Goal: Transaction & Acquisition: Purchase product/service

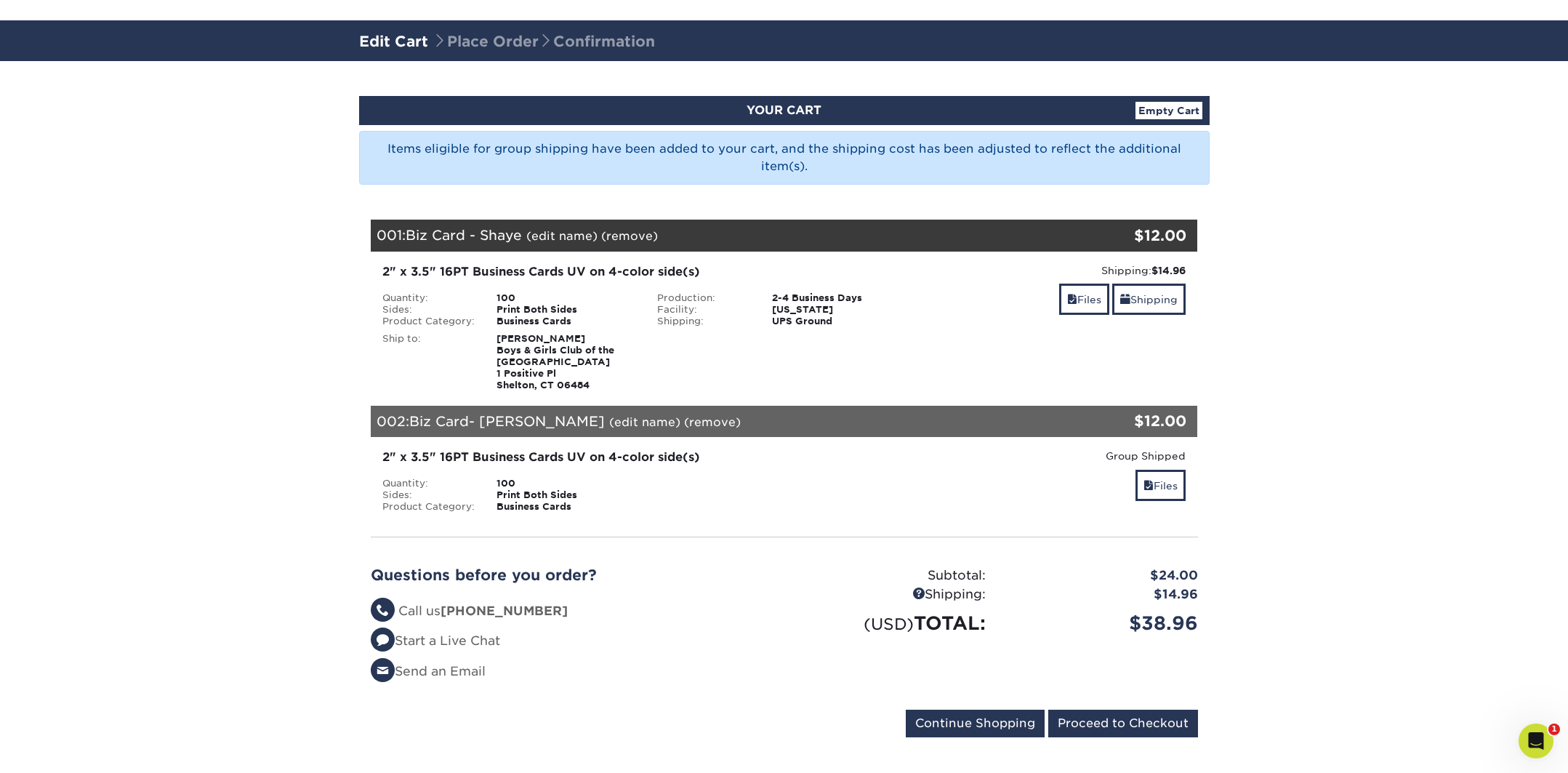
scroll to position [76, 0]
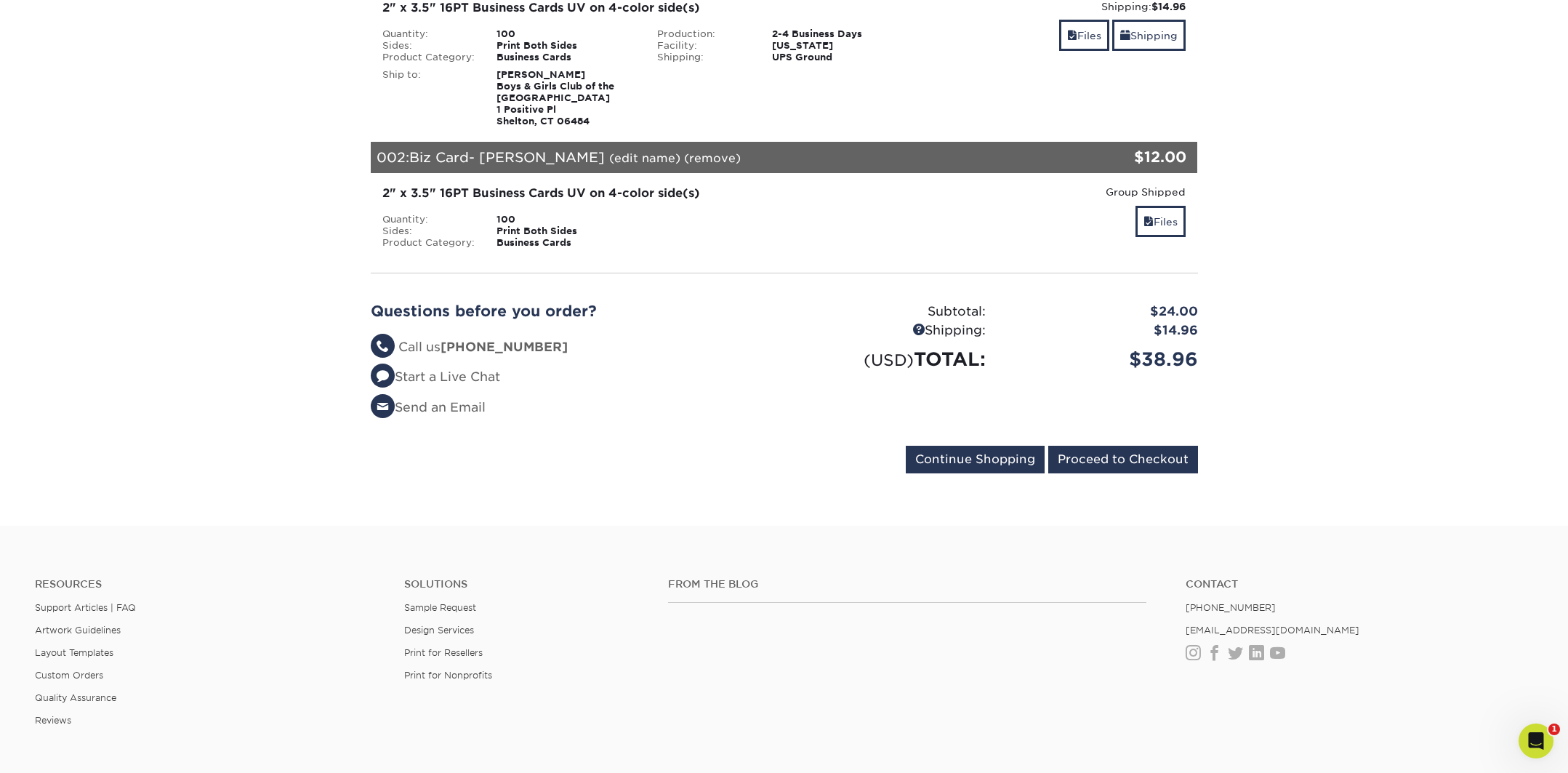
scroll to position [427, 0]
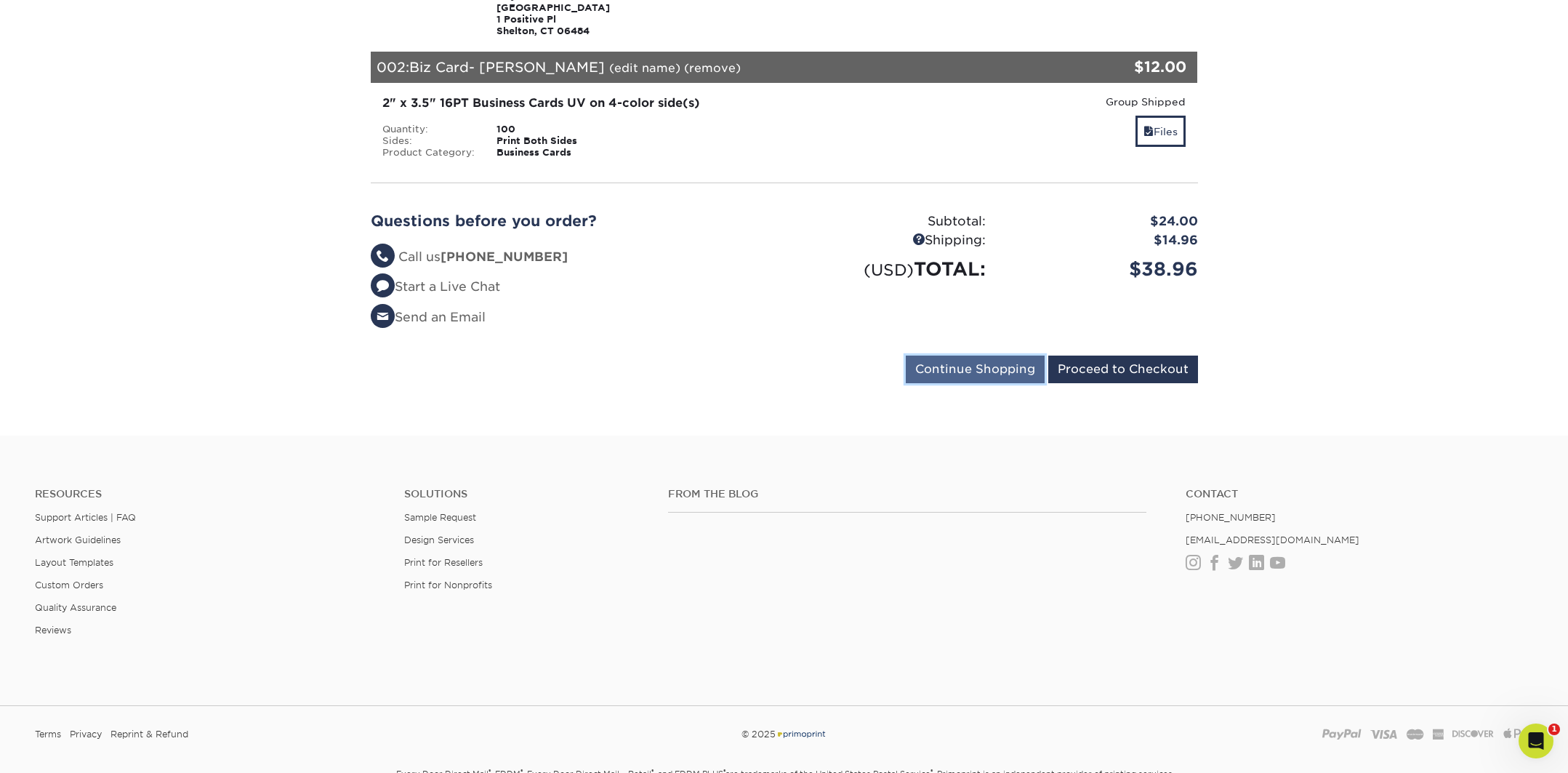
click at [998, 369] on input "Continue Shopping" at bounding box center [975, 369] width 139 height 28
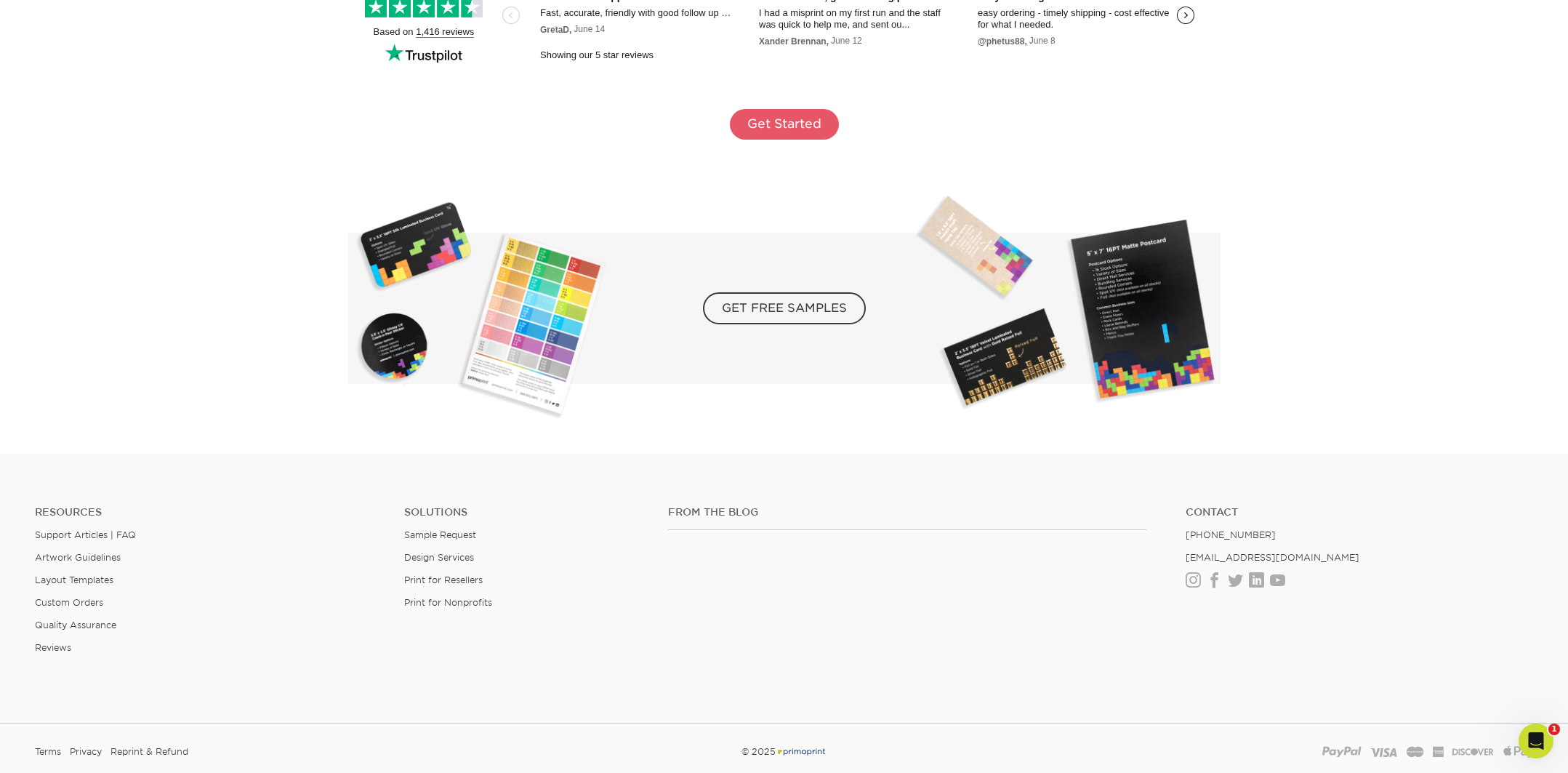
scroll to position [2714, 0]
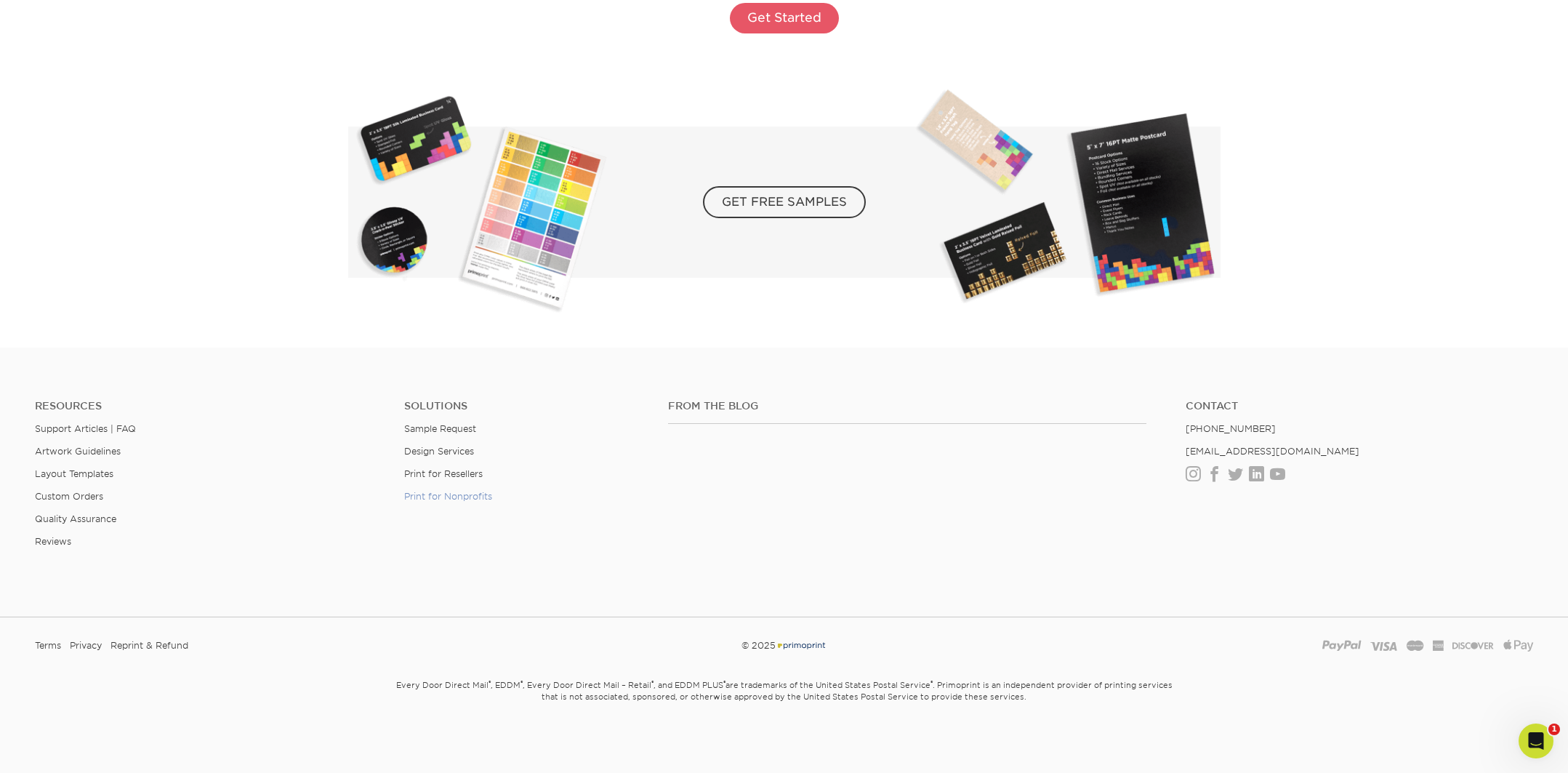
click at [451, 495] on link "Print for Nonprofits" at bounding box center [448, 496] width 88 height 11
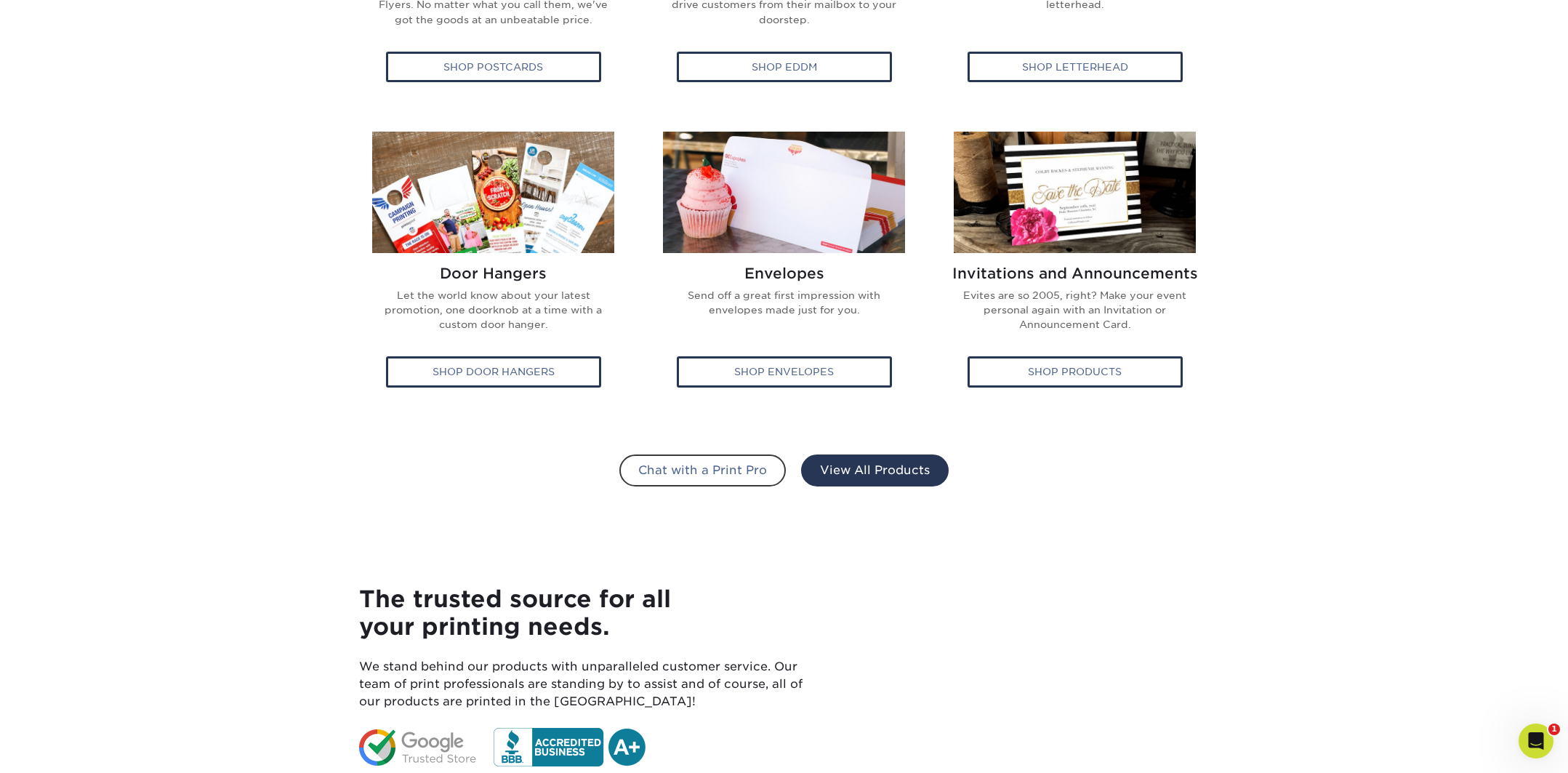
click at [882, 472] on link "View All Products" at bounding box center [874, 470] width 148 height 32
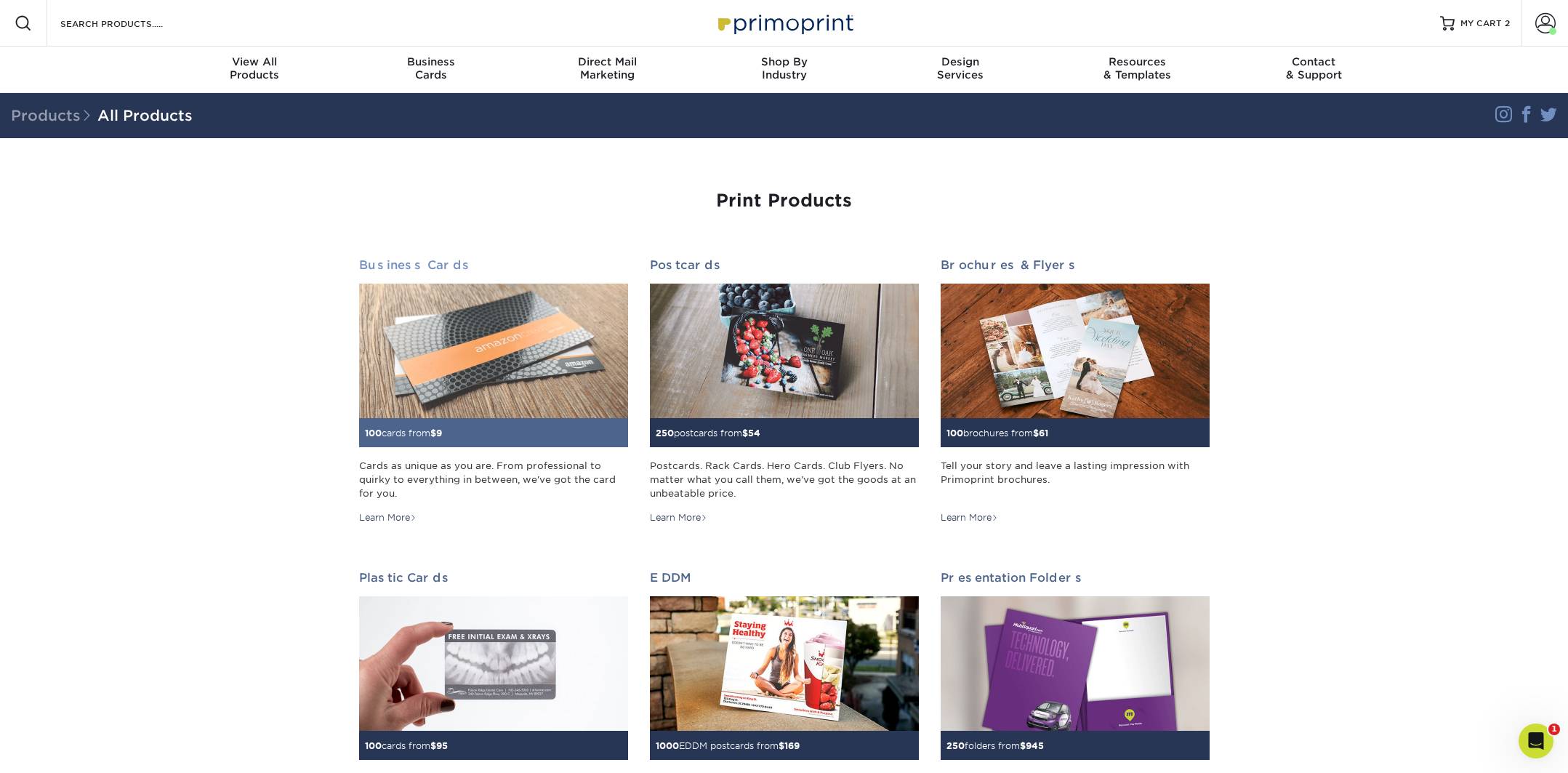
click at [442, 435] on span "9" at bounding box center [438, 433] width 6 height 11
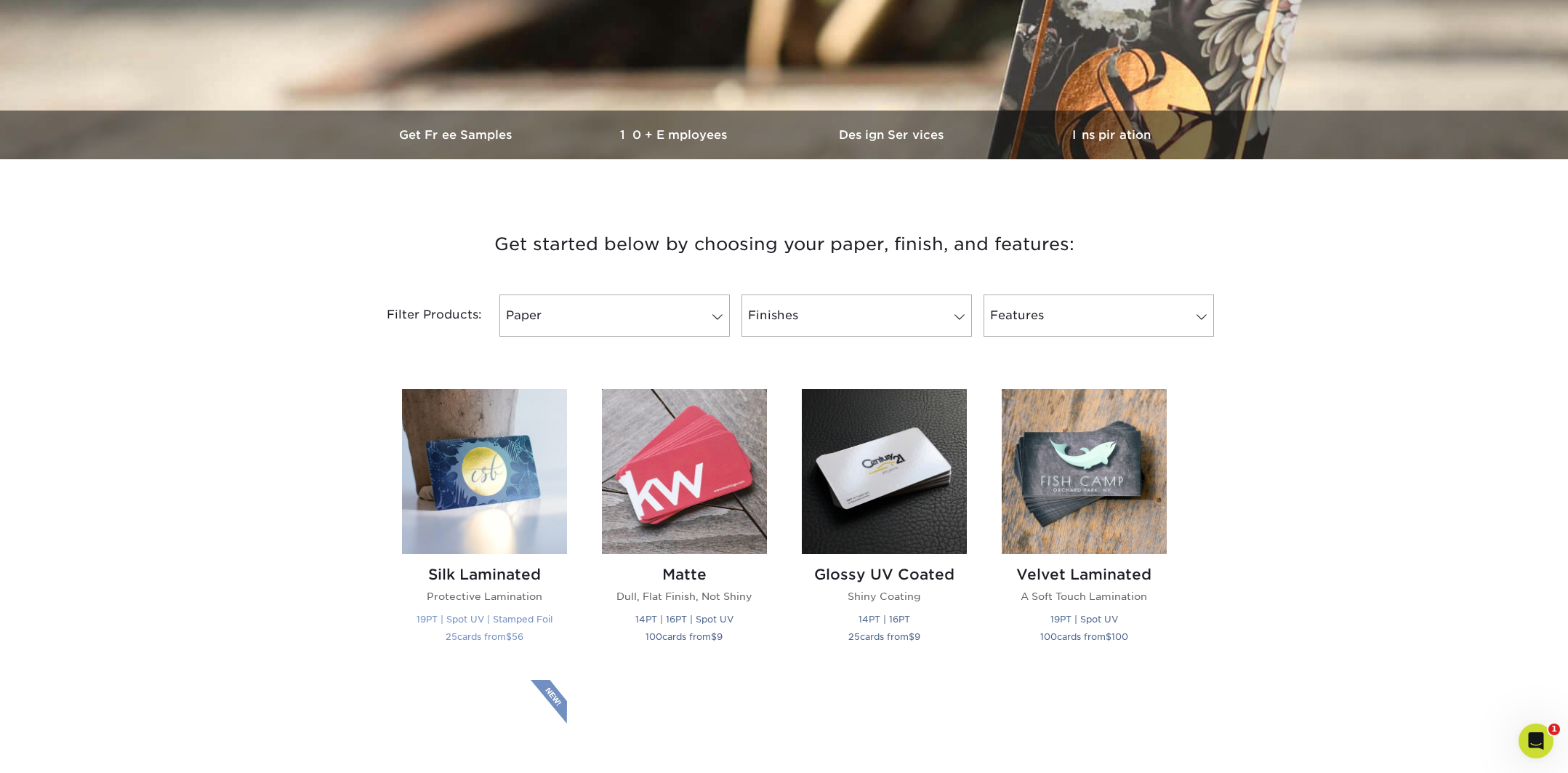
scroll to position [351, 0]
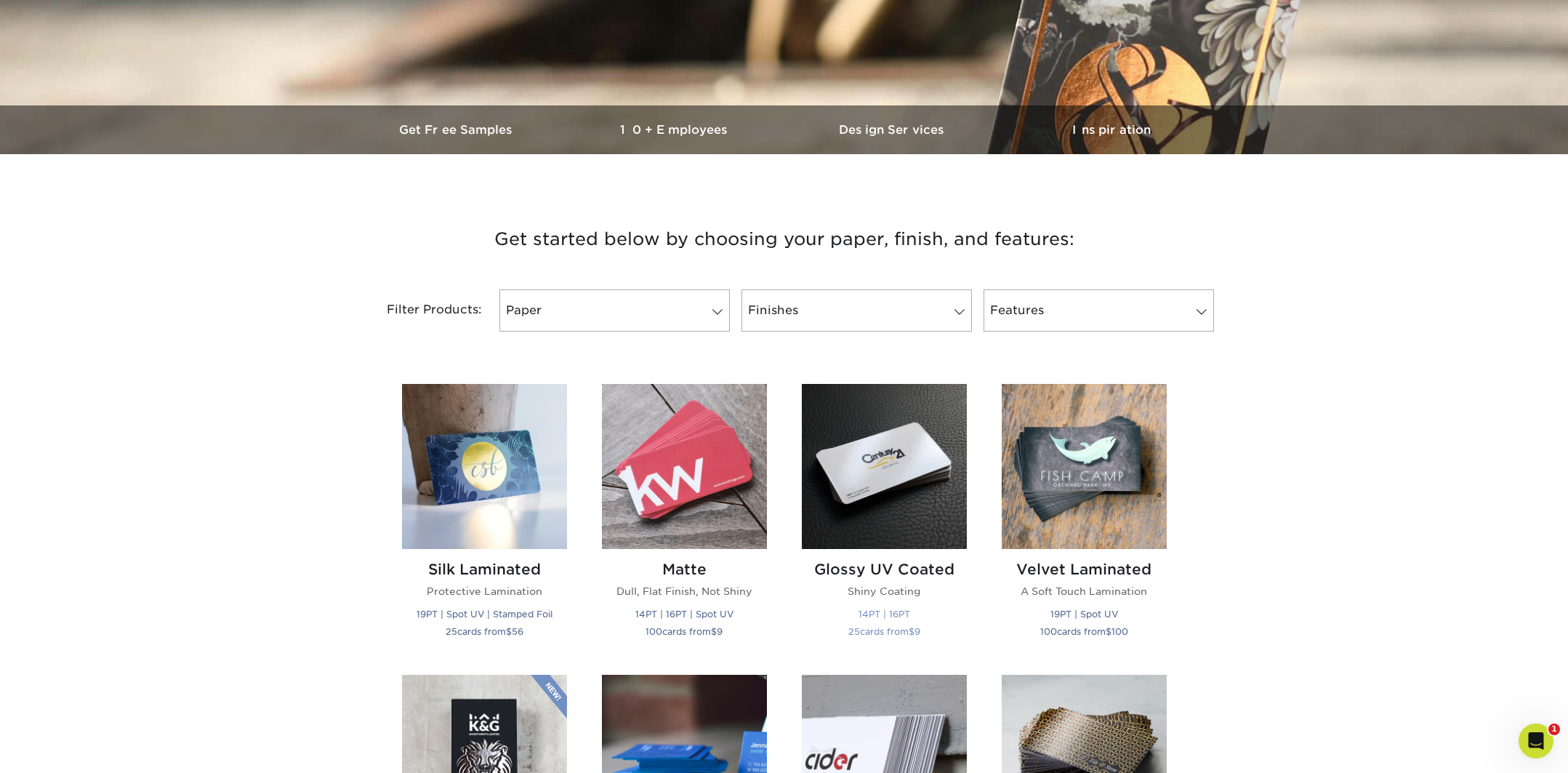
click at [884, 447] on img at bounding box center [884, 466] width 165 height 165
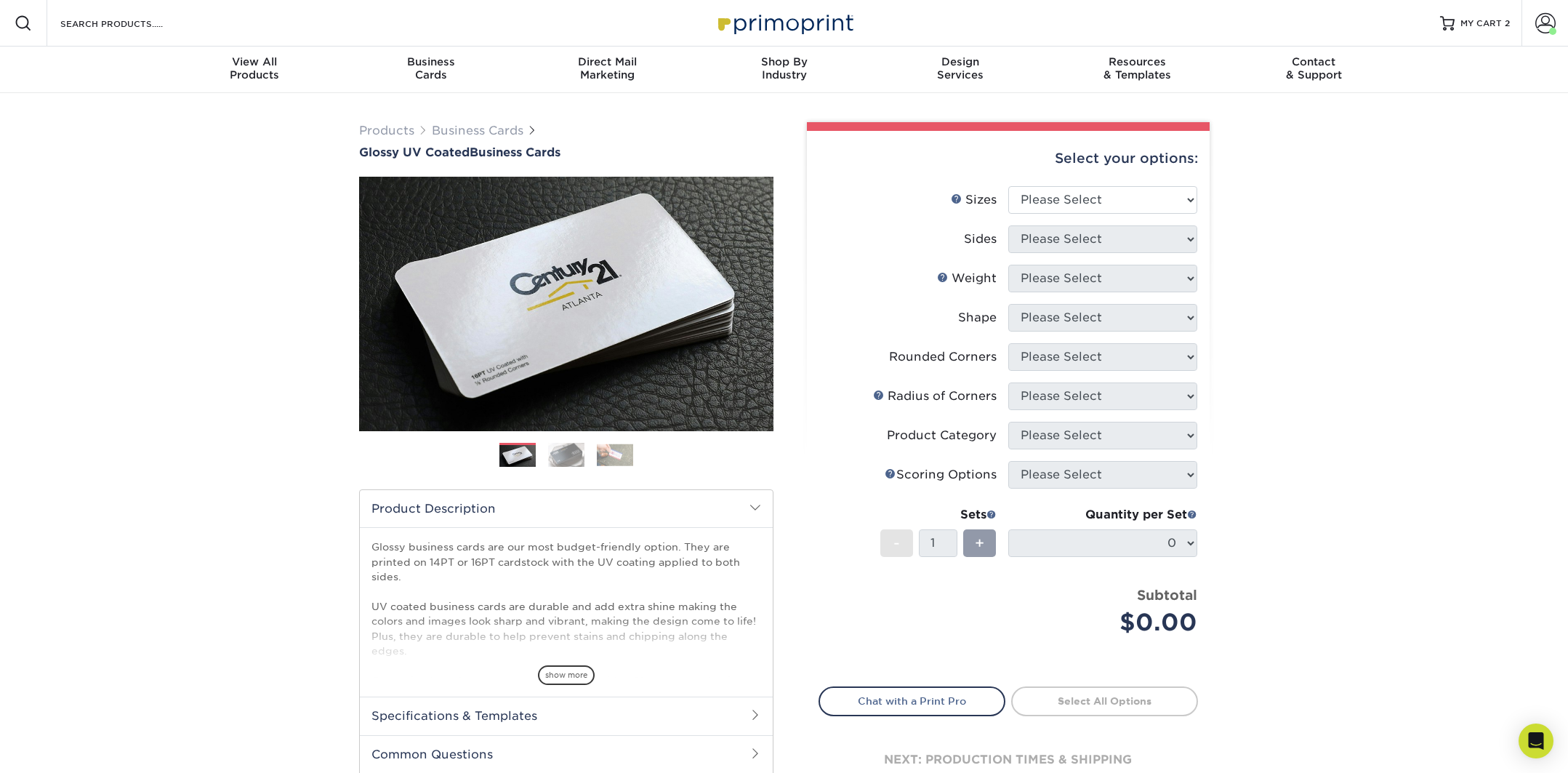
click at [1092, 217] on li "Sizes Help Sizes Please Select 1.5" x 3.5" - Mini 1.75" x 3.5" - Mini 2" x 2" -…" at bounding box center [1009, 205] width 378 height 39
click at [1086, 201] on select "Please Select 1.5" x 3.5" - Mini 1.75" x 3.5" - Mini 2" x 2" - Square 2" x 3" -…" at bounding box center [1103, 199] width 189 height 28
select select "2.00x3.50"
click at [1009, 186] on select "Please Select 1.5" x 3.5" - Mini 1.75" x 3.5" - Mini 2" x 2" - Square 2" x 3" -…" at bounding box center [1103, 199] width 189 height 28
click at [1034, 242] on select "Please Select Print Both Sides Print Front Only" at bounding box center [1103, 238] width 189 height 28
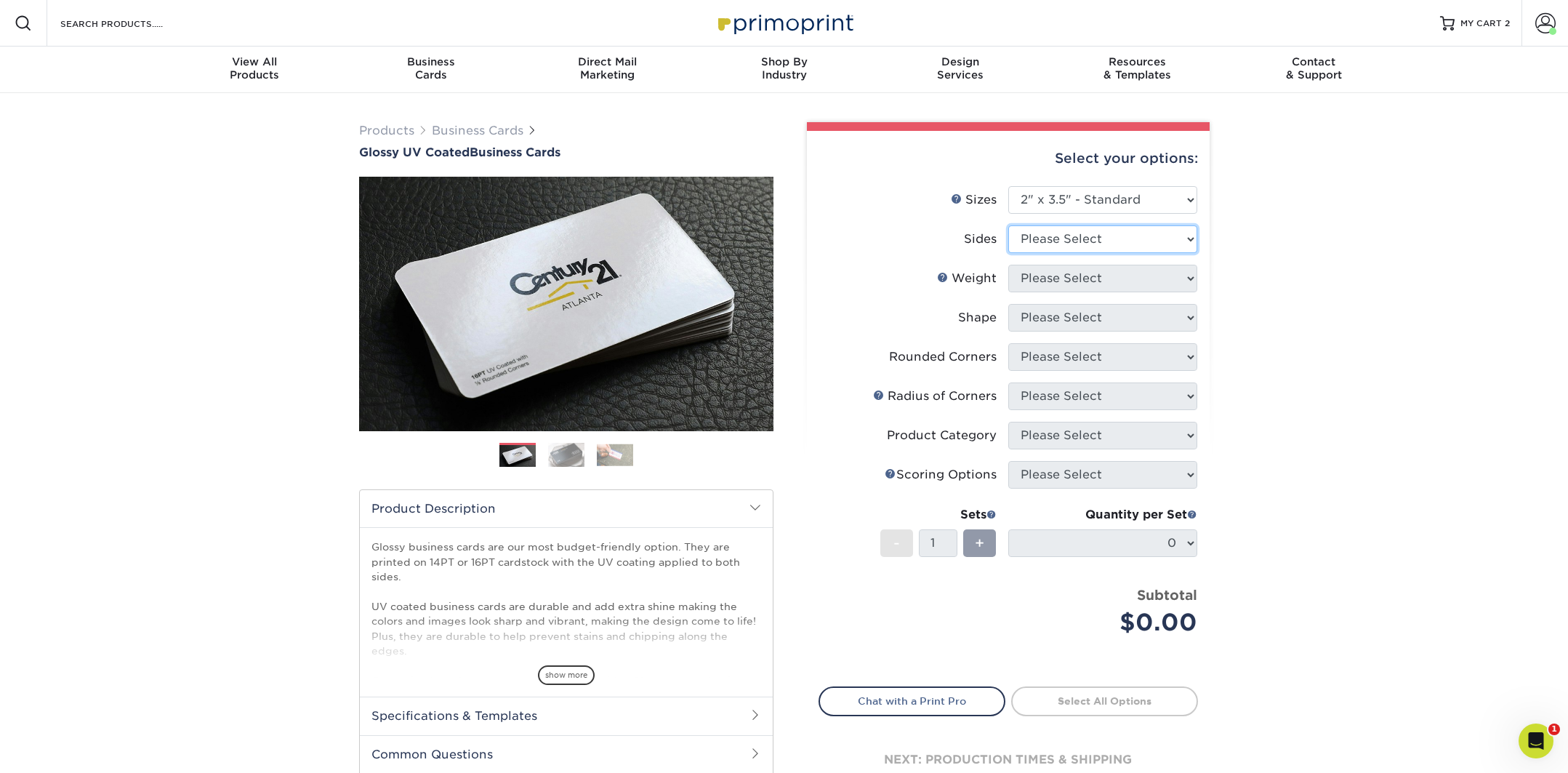
select select "13abbda7-1d64-4f25-8bb2-c179b224825d"
click at [1009, 225] on select "Please Select Print Both Sides Print Front Only" at bounding box center [1103, 238] width 189 height 28
click at [1038, 282] on select "Please Select 16PT 14PT" at bounding box center [1103, 278] width 189 height 28
select select "16PT"
click at [1009, 264] on select "Please Select 16PT 14PT" at bounding box center [1103, 278] width 189 height 28
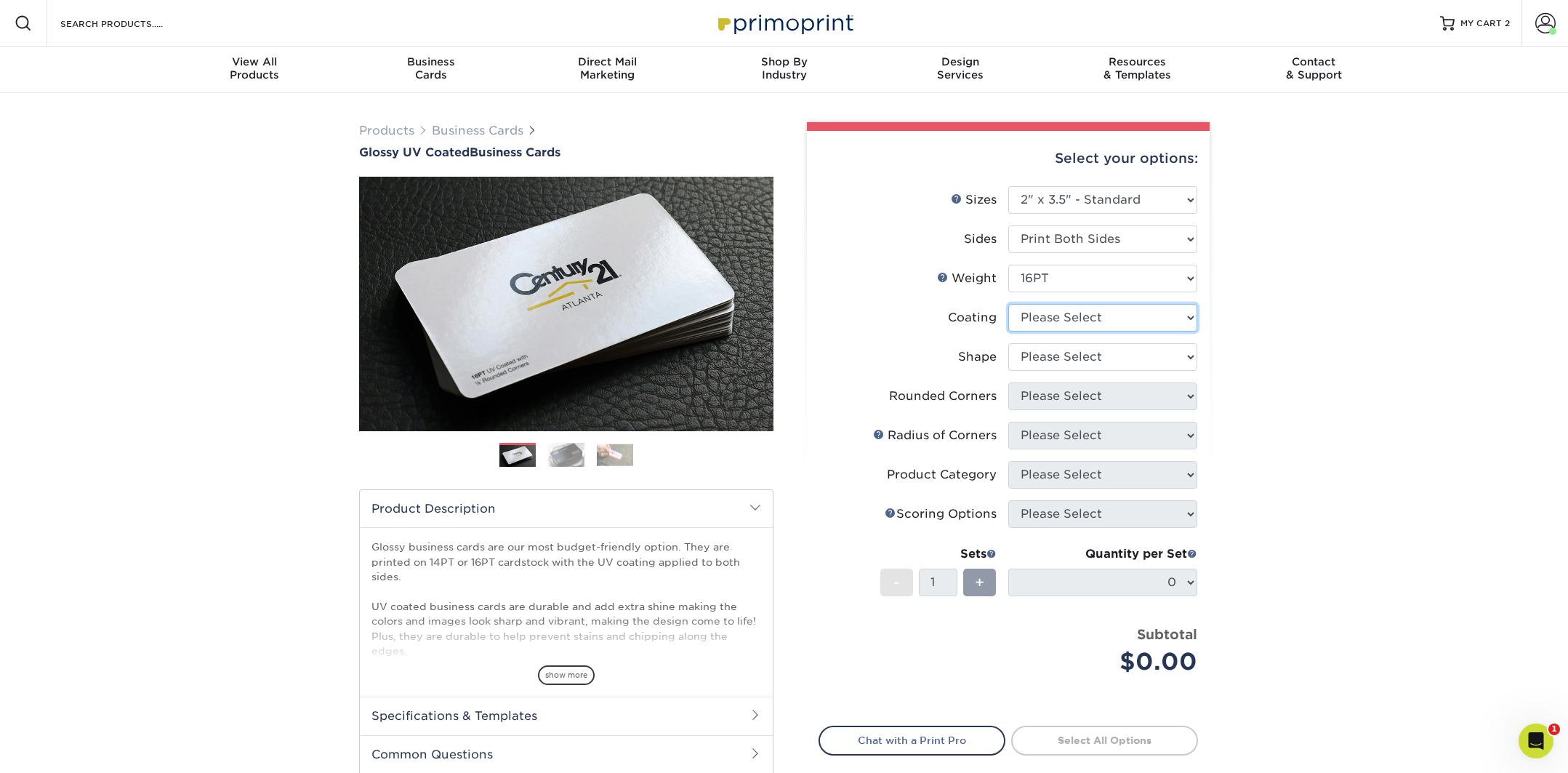
click at [1040, 310] on select at bounding box center [1103, 318] width 189 height 28
select select "ae367451-b2b8-45df-a344-0f05b6a12993"
click at [1009, 304] on select at bounding box center [1103, 318] width 189 height 28
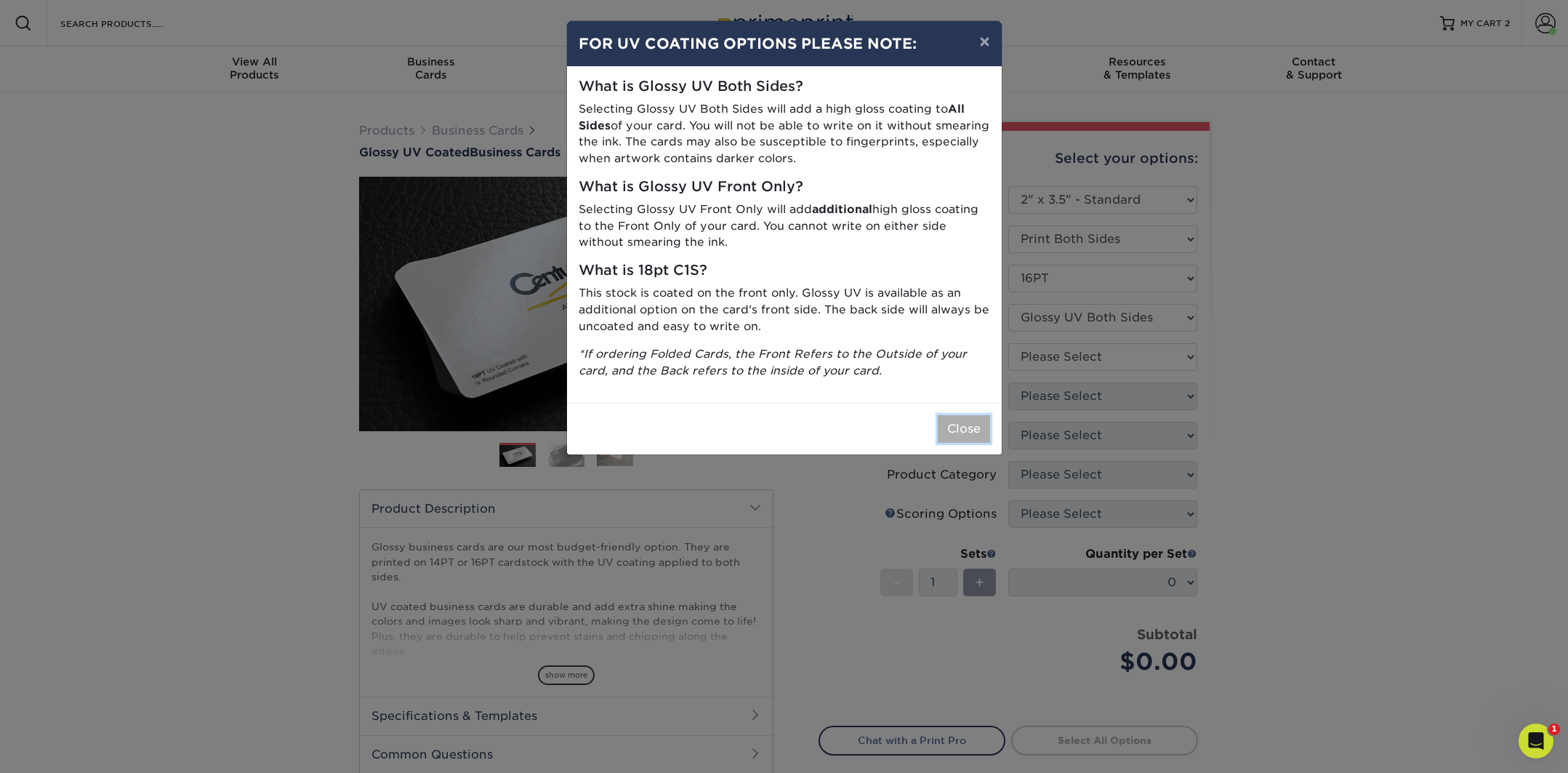
click at [974, 433] on button "Close" at bounding box center [964, 429] width 53 height 28
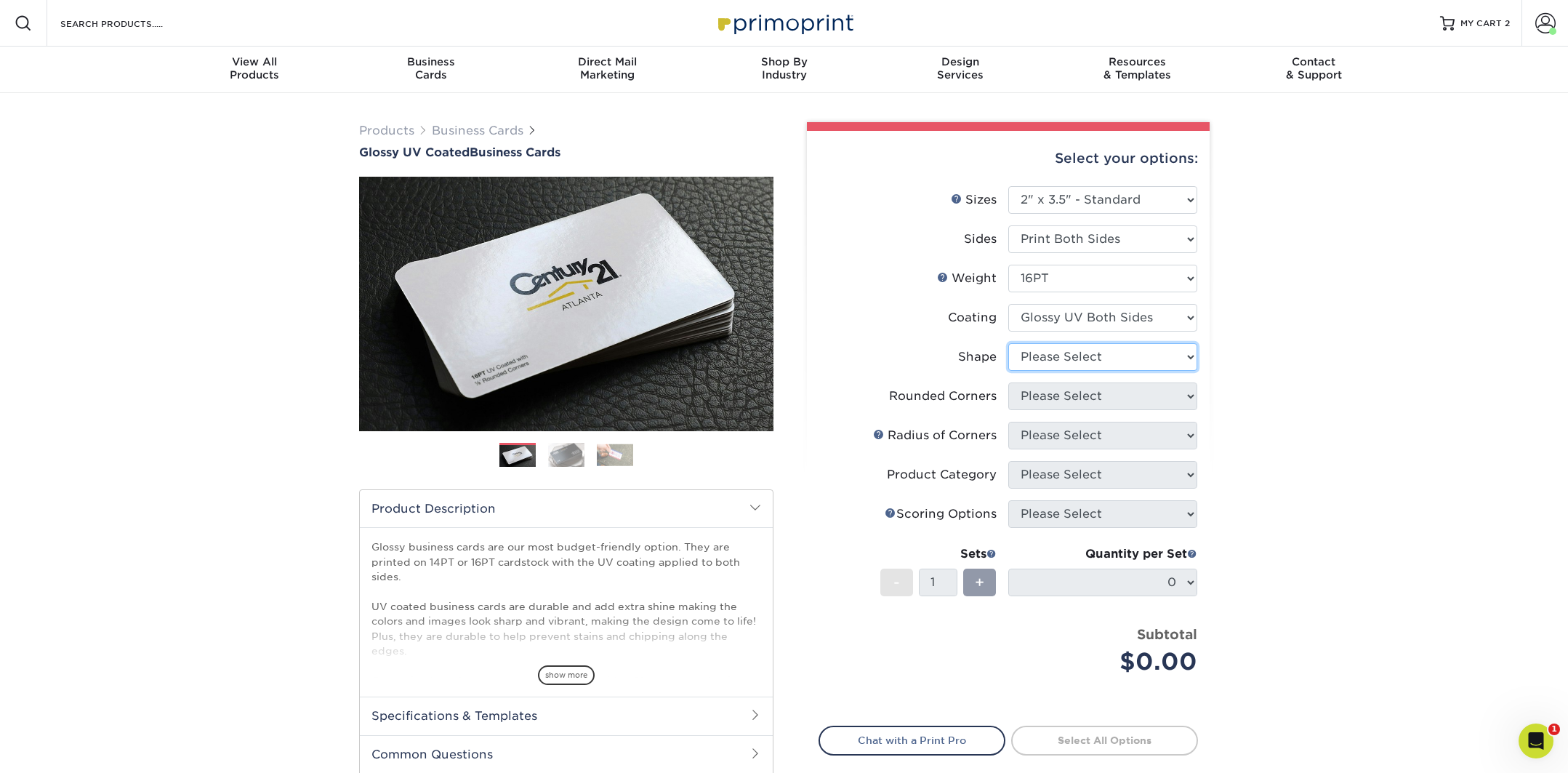
click at [1051, 361] on select "Please Select Standard Oval" at bounding box center [1103, 357] width 189 height 28
select select "standard"
click at [1009, 344] on select "Please Select Standard Oval" at bounding box center [1103, 357] width 189 height 28
click at [1031, 402] on select "Please Select Yes - Round 2 Corners Yes - Round 4 Corners No" at bounding box center [1103, 396] width 189 height 28
select select "0"
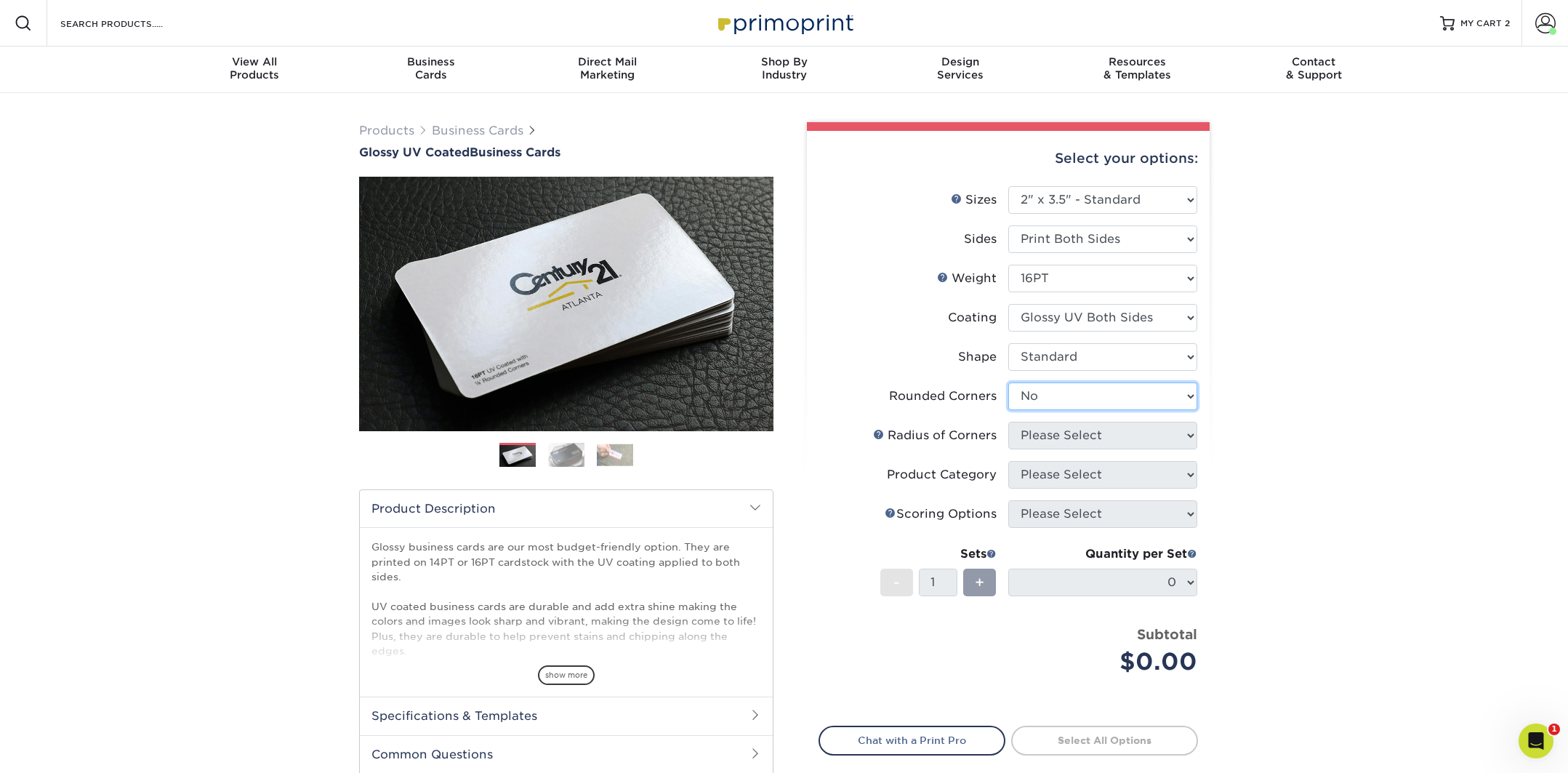
click at [1009, 383] on select "Please Select Yes - Round 2 Corners Yes - Round 4 Corners No" at bounding box center [1103, 396] width 189 height 28
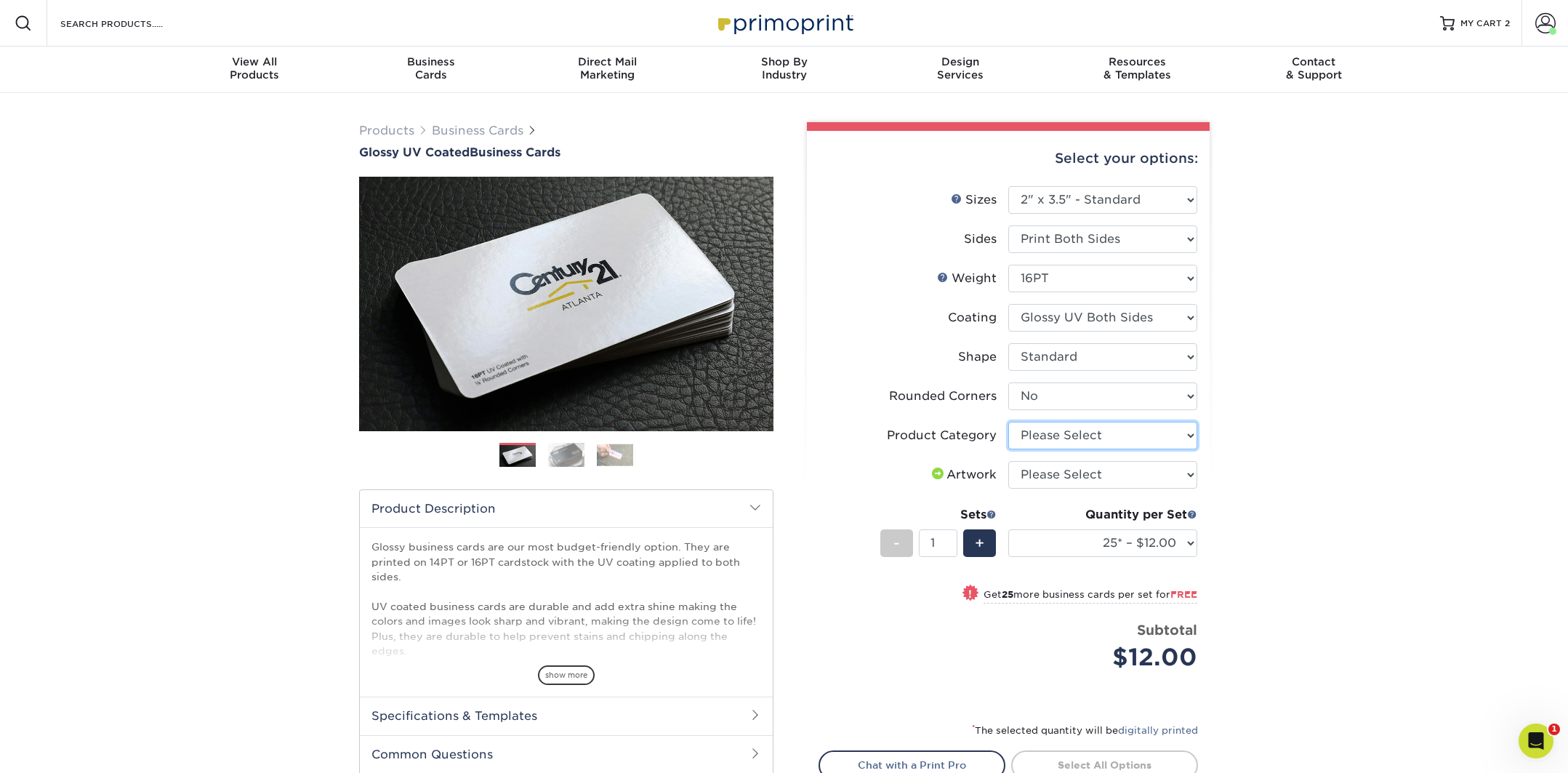
click at [1042, 436] on select "Please Select Business Cards" at bounding box center [1103, 435] width 189 height 28
select select "3b5148f1-0588-4f88-a218-97bcfdce65c1"
click at [1009, 422] on select "Please Select Business Cards" at bounding box center [1103, 435] width 189 height 28
click at [1032, 474] on select "Please Select I will upload files I need a design - $100" at bounding box center [1103, 474] width 189 height 28
select select "upload"
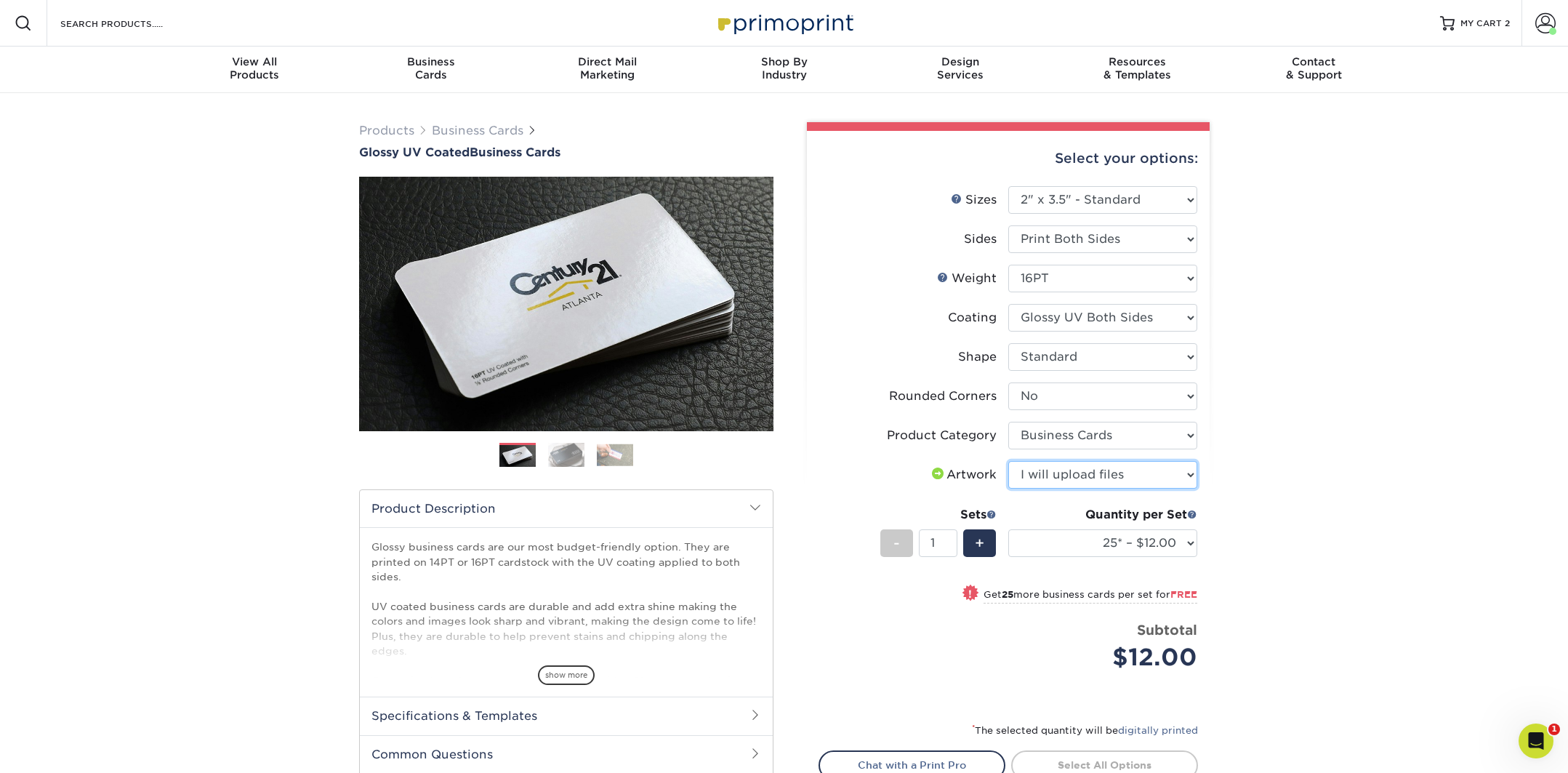
click at [1009, 461] on select "Please Select I will upload files I need a design - $100" at bounding box center [1103, 474] width 189 height 28
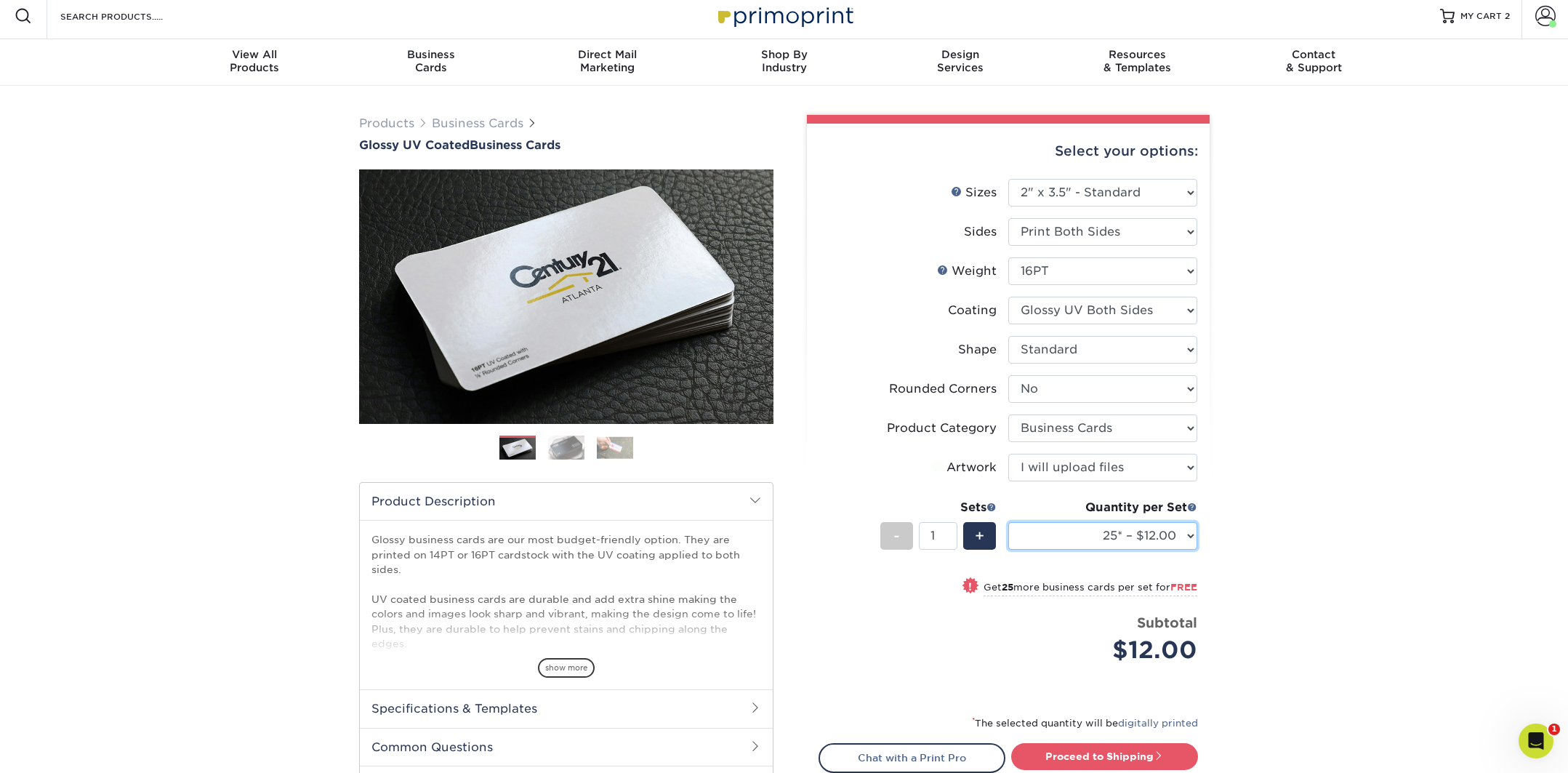
click at [1065, 541] on select "25* – $12.00 50* – $12.00 100* – $12.00 250* – $21.00 500 – $42.00 1000 – $53.0…" at bounding box center [1103, 535] width 189 height 28
select select "100* – $12.00"
click at [1009, 521] on select "25* – $12.00 50* – $12.00 100* – $12.00 250* – $21.00 500 – $42.00 1000 – $53.0…" at bounding box center [1103, 535] width 189 height 28
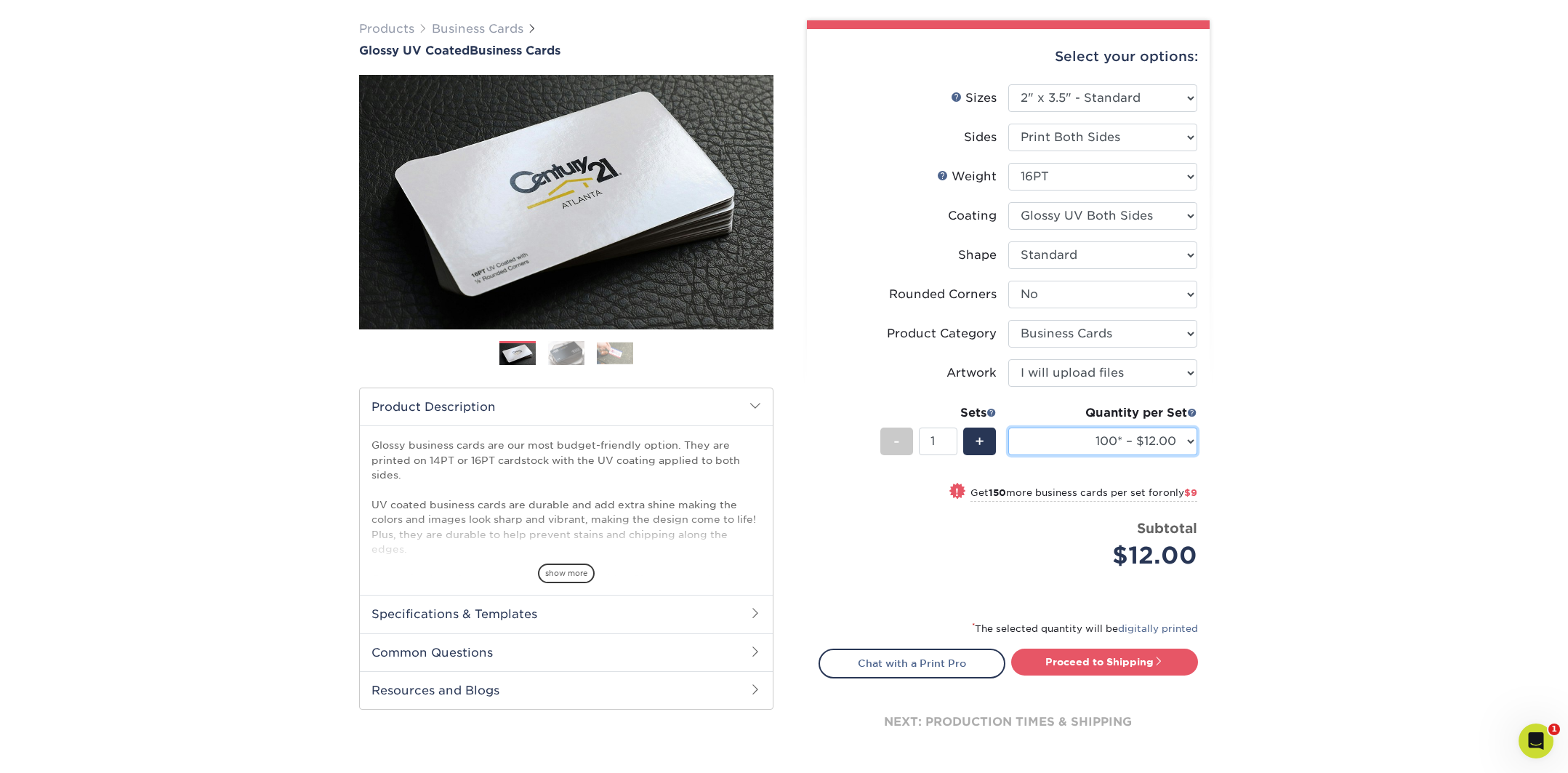
scroll to position [121, 0]
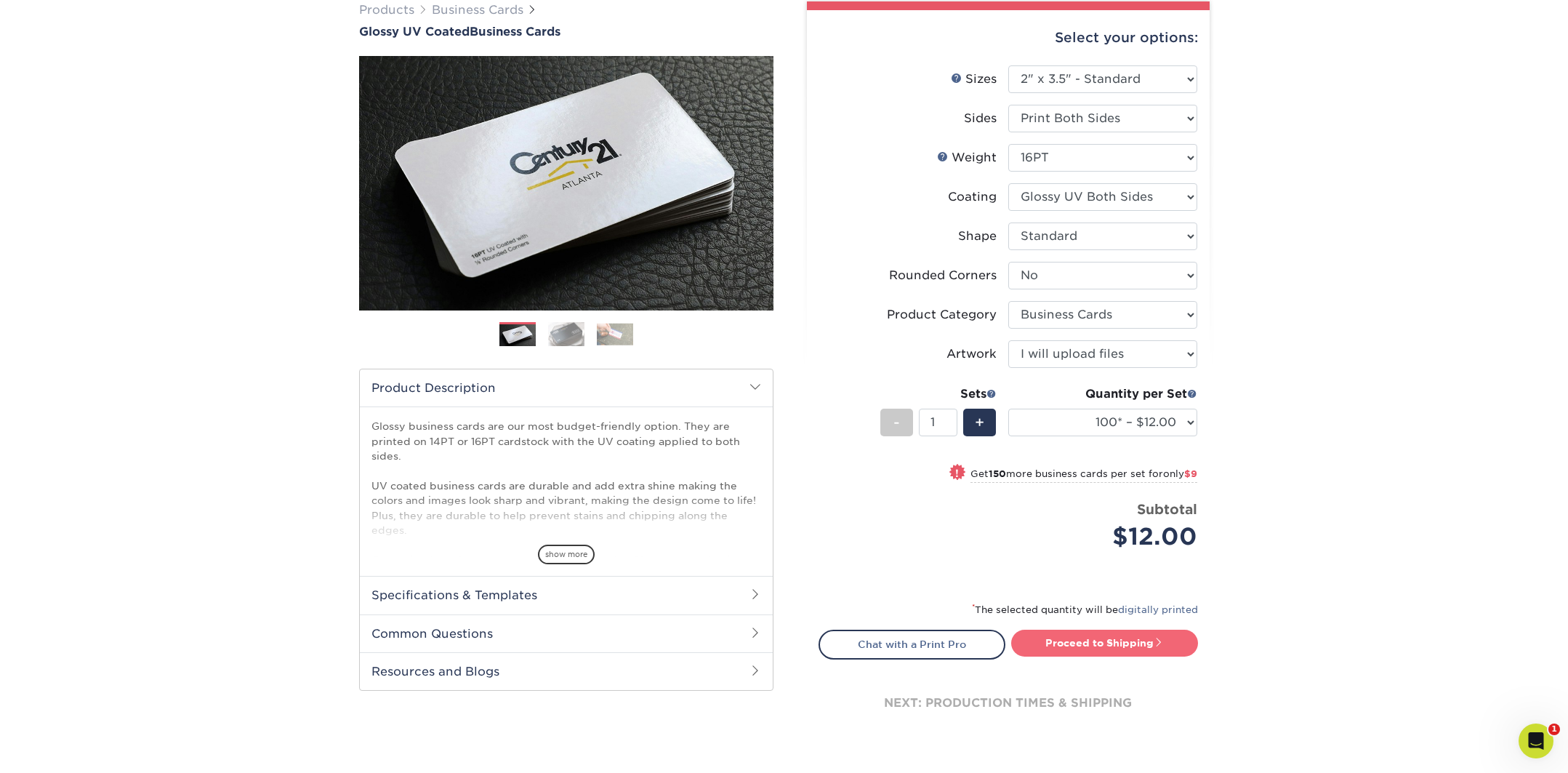
click at [1068, 651] on link "Proceed to Shipping" at bounding box center [1105, 642] width 187 height 26
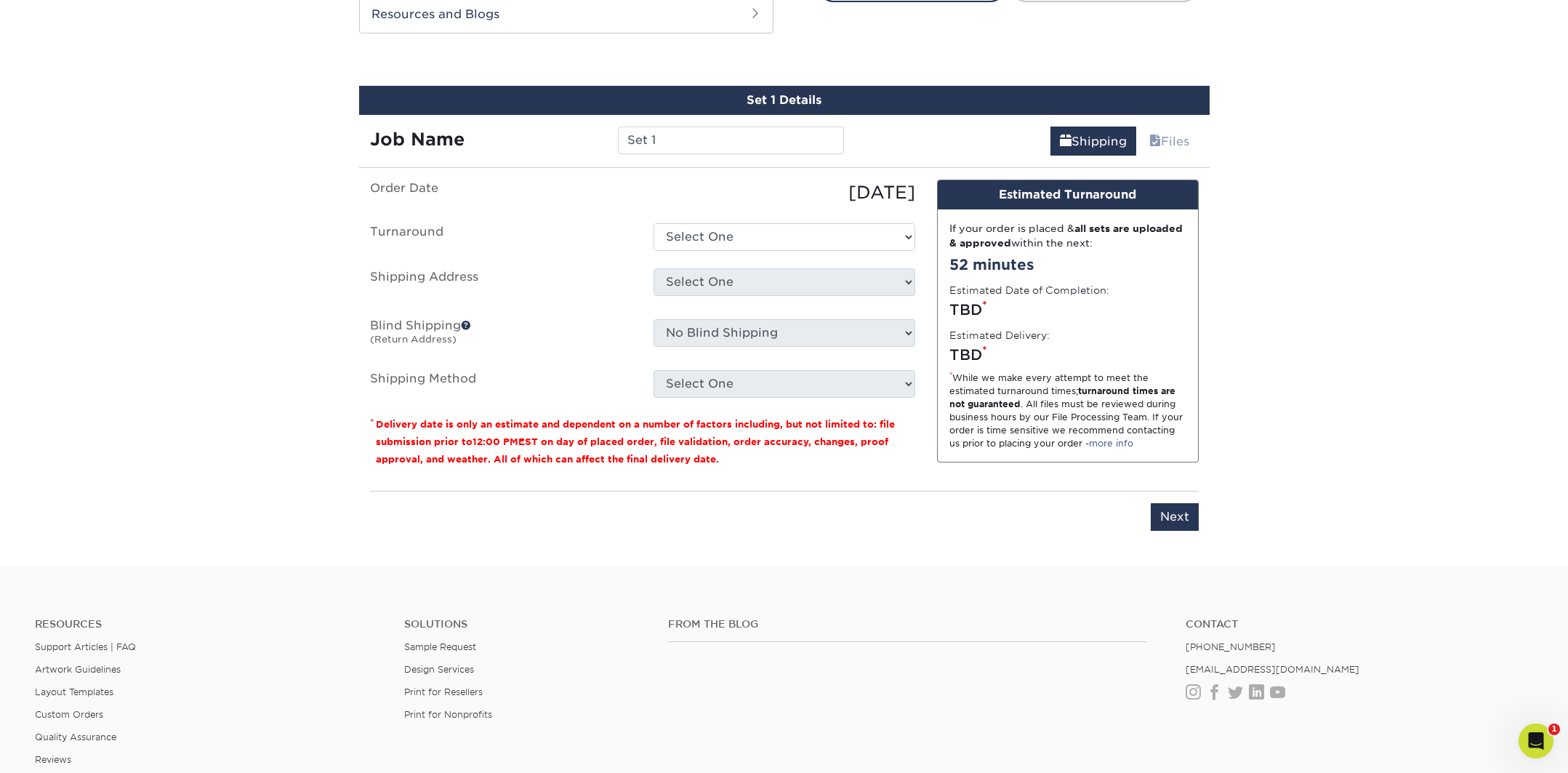
scroll to position [790, 0]
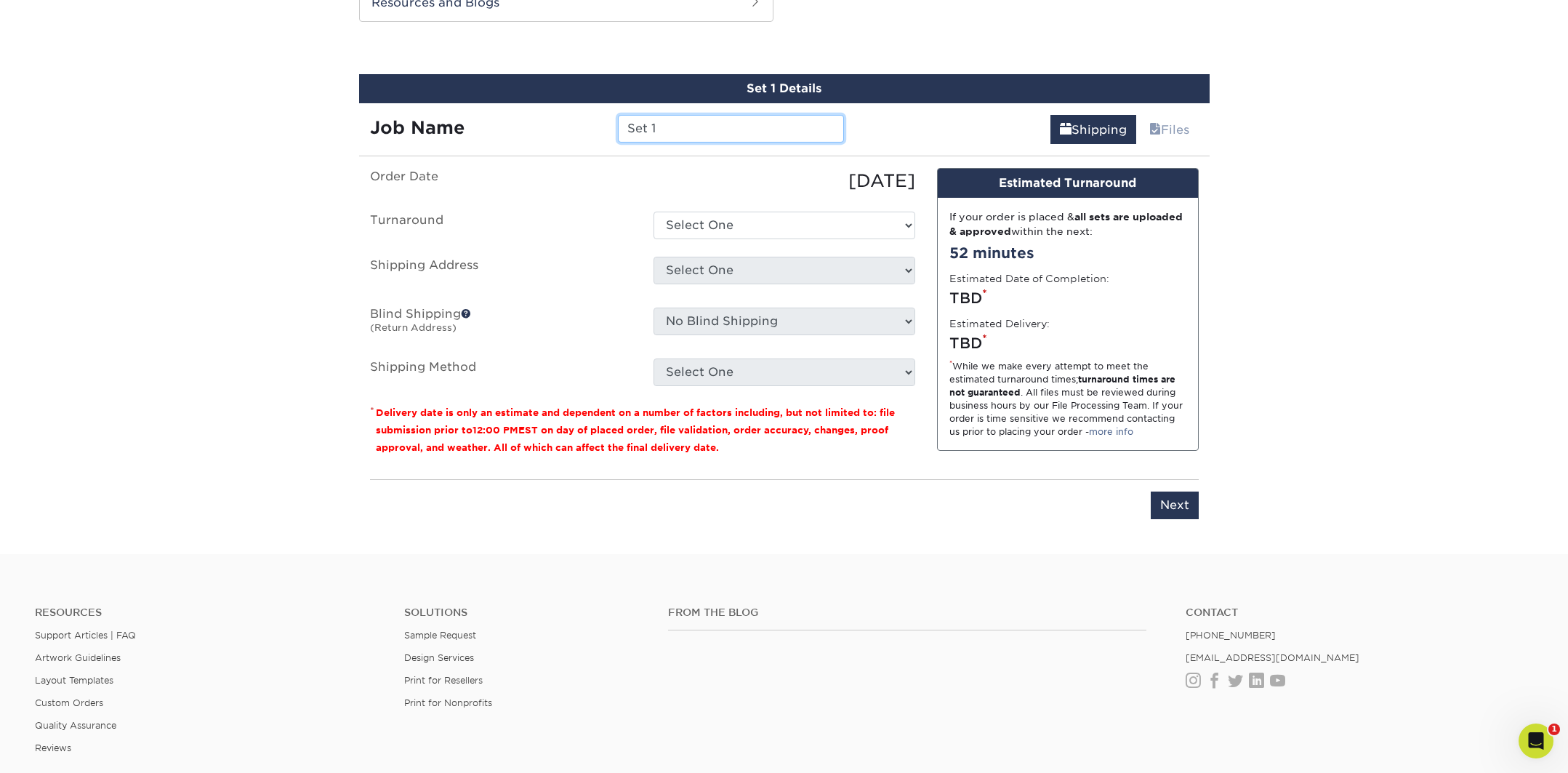
drag, startPoint x: 670, startPoint y: 126, endPoint x: 403, endPoint y: 98, distance: 268.5
click at [458, 113] on div "Job Name Set 1" at bounding box center [608, 123] width 497 height 41
type input "Biz Card-Jim"
click at [724, 223] on select "Select One 2-4 Business Days 2 Day Next Business Day" at bounding box center [784, 225] width 262 height 28
select select "ea971dfa-8efb-47ed-b013-ebcc4ca480f7"
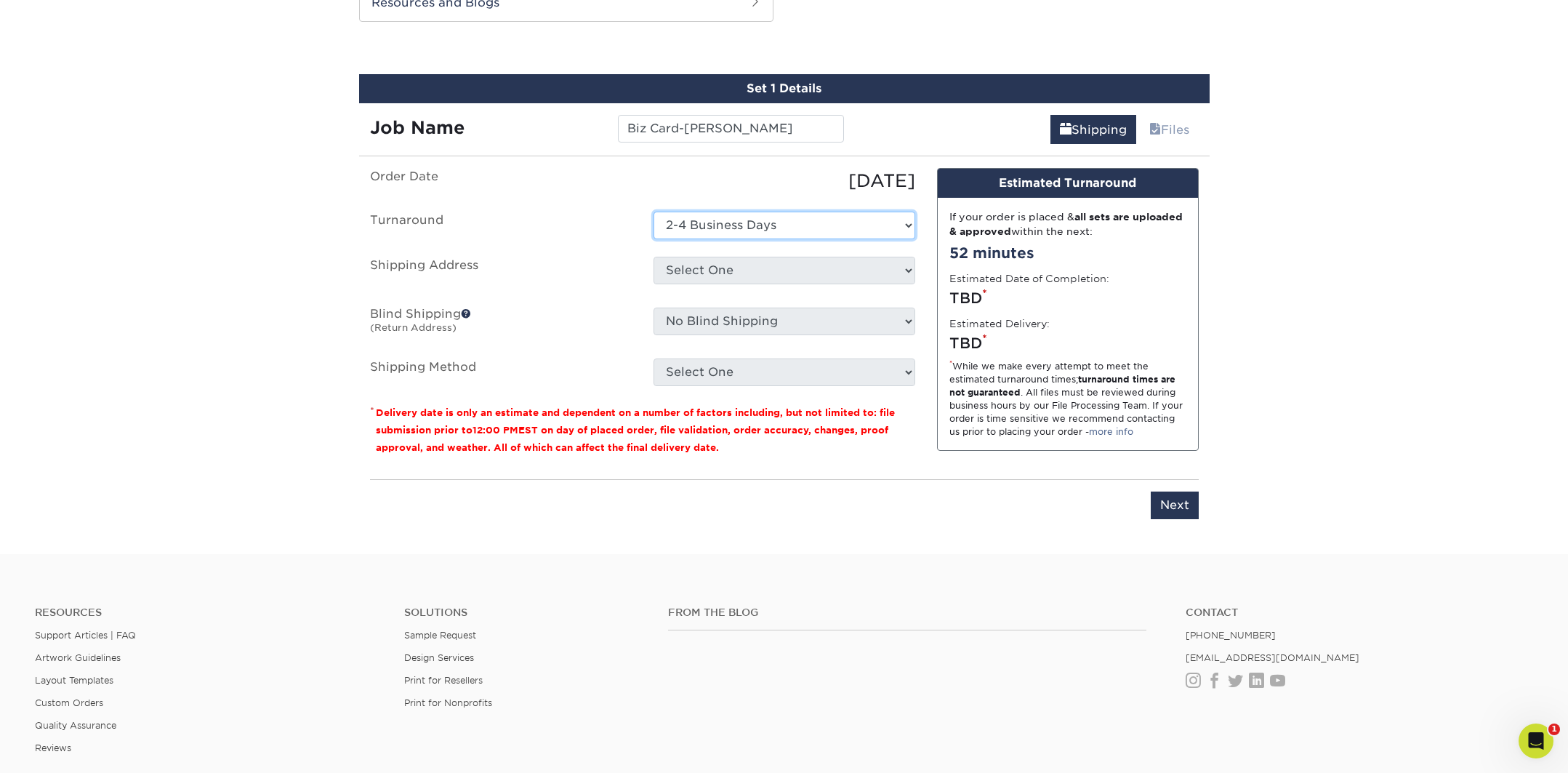
click at [654, 212] on select "Select One 2-4 Business Days 2 Day Next Business Day" at bounding box center [784, 225] width 262 height 28
click at [694, 268] on select "Select One The Club + Add New Address" at bounding box center [784, 270] width 262 height 28
select select "286007"
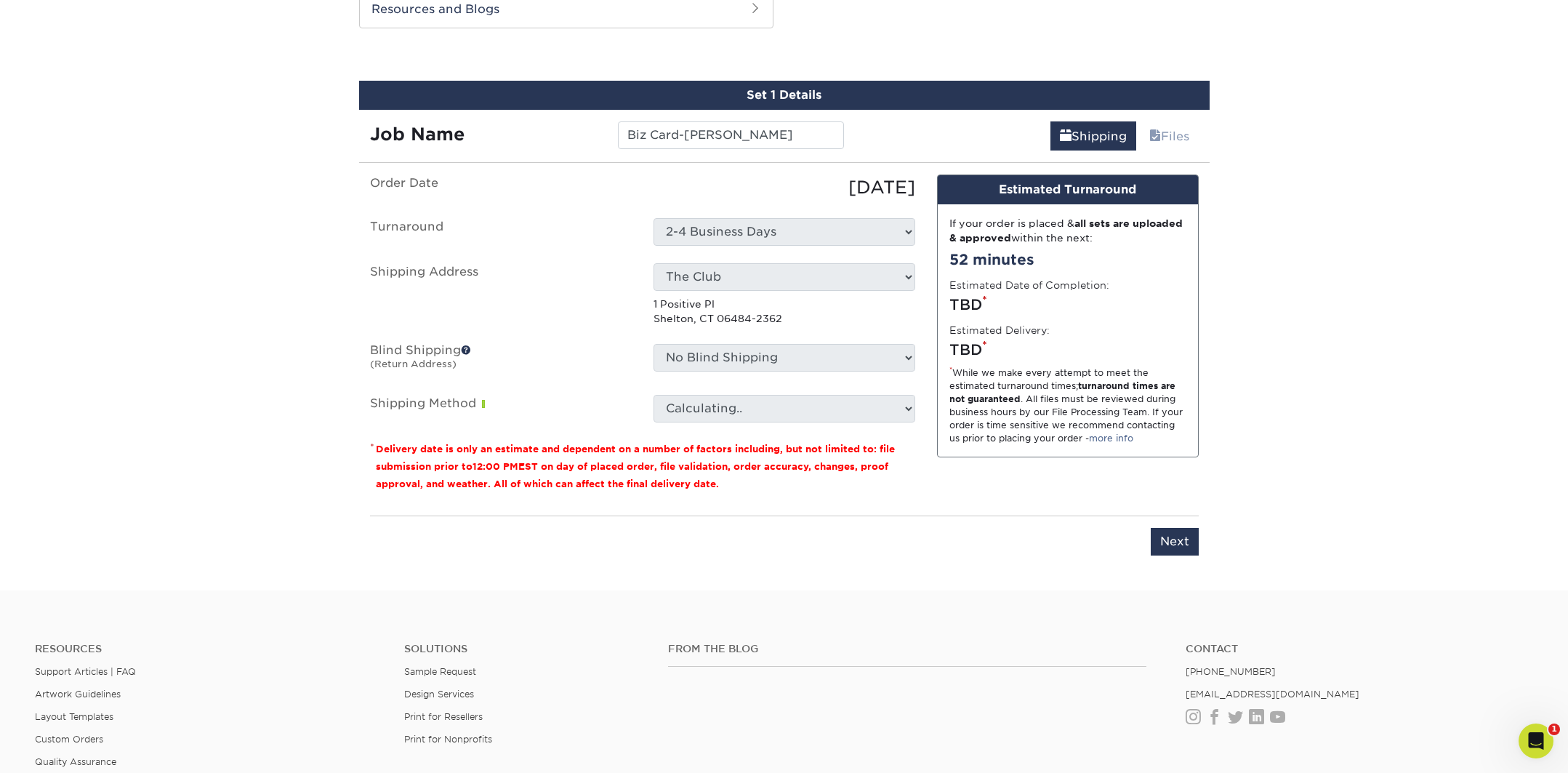
scroll to position [782, 0]
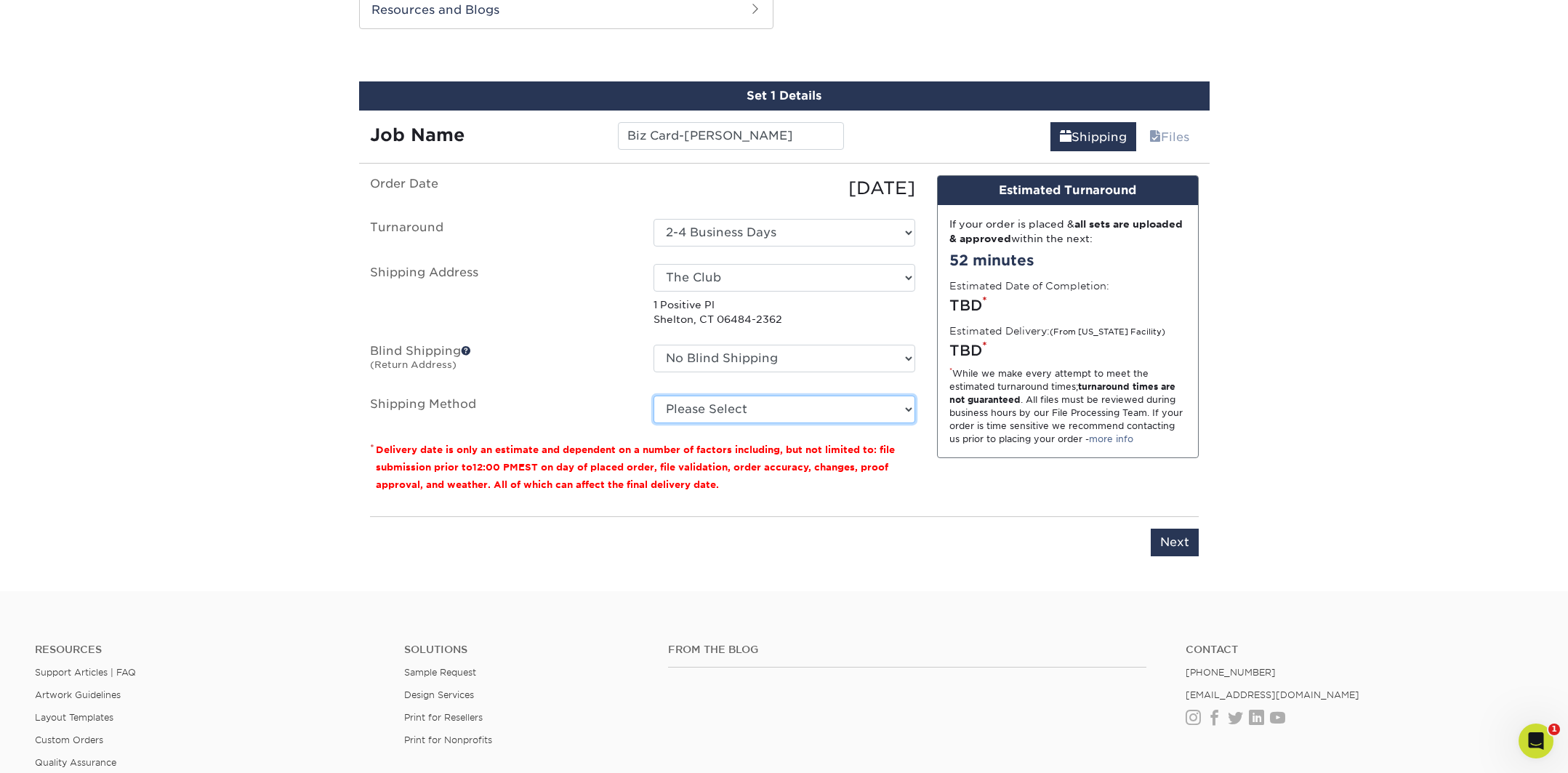
click at [714, 407] on select "Please Select Ground Shipping (+$7.84) 3 Day Shipping Service (+$15.34) 2 Day A…" at bounding box center [784, 409] width 262 height 28
select select "03"
click at [654, 395] on select "Please Select Ground Shipping (+$7.84) 3 Day Shipping Service (+$15.34) 2 Day A…" at bounding box center [784, 409] width 262 height 28
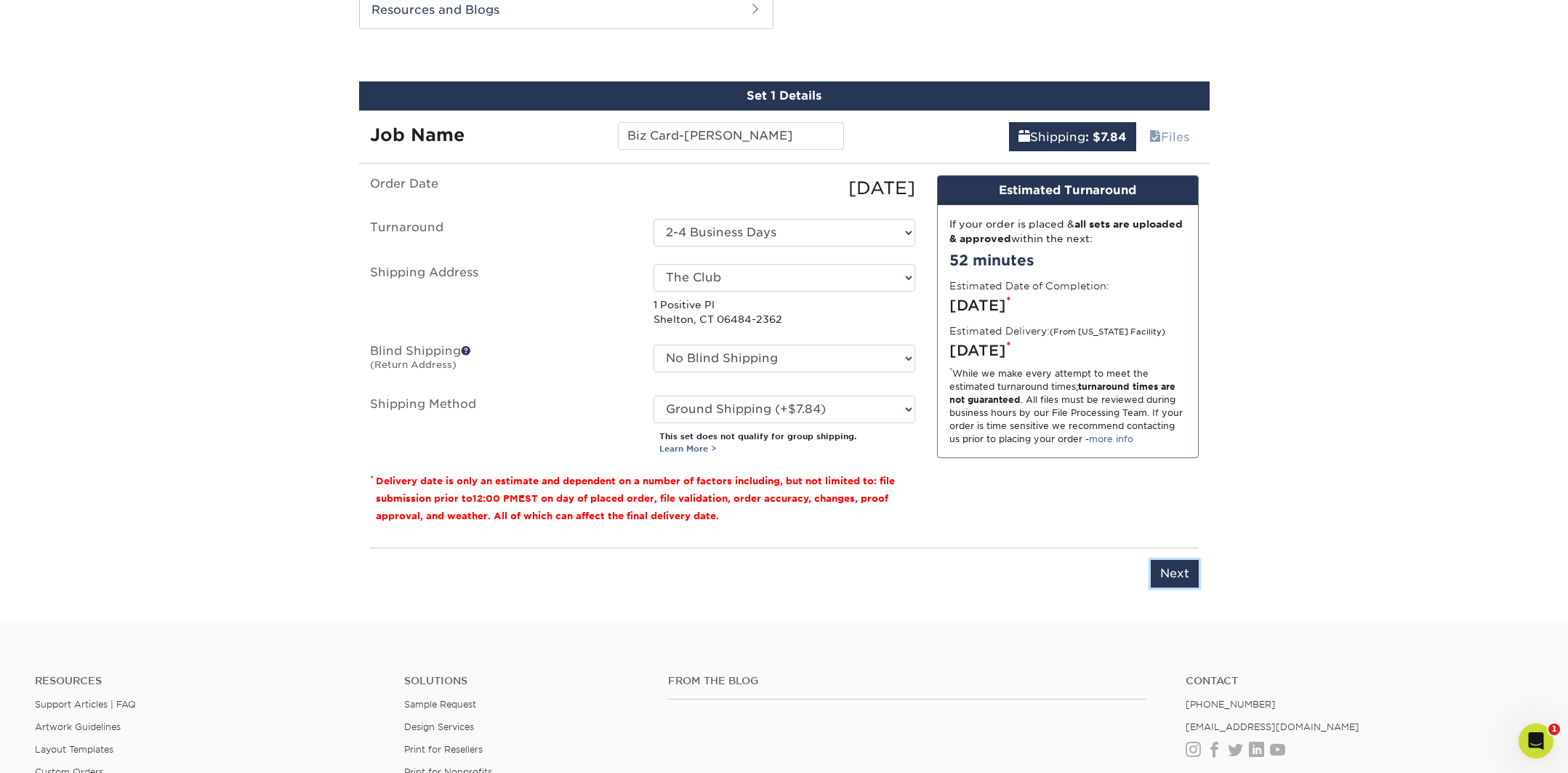
click at [1176, 576] on input "Next" at bounding box center [1175, 574] width 48 height 28
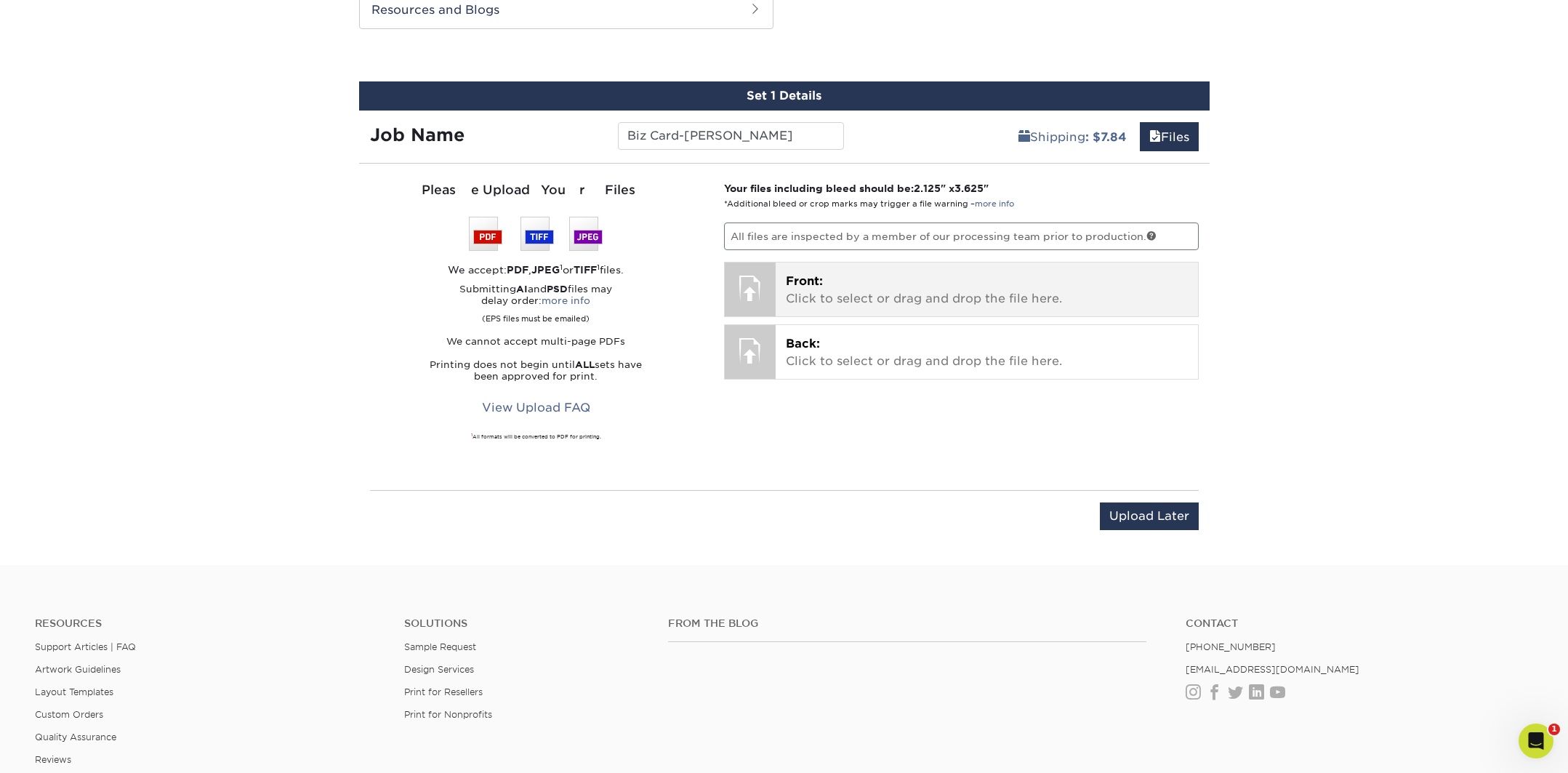
click at [882, 287] on p "Front: Click to select or drag and drop the file here." at bounding box center [987, 290] width 402 height 35
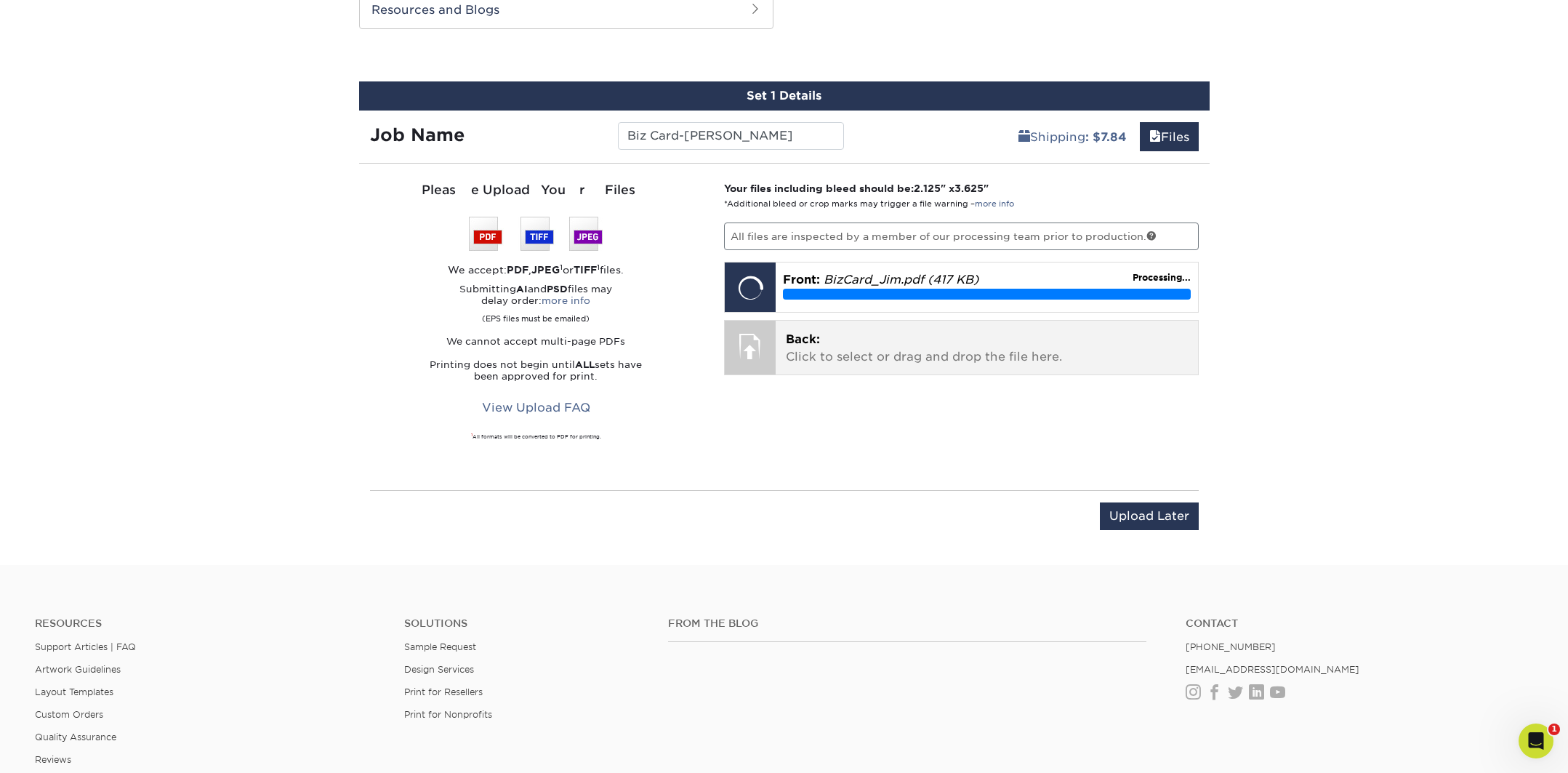
click at [814, 339] on span "Back:" at bounding box center [803, 339] width 34 height 14
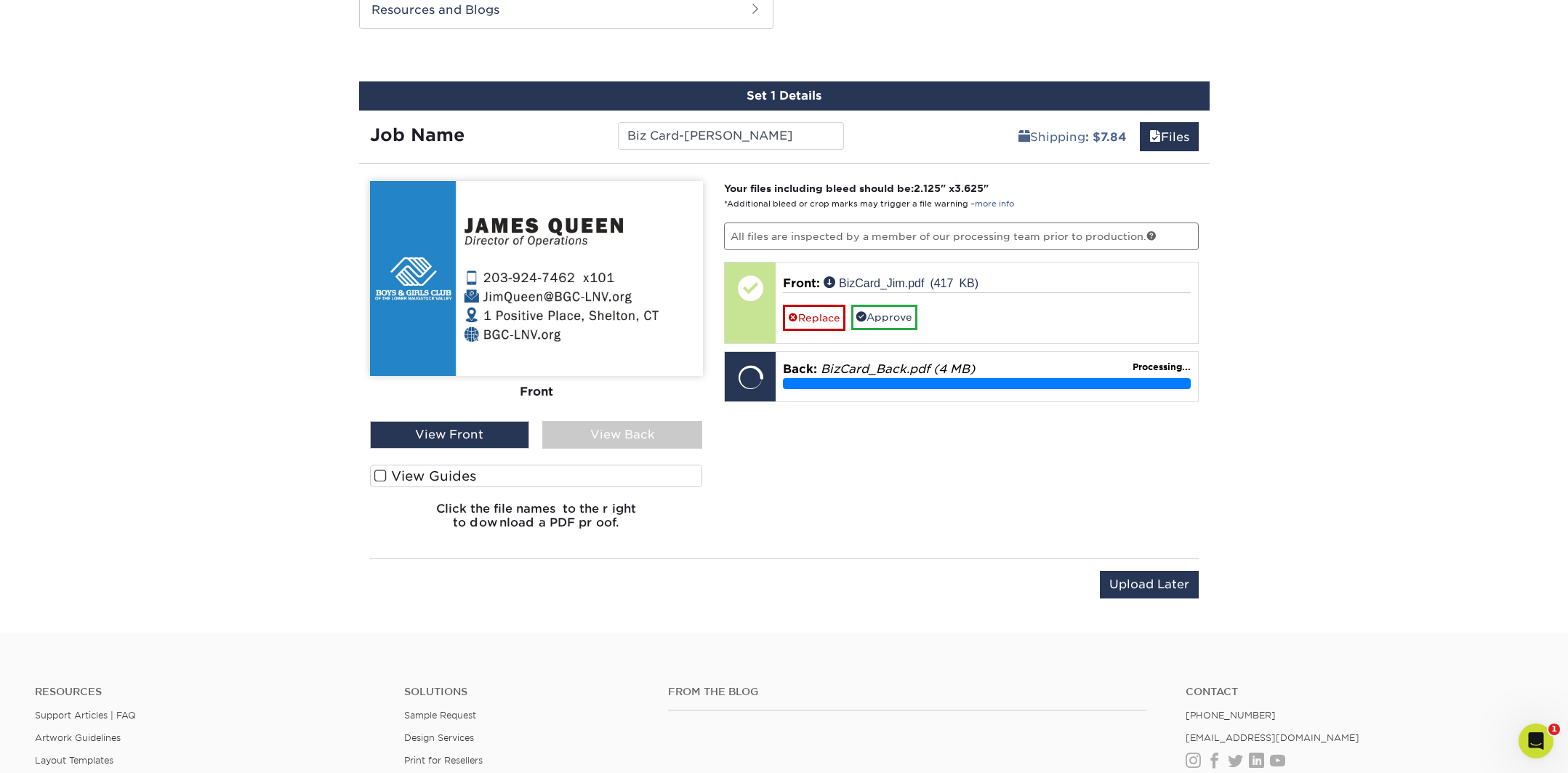
click at [379, 475] on span at bounding box center [380, 476] width 13 height 14
click at [0, 0] on input "View Guides" at bounding box center [0, 0] width 0 height 0
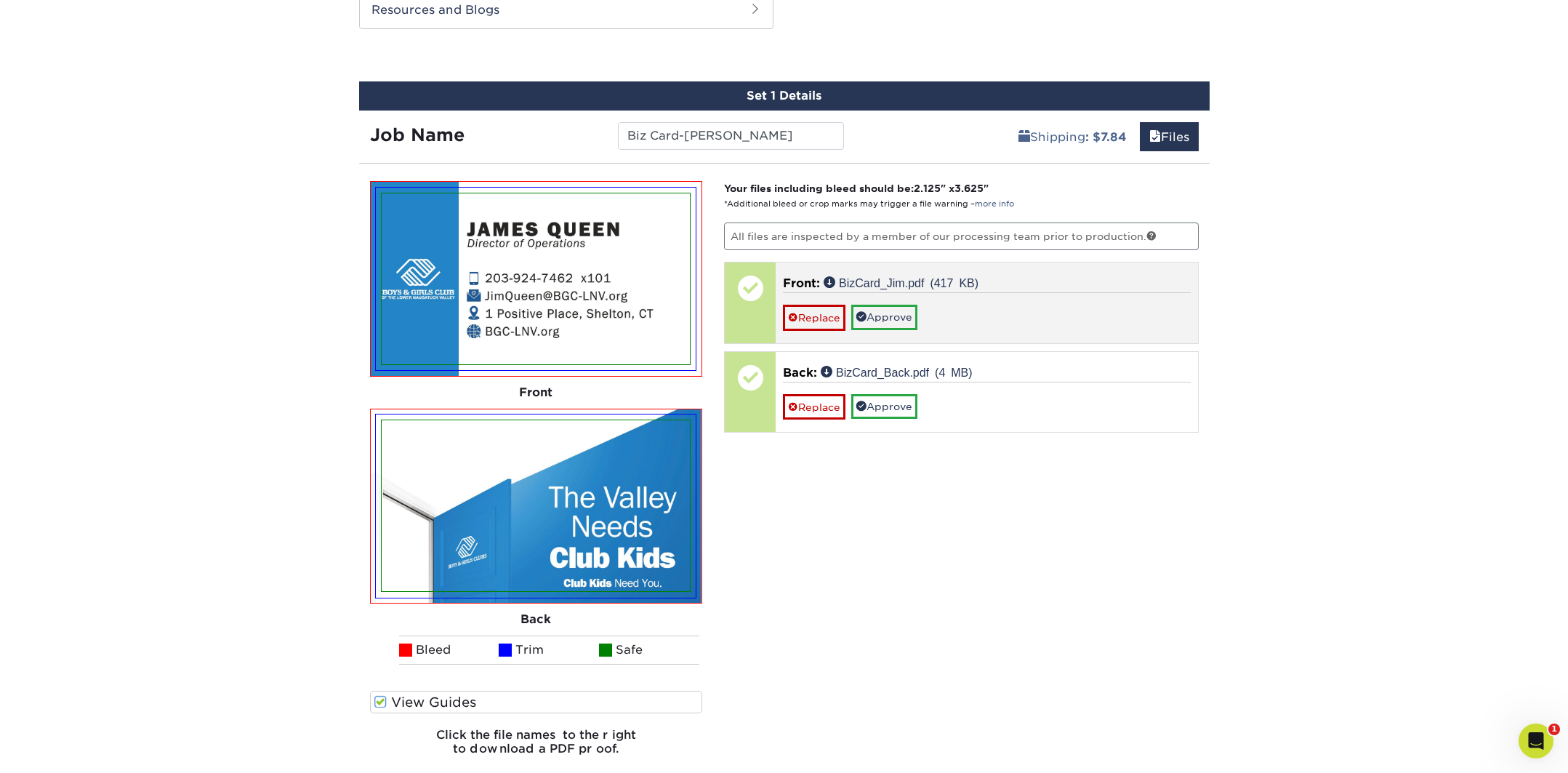
click at [929, 306] on div "Replace Approve" at bounding box center [986, 311] width 408 height 38
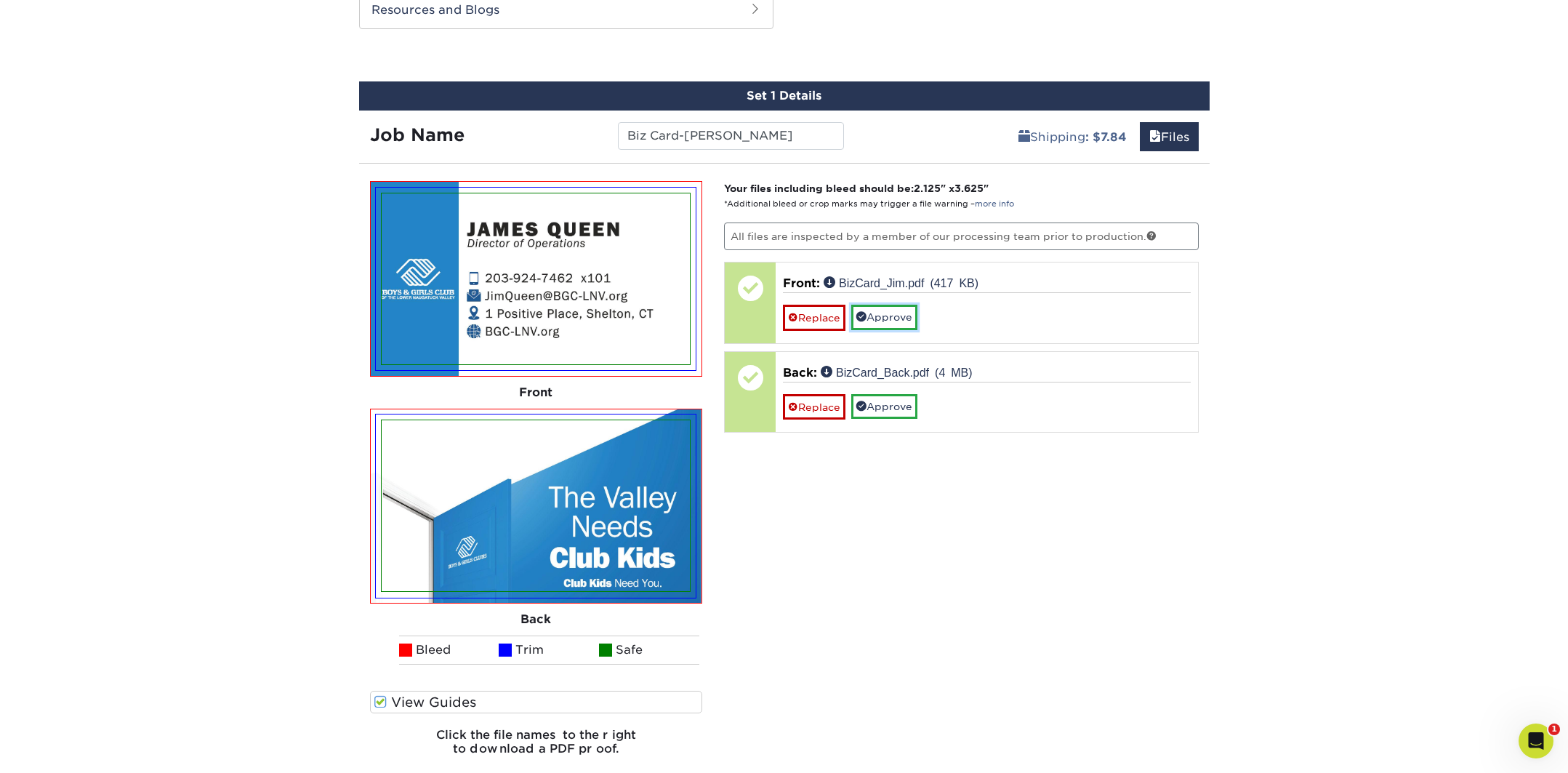
click at [905, 314] on link "Approve" at bounding box center [884, 317] width 66 height 25
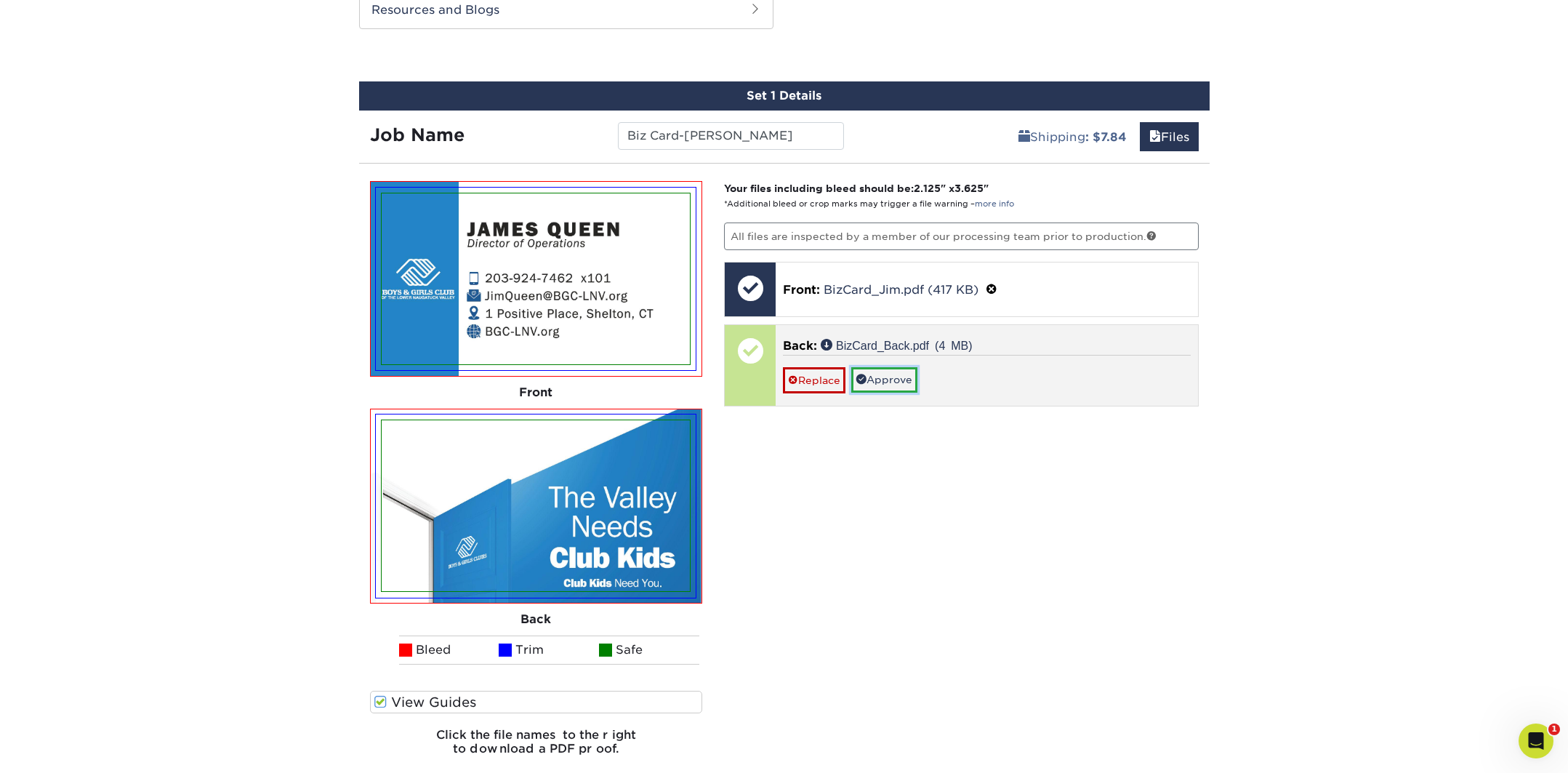
click at [899, 374] on link "Approve" at bounding box center [884, 379] width 66 height 25
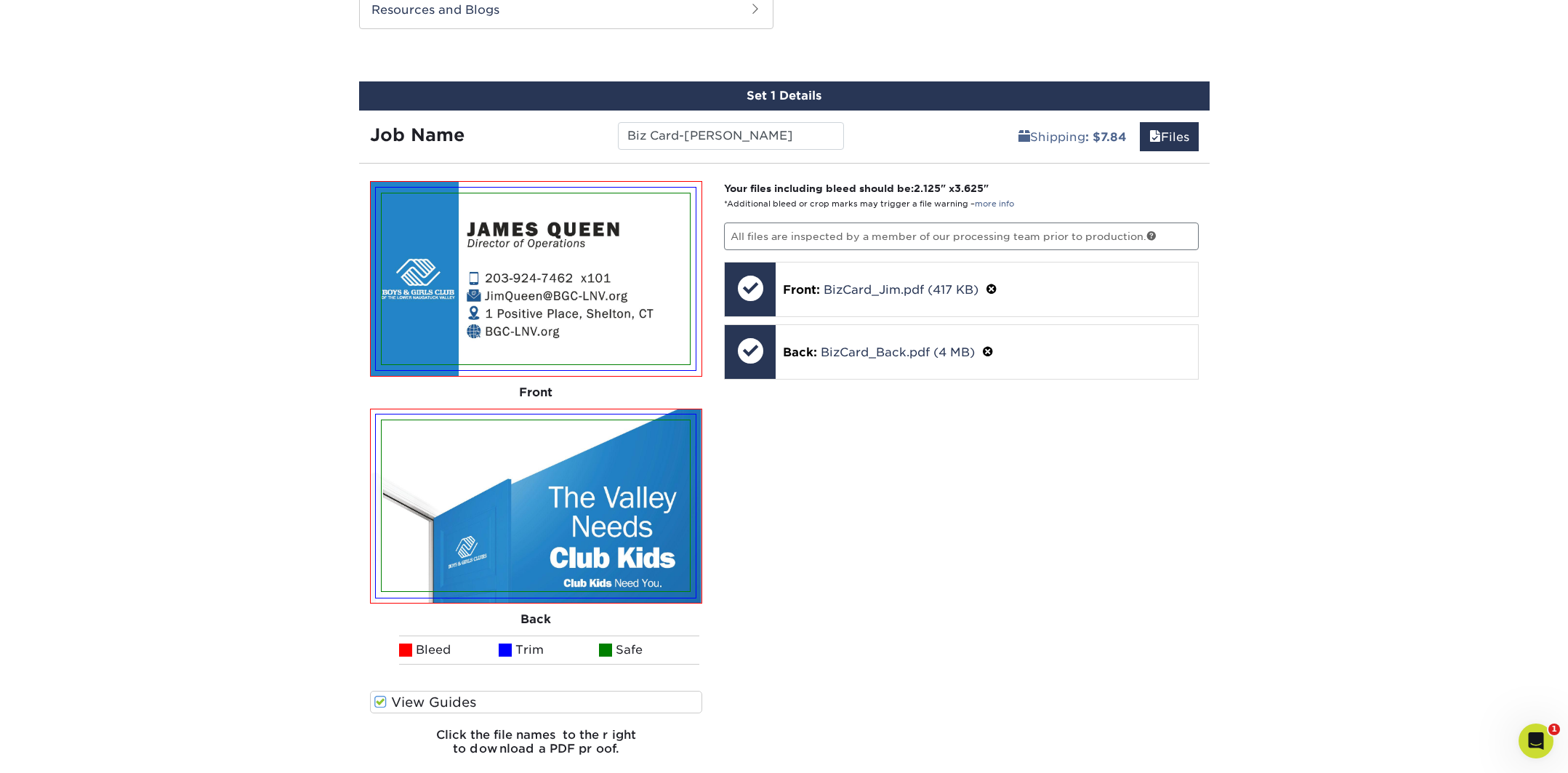
scroll to position [942, 0]
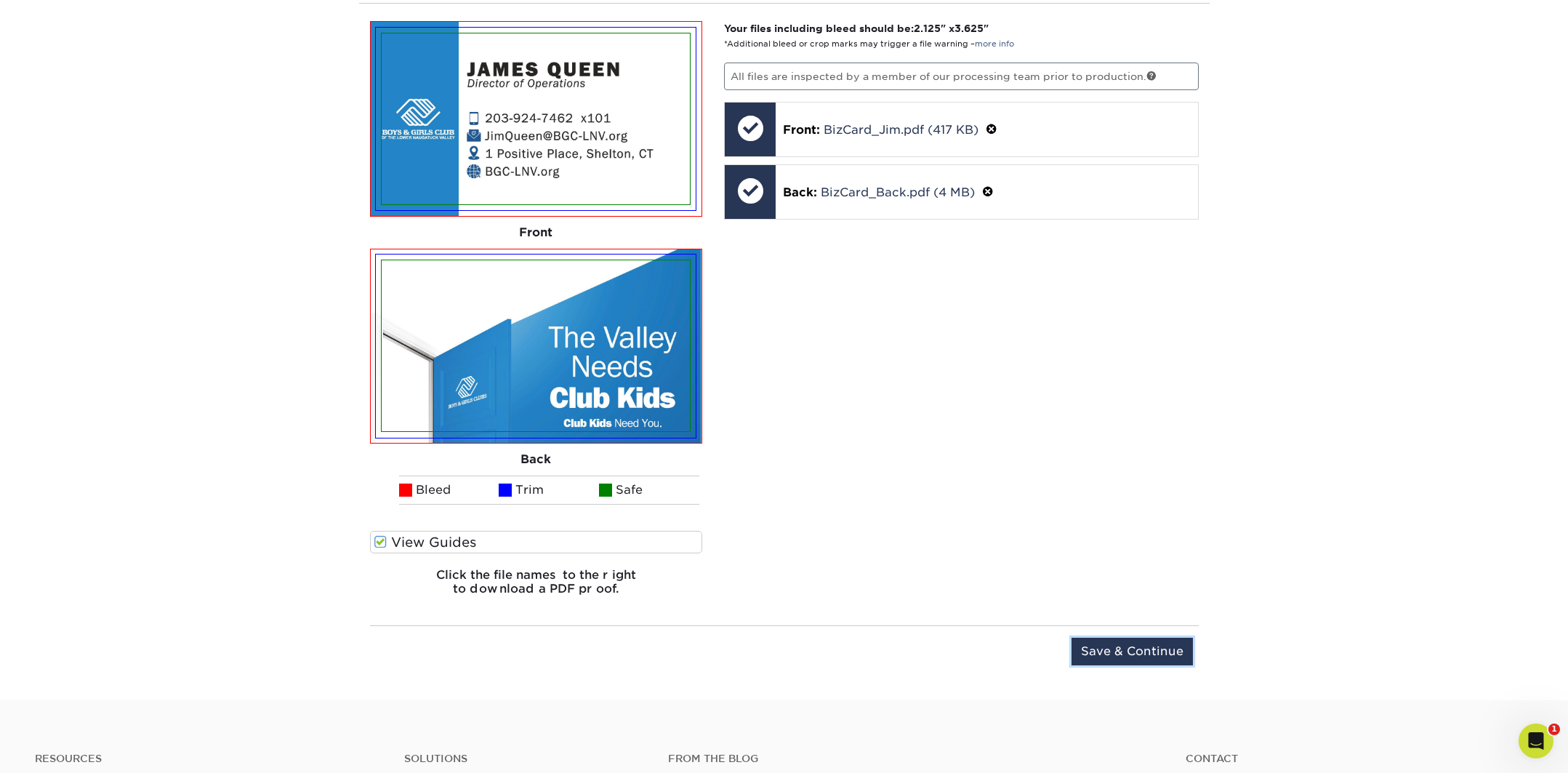
click at [1138, 644] on input "Save & Continue" at bounding box center [1133, 651] width 122 height 28
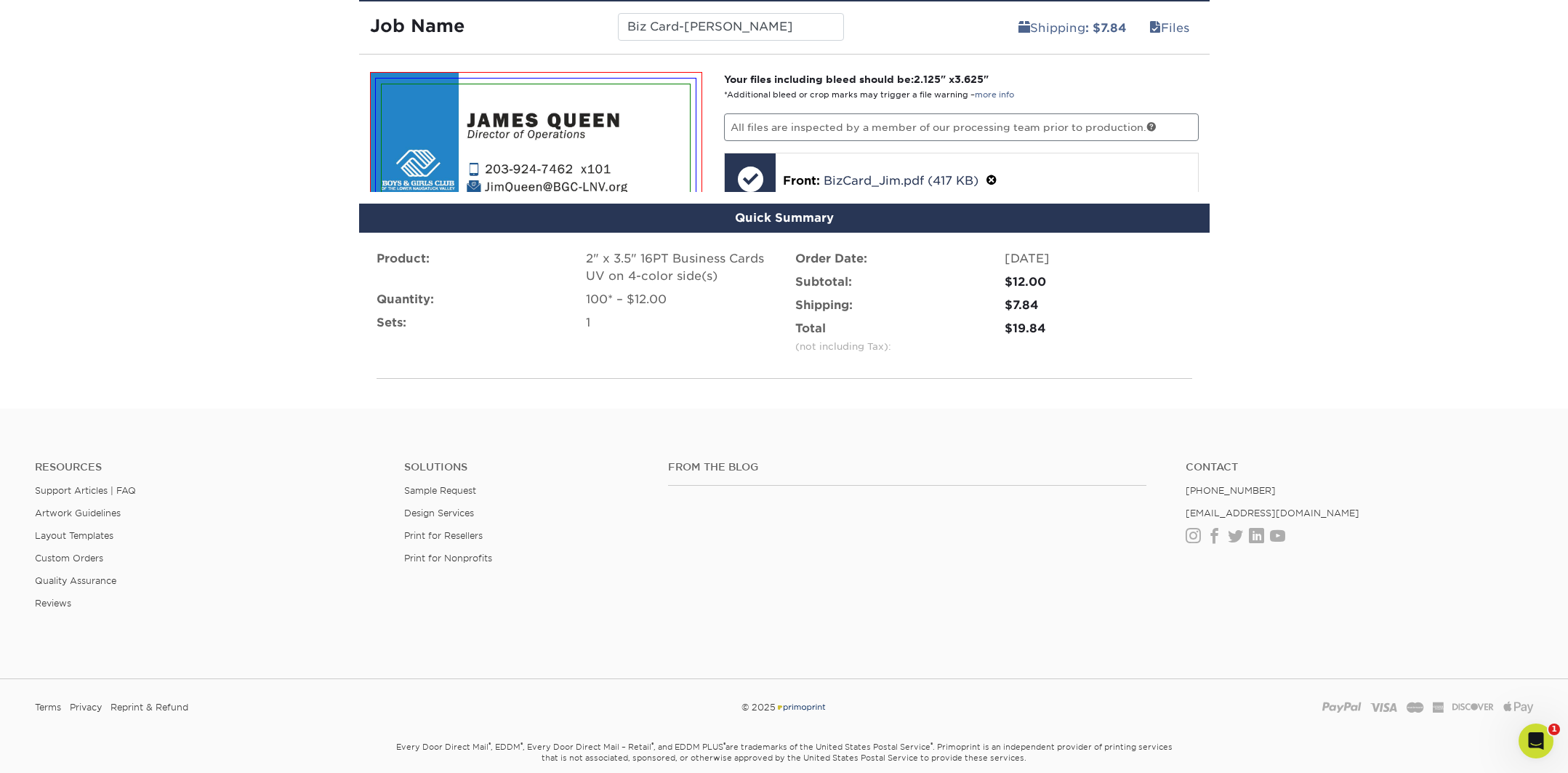
scroll to position [865, 0]
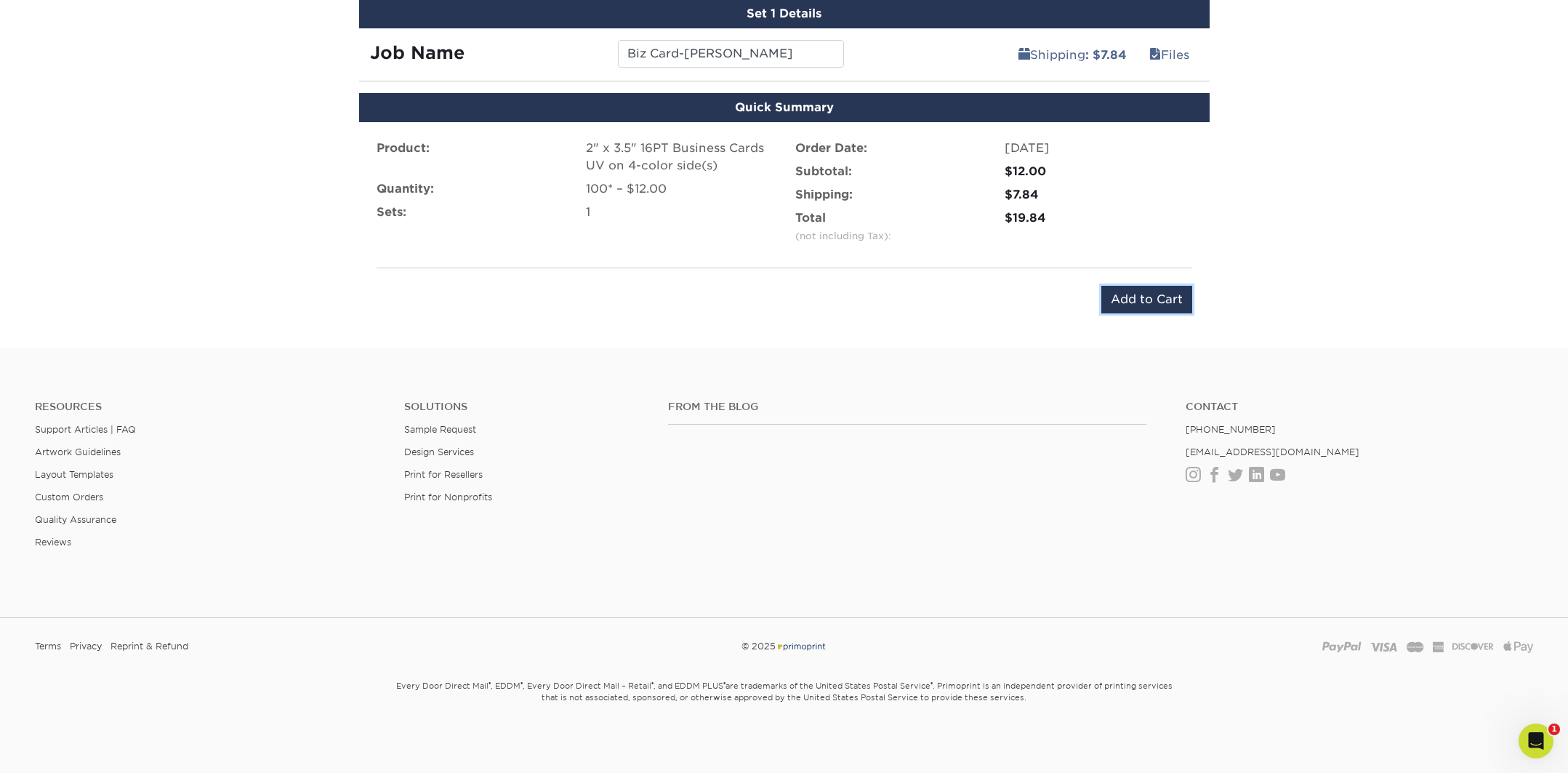
click at [1136, 296] on input "Add to Cart" at bounding box center [1146, 299] width 91 height 28
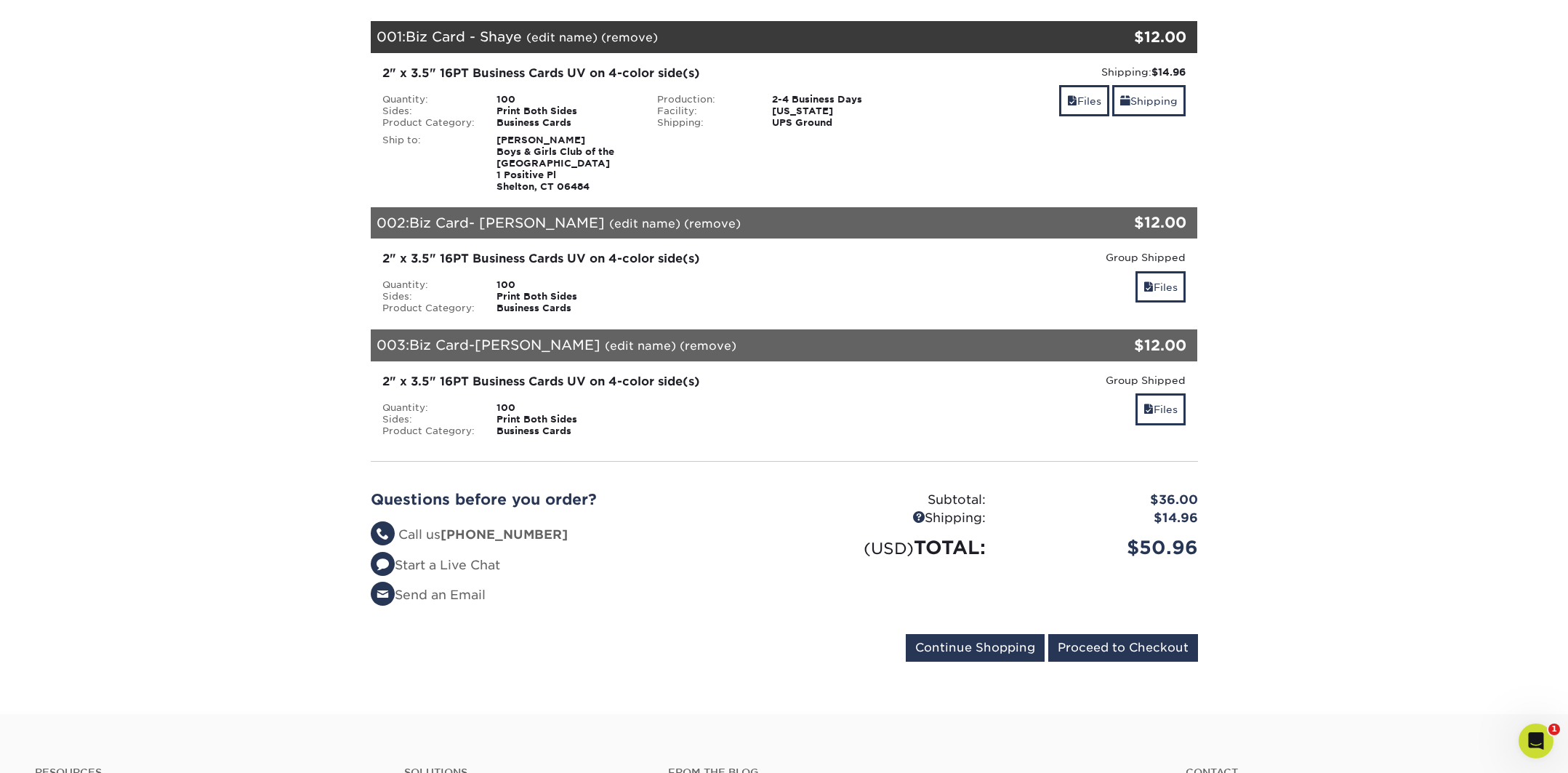
scroll to position [364, 0]
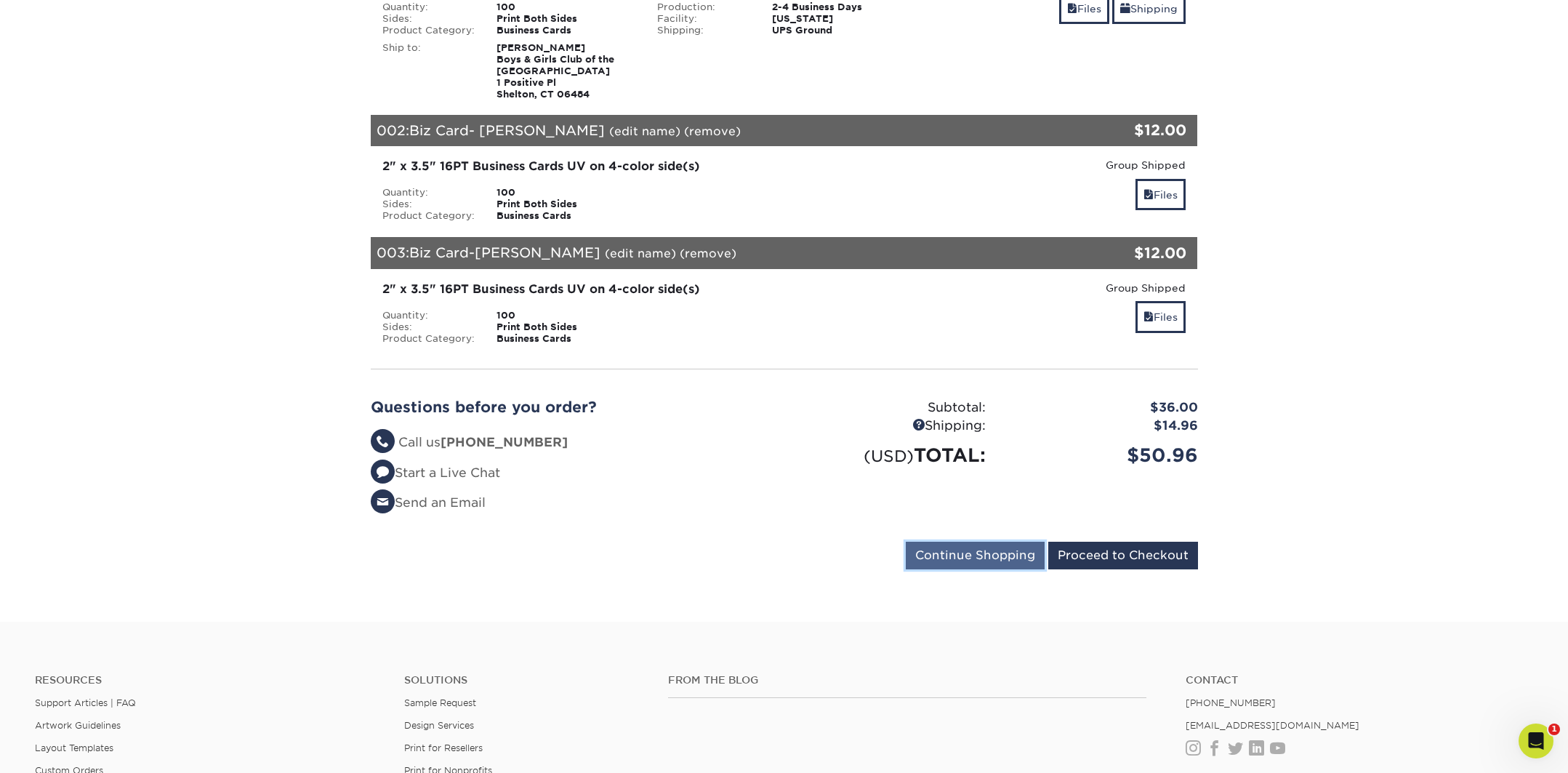
click at [988, 555] on input "Continue Shopping" at bounding box center [975, 555] width 139 height 28
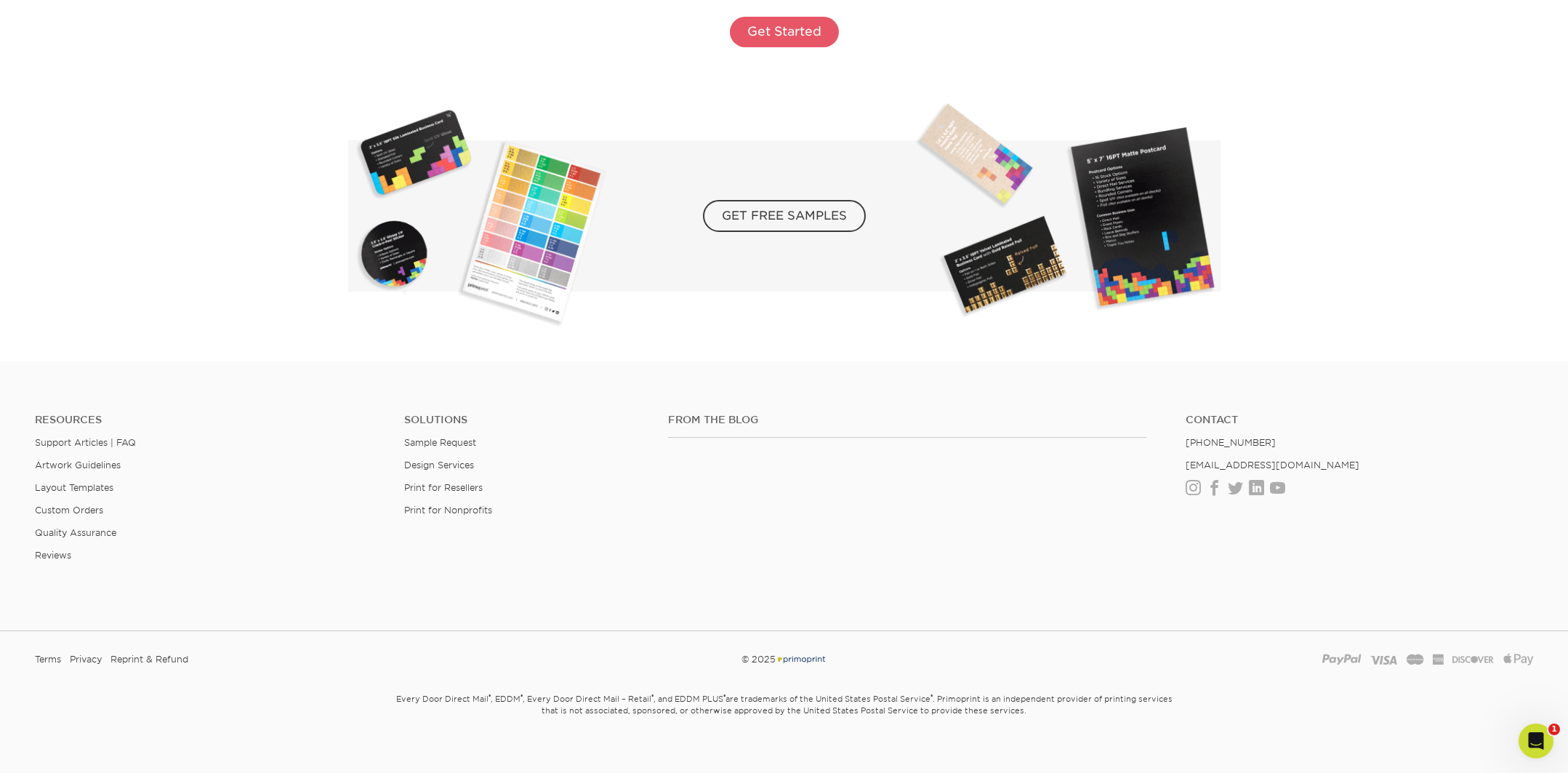
scroll to position [2714, 0]
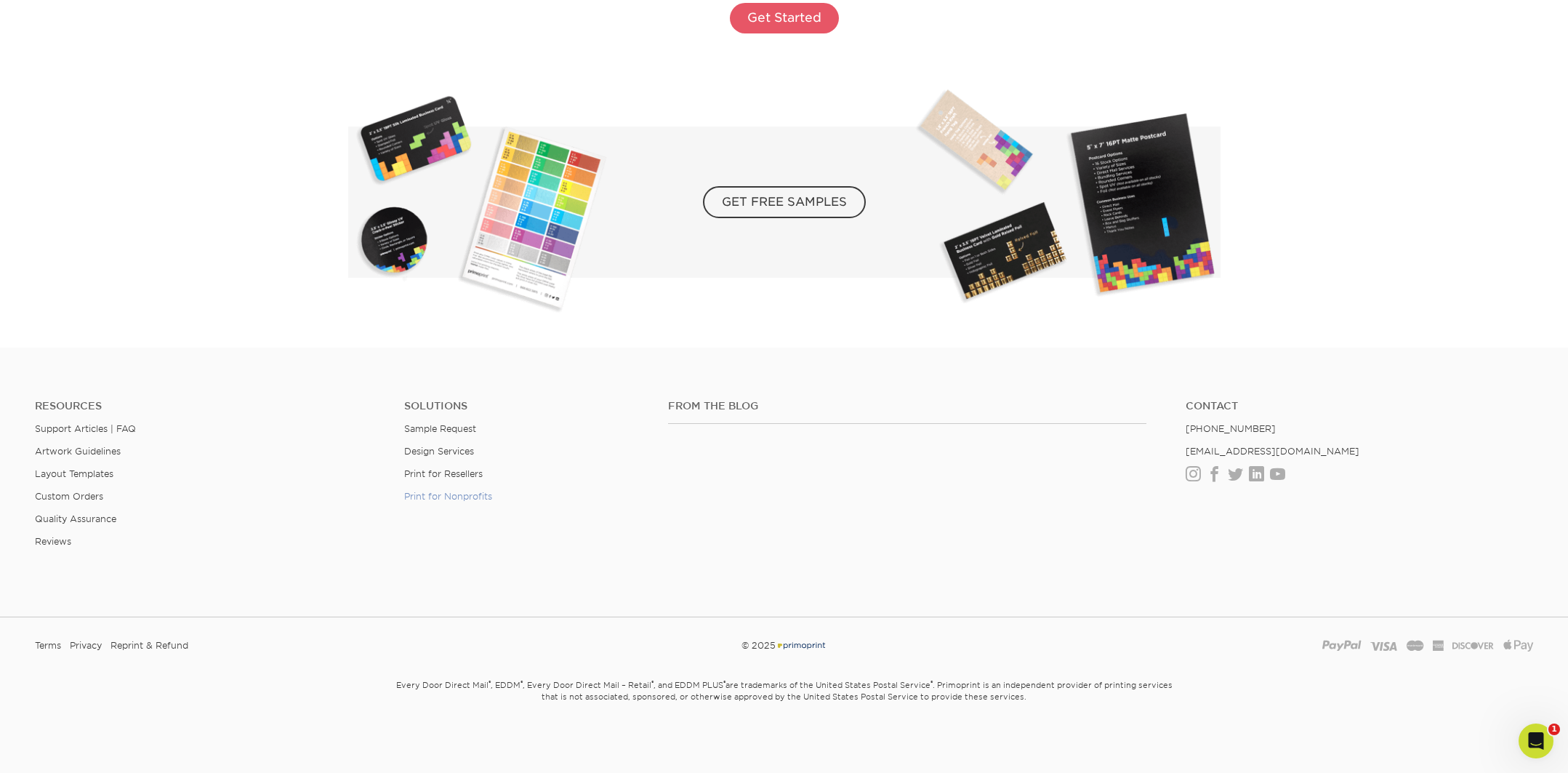
click at [442, 498] on link "Print for Nonprofits" at bounding box center [448, 496] width 88 height 11
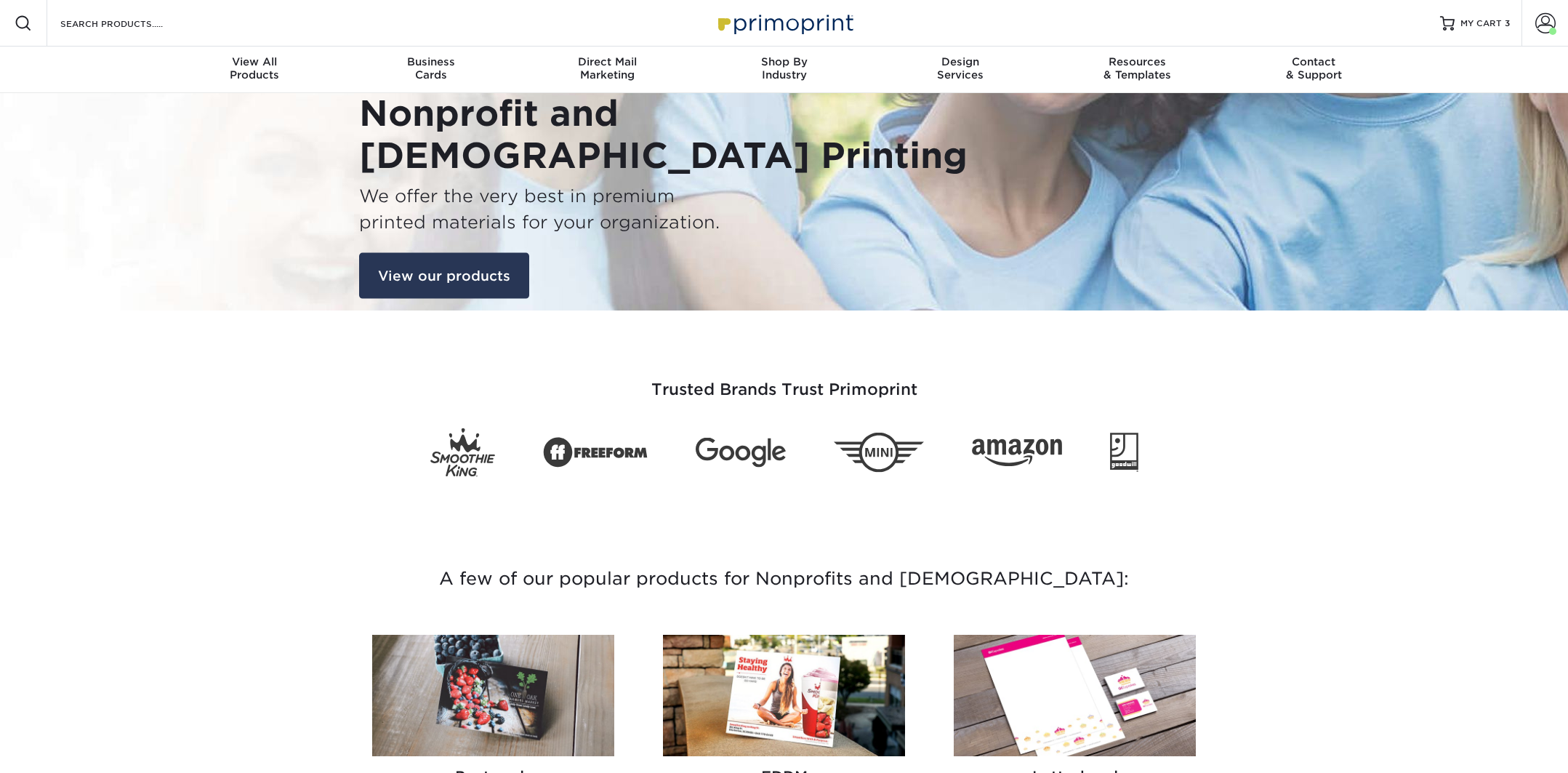
click at [438, 272] on link "View our products" at bounding box center [444, 276] width 170 height 47
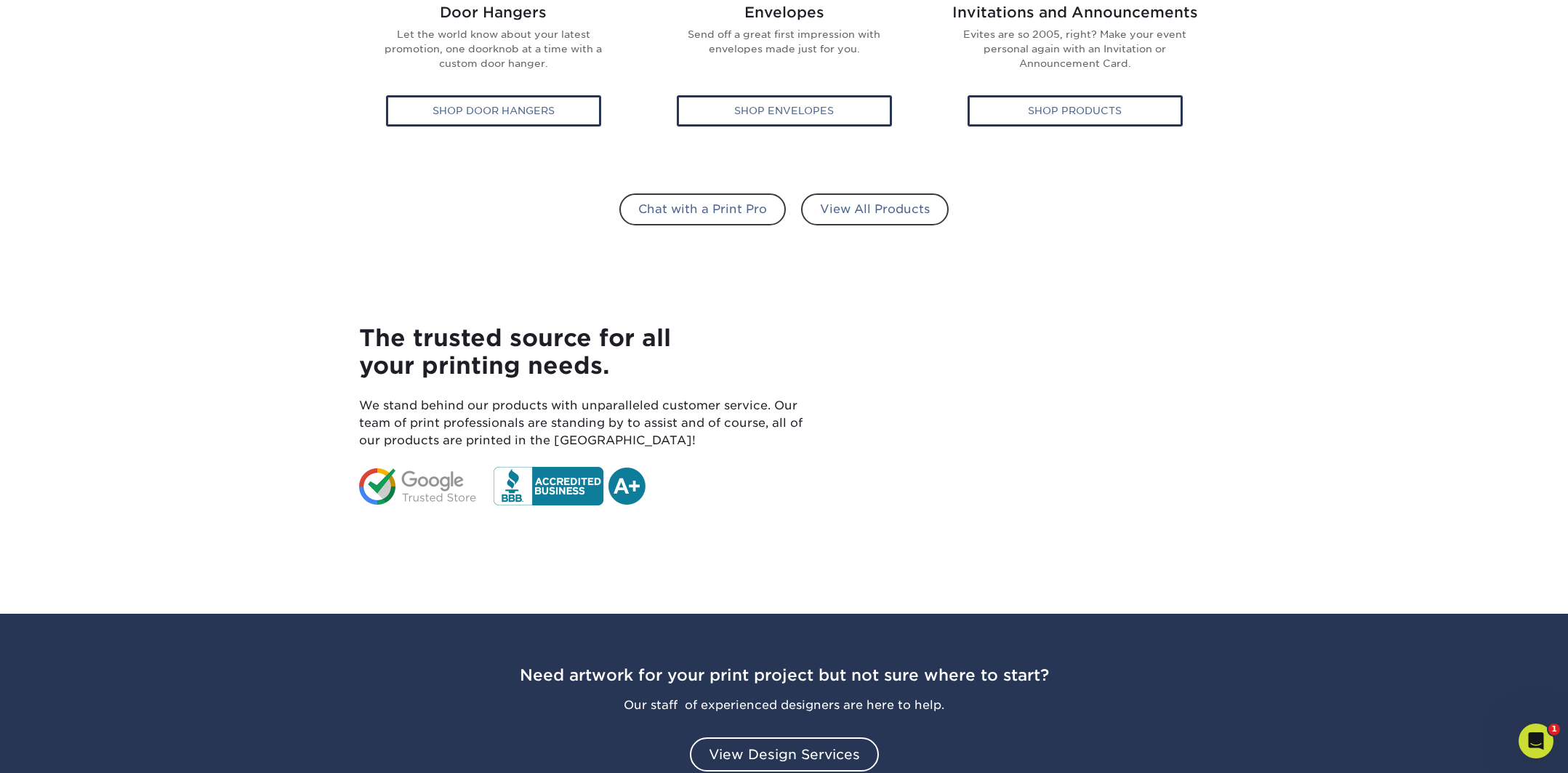
scroll to position [1106, 0]
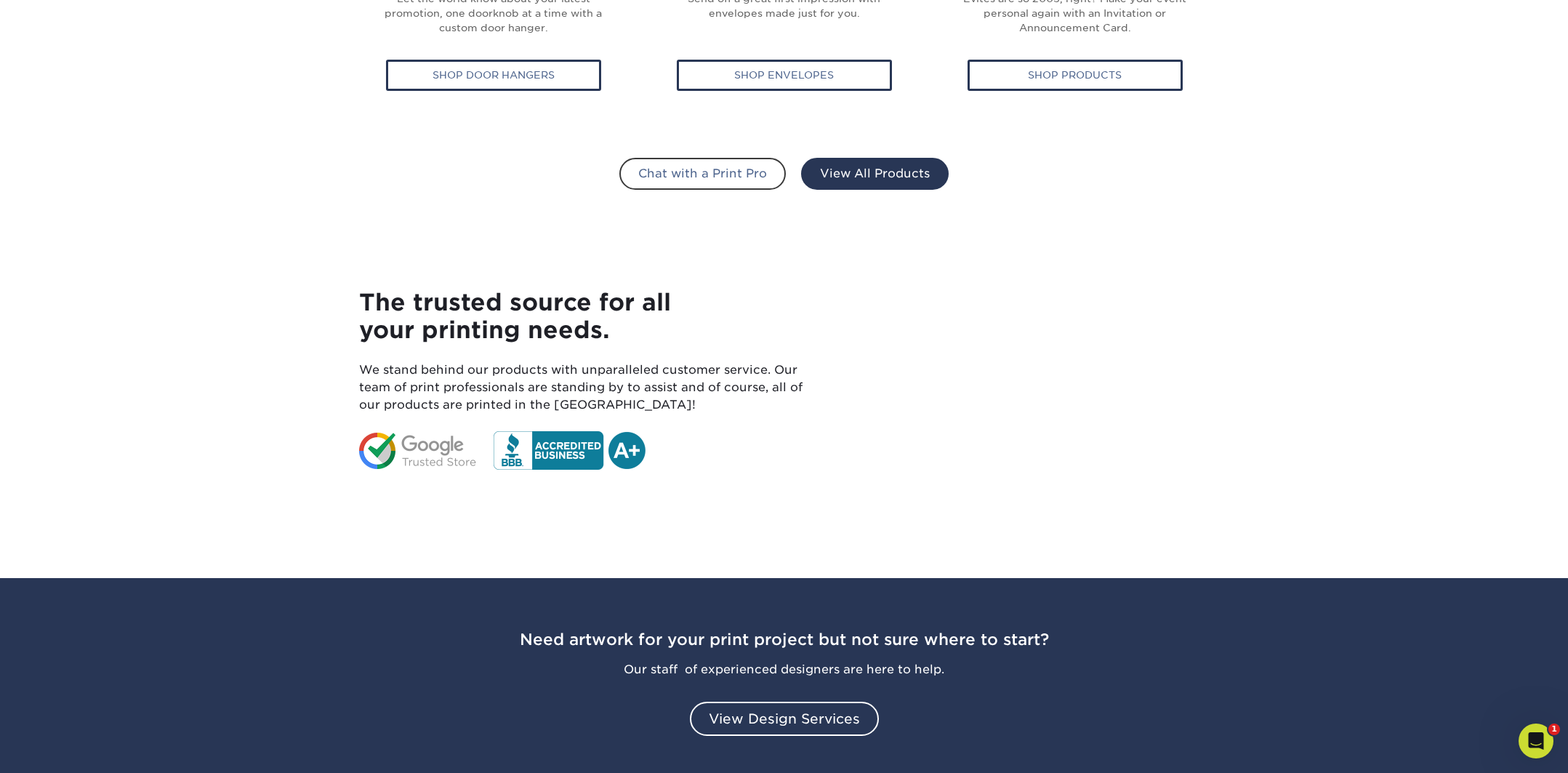
click at [895, 168] on link "View All Products" at bounding box center [874, 173] width 148 height 32
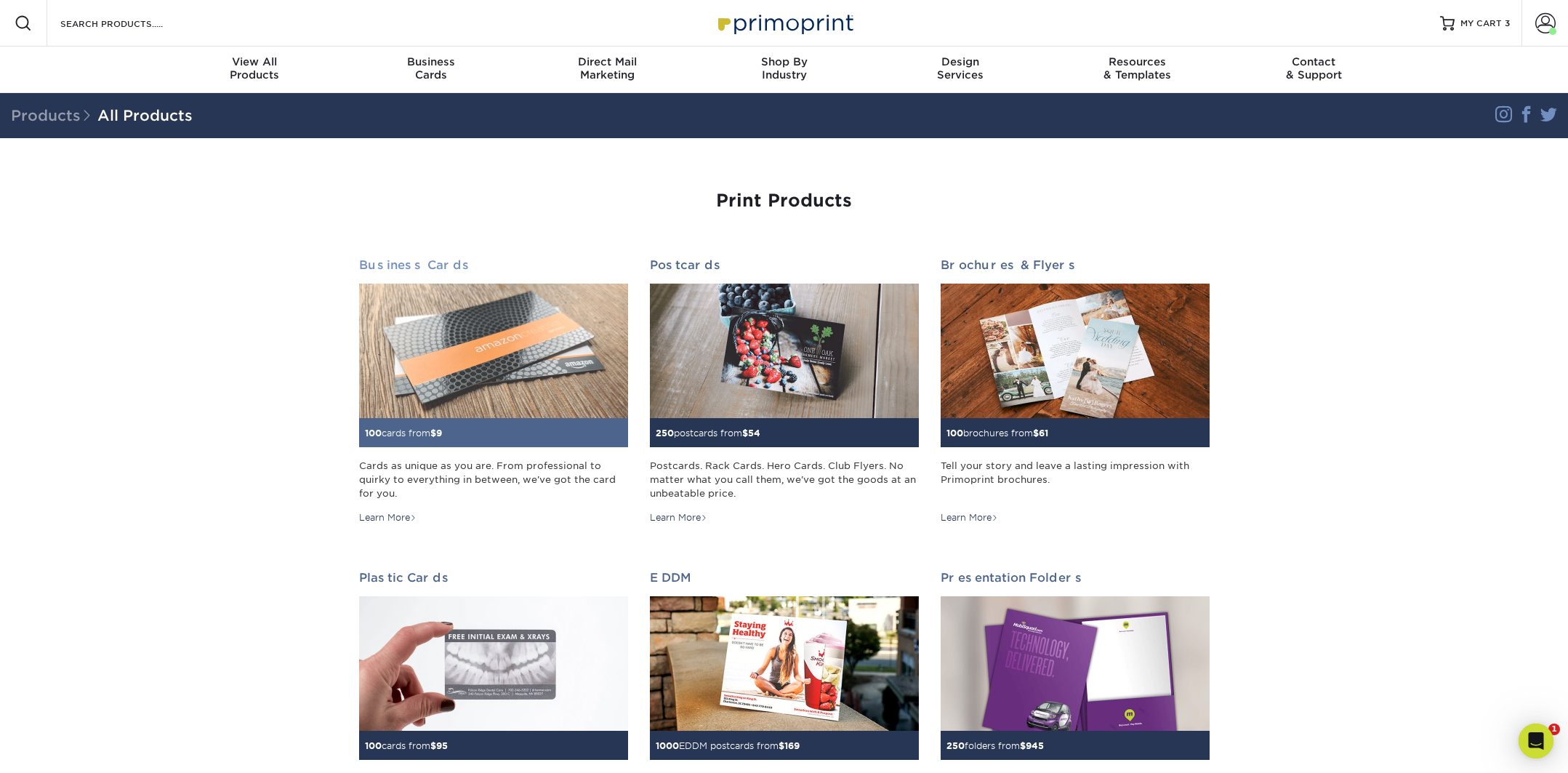
click at [458, 339] on img at bounding box center [493, 350] width 269 height 134
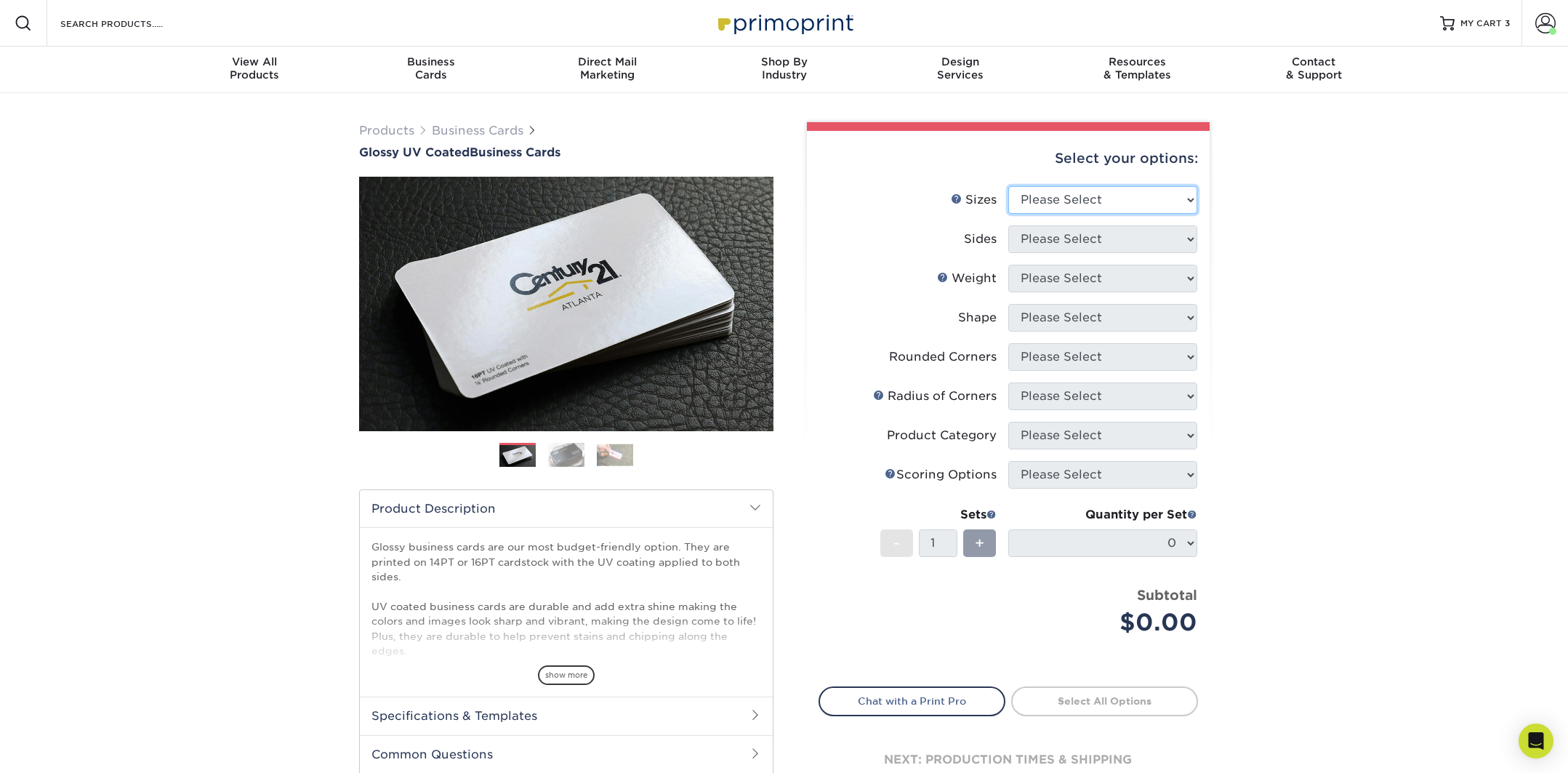
click at [1057, 205] on select "Please Select 1.5" x 3.5" - Mini 1.75" x 3.5" - Mini 2" x 2" - Square 2" x 3" -…" at bounding box center [1103, 199] width 189 height 28
select select "2.00x3.50"
click at [1009, 186] on select "Please Select 1.5" x 3.5" - Mini 1.75" x 3.5" - Mini 2" x 2" - Square 2" x 3" -…" at bounding box center [1103, 199] width 189 height 28
click at [1070, 241] on select "Please Select Print Both Sides Print Front Only" at bounding box center [1103, 238] width 189 height 28
select select "13abbda7-1d64-4f25-8bb2-c179b224825d"
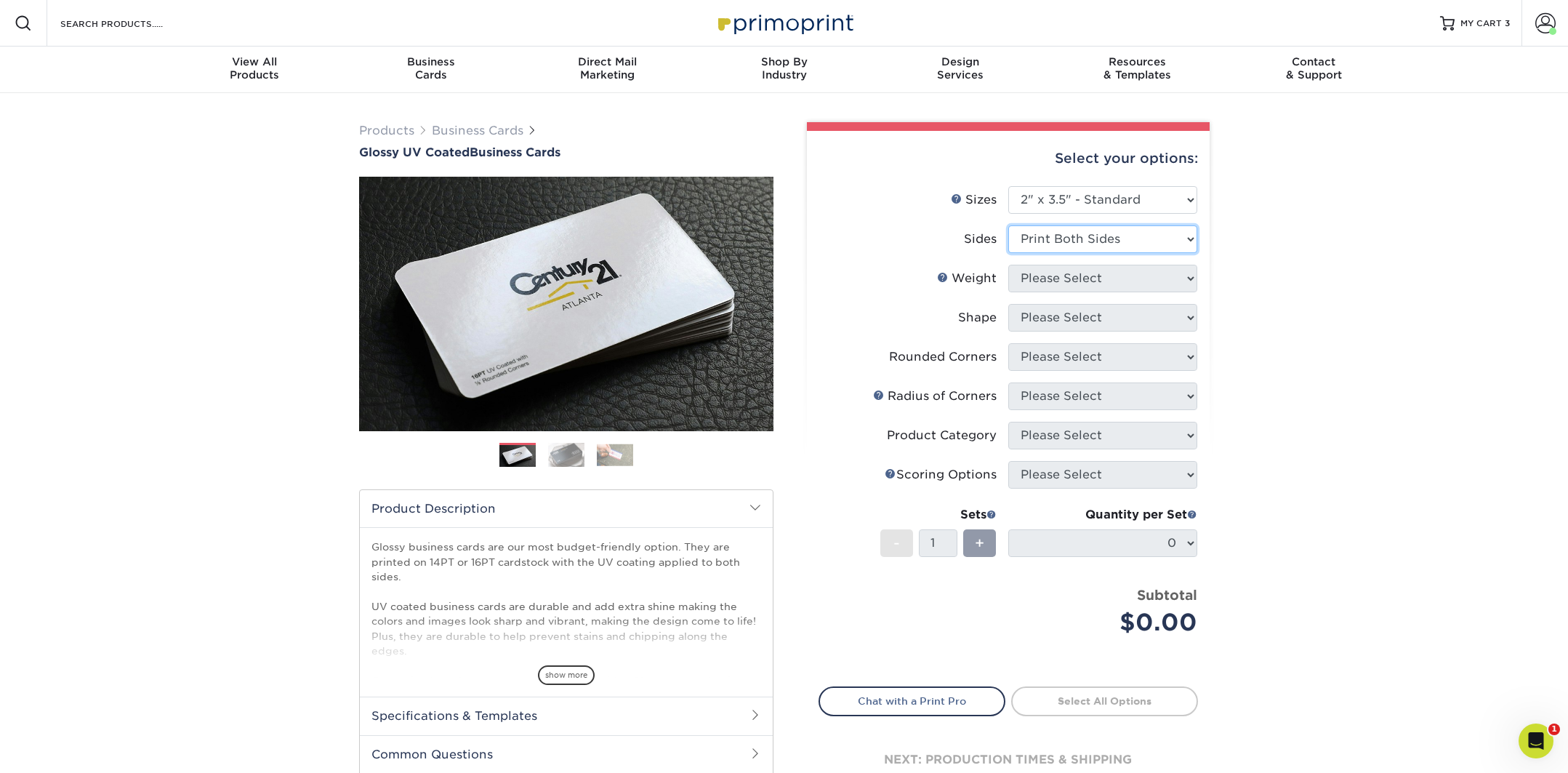
click at [1009, 225] on select "Please Select Print Both Sides Print Front Only" at bounding box center [1103, 238] width 189 height 28
click at [1066, 281] on select "Please Select 16PT 14PT" at bounding box center [1103, 278] width 189 height 28
select select "16PT"
click at [1009, 264] on select "Please Select 16PT 14PT" at bounding box center [1103, 278] width 189 height 28
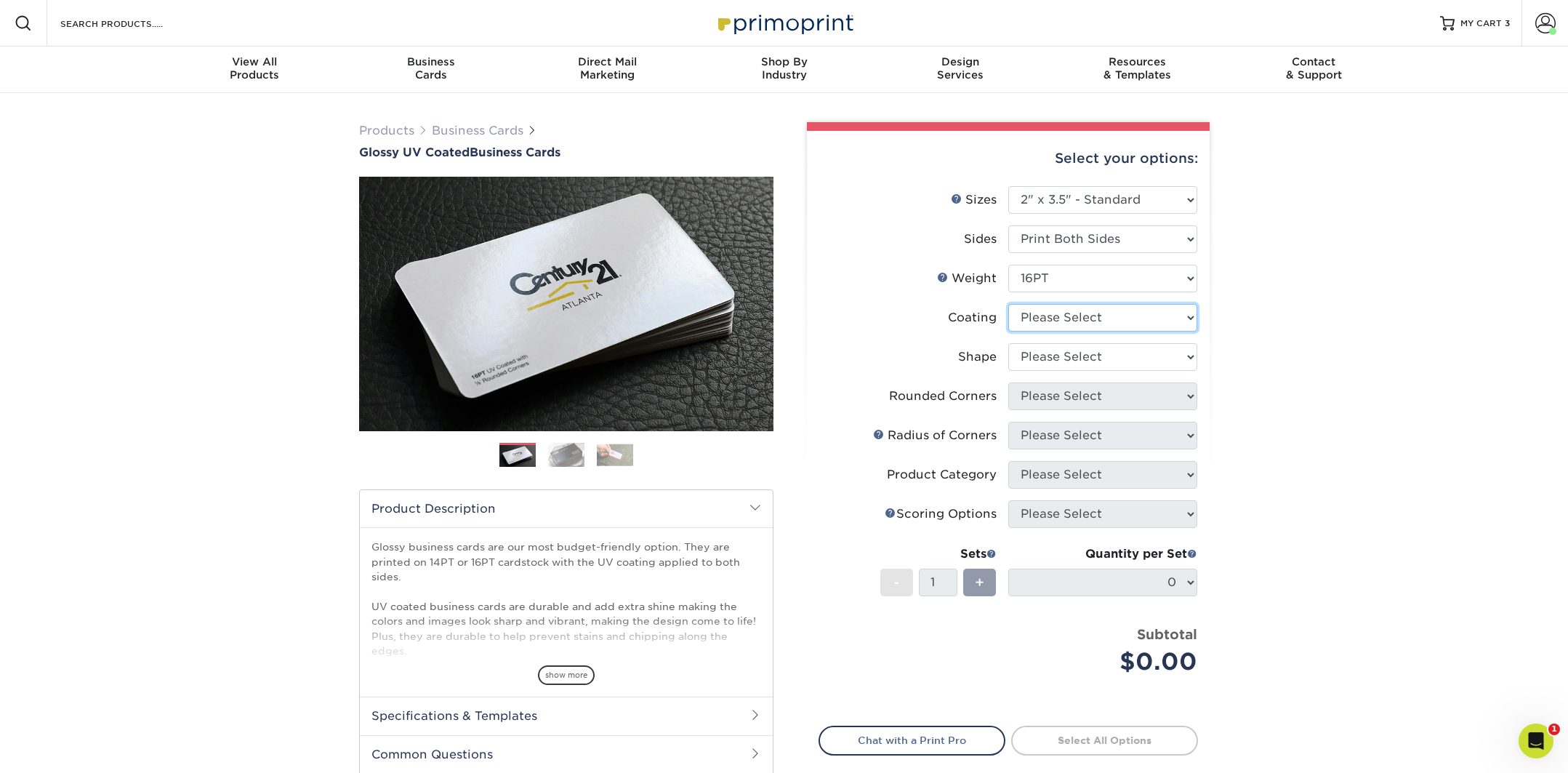
click at [1067, 322] on select at bounding box center [1103, 318] width 189 height 28
select select "ae367451-b2b8-45df-a344-0f05b6a12993"
click at [1009, 304] on select at bounding box center [1103, 318] width 189 height 28
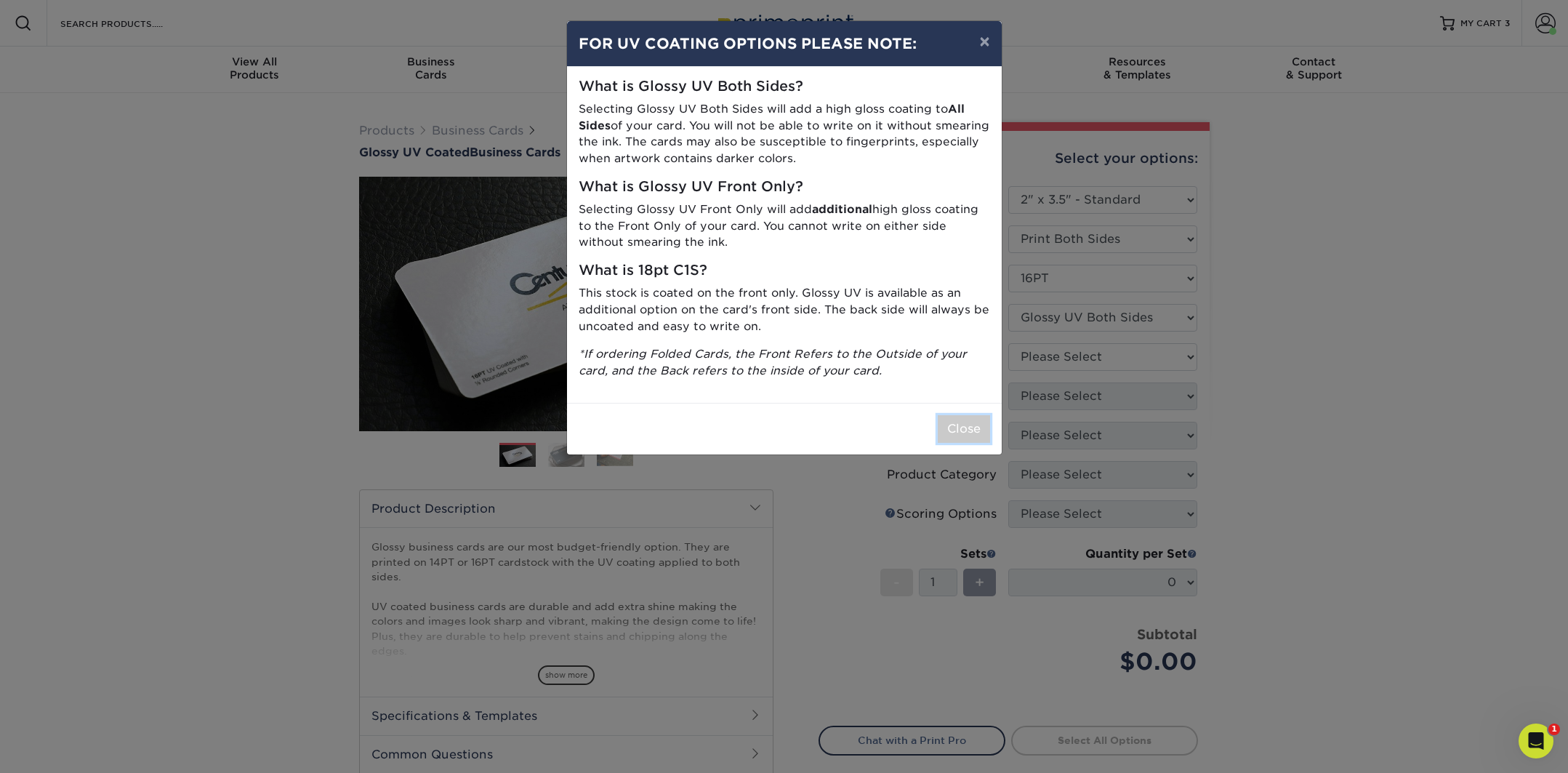
click at [975, 421] on button "Close" at bounding box center [964, 429] width 53 height 28
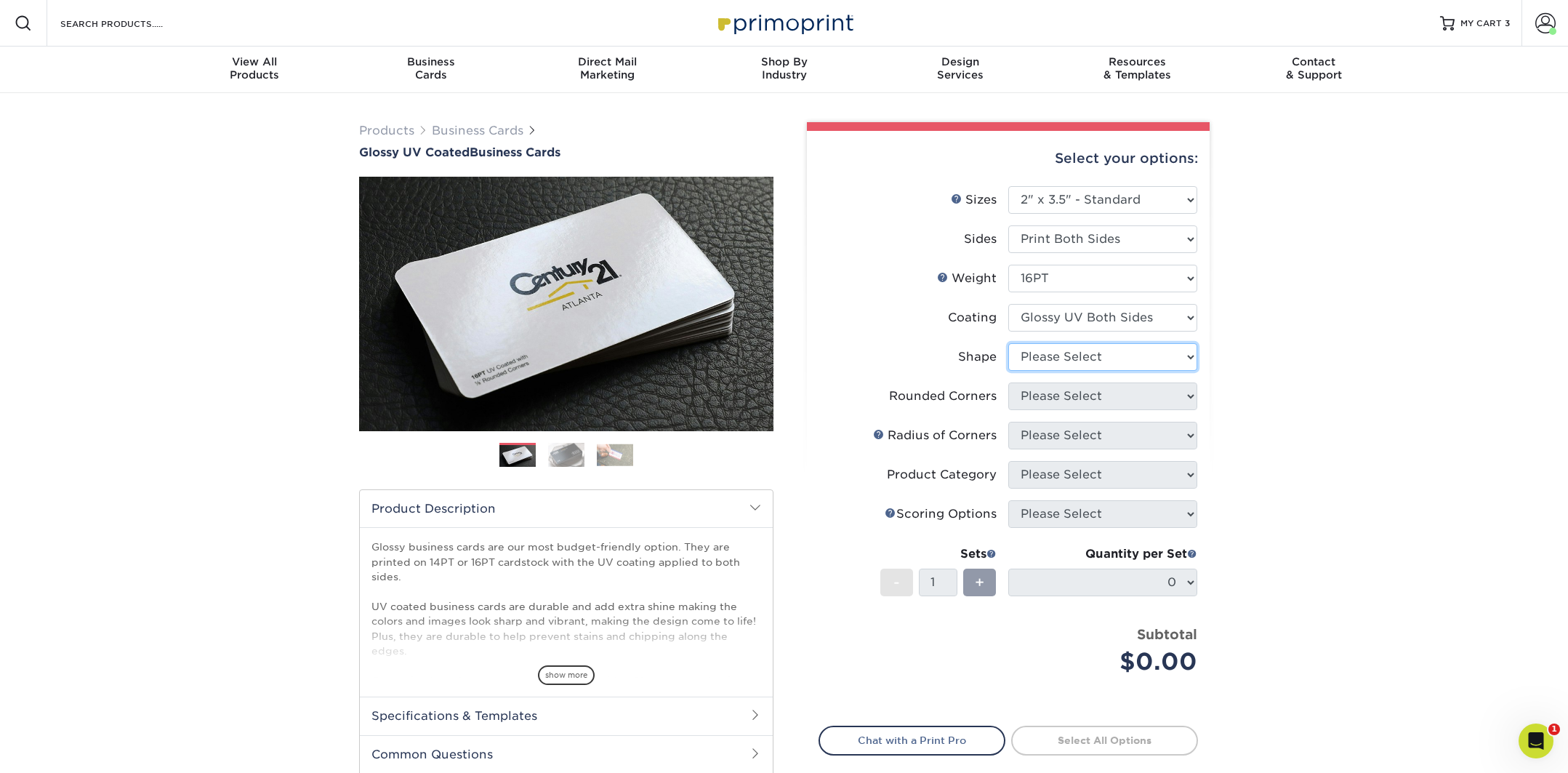
click at [1069, 355] on select "Please Select Standard Oval" at bounding box center [1103, 357] width 189 height 28
select select "standard"
click at [1009, 344] on select "Please Select Standard Oval" at bounding box center [1103, 357] width 189 height 28
click at [1064, 397] on select "Please Select Yes - Round 2 Corners Yes - Round 4 Corners No" at bounding box center [1103, 396] width 189 height 28
select select "0"
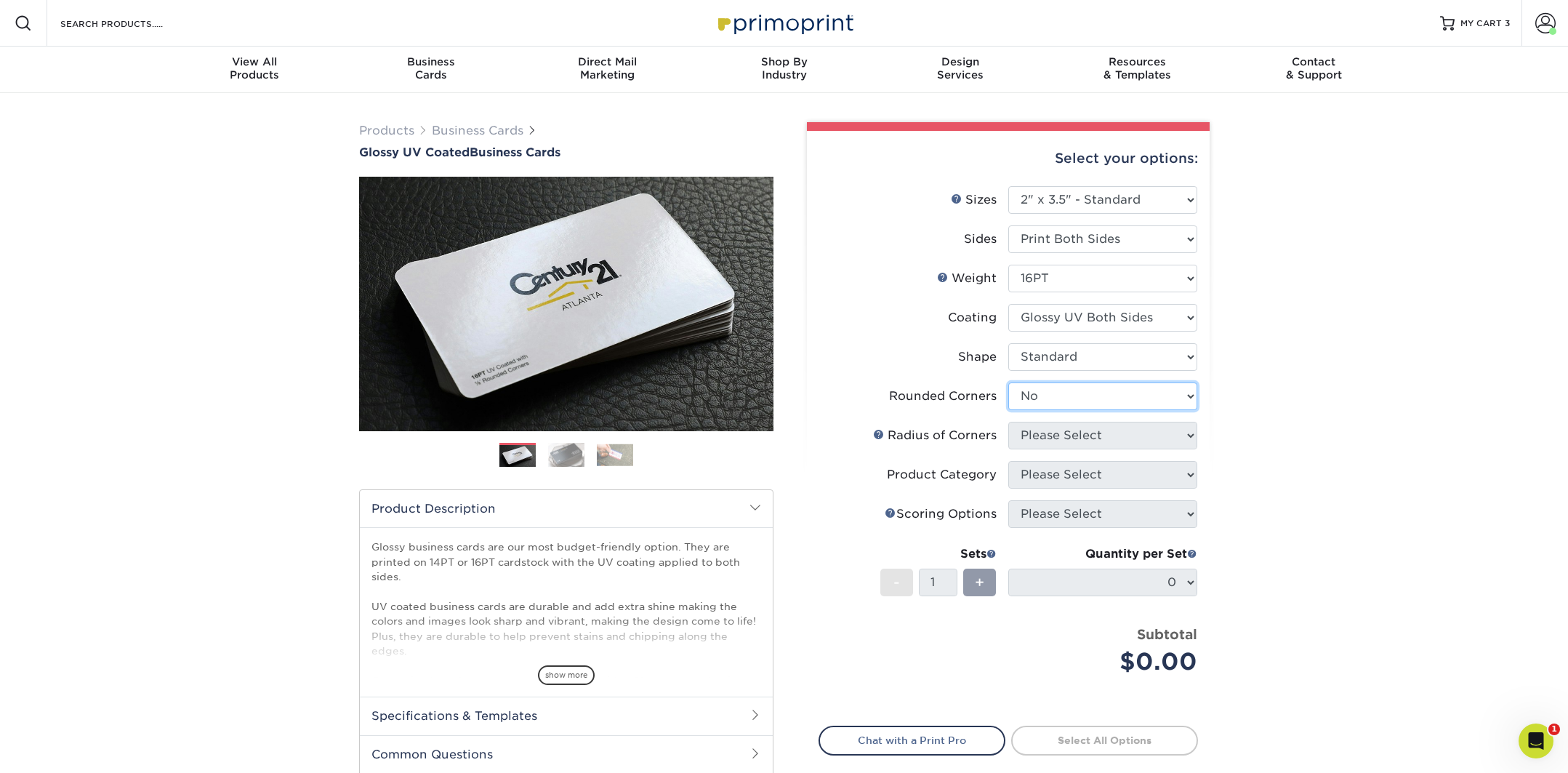
click at [1009, 383] on select "Please Select Yes - Round 2 Corners Yes - Round 4 Corners No" at bounding box center [1103, 396] width 189 height 28
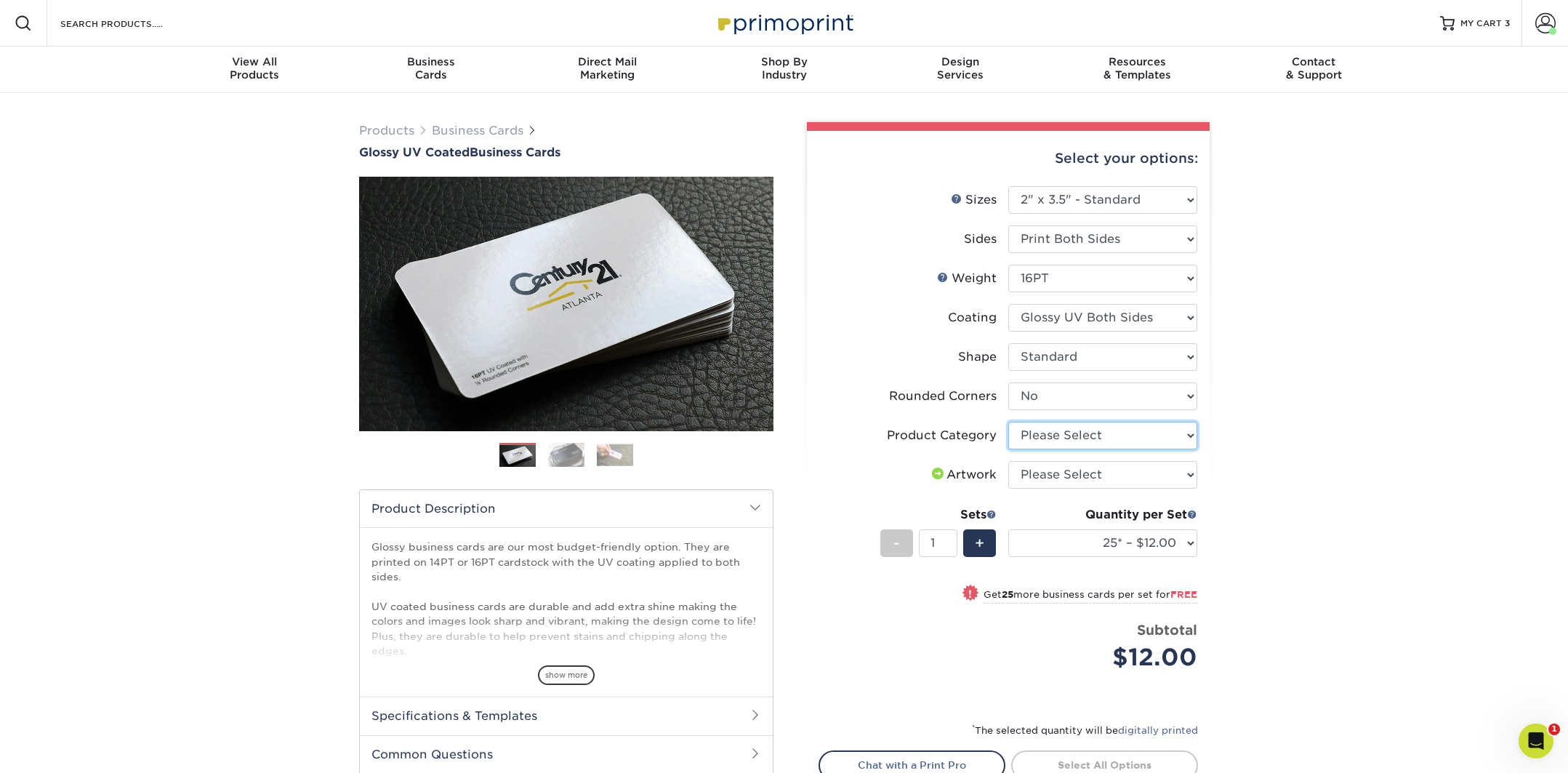
click at [1049, 430] on select "Please Select Business Cards" at bounding box center [1103, 435] width 189 height 28
select select "3b5148f1-0588-4f88-a218-97bcfdce65c1"
click at [1009, 422] on select "Please Select Business Cards" at bounding box center [1103, 435] width 189 height 28
click at [1055, 475] on select "Please Select I will upload files I need a design - $100" at bounding box center [1103, 474] width 189 height 28
select select "upload"
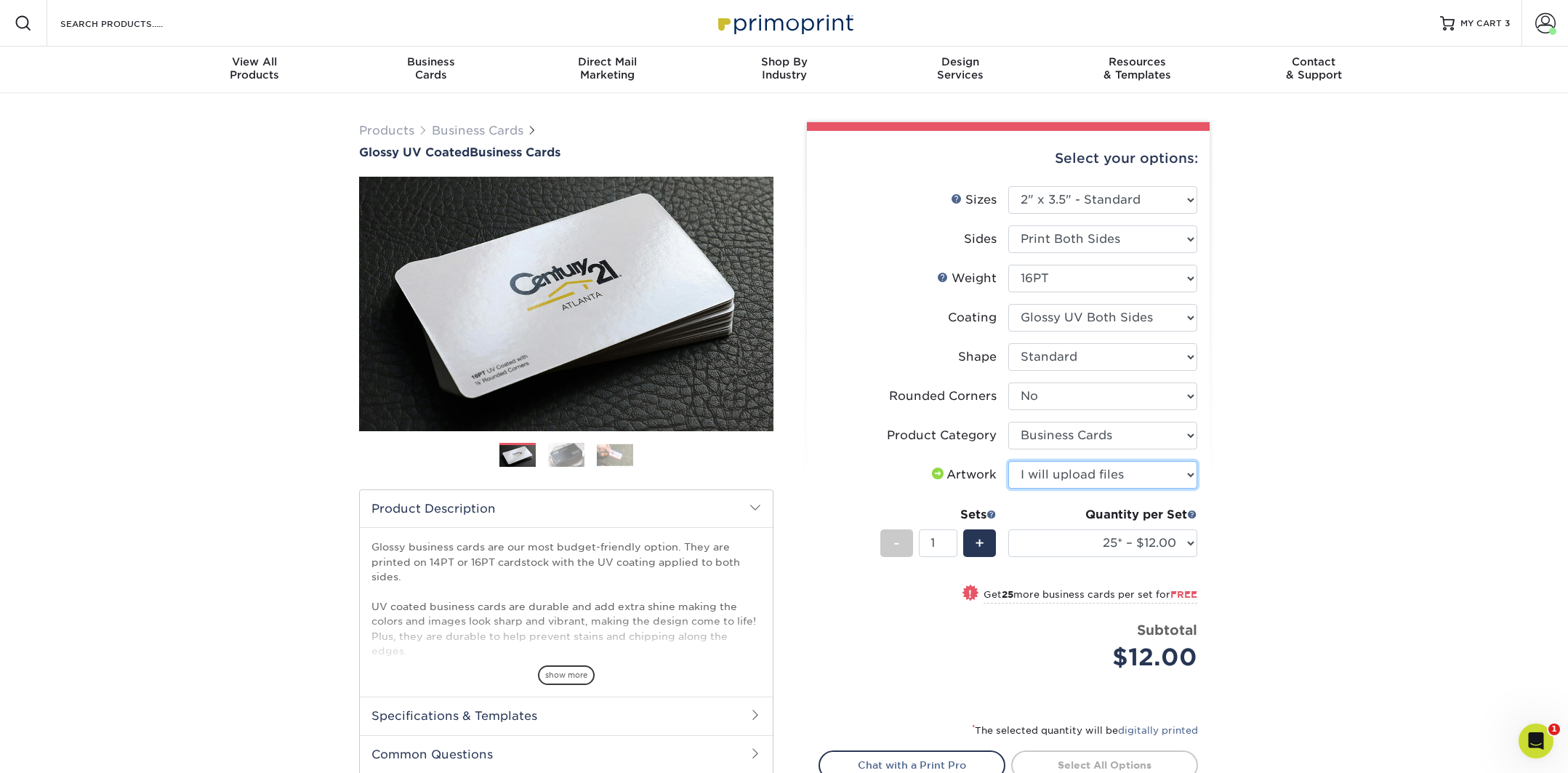
click at [1009, 461] on select "Please Select I will upload files I need a design - $100" at bounding box center [1103, 474] width 189 height 28
click at [1092, 547] on select "25* – $12.00 50* – $12.00 100* – $12.00 250* – $21.00 500 – $42.00 1000 – $53.0…" at bounding box center [1103, 543] width 189 height 28
select select "100* – $12.00"
click at [1009, 530] on select "25* – $12.00 50* – $12.00 100* – $12.00 250* – $21.00 500 – $42.00 1000 – $53.0…" at bounding box center [1103, 543] width 189 height 28
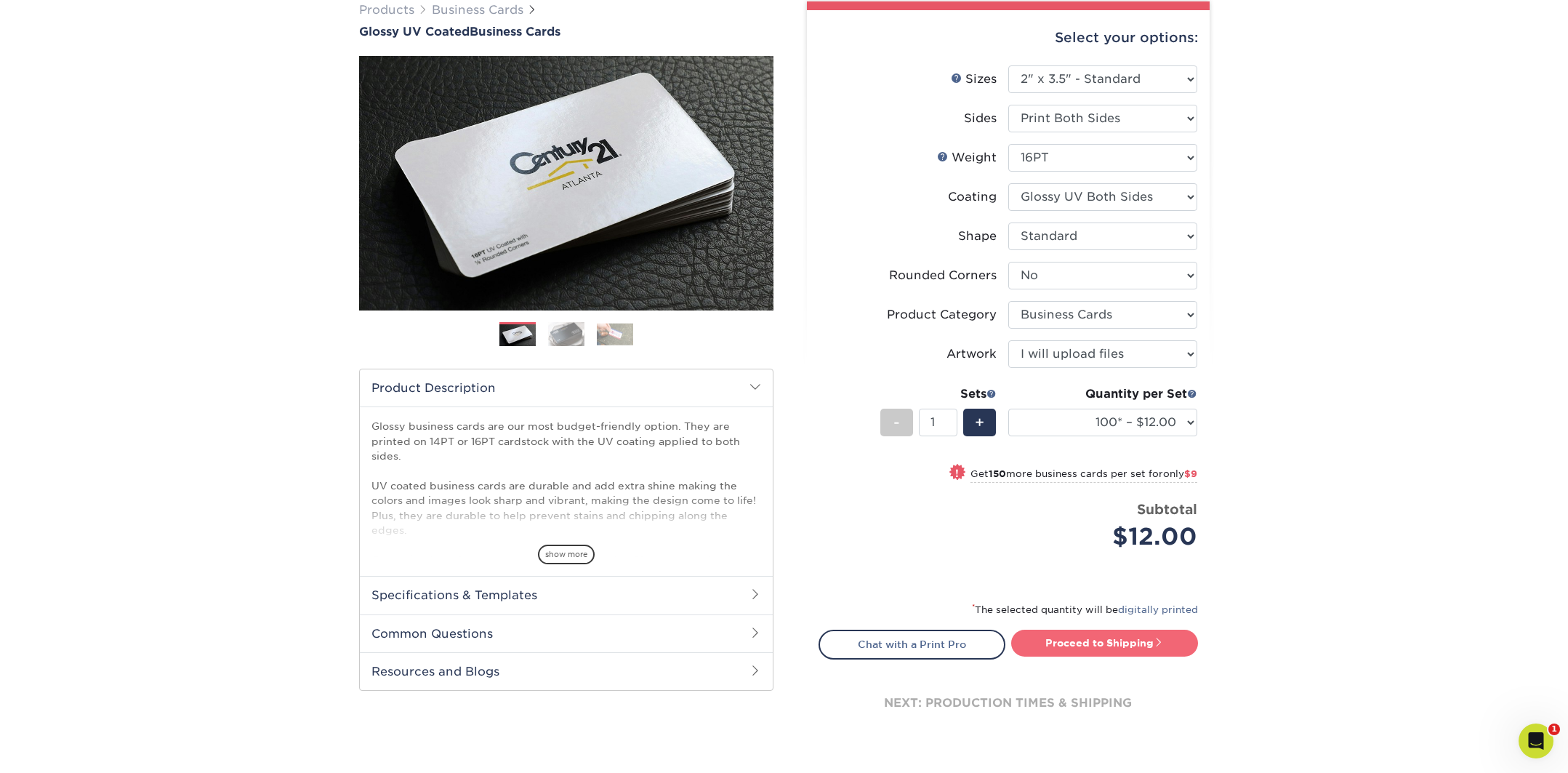
click at [1129, 647] on link "Proceed to Shipping" at bounding box center [1105, 642] width 187 height 26
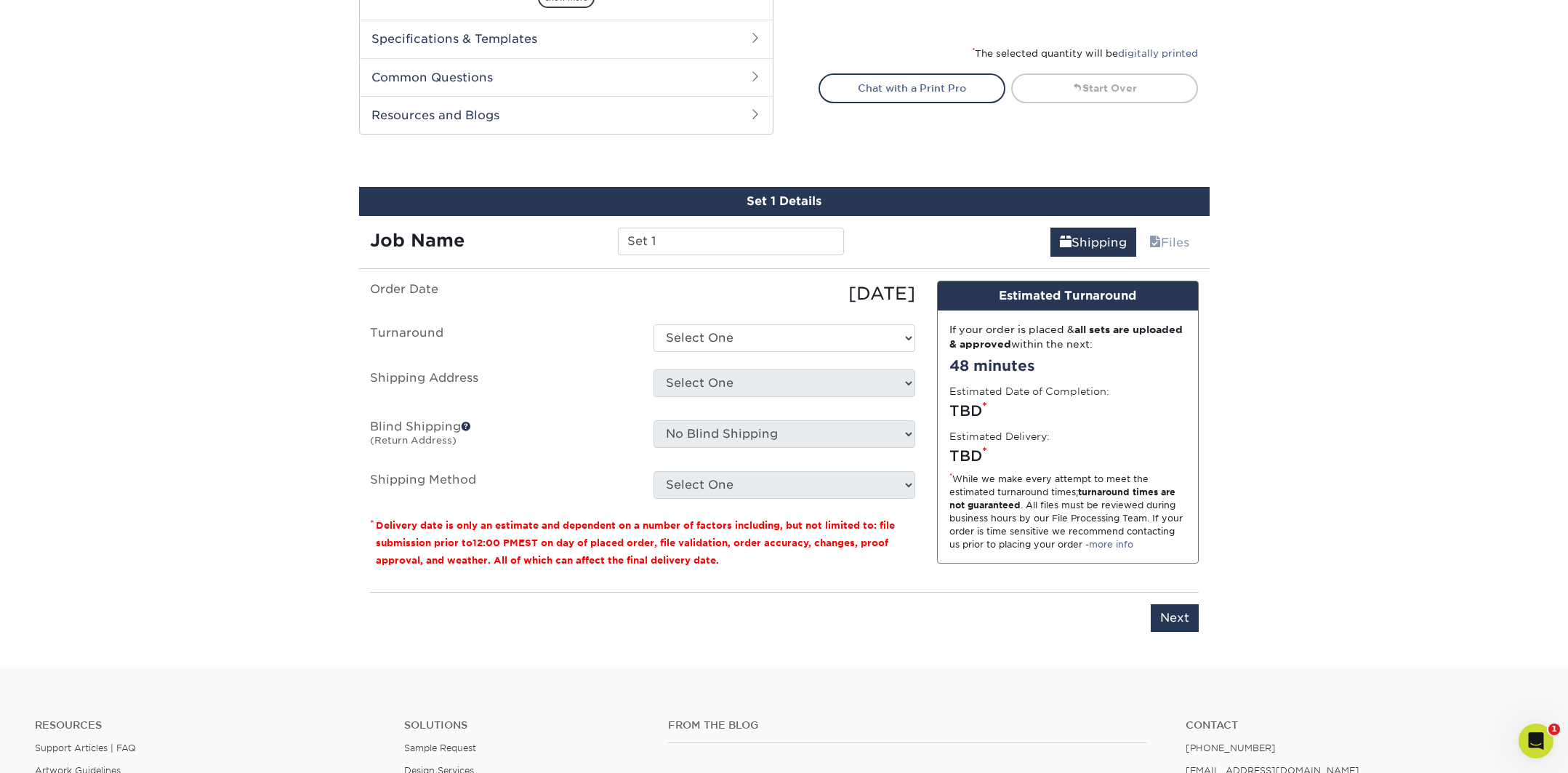
scroll to position [790, 0]
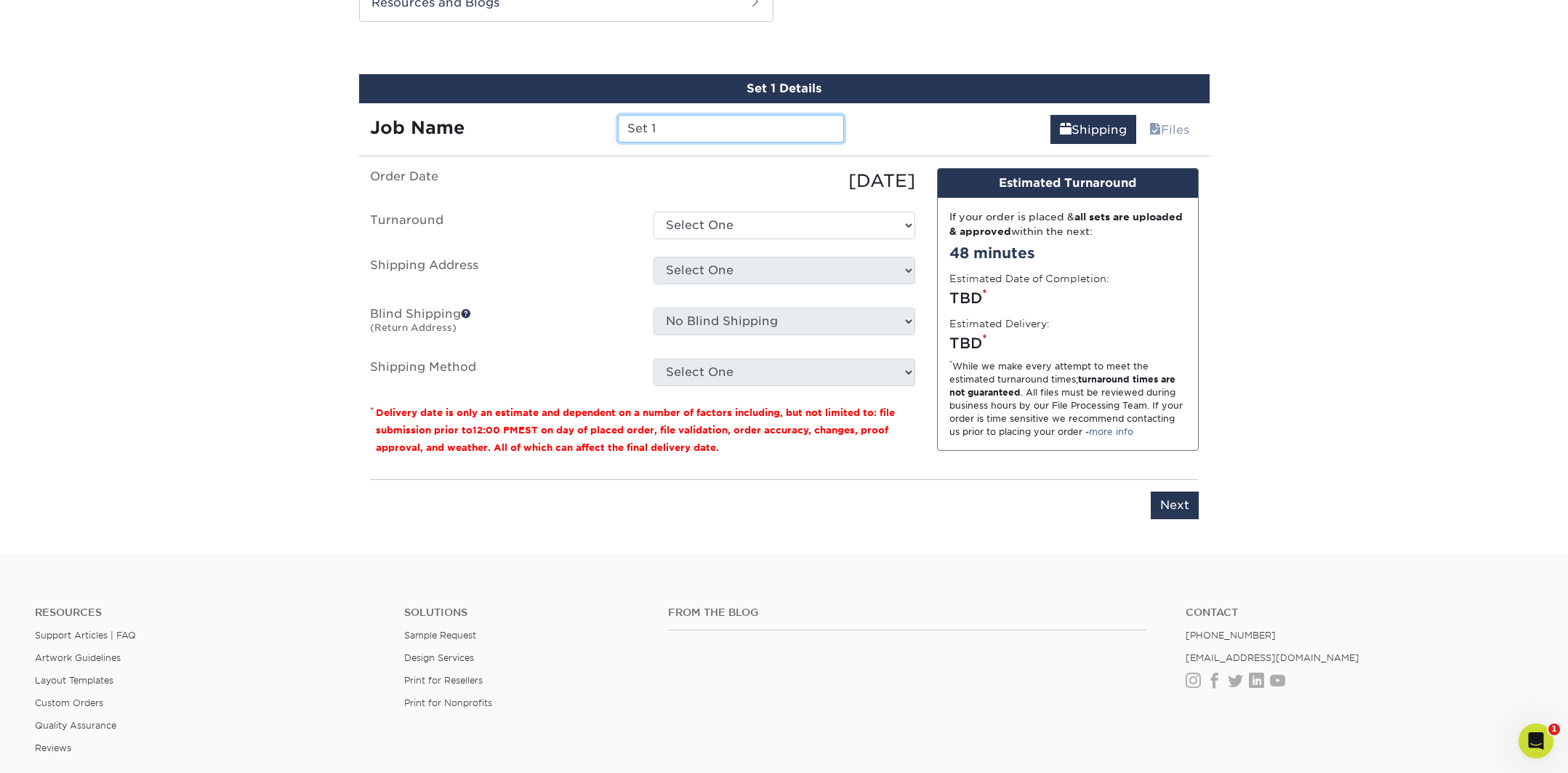
drag, startPoint x: 700, startPoint y: 128, endPoint x: 458, endPoint y: 114, distance: 242.4
click at [460, 115] on div "Job Name Set 1" at bounding box center [608, 128] width 497 height 28
type input "Biz Card- Nicole"
click at [756, 224] on select "Select One 2-4 Business Days 2 Day Next Business Day" at bounding box center [784, 225] width 262 height 28
click at [654, 212] on select "Select One 2-4 Business Days 2 Day Next Business Day" at bounding box center [784, 225] width 262 height 28
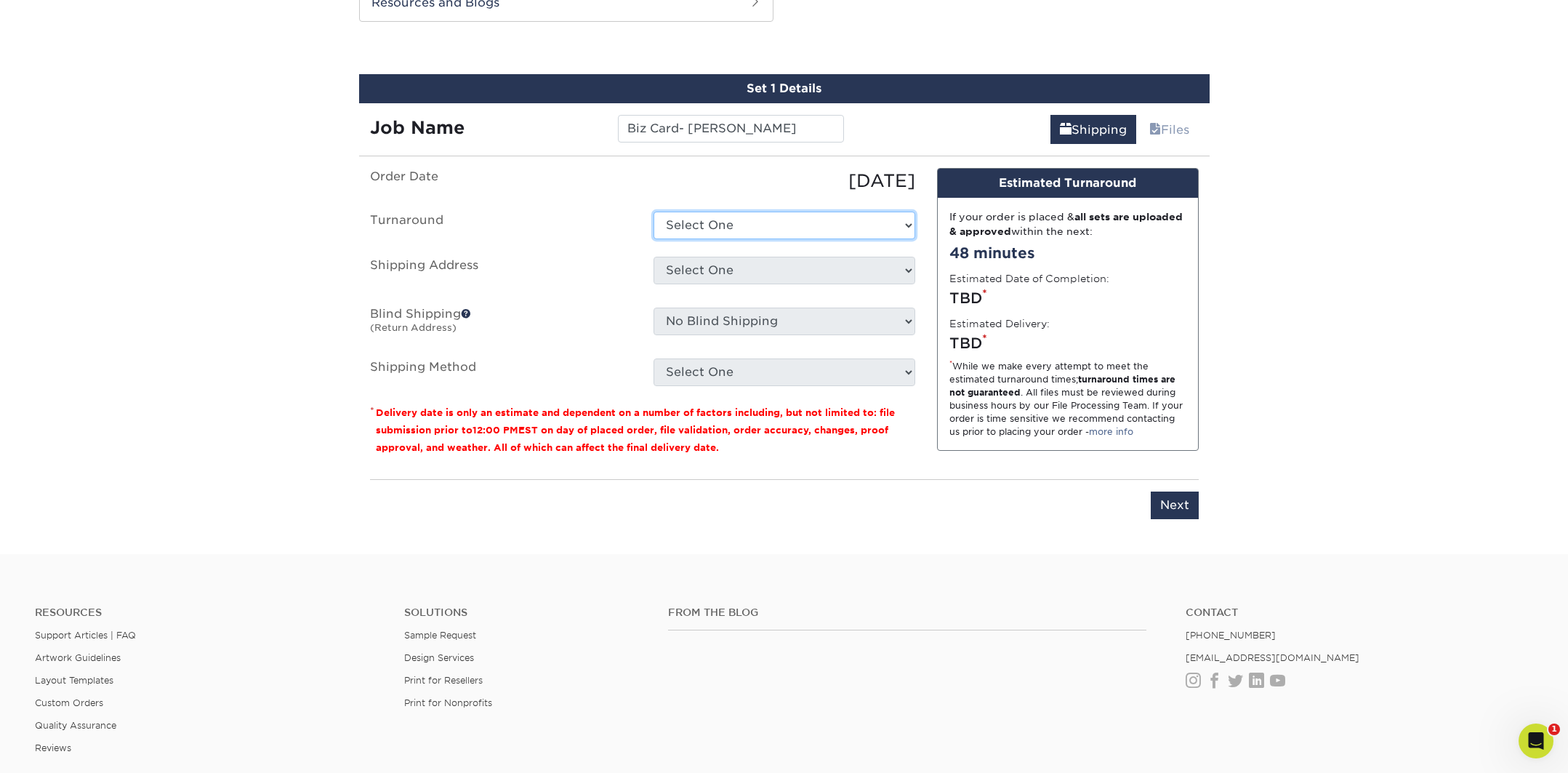
click at [724, 214] on select "Select One 2-4 Business Days 2 Day Next Business Day" at bounding box center [784, 225] width 262 height 28
select select "ea971dfa-8efb-47ed-b013-ebcc4ca480f7"
click at [654, 212] on select "Select One 2-4 Business Days 2 Day Next Business Day" at bounding box center [784, 225] width 262 height 28
click at [736, 276] on select "Select One The Club + Add New Address" at bounding box center [784, 270] width 262 height 28
select select "286007"
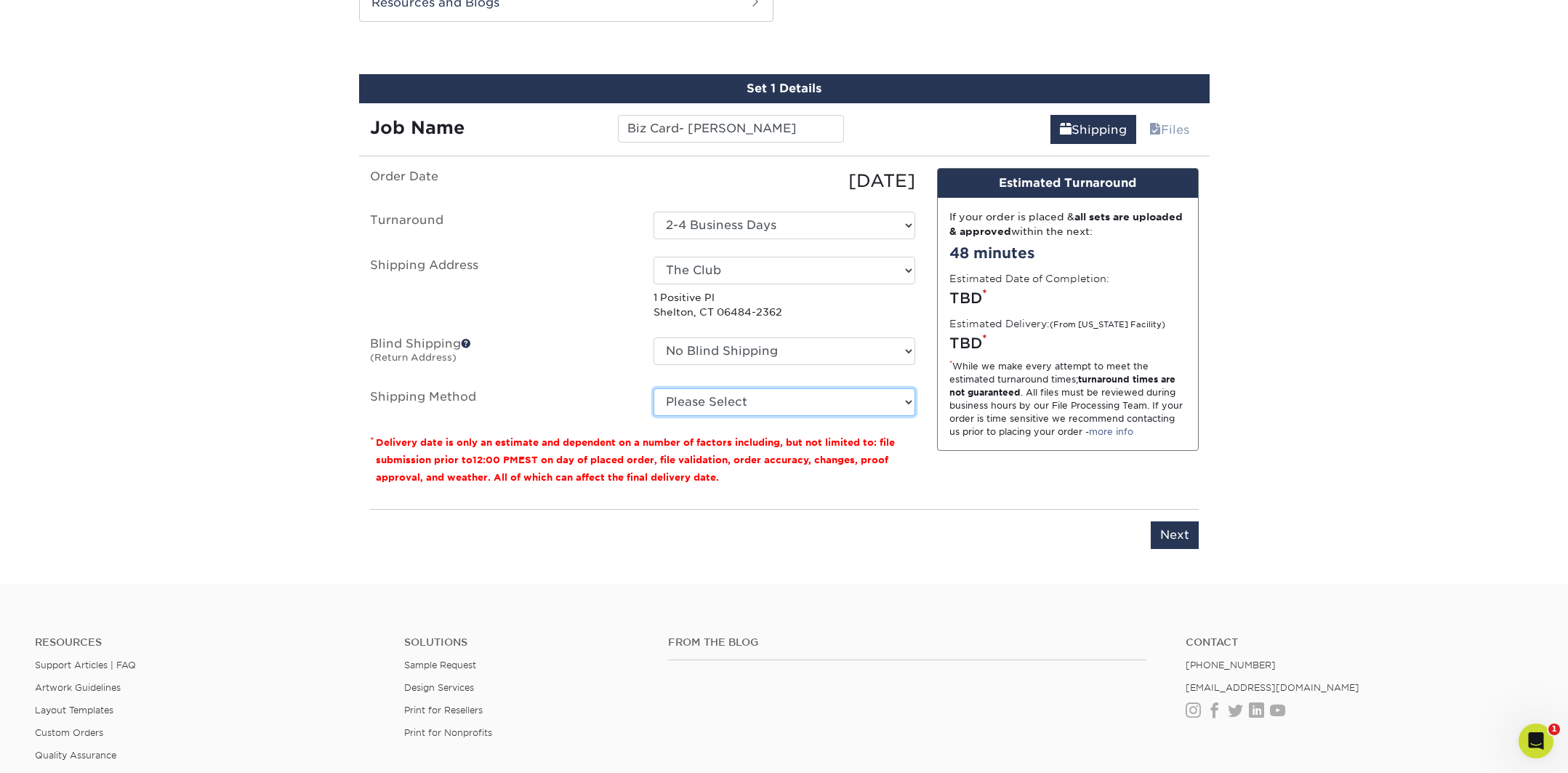
click at [790, 399] on select "Please Select Ground Shipping (+$7.84) 3 Day Shipping Service (+$15.34) 2 Day A…" at bounding box center [784, 402] width 262 height 28
select select "03"
click at [654, 389] on select "Please Select Ground Shipping (+$7.84) 3 Day Shipping Service (+$15.34) 2 Day A…" at bounding box center [784, 402] width 262 height 28
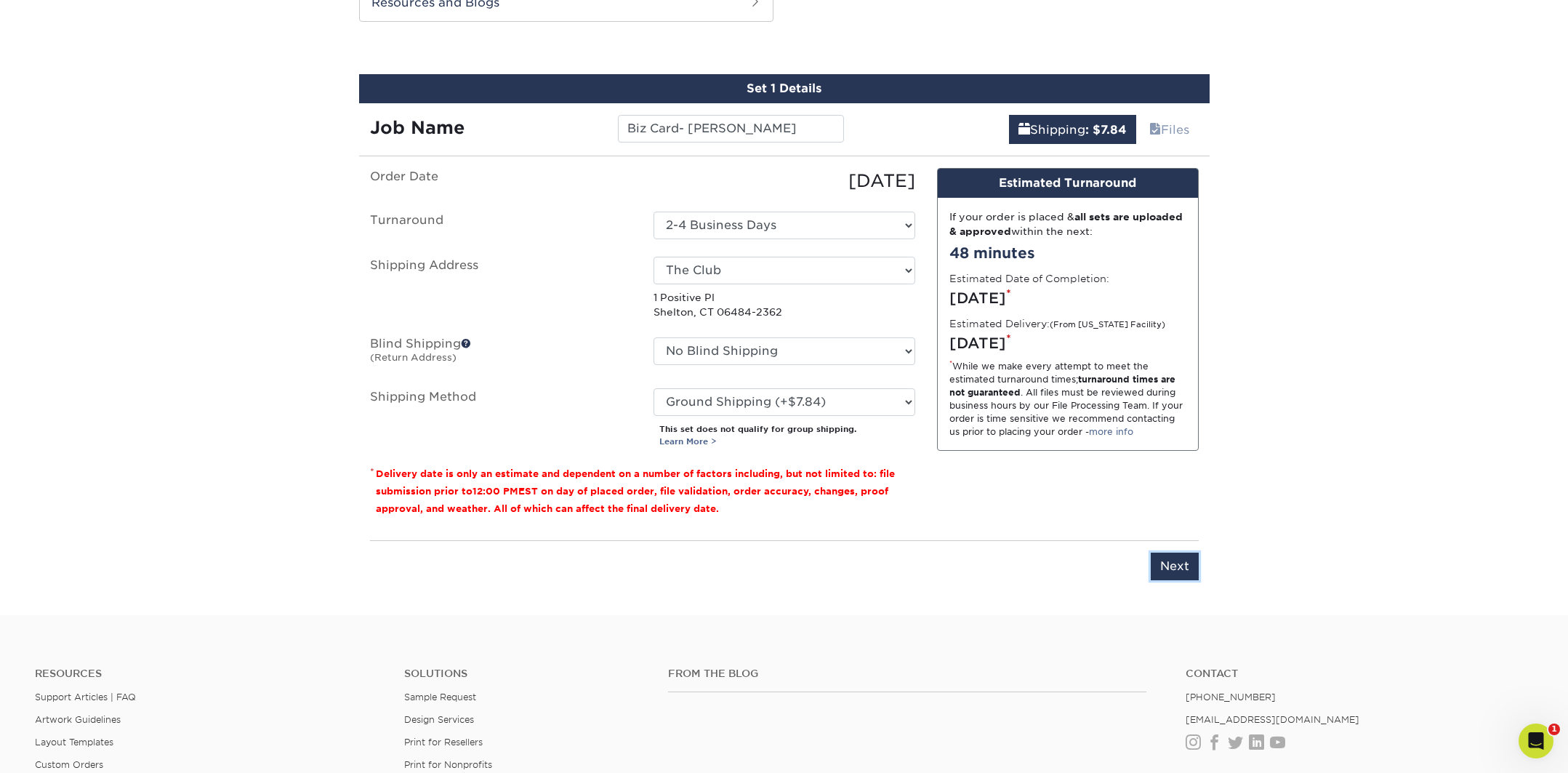
click at [1165, 568] on input "Next" at bounding box center [1175, 566] width 48 height 28
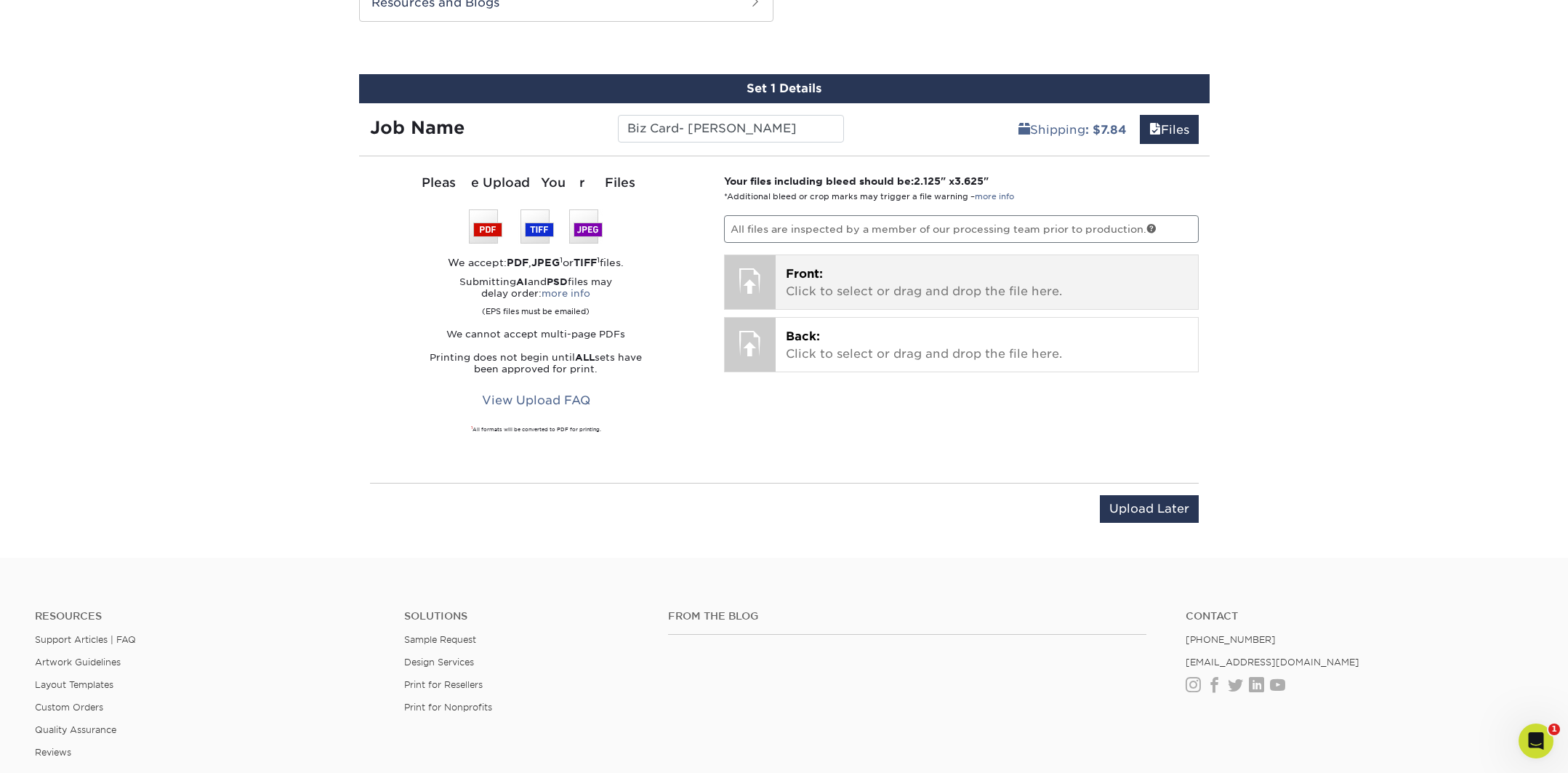
click at [794, 280] on span "Front:" at bounding box center [804, 274] width 37 height 14
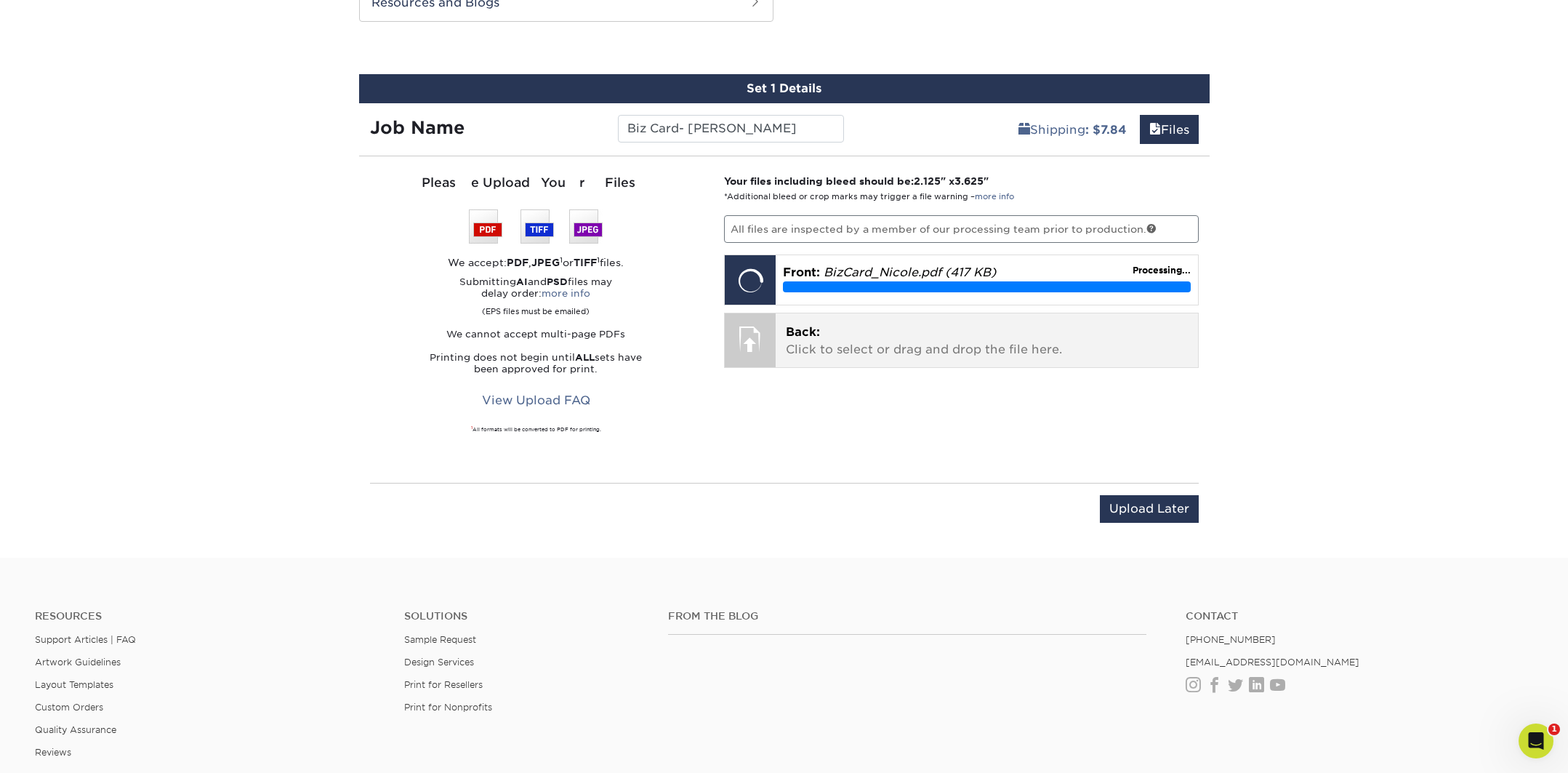
click at [898, 357] on p "Back: Click to select or drag and drop the file here." at bounding box center [987, 341] width 402 height 35
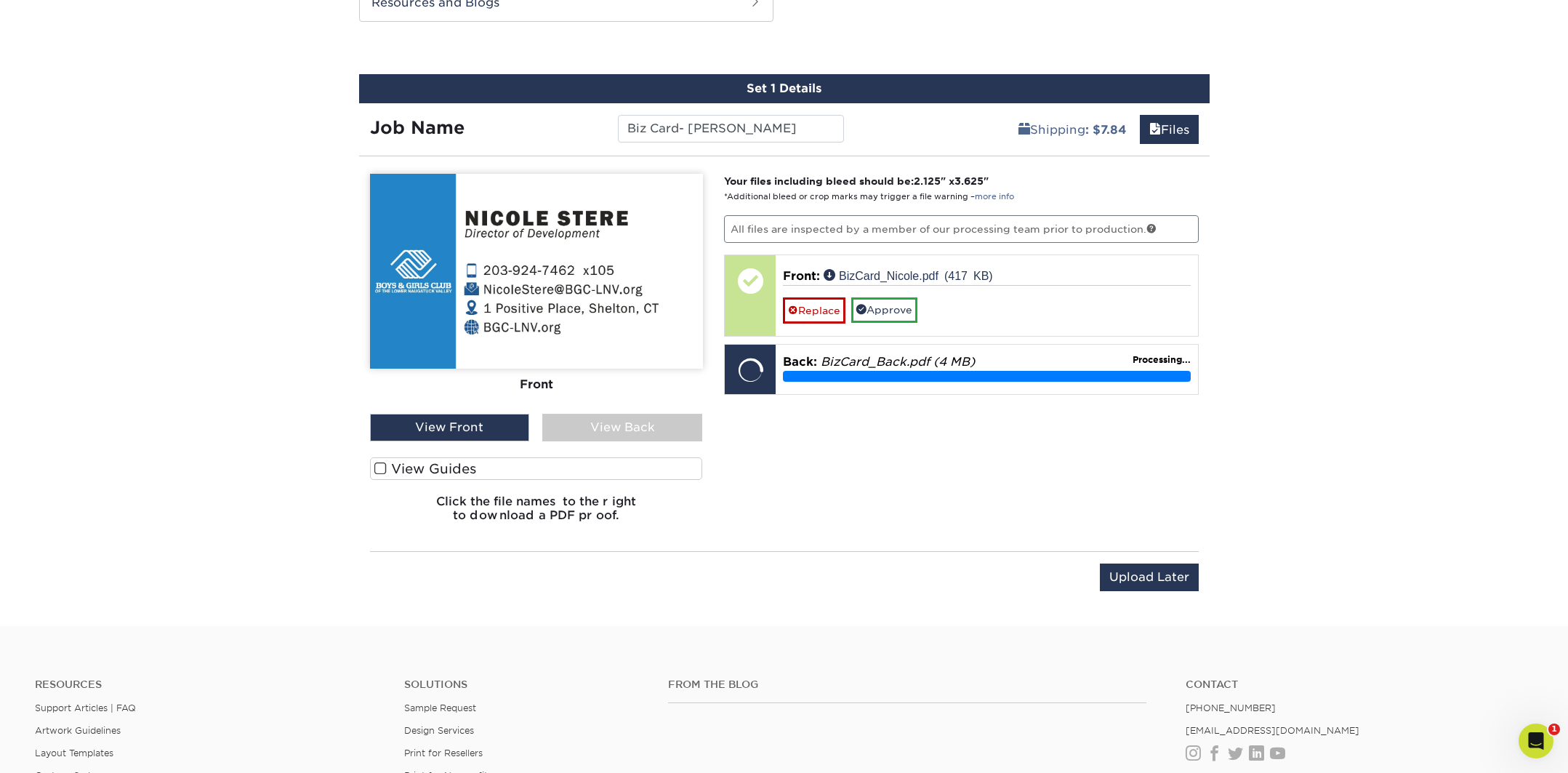
click at [383, 468] on span at bounding box center [380, 469] width 13 height 14
click at [0, 0] on input "View Guides" at bounding box center [0, 0] width 0 height 0
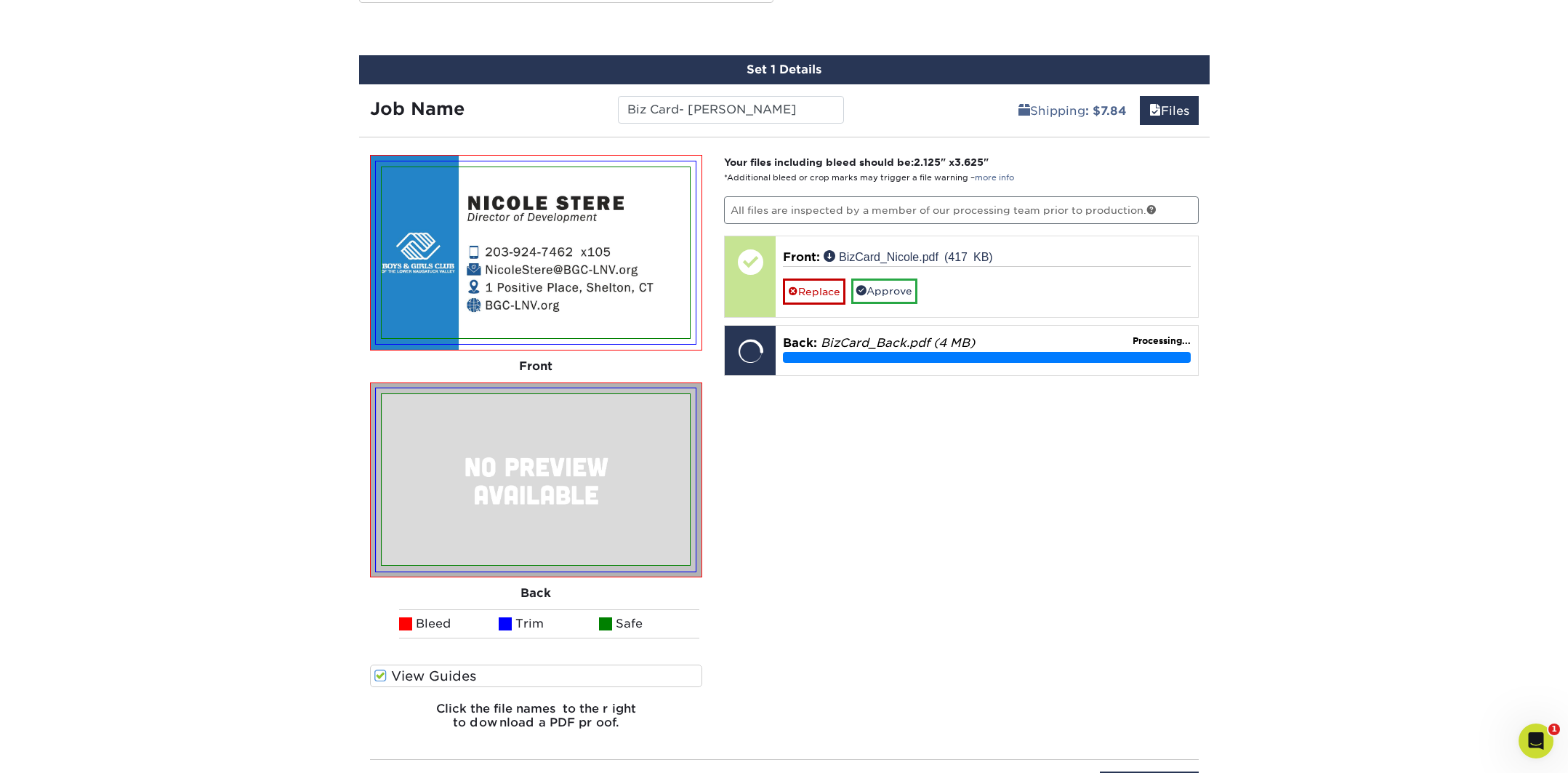
scroll to position [826, 0]
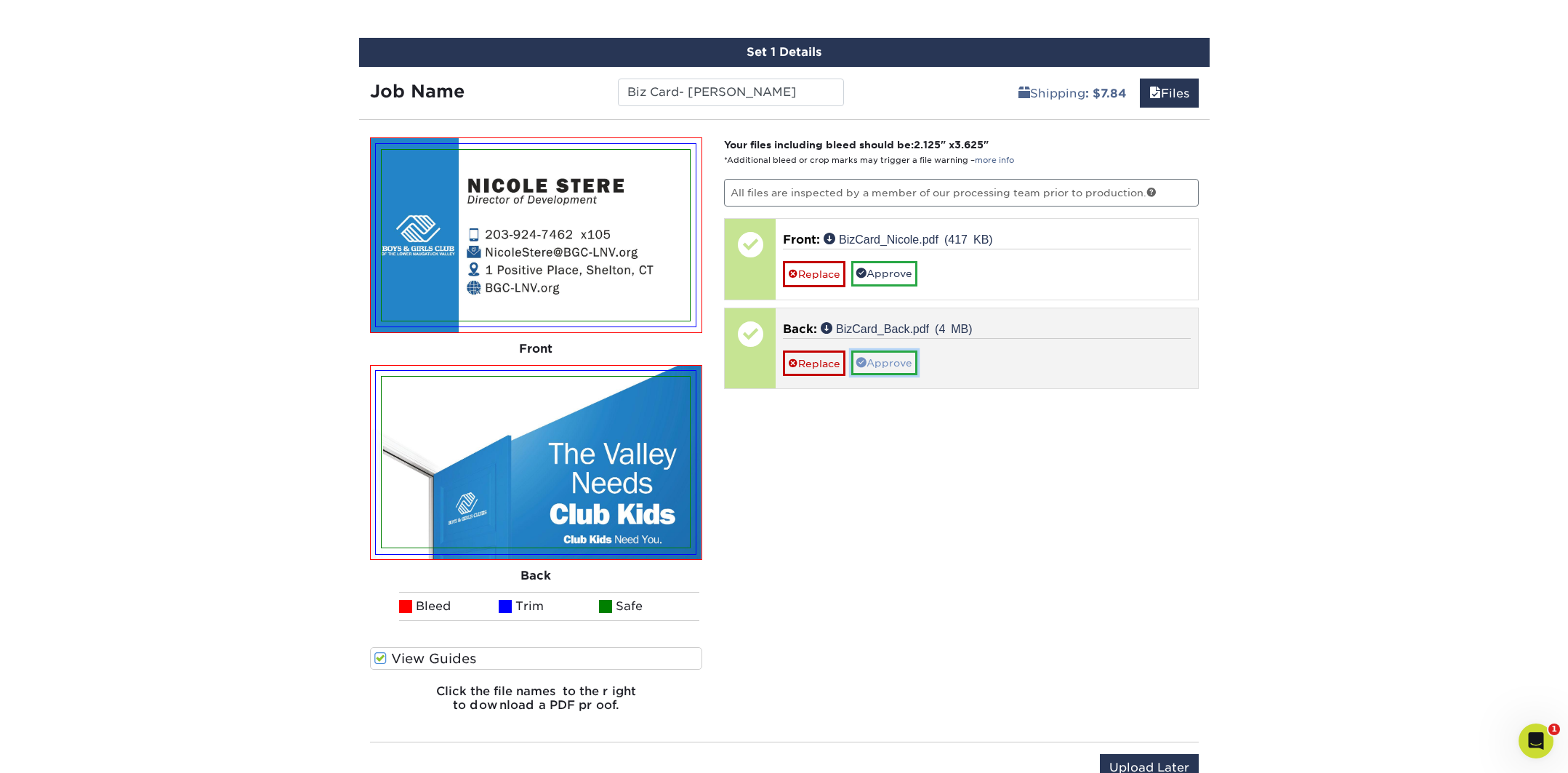
click at [899, 363] on link "Approve" at bounding box center [884, 363] width 66 height 25
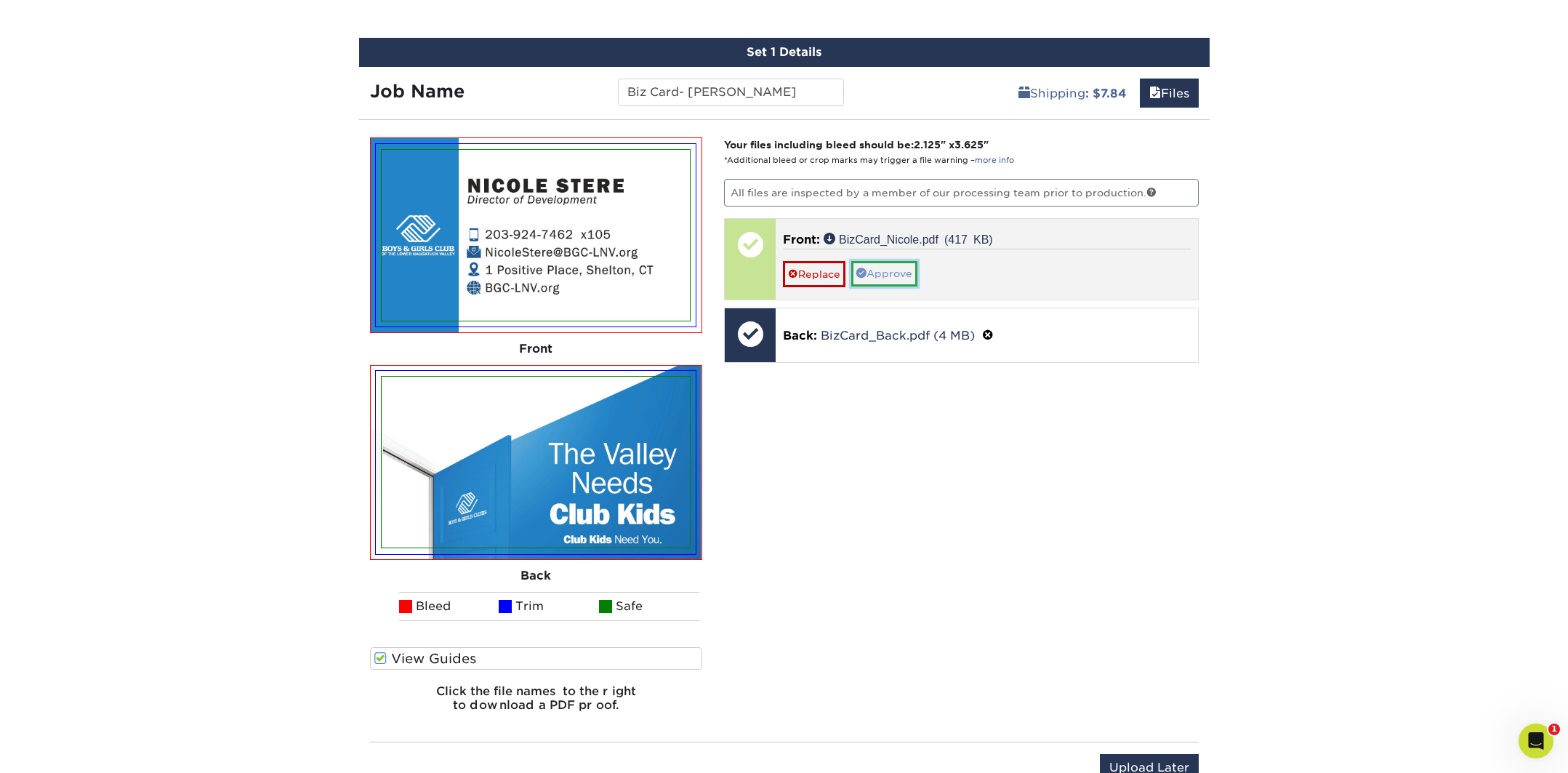
click at [875, 276] on link "Approve" at bounding box center [884, 274] width 66 height 25
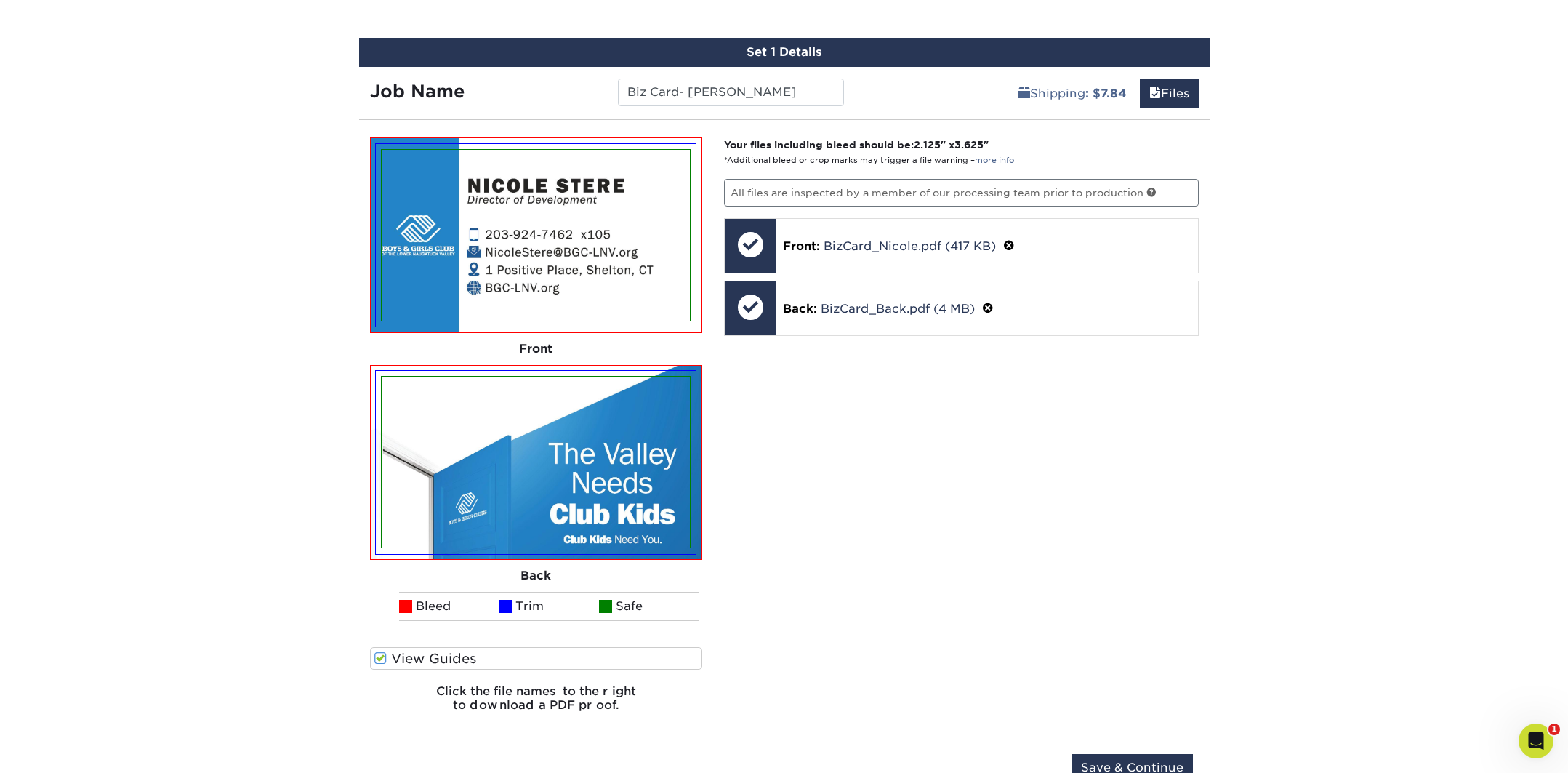
scroll to position [923, 0]
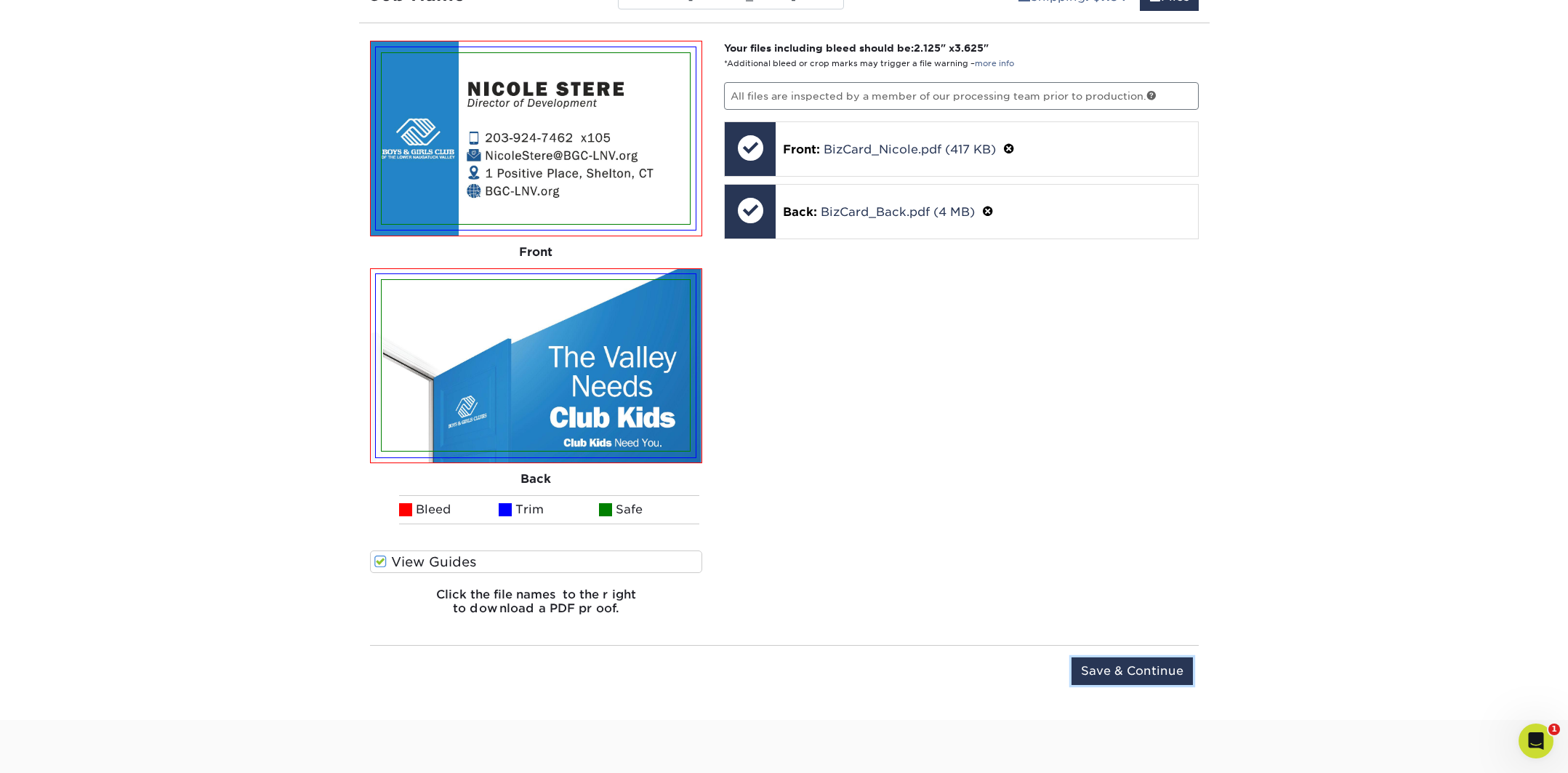
click at [1115, 673] on input "Save & Continue" at bounding box center [1133, 670] width 122 height 28
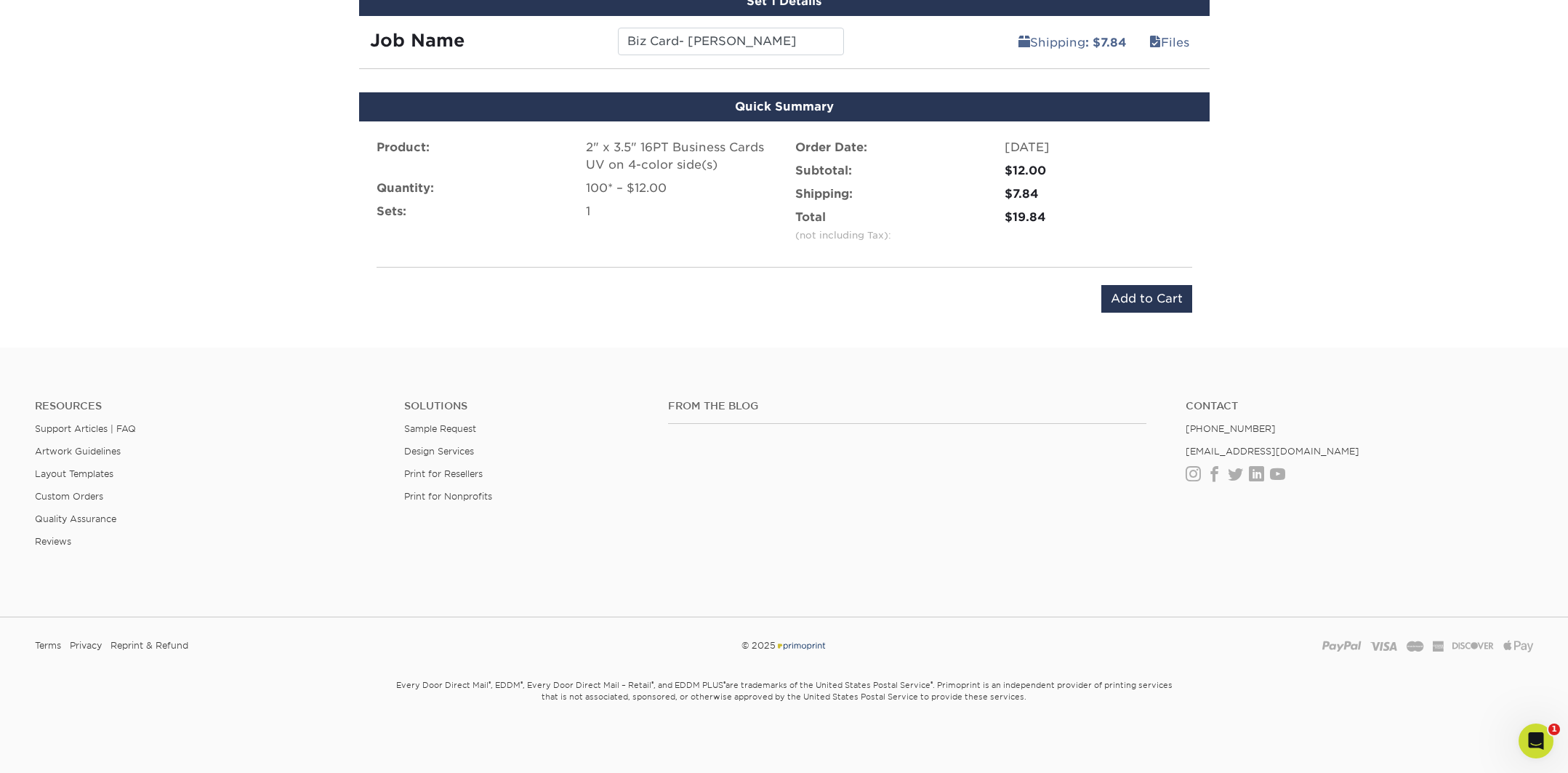
scroll to position [865, 0]
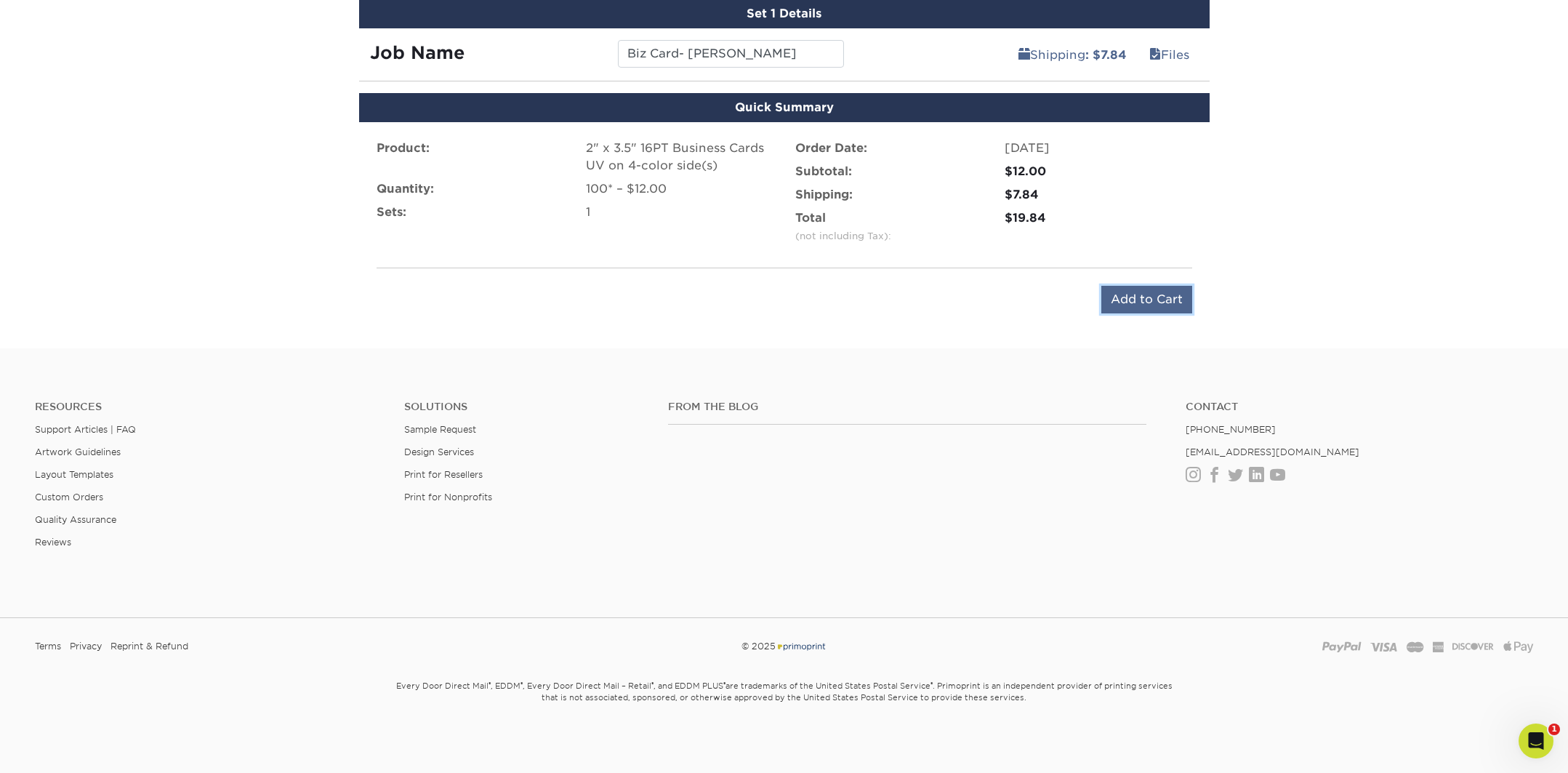
click at [1151, 309] on input "Add to Cart" at bounding box center [1146, 299] width 91 height 28
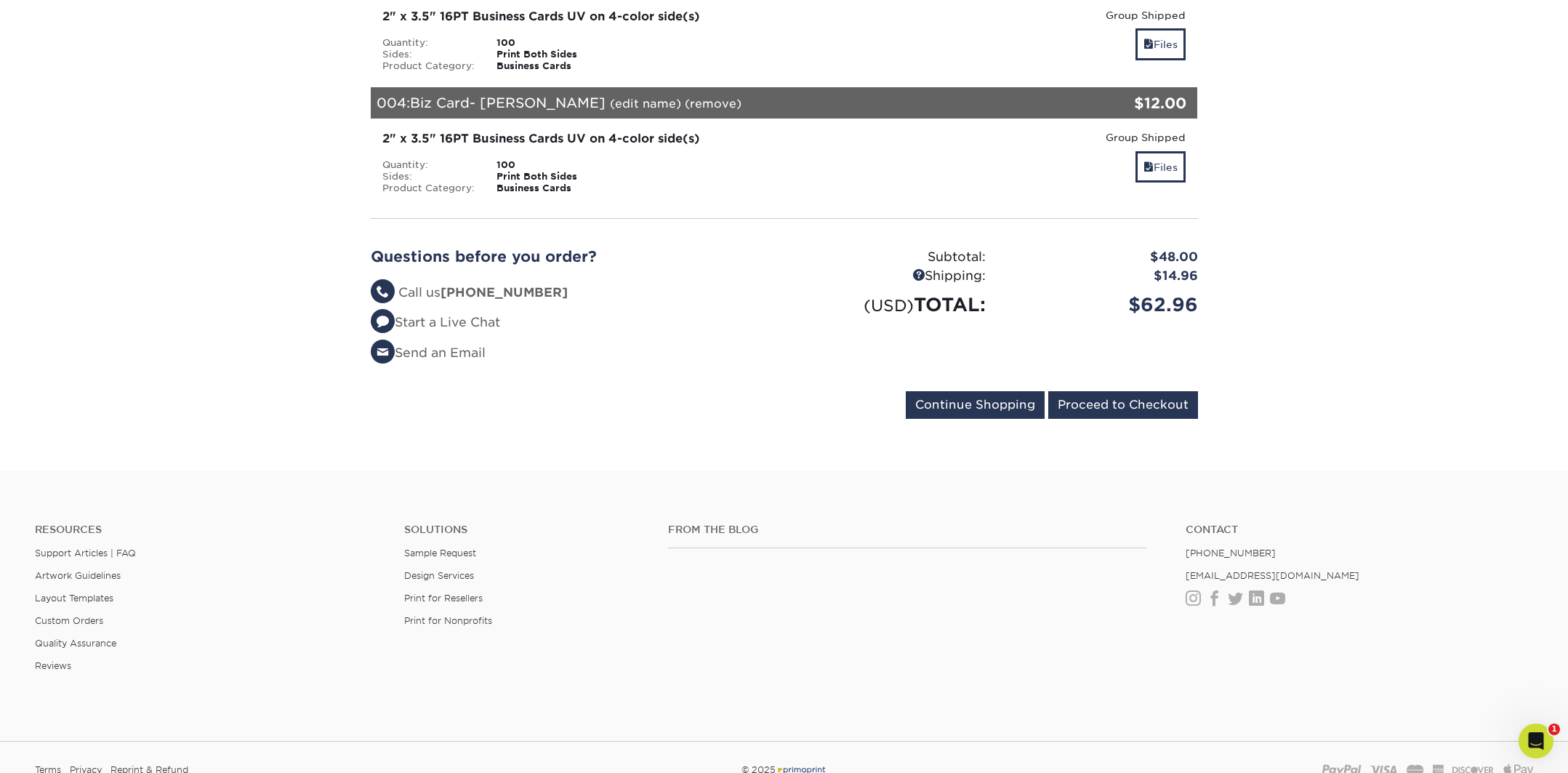
scroll to position [597, 0]
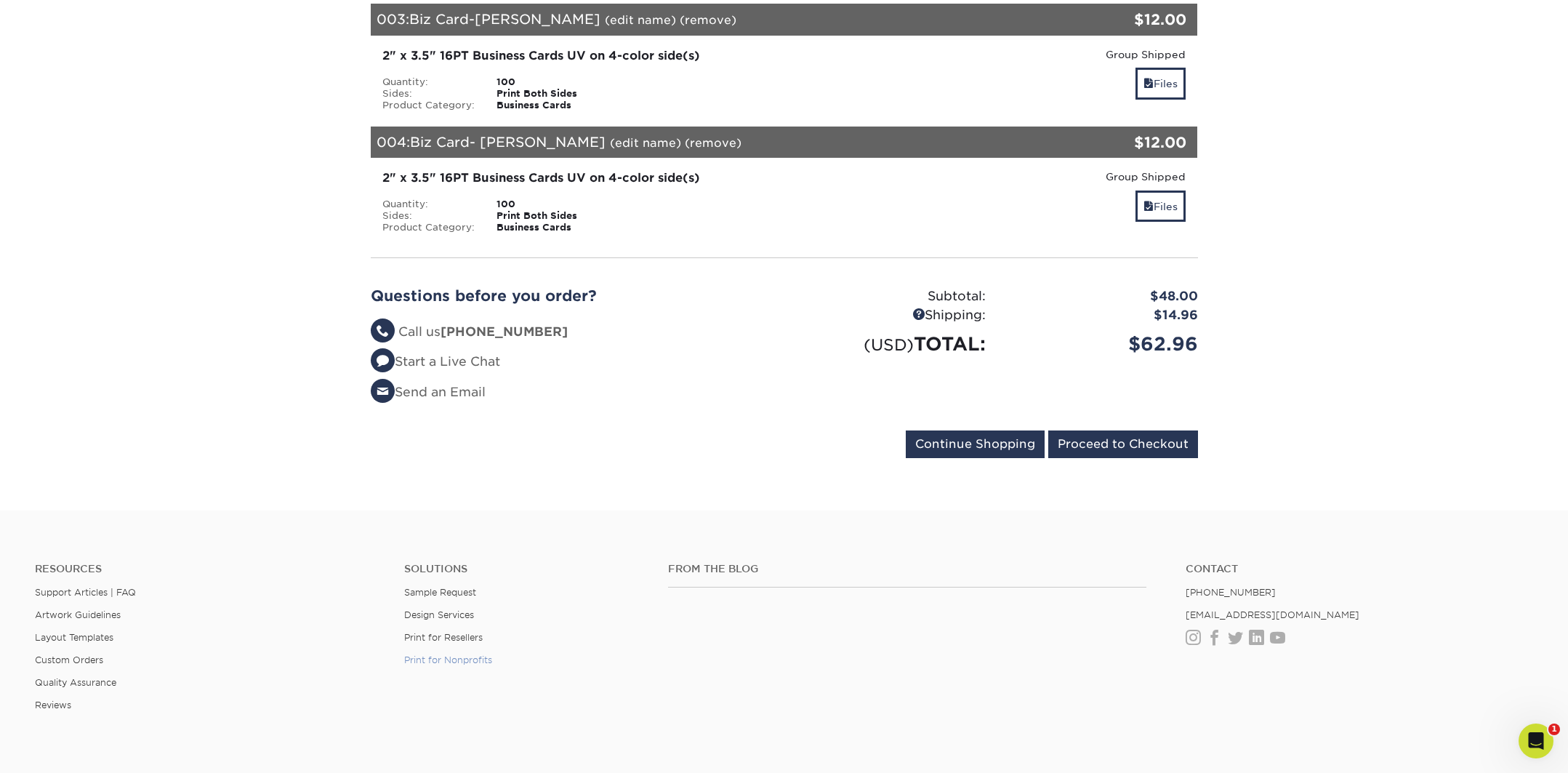
click at [453, 660] on link "Print for Nonprofits" at bounding box center [448, 660] width 88 height 11
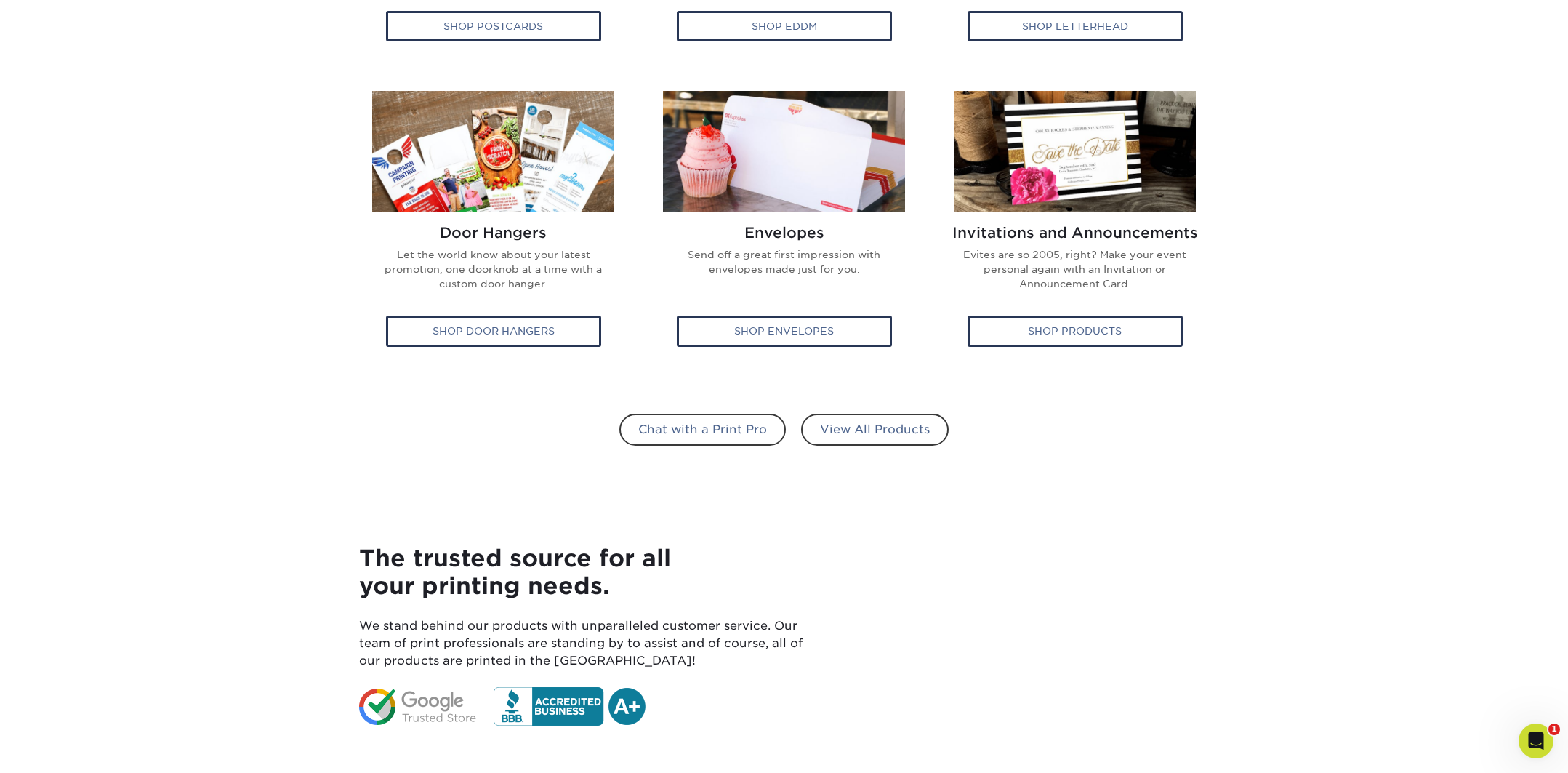
scroll to position [901, 0]
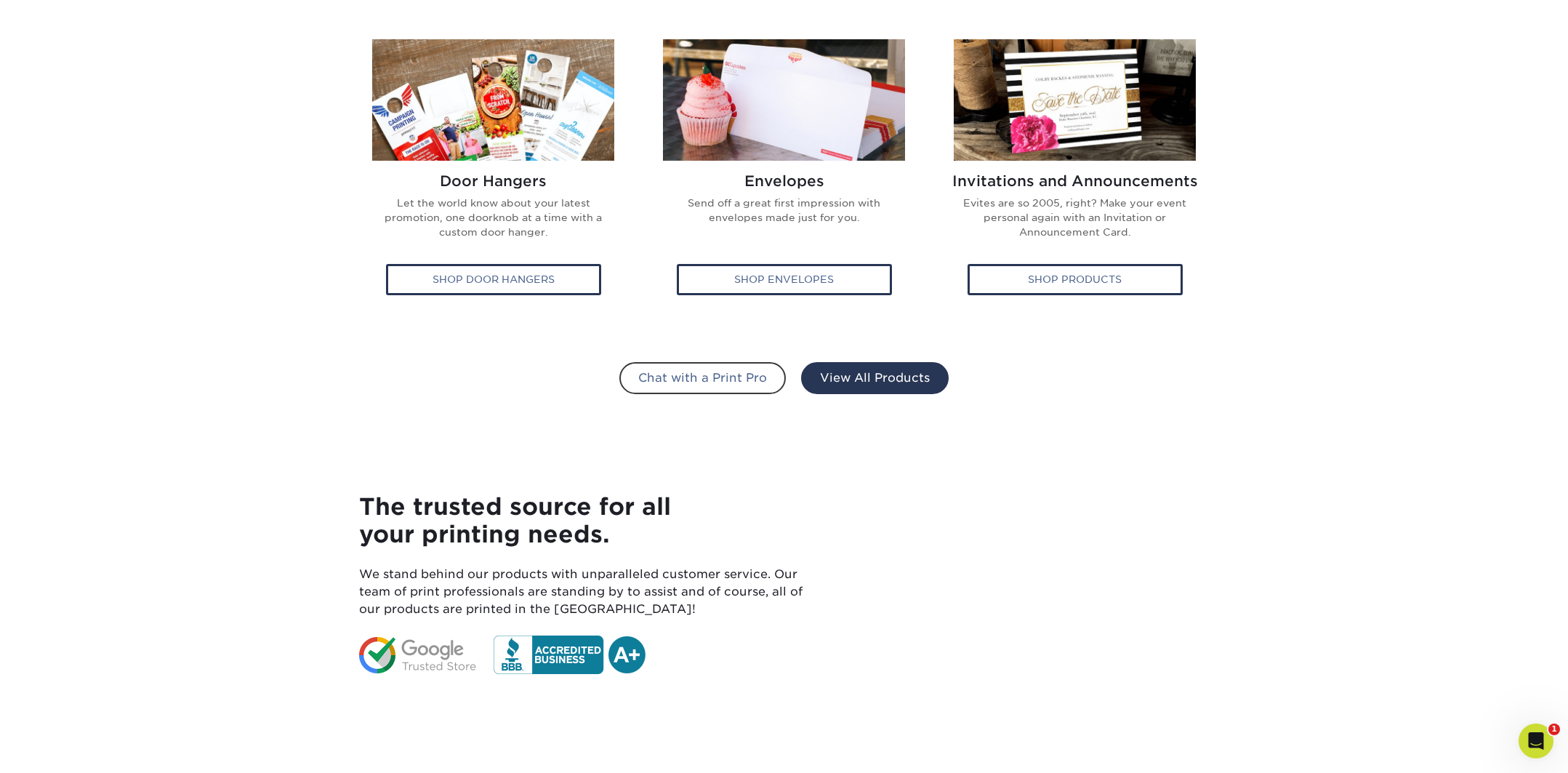
click at [884, 372] on link "View All Products" at bounding box center [874, 378] width 148 height 32
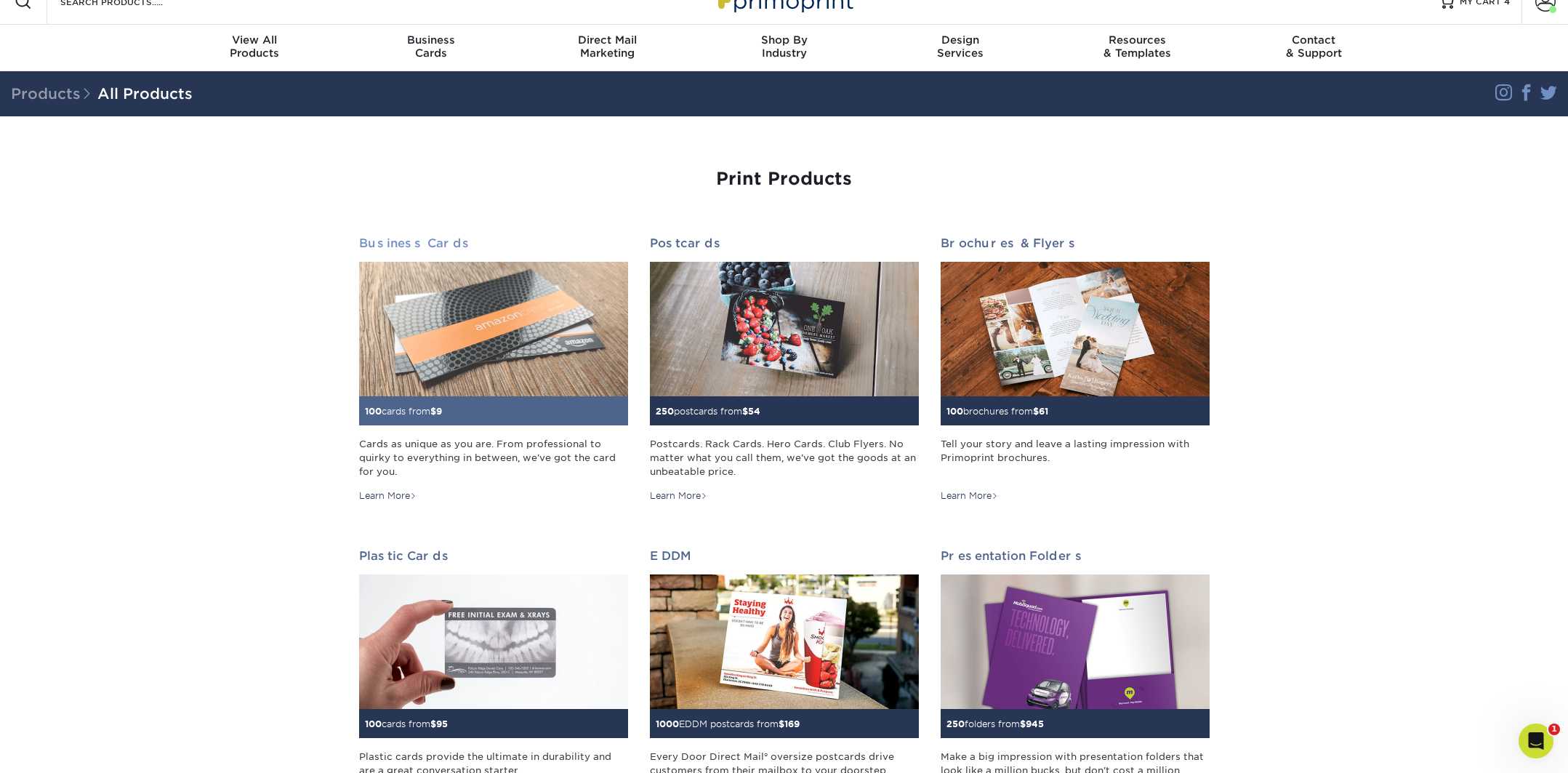
scroll to position [88, 0]
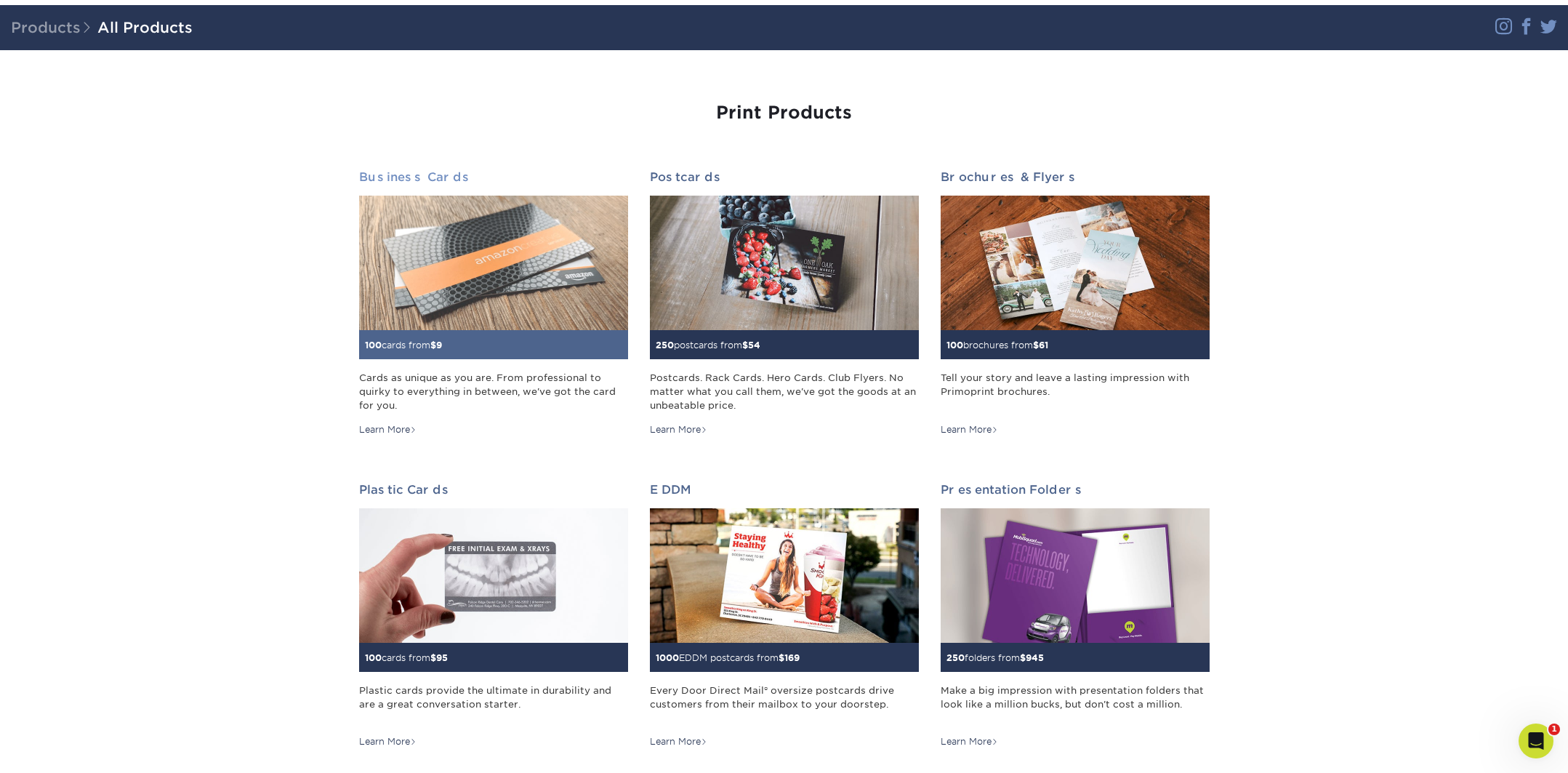
click at [420, 280] on img at bounding box center [493, 263] width 269 height 134
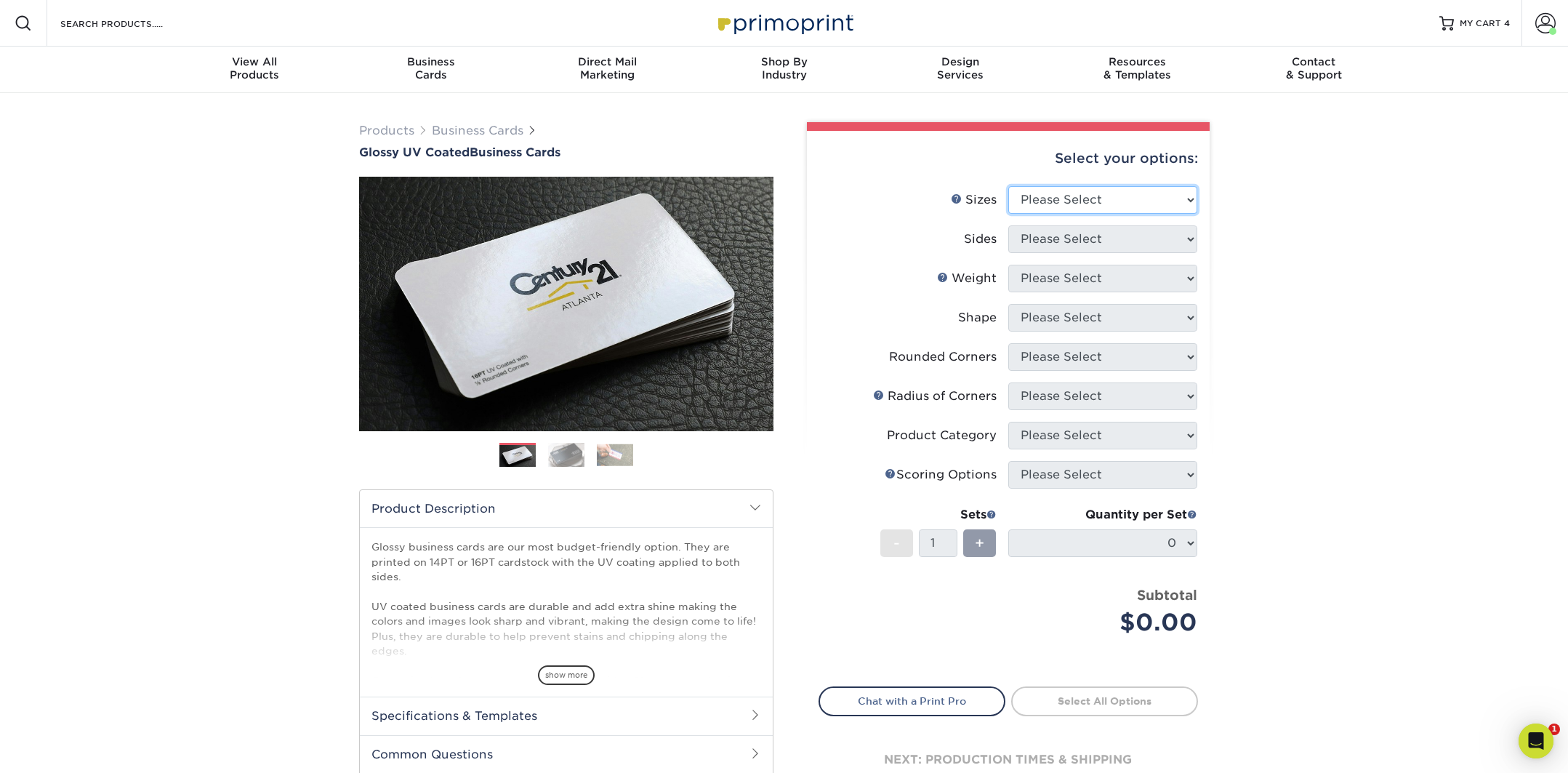
click at [1066, 202] on select "Please Select 1.5" x 3.5" - Mini 1.75" x 3.5" - Mini 2" x 2" - Square 2" x 3" -…" at bounding box center [1103, 199] width 189 height 28
select select "2.00x3.50"
click at [1009, 186] on select "Please Select 1.5" x 3.5" - Mini 1.75" x 3.5" - Mini 2" x 2" - Square 2" x 3" -…" at bounding box center [1103, 199] width 189 height 28
click at [1059, 245] on select "Please Select Print Both Sides Print Front Only" at bounding box center [1103, 238] width 189 height 28
click at [1009, 225] on select "Please Select Print Both Sides Print Front Only" at bounding box center [1103, 238] width 189 height 28
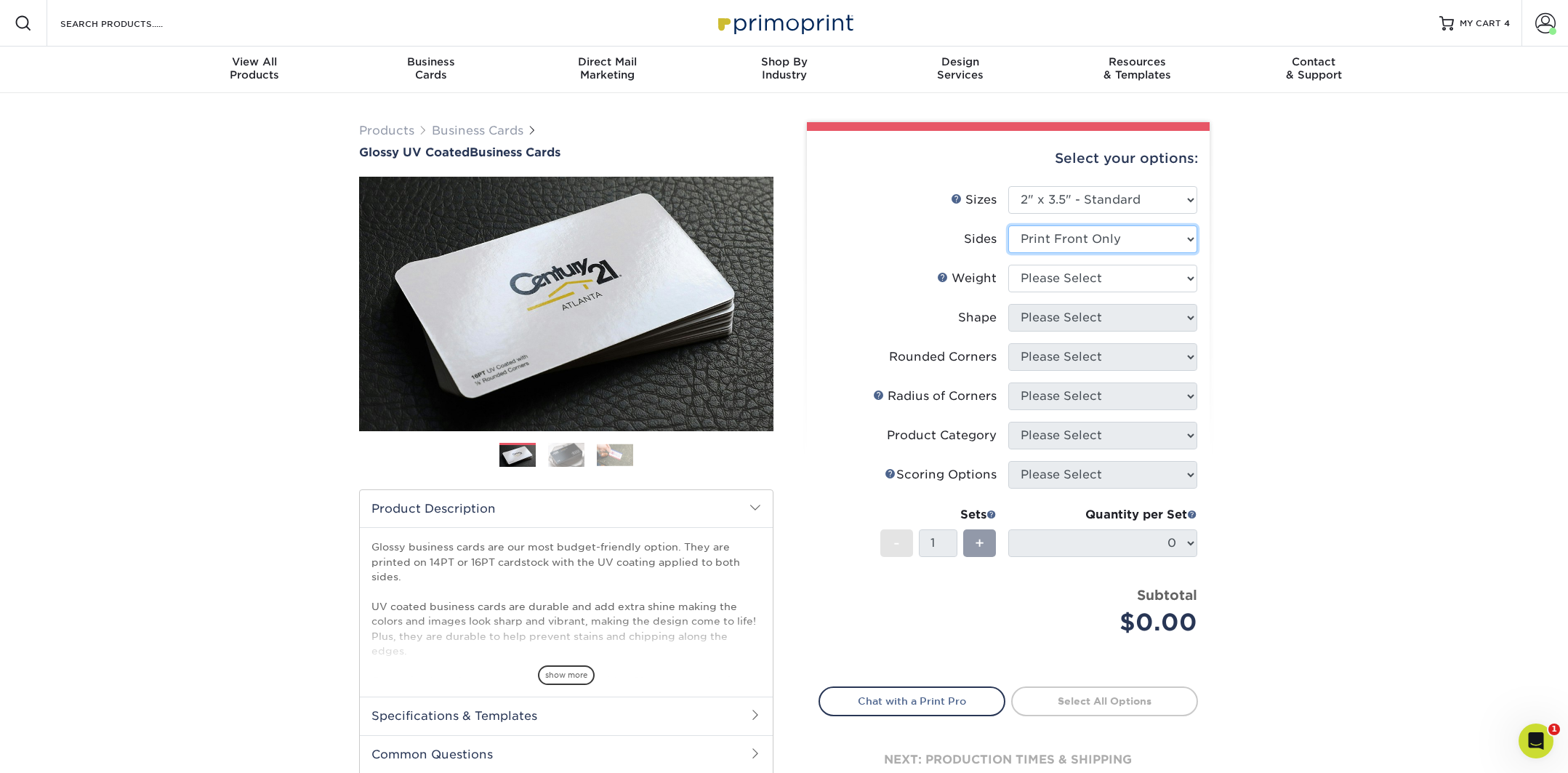
click at [1061, 233] on select "Please Select Print Both Sides Print Front Only" at bounding box center [1103, 238] width 189 height 28
select select "13abbda7-1d64-4f25-8bb2-c179b224825d"
click at [1009, 225] on select "Please Select Print Both Sides Print Front Only" at bounding box center [1103, 238] width 189 height 28
click at [1050, 279] on select "Please Select 16PT 14PT" at bounding box center [1103, 278] width 189 height 28
select select "16PT"
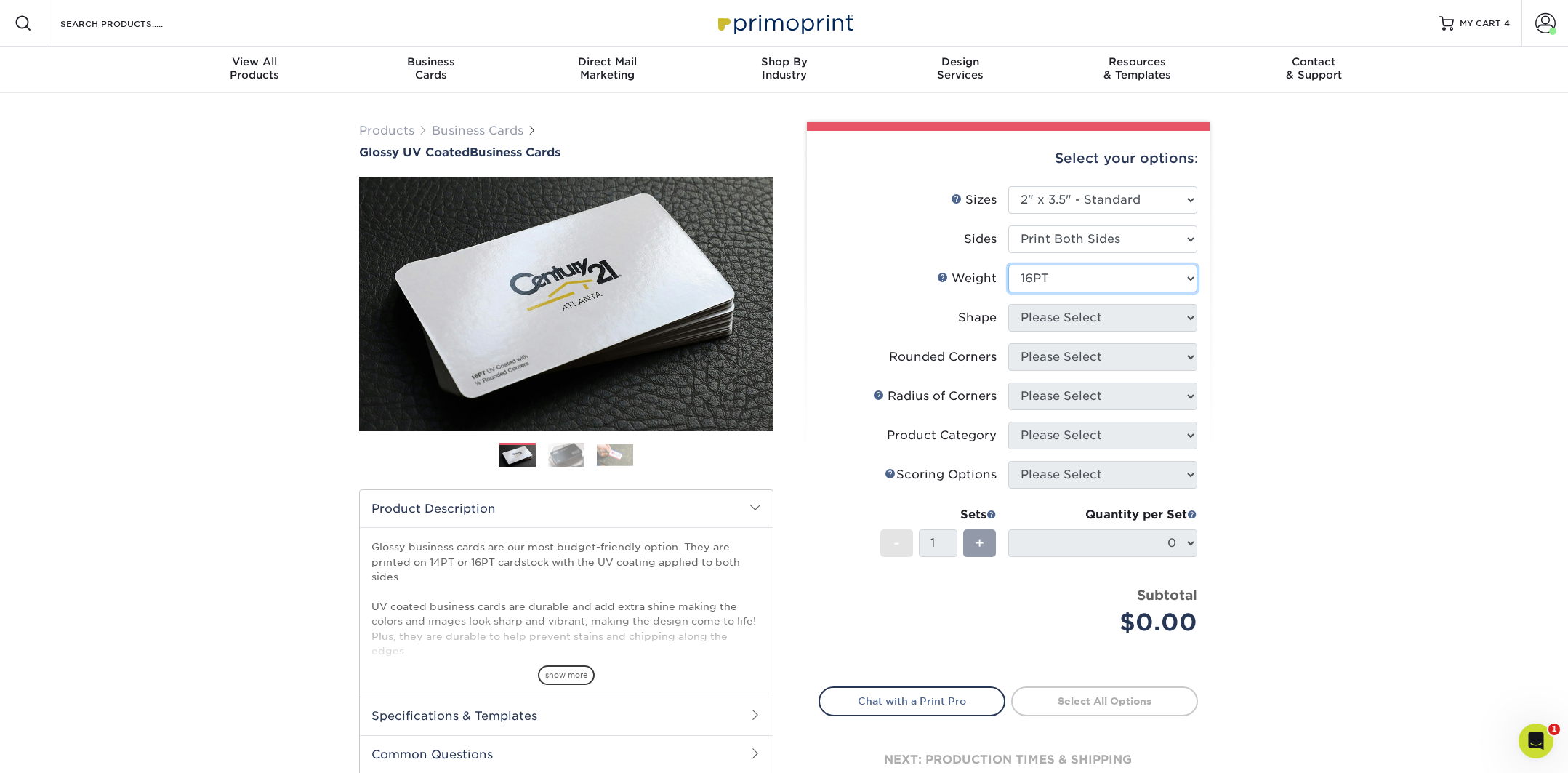
click at [1009, 264] on select "Please Select 16PT 14PT" at bounding box center [1103, 278] width 189 height 28
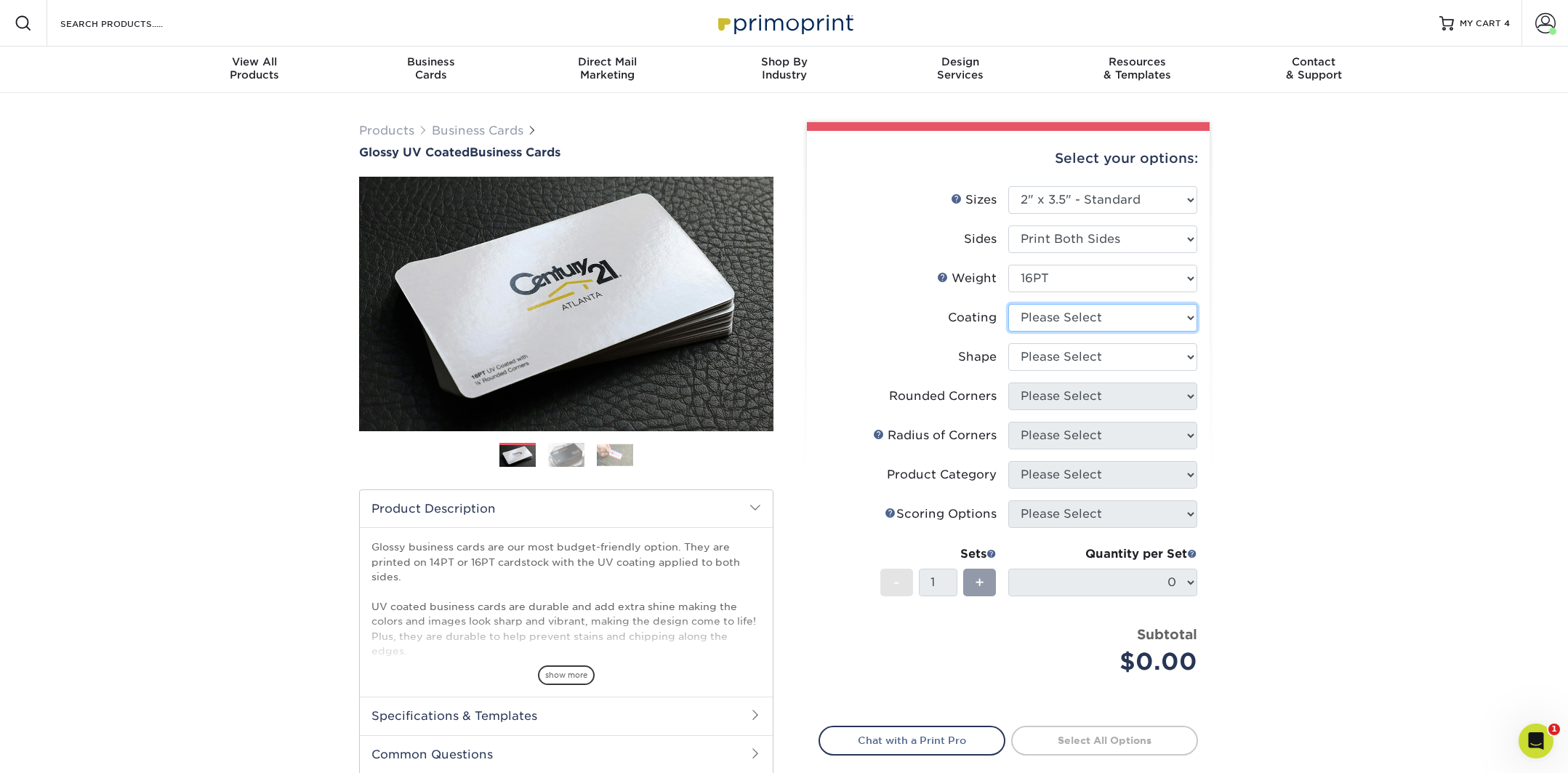
click at [1060, 319] on select at bounding box center [1103, 318] width 189 height 28
select select "ae367451-b2b8-45df-a344-0f05b6a12993"
click at [1009, 304] on select at bounding box center [1103, 318] width 189 height 28
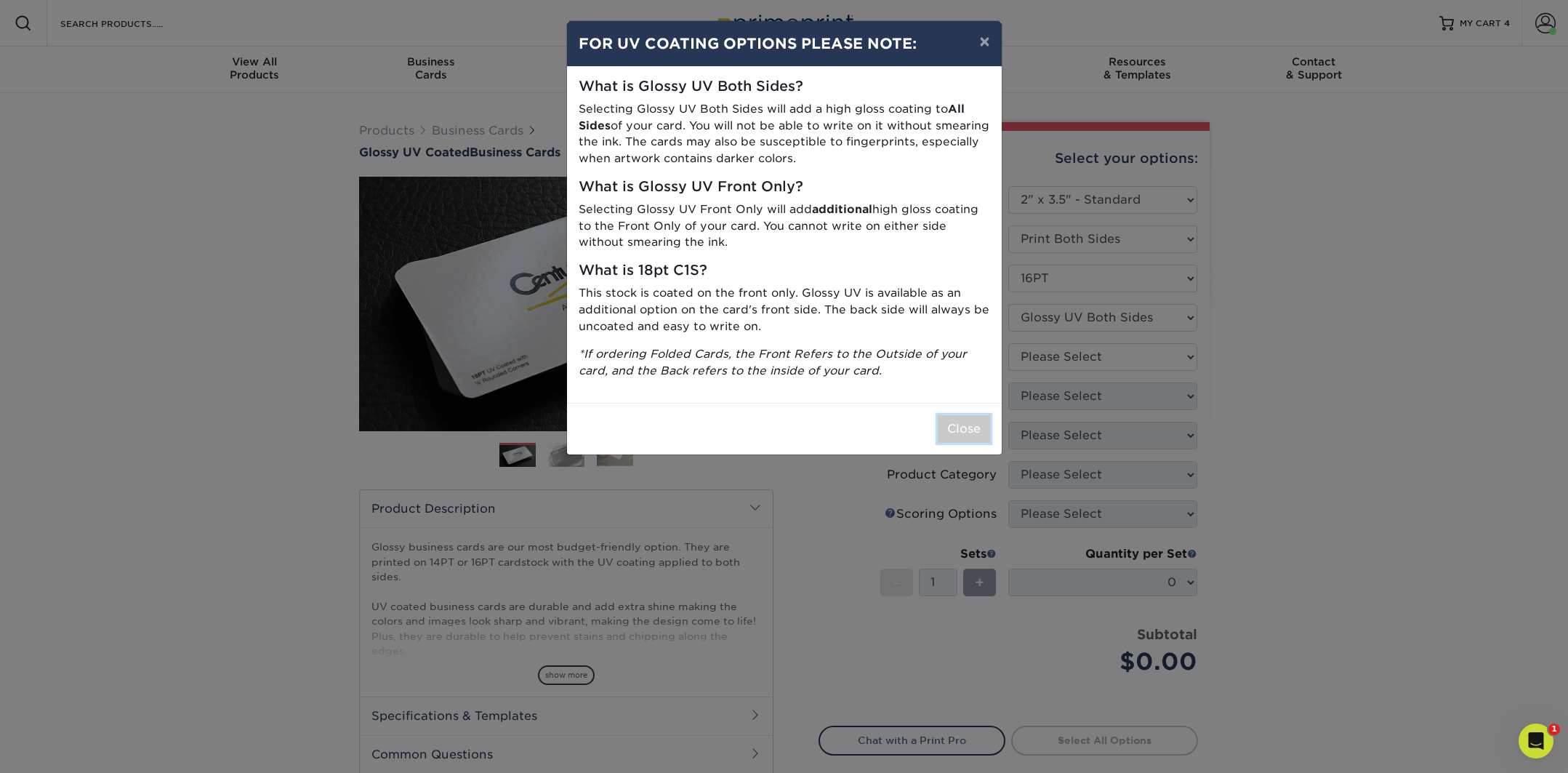
click at [965, 427] on button "Close" at bounding box center [964, 429] width 53 height 28
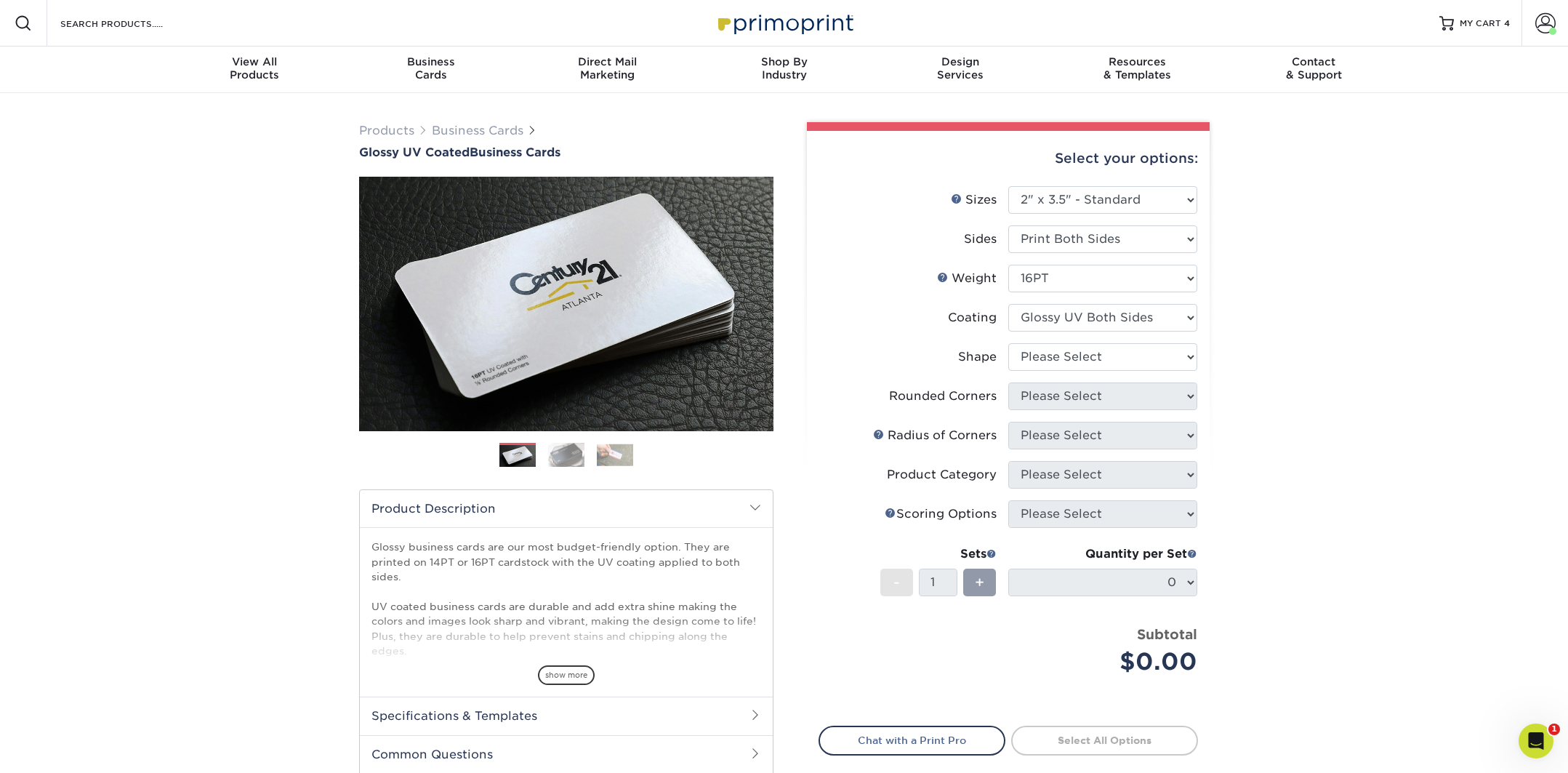
scroll to position [98, 0]
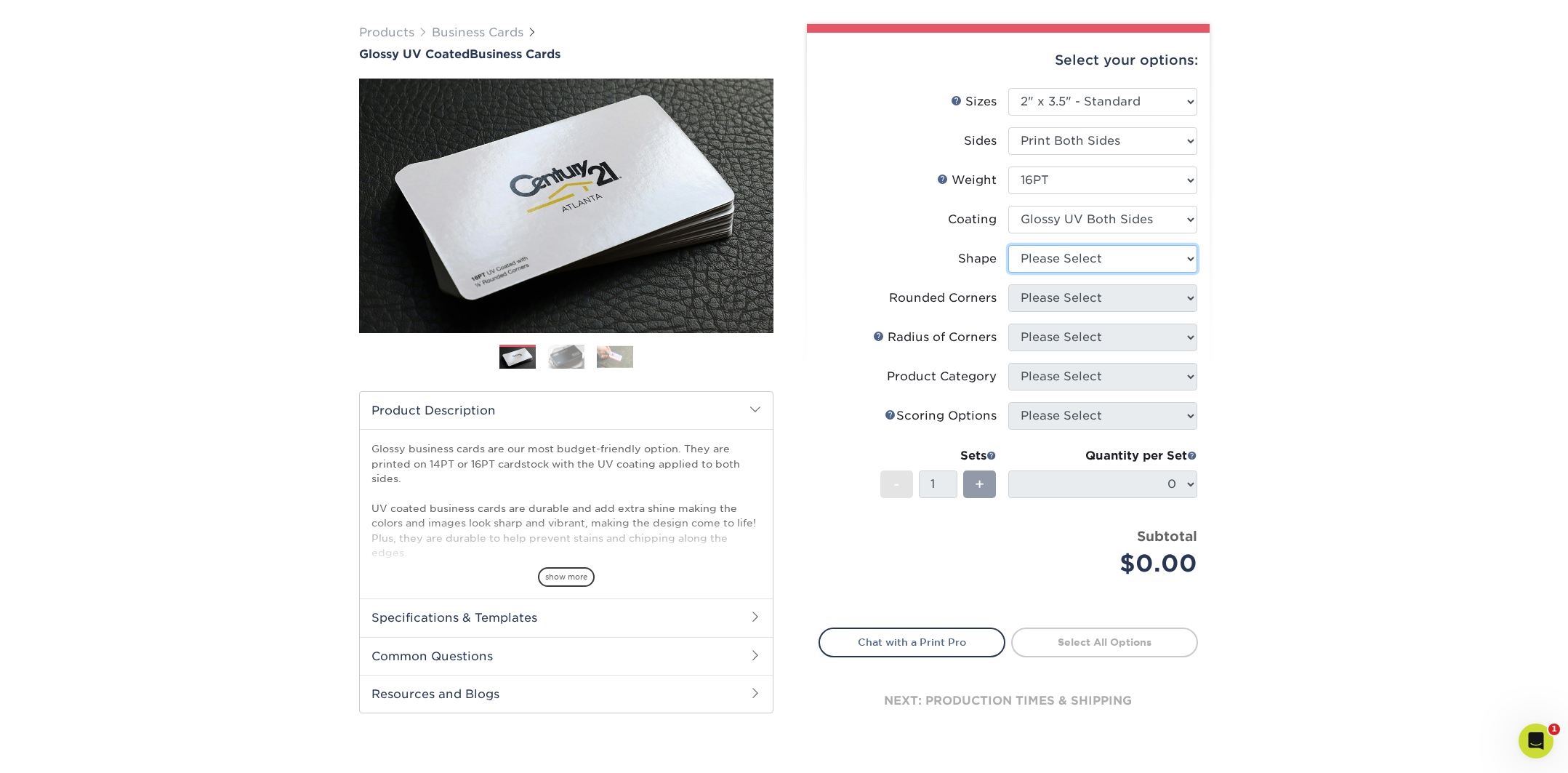
click at [1083, 259] on select "Please Select Standard Oval" at bounding box center [1103, 259] width 189 height 28
select select "standard"
click at [1009, 245] on select "Please Select Standard Oval" at bounding box center [1103, 259] width 189 height 28
click at [1043, 301] on select "Please Select Yes - Round 2 Corners Yes - Round 4 Corners No" at bounding box center [1103, 298] width 189 height 28
select select "0"
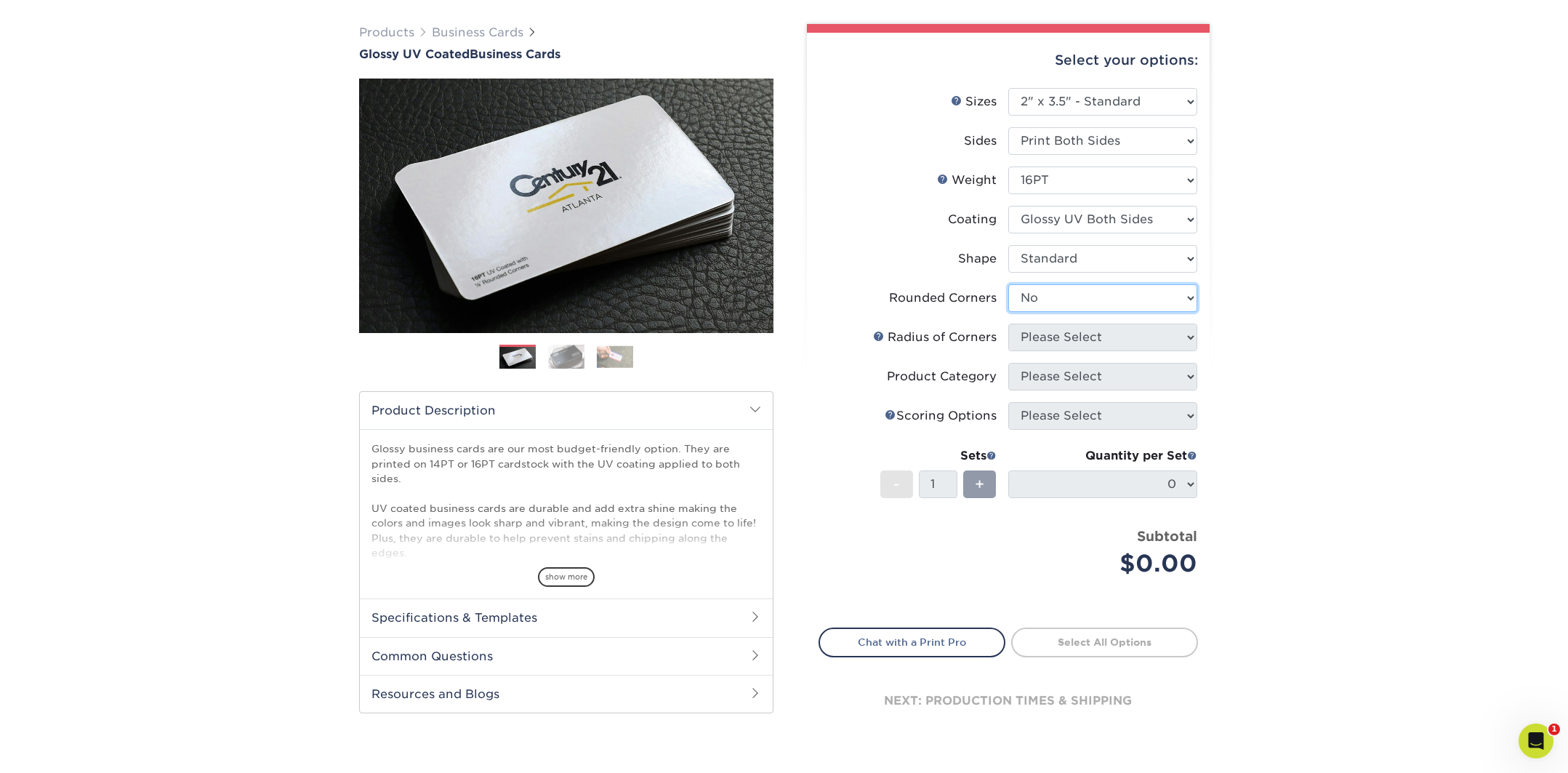
click at [1009, 284] on select "Please Select Yes - Round 2 Corners Yes - Round 4 Corners No" at bounding box center [1103, 298] width 189 height 28
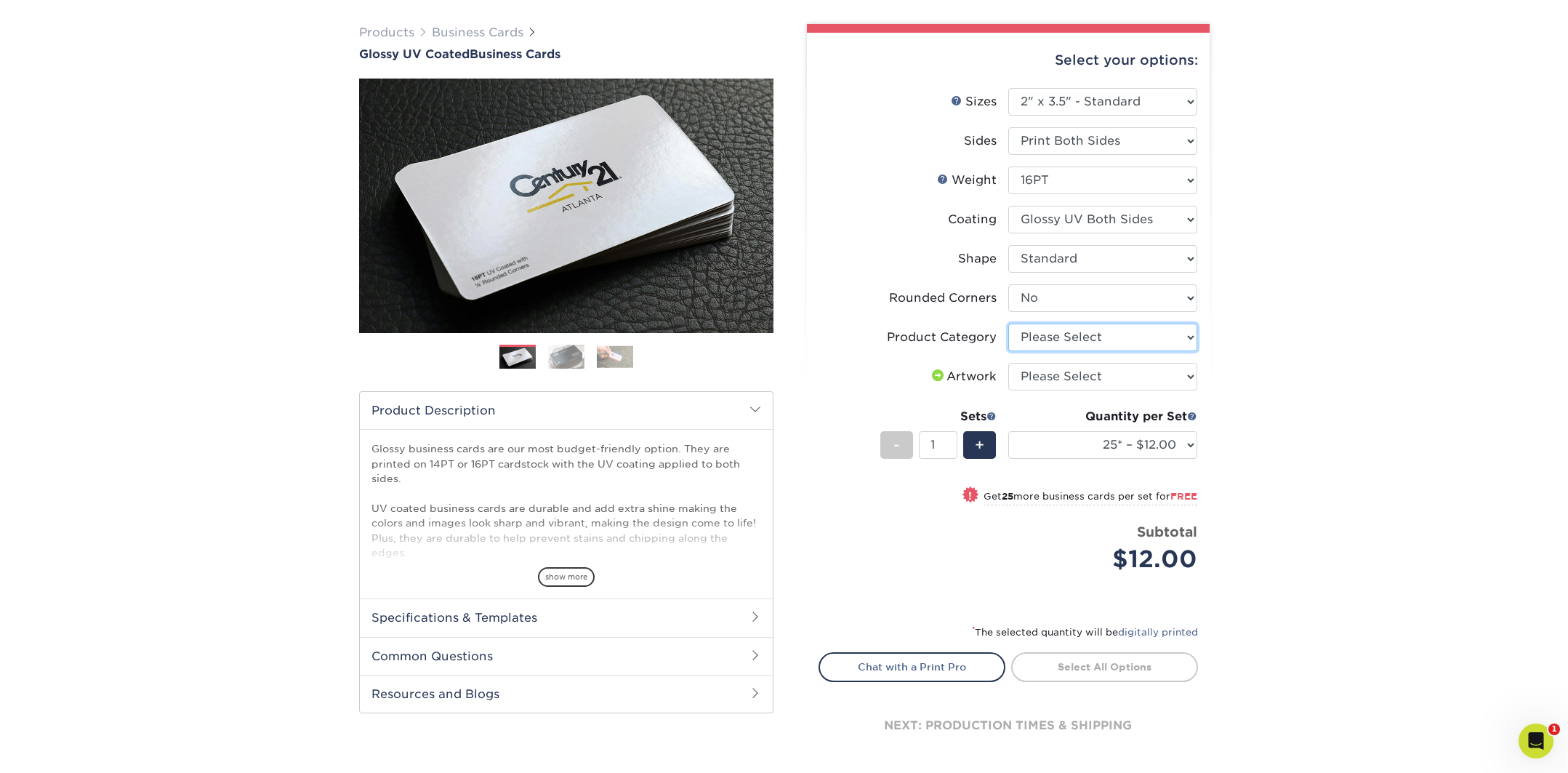
click at [1049, 335] on select "Please Select Business Cards" at bounding box center [1103, 337] width 189 height 28
select select "3b5148f1-0588-4f88-a218-97bcfdce65c1"
click at [1009, 324] on select "Please Select Business Cards" at bounding box center [1103, 337] width 189 height 28
click at [1044, 372] on select "Please Select I will upload files I need a design - $100" at bounding box center [1103, 376] width 189 height 28
select select "upload"
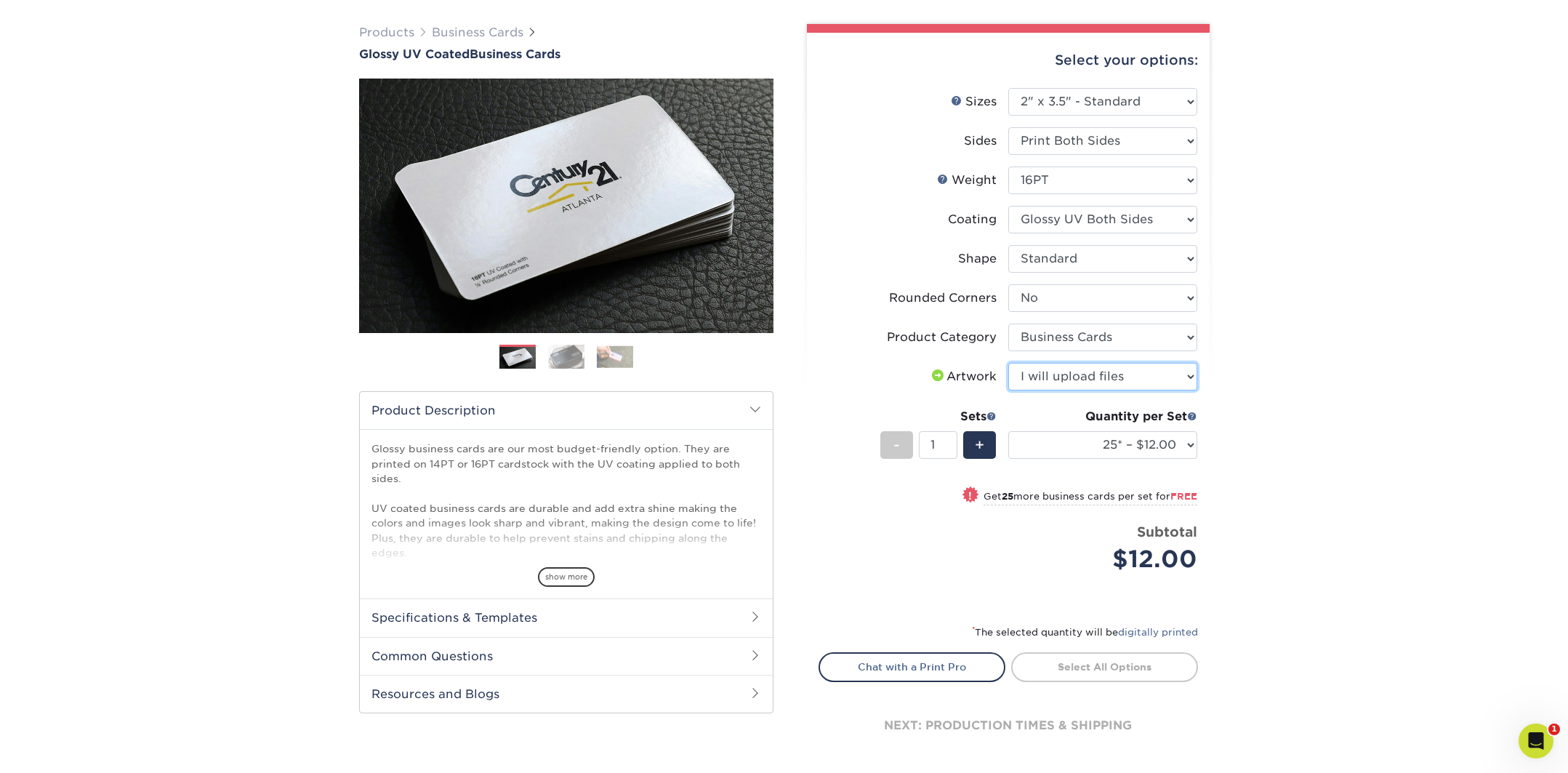
click at [1009, 363] on select "Please Select I will upload files I need a design - $100" at bounding box center [1103, 376] width 189 height 28
click at [1070, 440] on select "25* – $12.00 50* – $12.00 100* – $12.00 250* – $21.00 500 – $42.00 1000 – $53.0…" at bounding box center [1103, 444] width 189 height 28
select select "100* – $12.00"
click at [1009, 431] on select "25* – $12.00 50* – $12.00 100* – $12.00 250* – $21.00 500 – $42.00 1000 – $53.0…" at bounding box center [1103, 444] width 189 height 28
click at [1109, 663] on link "Proceed to Shipping" at bounding box center [1105, 665] width 187 height 26
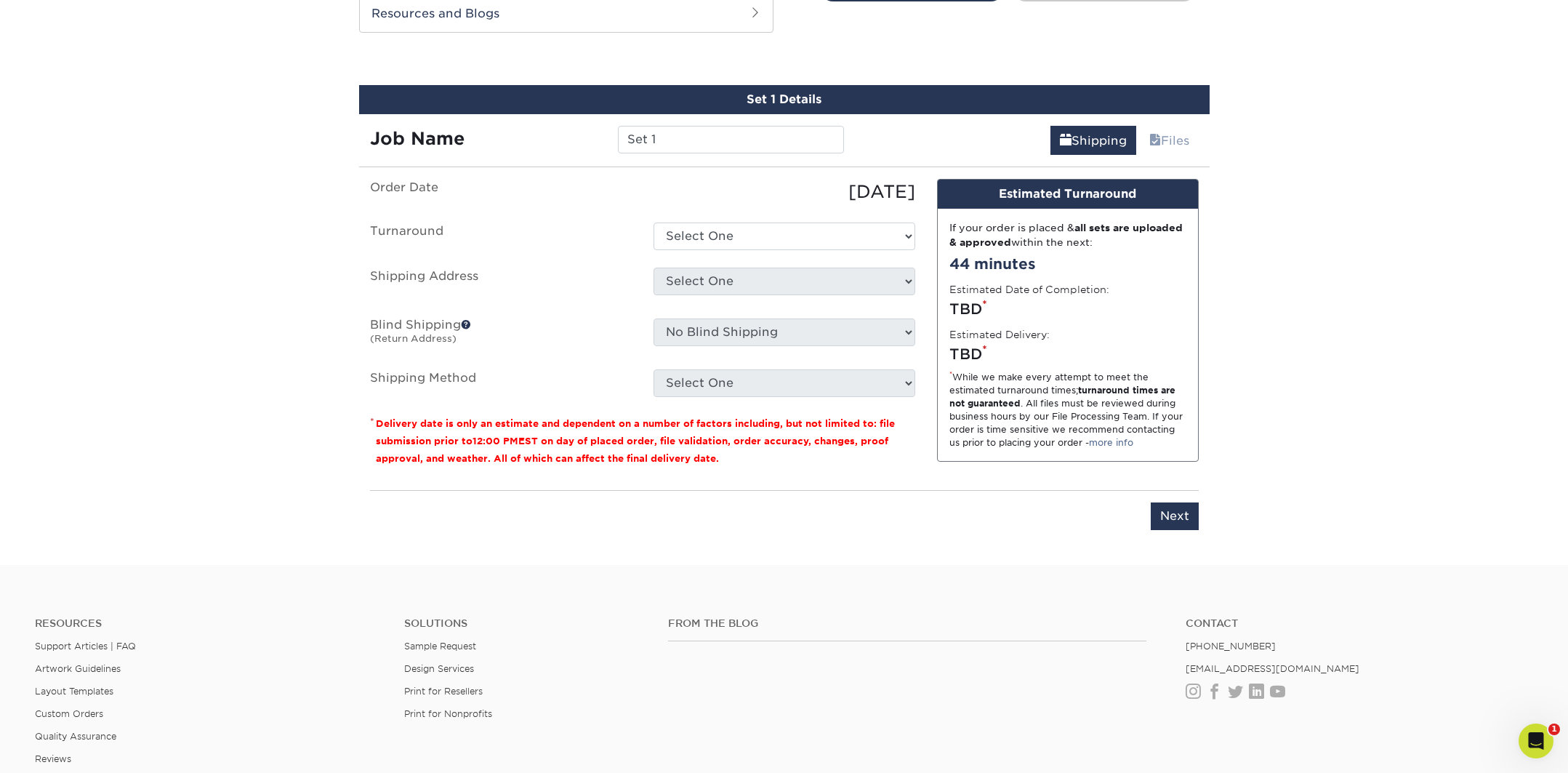
scroll to position [790, 0]
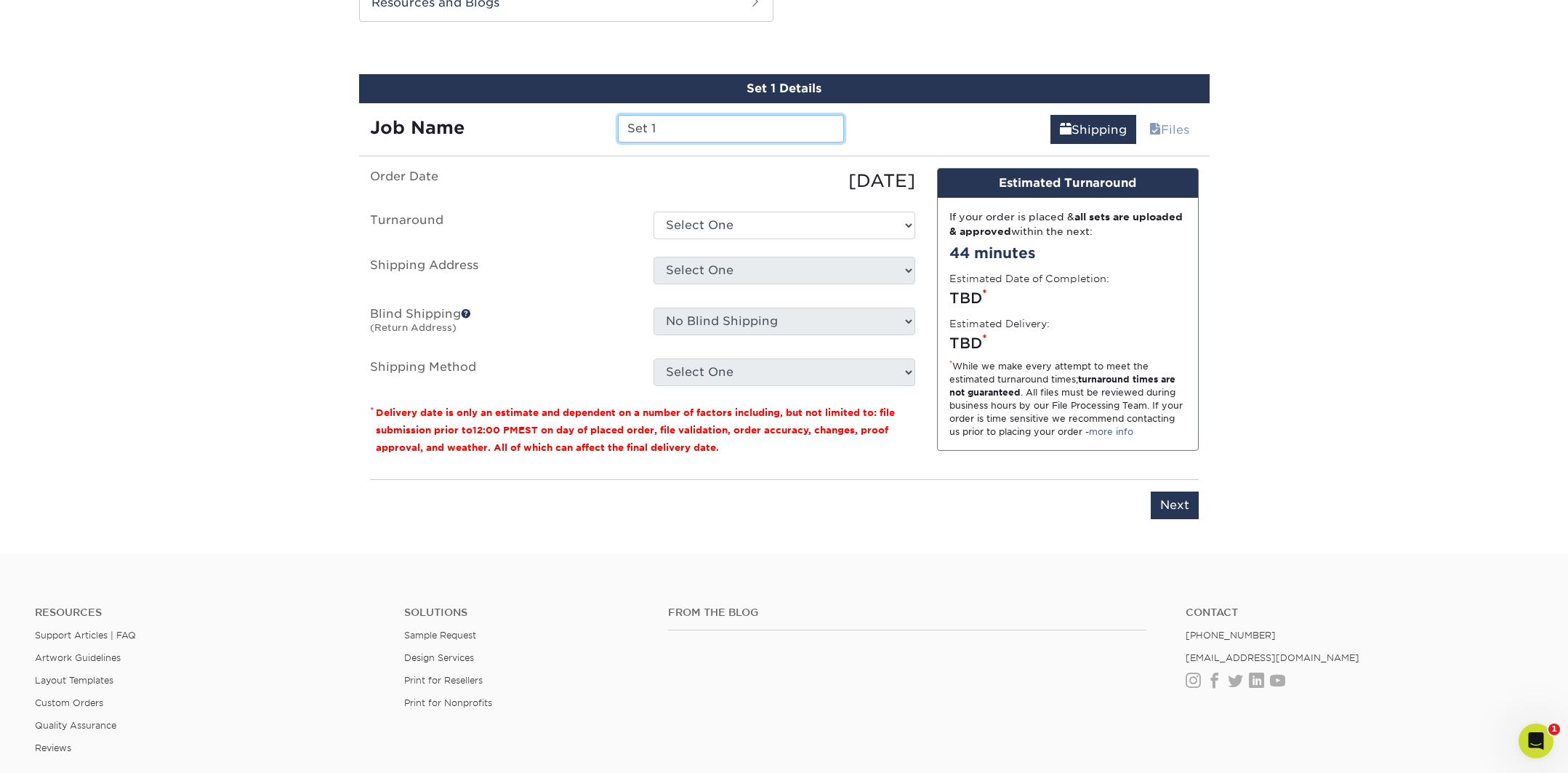
drag, startPoint x: 564, startPoint y: 115, endPoint x: 346, endPoint y: 95, distance: 218.9
click at [368, 99] on div "Set 1 Details Job Name Set 1 Shipping Files You've choosen mailing services! If…" at bounding box center [784, 305] width 850 height 463
type input "Biz Card- Ola"
click at [792, 226] on select "Select One 2-4 Business Days 2 Day Next Business Day" at bounding box center [784, 225] width 262 height 28
select select "ea971dfa-8efb-47ed-b013-ebcc4ca480f7"
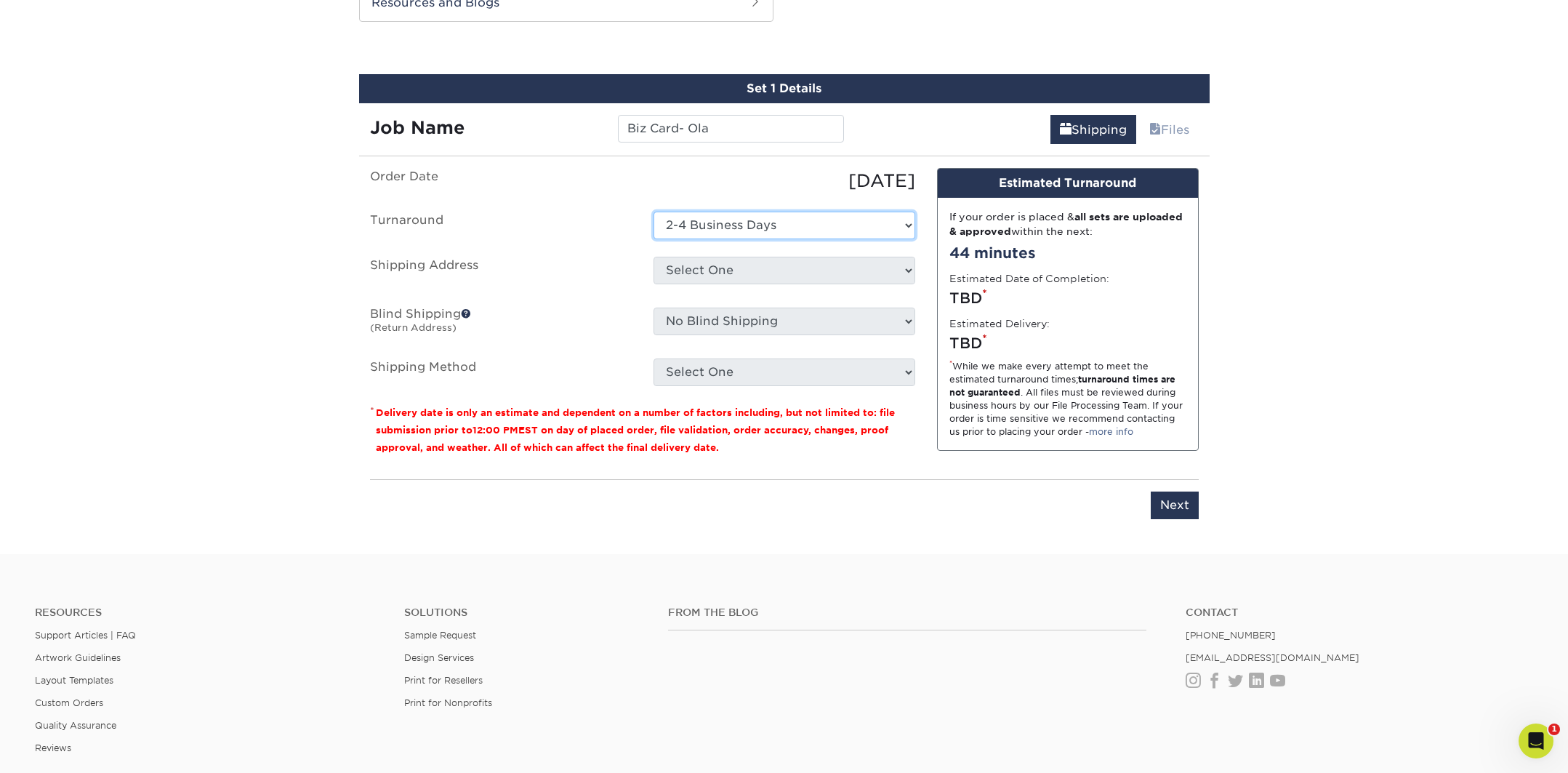
click at [654, 212] on select "Select One 2-4 Business Days 2 Day Next Business Day" at bounding box center [784, 225] width 262 height 28
click at [702, 264] on select "Select One The Club + Add New Address" at bounding box center [784, 270] width 262 height 28
select select "286007"
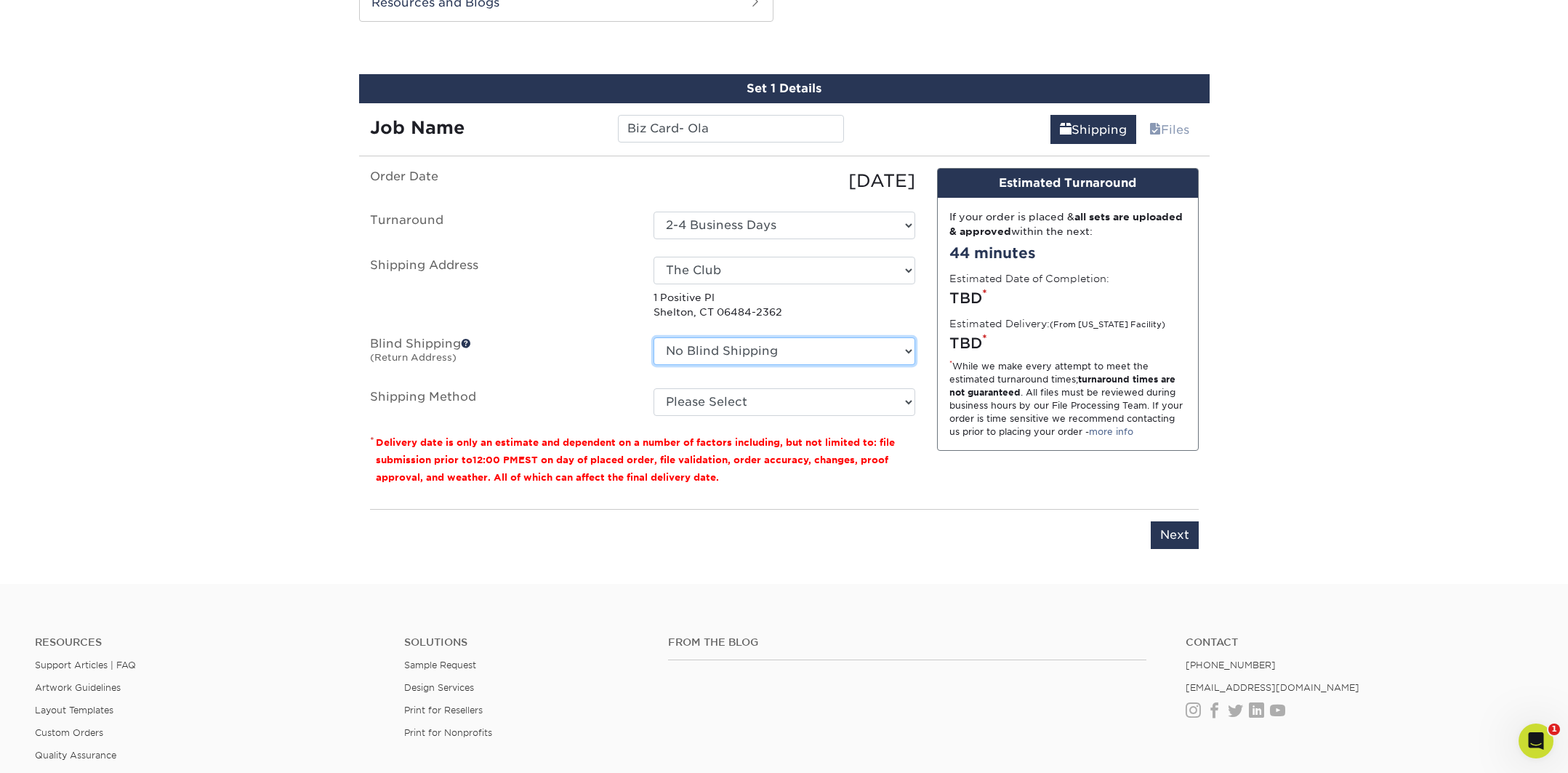
click at [719, 344] on select "No Blind Shipping The Club + Add New Address" at bounding box center [784, 351] width 262 height 28
click at [654, 338] on select "No Blind Shipping The Club + Add New Address" at bounding box center [784, 351] width 262 height 28
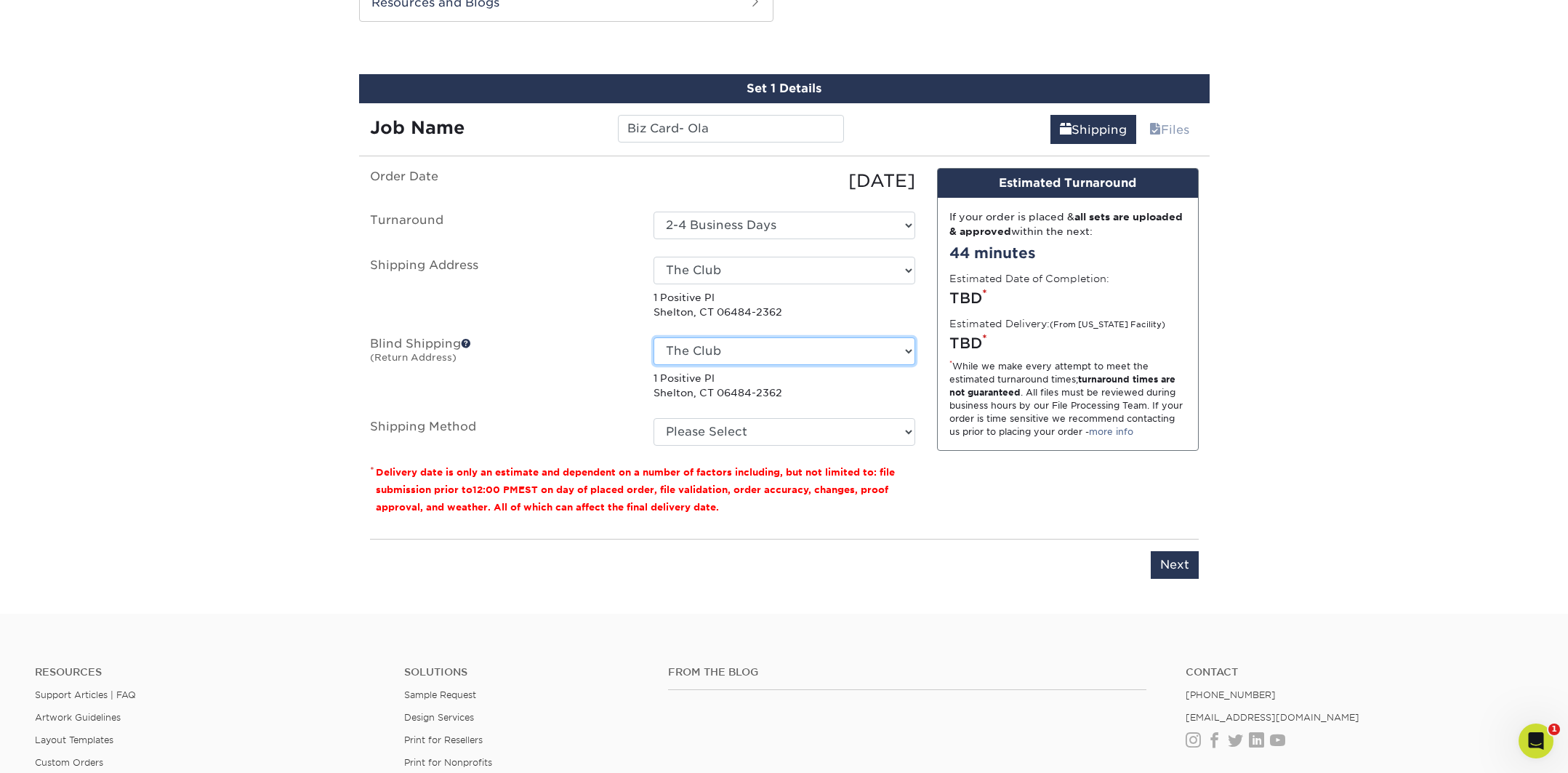
click at [713, 355] on select "No Blind Shipping The Club + Add New Address" at bounding box center [784, 351] width 262 height 28
select select "-1"
click at [654, 338] on select "No Blind Shipping The Club + Add New Address" at bounding box center [784, 351] width 262 height 28
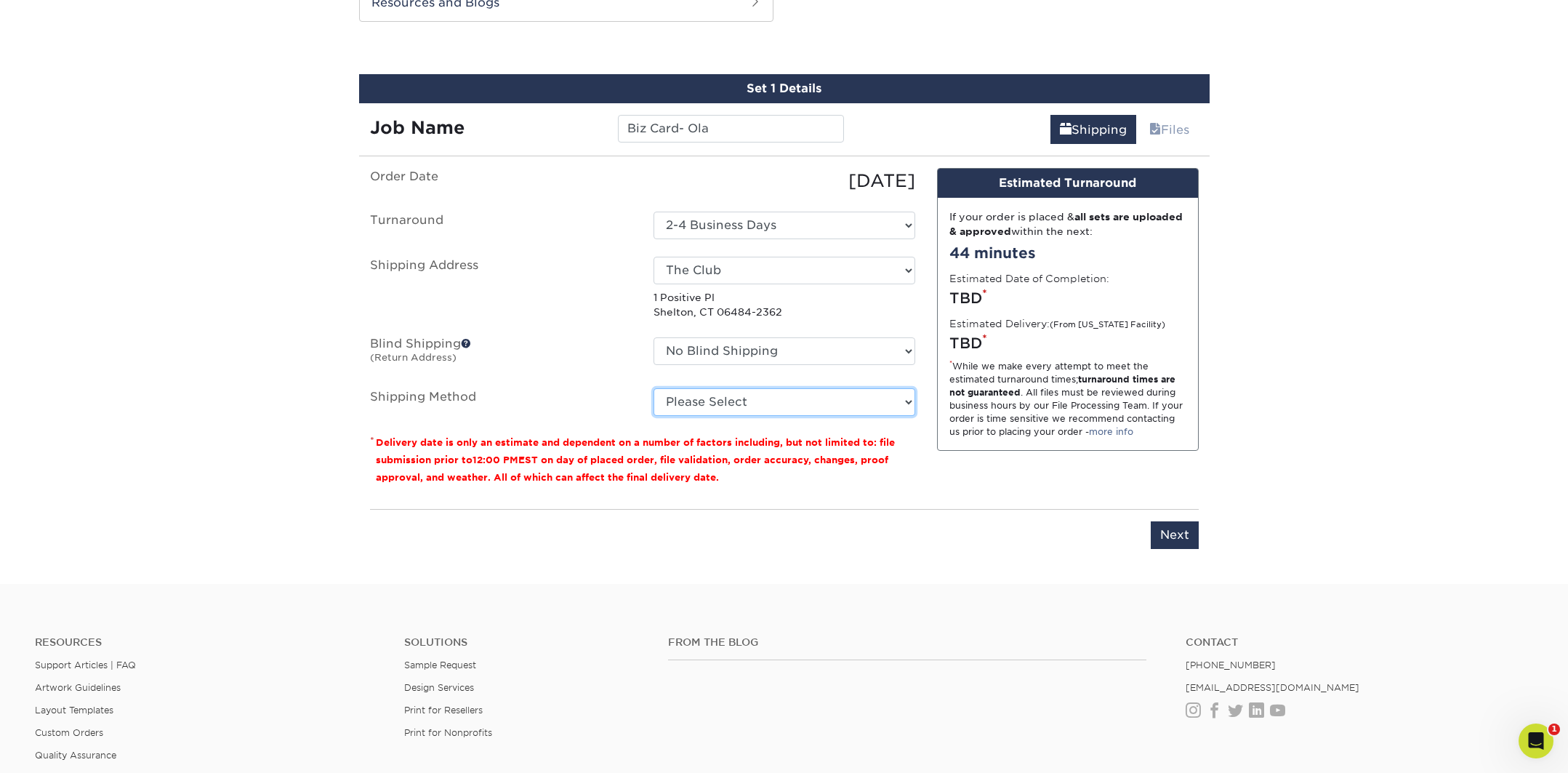
click at [717, 401] on select "Please Select Ground Shipping (+$7.84) 3 Day Shipping Service (+$15.34) 2 Day A…" at bounding box center [784, 402] width 262 height 28
select select "03"
click at [654, 389] on select "Please Select Ground Shipping (+$7.84) 3 Day Shipping Service (+$15.34) 2 Day A…" at bounding box center [784, 402] width 262 height 28
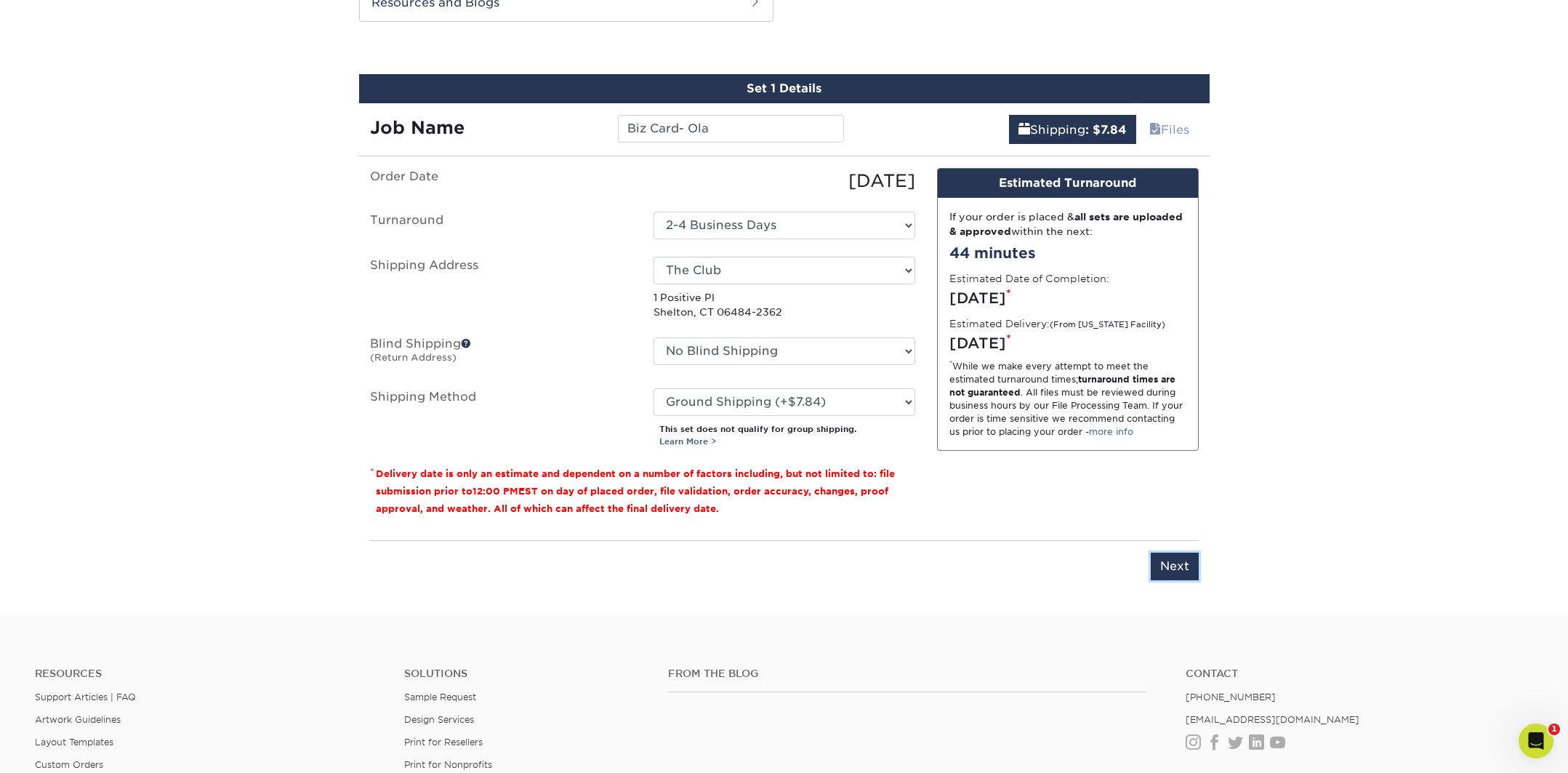
click at [1176, 562] on input "Next" at bounding box center [1175, 566] width 48 height 28
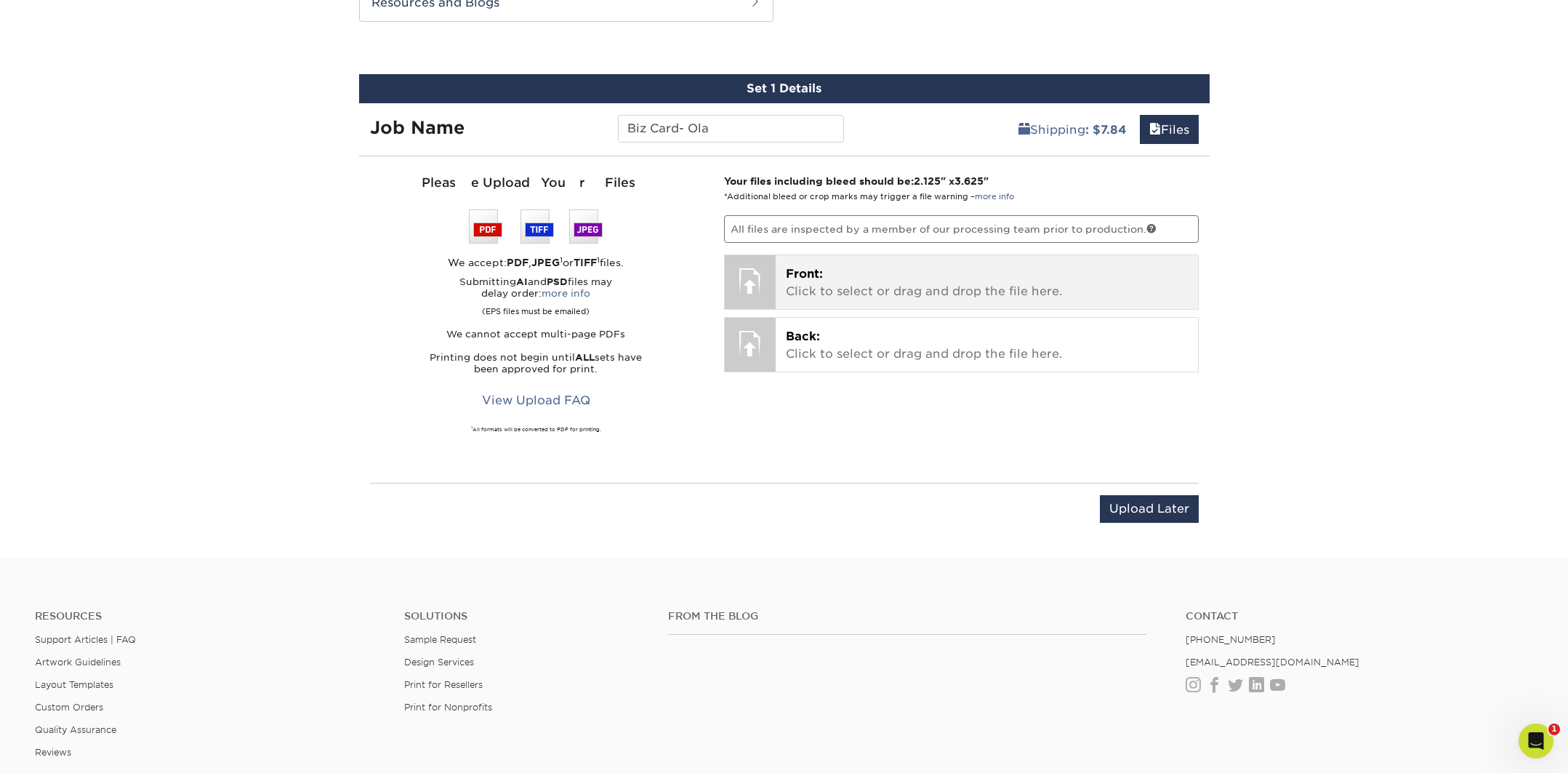
click at [780, 269] on div "Front: Click to select or drag and drop the file here. Choose file" at bounding box center [987, 282] width 423 height 54
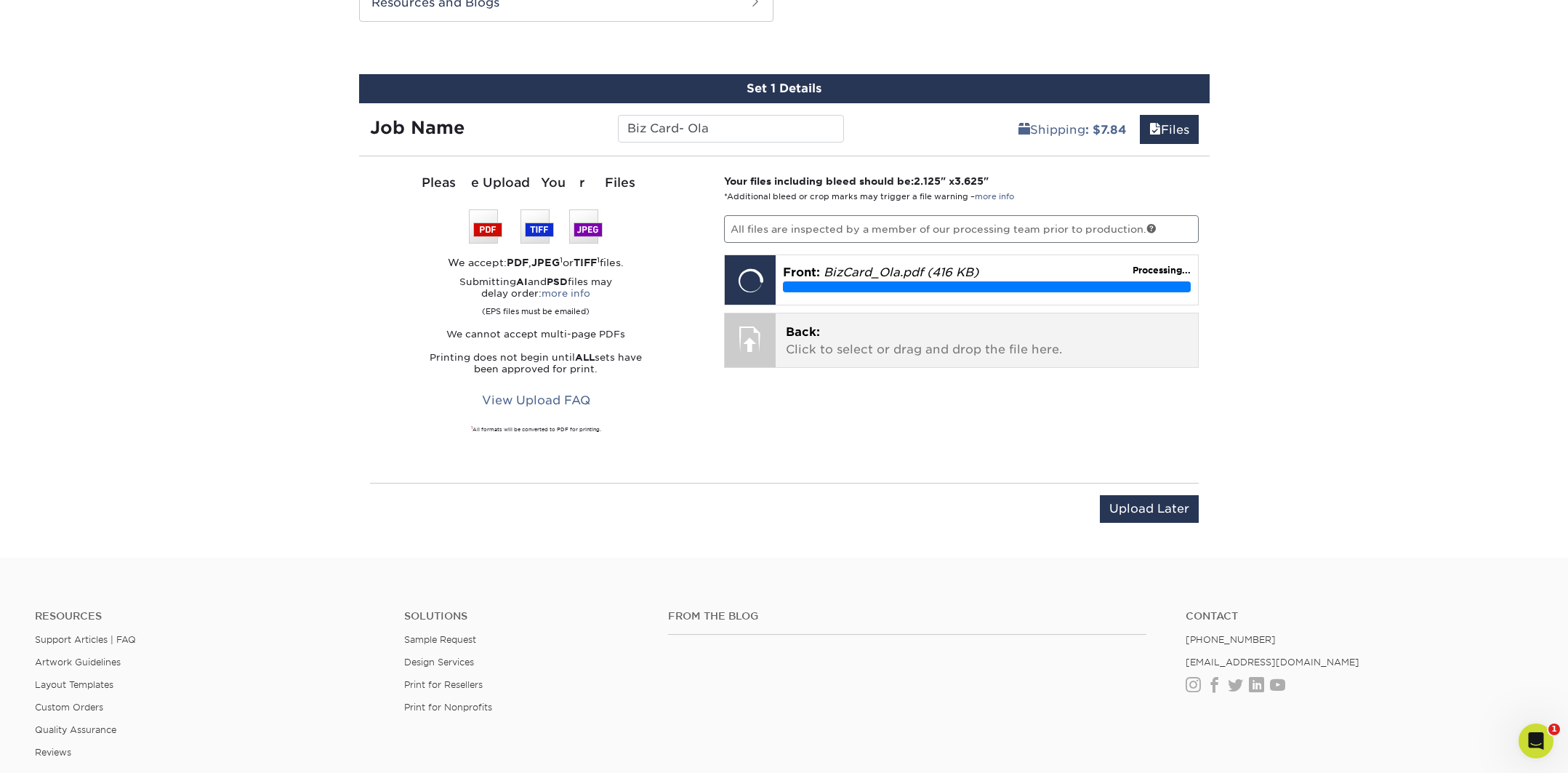
click at [836, 341] on p "Back: Click to select or drag and drop the file here." at bounding box center [987, 341] width 402 height 35
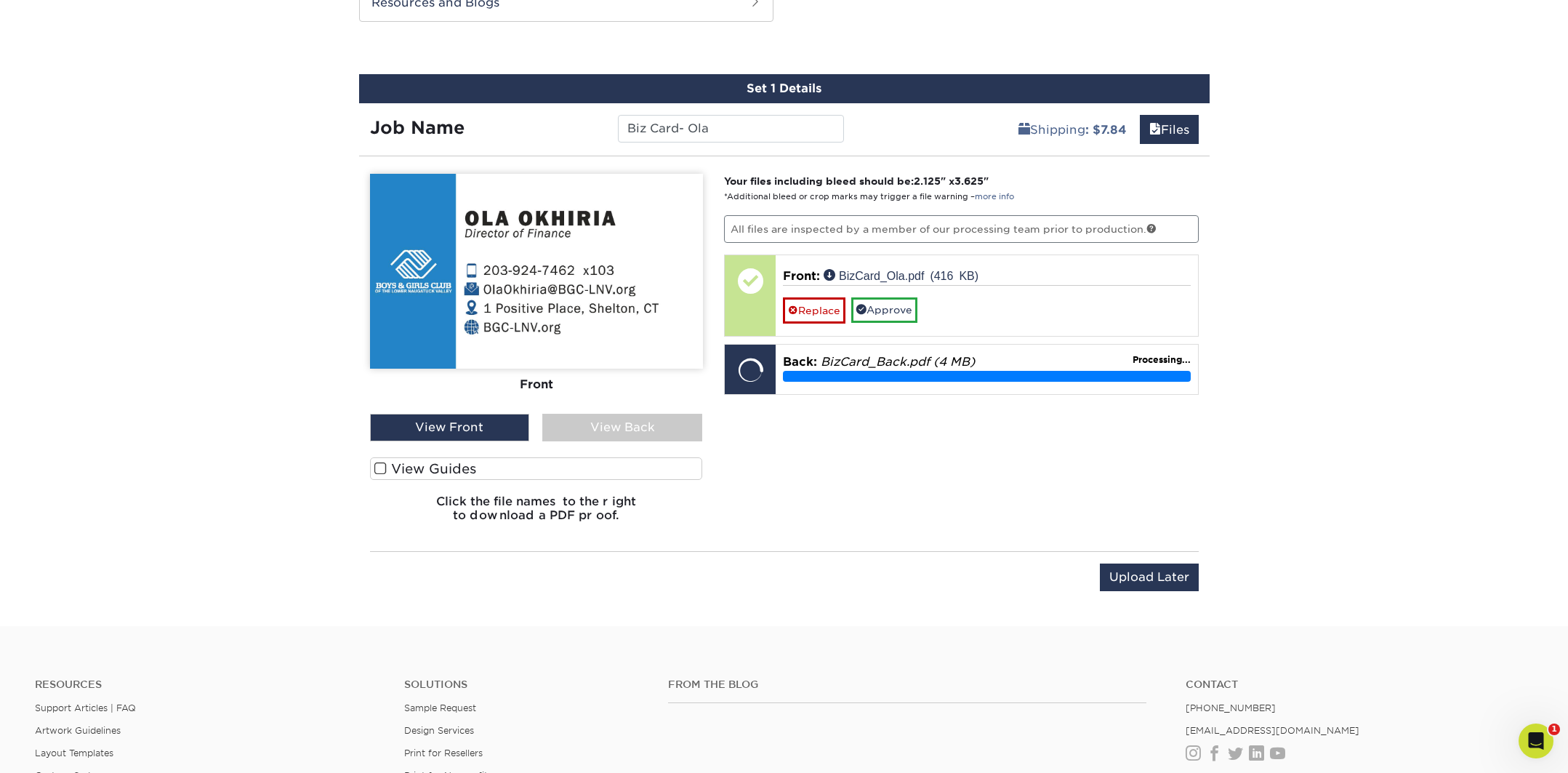
click at [378, 468] on span at bounding box center [380, 469] width 13 height 14
click at [0, 0] on input "View Guides" at bounding box center [0, 0] width 0 height 0
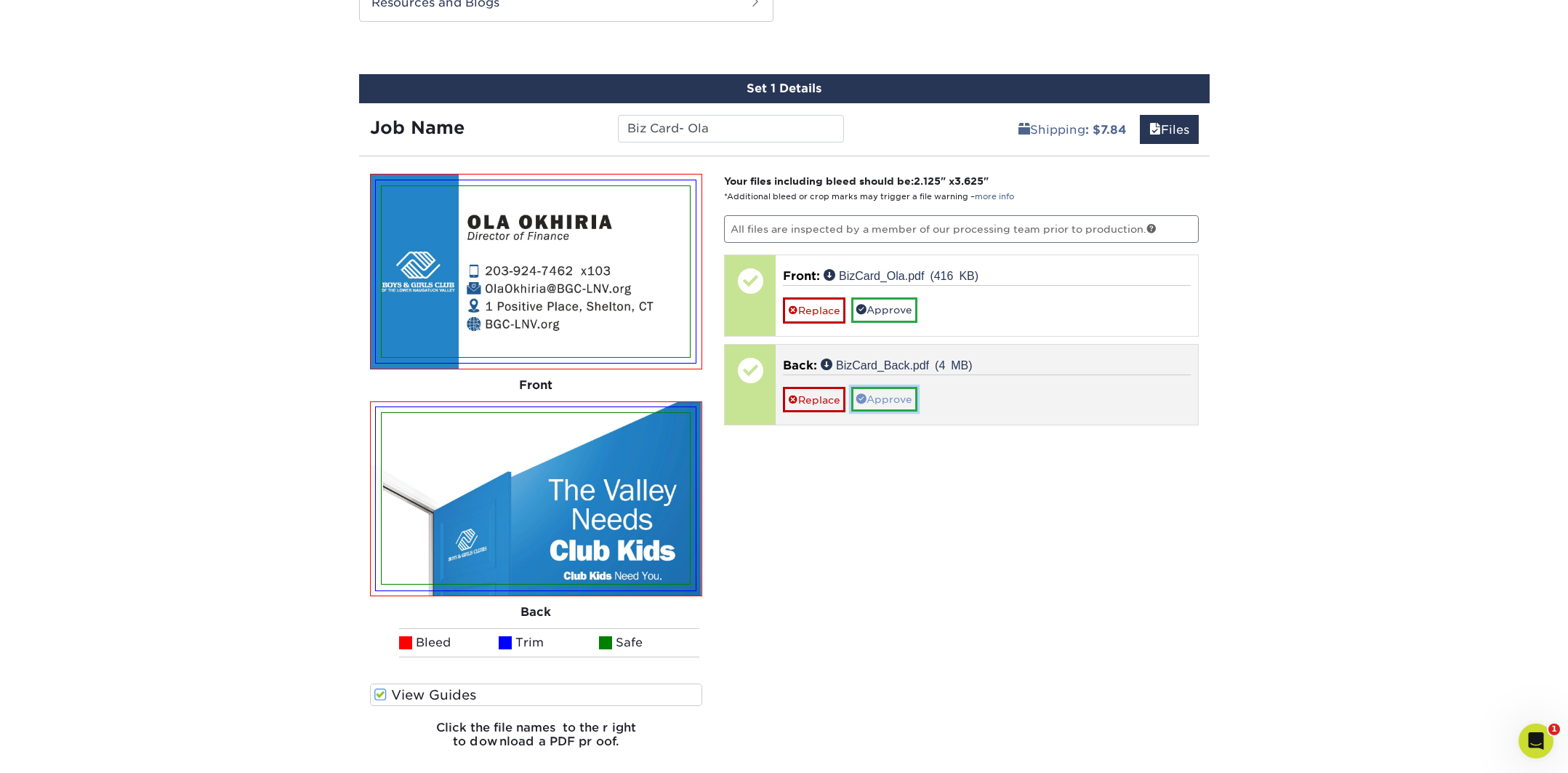
click at [909, 403] on link "Approve" at bounding box center [884, 399] width 66 height 25
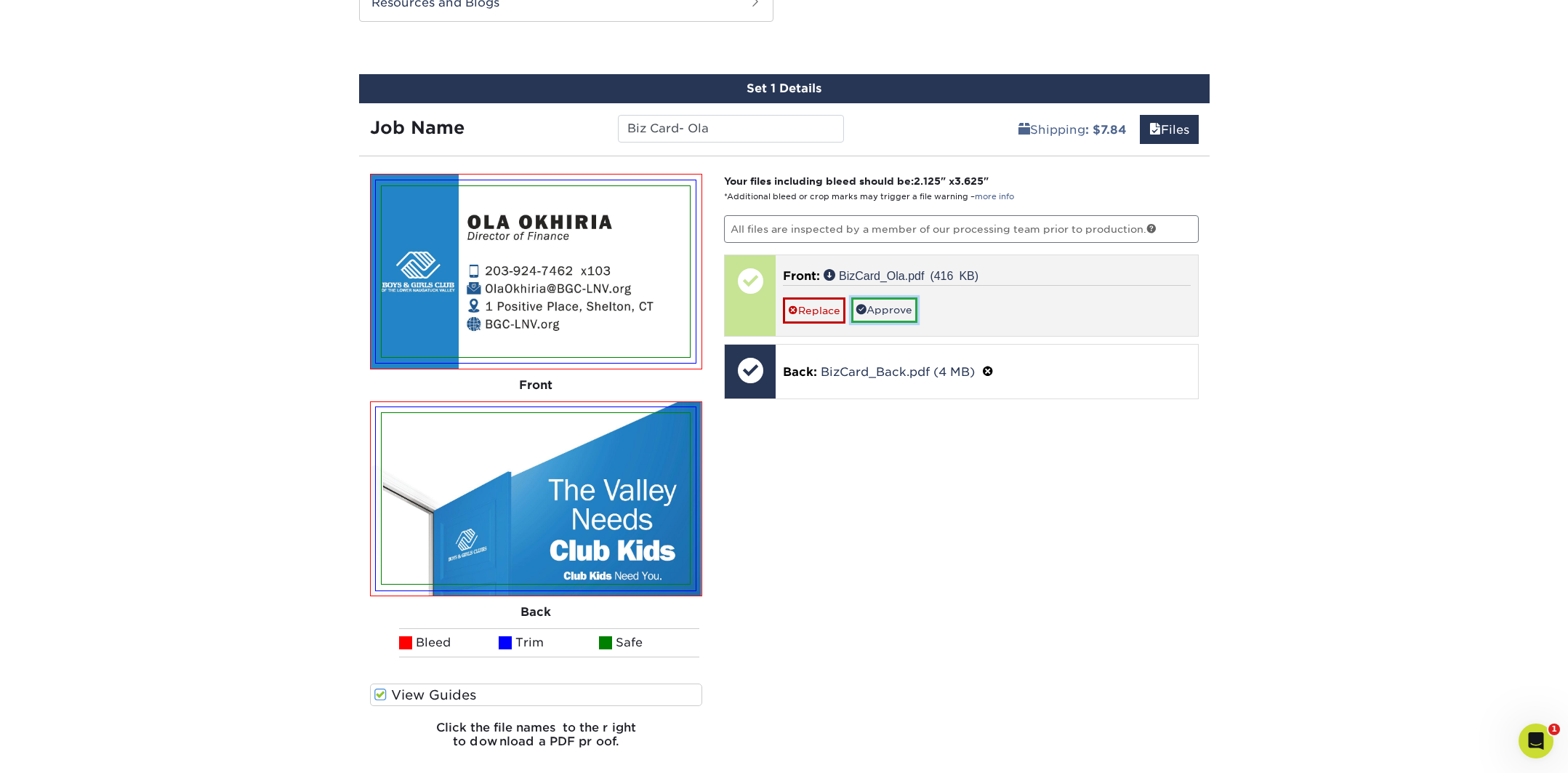
click at [895, 306] on link "Approve" at bounding box center [884, 310] width 66 height 25
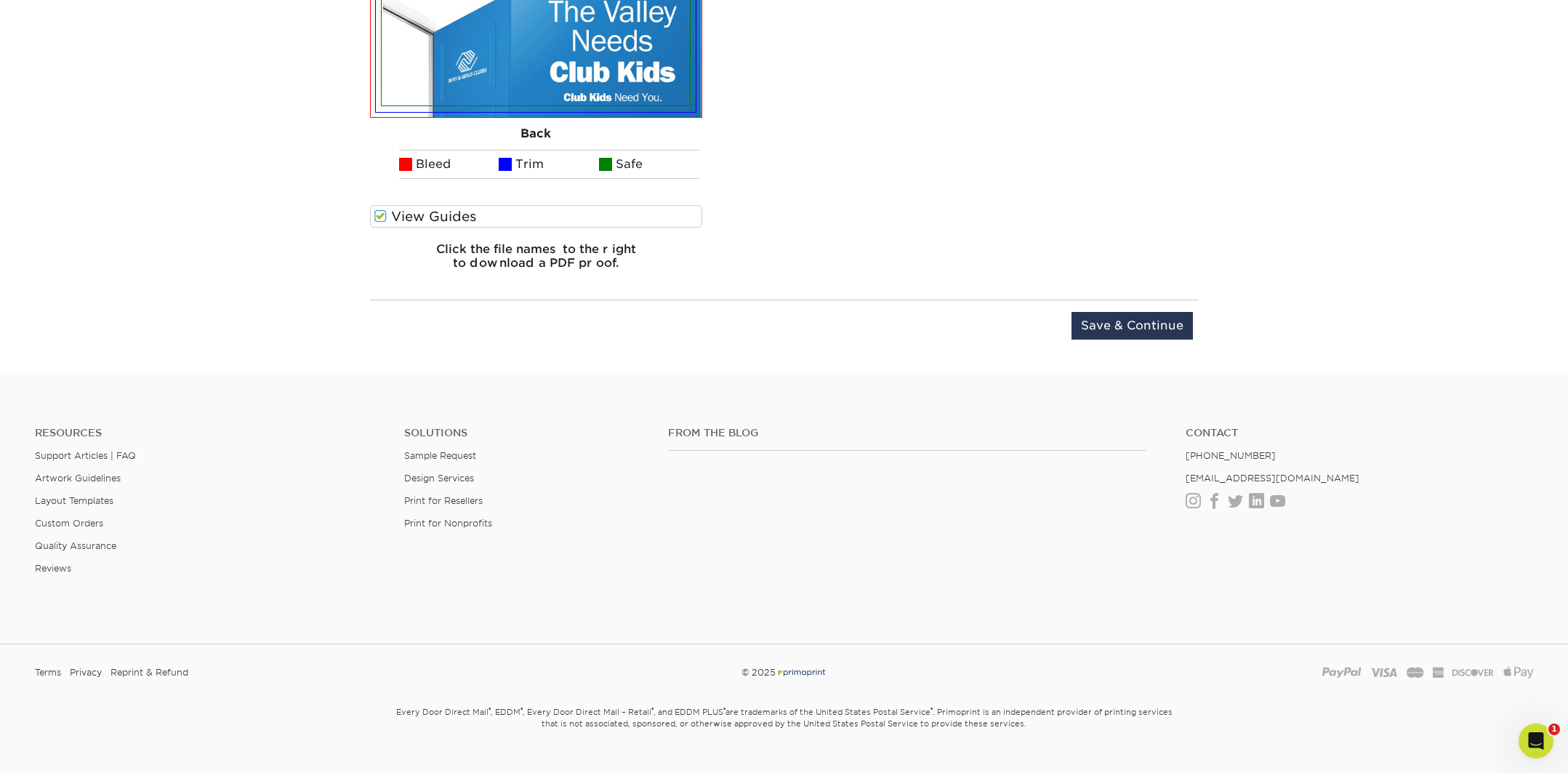
scroll to position [1294, 0]
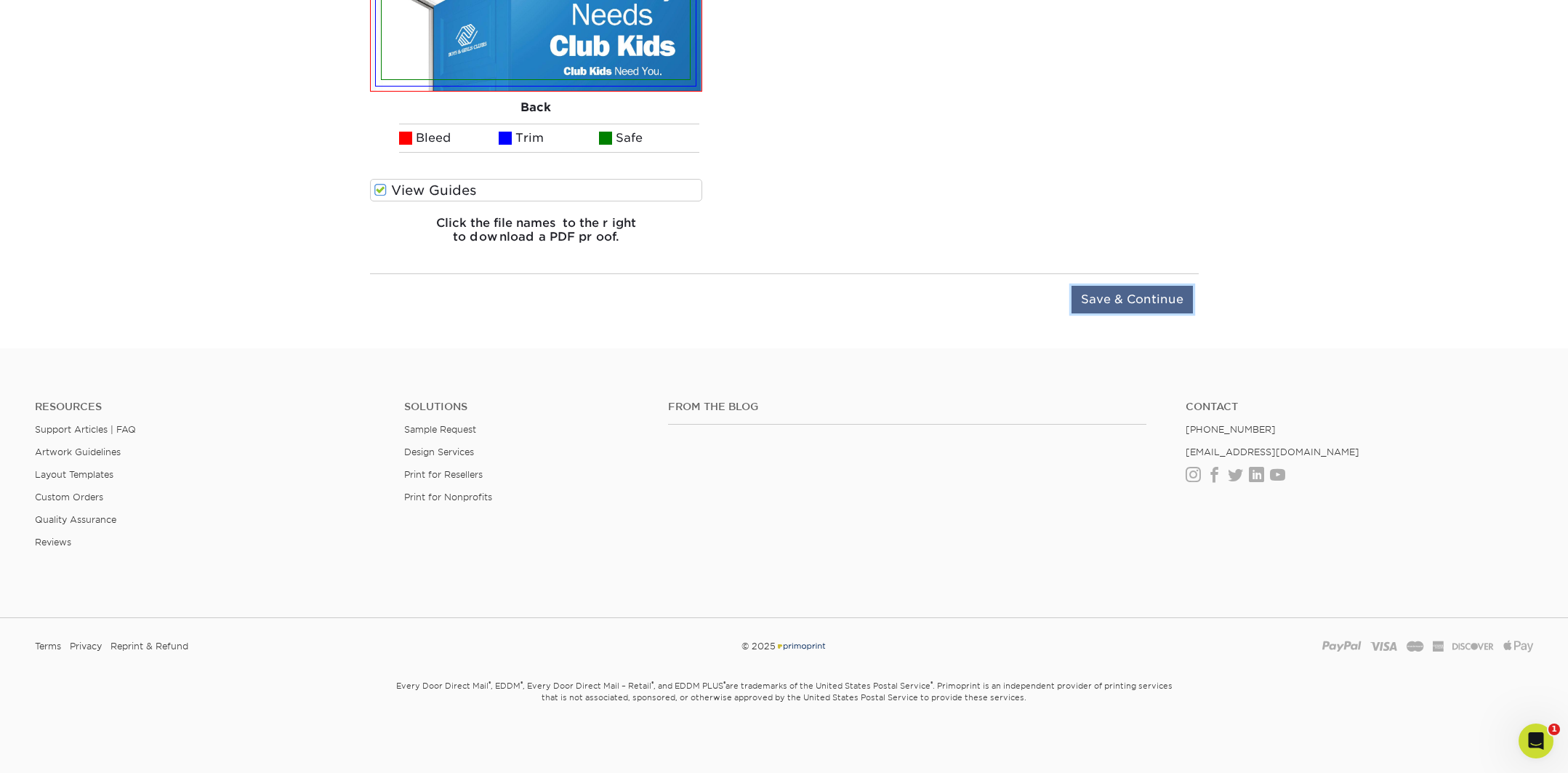
click at [1169, 299] on input "Save & Continue" at bounding box center [1133, 299] width 122 height 28
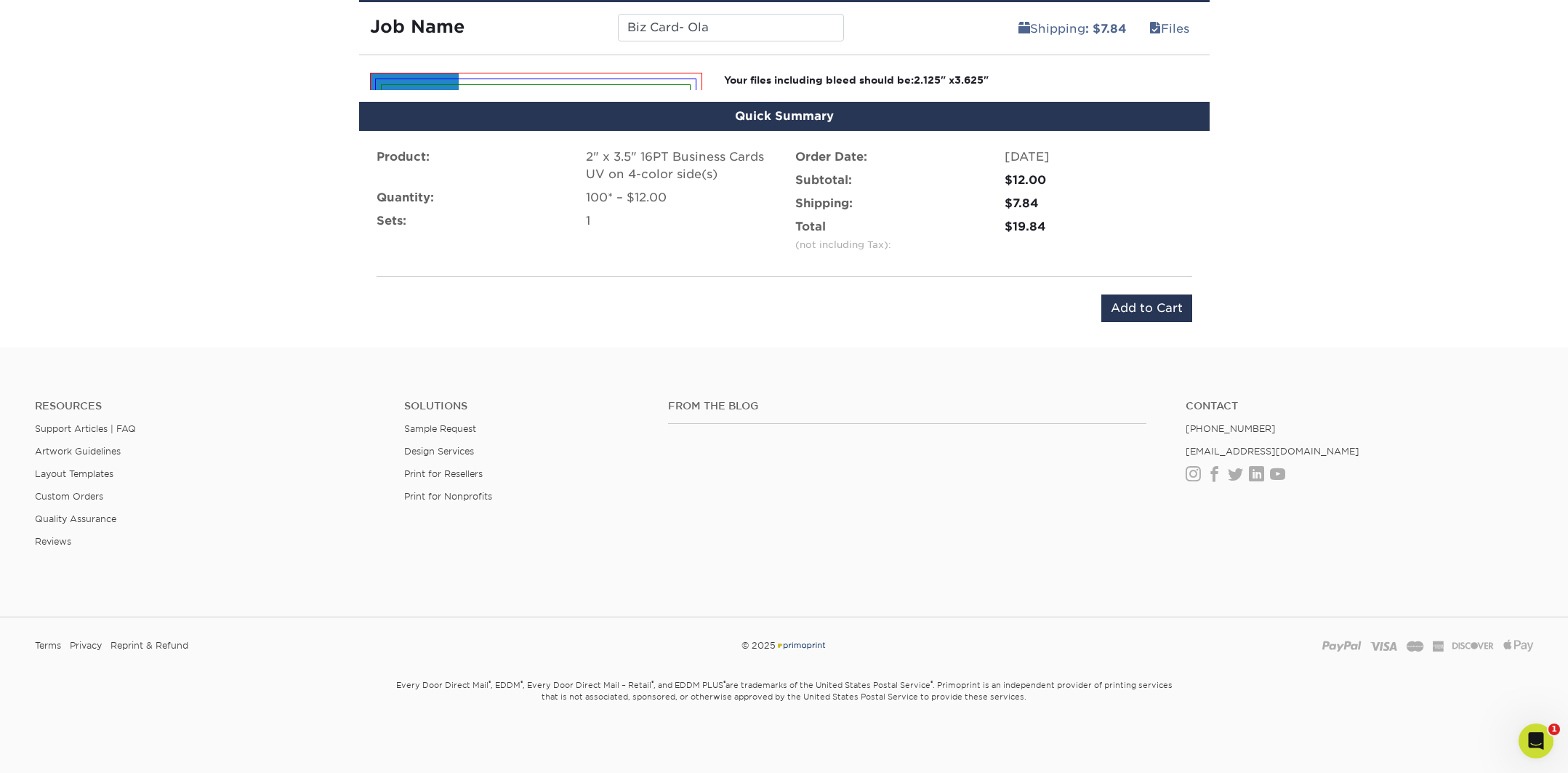
scroll to position [865, 0]
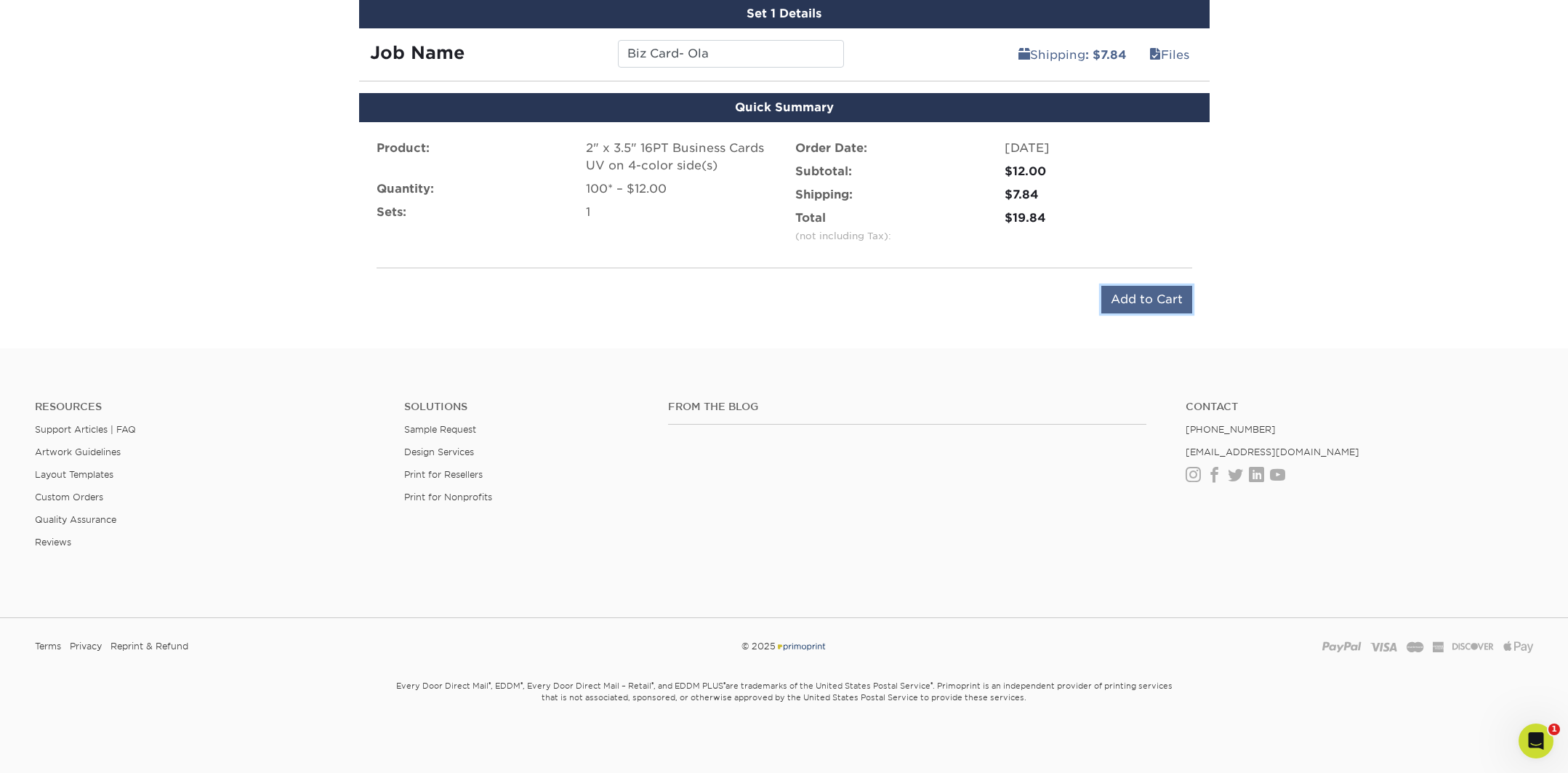
click at [1160, 304] on input "Add to Cart" at bounding box center [1146, 299] width 91 height 28
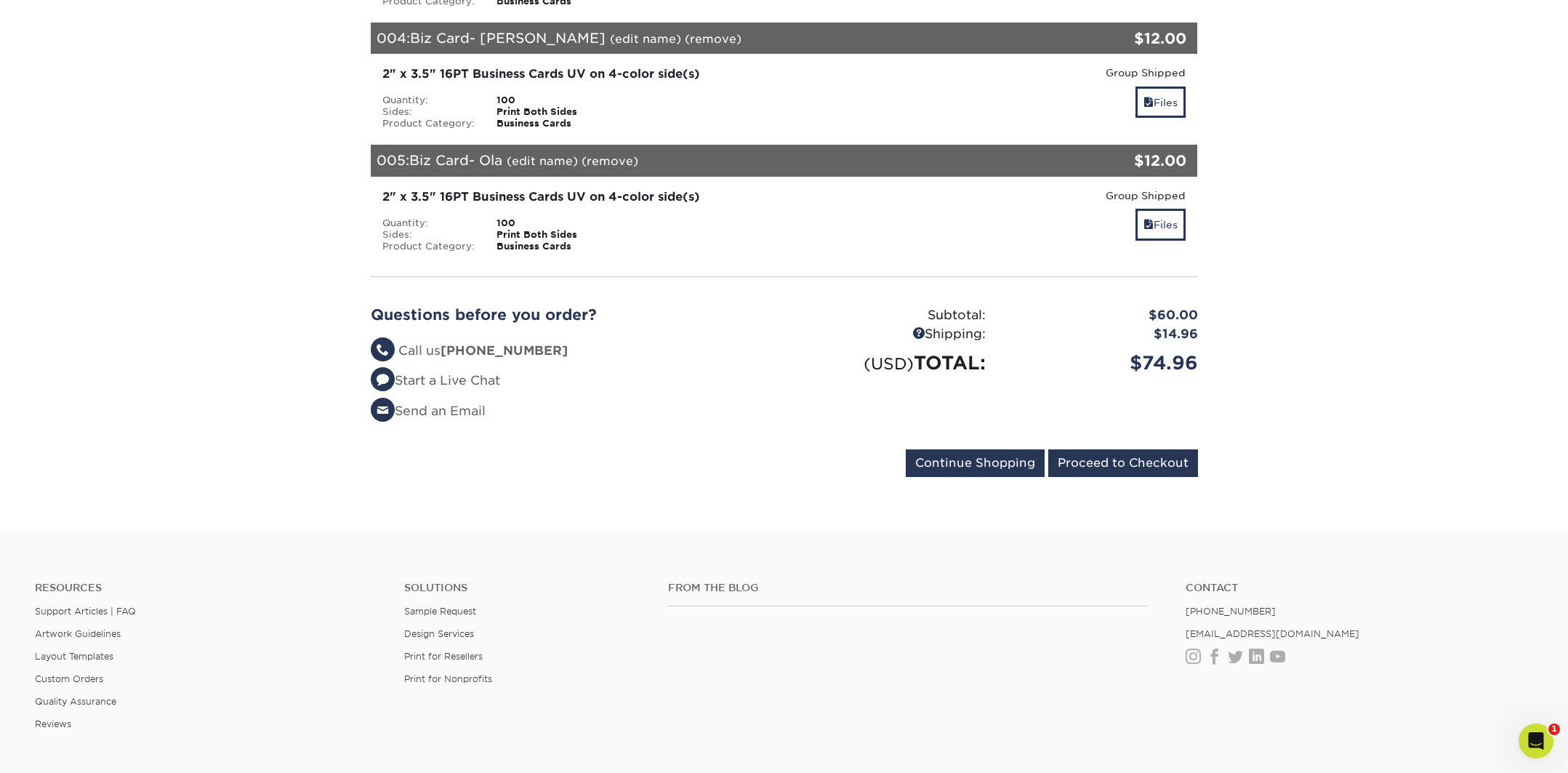
scroll to position [882, 0]
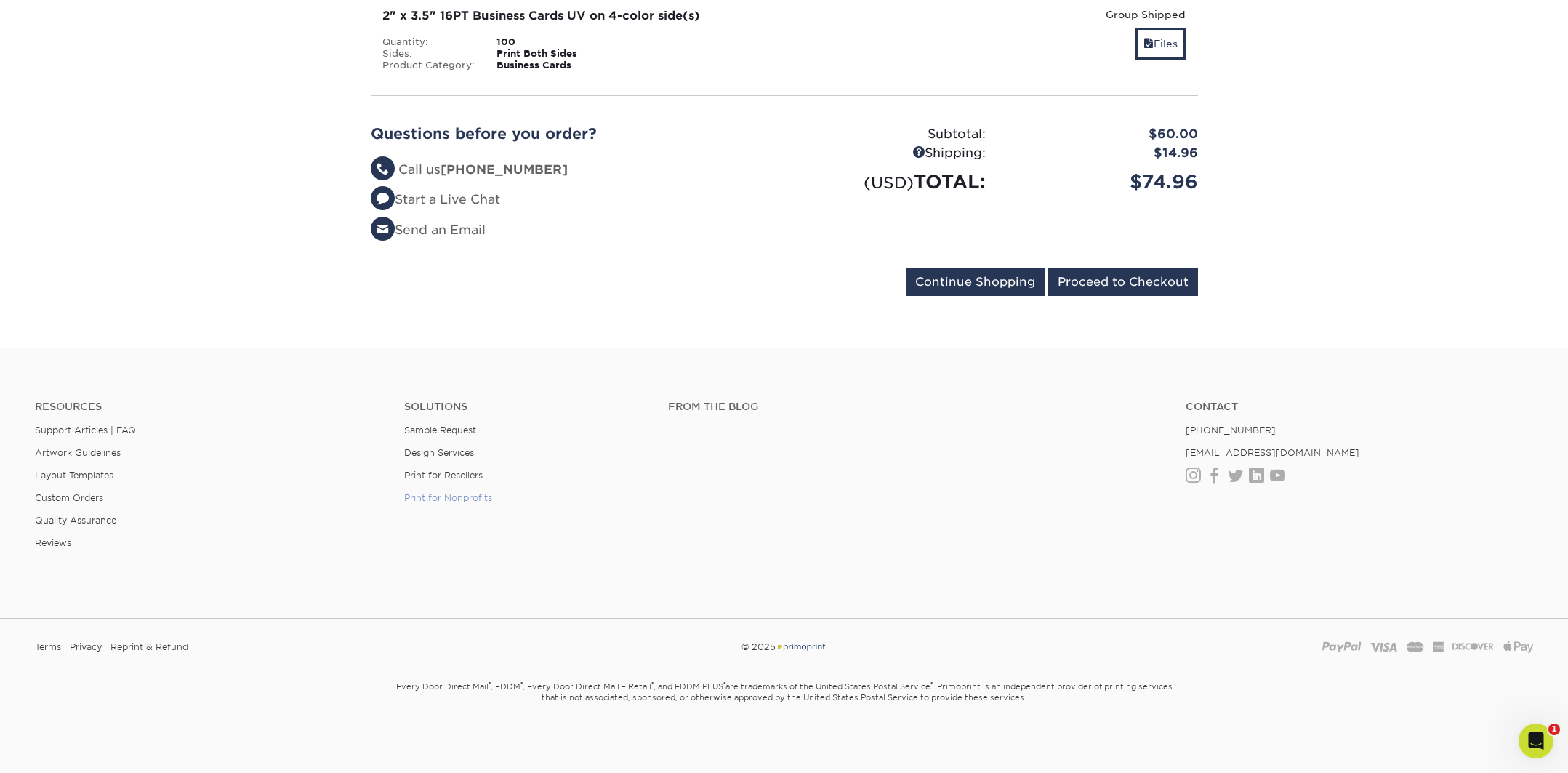
click at [434, 497] on link "Print for Nonprofits" at bounding box center [448, 497] width 88 height 11
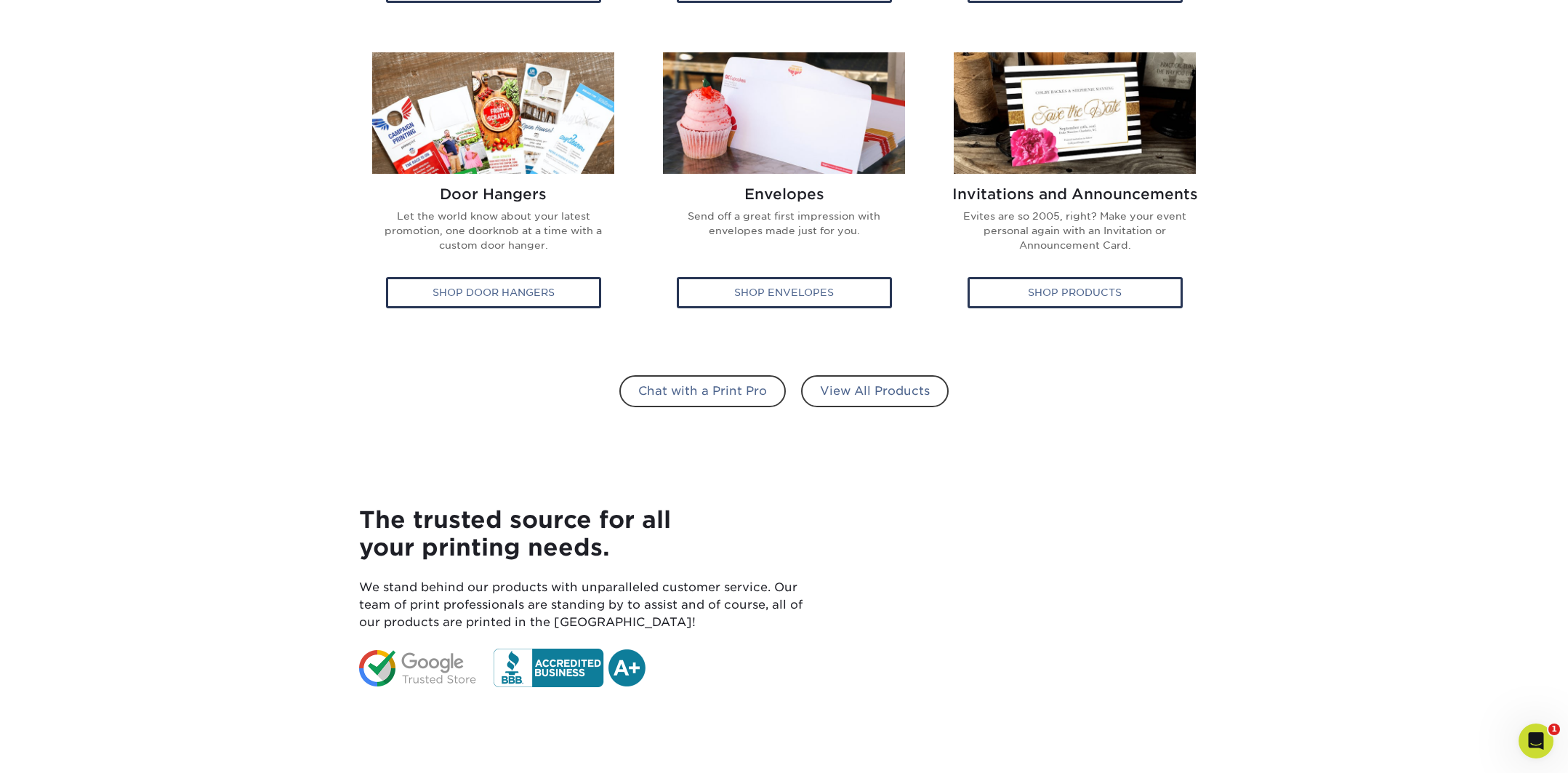
scroll to position [931, 0]
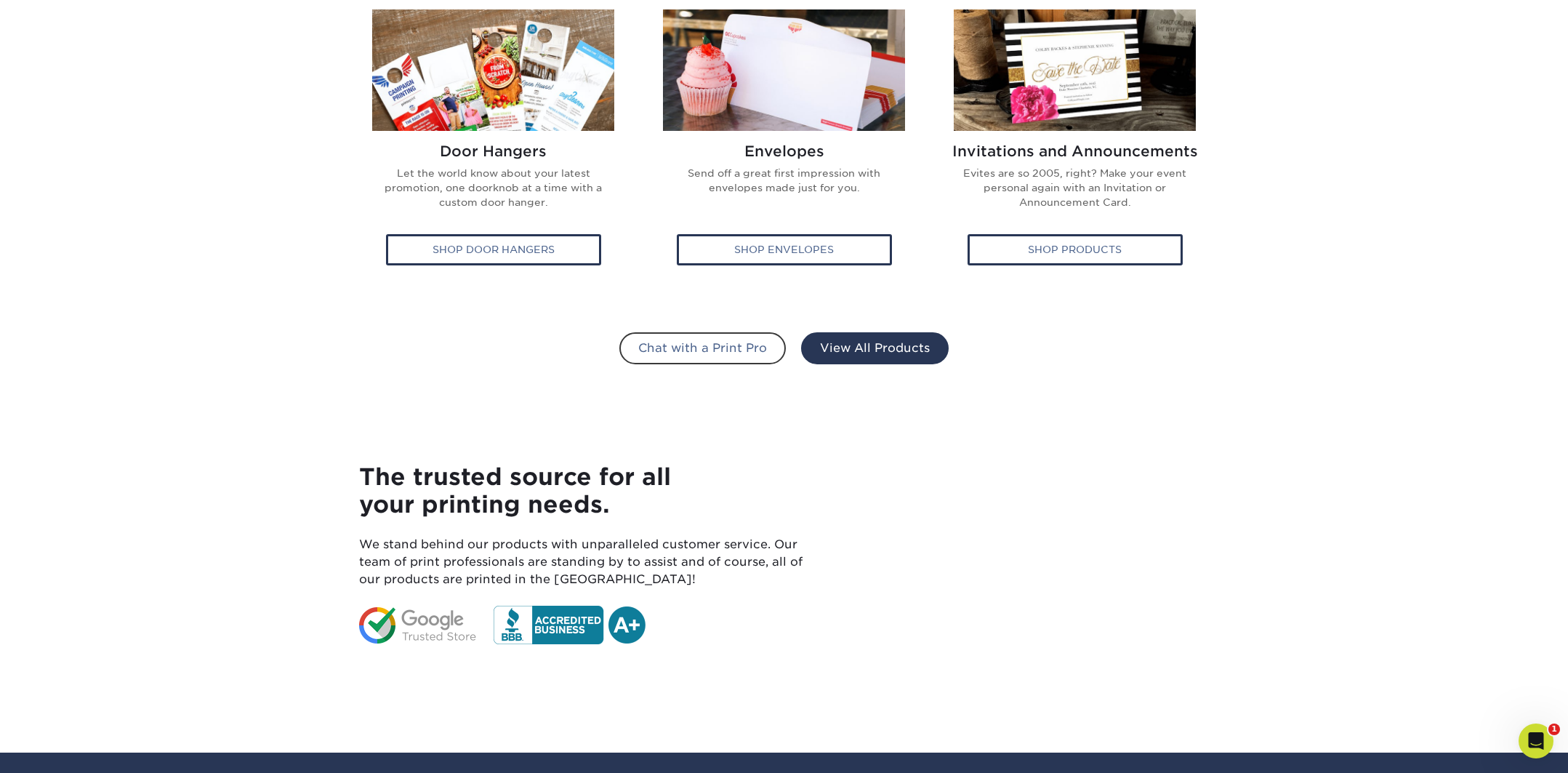
click at [910, 348] on link "View All Products" at bounding box center [874, 349] width 148 height 32
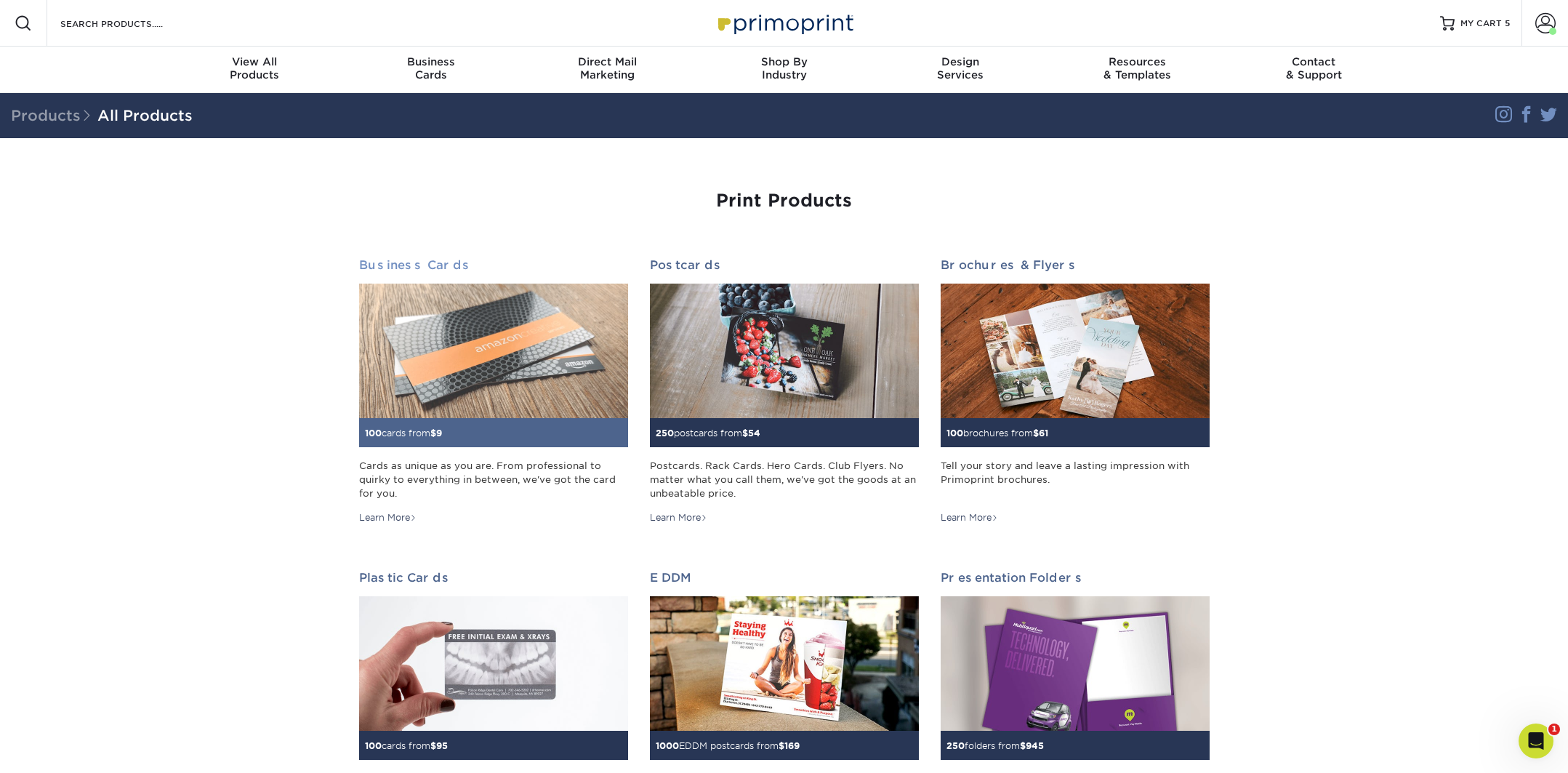
click at [524, 309] on img at bounding box center [493, 350] width 269 height 134
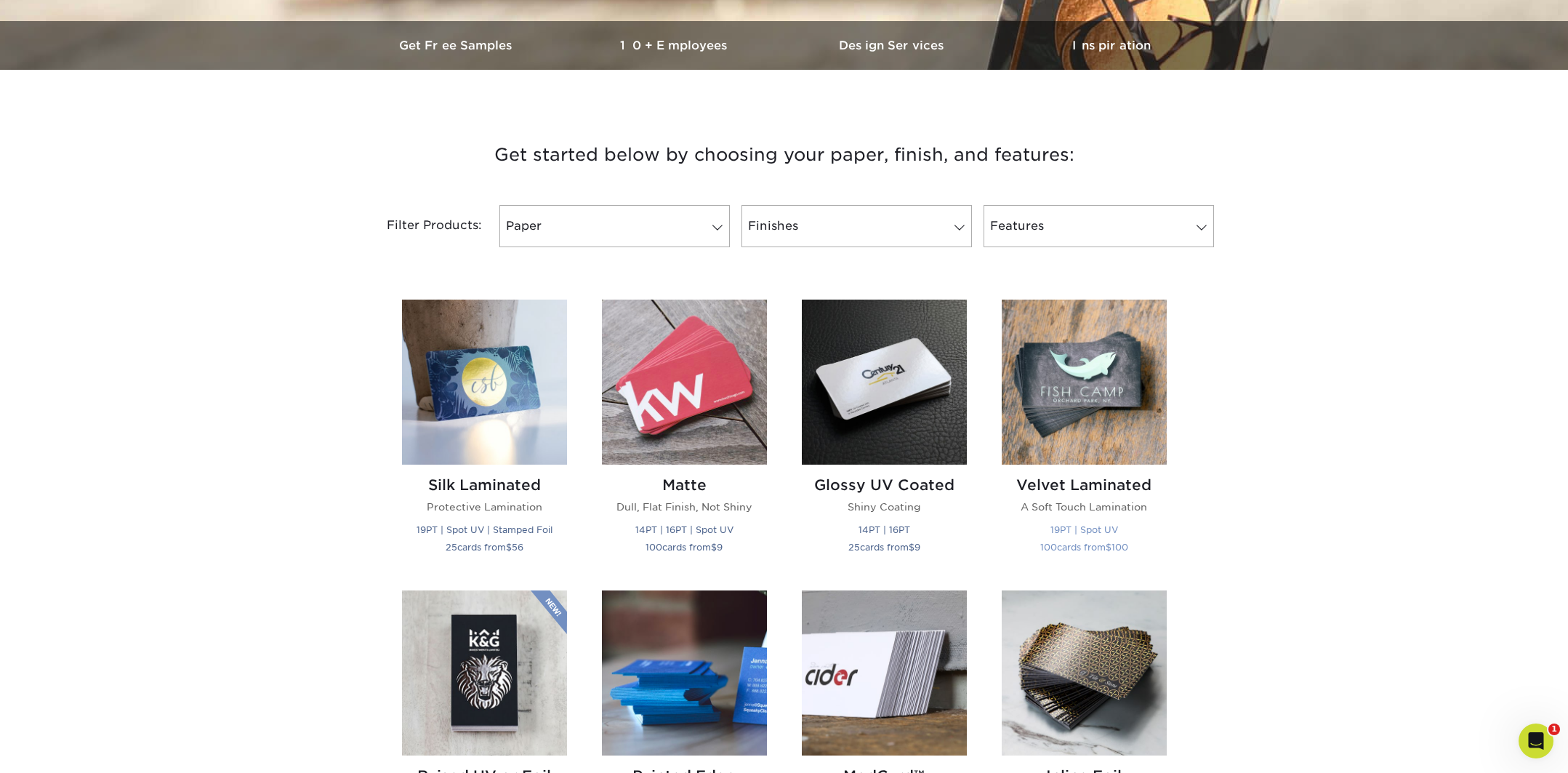
scroll to position [437, 0]
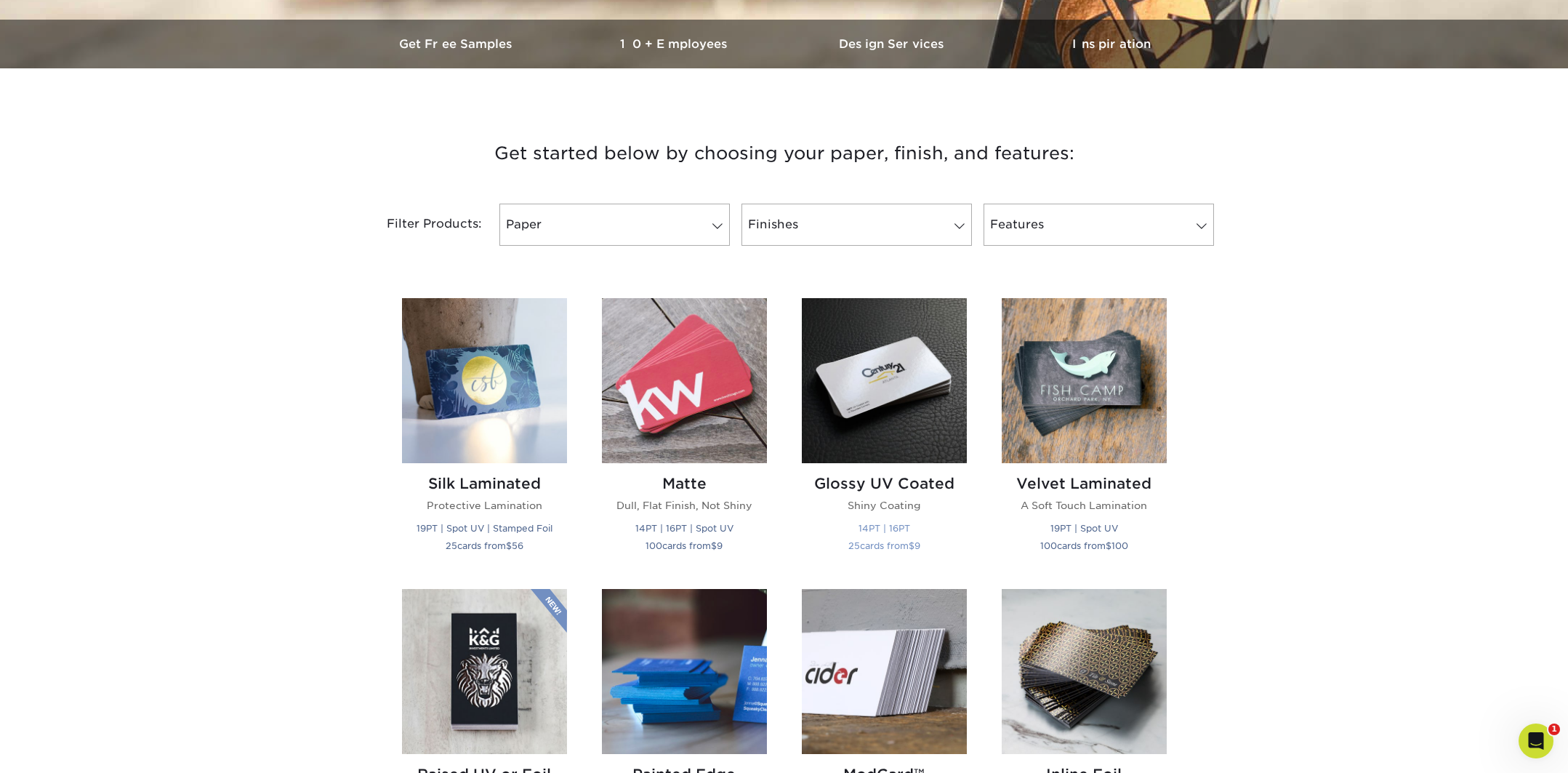
click at [822, 428] on img at bounding box center [884, 381] width 165 height 165
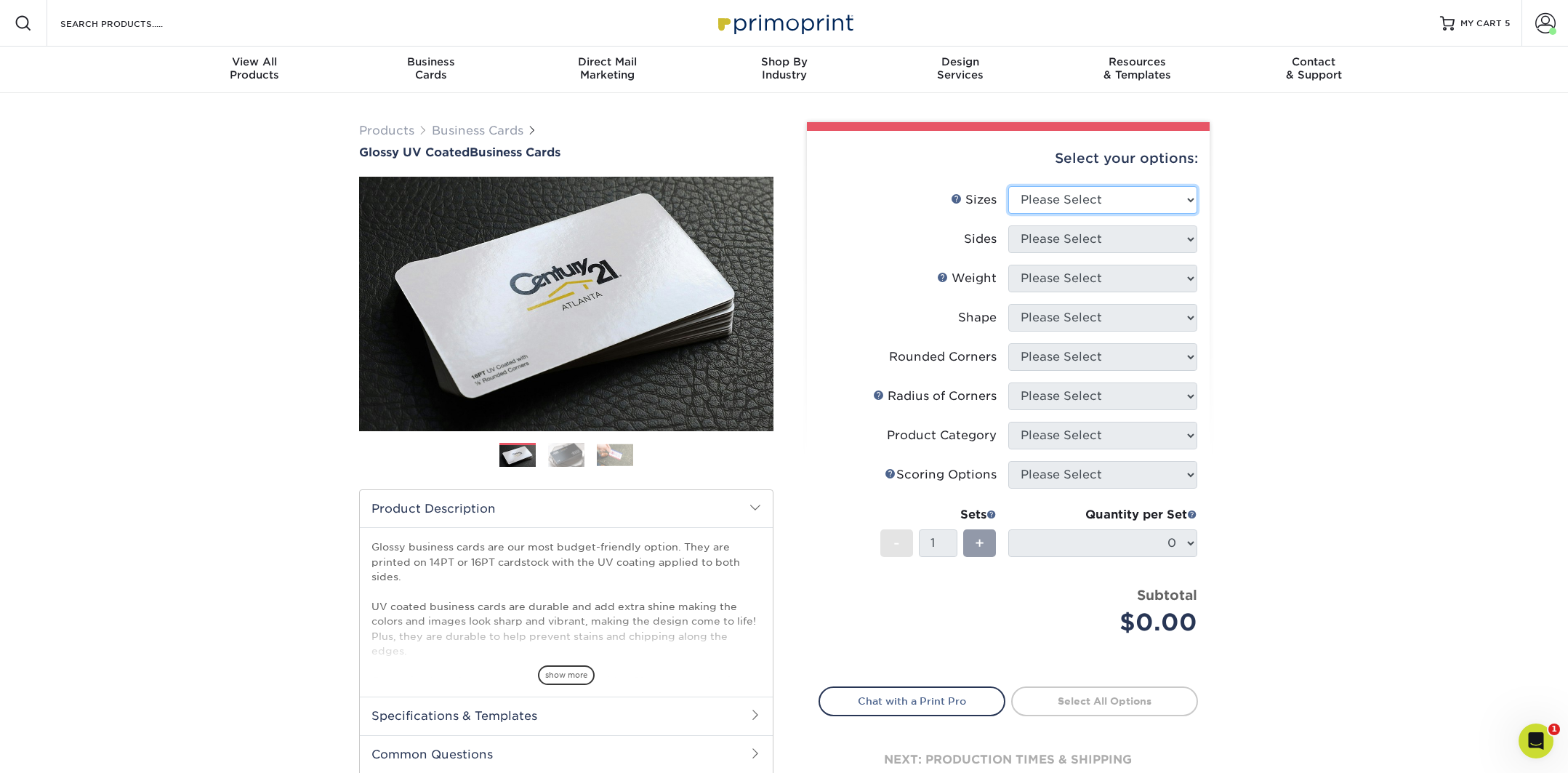
click at [1034, 204] on select "Please Select 1.5" x 3.5" - Mini 1.75" x 3.5" - Mini 2" x 2" - Square 2" x 3" -…" at bounding box center [1103, 199] width 189 height 28
select select "2.00x3.50"
click at [1009, 186] on select "Please Select 1.5" x 3.5" - Mini 1.75" x 3.5" - Mini 2" x 2" - Square 2" x 3" -…" at bounding box center [1103, 199] width 189 height 28
click at [1055, 242] on select "Please Select Print Both Sides Print Front Only" at bounding box center [1103, 238] width 189 height 28
select select "13abbda7-1d64-4f25-8bb2-c179b224825d"
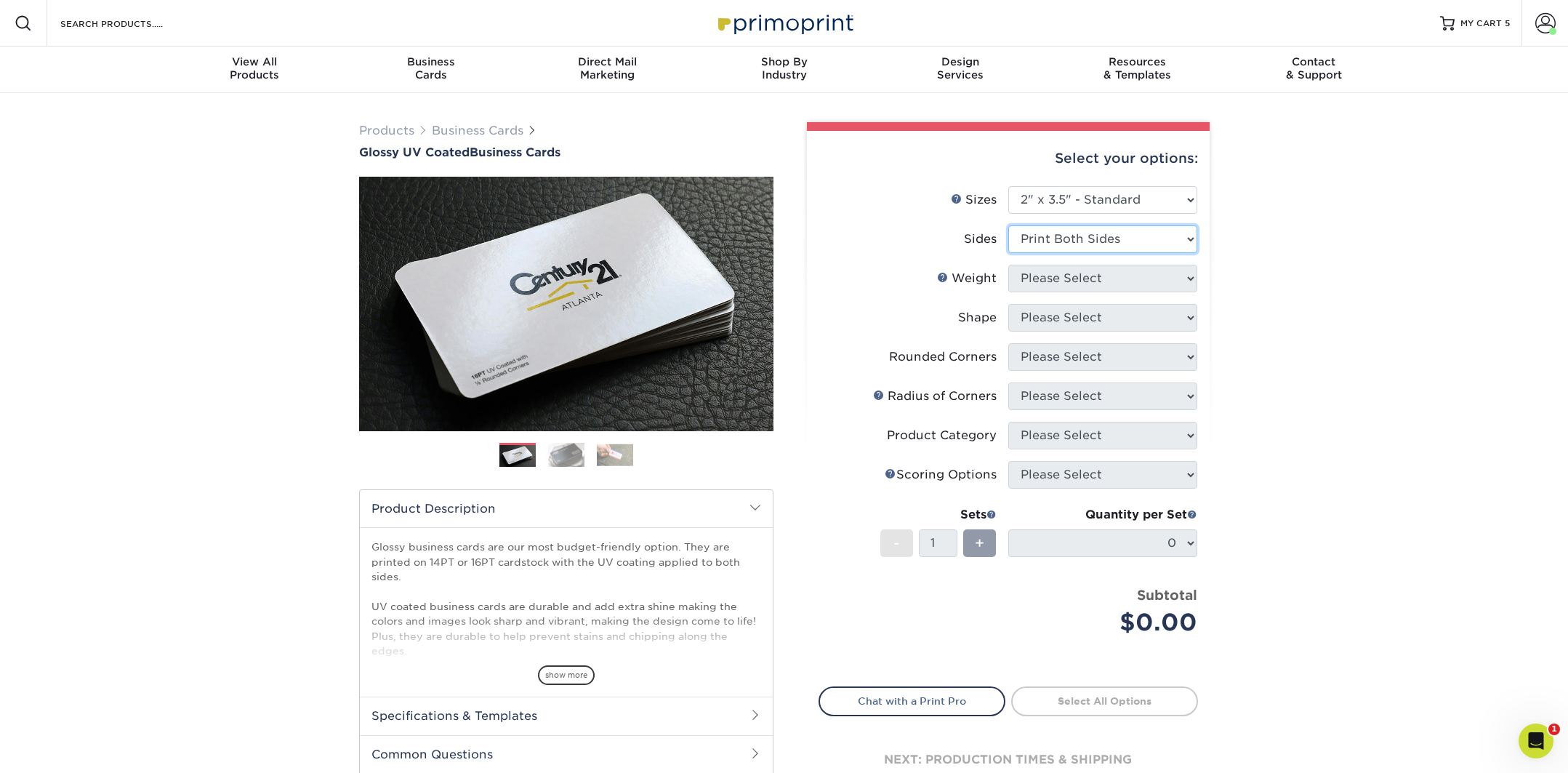
click at [1009, 225] on select "Please Select Print Both Sides Print Front Only" at bounding box center [1103, 238] width 189 height 28
click at [1053, 282] on select "Please Select 16PT 14PT" at bounding box center [1103, 278] width 189 height 28
select select "16PT"
click at [1009, 264] on select "Please Select 16PT 14PT" at bounding box center [1103, 278] width 189 height 28
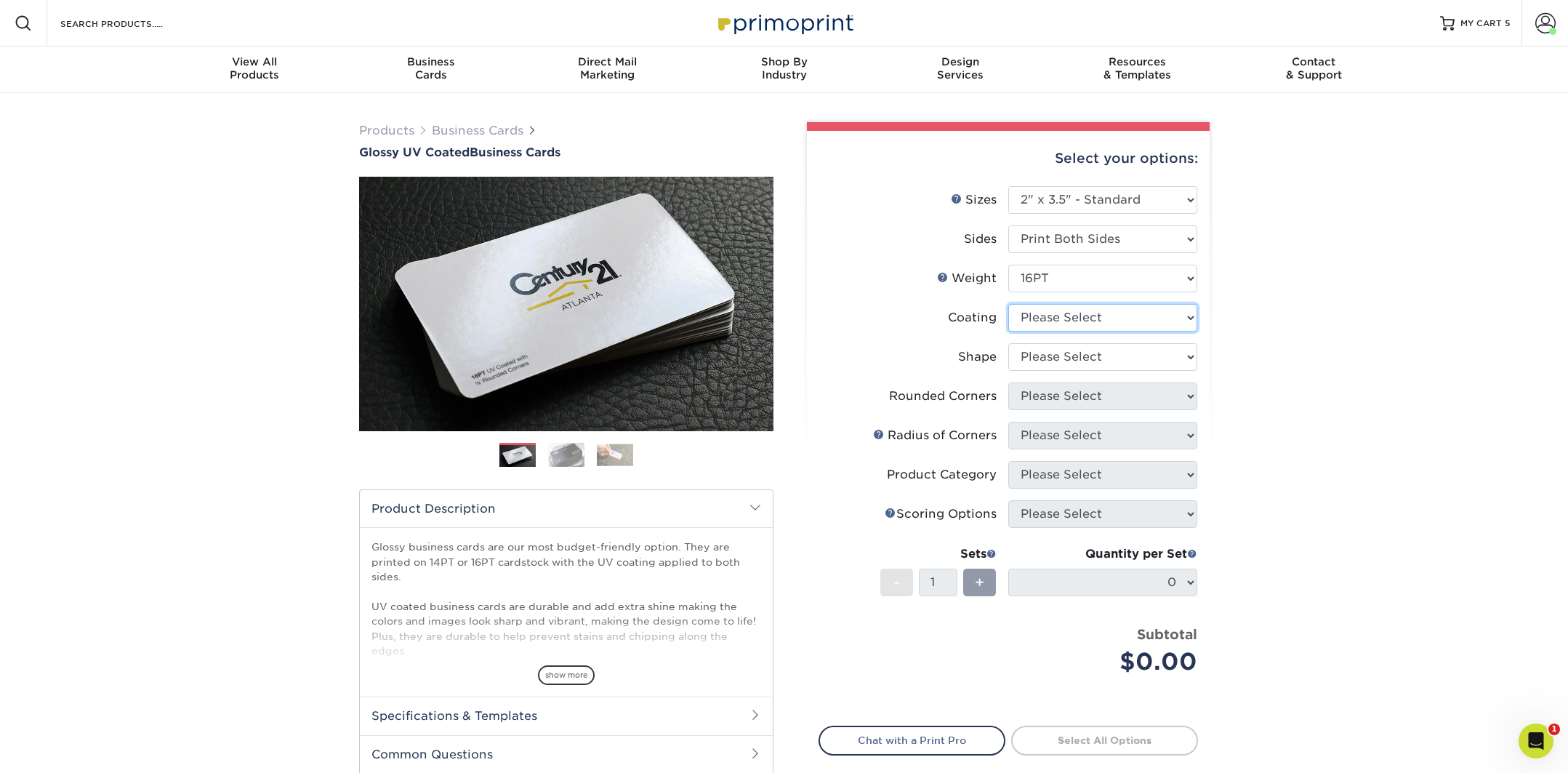
click at [1041, 312] on select at bounding box center [1103, 318] width 189 height 28
select select "ae367451-b2b8-45df-a344-0f05b6a12993"
click at [1009, 304] on select at bounding box center [1103, 318] width 189 height 28
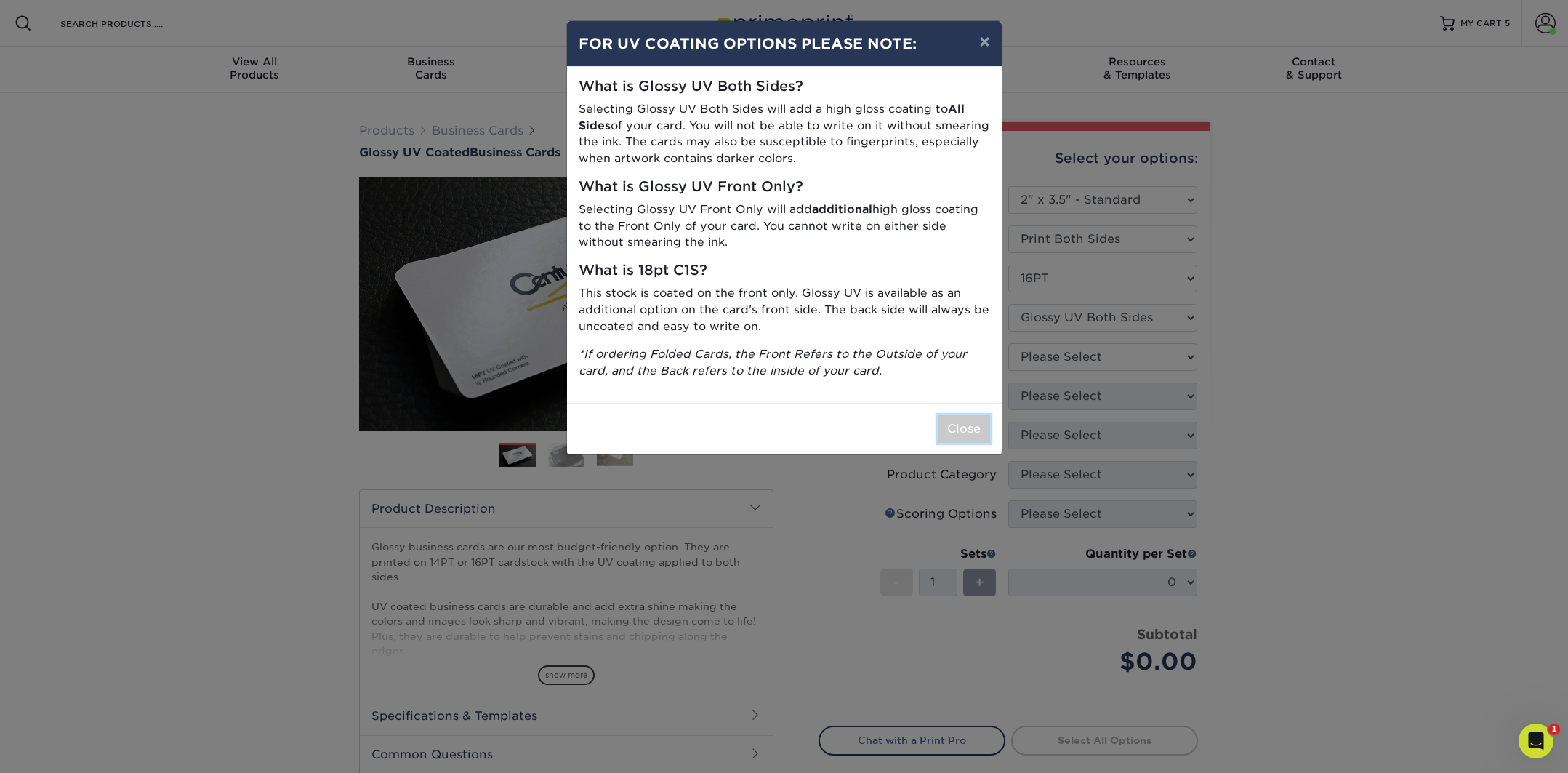
drag, startPoint x: 969, startPoint y: 424, endPoint x: 987, endPoint y: 406, distance: 25.5
click at [969, 424] on button "Close" at bounding box center [964, 429] width 53 height 28
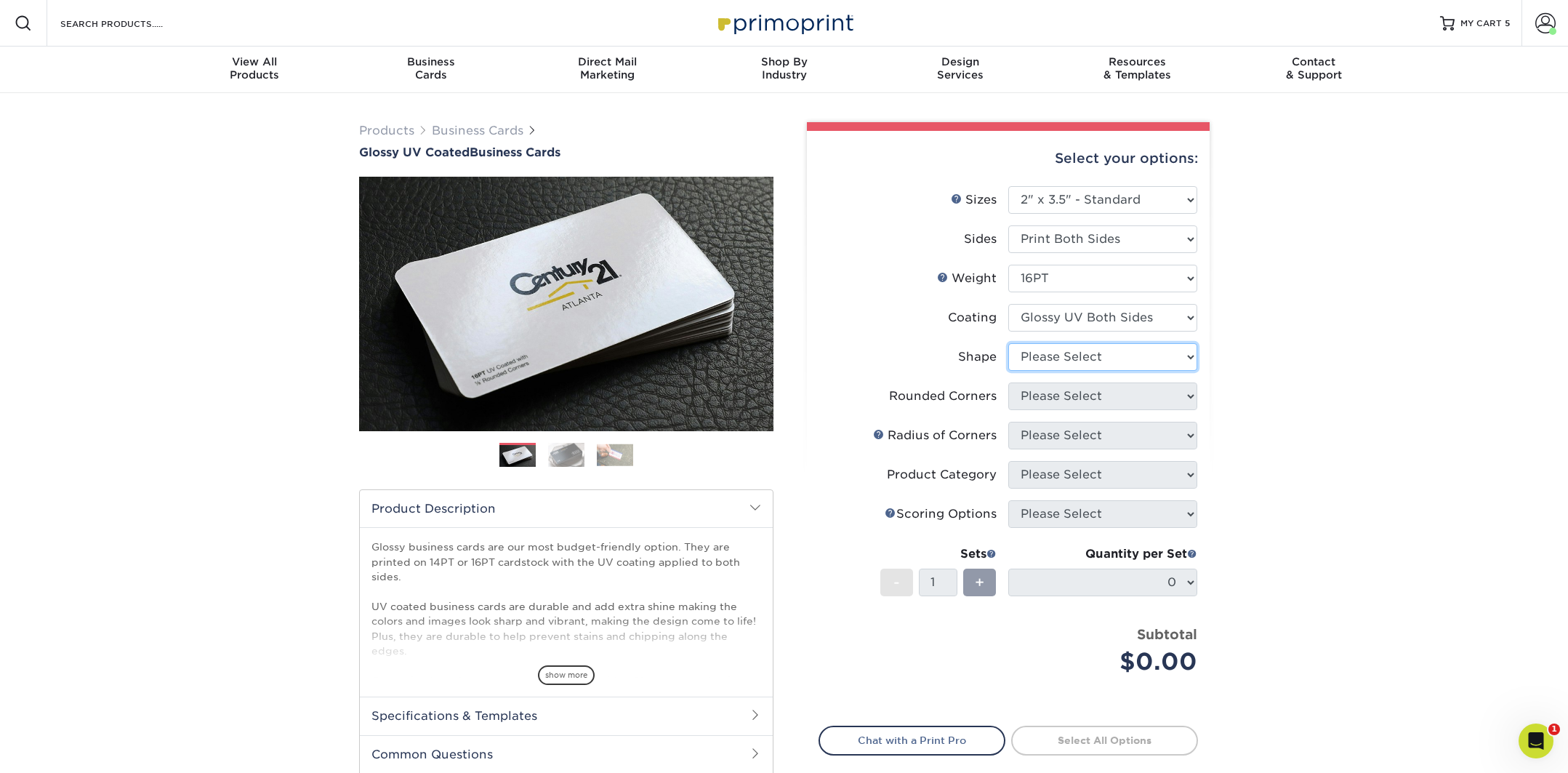
click at [1045, 357] on select "Please Select Standard Oval" at bounding box center [1103, 357] width 189 height 28
select select "standard"
click at [1009, 344] on select "Please Select Standard Oval" at bounding box center [1103, 357] width 189 height 28
click at [1047, 393] on select "Please Select Yes - Round 2 Corners Yes - Round 4 Corners No" at bounding box center [1103, 396] width 189 height 28
select select "0"
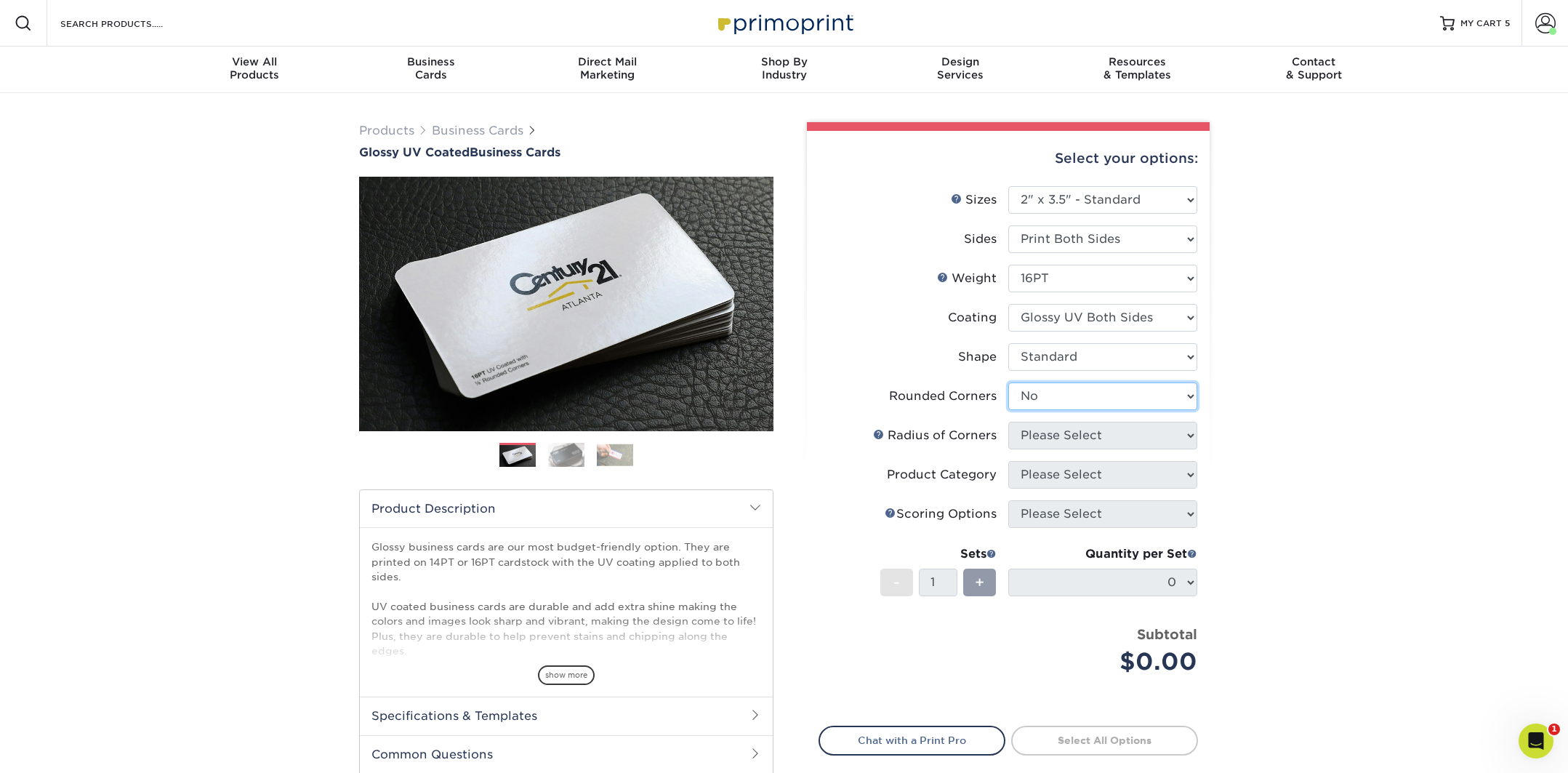
click at [1009, 383] on select "Please Select Yes - Round 2 Corners Yes - Round 4 Corners No" at bounding box center [1103, 396] width 189 height 28
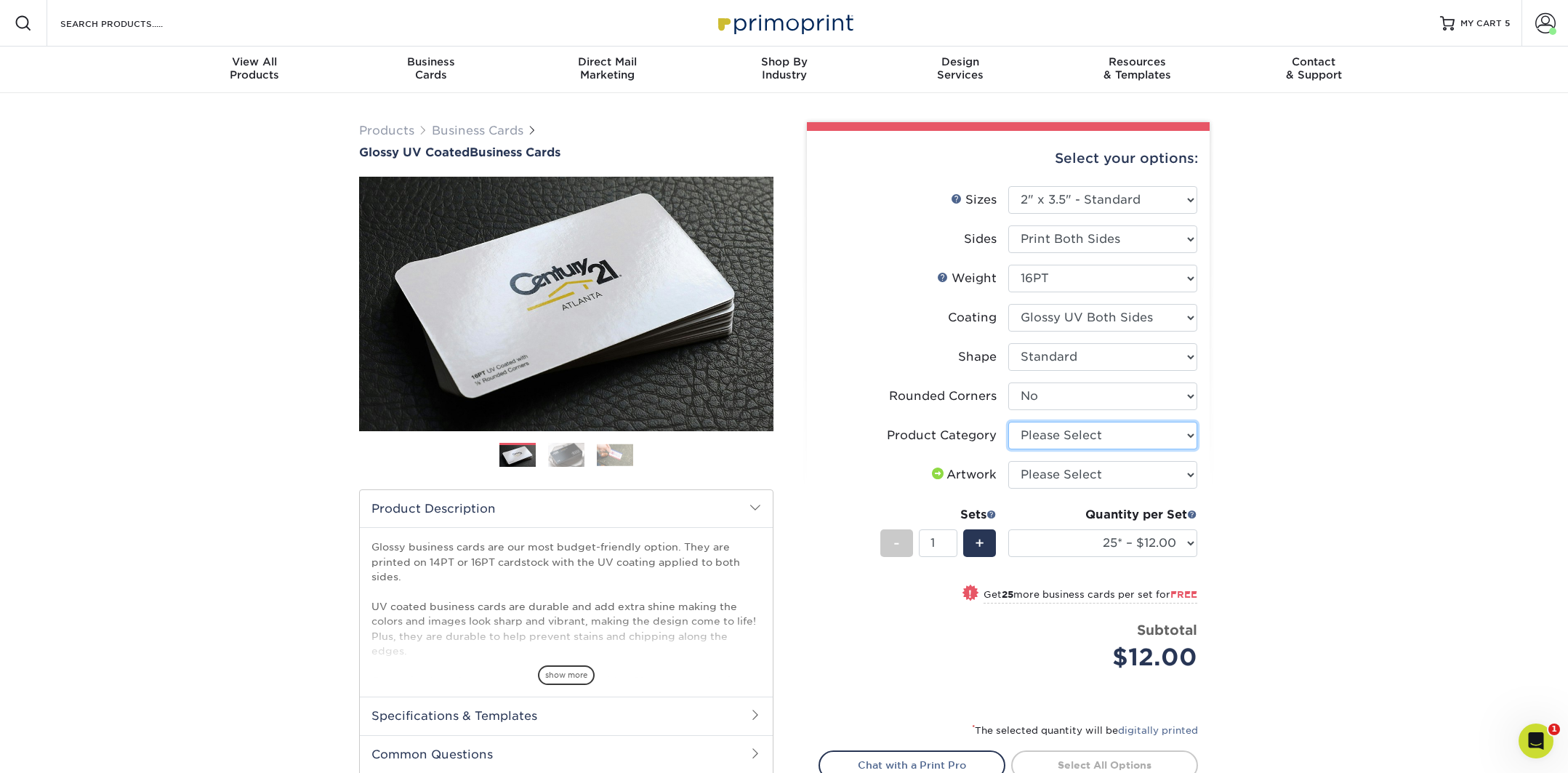
click at [1059, 439] on select "Please Select Business Cards" at bounding box center [1103, 435] width 189 height 28
select select "3b5148f1-0588-4f88-a218-97bcfdce65c1"
click at [1009, 422] on select "Please Select Business Cards" at bounding box center [1103, 435] width 189 height 28
click at [1063, 475] on select "Please Select I will upload files I need a design - $100" at bounding box center [1103, 474] width 189 height 28
select select "upload"
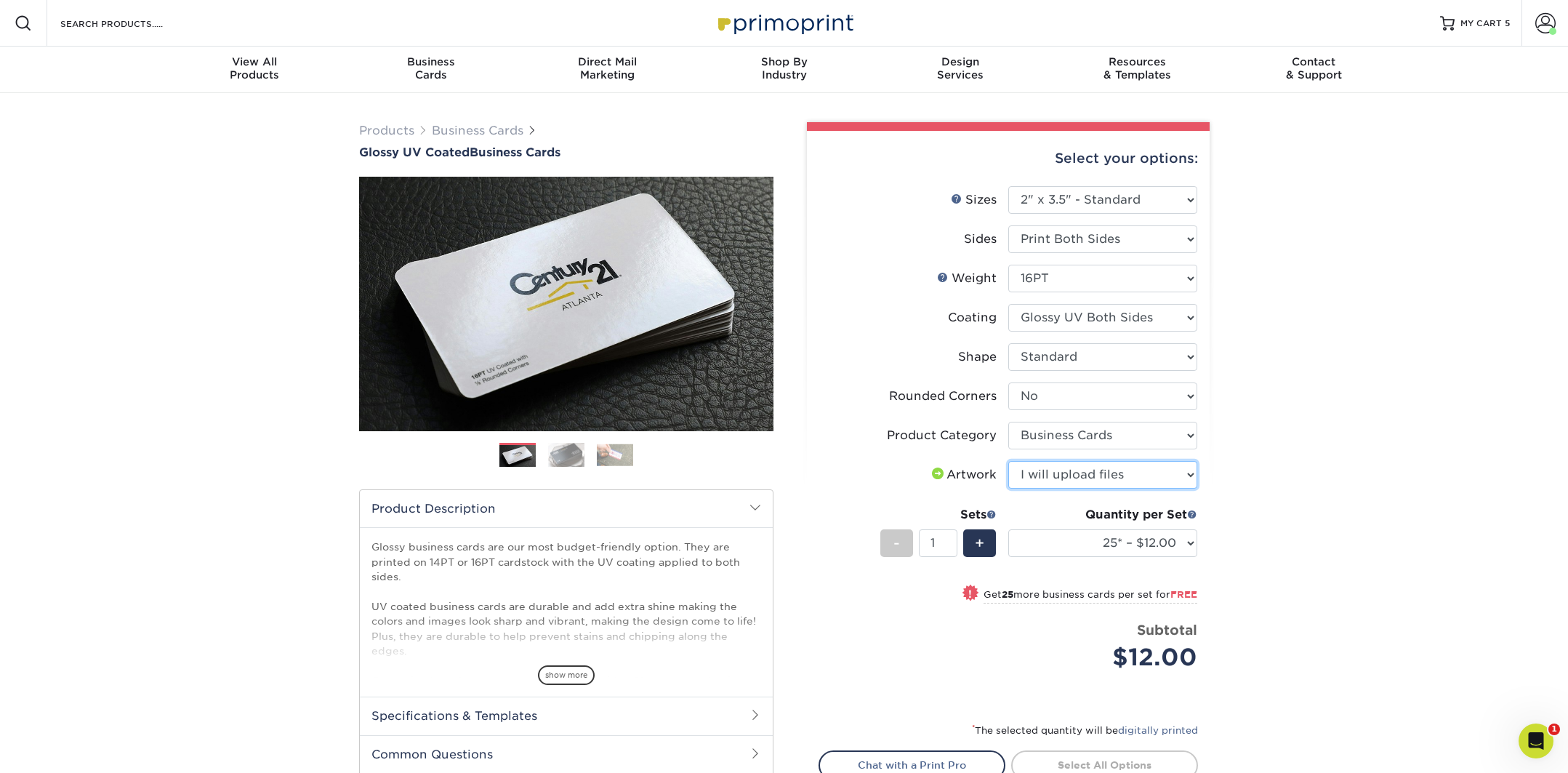
click at [1009, 461] on select "Please Select I will upload files I need a design - $100" at bounding box center [1103, 474] width 189 height 28
click at [1086, 538] on select "25* – $12.00 50* – $12.00 100* – $12.00 250* – $21.00 500 – $42.00 1000 – $53.0…" at bounding box center [1103, 543] width 189 height 28
select select "100* – $12.00"
click at [1009, 530] on select "25* – $12.00 50* – $12.00 100* – $12.00 250* – $21.00 500 – $42.00 1000 – $53.0…" at bounding box center [1103, 543] width 189 height 28
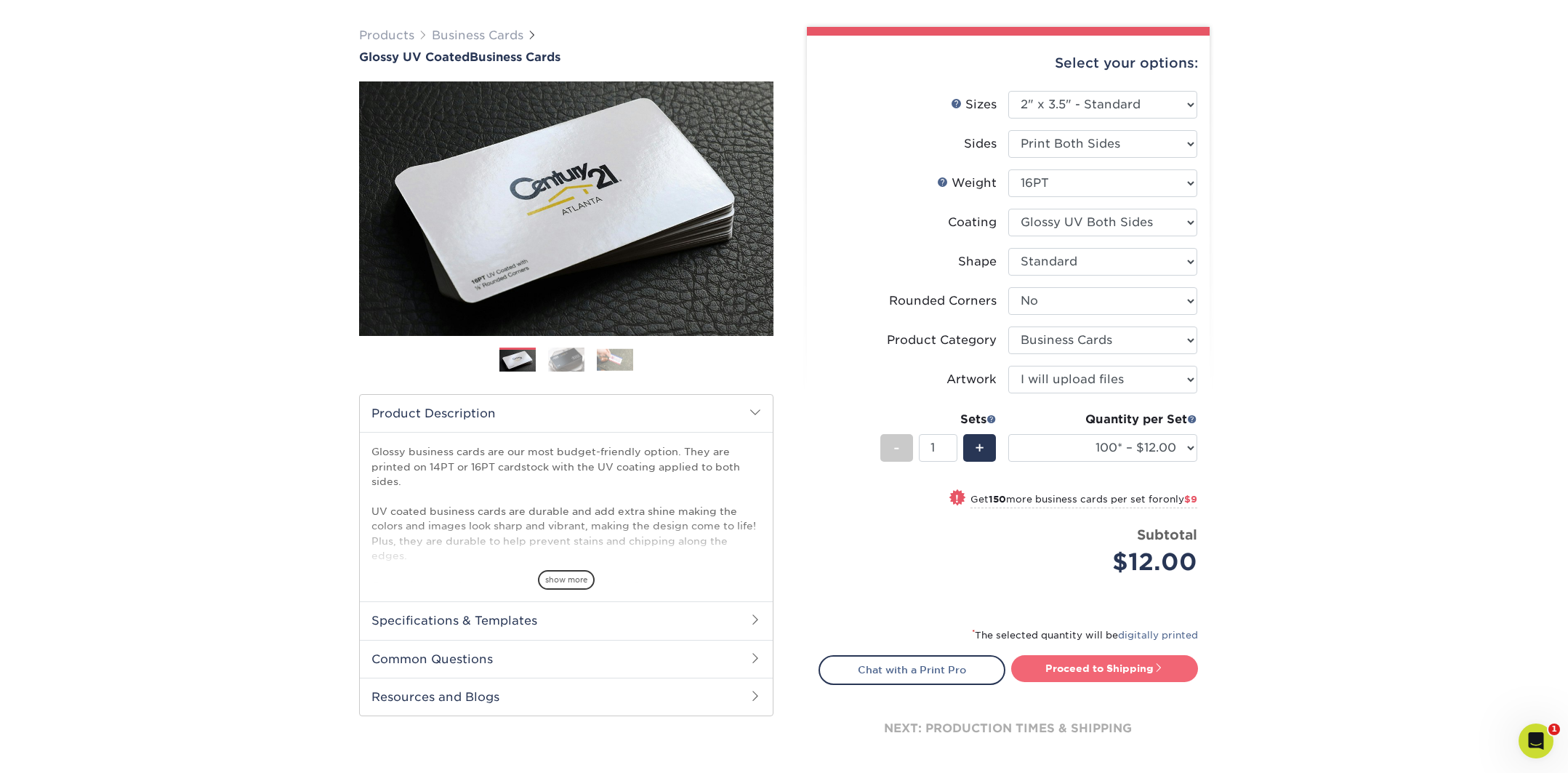
click at [1080, 670] on link "Proceed to Shipping" at bounding box center [1105, 668] width 187 height 26
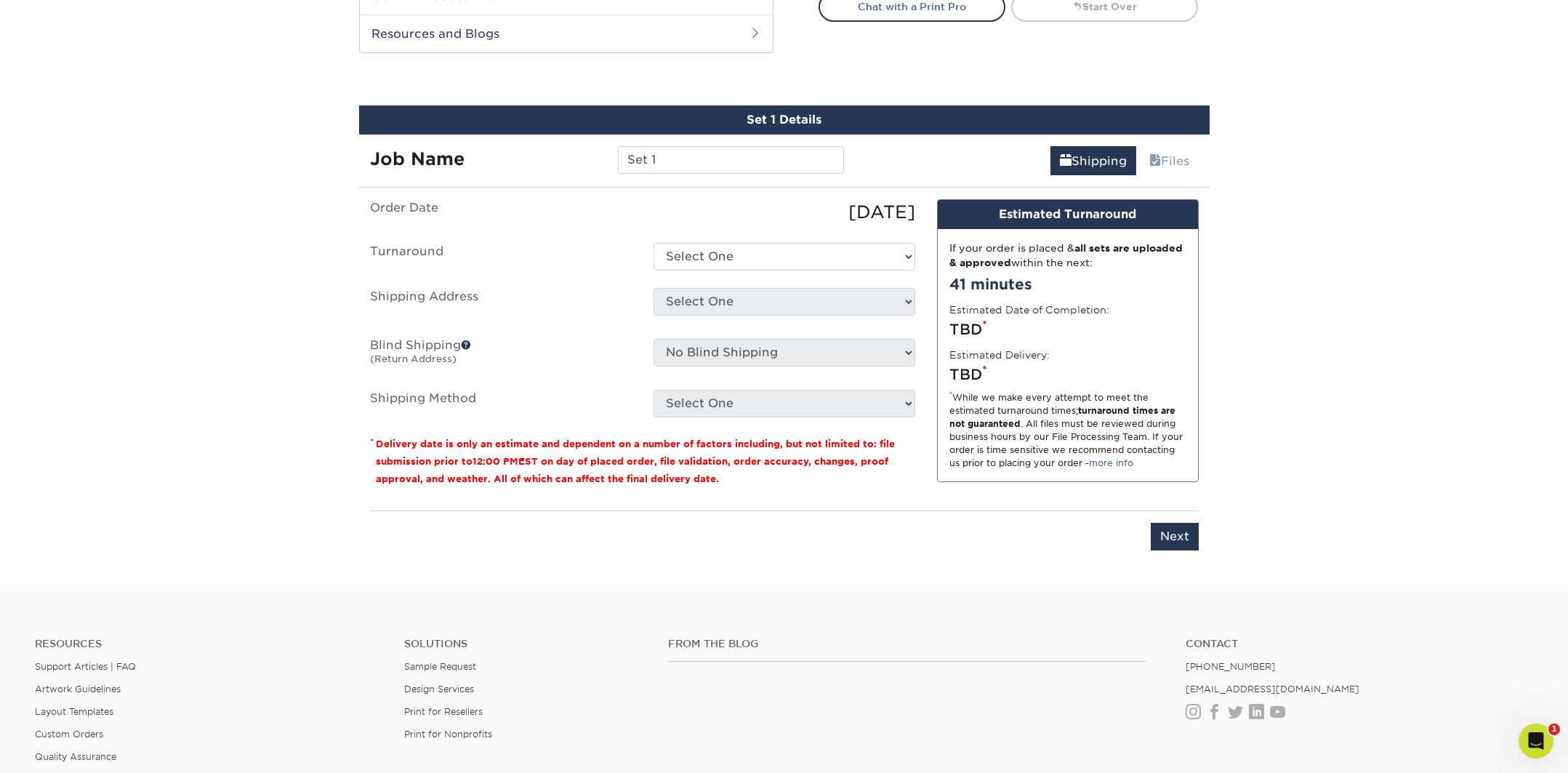
scroll to position [790, 0]
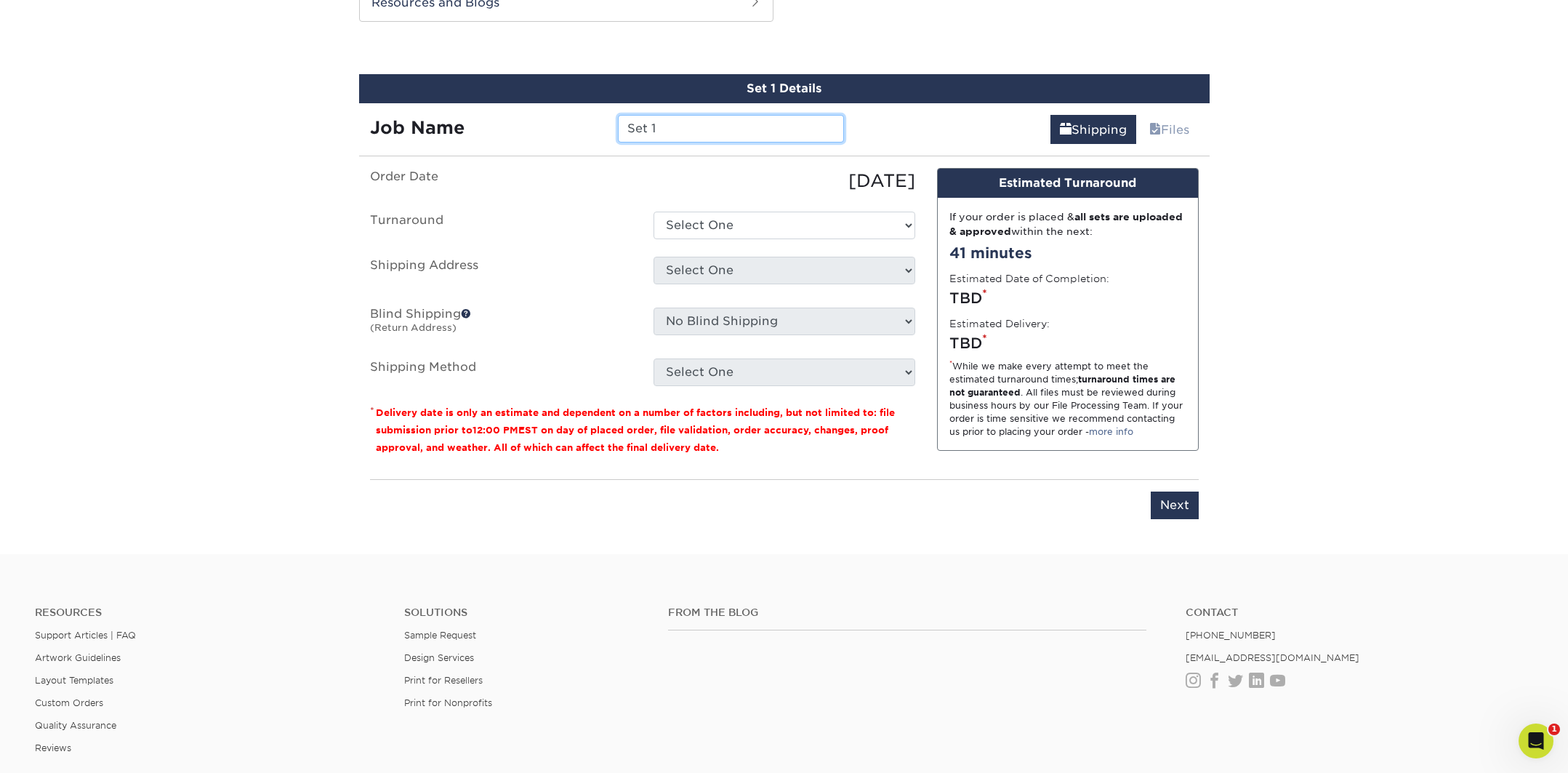
drag, startPoint x: 668, startPoint y: 129, endPoint x: 354, endPoint y: 113, distance: 314.4
click at [390, 113] on div "Job Name Set 1" at bounding box center [608, 123] width 497 height 41
type input "Biz Card- Baron"
click at [736, 230] on select "Select One 2-4 Business Days 2 Day Next Business Day" at bounding box center [784, 225] width 262 height 28
select select "ea971dfa-8efb-47ed-b013-ebcc4ca480f7"
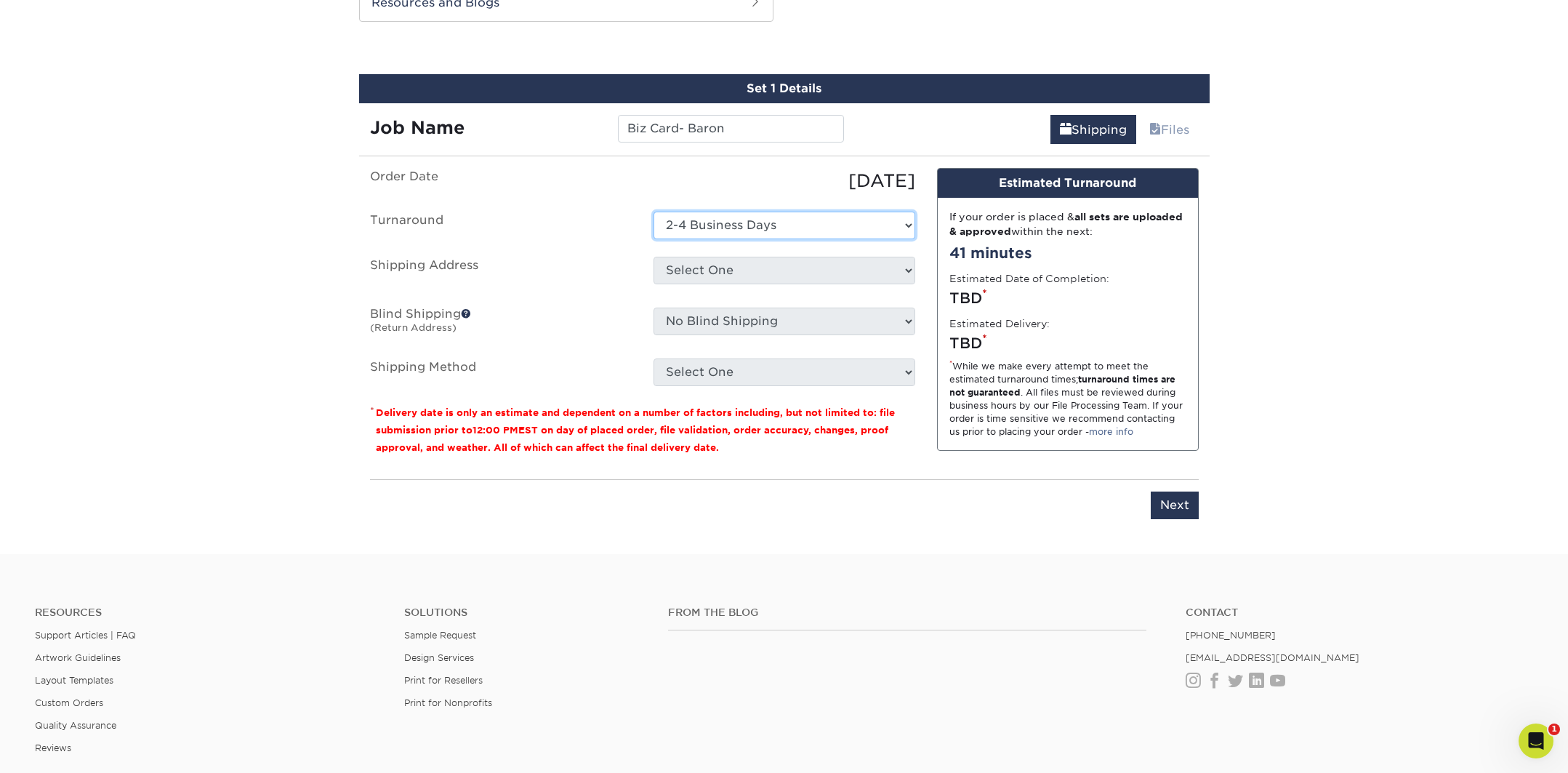
click at [654, 212] on select "Select One 2-4 Business Days 2 Day Next Business Day" at bounding box center [784, 225] width 262 height 28
click at [708, 274] on select "Select One The Club + Add New Address" at bounding box center [784, 270] width 262 height 28
select select "286007"
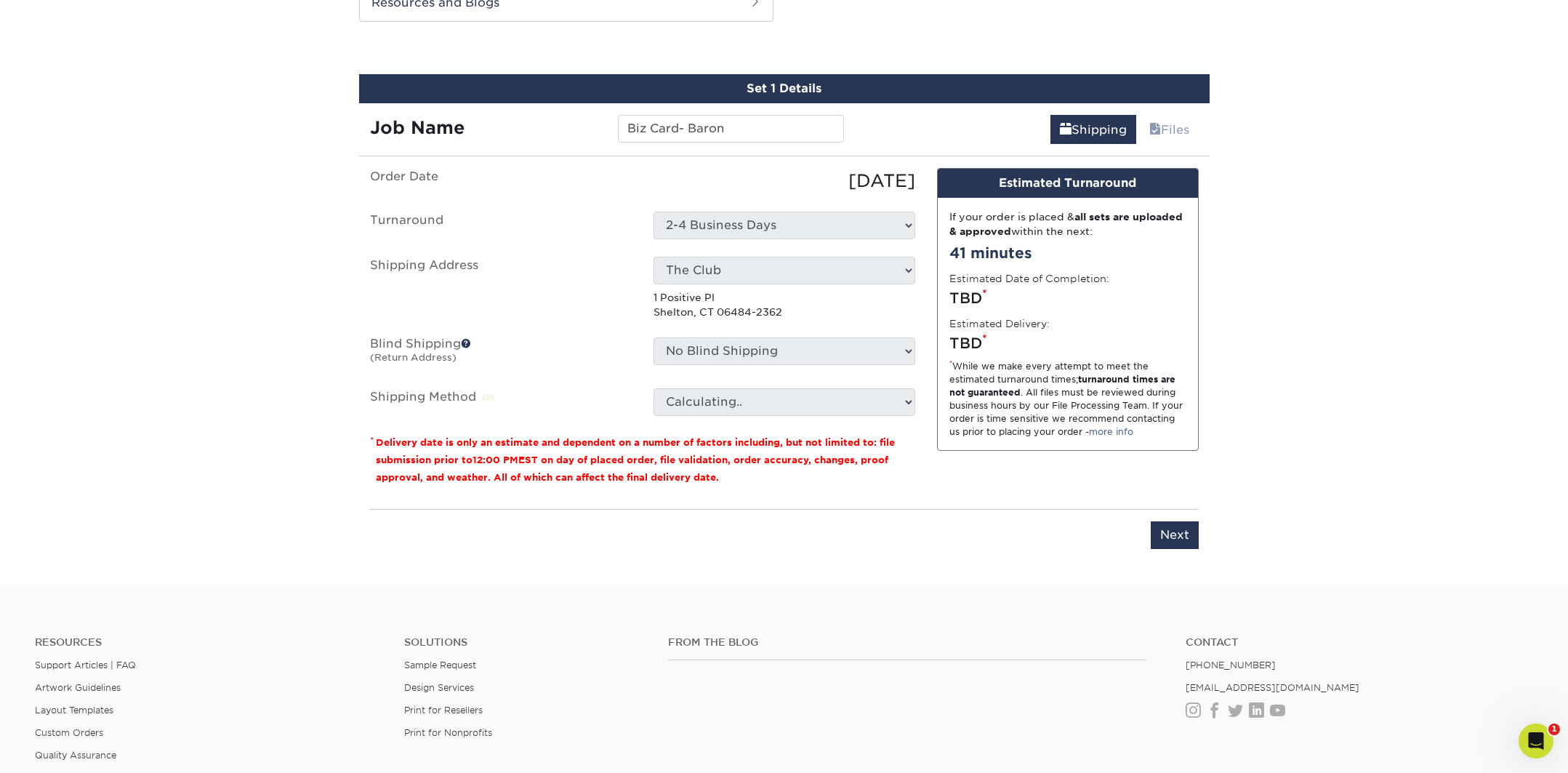
scroll to position [789, 0]
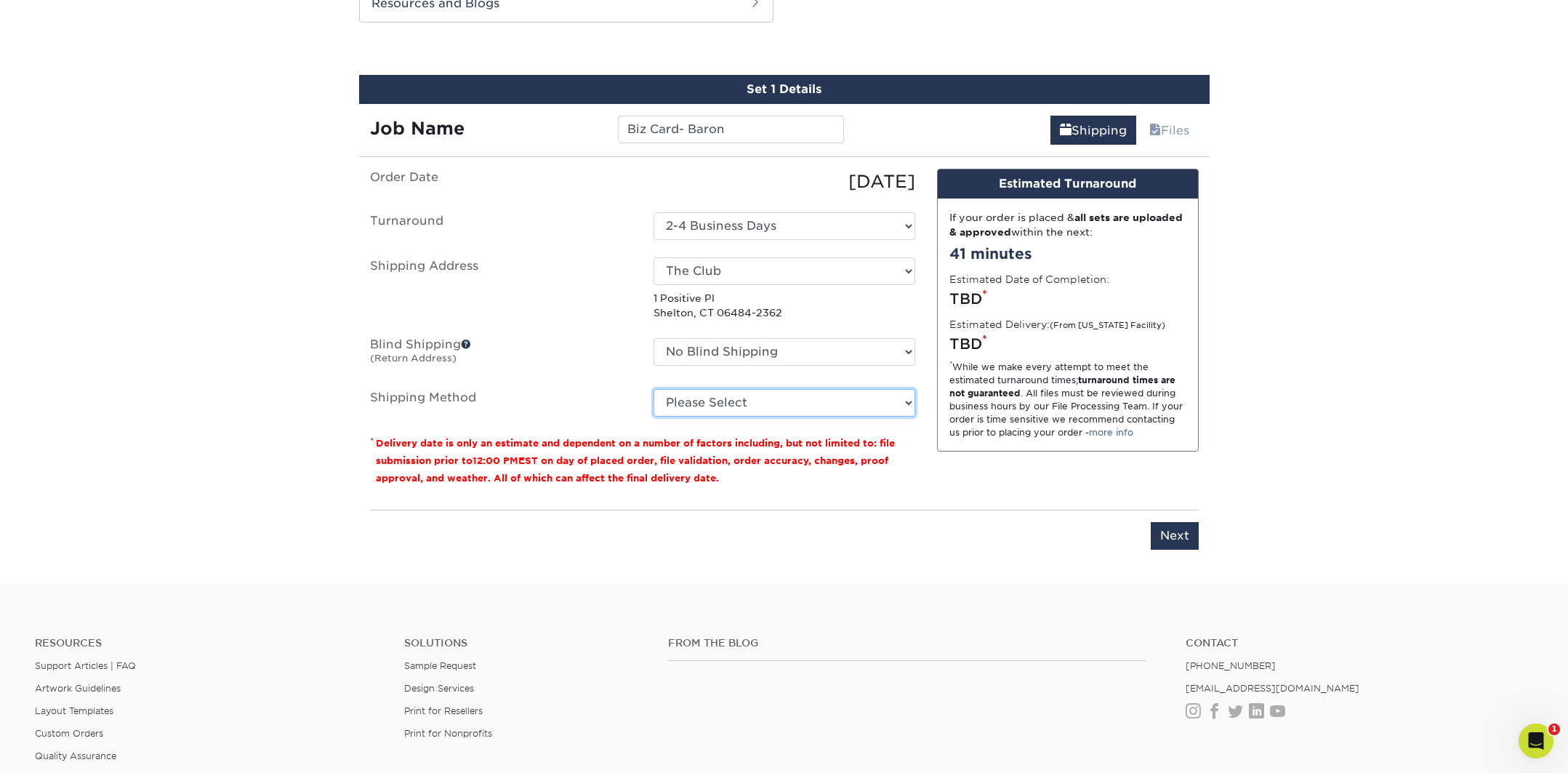
click at [744, 404] on select "Please Select Ground Shipping (+$7.84) 3 Day Shipping Service (+$15.34) 2 Day A…" at bounding box center [784, 403] width 262 height 28
select select "03"
click at [654, 389] on select "Please Select Ground Shipping (+$7.84) 3 Day Shipping Service (+$15.34) 2 Day A…" at bounding box center [784, 403] width 262 height 28
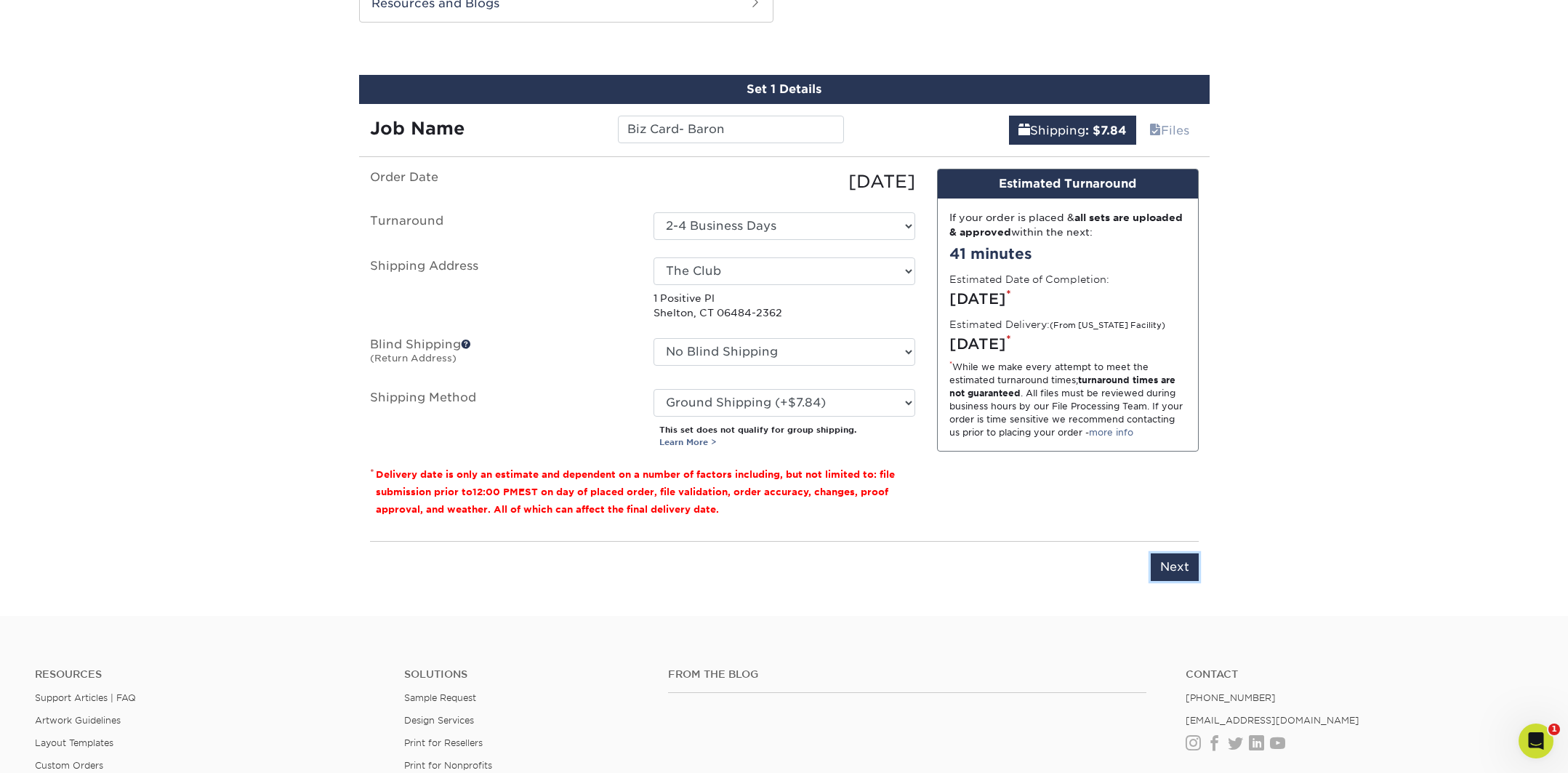
click at [1190, 557] on input "Next" at bounding box center [1175, 567] width 48 height 28
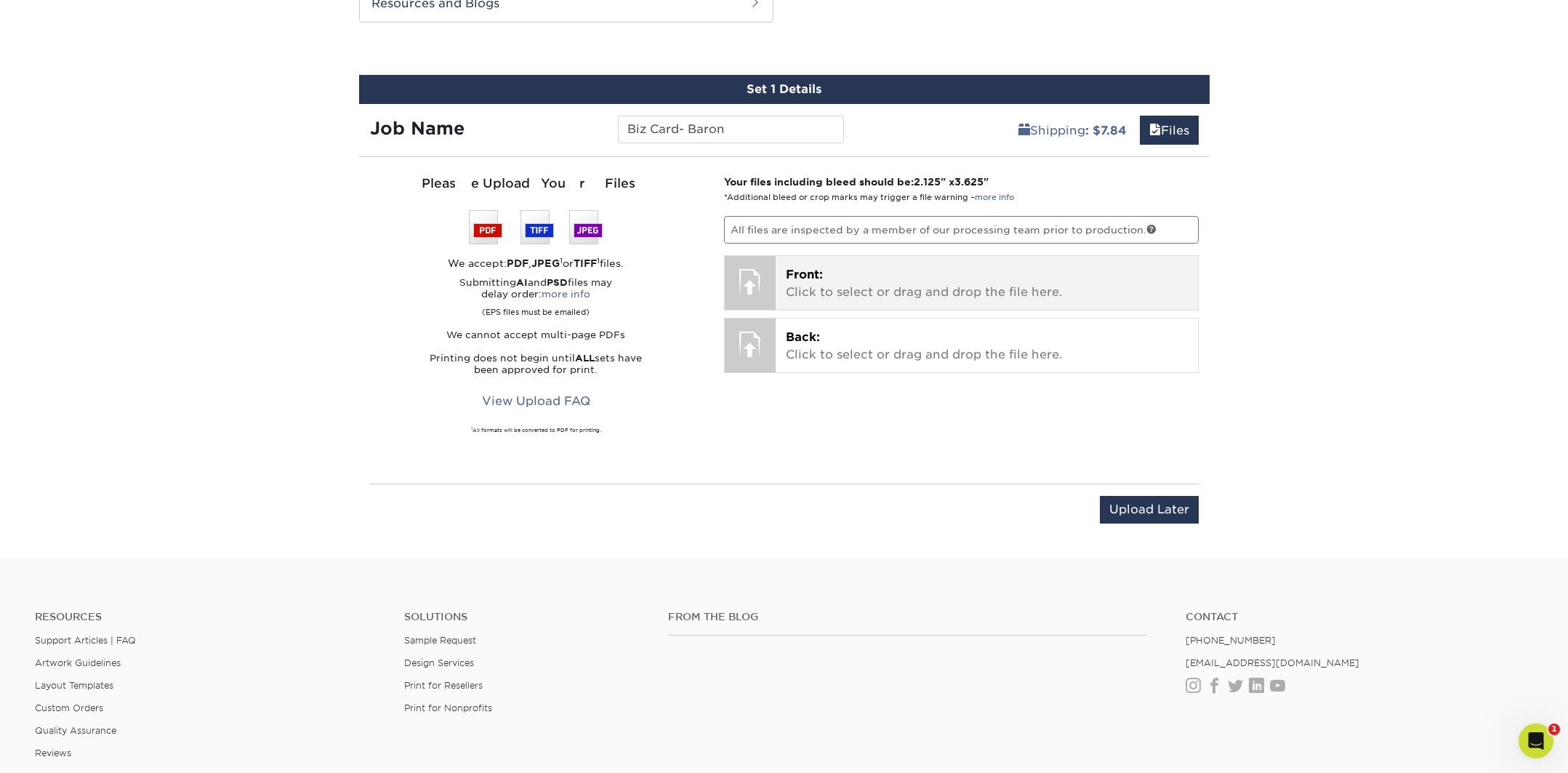
click at [860, 278] on p "Front: Click to select or drag and drop the file here." at bounding box center [987, 284] width 402 height 35
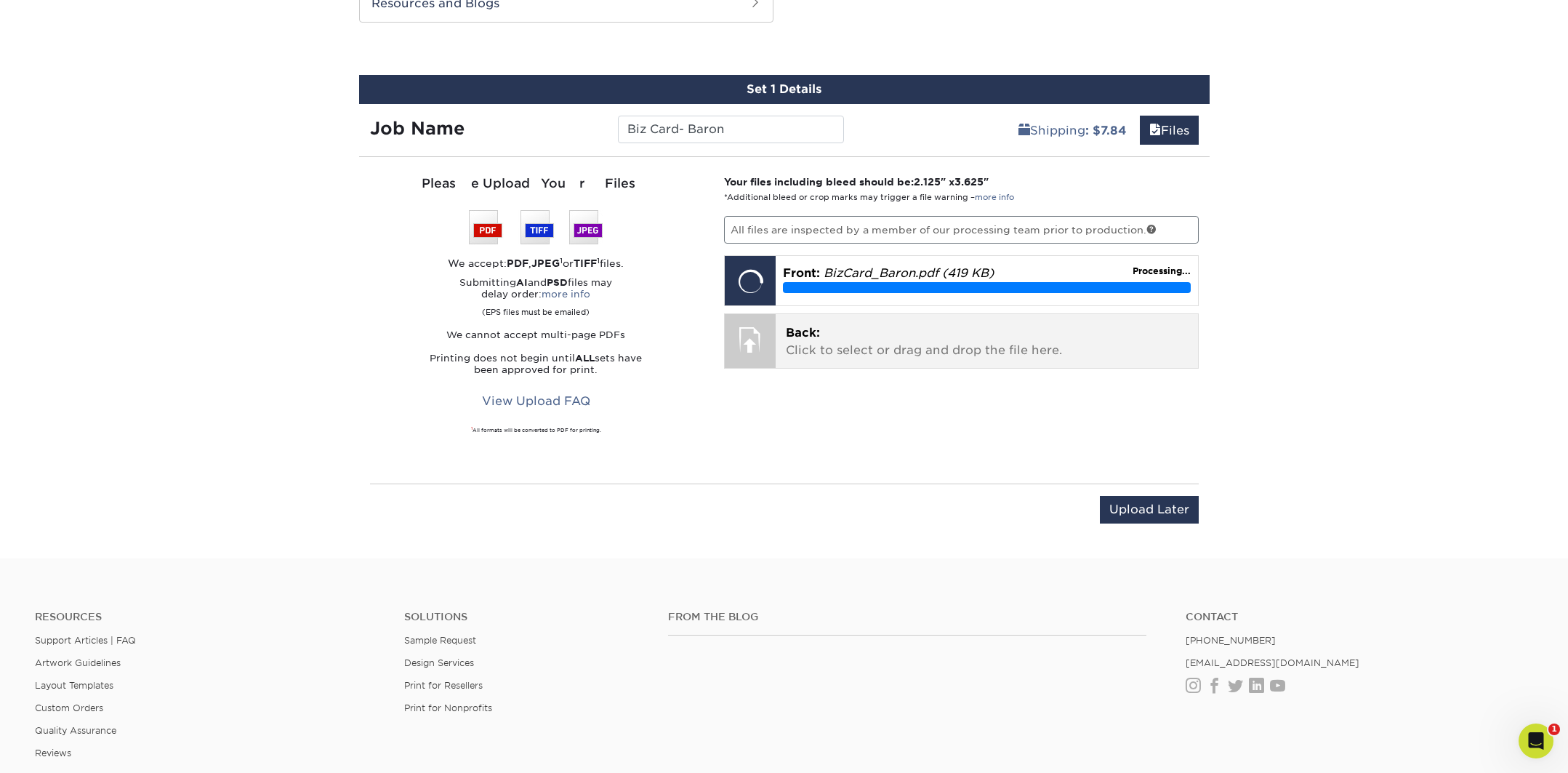
click at [848, 346] on p "Back: Click to select or drag and drop the file here." at bounding box center [987, 342] width 402 height 35
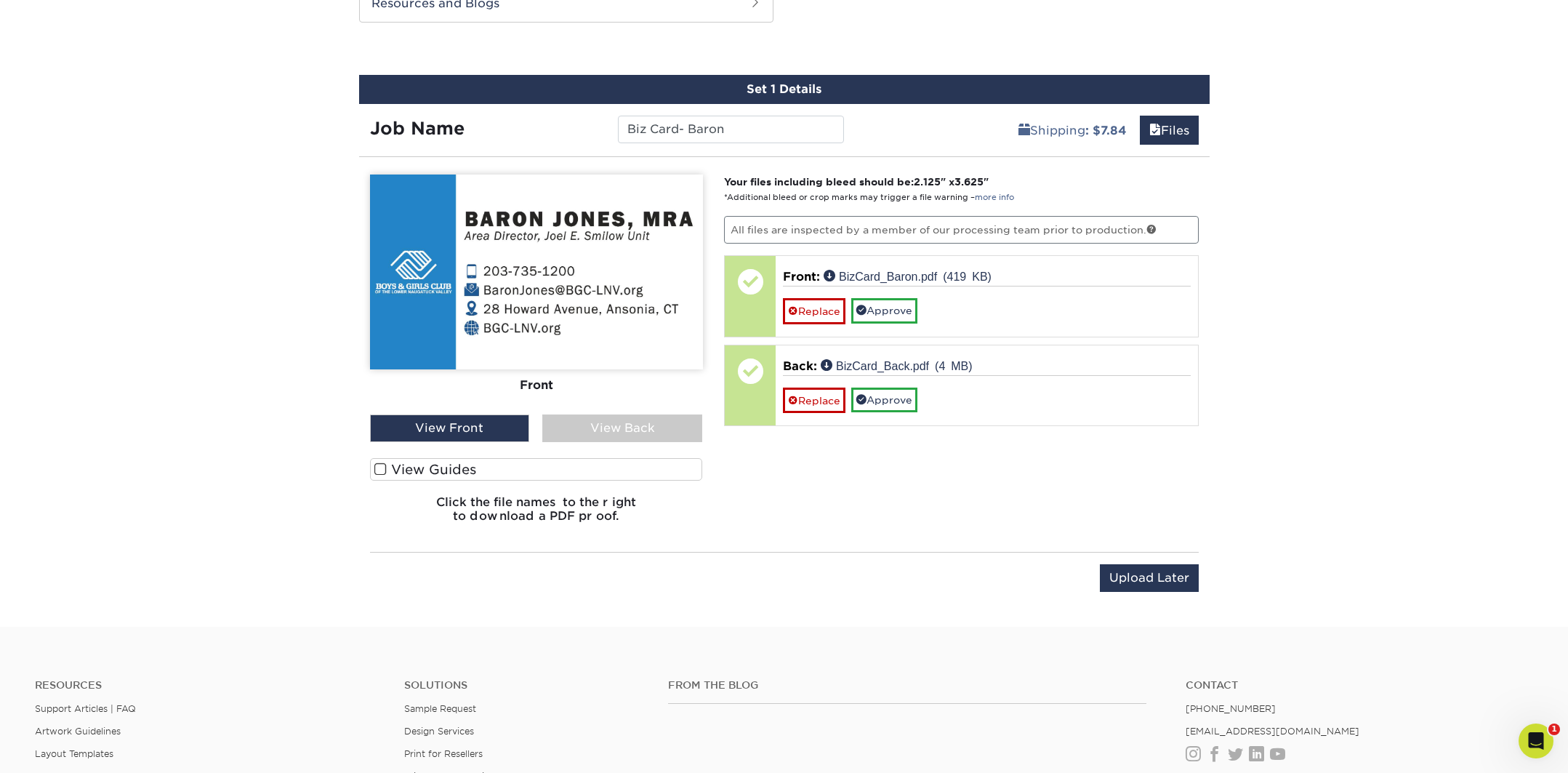
click at [376, 466] on span at bounding box center [380, 469] width 13 height 14
click at [0, 0] on input "View Guides" at bounding box center [0, 0] width 0 height 0
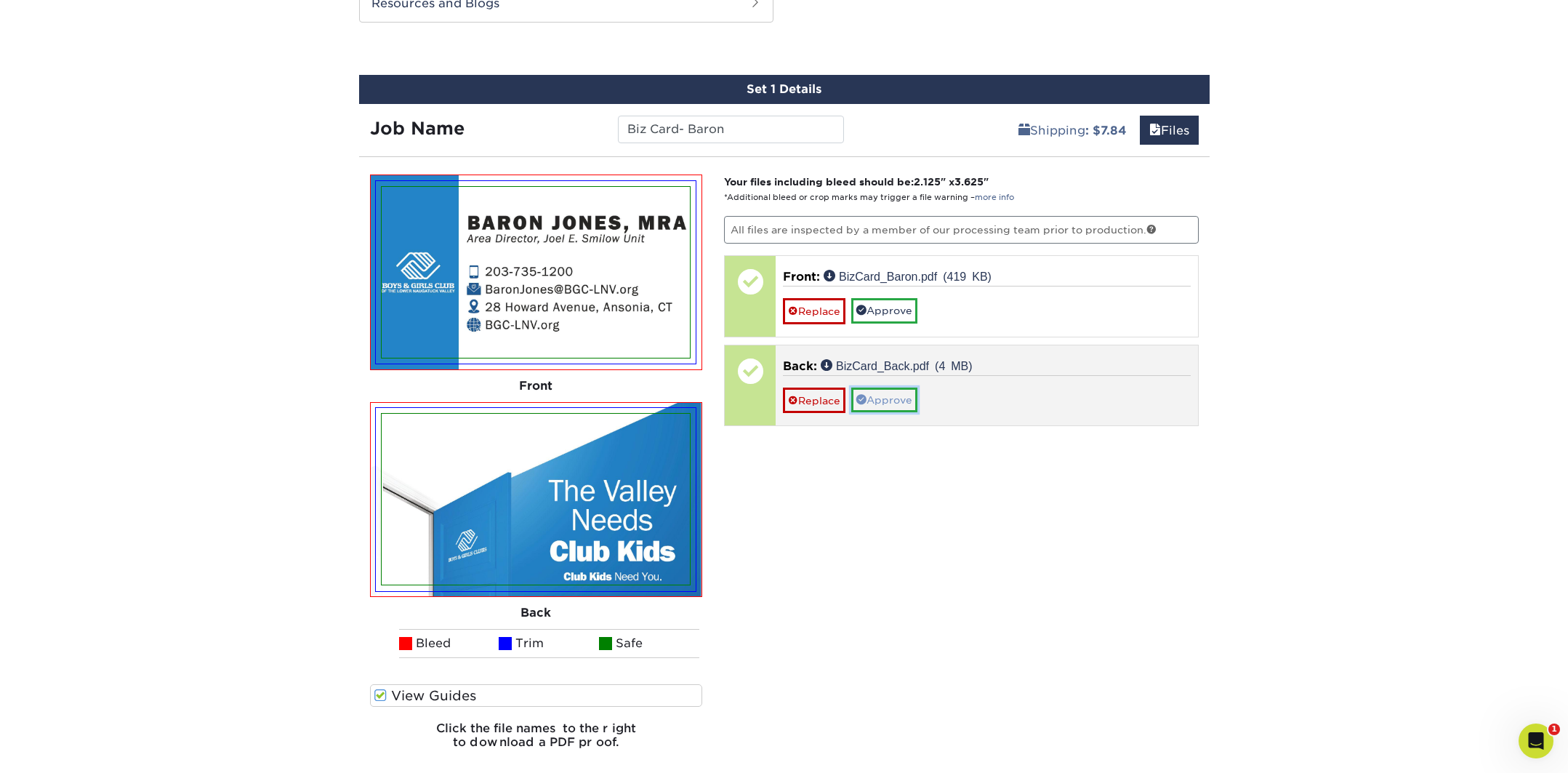
click at [880, 392] on link "Approve" at bounding box center [884, 400] width 66 height 25
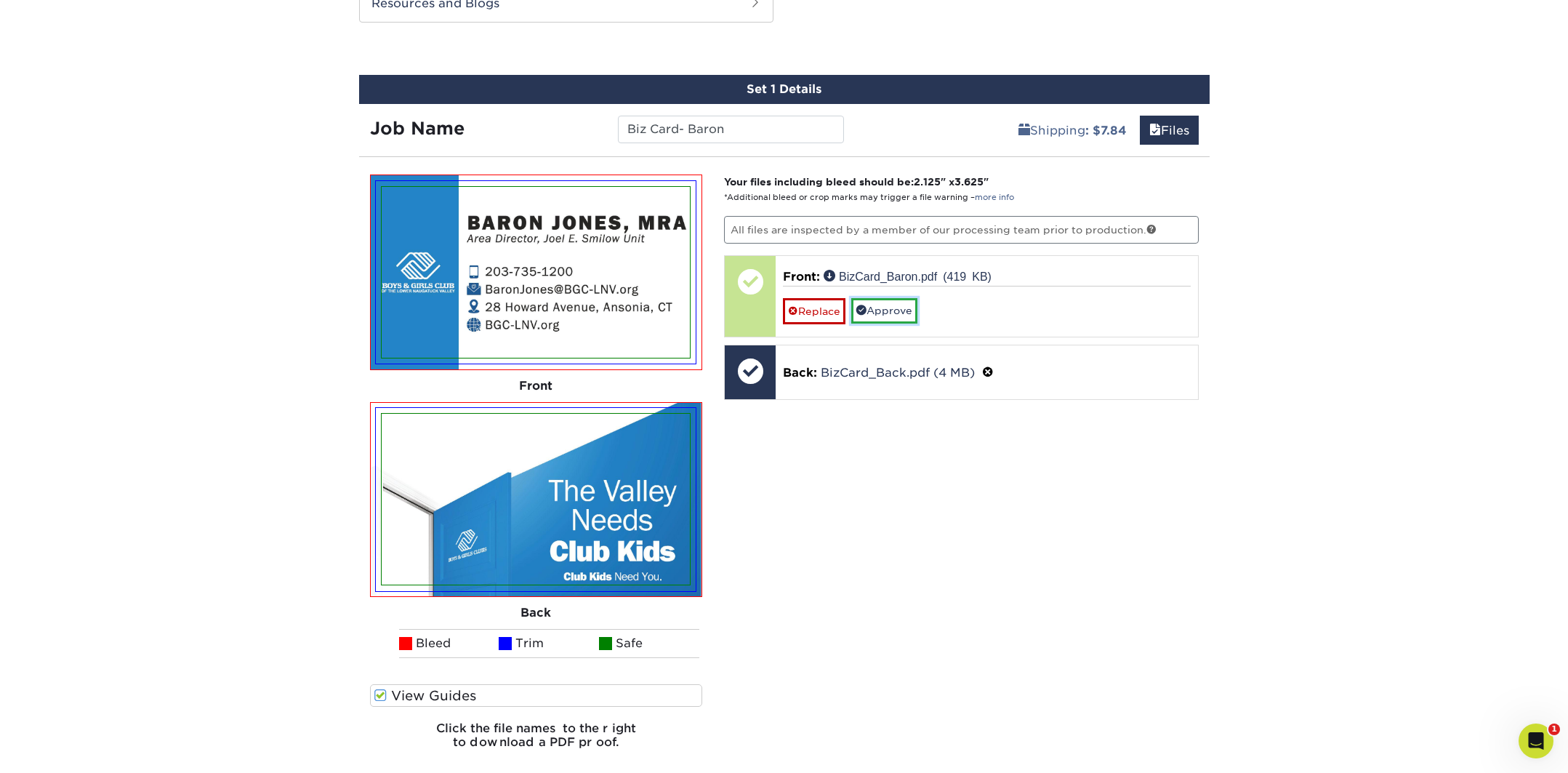
click at [881, 311] on link "Approve" at bounding box center [884, 311] width 66 height 25
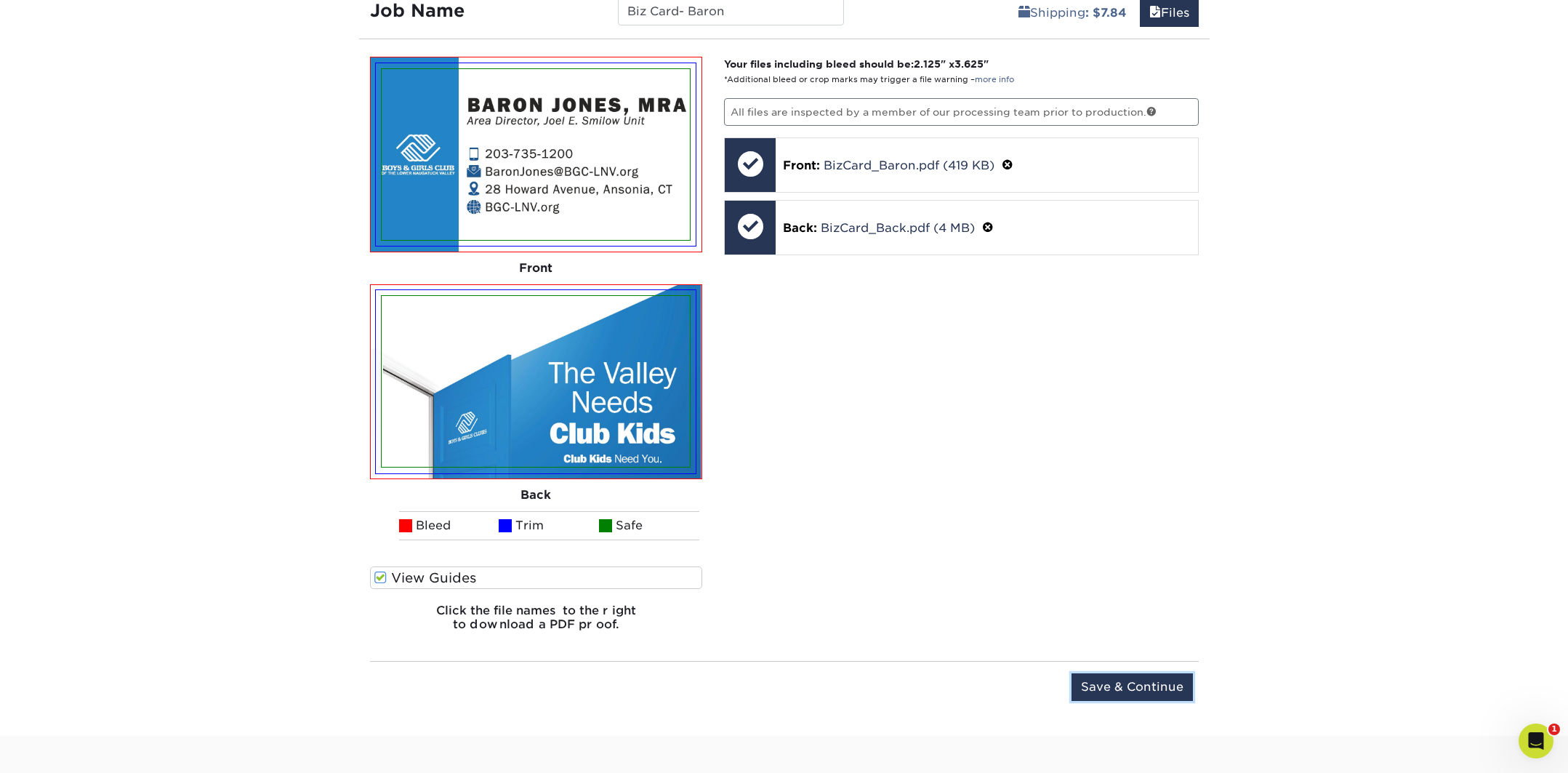
click at [1160, 690] on input "Save & Continue" at bounding box center [1133, 687] width 122 height 28
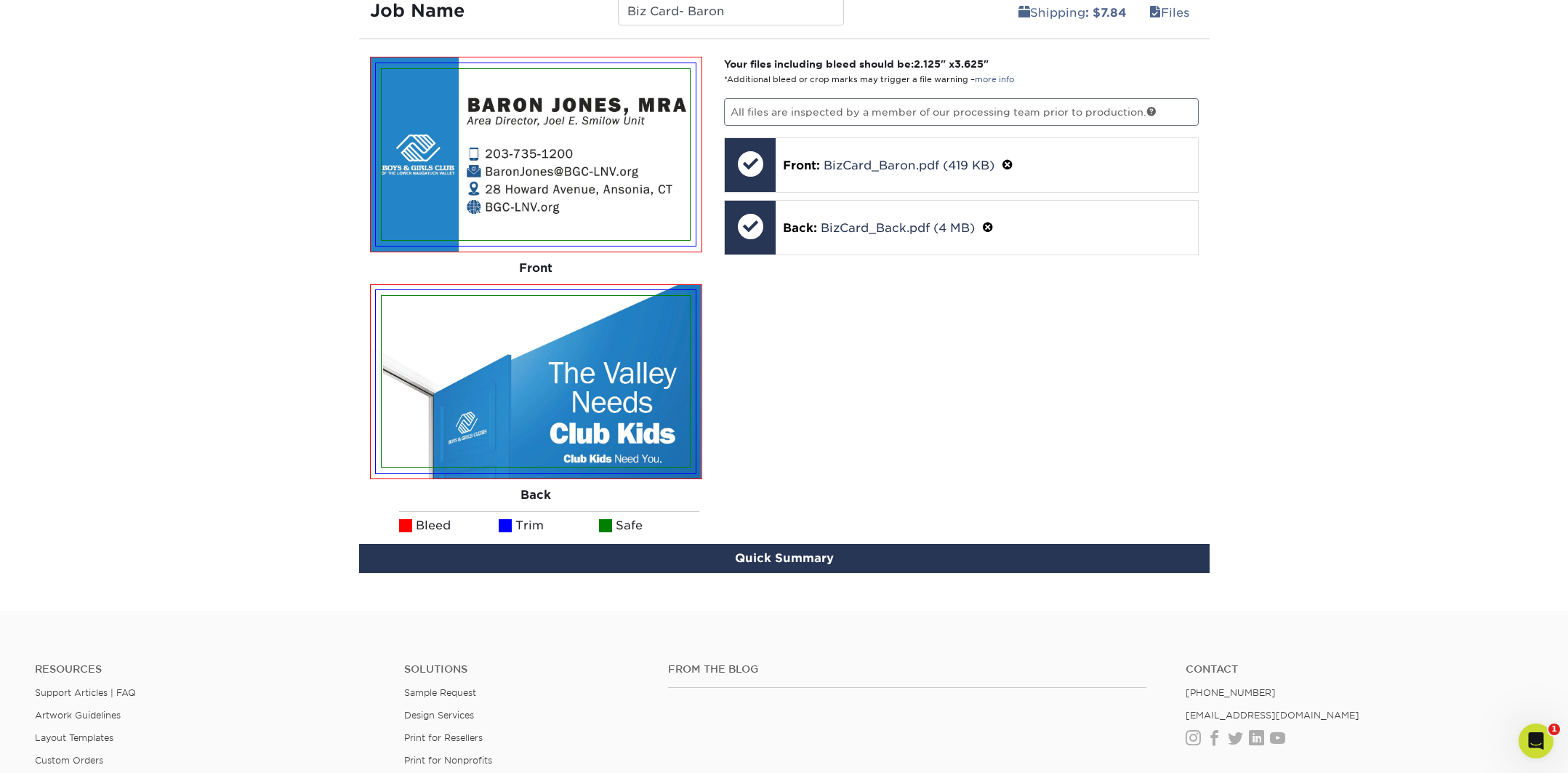
scroll to position [865, 0]
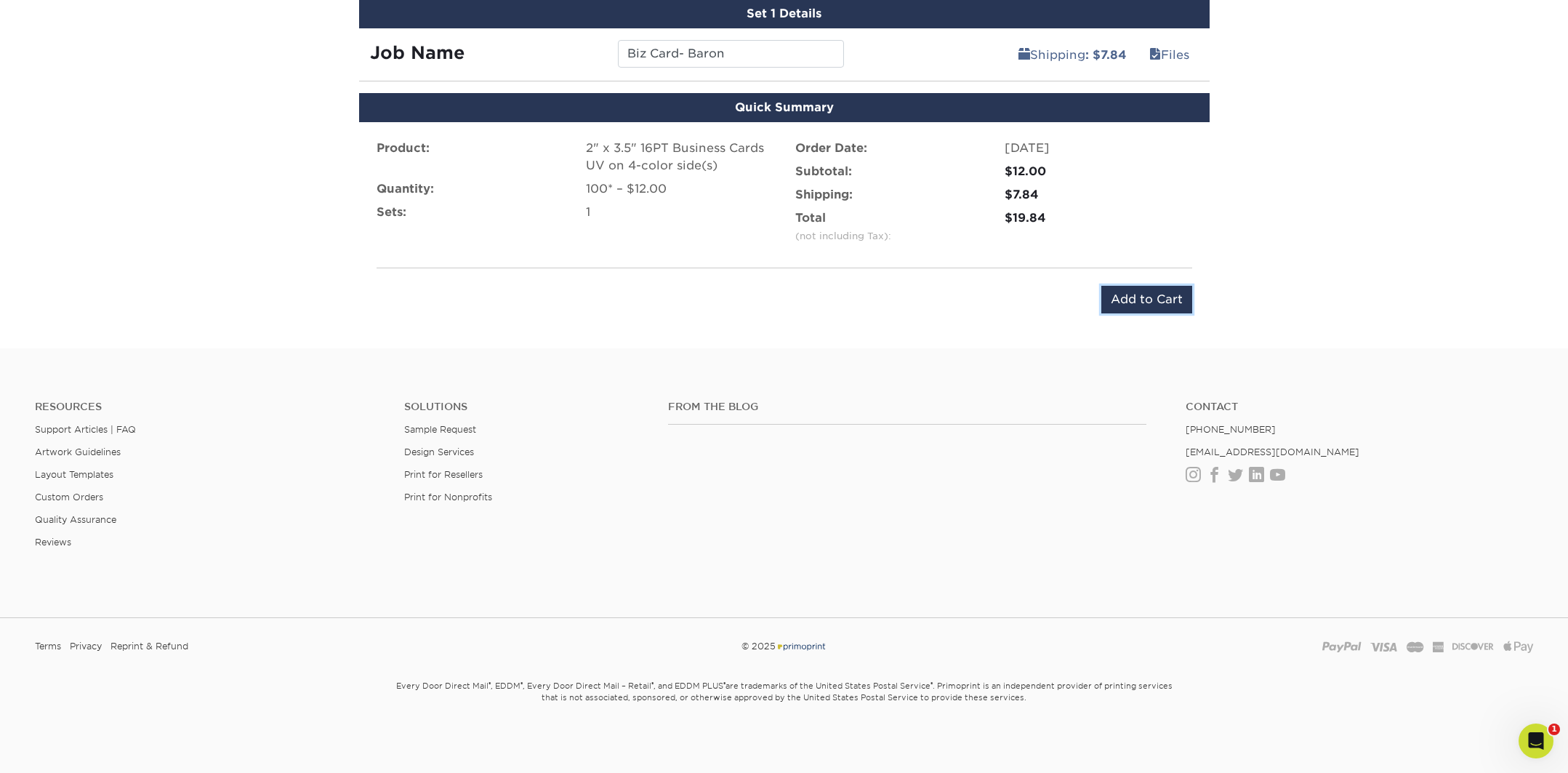
click at [1140, 304] on input "Add to Cart" at bounding box center [1146, 299] width 91 height 28
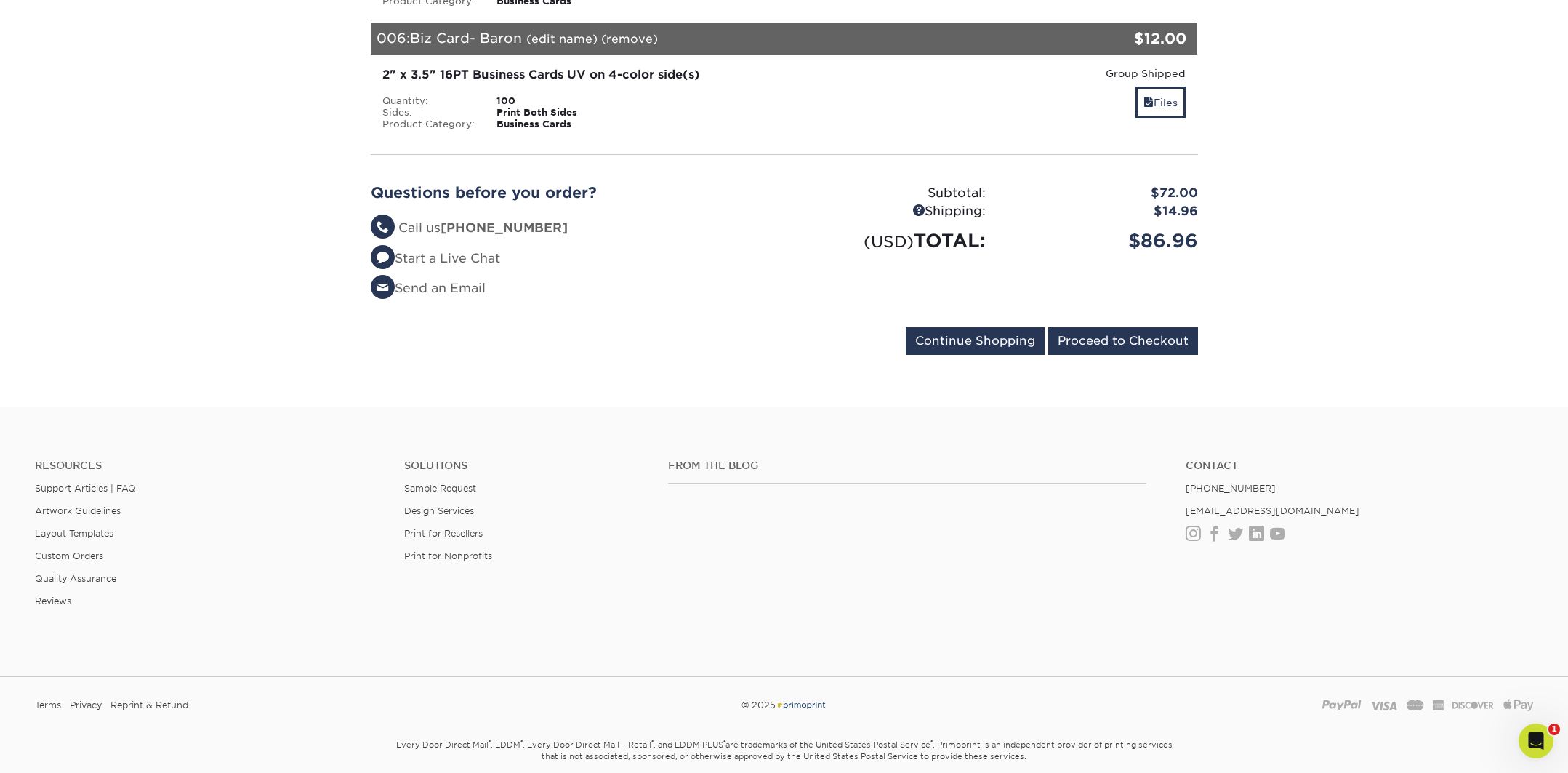
scroll to position [1005, 0]
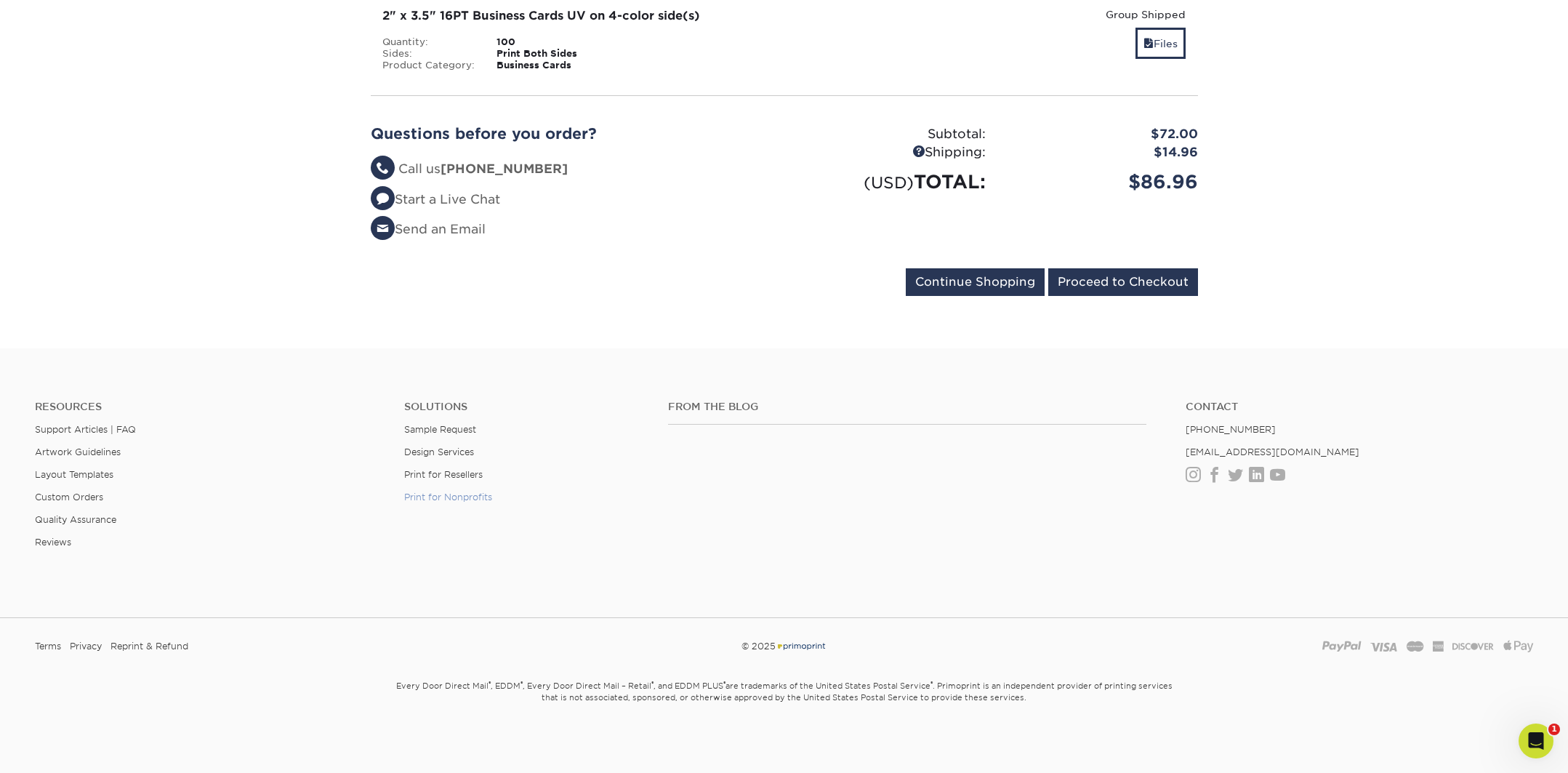
click at [469, 497] on link "Print for Nonprofits" at bounding box center [448, 497] width 88 height 11
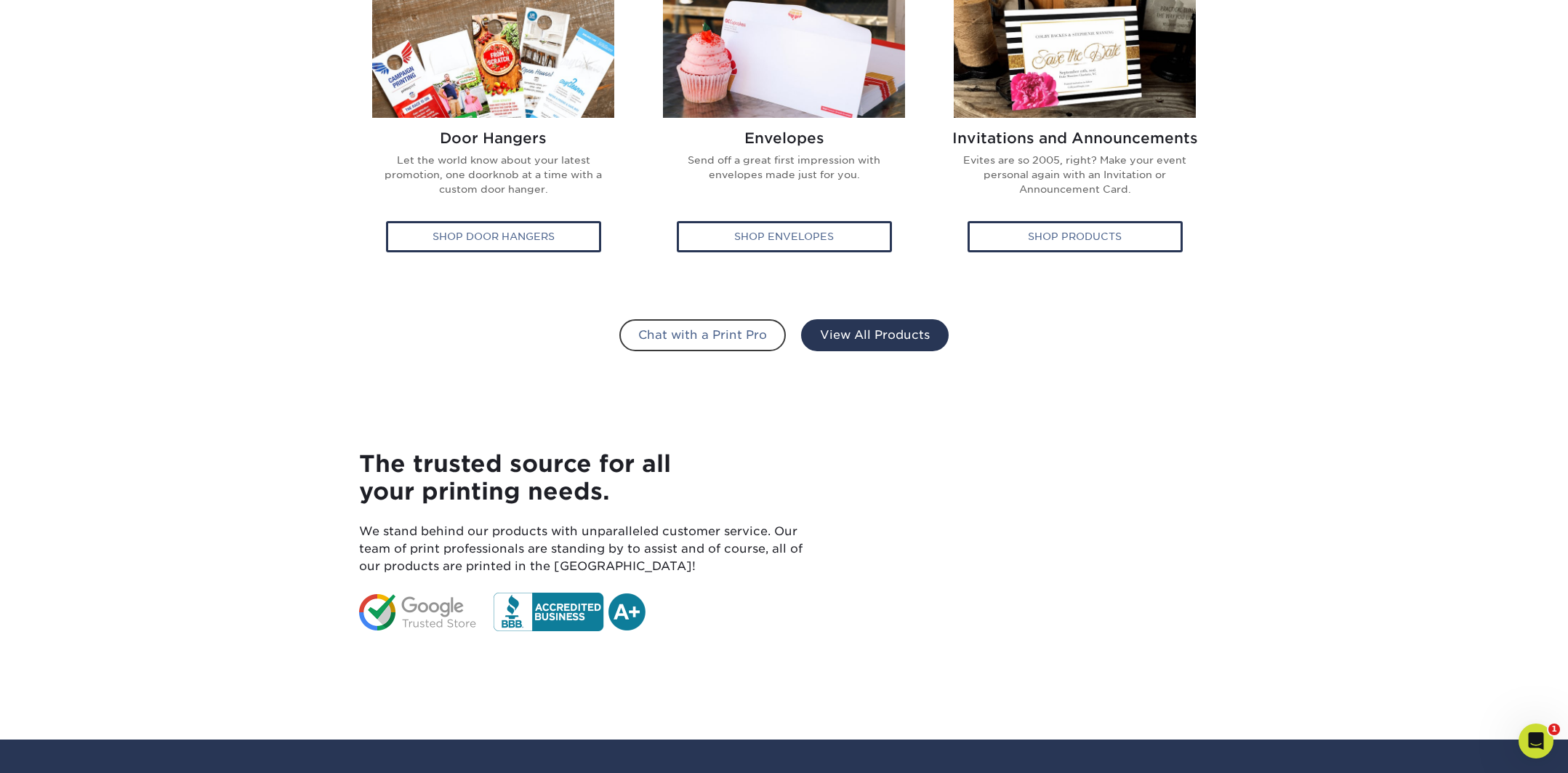
click at [919, 329] on link "View All Products" at bounding box center [874, 335] width 148 height 32
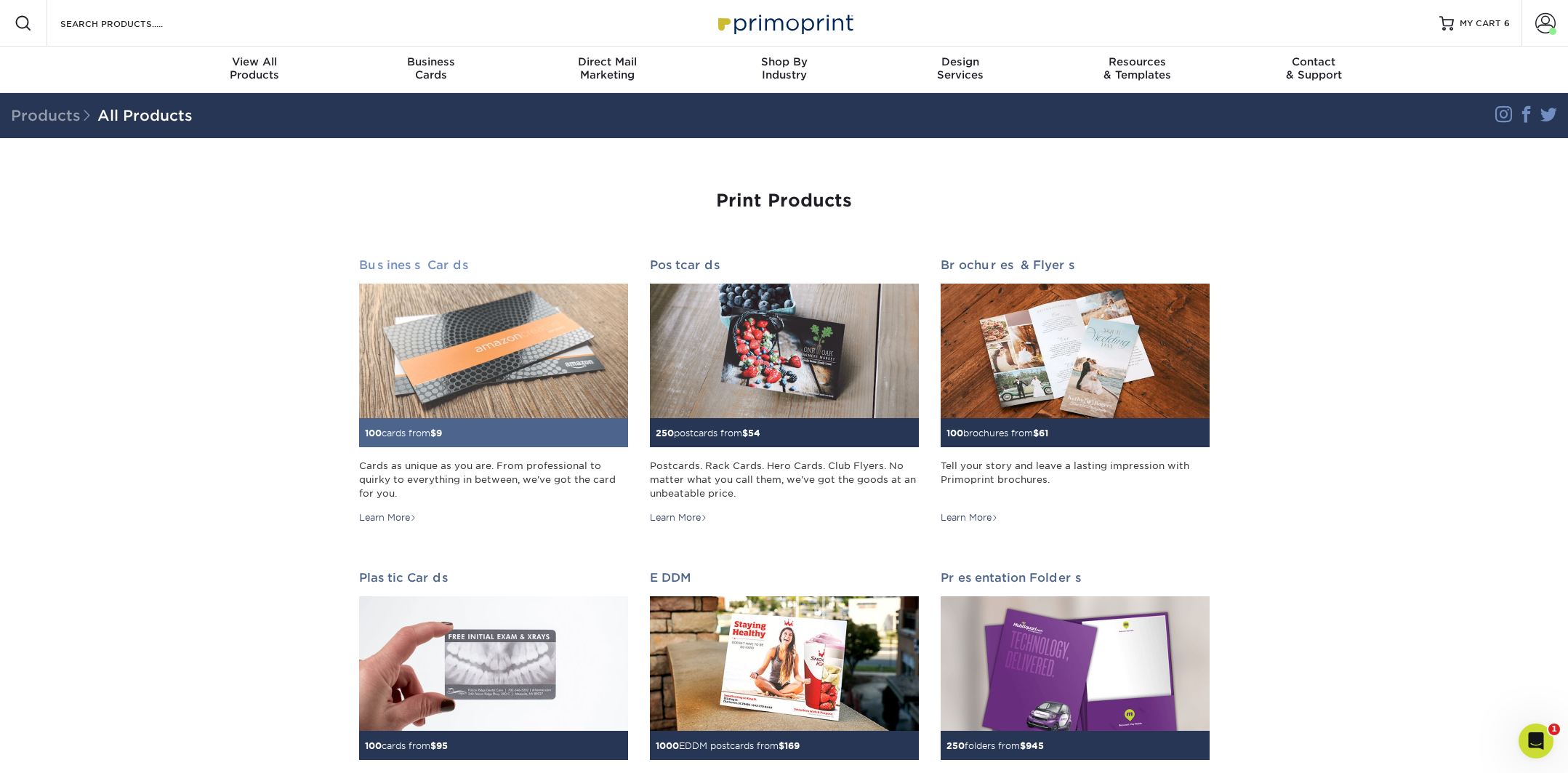
click at [458, 326] on img at bounding box center [493, 350] width 269 height 134
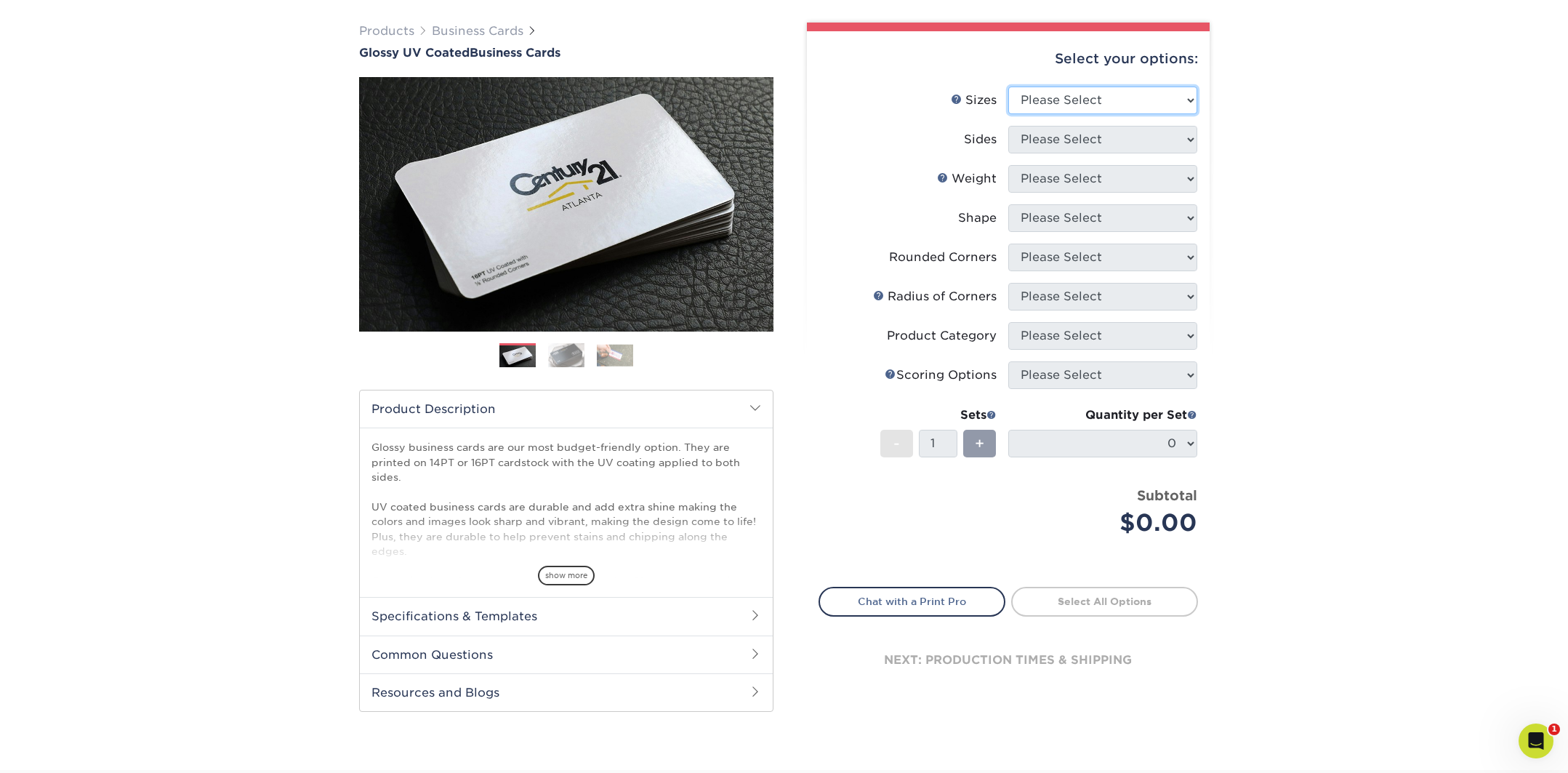
click at [1036, 90] on select "Please Select 1.5" x 3.5" - Mini 1.75" x 3.5" - Mini 2" x 2" - Square 2" x 3" -…" at bounding box center [1103, 100] width 189 height 28
select select "2.00x3.50"
click at [1009, 87] on select "Please Select 1.5" x 3.5" - Mini 1.75" x 3.5" - Mini 2" x 2" - Square 2" x 3" -…" at bounding box center [1103, 100] width 189 height 28
click at [1051, 142] on select "Please Select Print Both Sides Print Front Only" at bounding box center [1103, 139] width 189 height 28
select select "13abbda7-1d64-4f25-8bb2-c179b224825d"
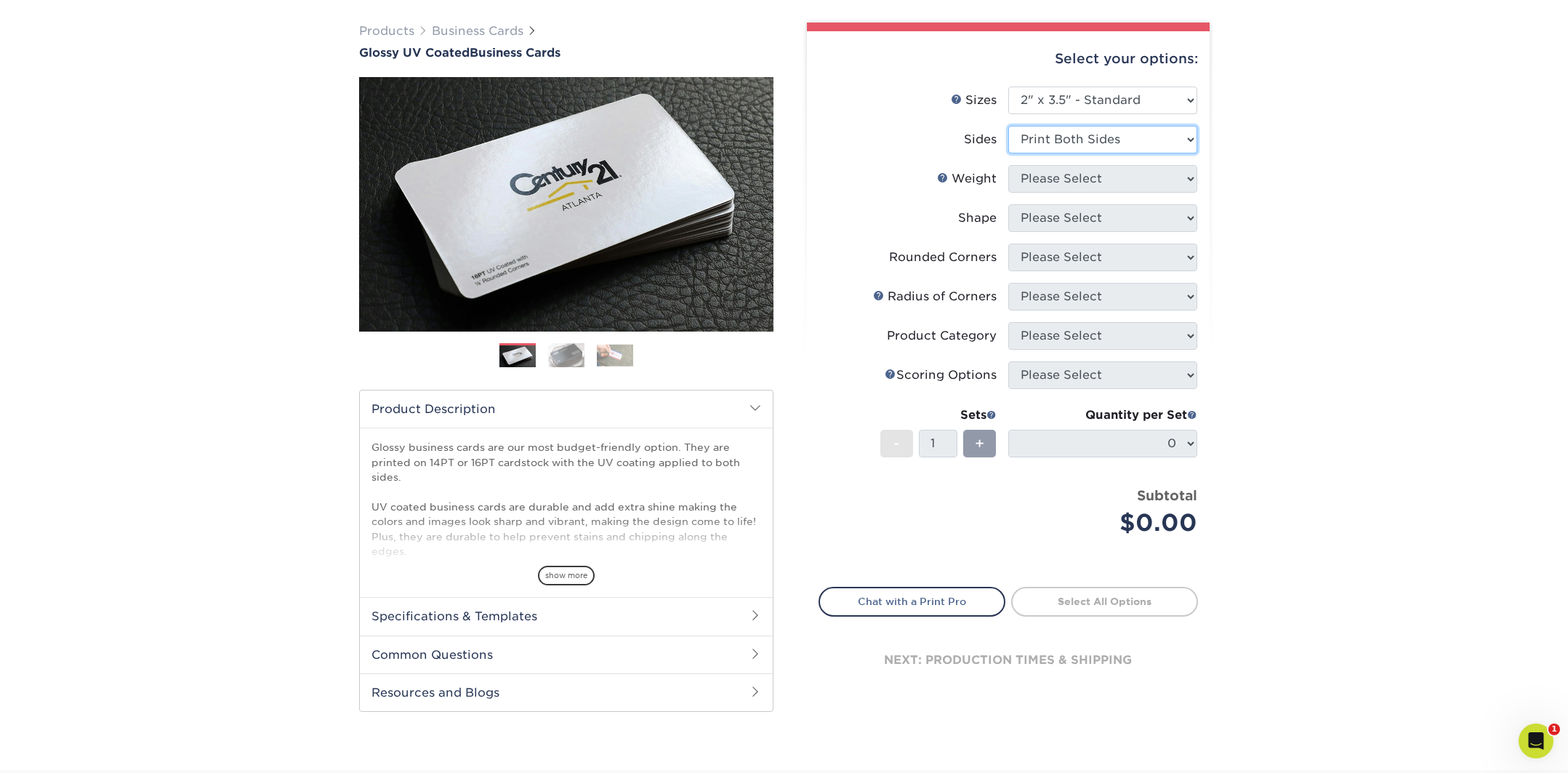
click at [1009, 126] on select "Please Select Print Both Sides Print Front Only" at bounding box center [1103, 139] width 189 height 28
click at [1039, 179] on select "Please Select 16PT 14PT" at bounding box center [1103, 178] width 189 height 28
select select "16PT"
click at [1009, 165] on select "Please Select 16PT 14PT" at bounding box center [1103, 178] width 189 height 28
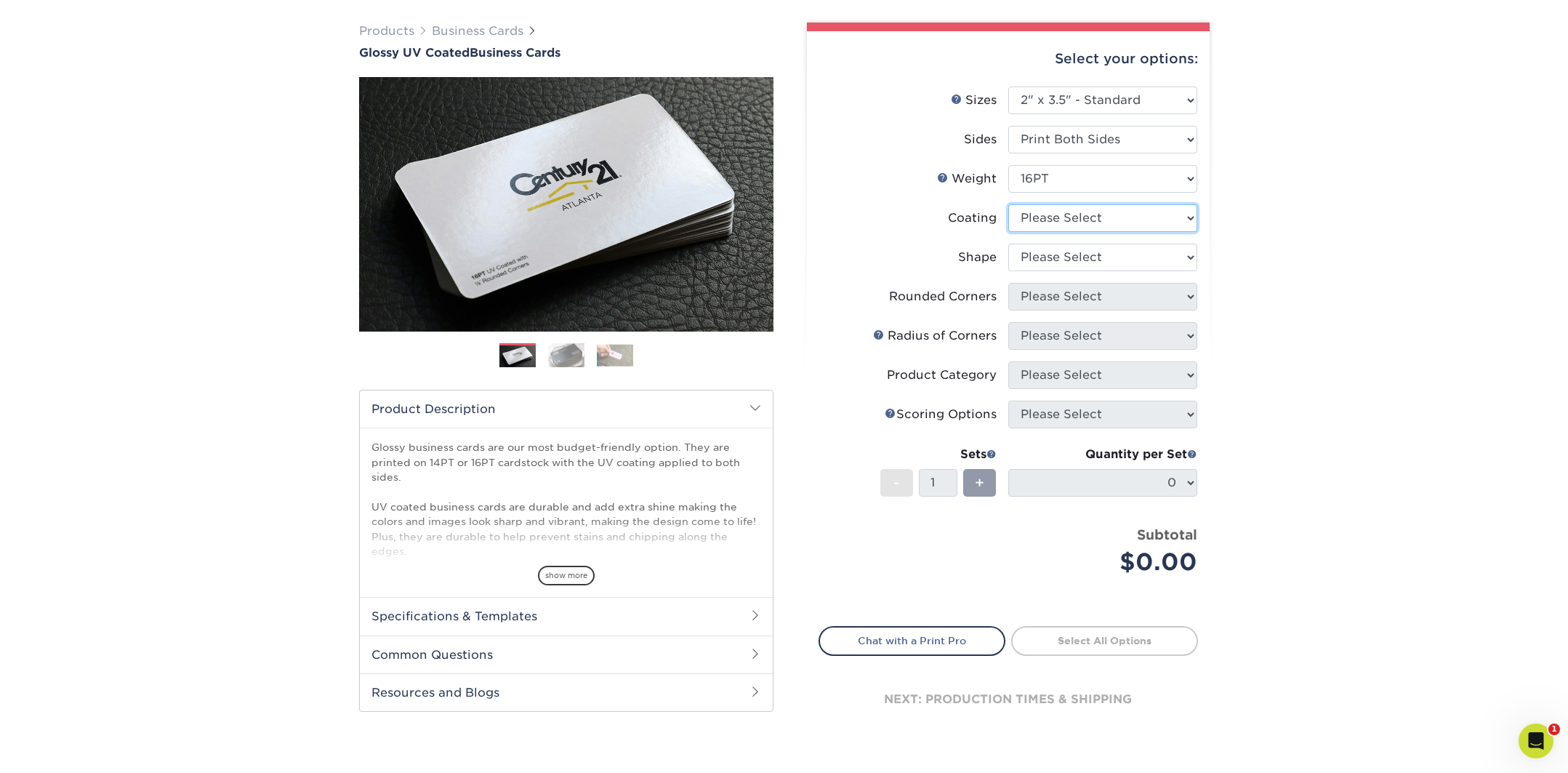
click at [1042, 223] on select at bounding box center [1103, 218] width 189 height 28
select select "ae367451-b2b8-45df-a344-0f05b6a12993"
click at [1009, 204] on select at bounding box center [1103, 218] width 189 height 28
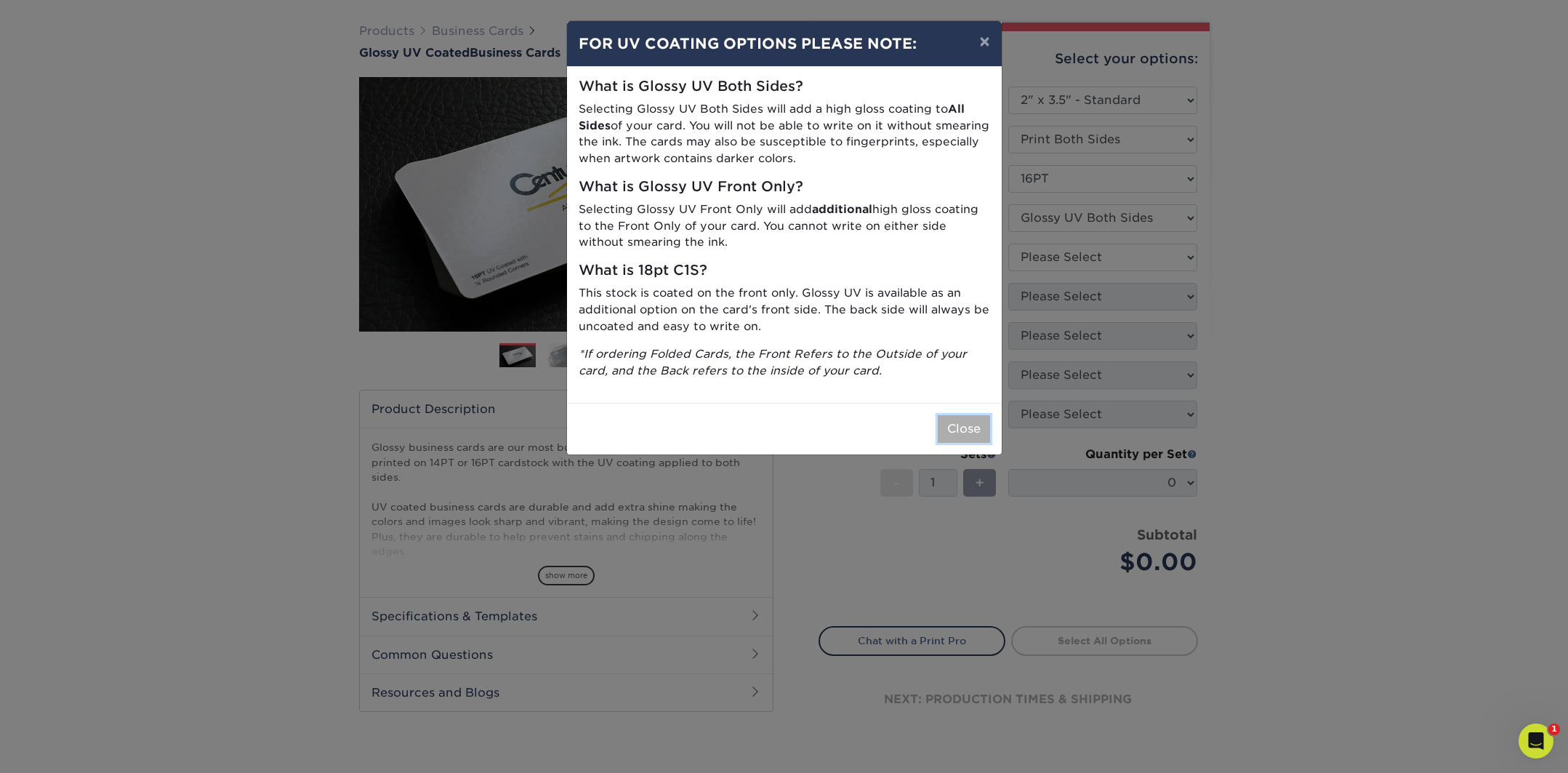
click at [967, 432] on button "Close" at bounding box center [964, 429] width 53 height 28
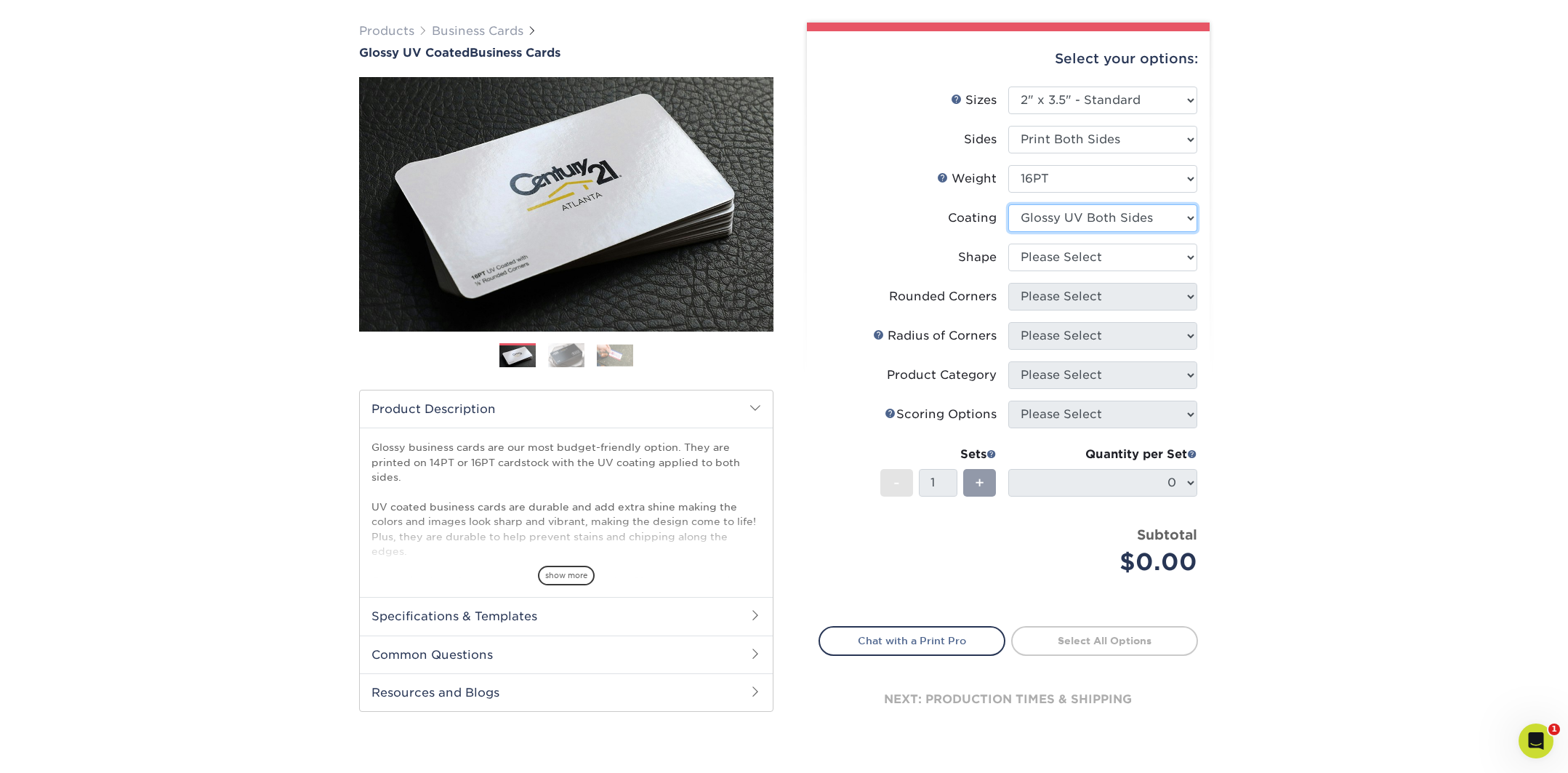
click at [1060, 221] on select at bounding box center [1103, 218] width 189 height 28
click at [1066, 256] on select "Please Select Standard Oval" at bounding box center [1103, 257] width 189 height 28
select select "standard"
click at [1009, 243] on select "Please Select Standard Oval" at bounding box center [1103, 257] width 189 height 28
click at [1044, 303] on select "Please Select Yes - Round 2 Corners Yes - Round 4 Corners No" at bounding box center [1103, 296] width 189 height 28
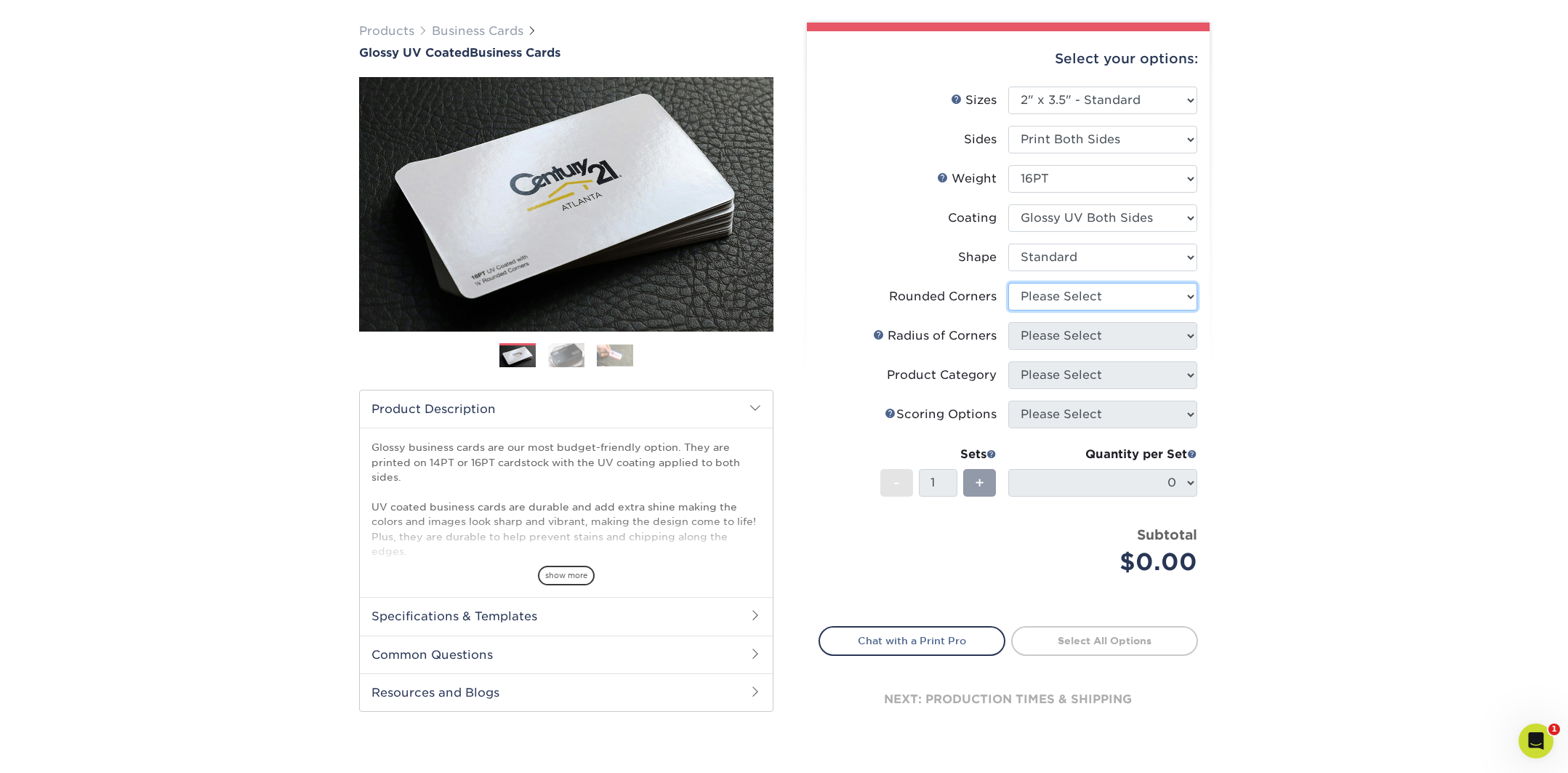
select select "0"
click at [1009, 283] on select "Please Select Yes - Round 2 Corners Yes - Round 4 Corners No" at bounding box center [1103, 296] width 189 height 28
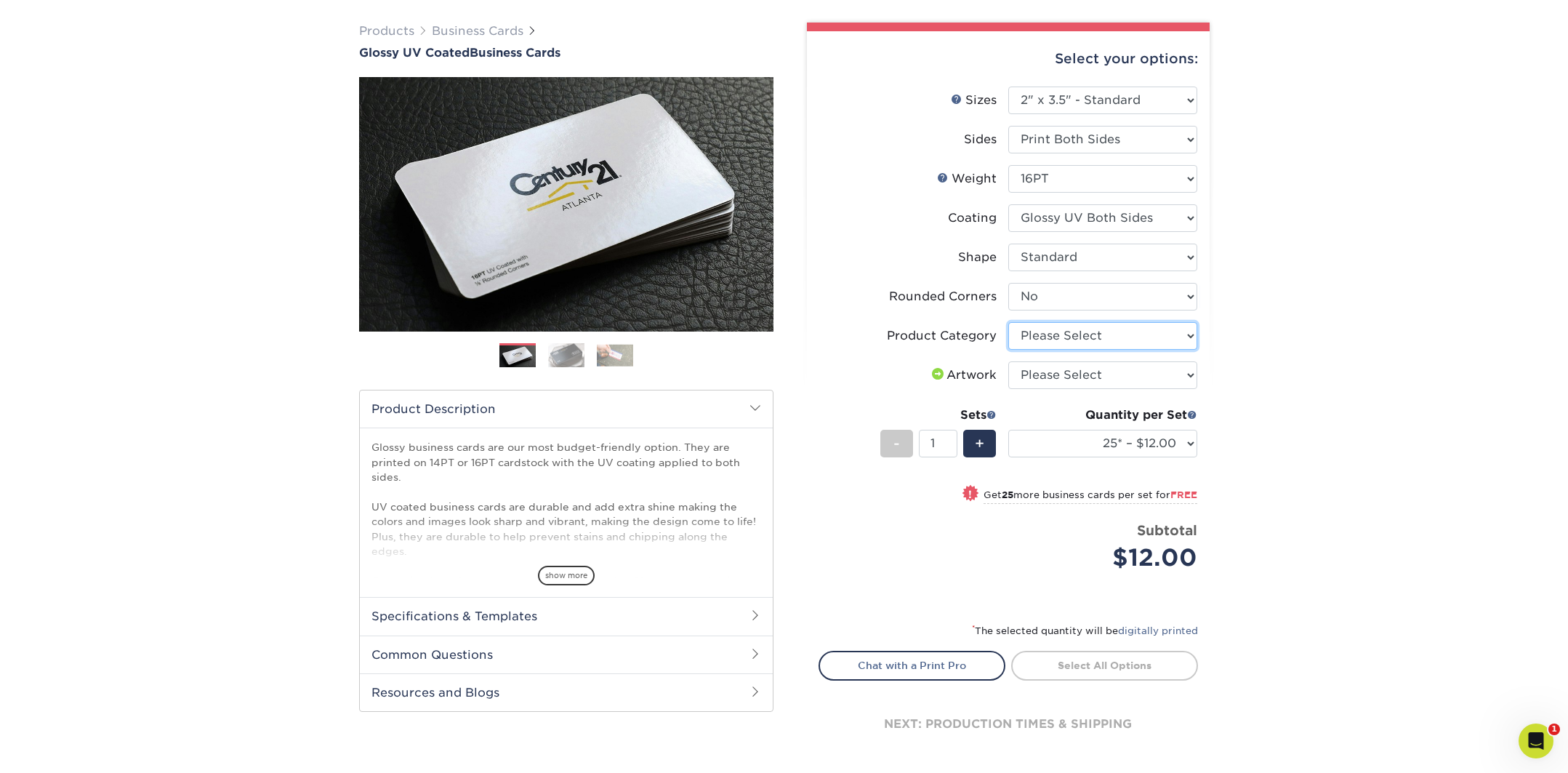
click at [1066, 334] on select "Please Select Business Cards" at bounding box center [1103, 335] width 189 height 28
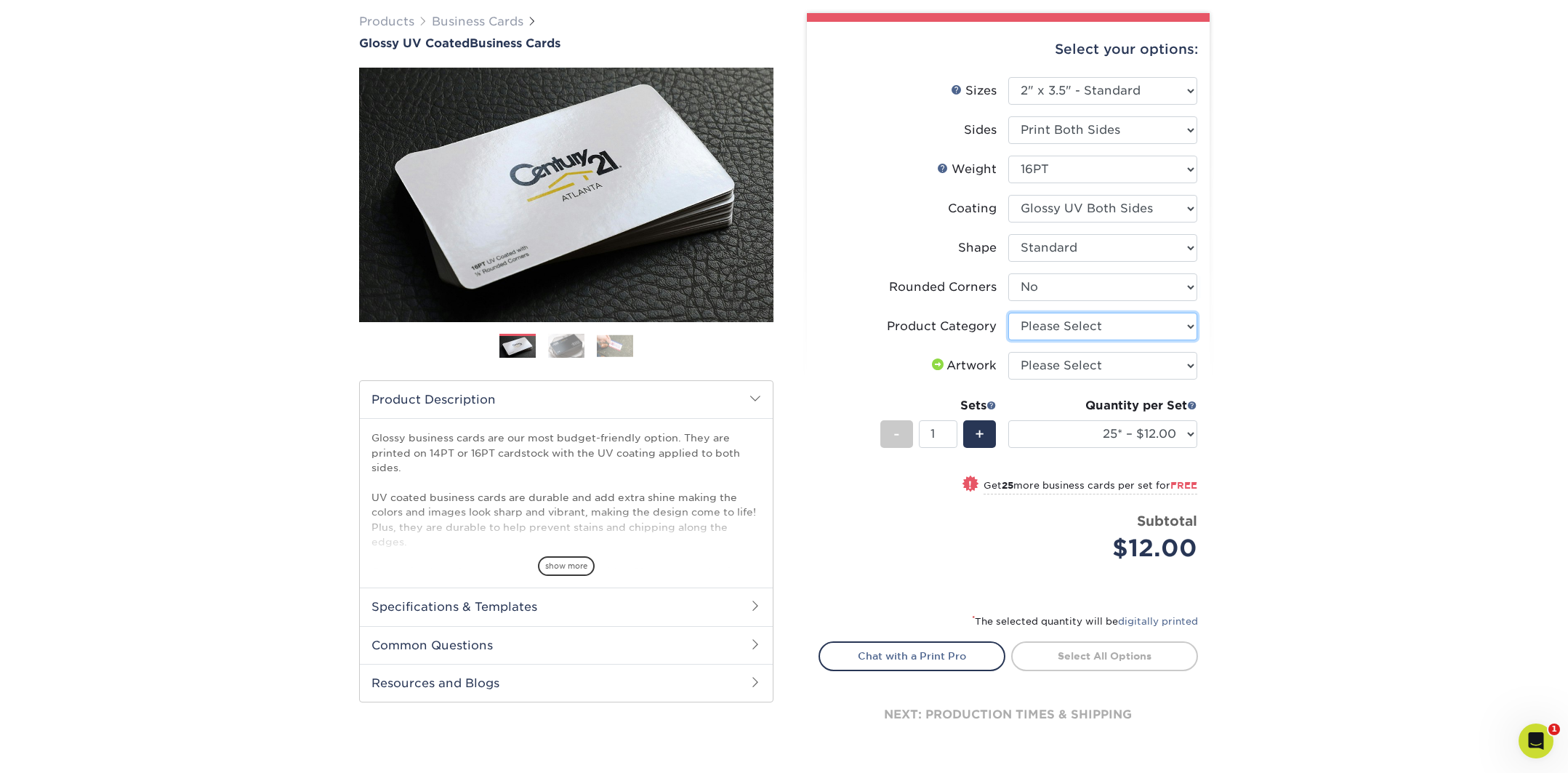
scroll to position [108, 0]
select select "3b5148f1-0588-4f88-a218-97bcfdce65c1"
click at [1009, 314] on select "Please Select Business Cards" at bounding box center [1103, 327] width 189 height 28
click at [1076, 367] on select "Please Select I will upload files I need a design - $100" at bounding box center [1103, 366] width 189 height 28
select select "upload"
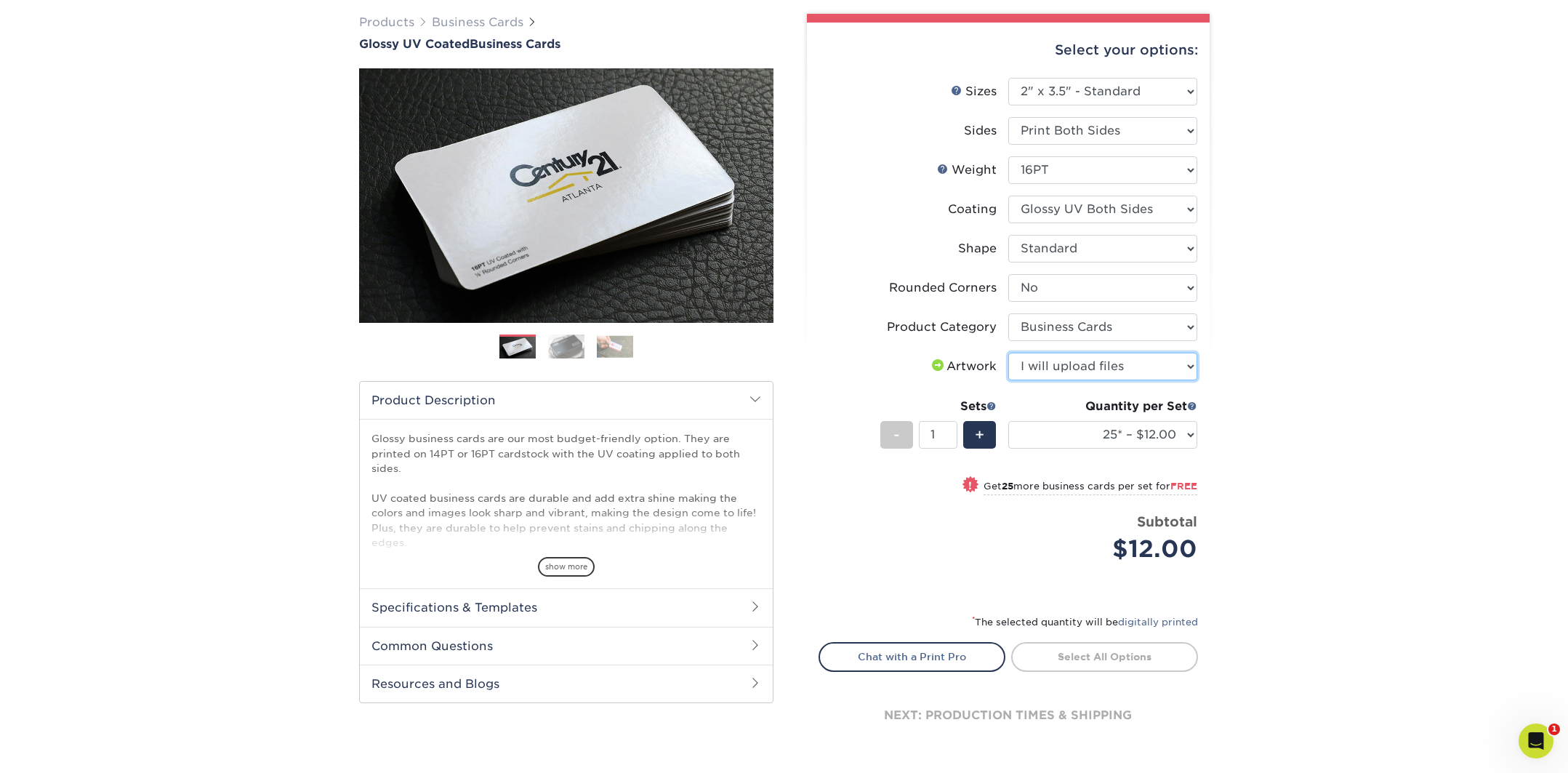
click at [1009, 353] on select "Please Select I will upload files I need a design - $100" at bounding box center [1103, 366] width 189 height 28
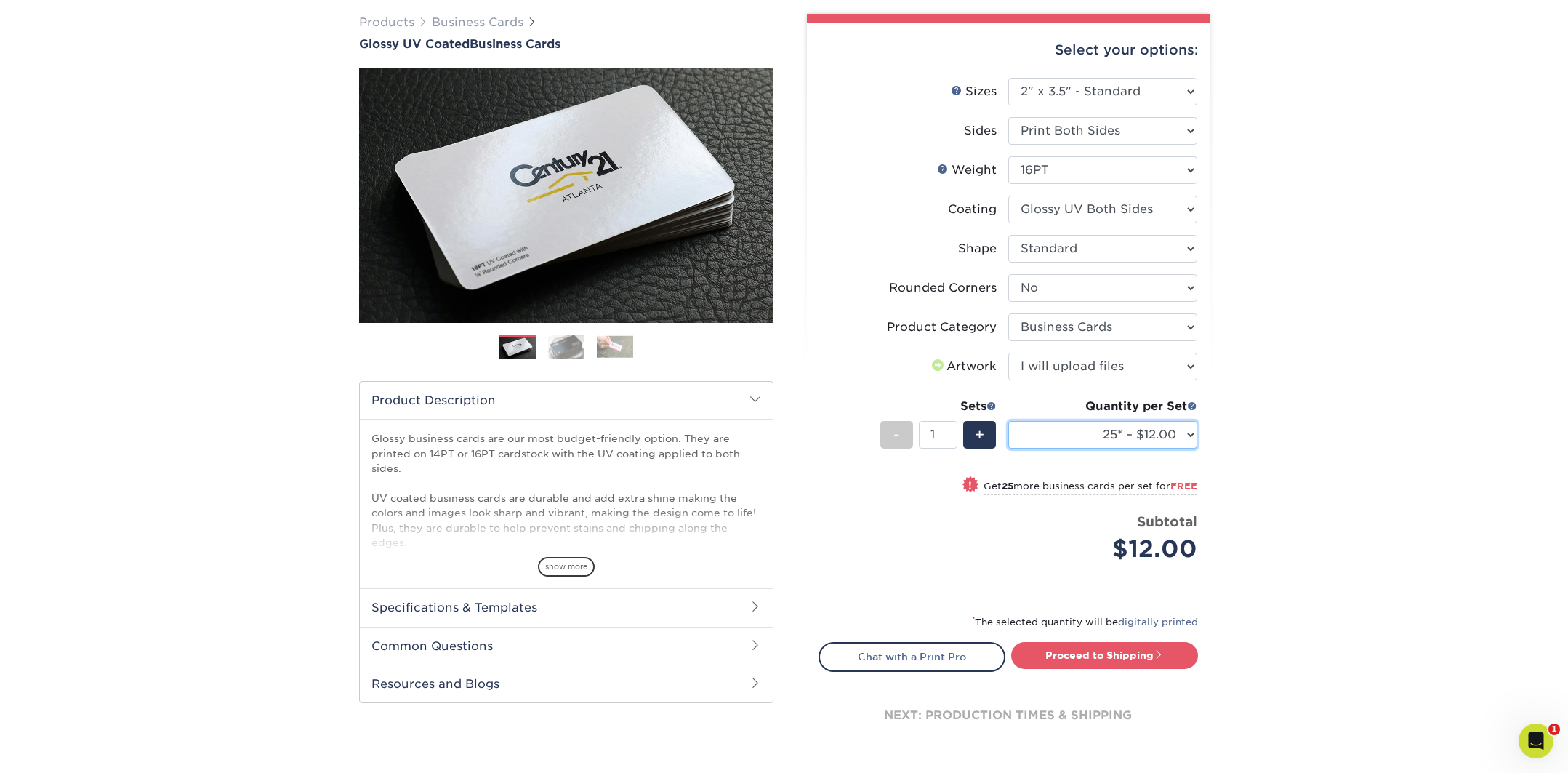
click at [1094, 438] on select "25* – $12.00 50* – $12.00 100* – $12.00 250* – $21.00 500 – $42.00 1000 – $53.0…" at bounding box center [1103, 434] width 189 height 28
select select "100* – $12.00"
click at [1009, 421] on select "25* – $12.00 50* – $12.00 100* – $12.00 250* – $21.00 500 – $42.00 1000 – $53.0…" at bounding box center [1103, 434] width 189 height 28
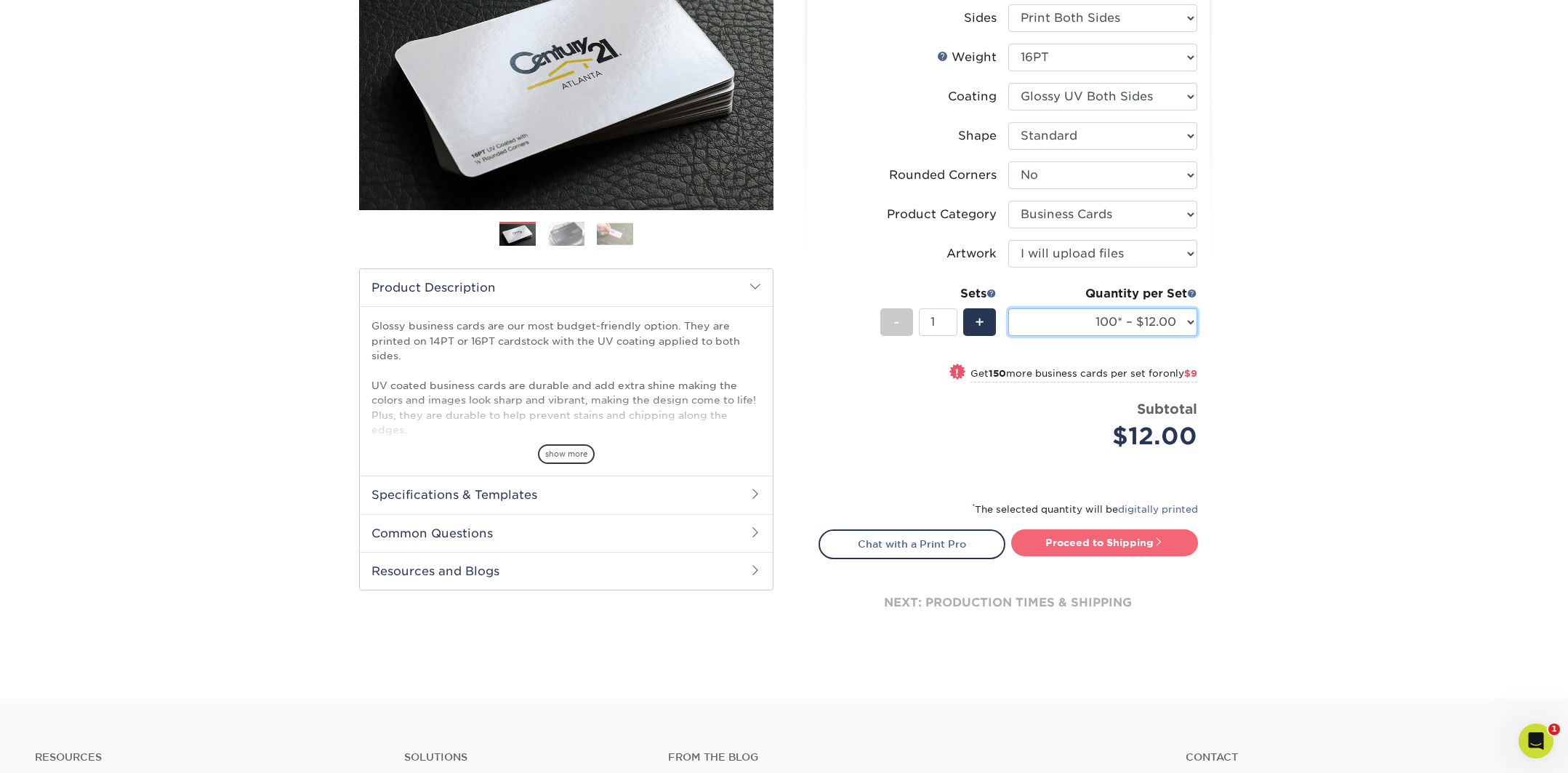
scroll to position [233, 0]
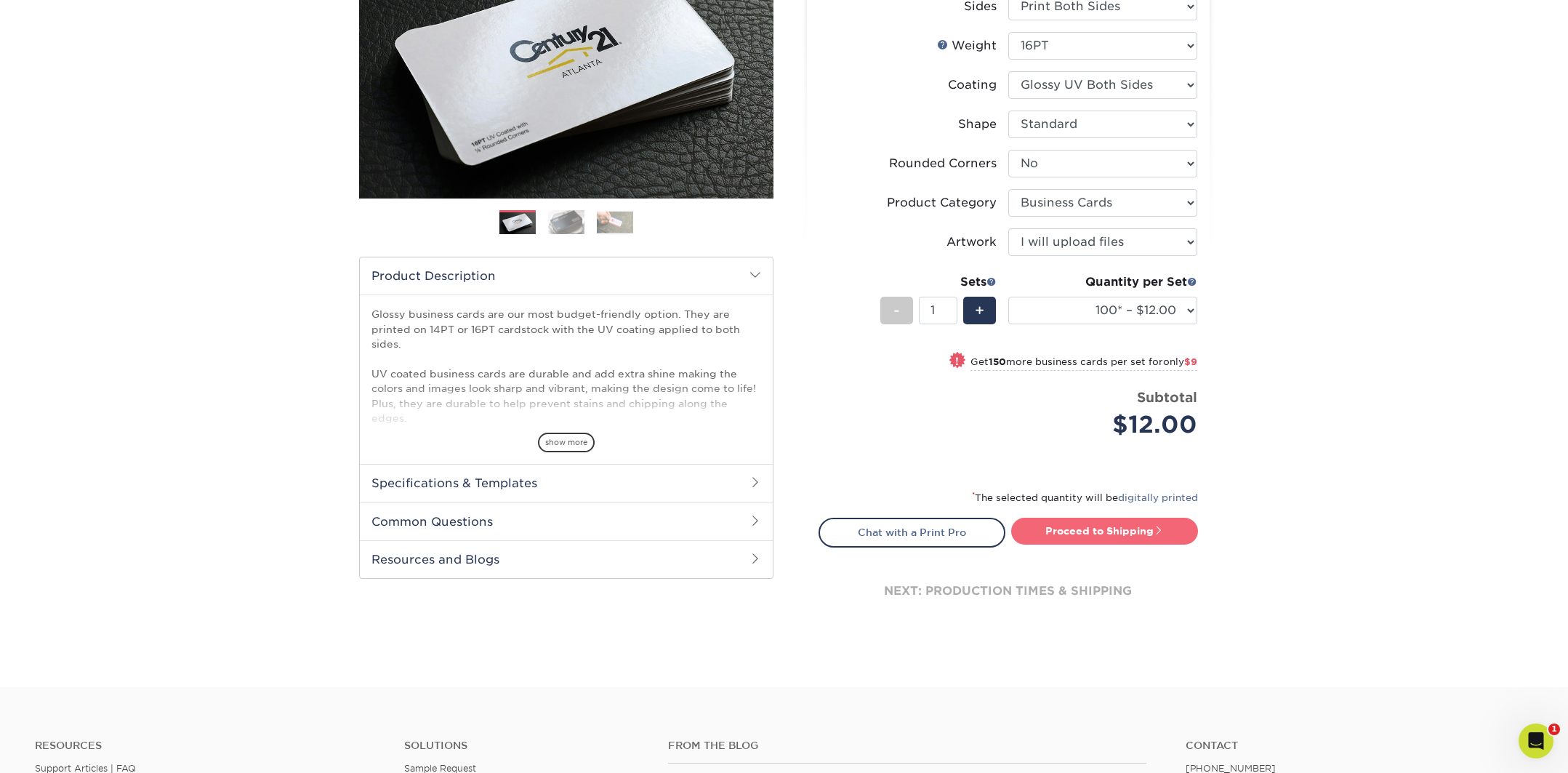
click at [1124, 535] on link "Proceed to Shipping" at bounding box center [1105, 530] width 187 height 26
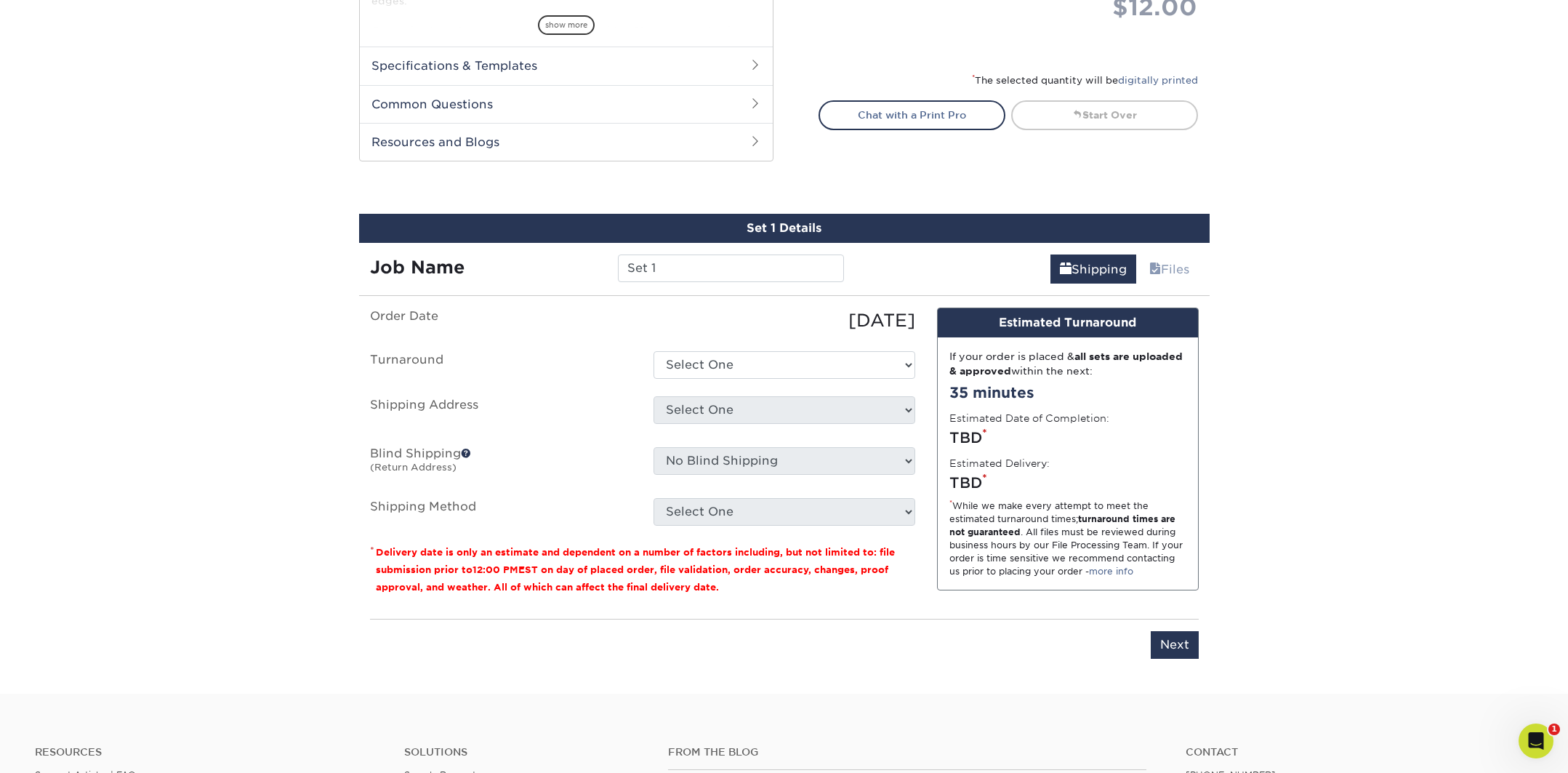
scroll to position [790, 0]
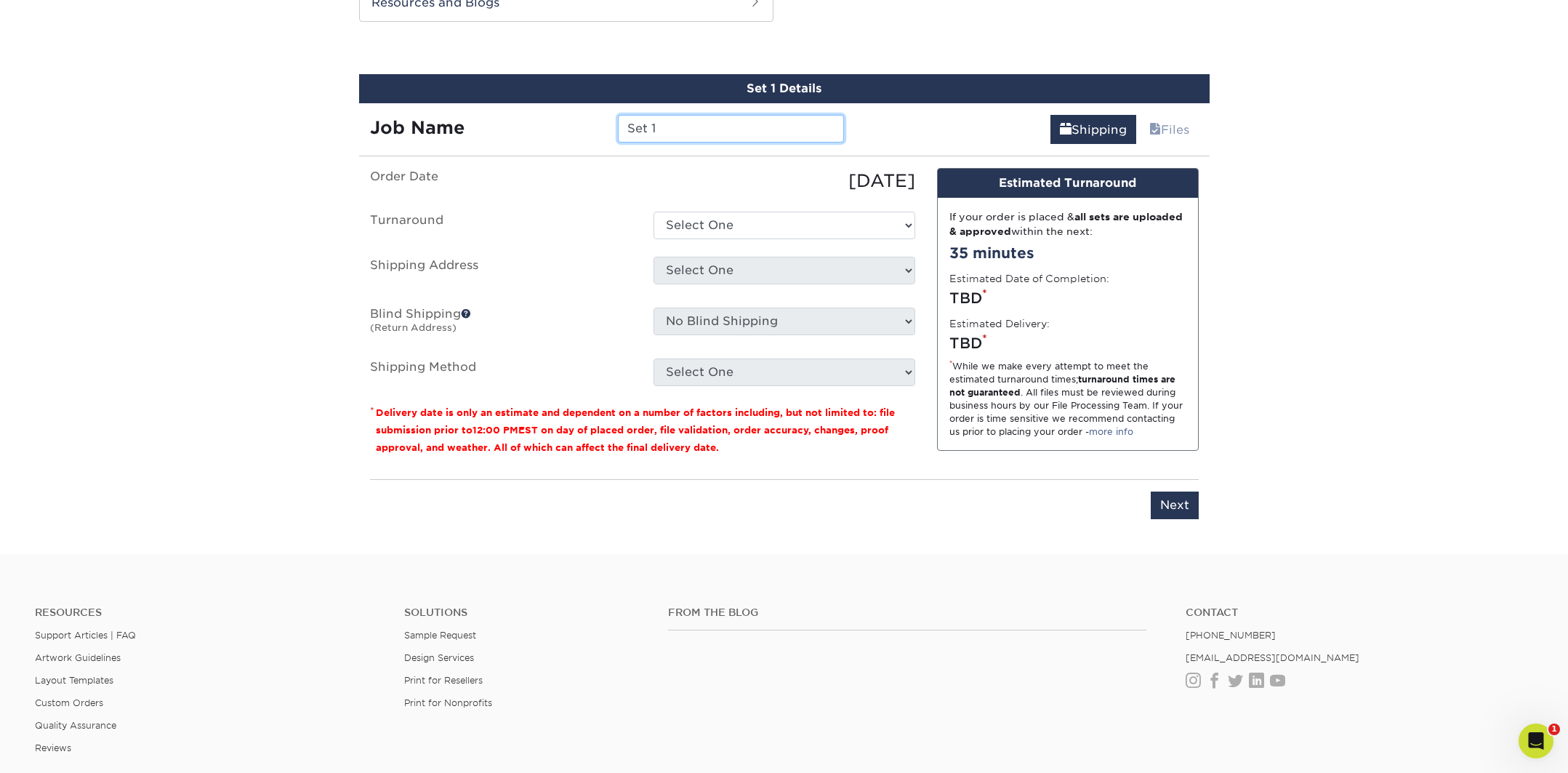
drag, startPoint x: 662, startPoint y: 128, endPoint x: 316, endPoint y: 127, distance: 346.0
click at [374, 124] on div "Job Name Set 1" at bounding box center [608, 128] width 497 height 28
type input "Biz Card- Taylor"
click at [776, 224] on select "Select One 2-4 Business Days 2 Day Next Business Day" at bounding box center [784, 225] width 262 height 28
select select "ea971dfa-8efb-47ed-b013-ebcc4ca480f7"
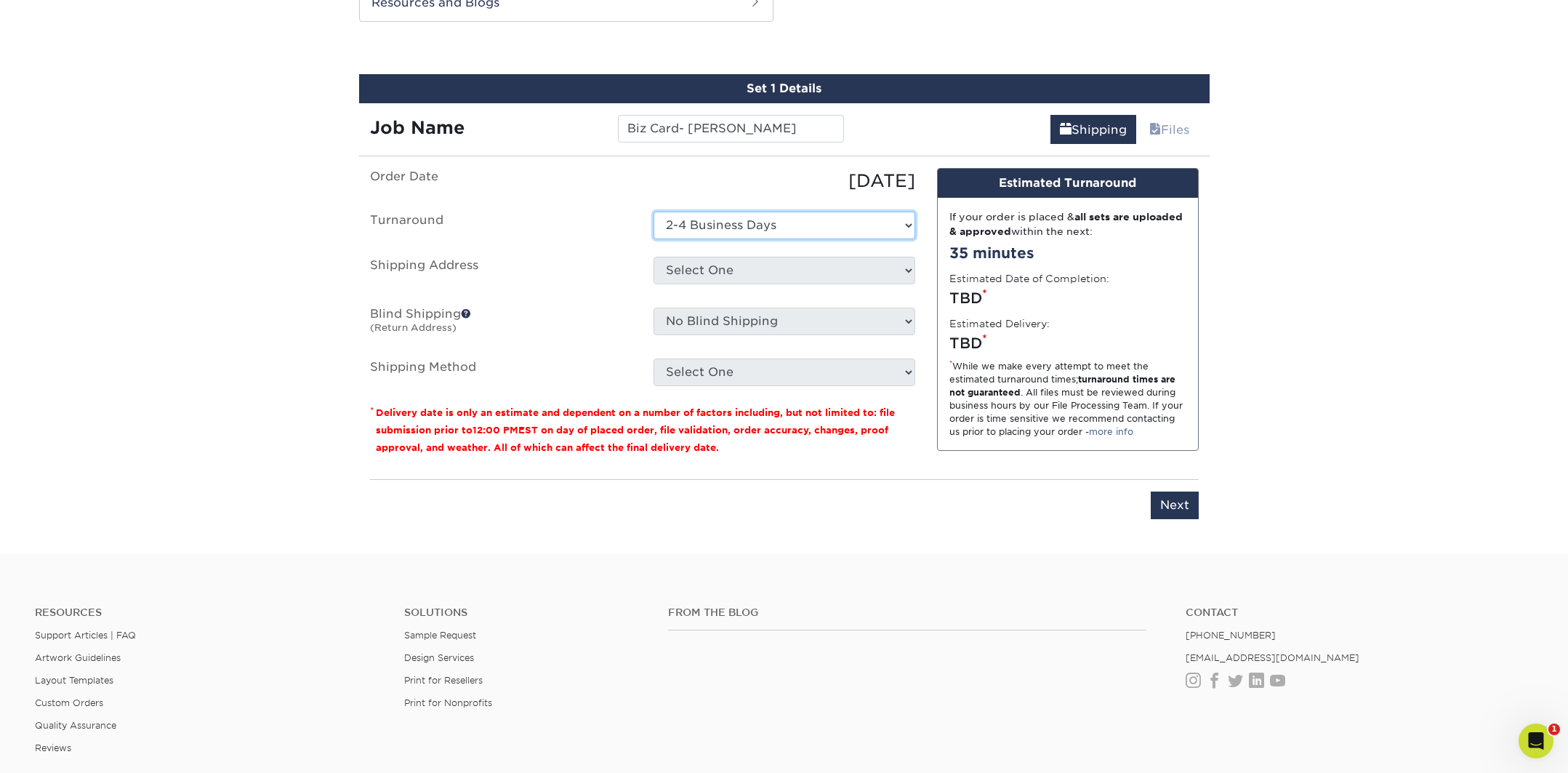
click at [654, 212] on select "Select One 2-4 Business Days 2 Day Next Business Day" at bounding box center [784, 225] width 262 height 28
click at [725, 274] on select "Select One The Club + Add New Address" at bounding box center [784, 270] width 262 height 28
select select "286007"
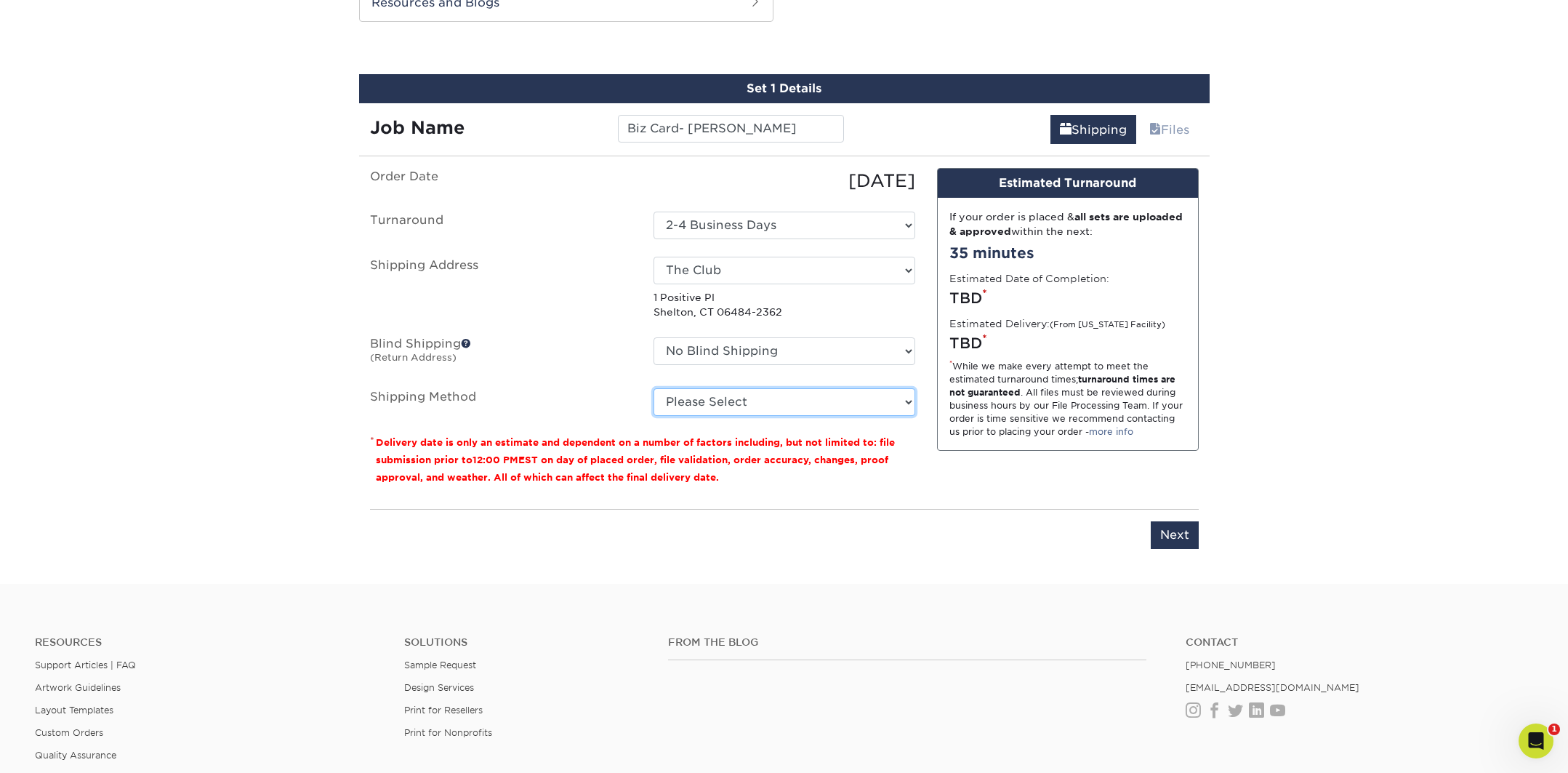
click at [754, 405] on select "Please Select Ground Shipping (+$7.84) 3 Day Shipping Service (+$15.34) 2 Day A…" at bounding box center [784, 402] width 262 height 28
select select "03"
click at [654, 389] on select "Please Select Ground Shipping (+$7.84) 3 Day Shipping Service (+$15.34) 2 Day A…" at bounding box center [784, 402] width 262 height 28
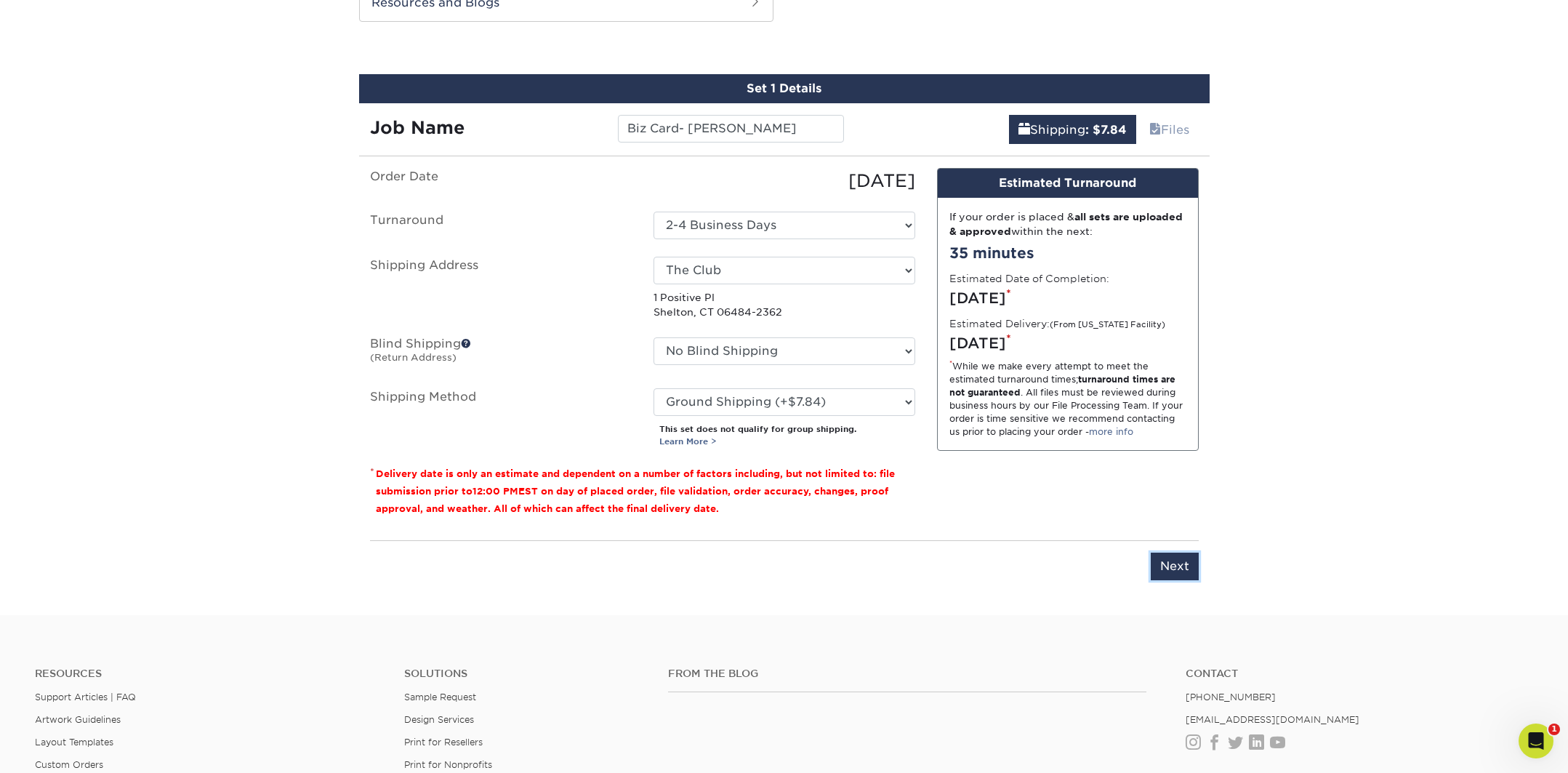
click at [1168, 566] on input "Next" at bounding box center [1175, 566] width 48 height 28
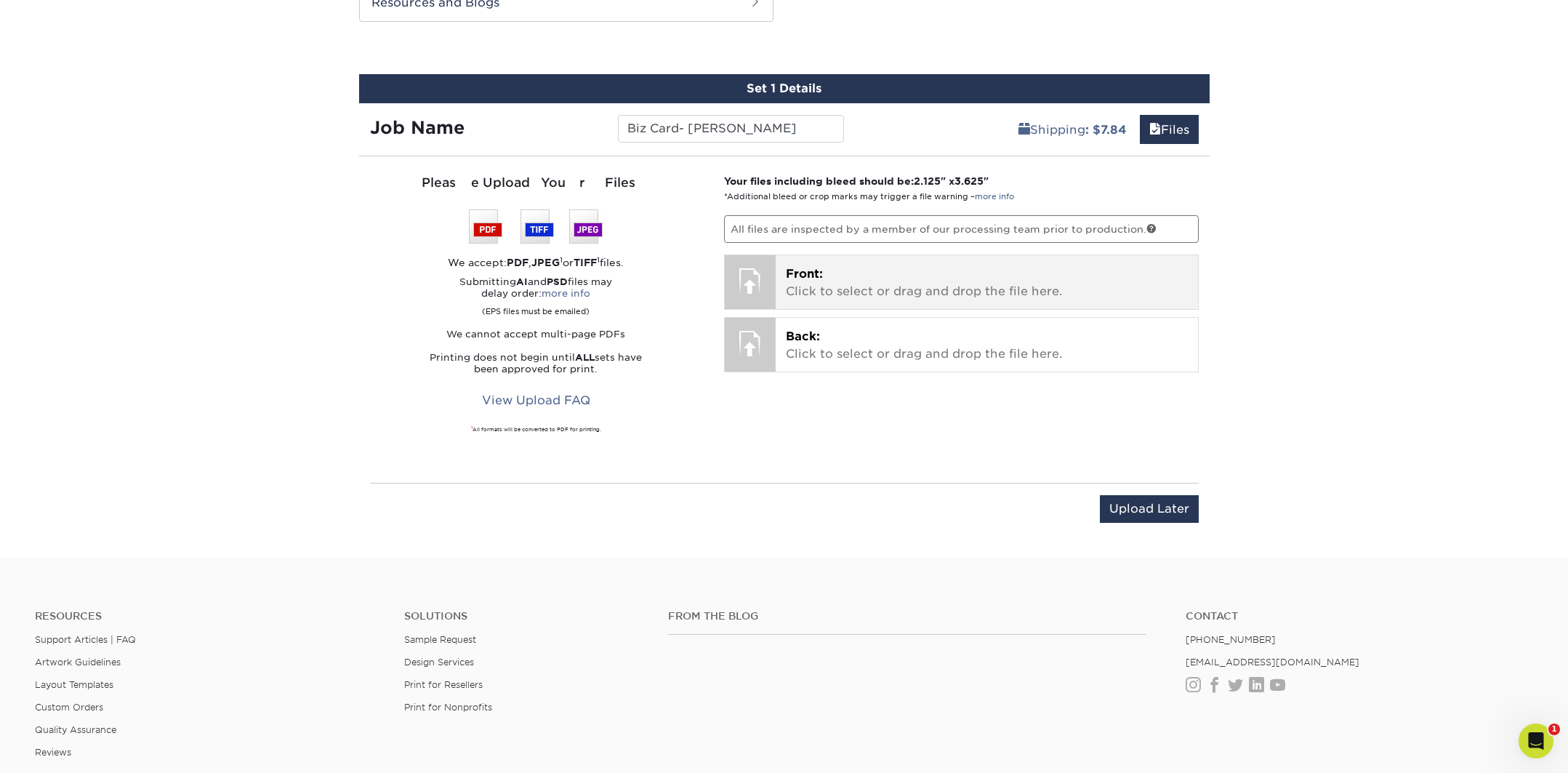
click at [909, 293] on p "Front: Click to select or drag and drop the file here." at bounding box center [987, 283] width 402 height 35
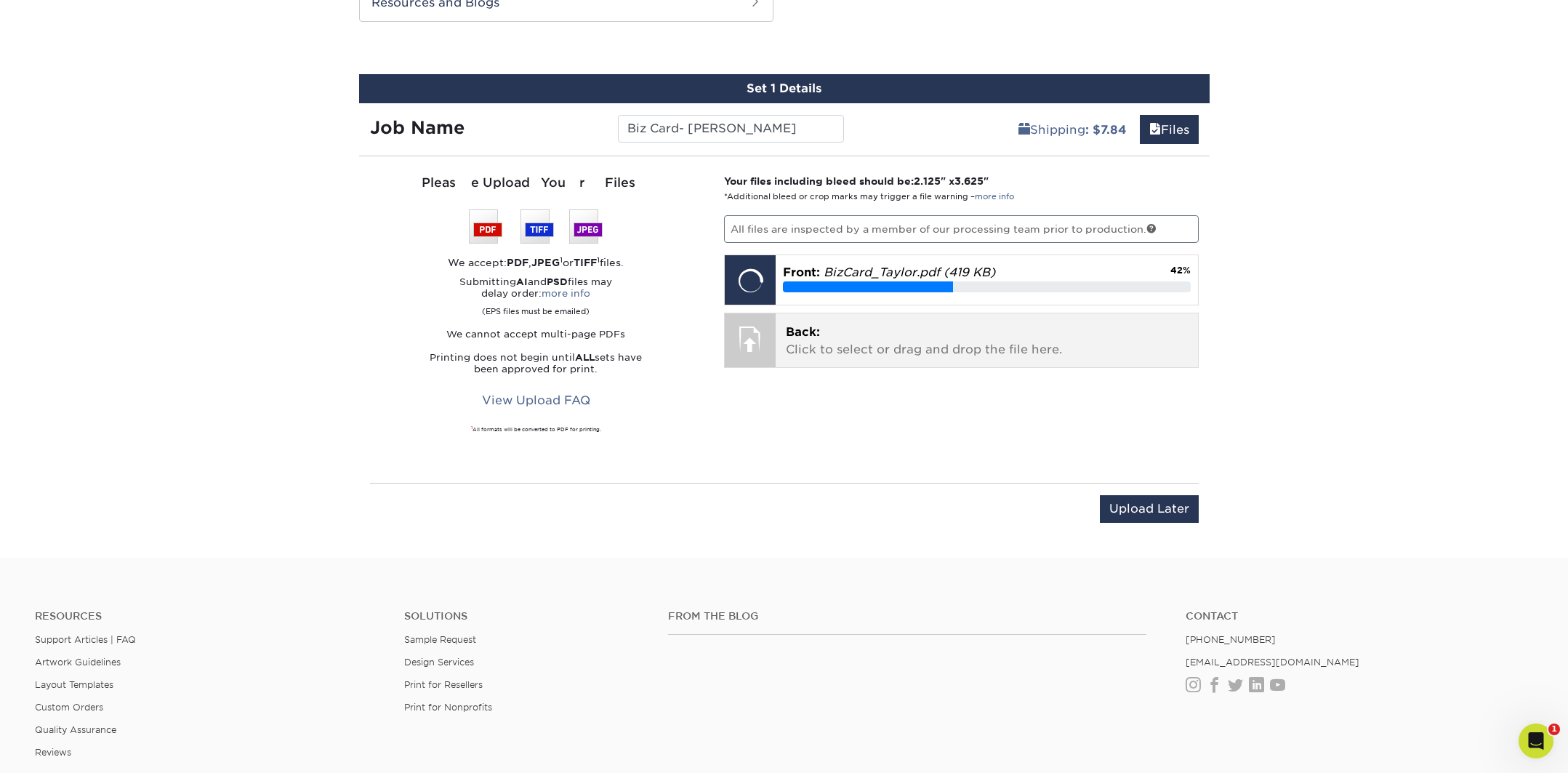
click at [839, 354] on p "Back: Click to select or drag and drop the file here." at bounding box center [987, 341] width 402 height 35
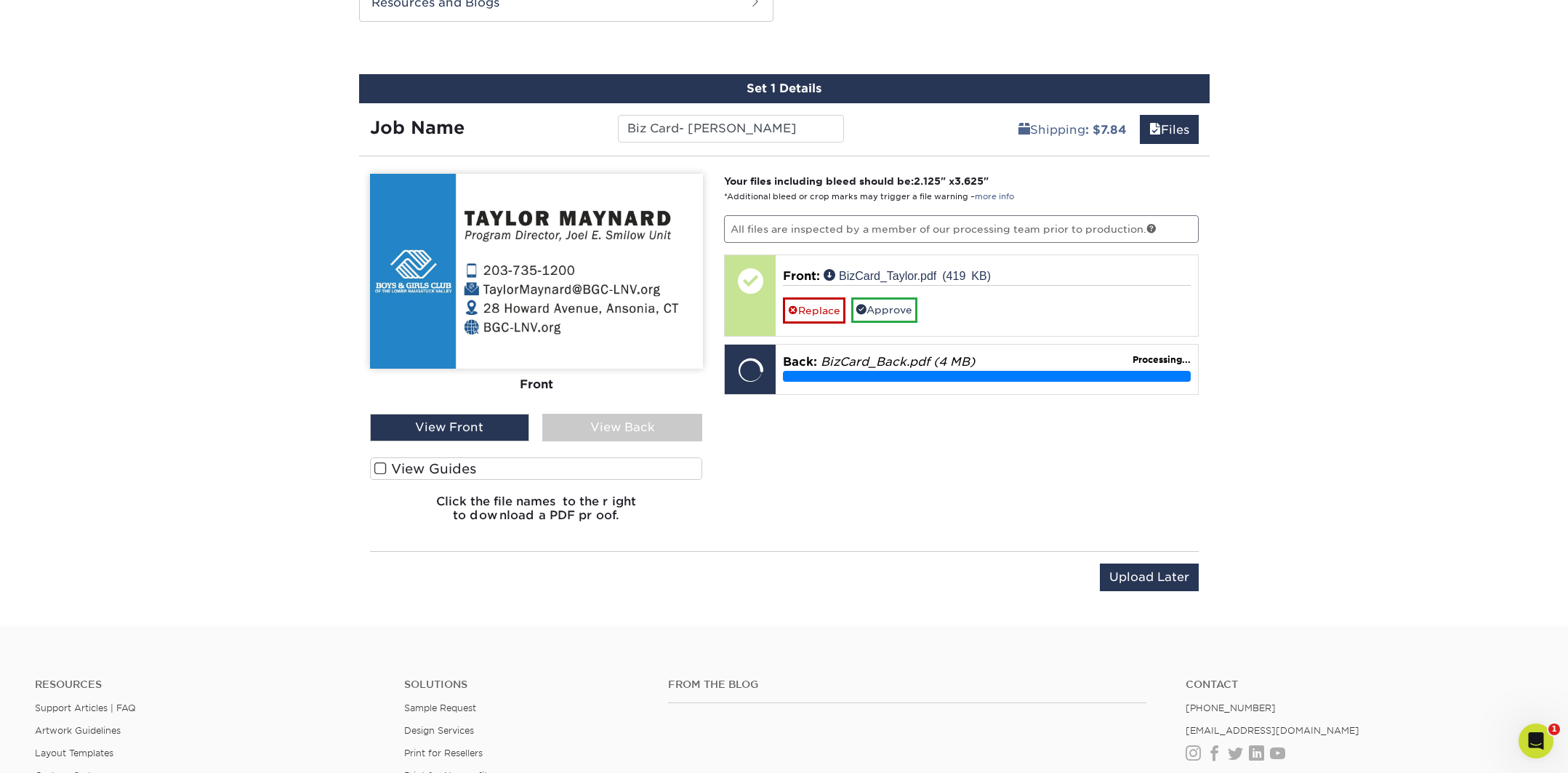
click at [378, 468] on span at bounding box center [380, 469] width 13 height 14
click at [0, 0] on input "View Guides" at bounding box center [0, 0] width 0 height 0
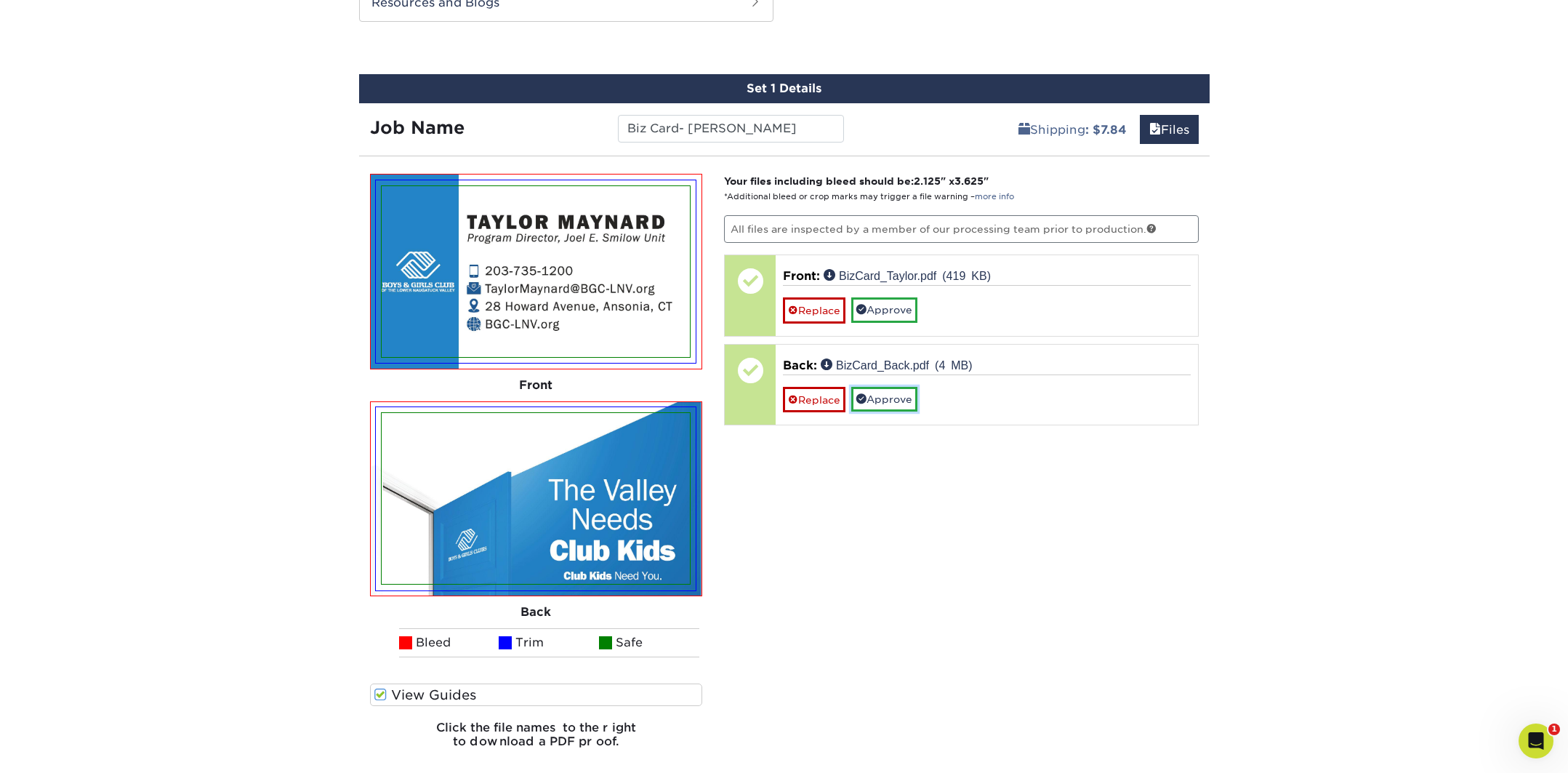
click at [894, 403] on link "Approve" at bounding box center [884, 399] width 66 height 25
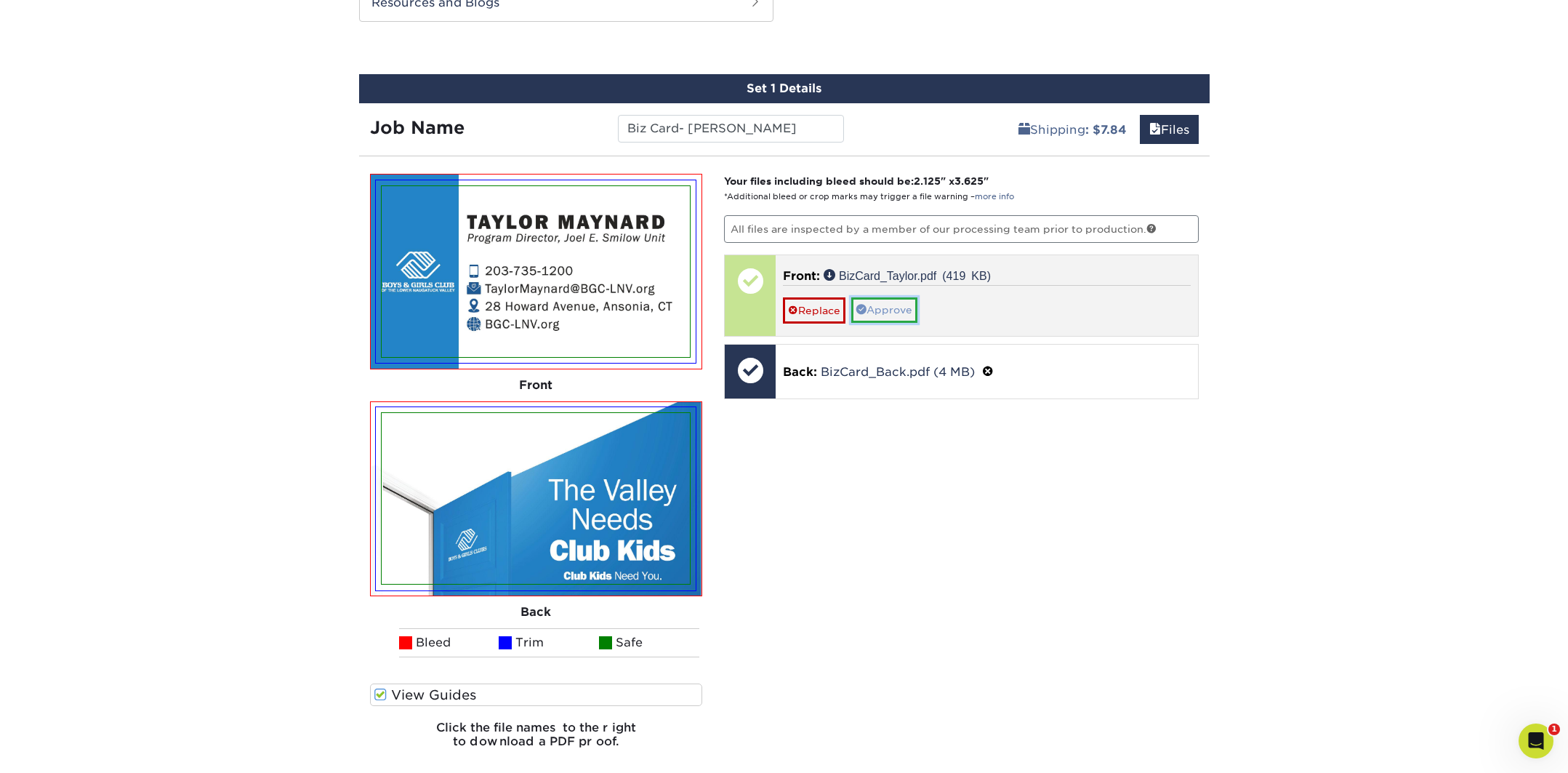
click at [886, 316] on link "Approve" at bounding box center [884, 310] width 66 height 25
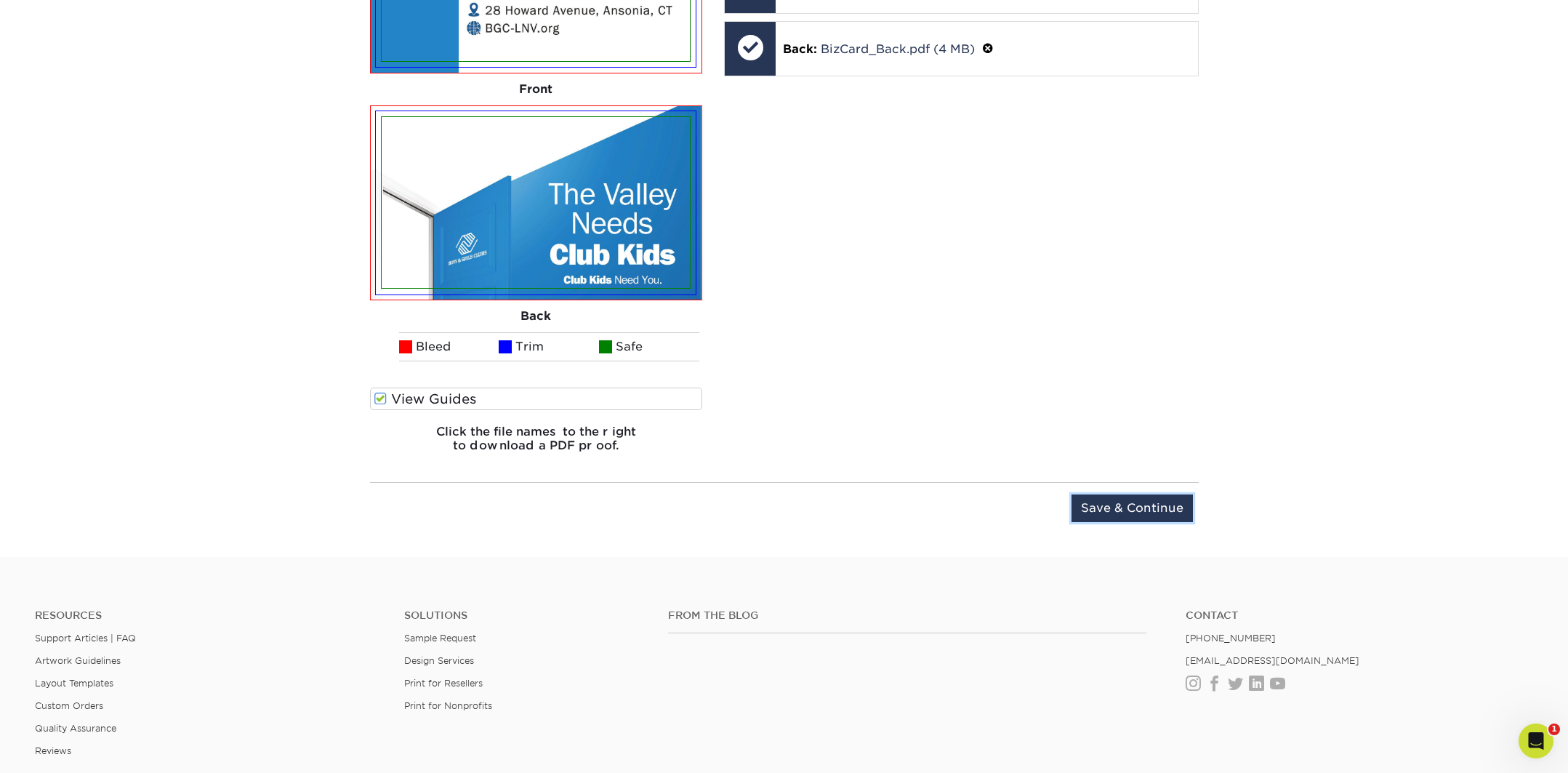
click at [1114, 509] on input "Save & Continue" at bounding box center [1133, 508] width 122 height 28
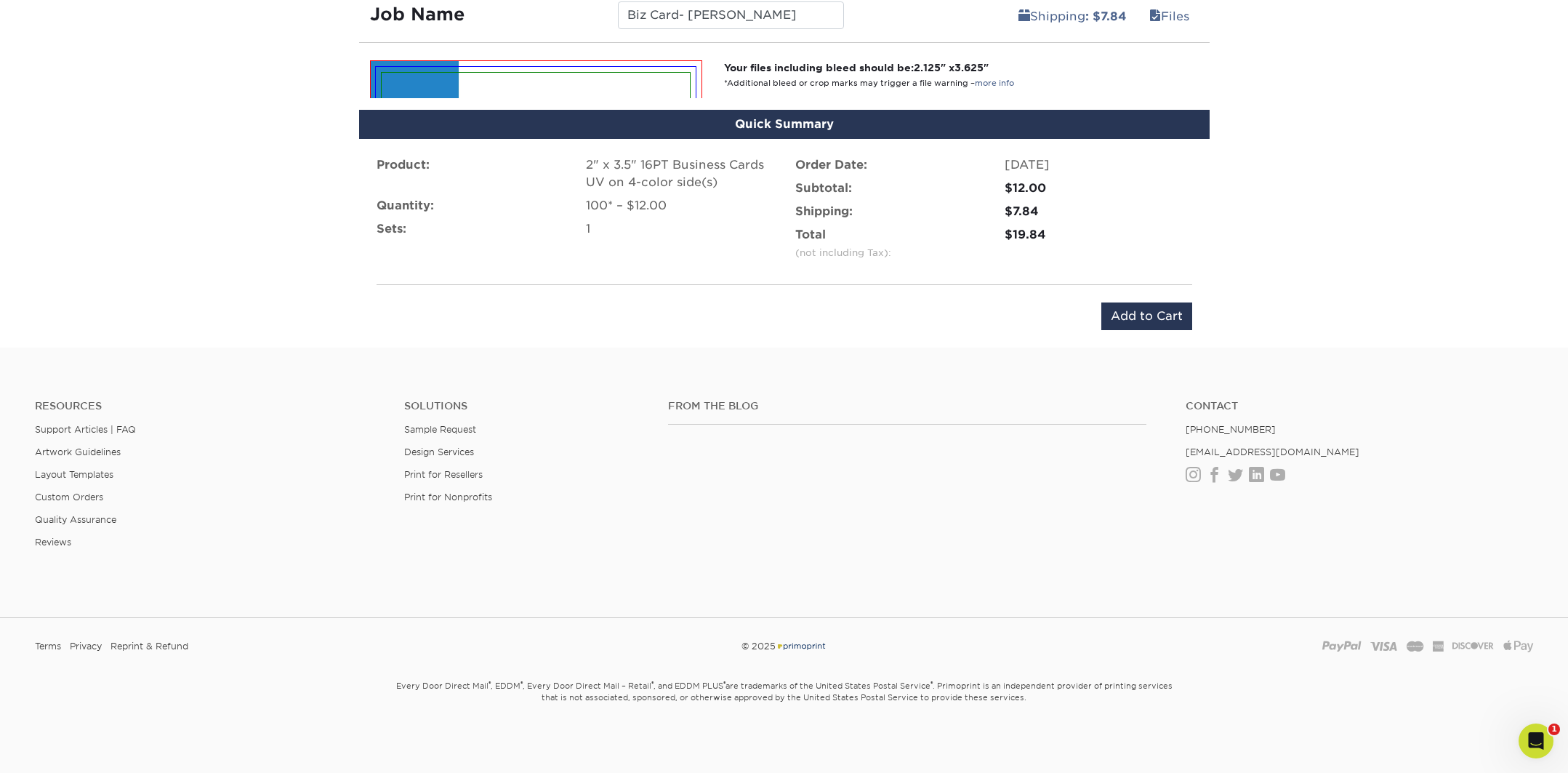
scroll to position [865, 0]
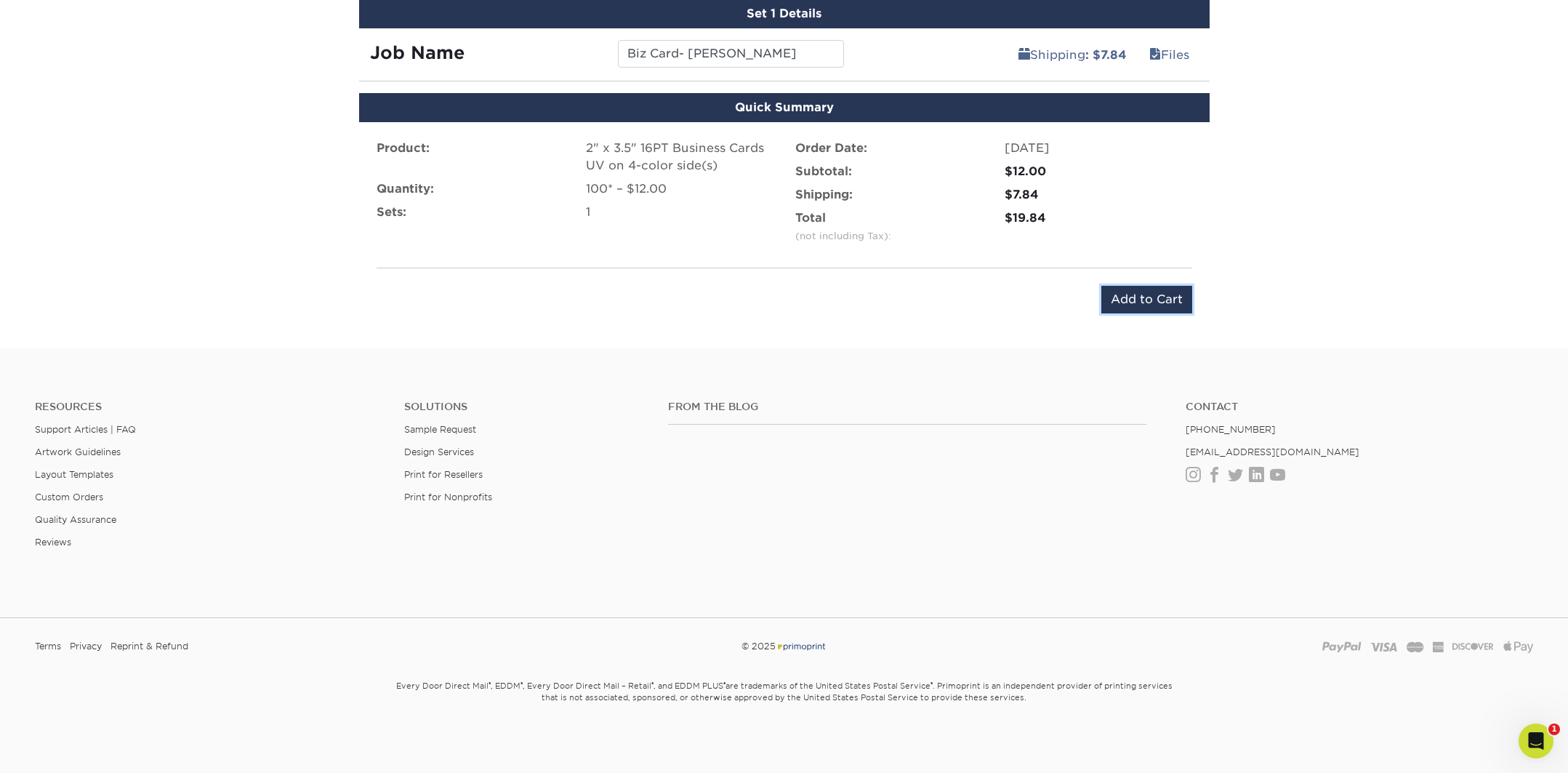
click at [1165, 304] on input "Add to Cart" at bounding box center [1146, 299] width 91 height 28
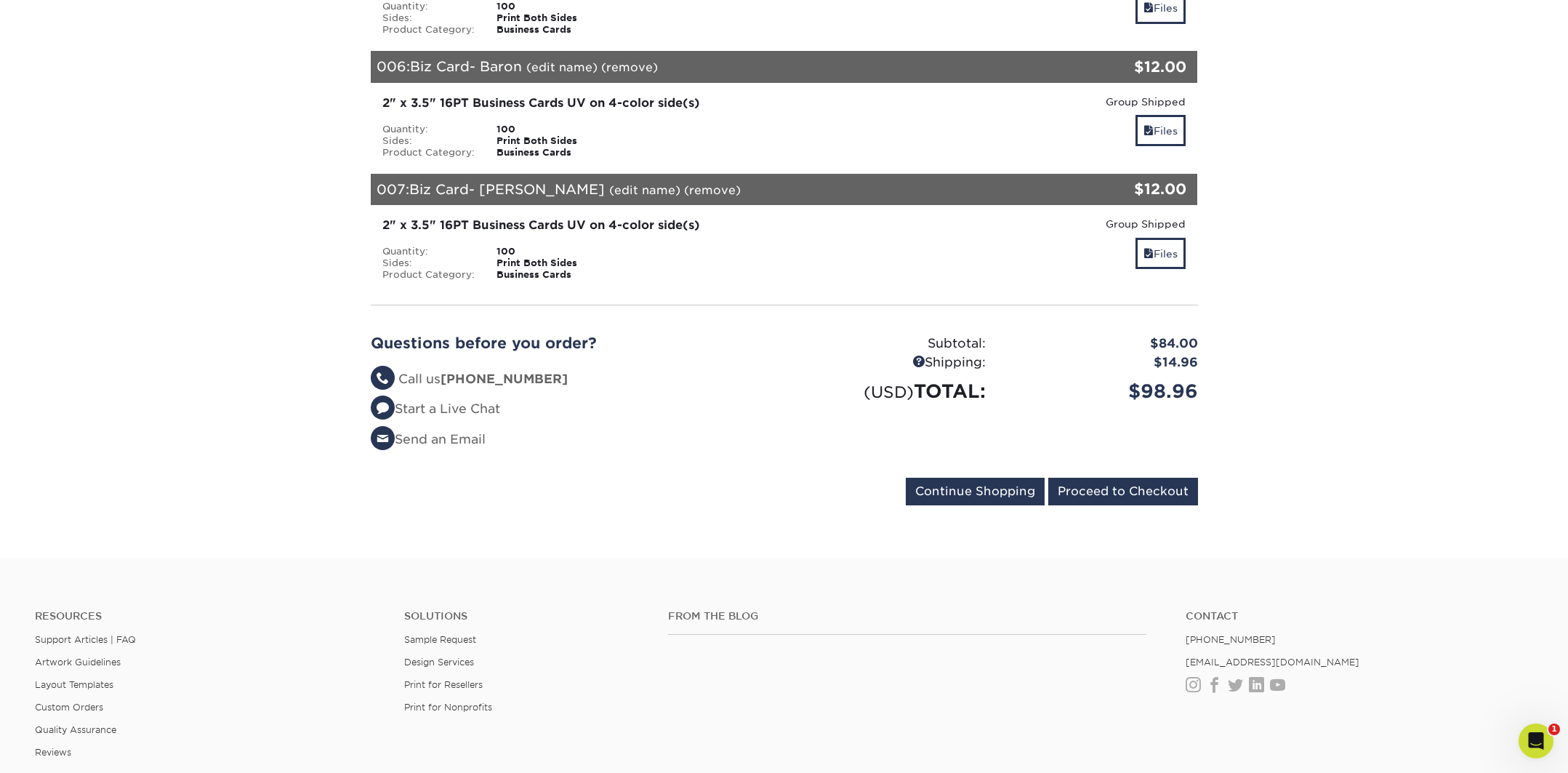
scroll to position [1128, 0]
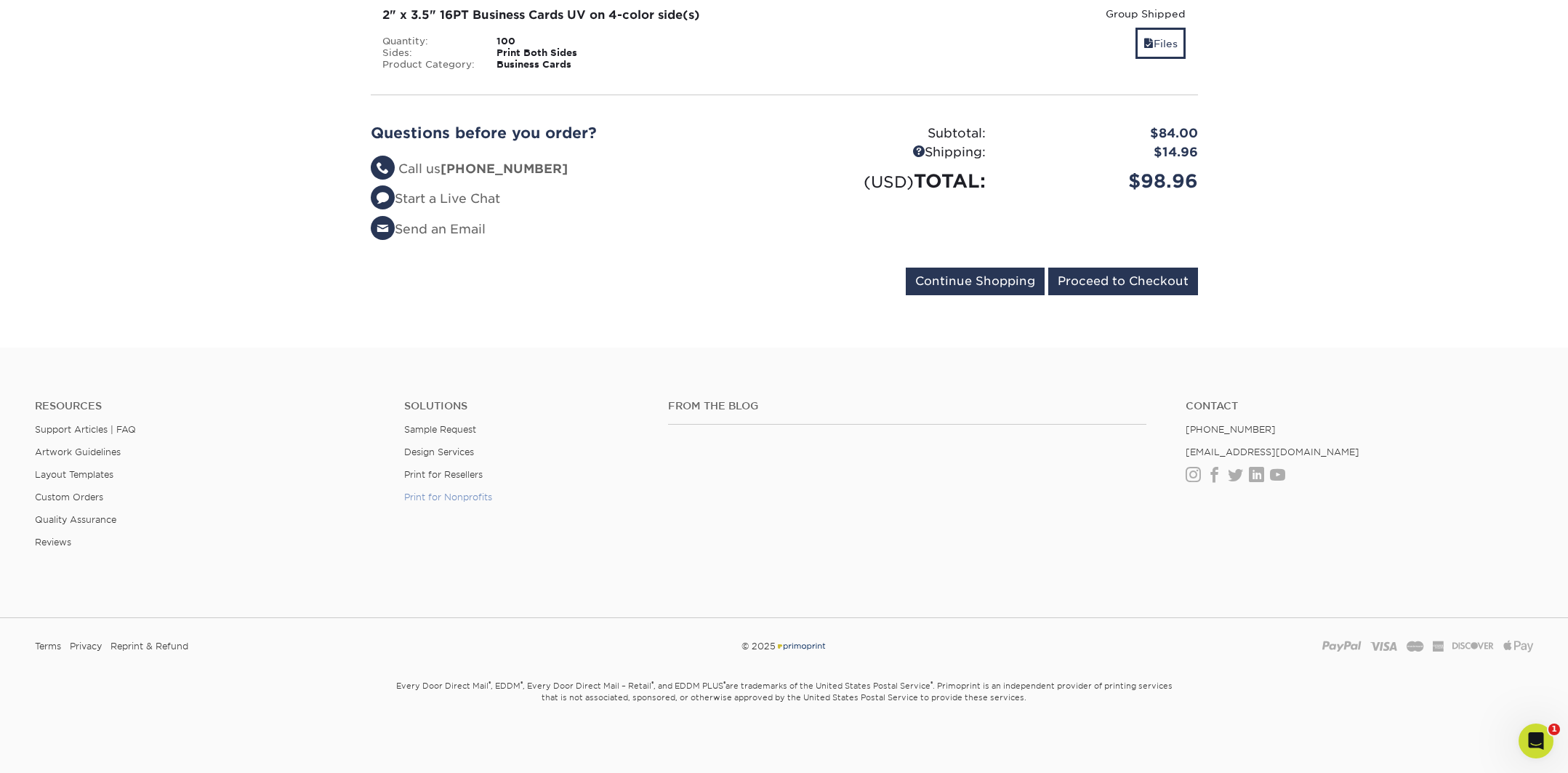
click at [451, 500] on link "Print for Nonprofits" at bounding box center [448, 497] width 88 height 11
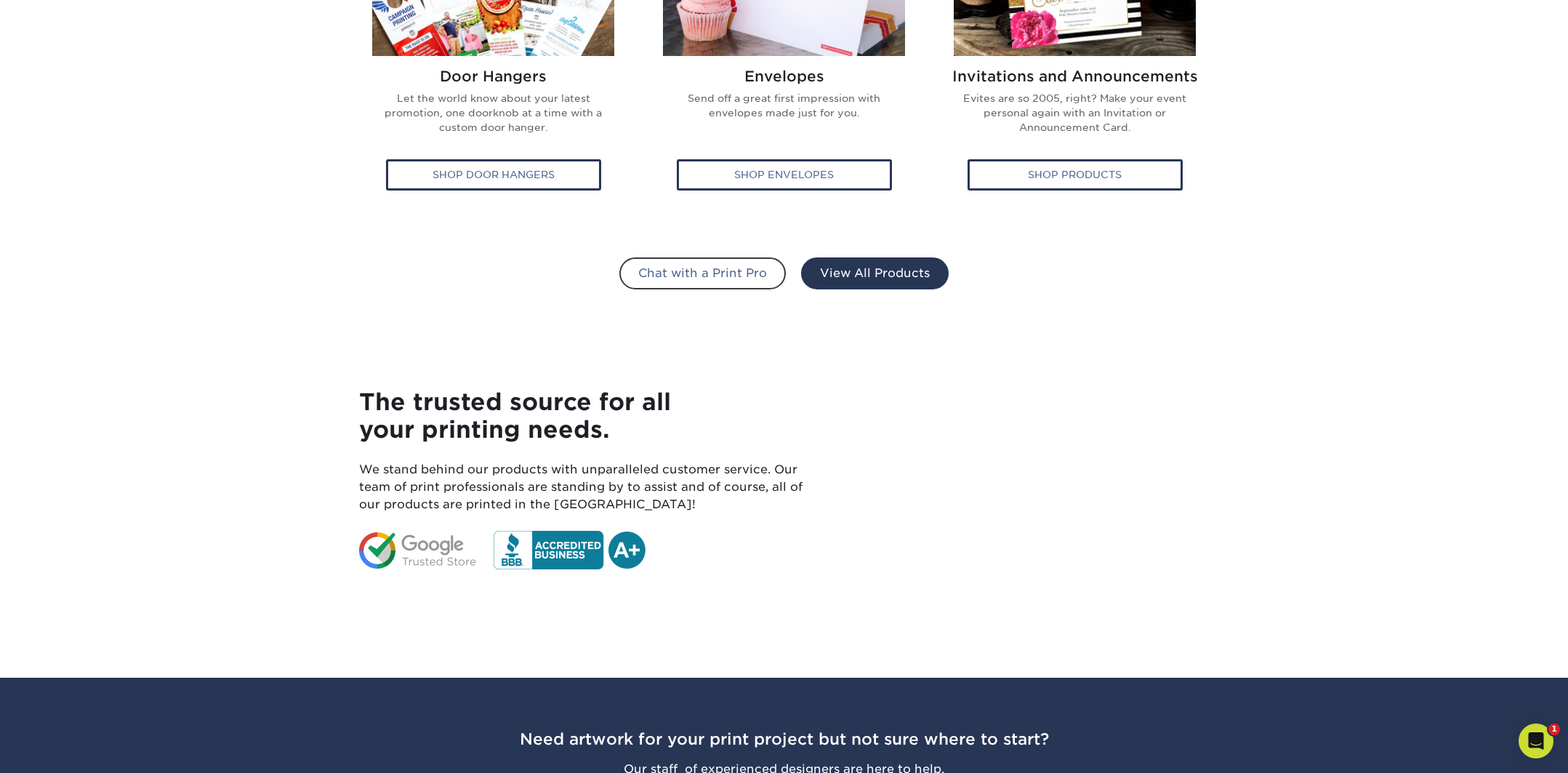
click at [907, 263] on link "View All Products" at bounding box center [874, 274] width 148 height 32
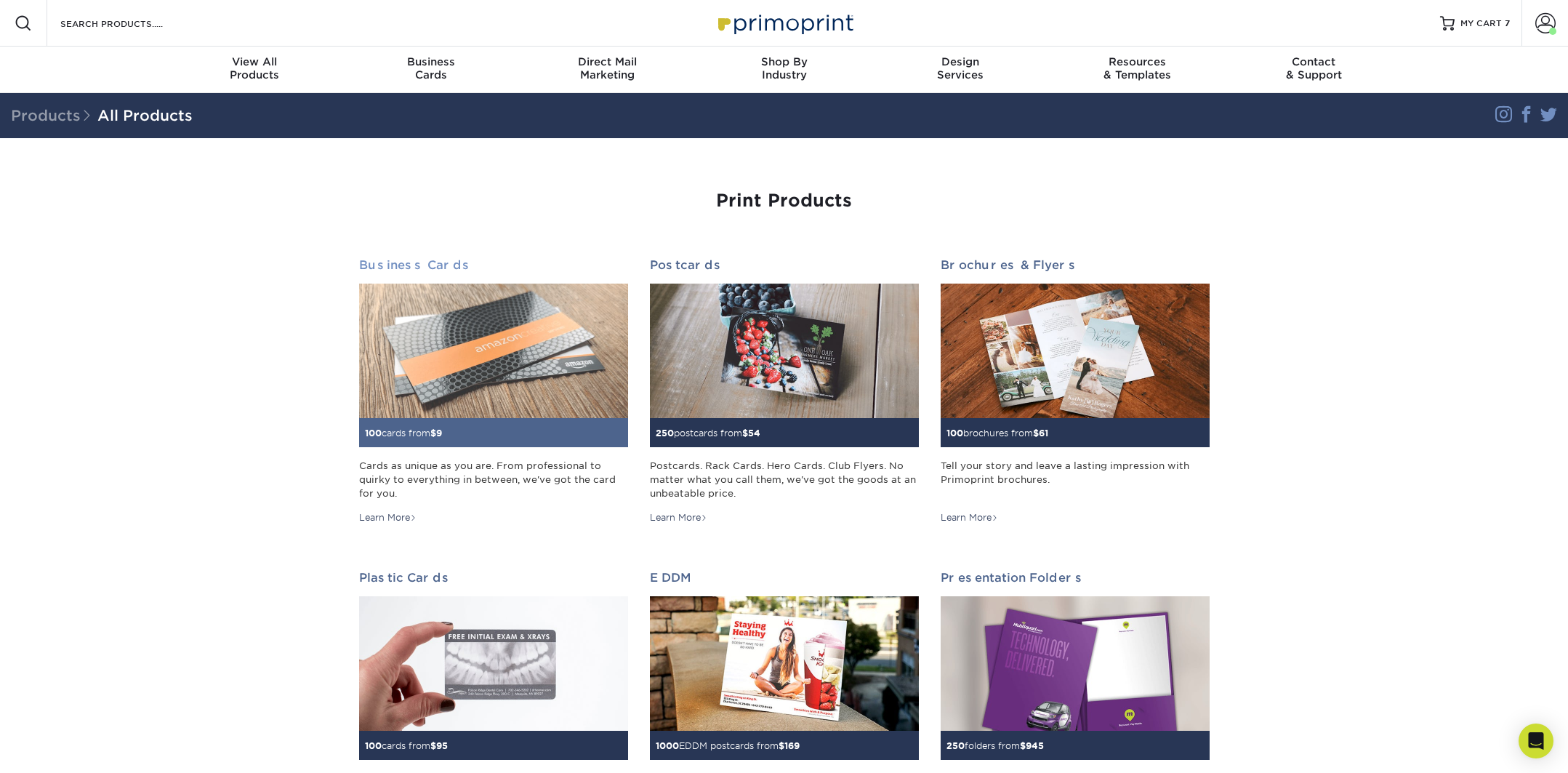
click at [468, 325] on img at bounding box center [493, 350] width 269 height 134
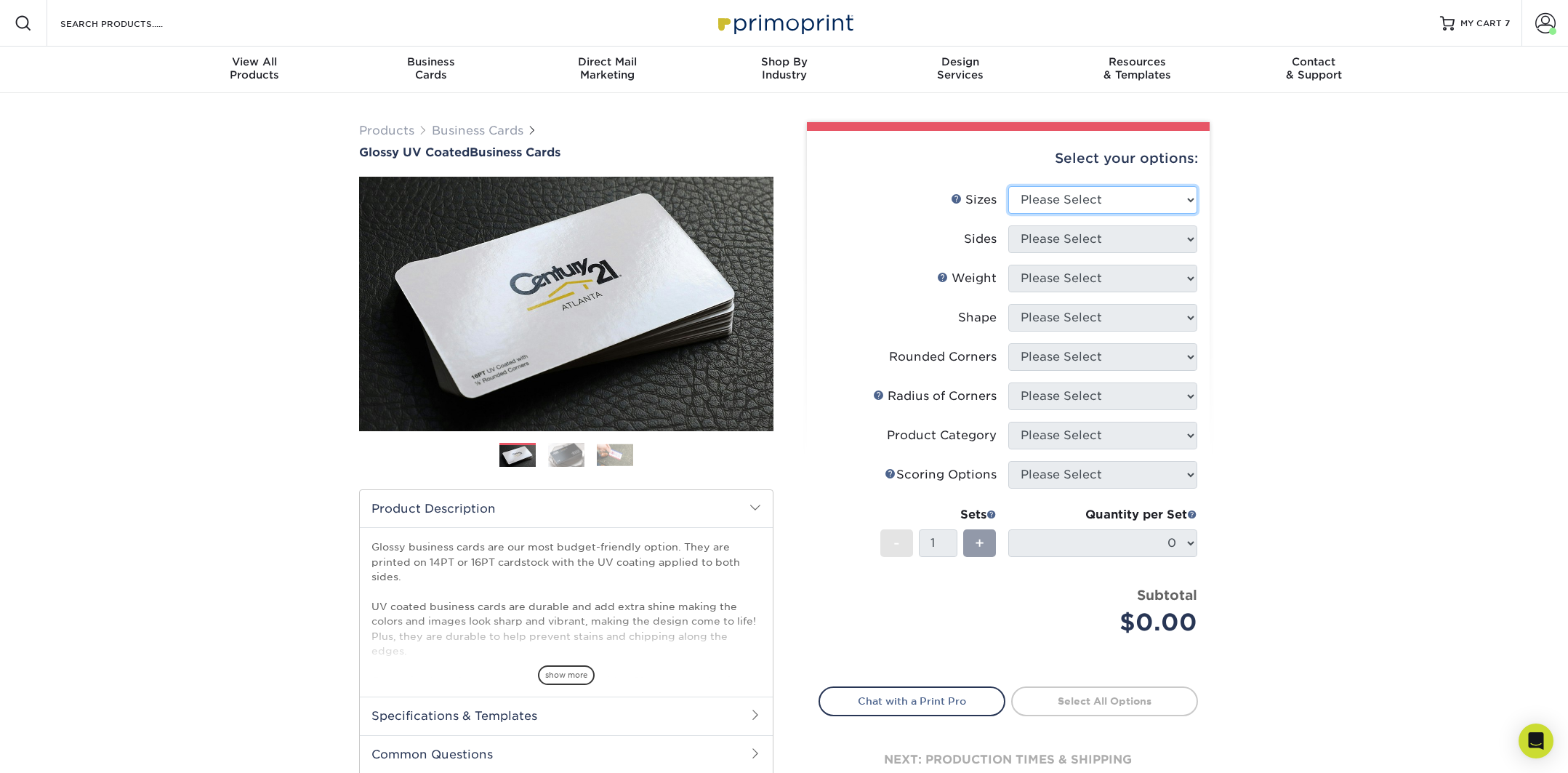
click at [1084, 197] on select "Please Select 1.5" x 3.5" - Mini 1.75" x 3.5" - Mini 2" x 2" - Square 2" x 3" -…" at bounding box center [1103, 199] width 189 height 28
select select "2.00x3.50"
click at [1009, 186] on select "Please Select 1.5" x 3.5" - Mini 1.75" x 3.5" - Mini 2" x 2" - Square 2" x 3" -…" at bounding box center [1103, 199] width 189 height 28
click at [1056, 241] on select "Please Select Print Both Sides Print Front Only" at bounding box center [1103, 238] width 189 height 28
select select "13abbda7-1d64-4f25-8bb2-c179b224825d"
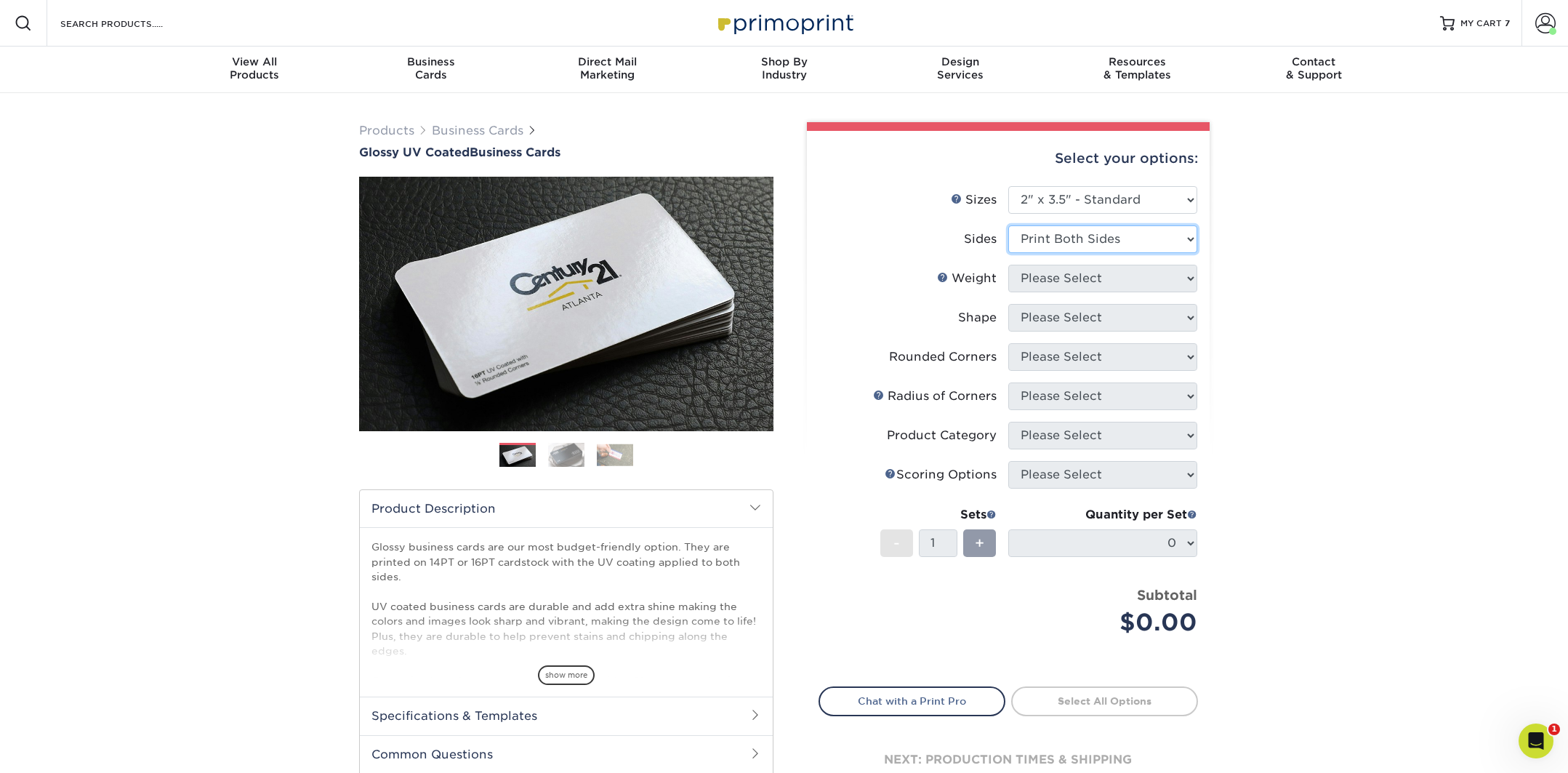
click at [1009, 225] on select "Please Select Print Both Sides Print Front Only" at bounding box center [1103, 238] width 189 height 28
click at [1060, 287] on select "Please Select 16PT 14PT" at bounding box center [1103, 278] width 189 height 28
select select "16PT"
click at [1009, 264] on select "Please Select 16PT 14PT" at bounding box center [1103, 278] width 189 height 28
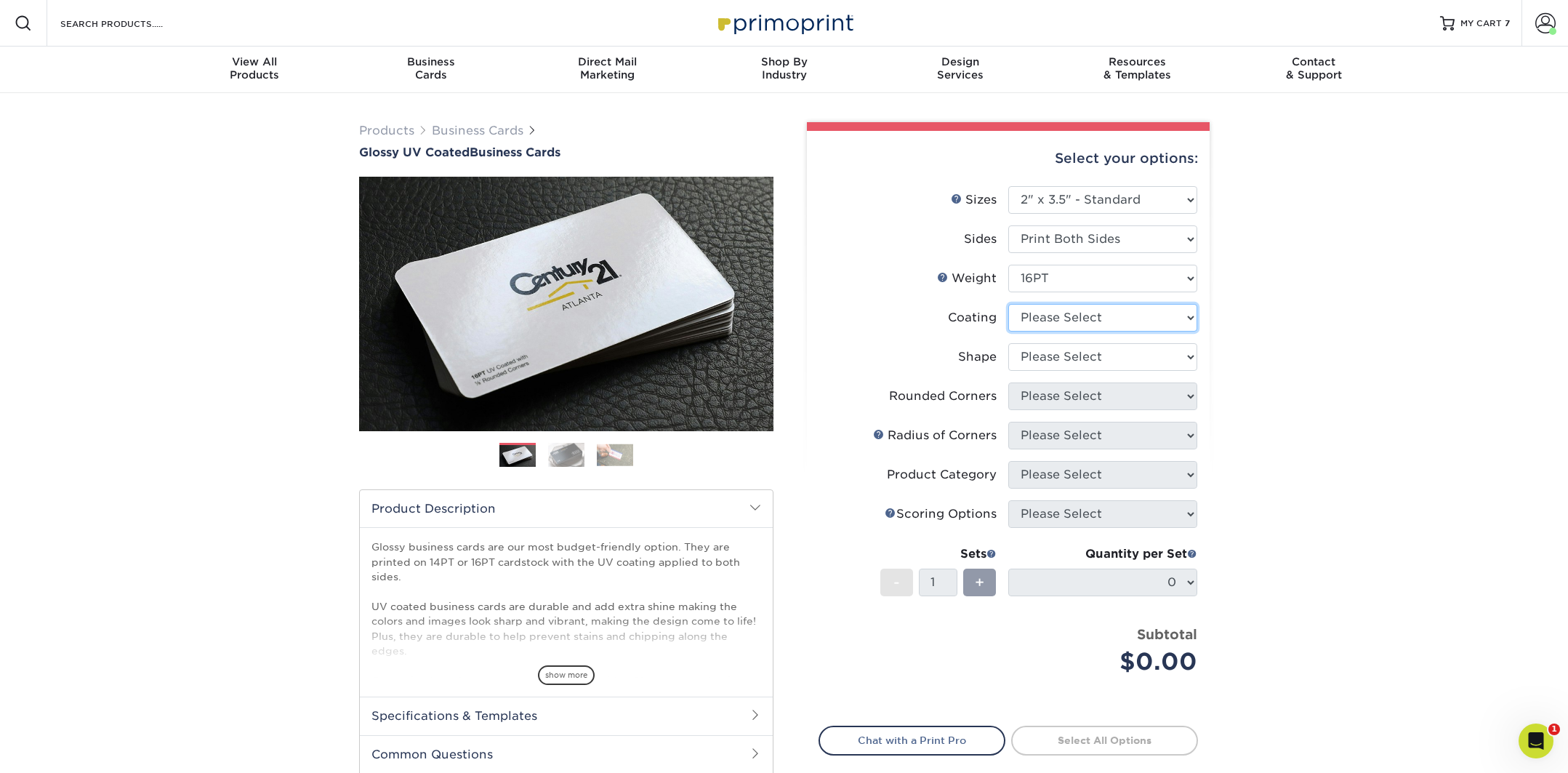
click at [1054, 319] on select at bounding box center [1103, 318] width 189 height 28
select select "ae367451-b2b8-45df-a344-0f05b6a12993"
click at [1009, 304] on select at bounding box center [1103, 318] width 189 height 28
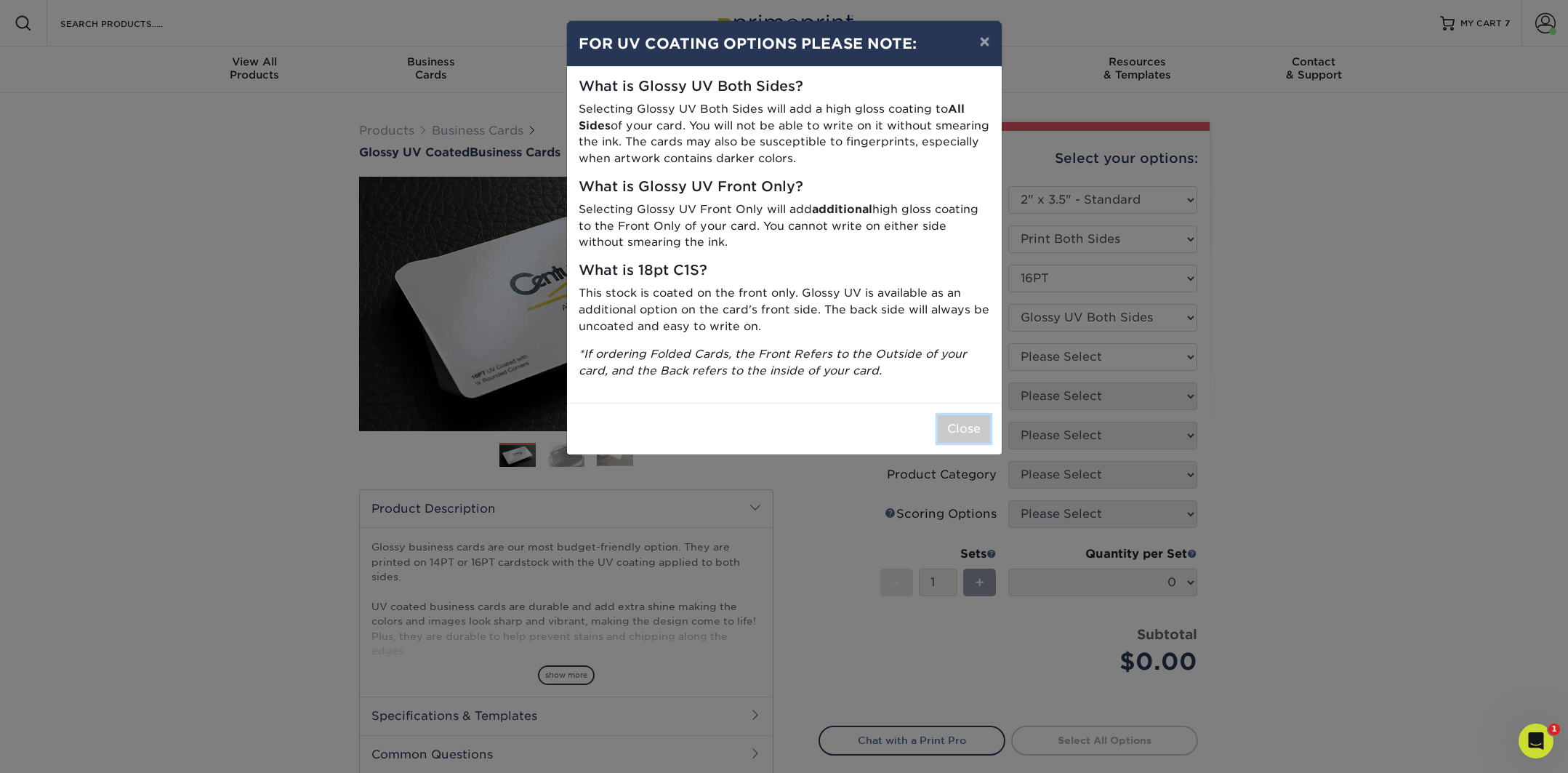
click at [976, 424] on button "Close" at bounding box center [964, 429] width 53 height 28
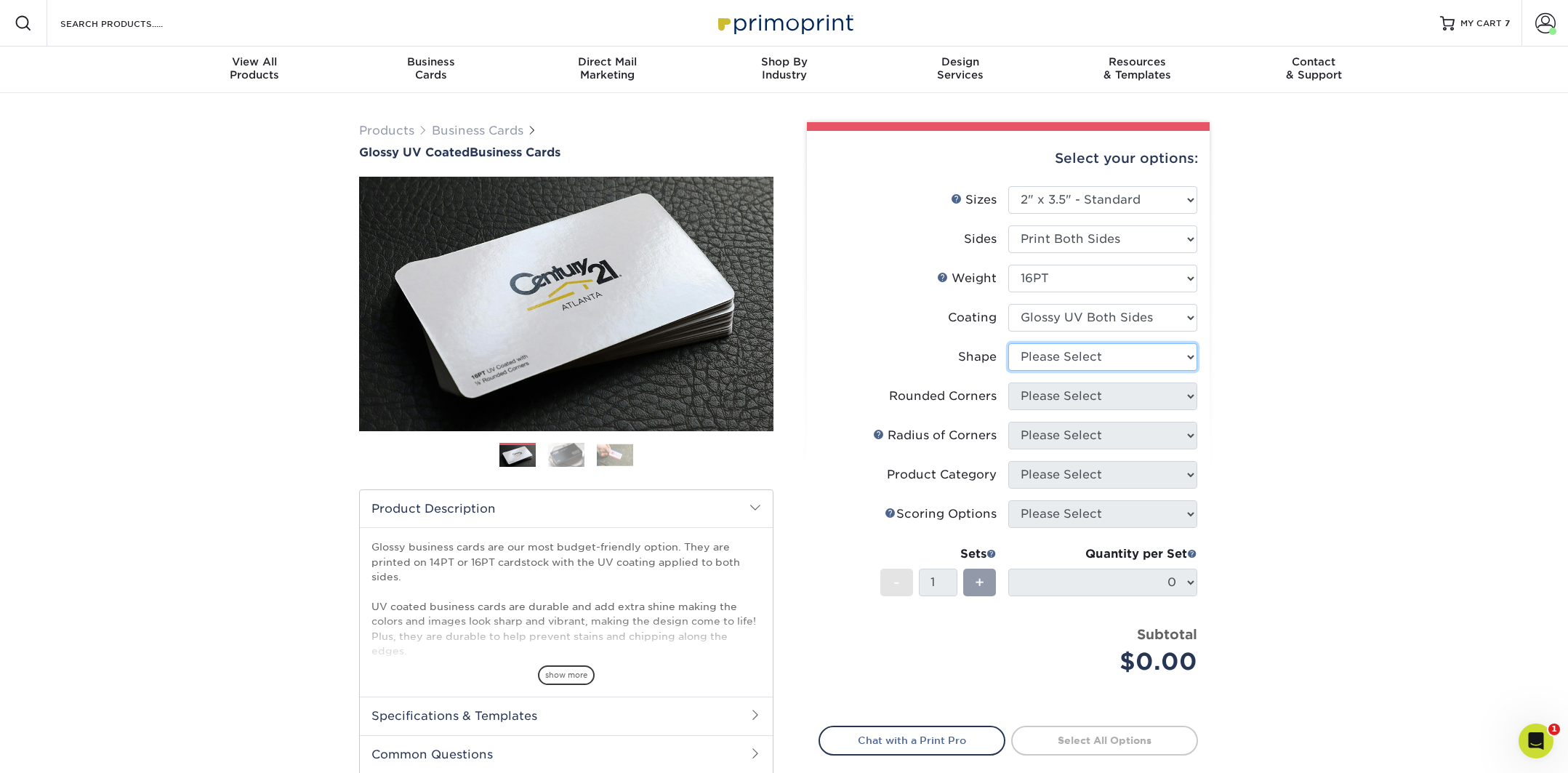
click at [1068, 355] on select "Please Select Standard Oval" at bounding box center [1103, 357] width 189 height 28
select select "standard"
click at [1009, 344] on select "Please Select Standard Oval" at bounding box center [1103, 357] width 189 height 28
click at [1060, 399] on select "Please Select Yes - Round 2 Corners Yes - Round 4 Corners No" at bounding box center [1103, 396] width 189 height 28
select select "0"
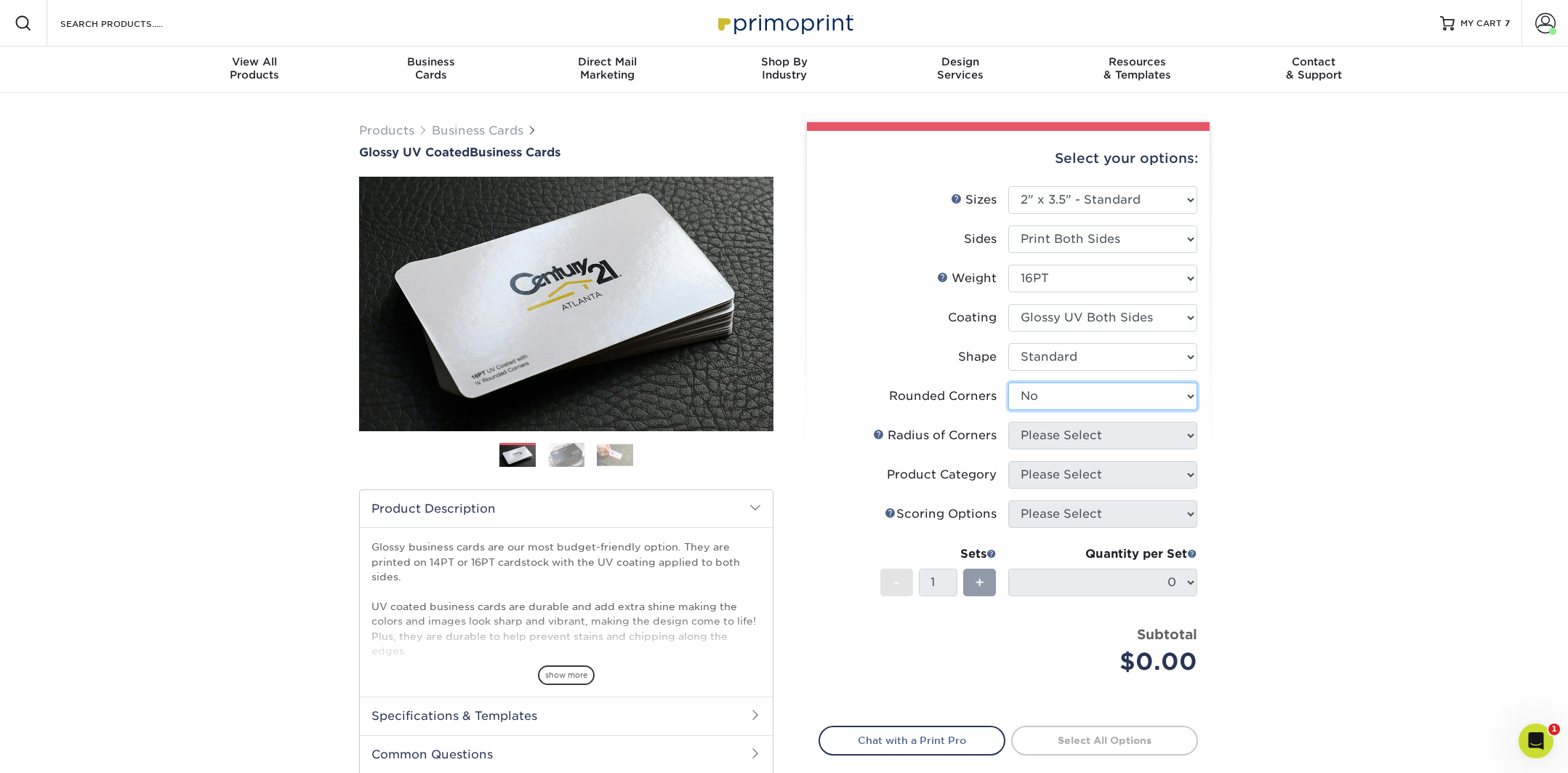
click at [1009, 383] on select "Please Select Yes - Round 2 Corners Yes - Round 4 Corners No" at bounding box center [1103, 396] width 189 height 28
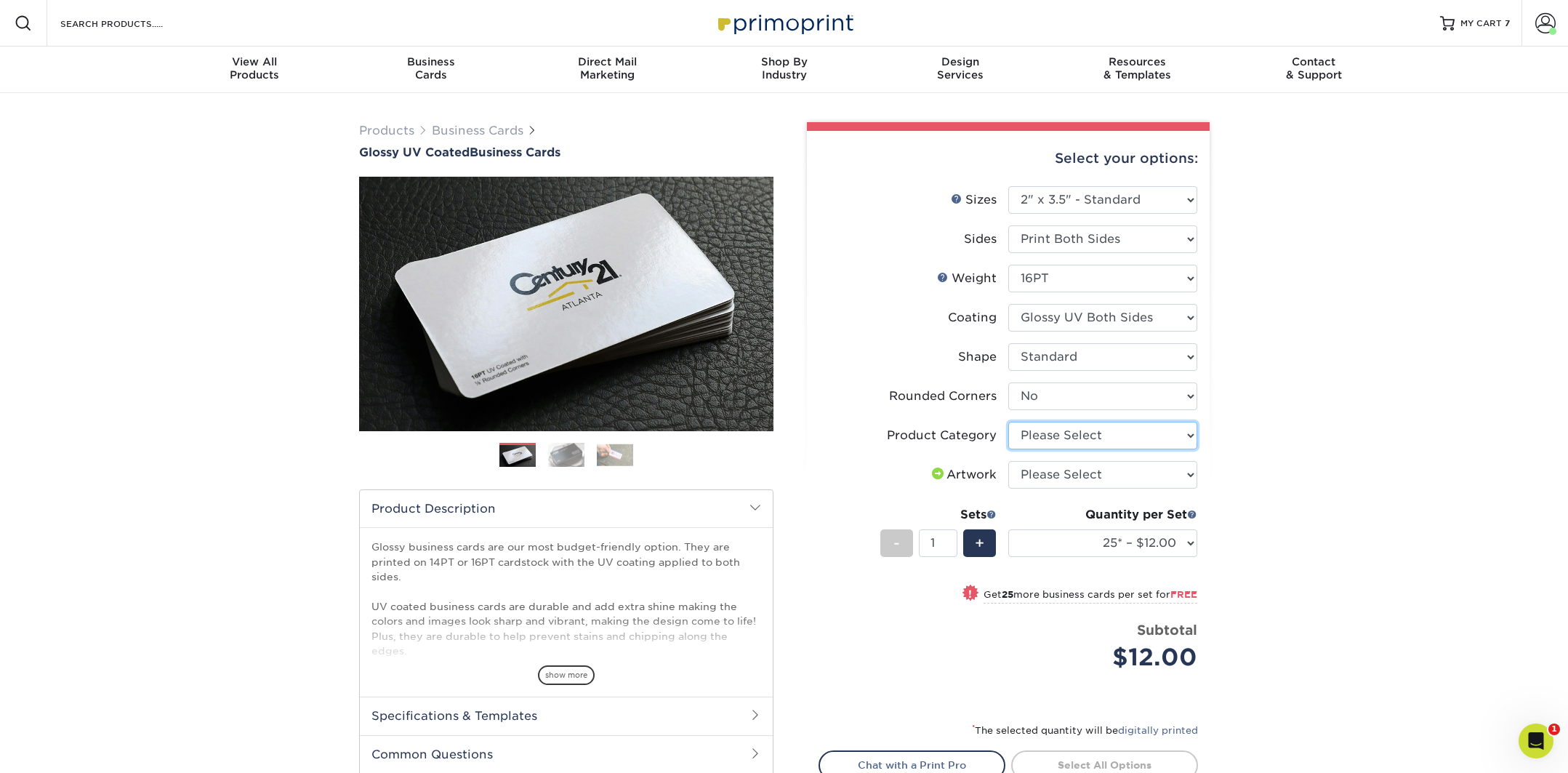
click at [1078, 434] on select "Please Select Business Cards" at bounding box center [1103, 435] width 189 height 28
select select "3b5148f1-0588-4f88-a218-97bcfdce65c1"
click at [1009, 422] on select "Please Select Business Cards" at bounding box center [1103, 435] width 189 height 28
click at [1032, 475] on select "Please Select I will upload files I need a design - $100" at bounding box center [1103, 474] width 189 height 28
select select "upload"
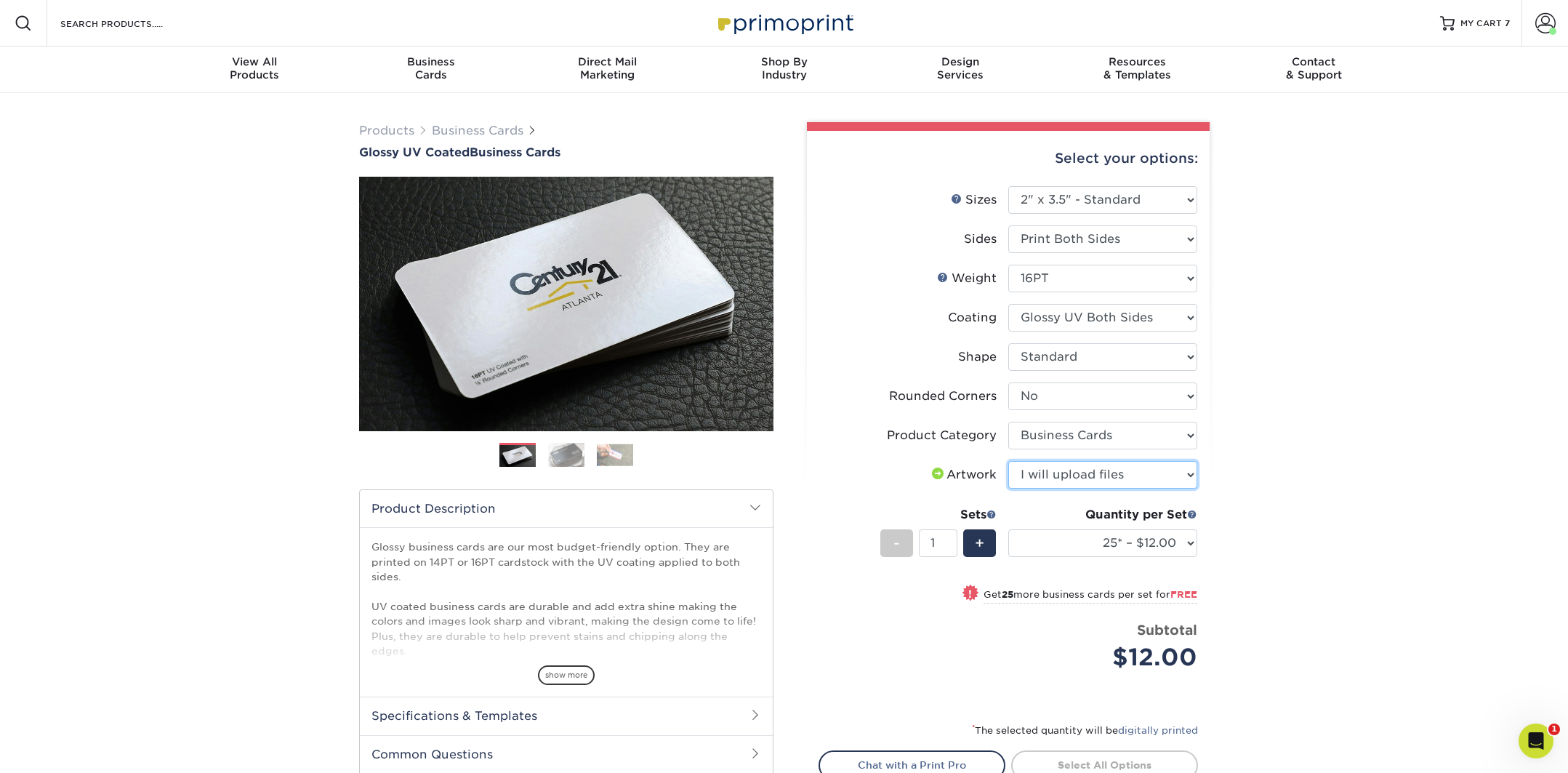
click at [1009, 461] on select "Please Select I will upload files I need a design - $100" at bounding box center [1103, 474] width 189 height 28
click at [1074, 545] on select "25* – $12.00 50* – $12.00 100* – $12.00 250* – $21.00 500 – $42.00 1000 – $53.0…" at bounding box center [1103, 543] width 189 height 28
select select "100* – $12.00"
click at [1009, 530] on select "25* – $12.00 50* – $12.00 100* – $12.00 250* – $21.00 500 – $42.00 1000 – $53.0…" at bounding box center [1103, 543] width 189 height 28
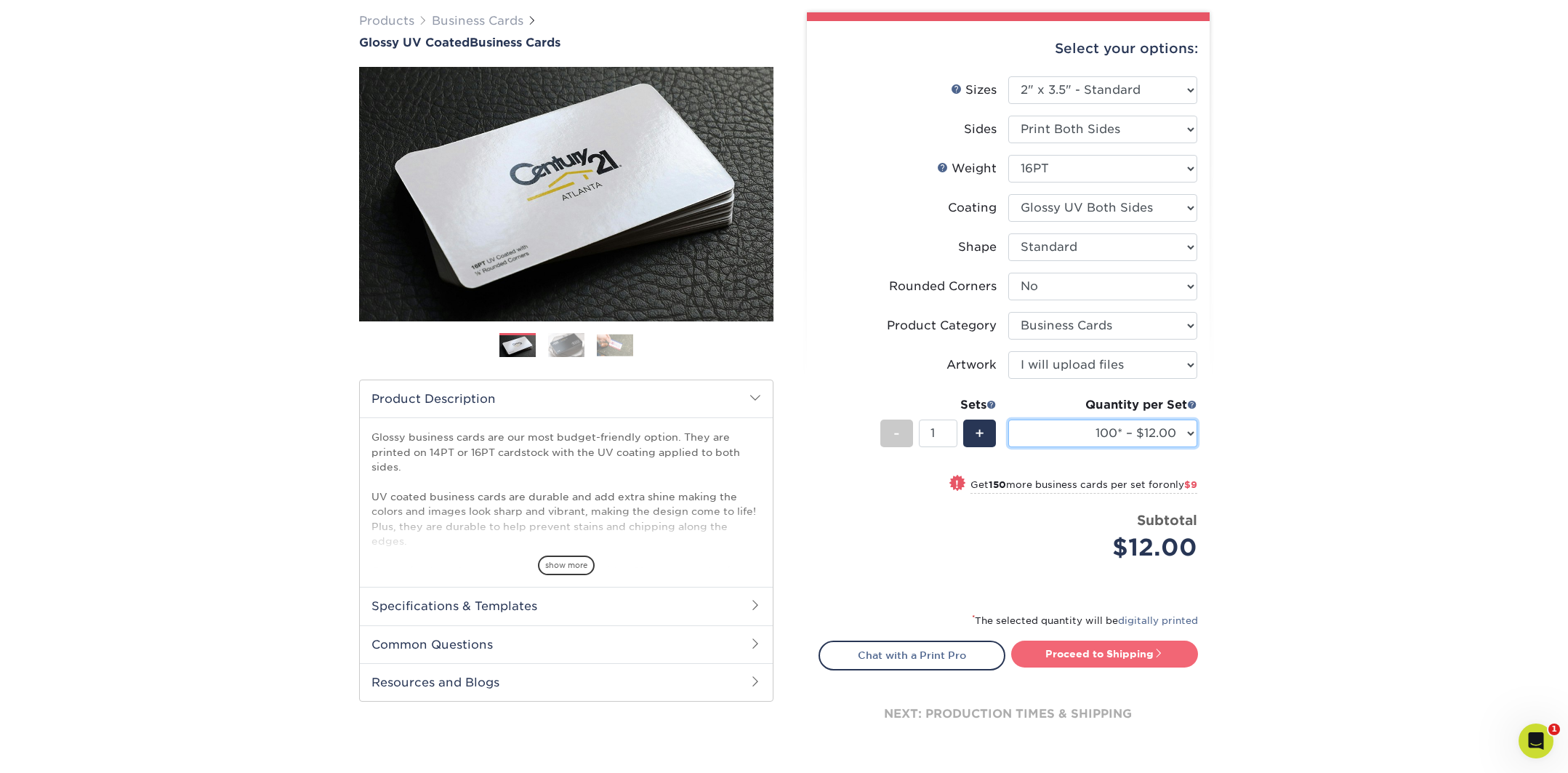
scroll to position [122, 0]
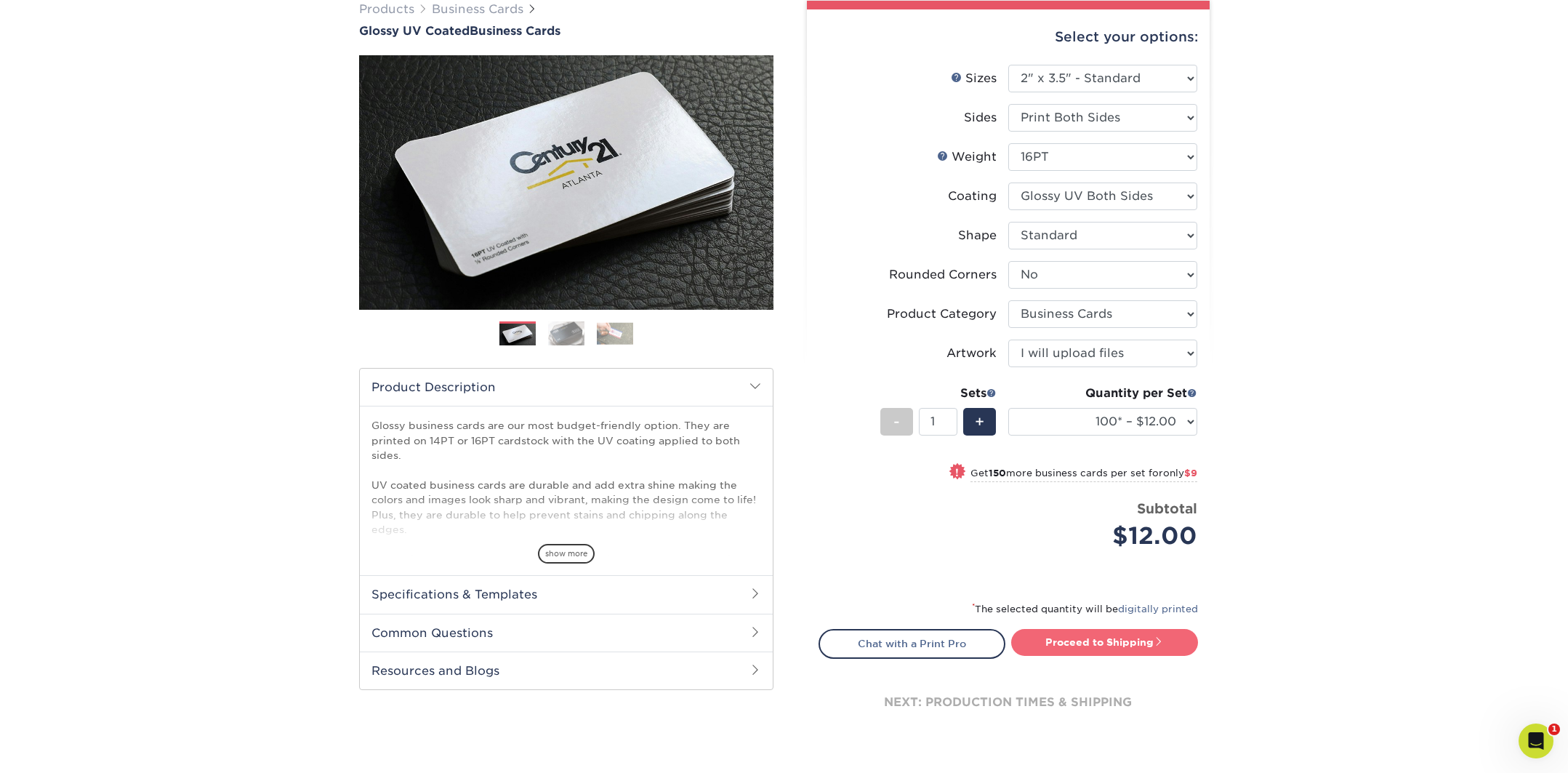
click at [1097, 640] on link "Proceed to Shipping" at bounding box center [1105, 641] width 187 height 26
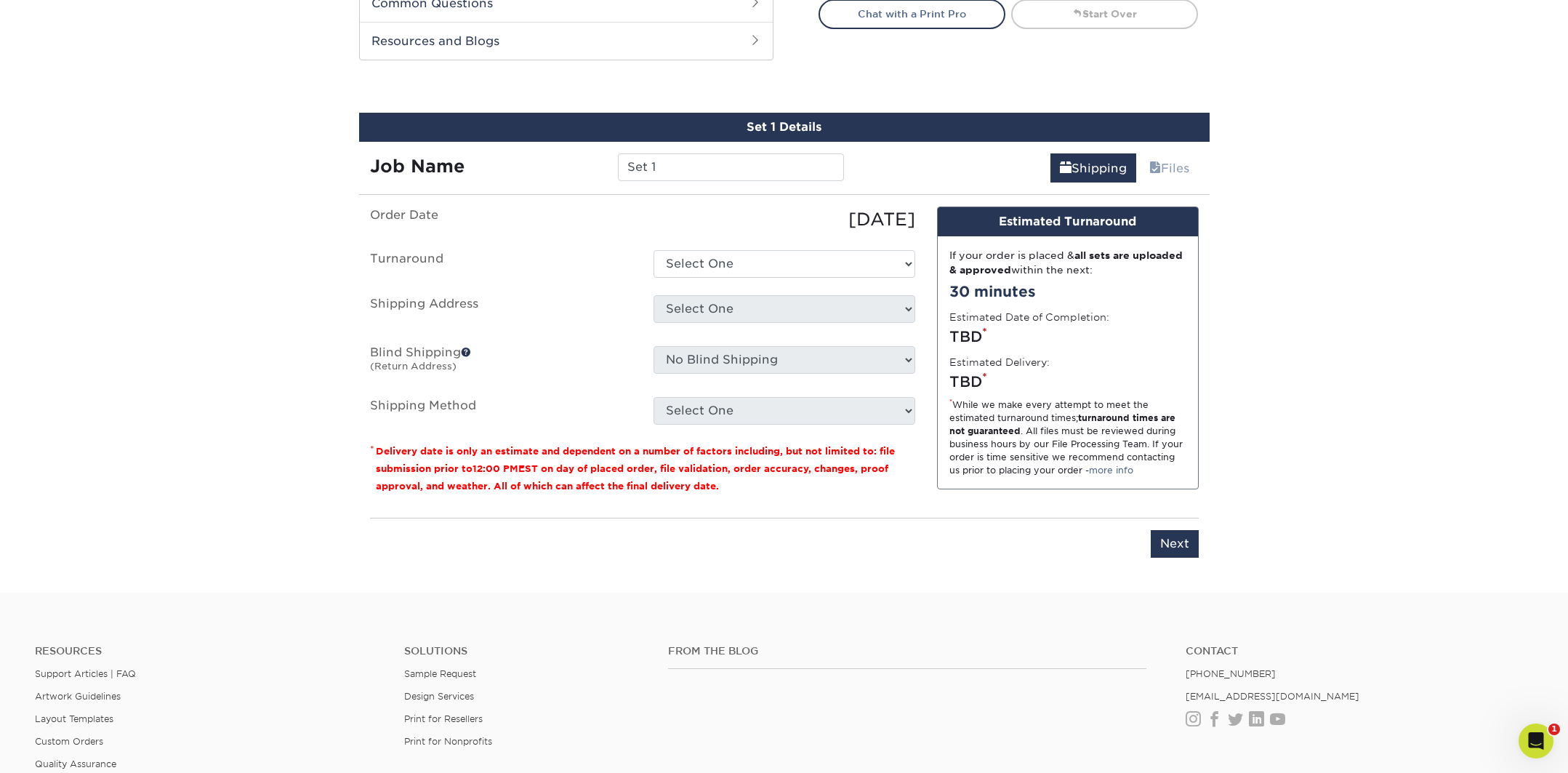
scroll to position [790, 0]
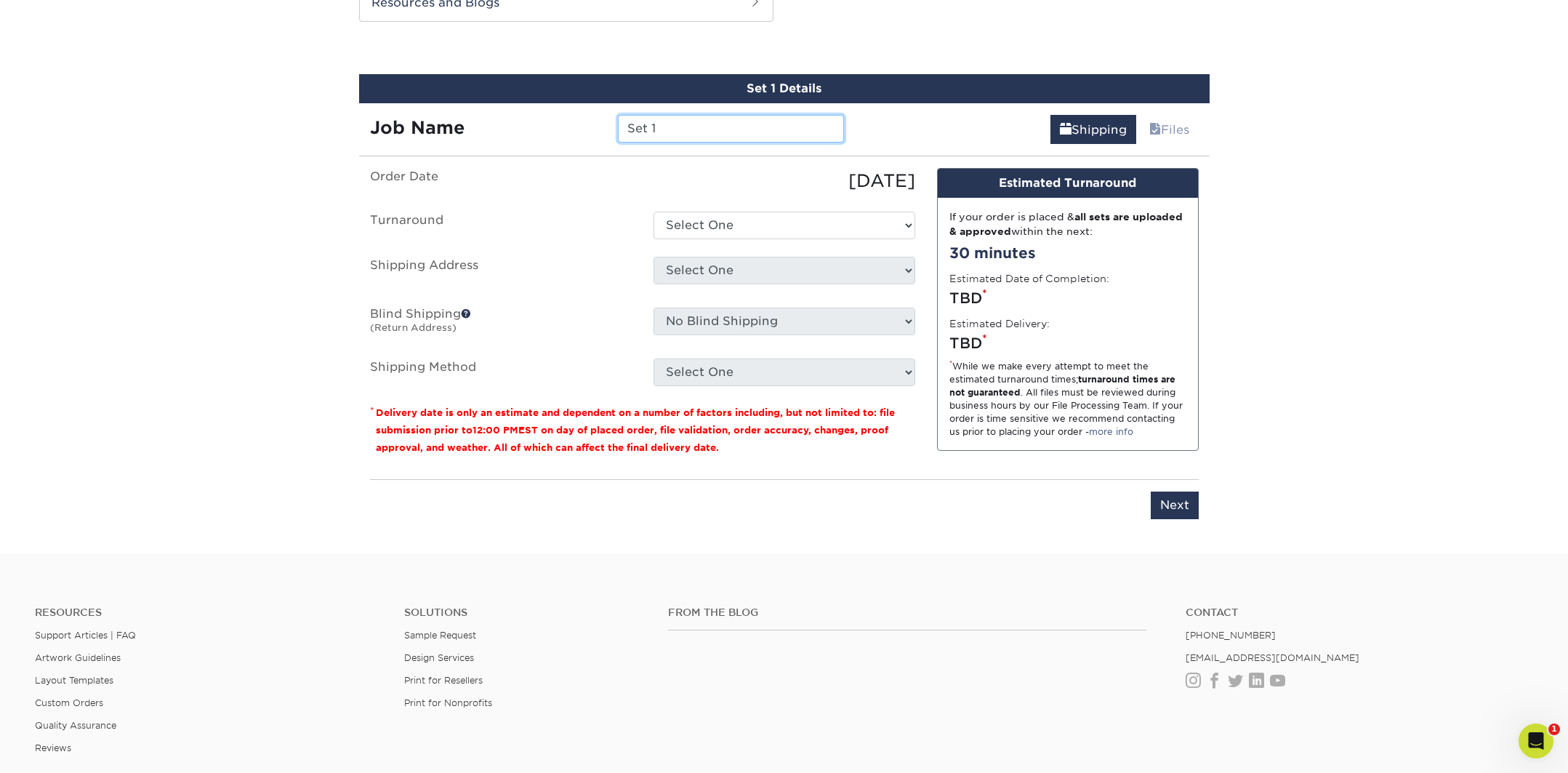
drag, startPoint x: 596, startPoint y: 128, endPoint x: 239, endPoint y: 108, distance: 357.6
type input "Biz Card- Sherone"
click at [687, 221] on select "Select One 2-4 Business Days 2 Day Next Business Day" at bounding box center [784, 225] width 262 height 28
select select "ea971dfa-8efb-47ed-b013-ebcc4ca480f7"
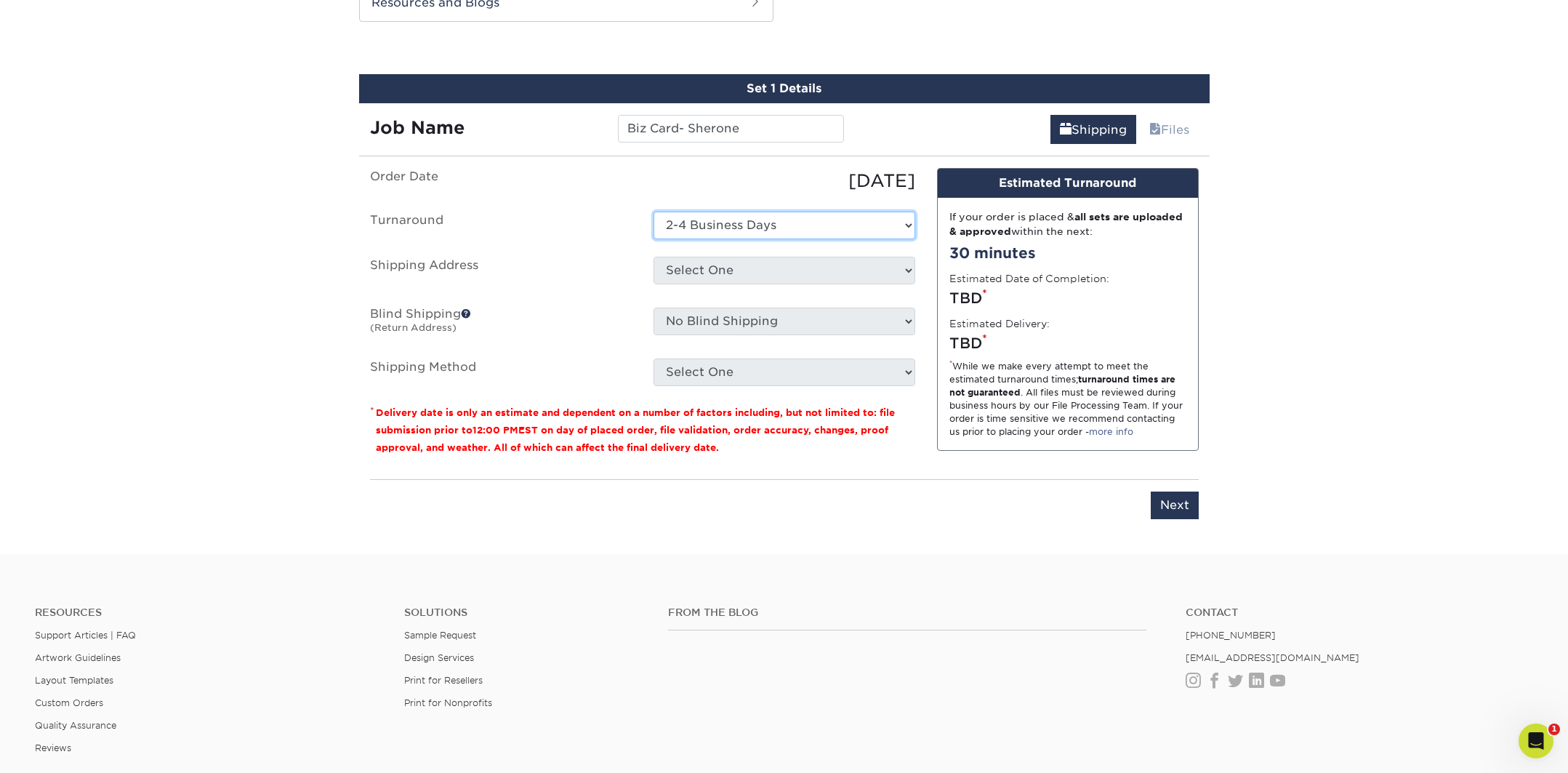
click at [654, 212] on select "Select One 2-4 Business Days 2 Day Next Business Day" at bounding box center [784, 225] width 262 height 28
click at [708, 275] on select "Select One The Club + Add New Address" at bounding box center [784, 270] width 262 height 28
select select "286007"
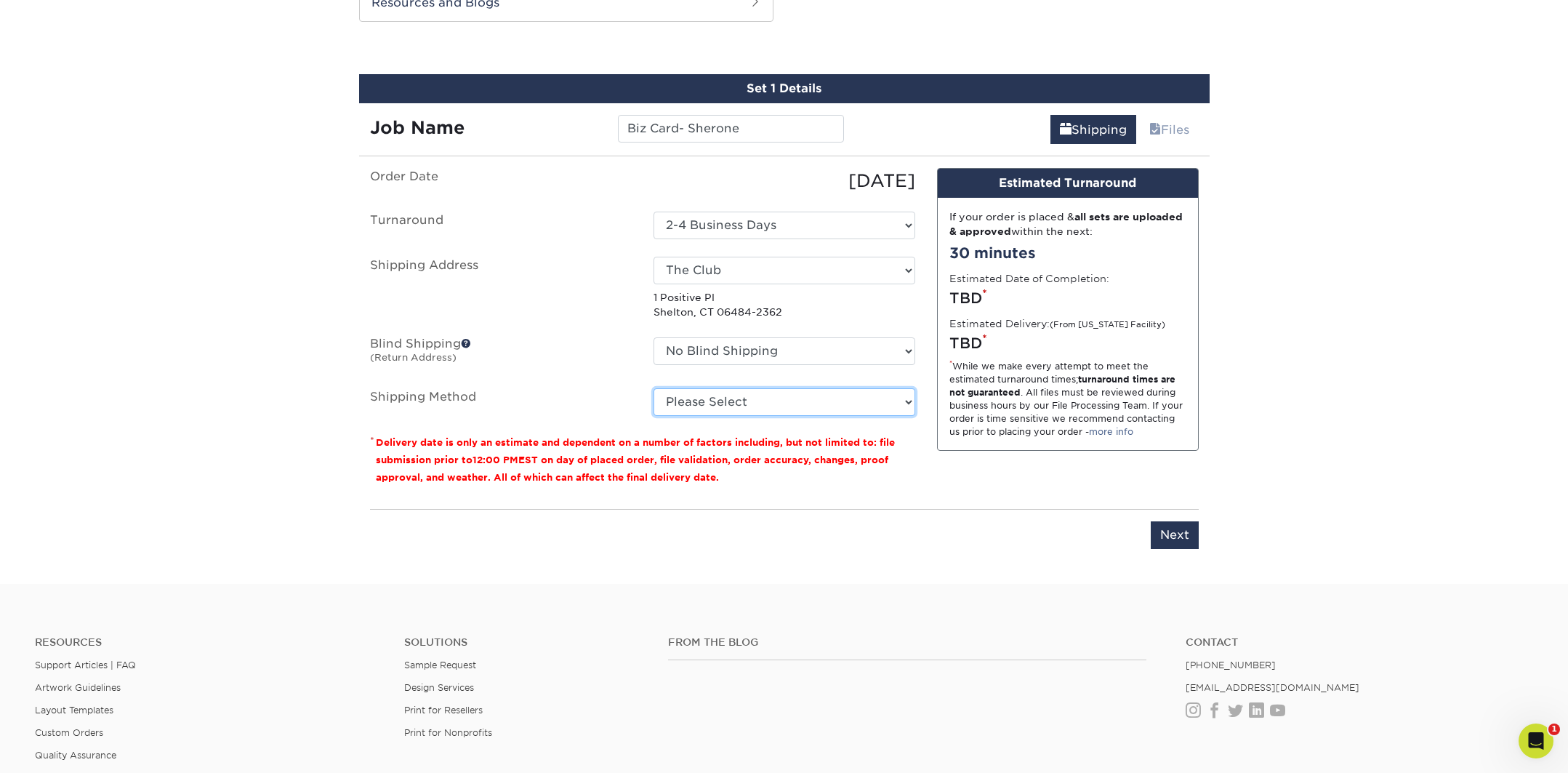
click at [731, 401] on select "Please Select Ground Shipping (+$7.84) 3 Day Shipping Service (+$15.34) 2 Day A…" at bounding box center [784, 402] width 262 height 28
select select "03"
click at [654, 389] on select "Please Select Ground Shipping (+$7.84) 3 Day Shipping Service (+$15.34) 2 Day A…" at bounding box center [784, 402] width 262 height 28
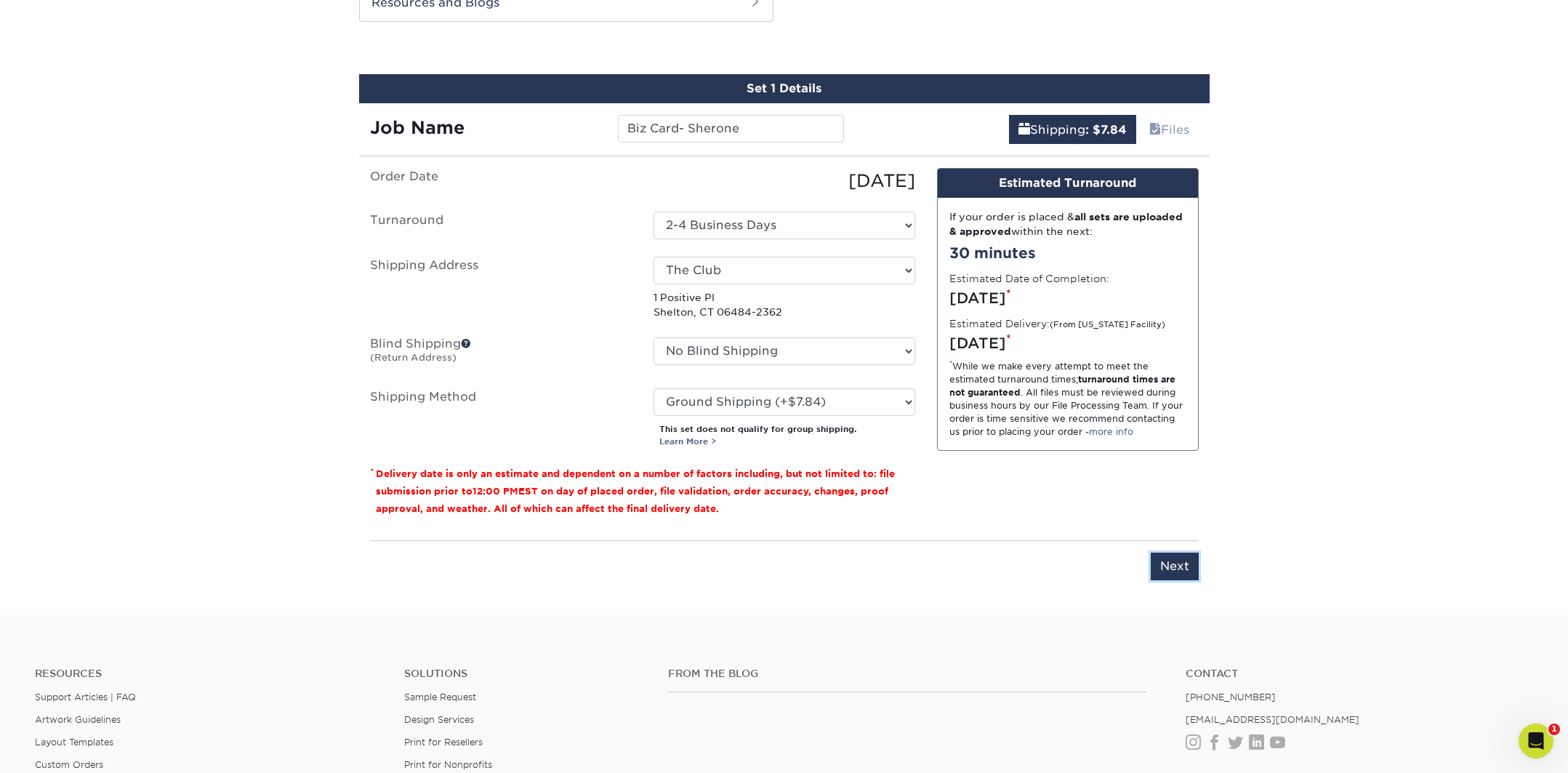
click at [1182, 555] on input "Next" at bounding box center [1175, 566] width 48 height 28
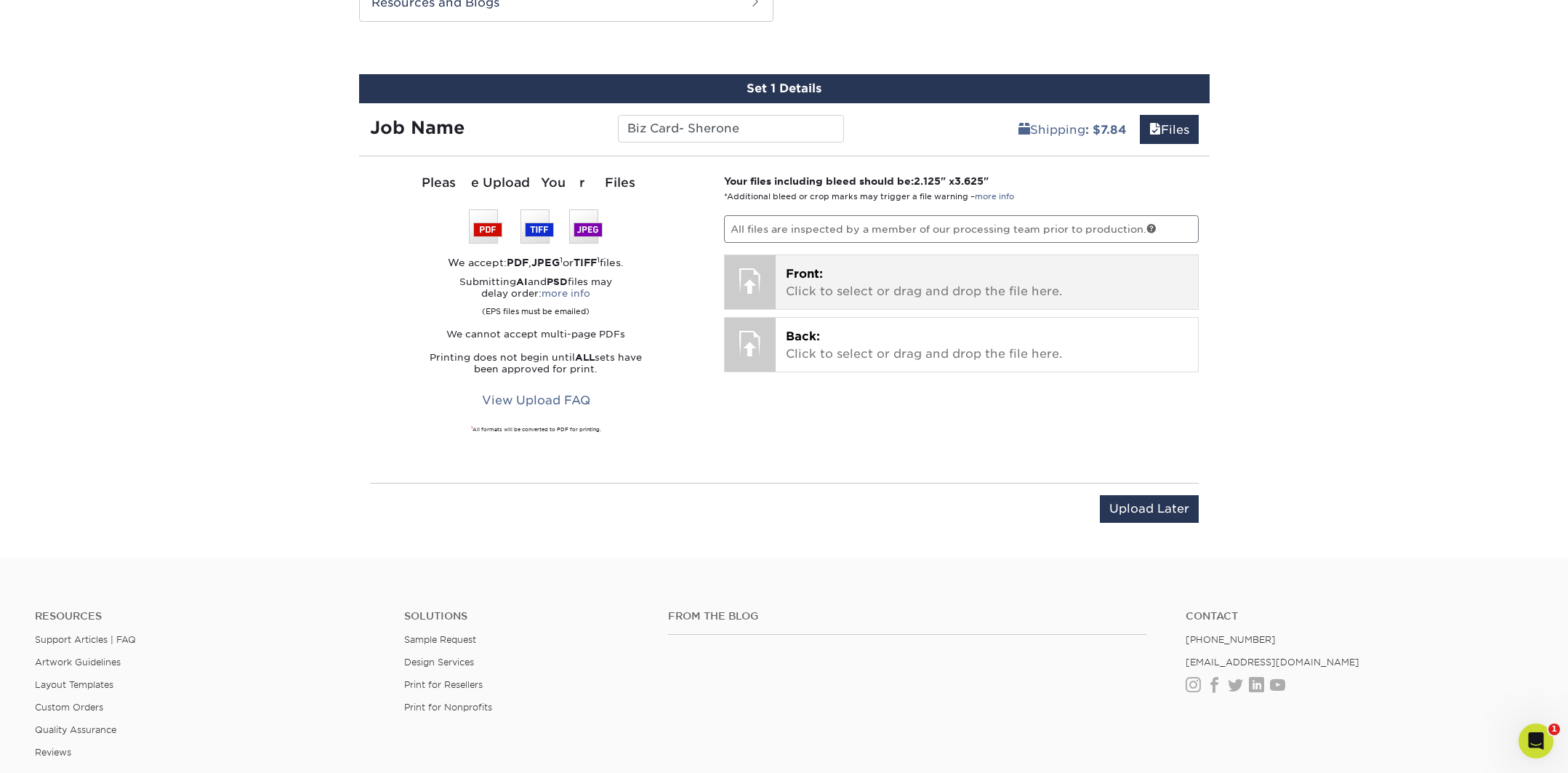
click at [942, 291] on p "Front: Click to select or drag and drop the file here." at bounding box center [987, 283] width 402 height 35
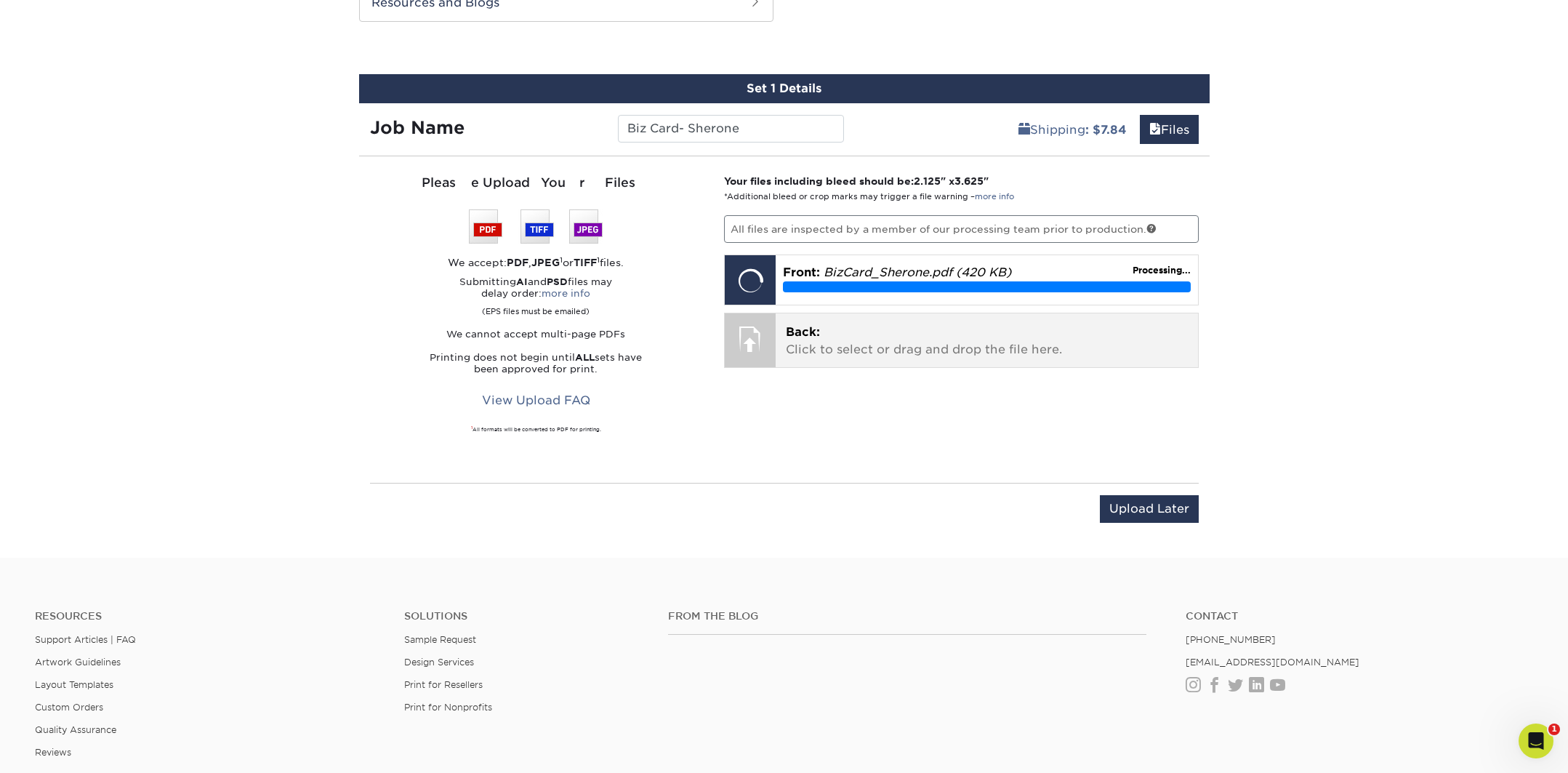
click at [941, 335] on p "Back: Click to select or drag and drop the file here." at bounding box center [987, 341] width 402 height 35
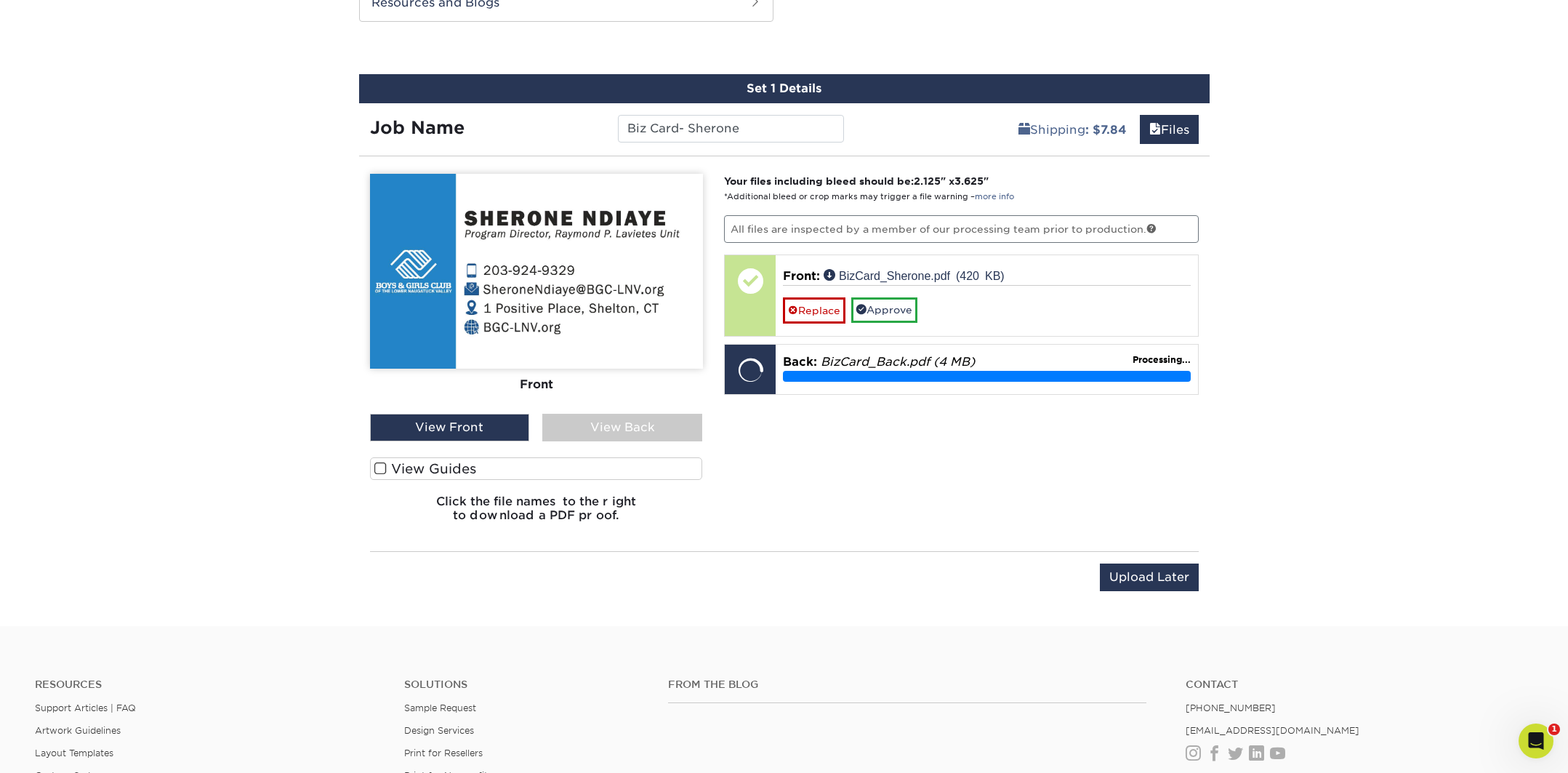
click at [383, 471] on span at bounding box center [380, 469] width 13 height 14
click at [0, 0] on input "View Guides" at bounding box center [0, 0] width 0 height 0
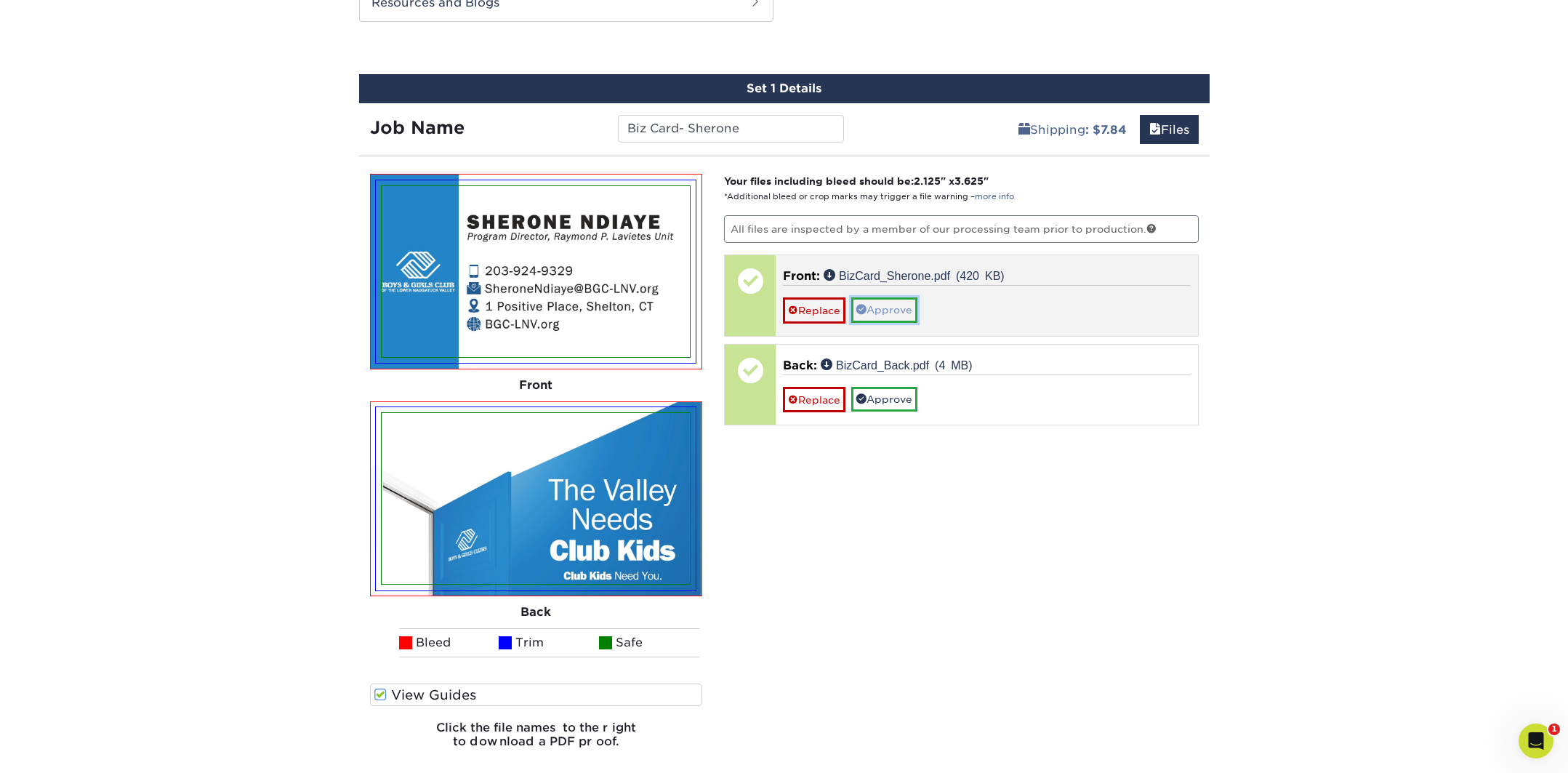
click at [908, 317] on link "Approve" at bounding box center [884, 310] width 66 height 25
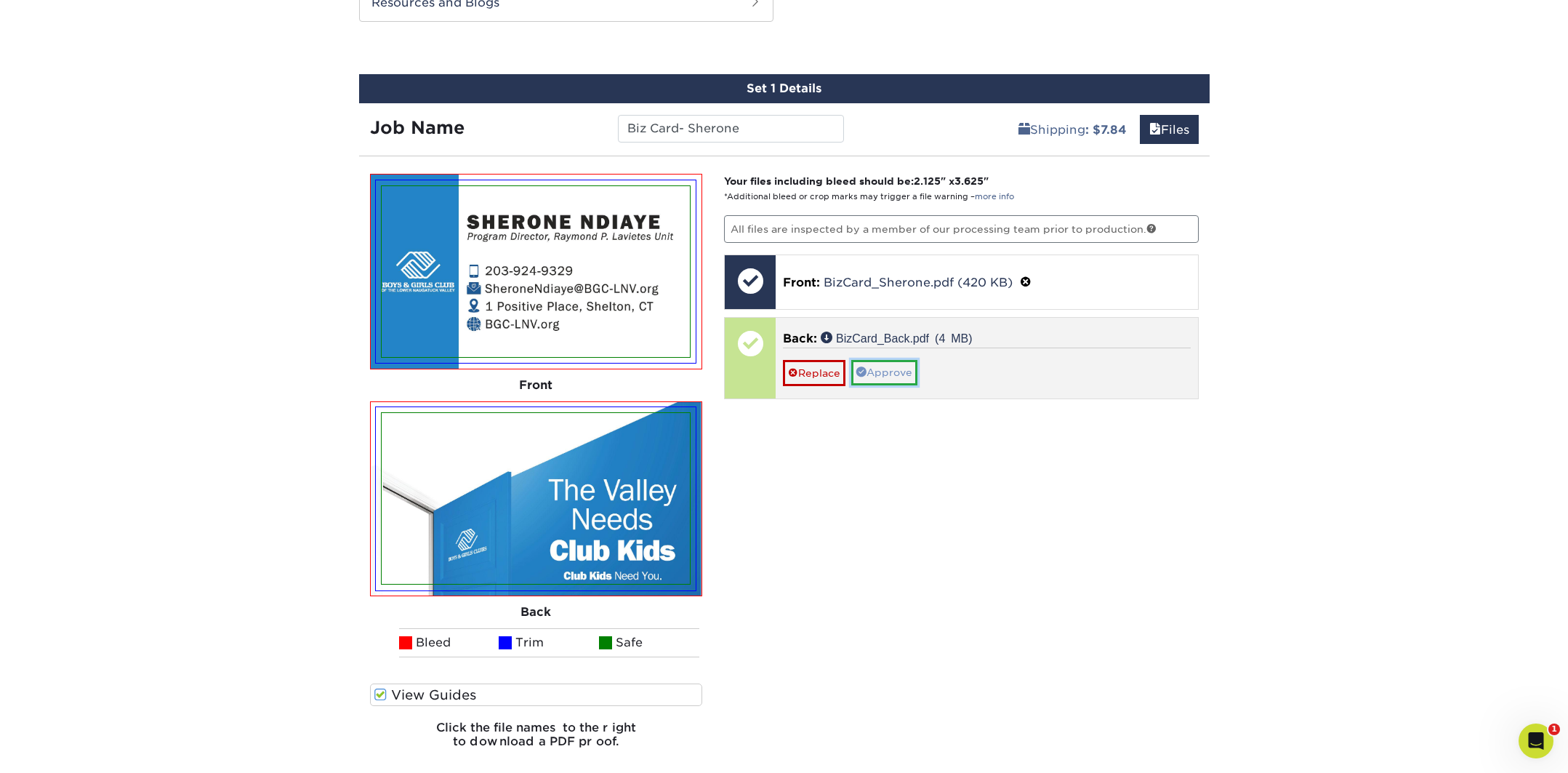
click at [899, 368] on link "Approve" at bounding box center [884, 373] width 66 height 25
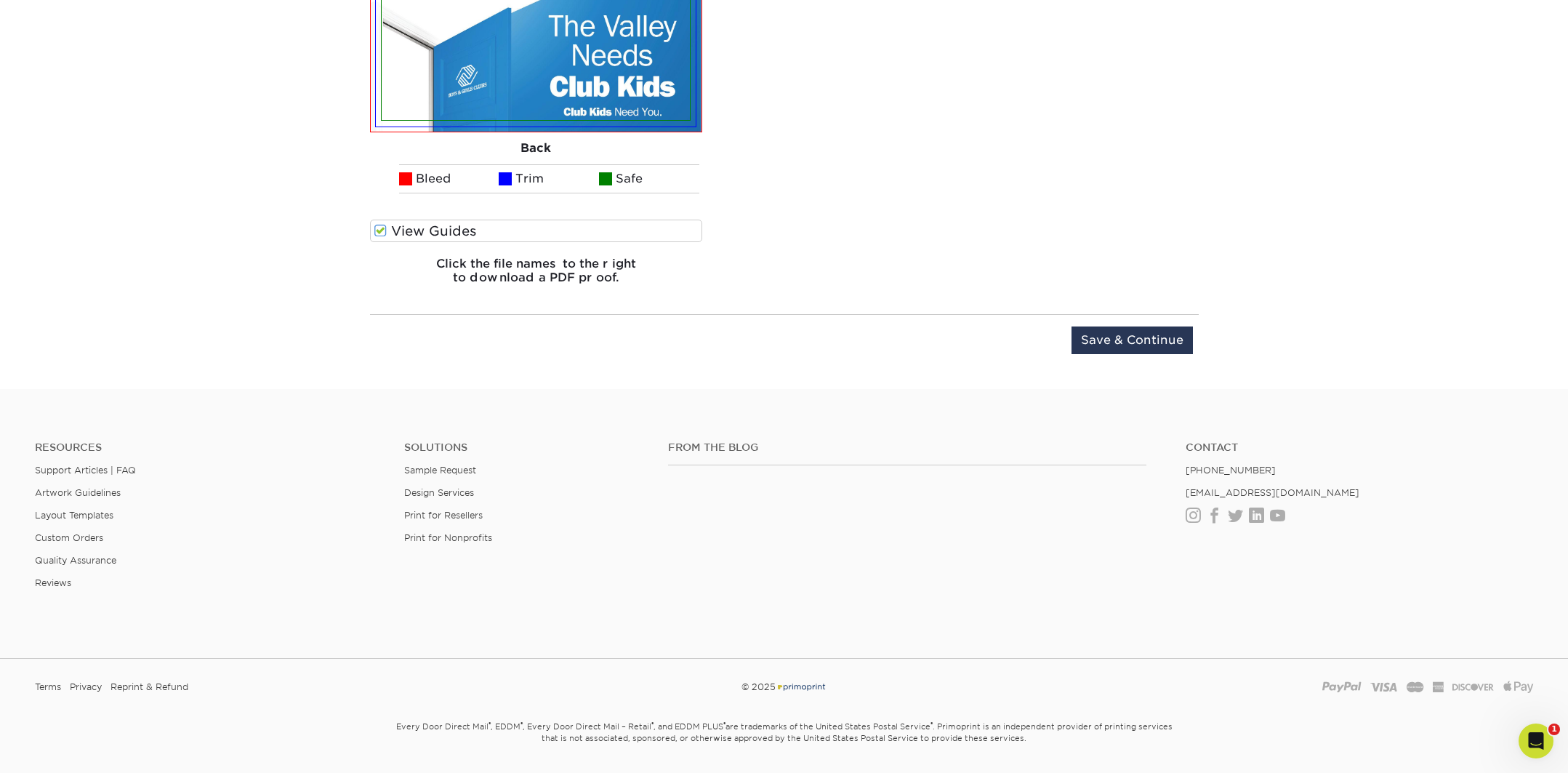
scroll to position [1283, 0]
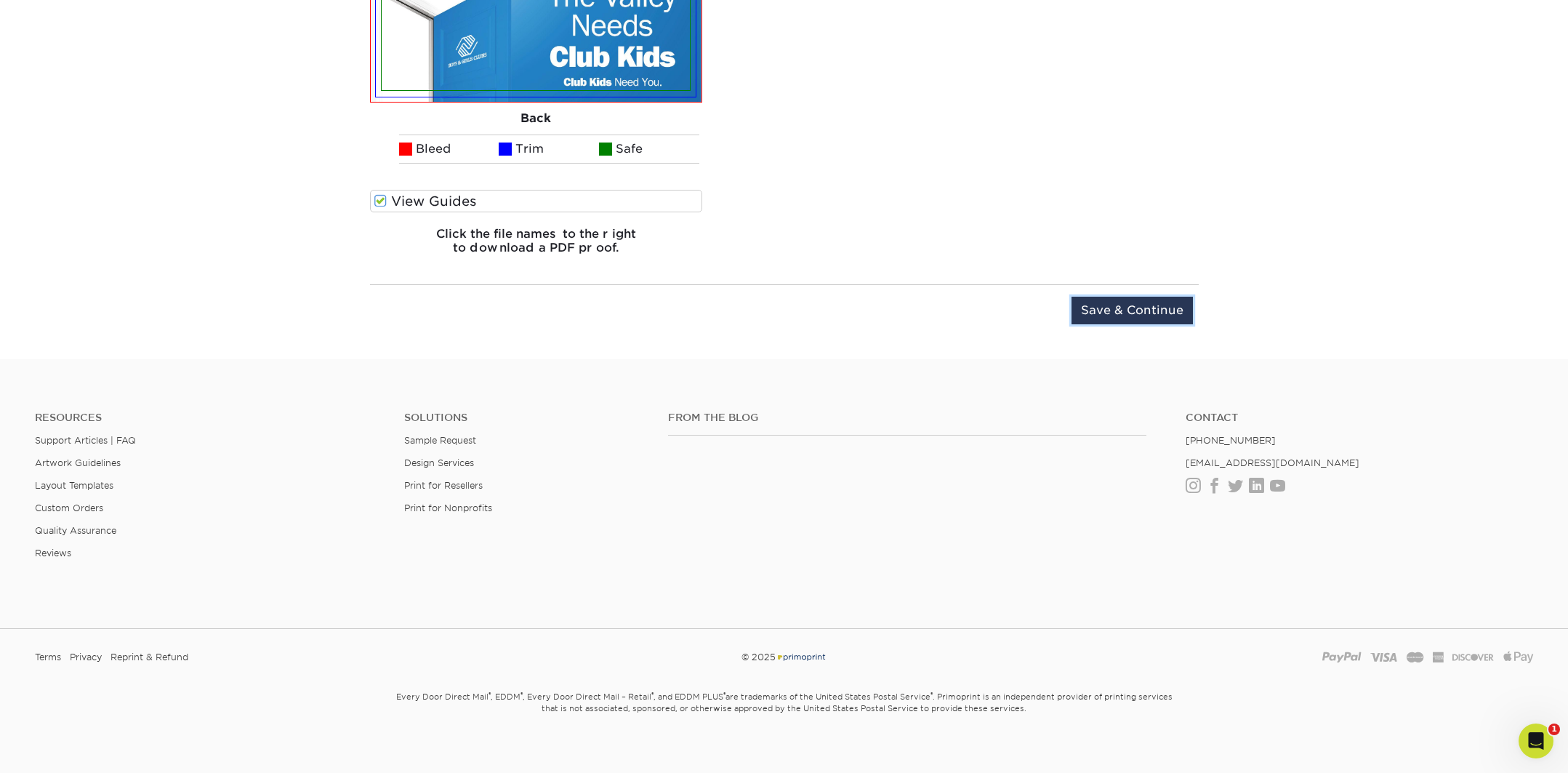
click at [1159, 303] on input "Save & Continue" at bounding box center [1133, 310] width 122 height 28
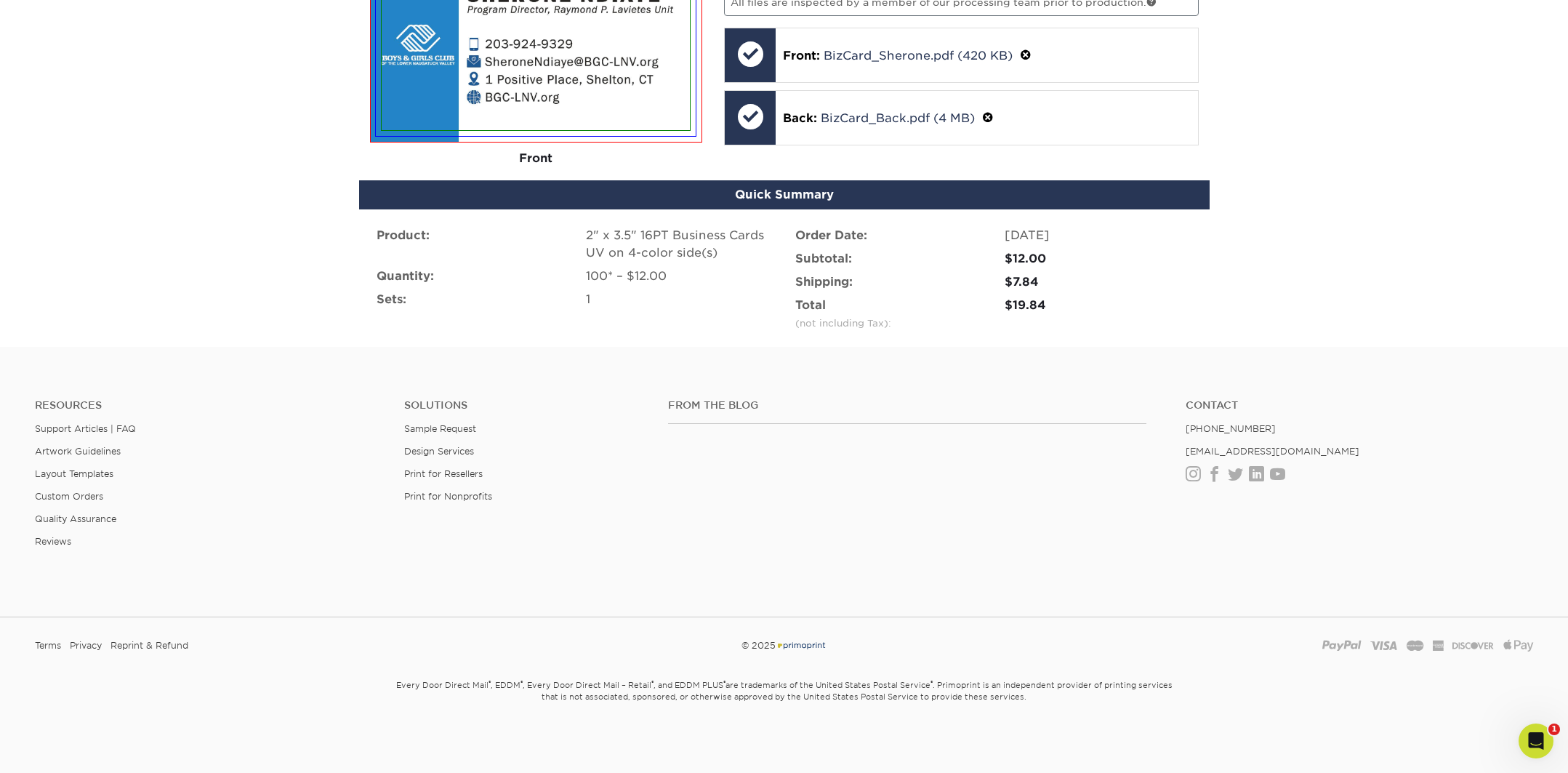
scroll to position [865, 0]
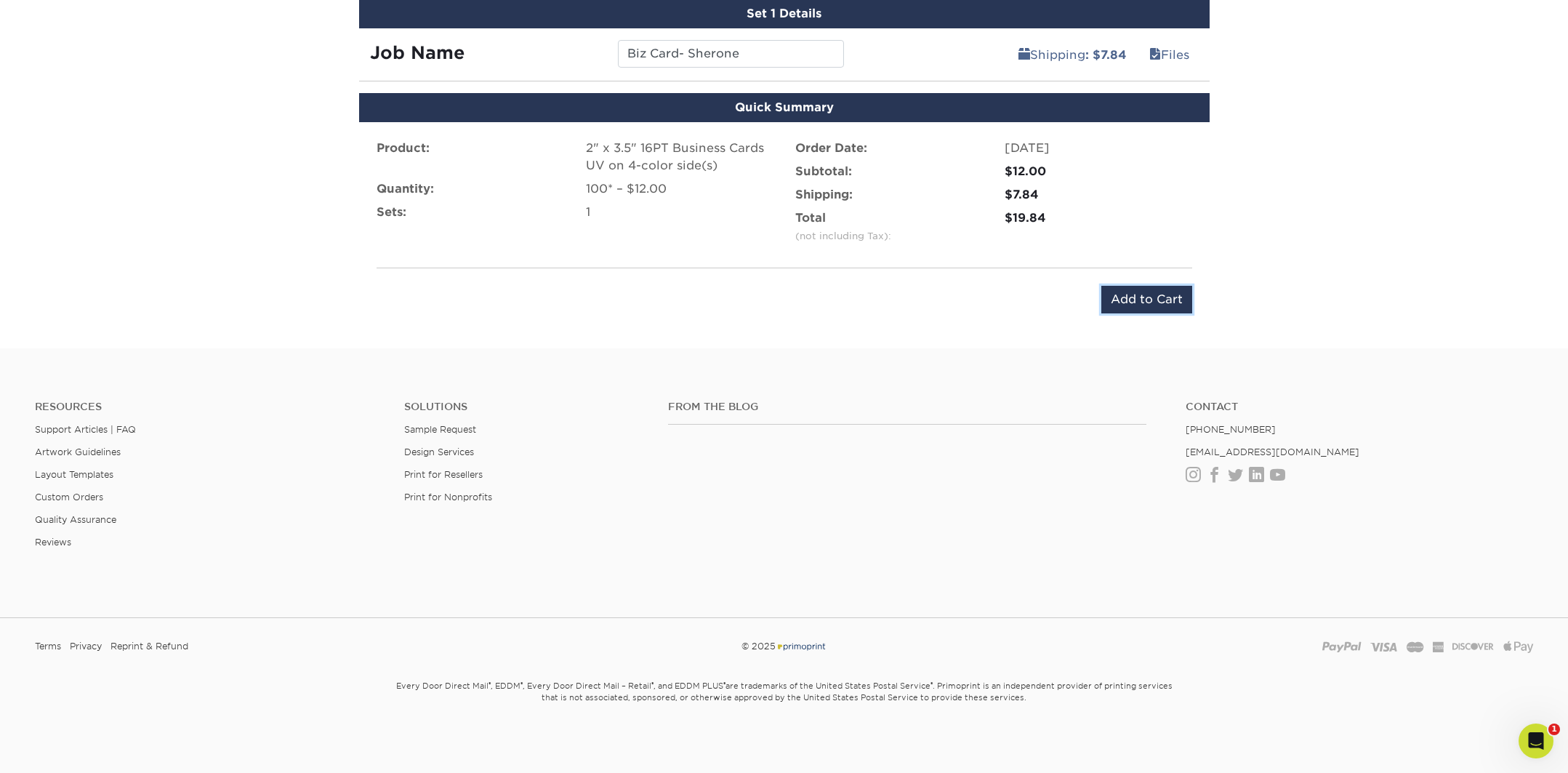
click at [1129, 307] on input "Add to Cart" at bounding box center [1146, 299] width 91 height 28
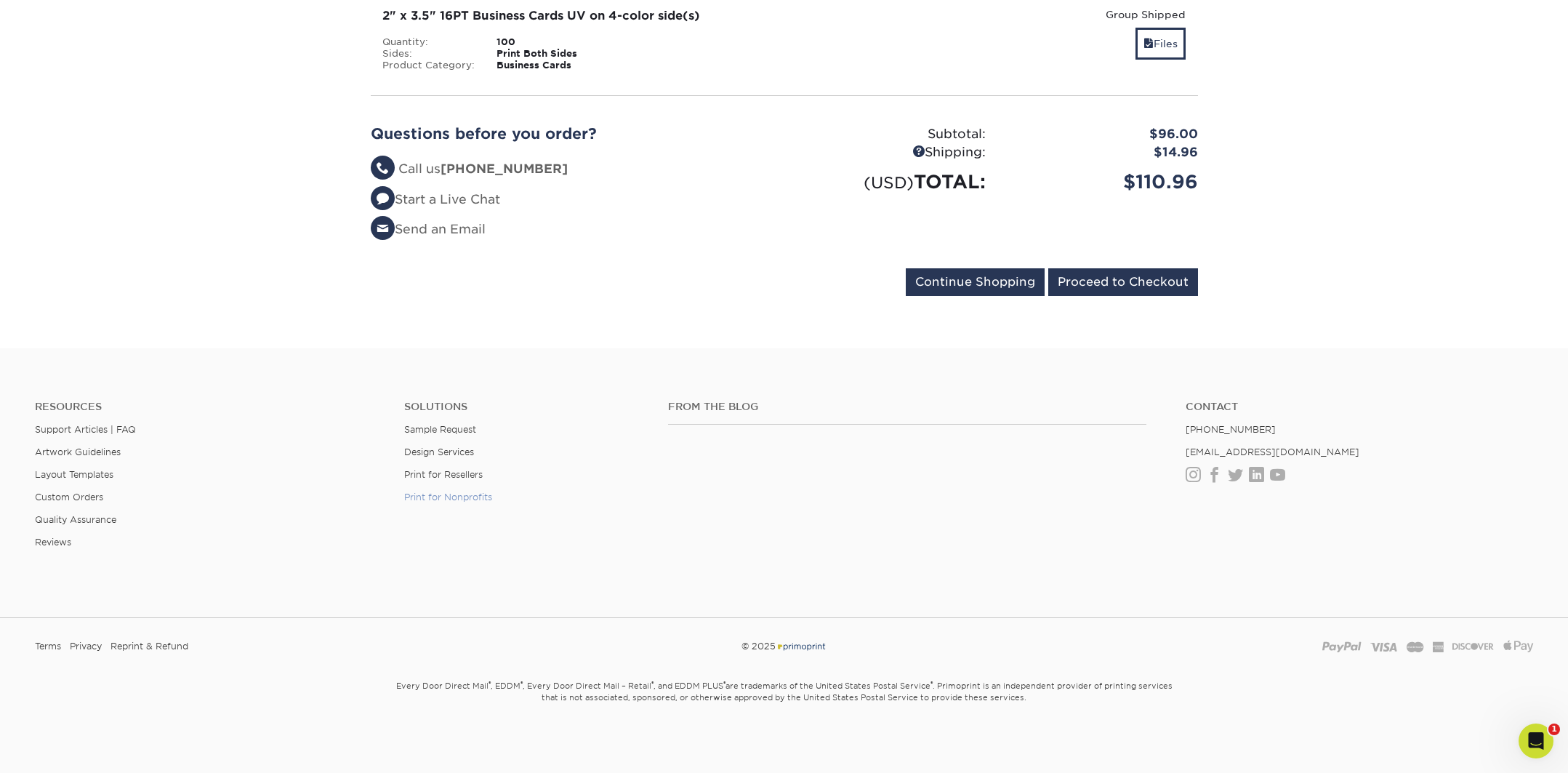
click at [461, 501] on link "Print for Nonprofits" at bounding box center [448, 497] width 88 height 11
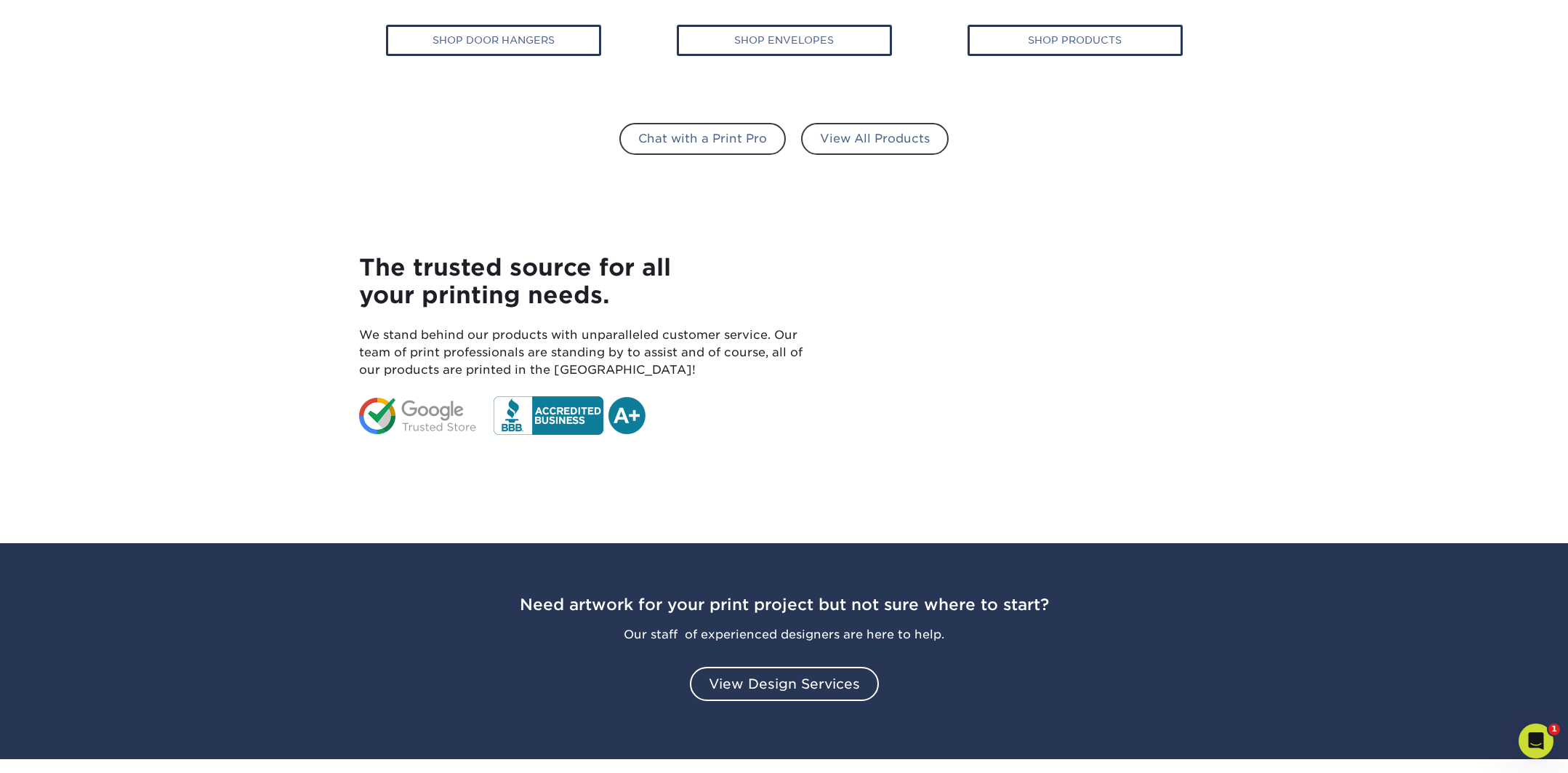
scroll to position [1107, 0]
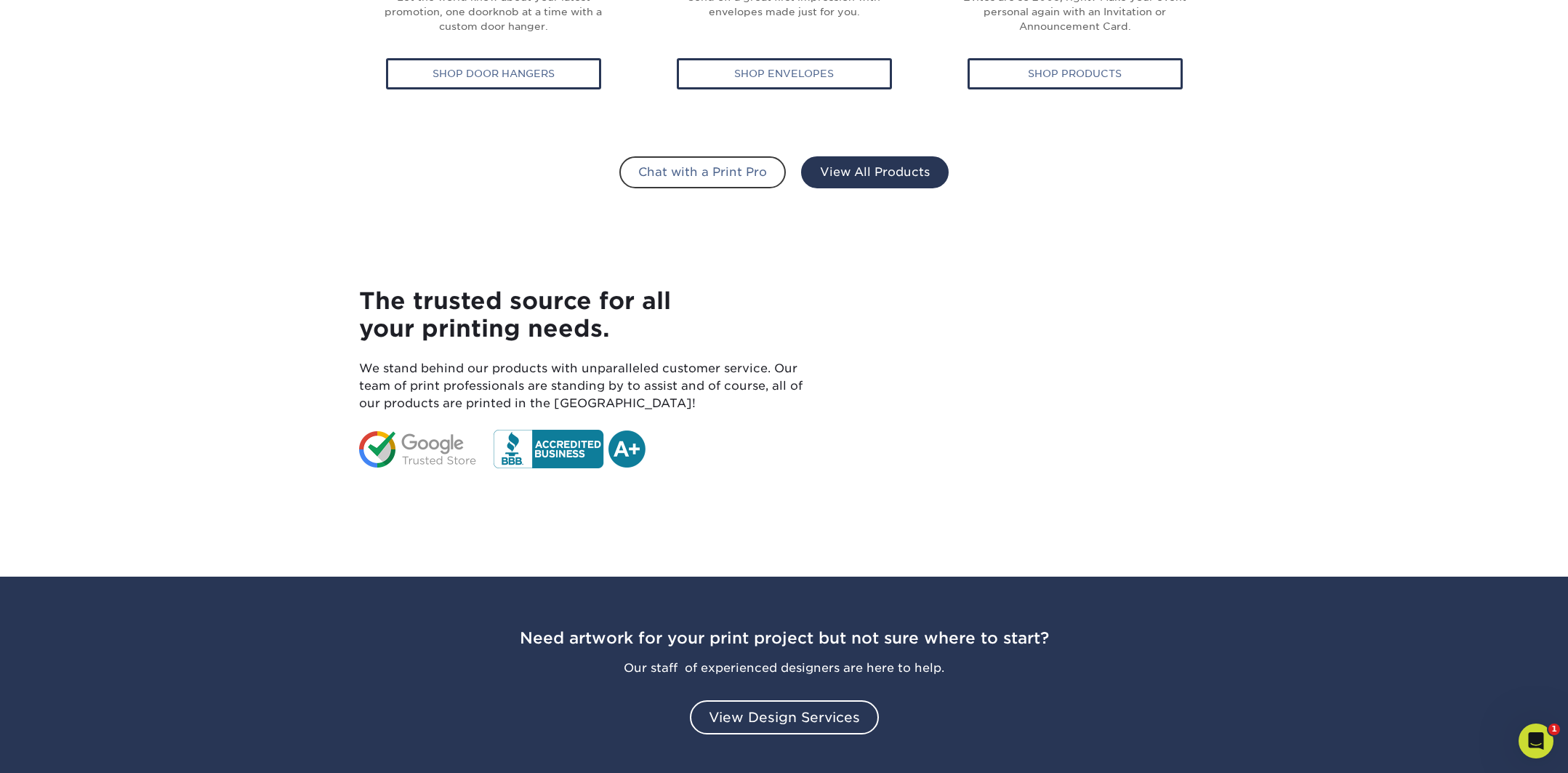
click at [867, 165] on link "View All Products" at bounding box center [874, 173] width 148 height 32
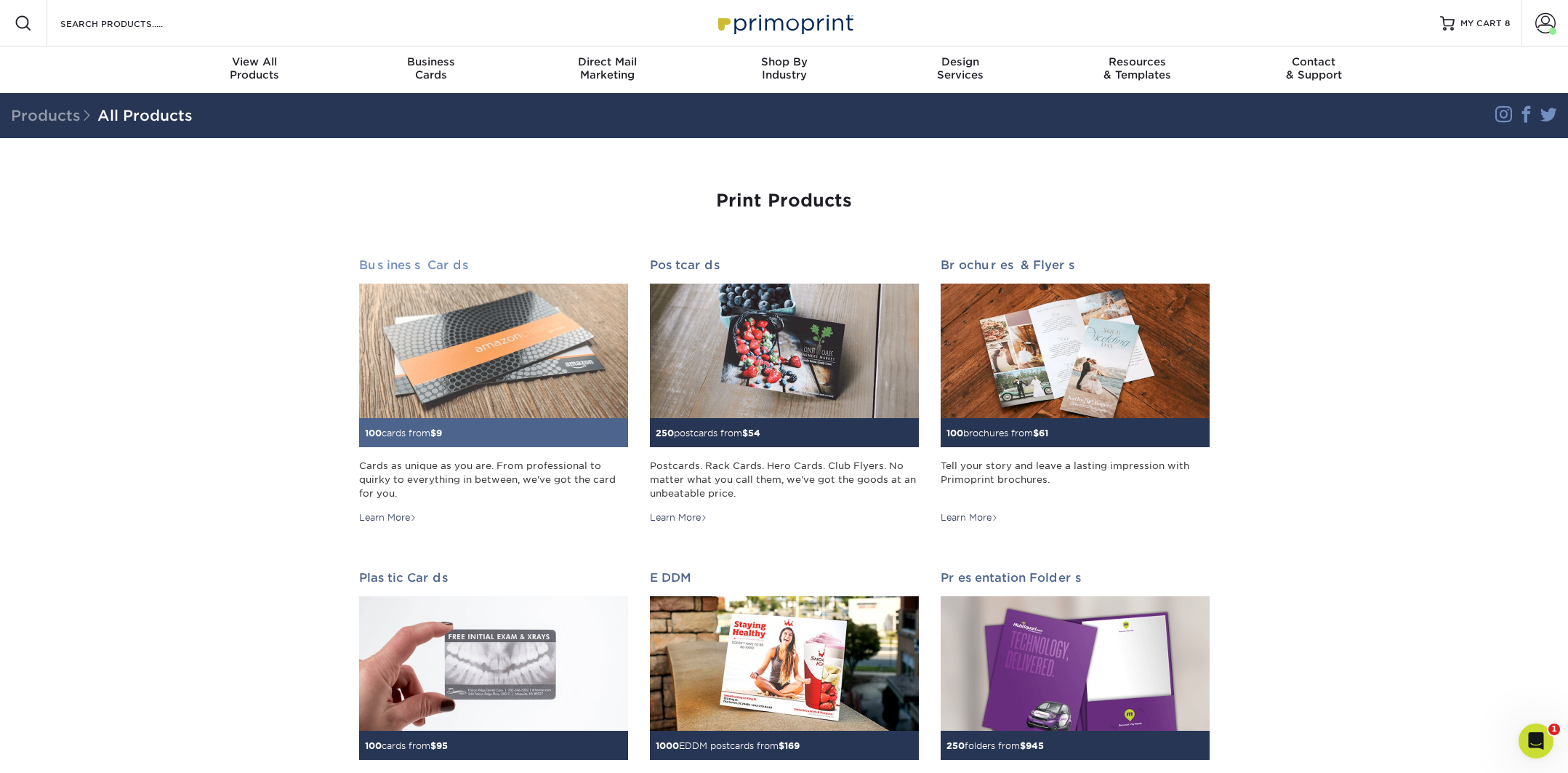
click at [433, 348] on img at bounding box center [493, 350] width 269 height 134
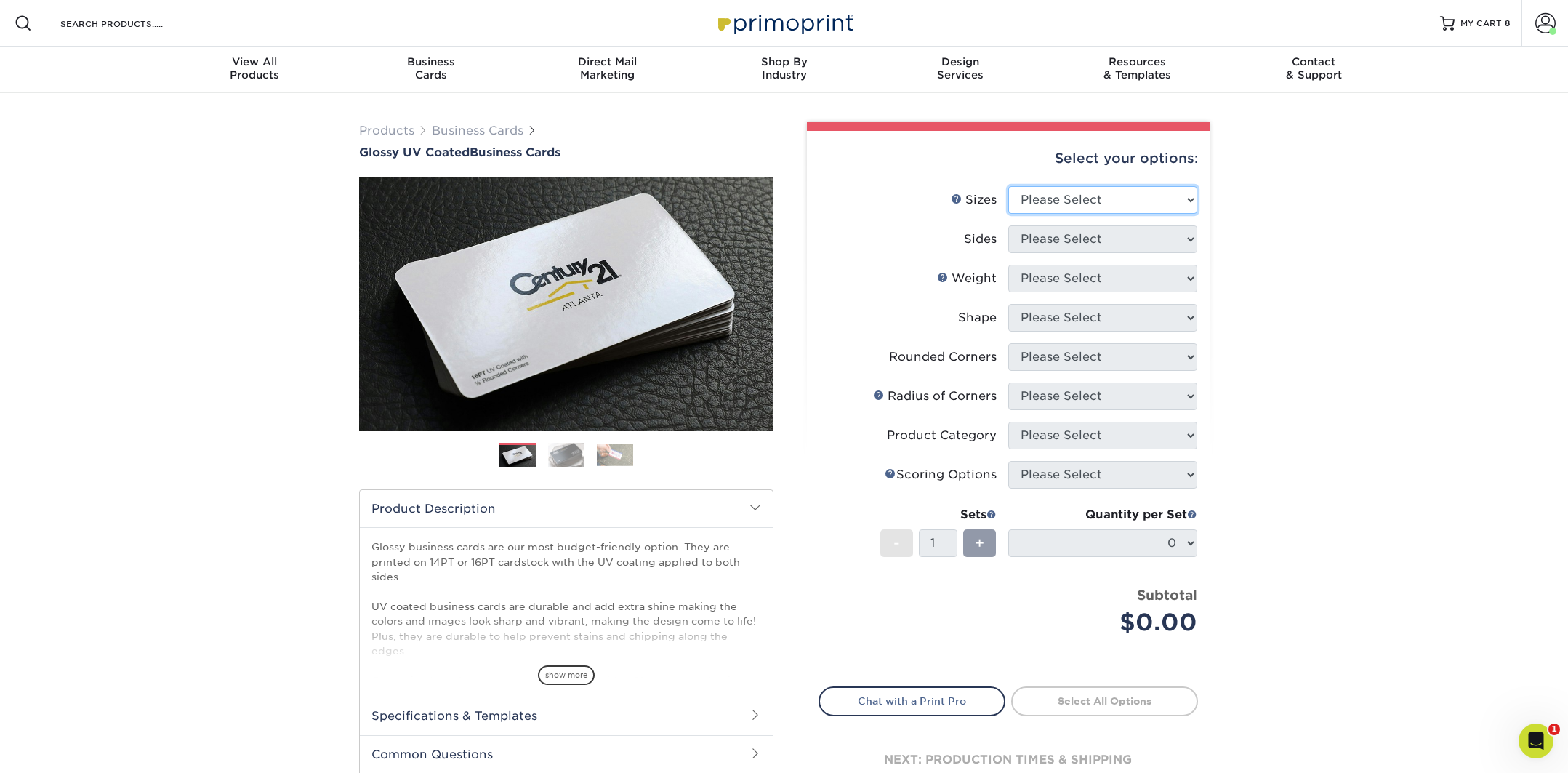
click at [1041, 202] on select "Please Select 1.5" x 3.5" - Mini 1.75" x 3.5" - Mini 2" x 2" - Square 2" x 3" -…" at bounding box center [1103, 199] width 189 height 28
select select "2.00x3.50"
click at [1009, 186] on select "Please Select 1.5" x 3.5" - Mini 1.75" x 3.5" - Mini 2" x 2" - Square 2" x 3" -…" at bounding box center [1103, 199] width 189 height 28
click at [1050, 247] on select "Please Select Print Both Sides Print Front Only" at bounding box center [1103, 238] width 189 height 28
select select "13abbda7-1d64-4f25-8bb2-c179b224825d"
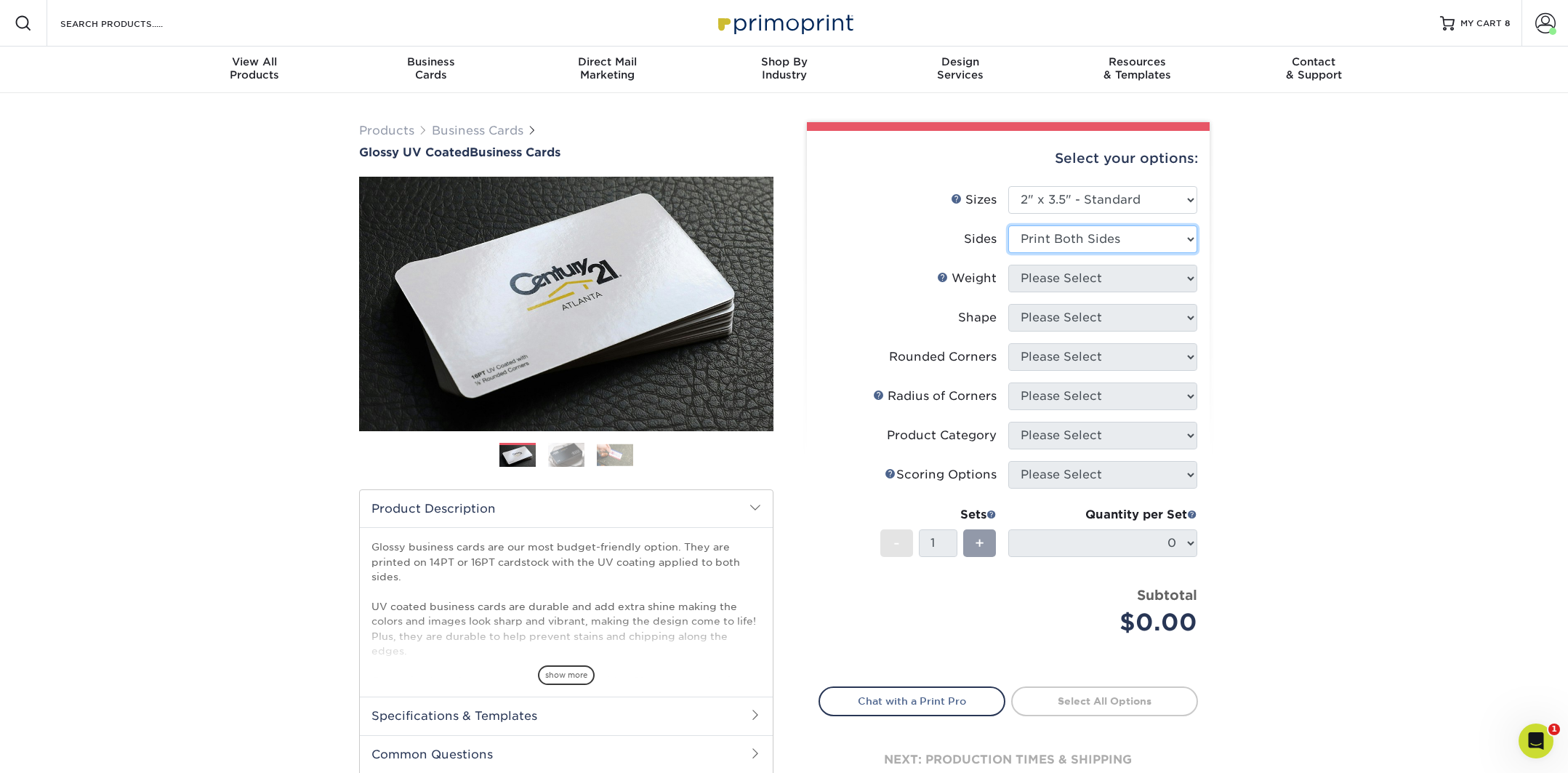
click at [1009, 225] on select "Please Select Print Both Sides Print Front Only" at bounding box center [1103, 238] width 189 height 28
click at [1050, 281] on select "Please Select 16PT 14PT" at bounding box center [1103, 278] width 189 height 28
select select "16PT"
click at [1009, 264] on select "Please Select 16PT 14PT" at bounding box center [1103, 278] width 189 height 28
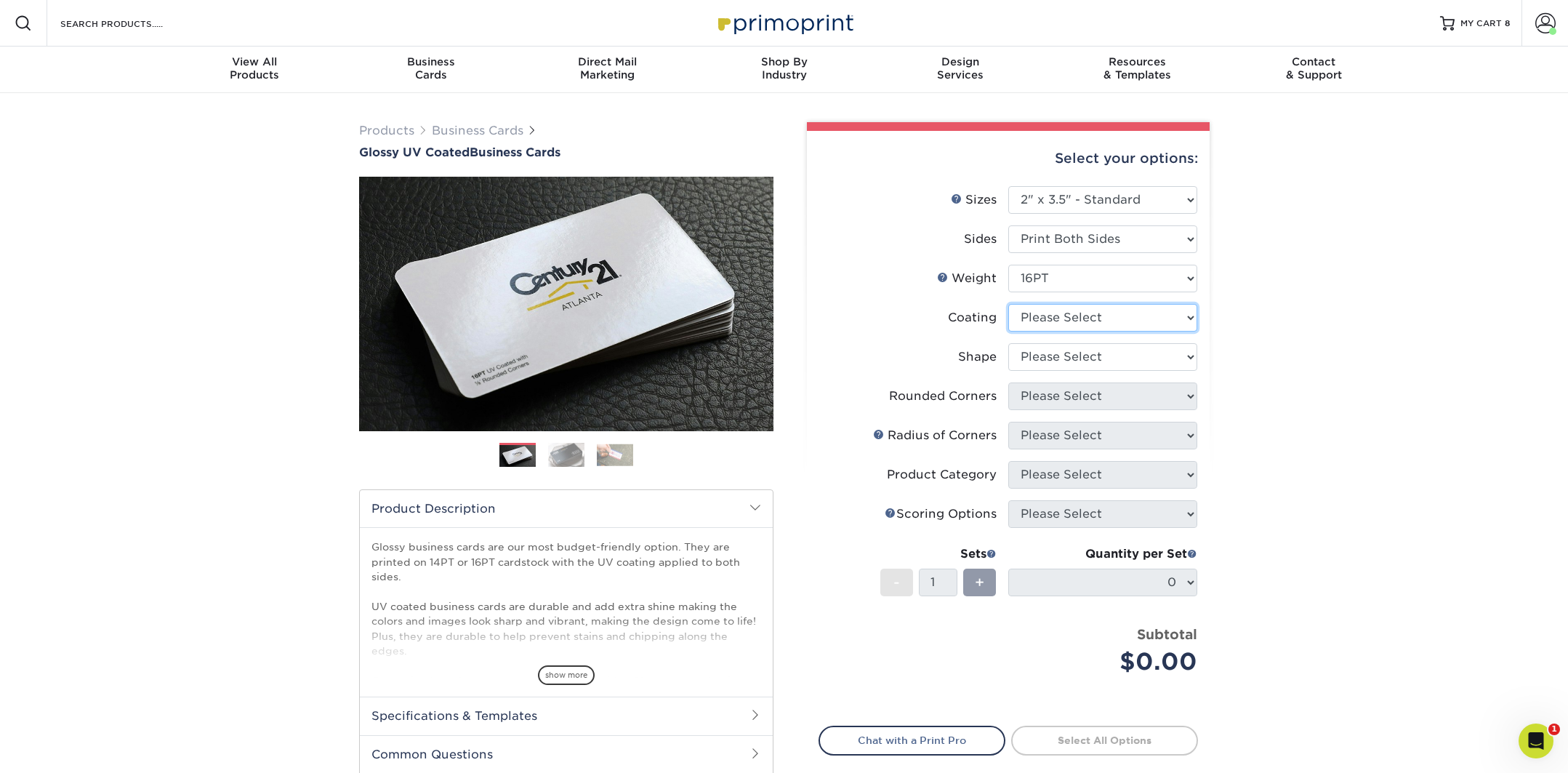
click at [1049, 319] on select at bounding box center [1103, 318] width 189 height 28
select select "ae367451-b2b8-45df-a344-0f05b6a12993"
click at [1009, 304] on select at bounding box center [1103, 318] width 189 height 28
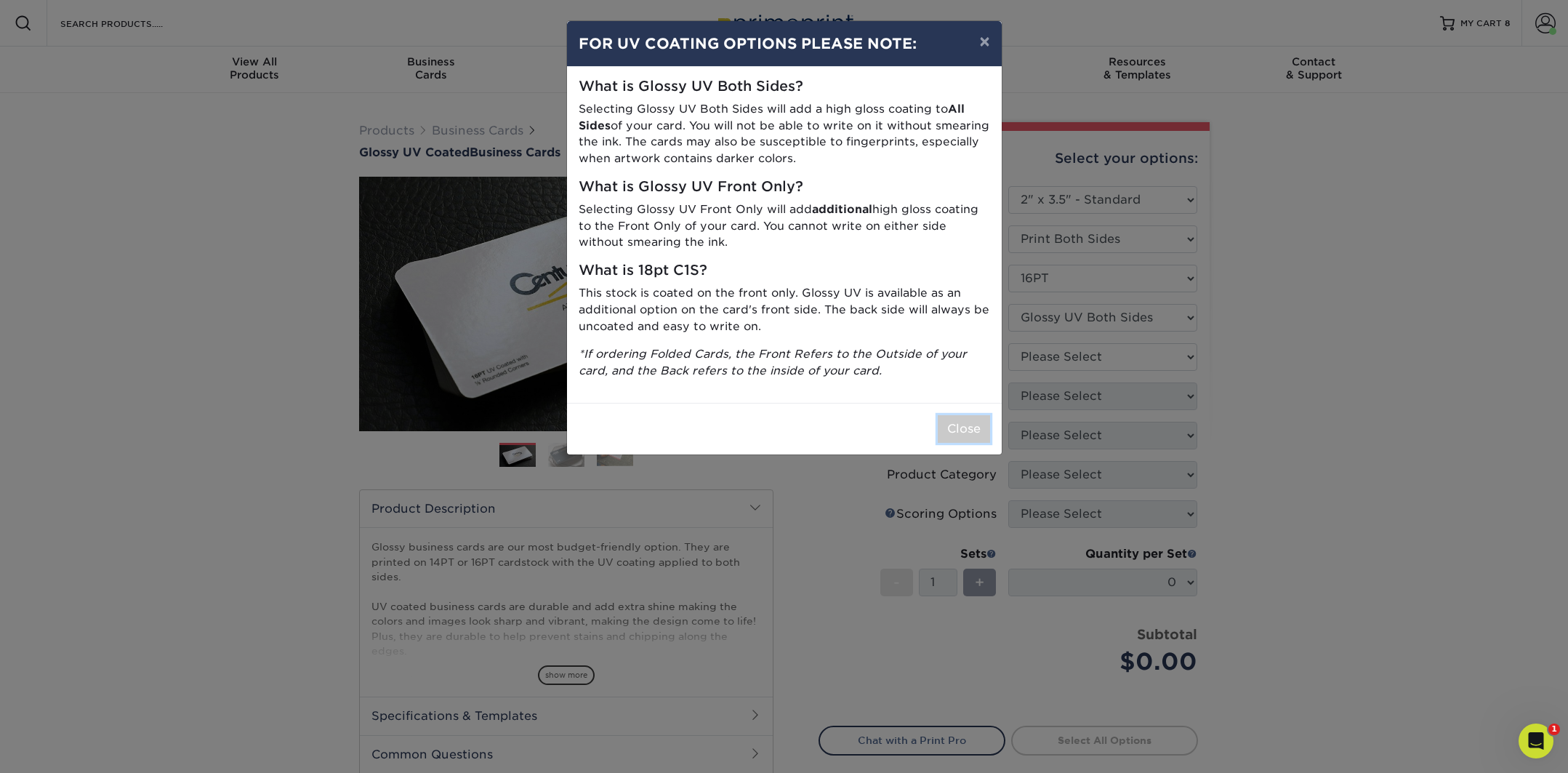
click at [954, 427] on button "Close" at bounding box center [964, 429] width 53 height 28
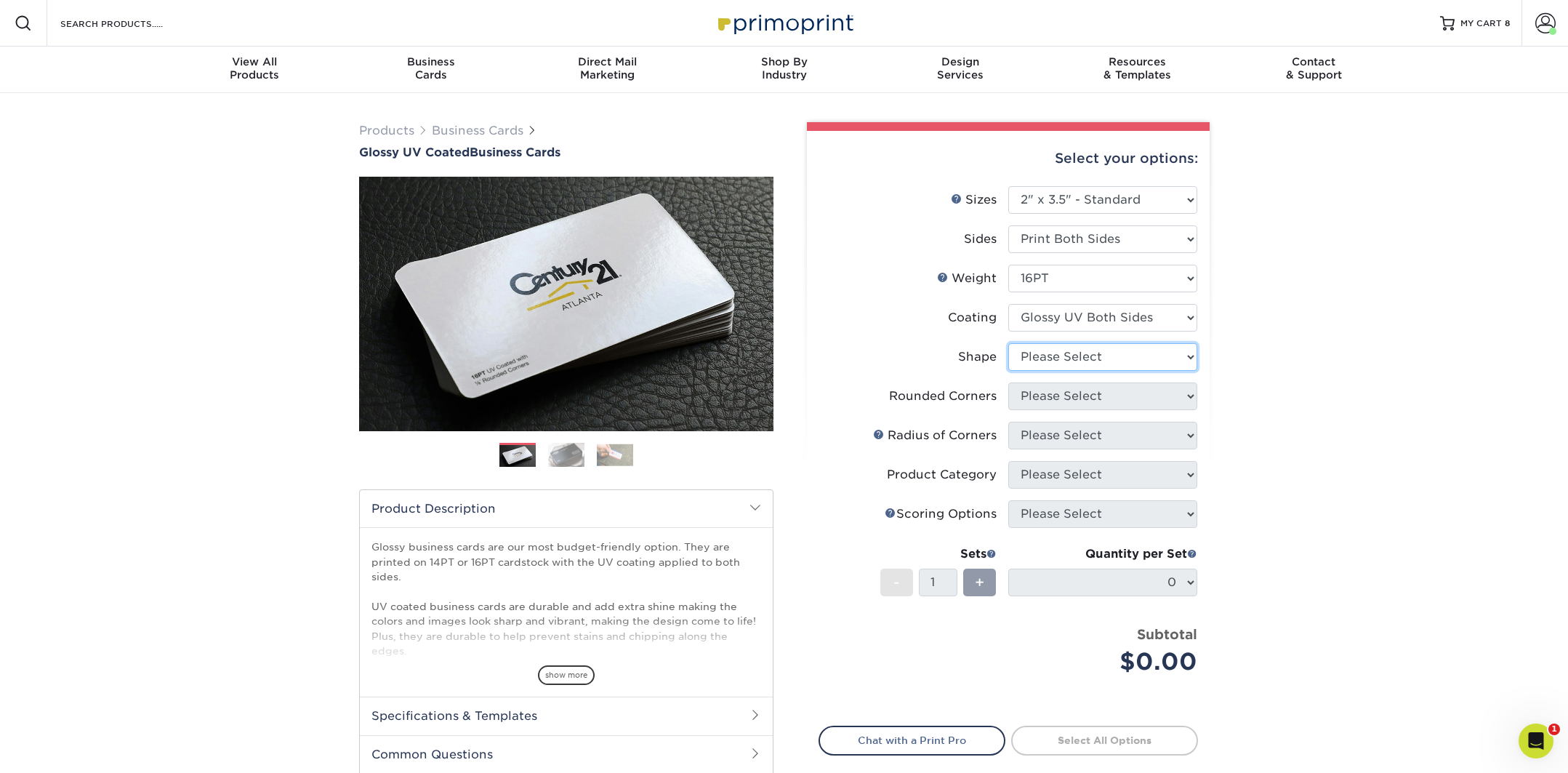
click at [1048, 358] on select "Please Select Standard Oval" at bounding box center [1103, 357] width 189 height 28
select select "standard"
click at [1009, 344] on select "Please Select Standard Oval" at bounding box center [1103, 357] width 189 height 28
click at [1046, 401] on select "Please Select Yes - Round 2 Corners Yes - Round 4 Corners No" at bounding box center [1103, 396] width 189 height 28
select select "0"
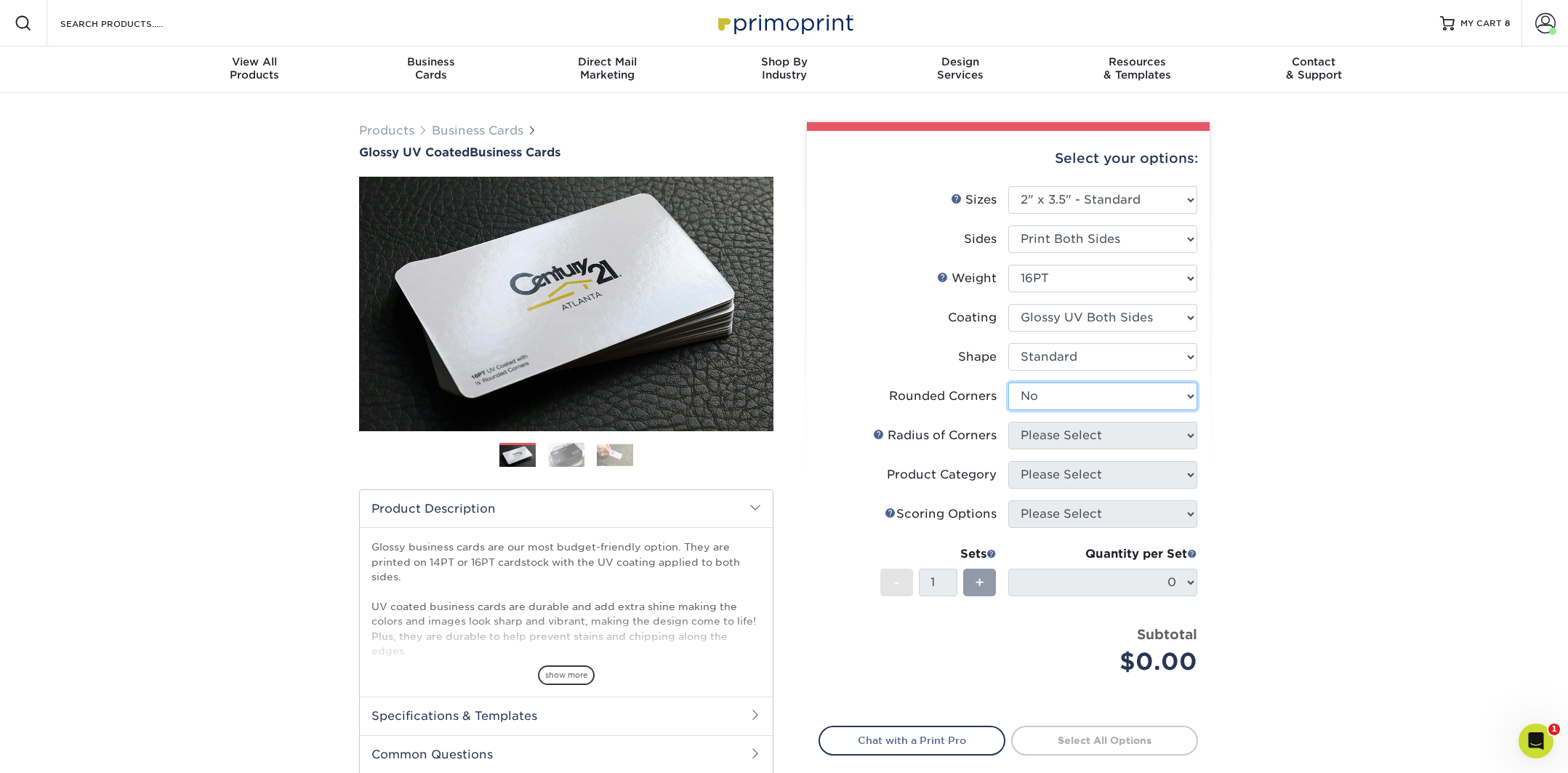
click at [1009, 383] on select "Please Select Yes - Round 2 Corners Yes - Round 4 Corners No" at bounding box center [1103, 396] width 189 height 28
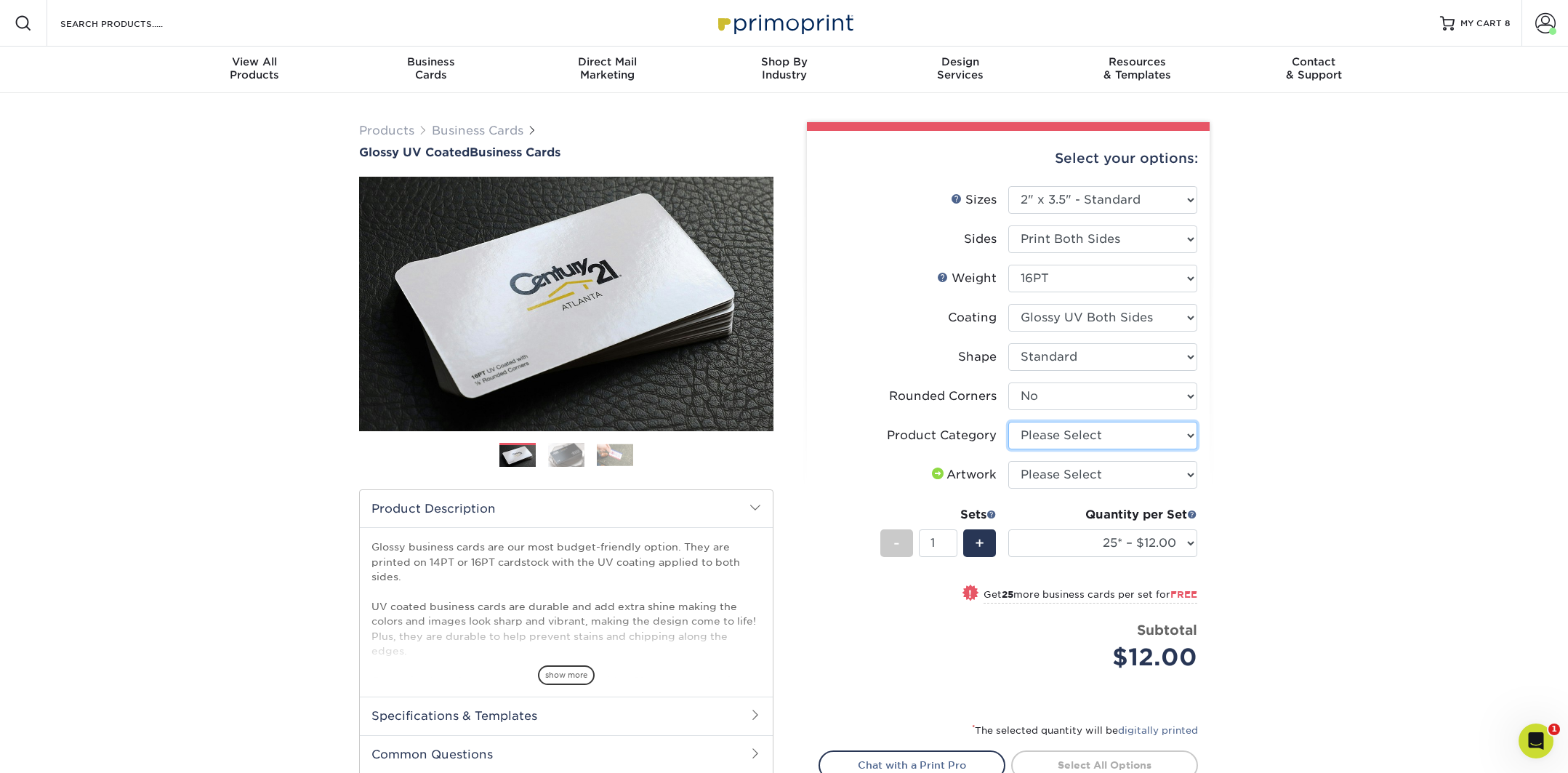
click at [1095, 436] on select "Please Select Business Cards" at bounding box center [1103, 435] width 189 height 28
select select "3b5148f1-0588-4f88-a218-97bcfdce65c1"
click at [1009, 422] on select "Please Select Business Cards" at bounding box center [1103, 435] width 189 height 28
click at [1064, 473] on select "Please Select I will upload files I need a design - $100" at bounding box center [1103, 474] width 189 height 28
select select "upload"
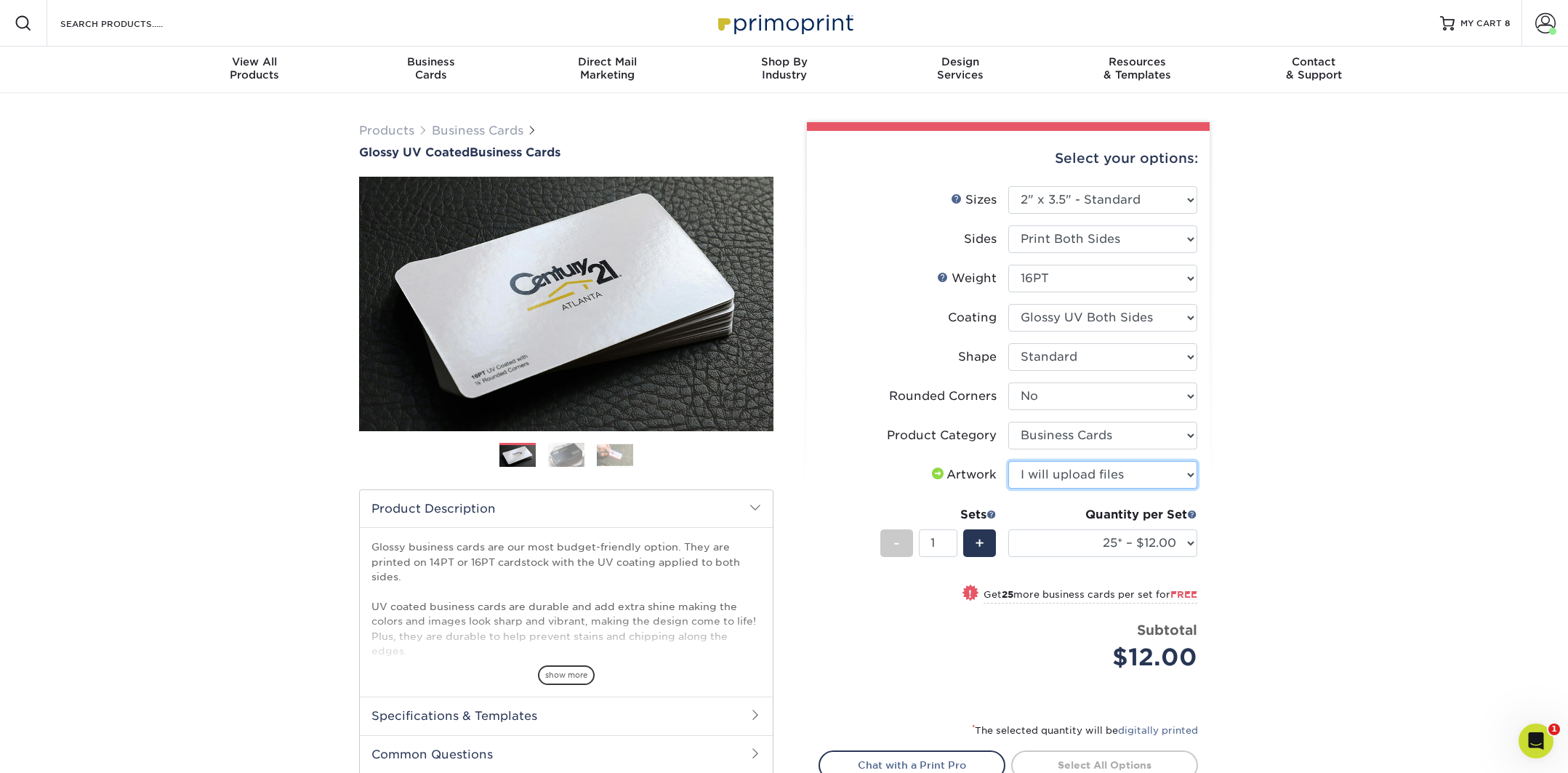
click at [1009, 461] on select "Please Select I will upload files I need a design - $100" at bounding box center [1103, 474] width 189 height 28
click at [1073, 550] on select "25* – $12.00 50* – $12.00 100* – $12.00 250* – $21.00 500 – $42.00 1000 – $53.0…" at bounding box center [1103, 543] width 189 height 28
select select "100* – $12.00"
click at [1009, 530] on select "25* – $12.00 50* – $12.00 100* – $12.00 250* – $21.00 500 – $42.00 1000 – $53.0…" at bounding box center [1103, 543] width 189 height 28
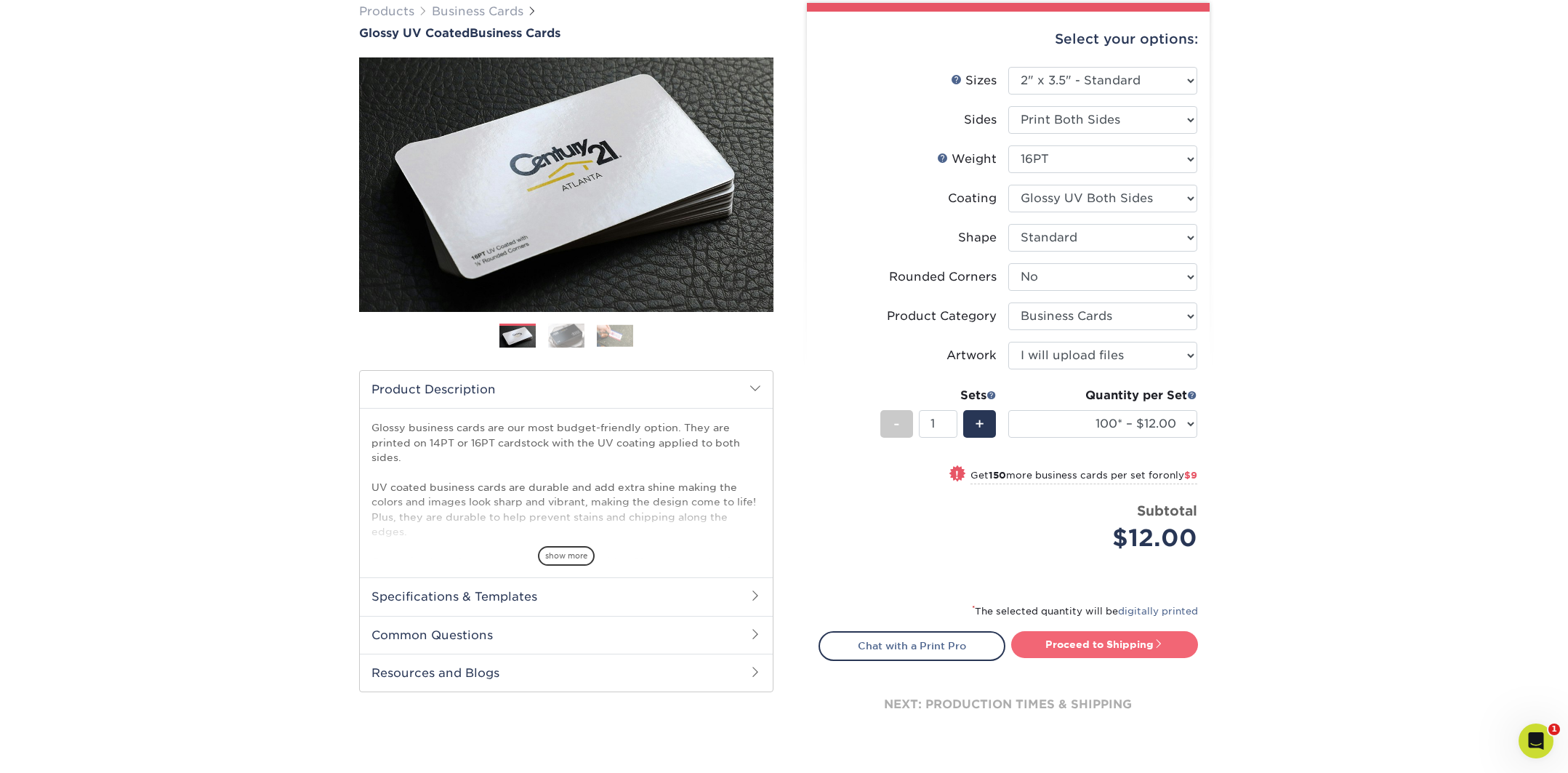
click at [1133, 648] on link "Proceed to Shipping" at bounding box center [1105, 644] width 187 height 26
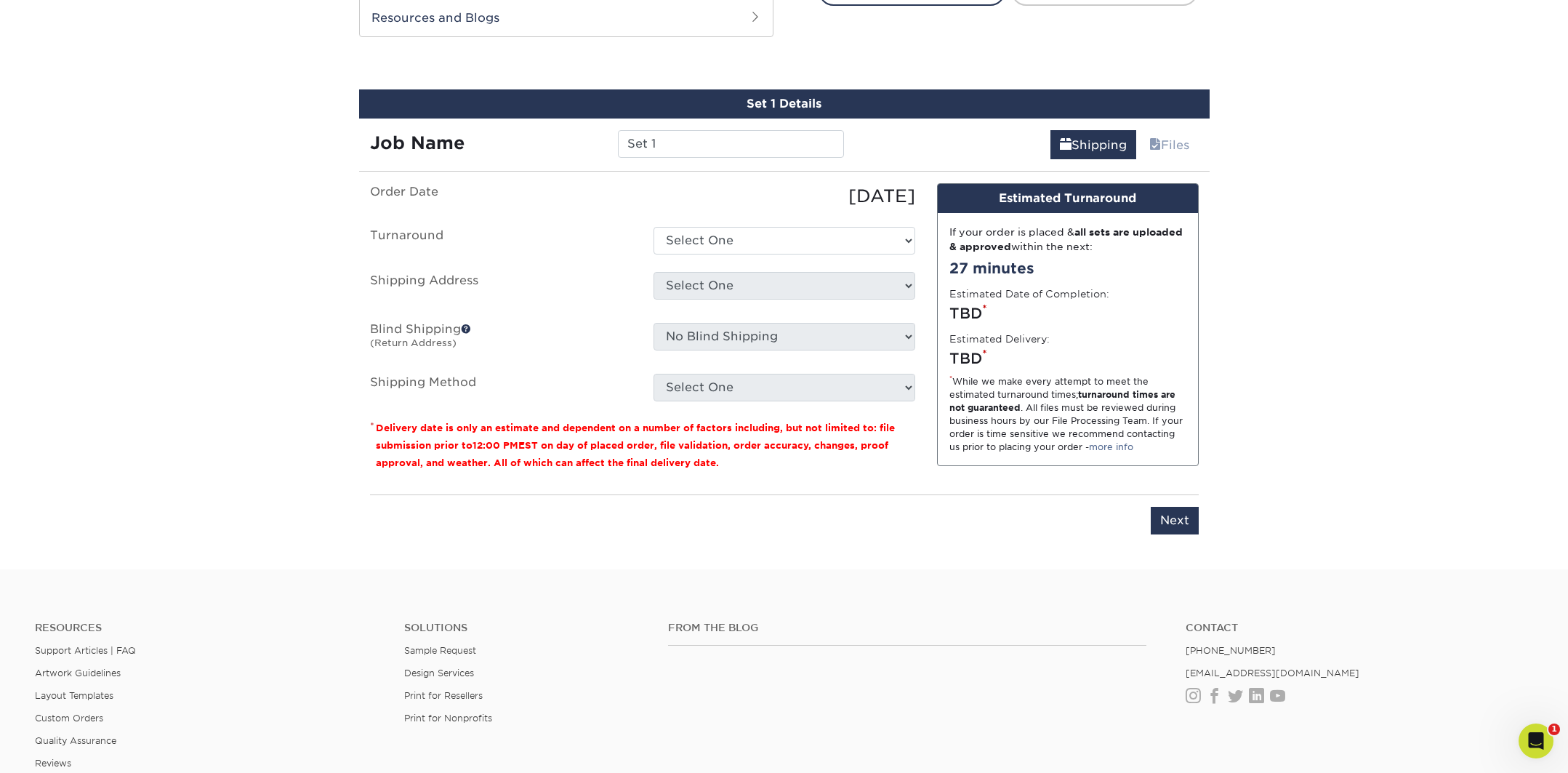
scroll to position [790, 0]
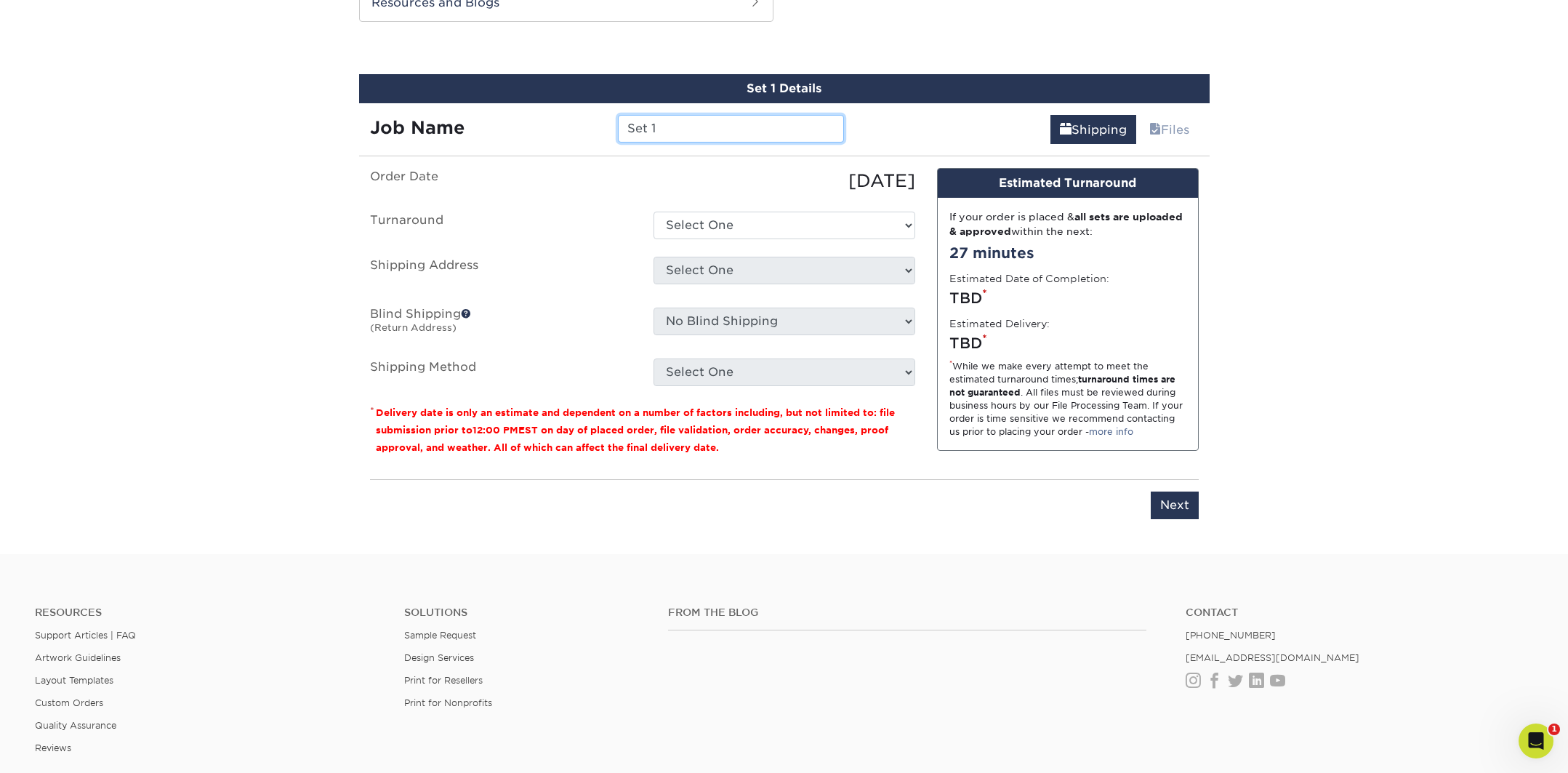
drag, startPoint x: 727, startPoint y: 129, endPoint x: 139, endPoint y: 62, distance: 591.8
type input "Biz Card- [PERSON_NAME]"
click at [700, 229] on select "Select One 2-4 Business Days 2 Day Next Business Day" at bounding box center [784, 225] width 262 height 28
select select "ea971dfa-8efb-47ed-b013-ebcc4ca480f7"
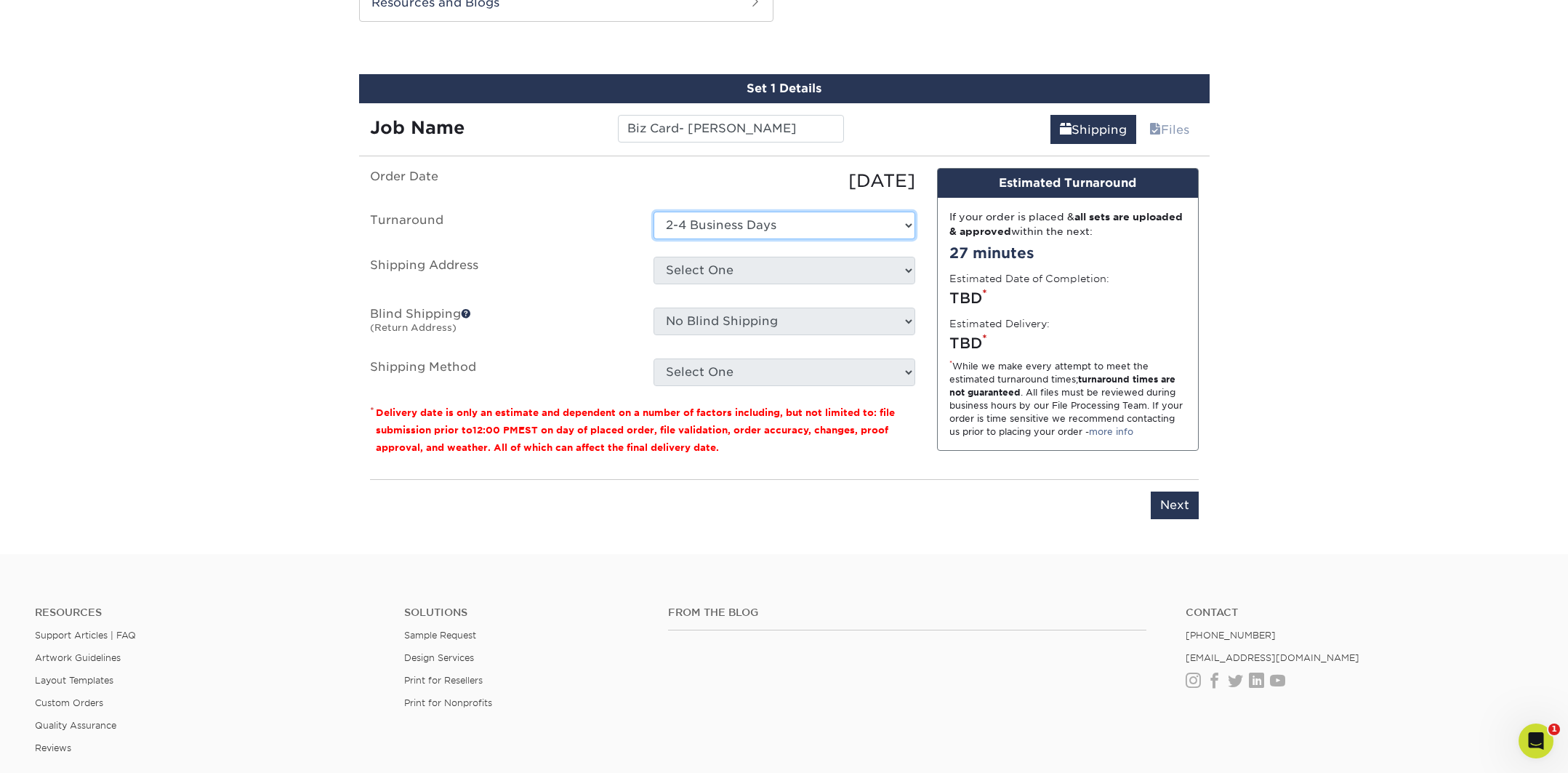
click at [654, 212] on select "Select One 2-4 Business Days 2 Day Next Business Day" at bounding box center [784, 225] width 262 height 28
click at [728, 267] on select "Select One The Club + Add New Address" at bounding box center [784, 270] width 262 height 28
select select "286007"
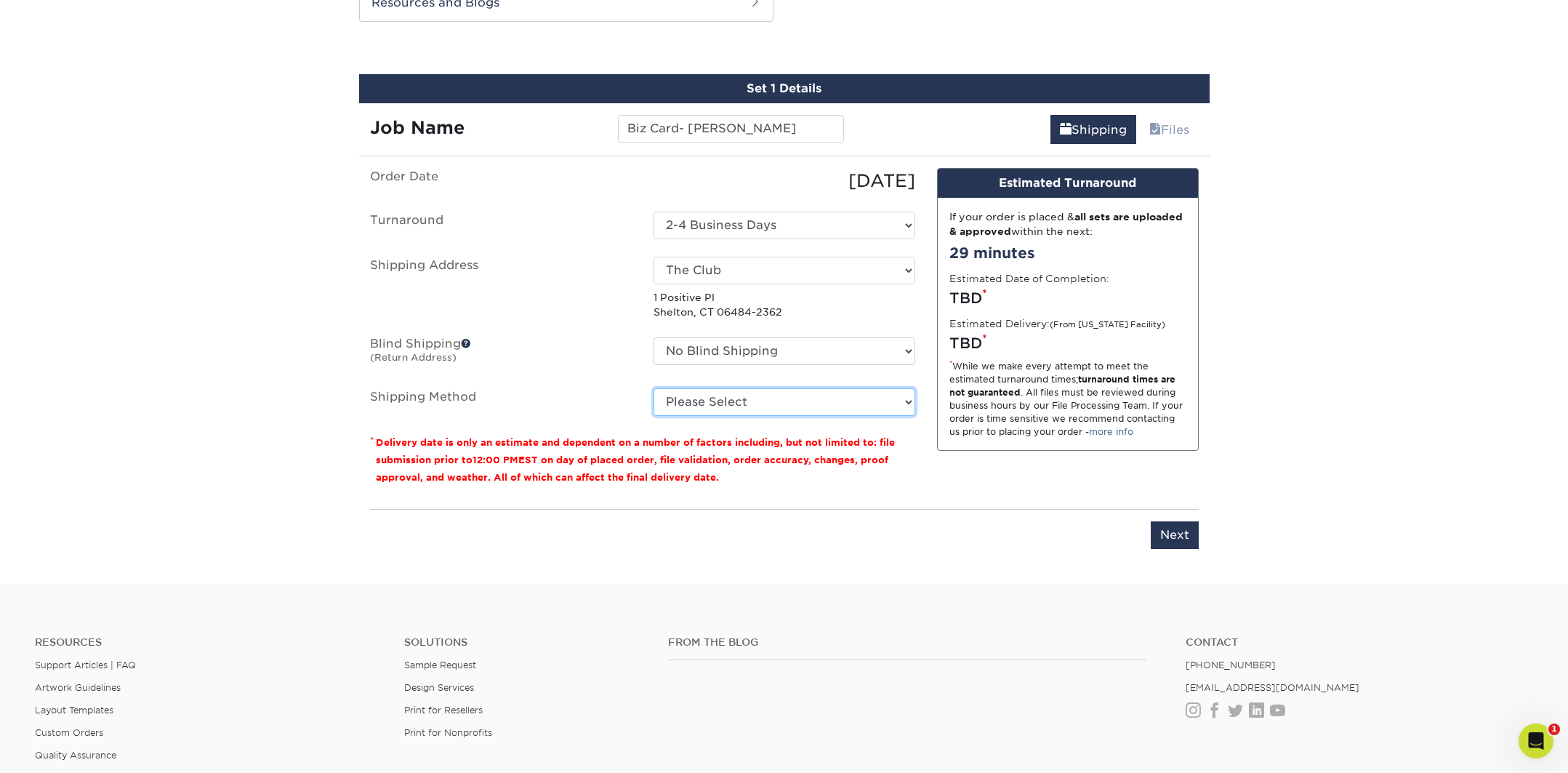
click at [741, 402] on select "Please Select Ground Shipping (+$7.84) 3 Day Shipping Service (+$15.34) 2 Day A…" at bounding box center [784, 402] width 262 height 28
select select "03"
click at [654, 389] on select "Please Select Ground Shipping (+$7.84) 3 Day Shipping Service (+$15.34) 2 Day A…" at bounding box center [784, 402] width 262 height 28
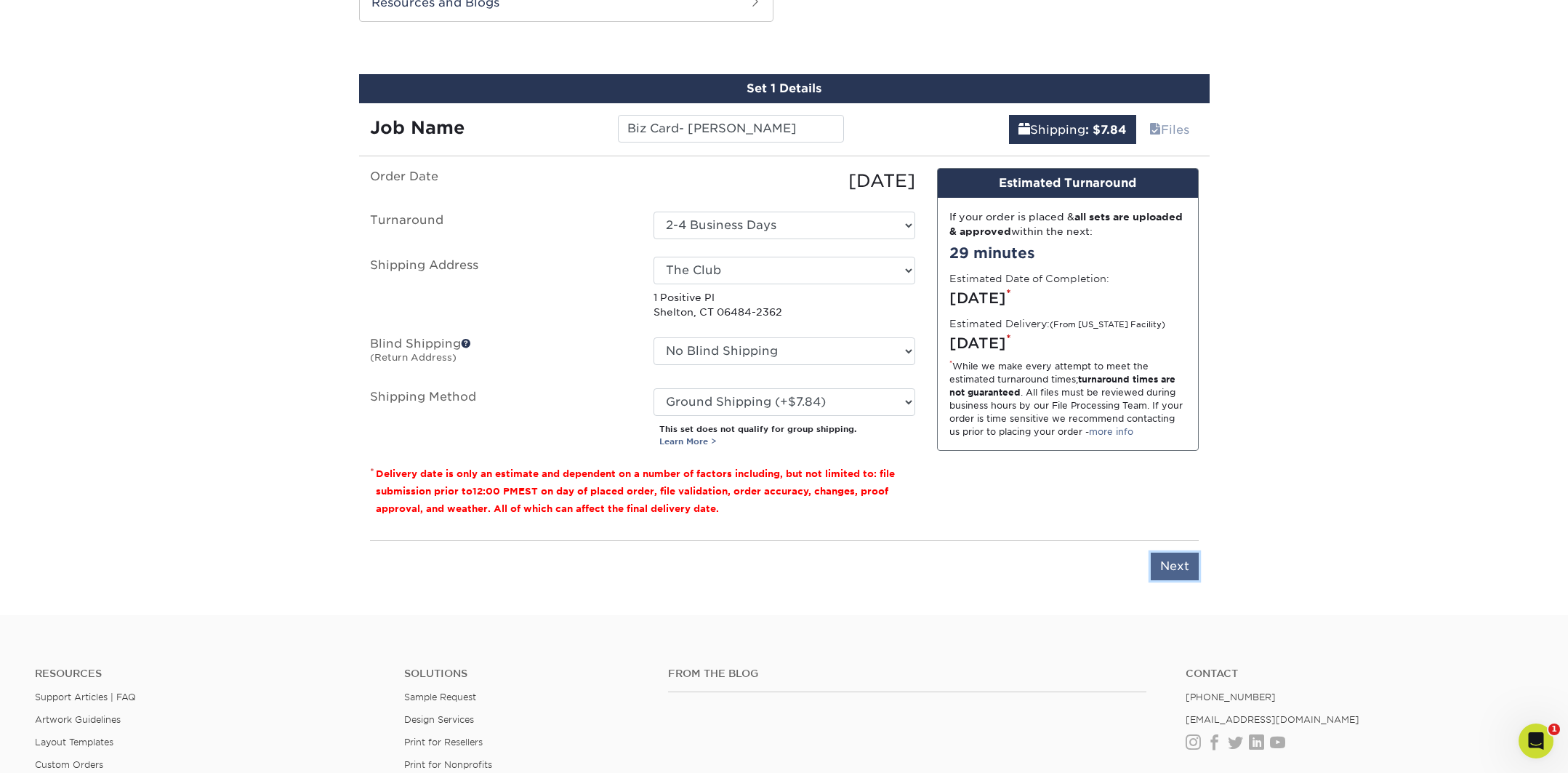
click at [1185, 563] on input "Next" at bounding box center [1175, 566] width 48 height 28
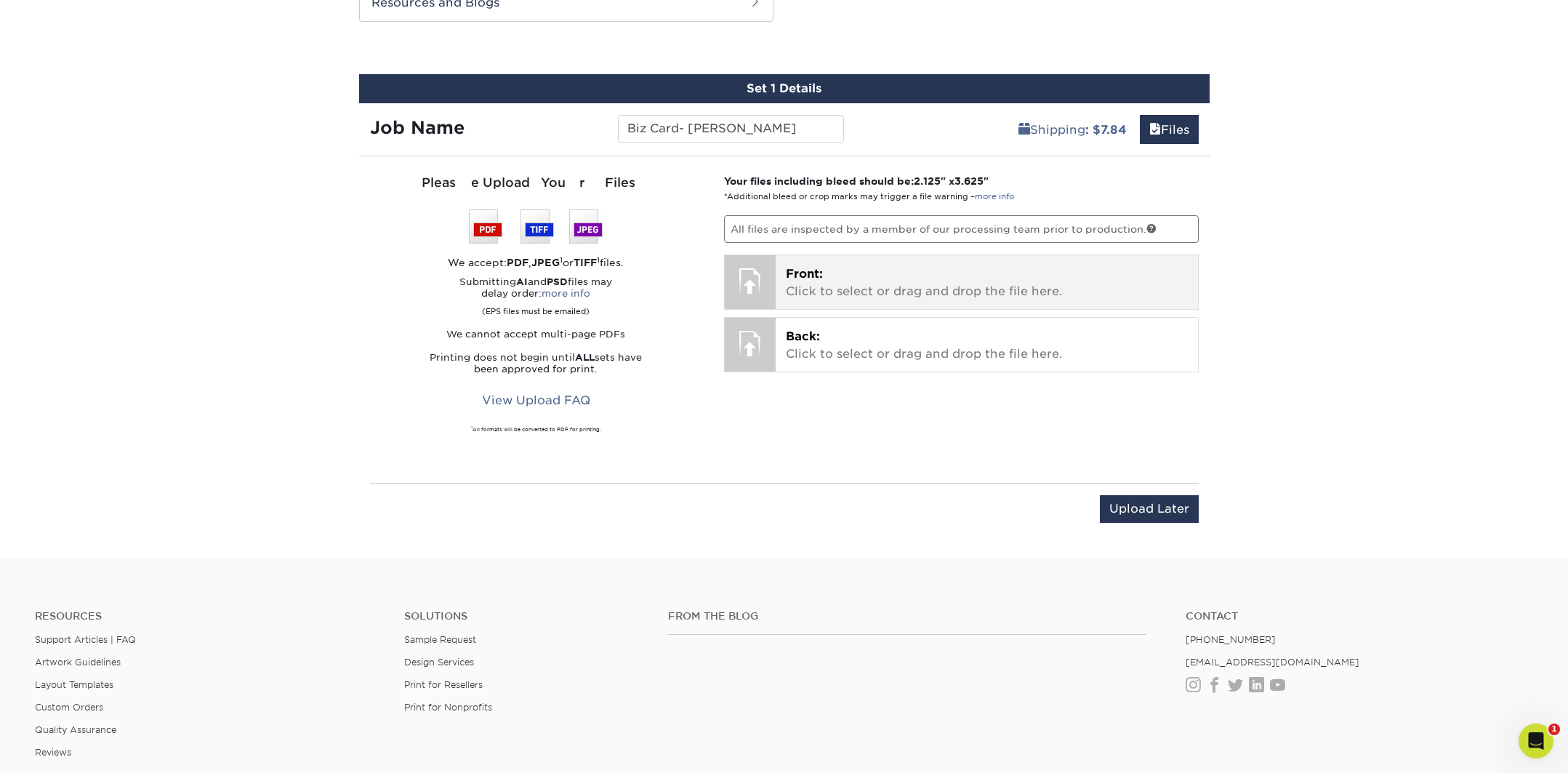
click at [871, 282] on p "Front: Click to select or drag and drop the file here." at bounding box center [987, 283] width 402 height 35
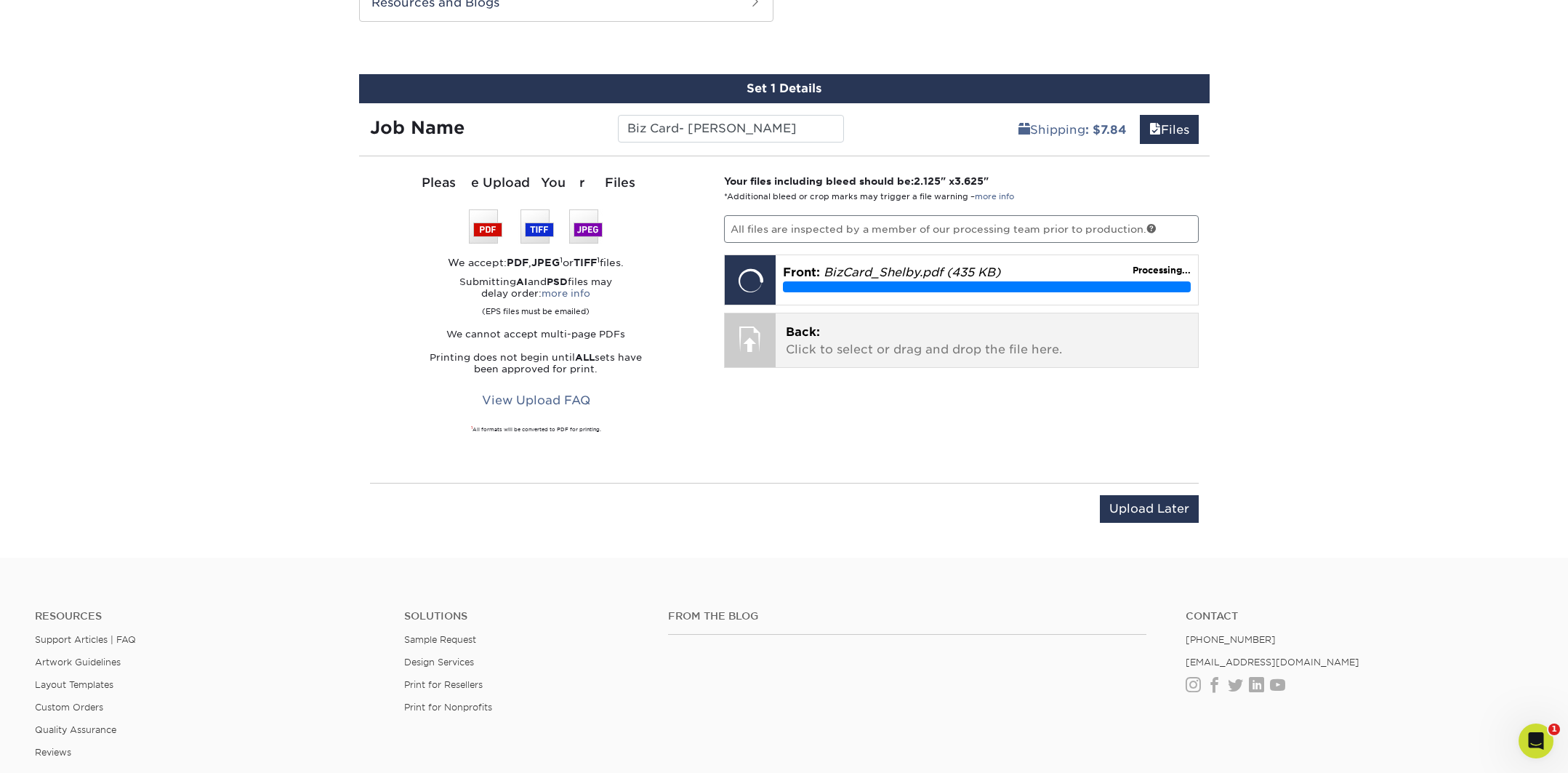
click at [855, 344] on p "Back: Click to select or drag and drop the file here." at bounding box center [987, 341] width 402 height 35
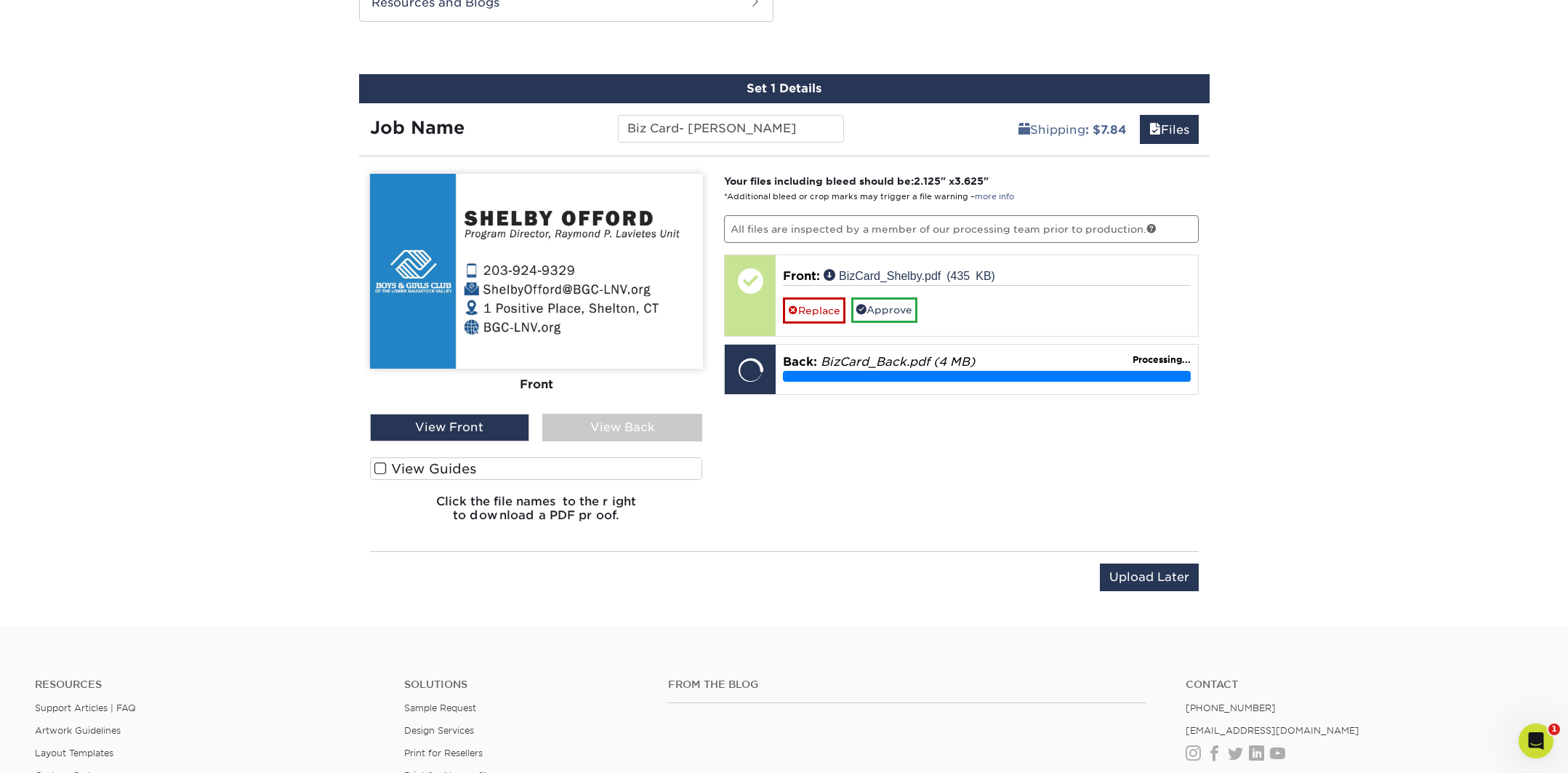
click at [380, 469] on span at bounding box center [380, 469] width 13 height 14
click at [0, 0] on input "View Guides" at bounding box center [0, 0] width 0 height 0
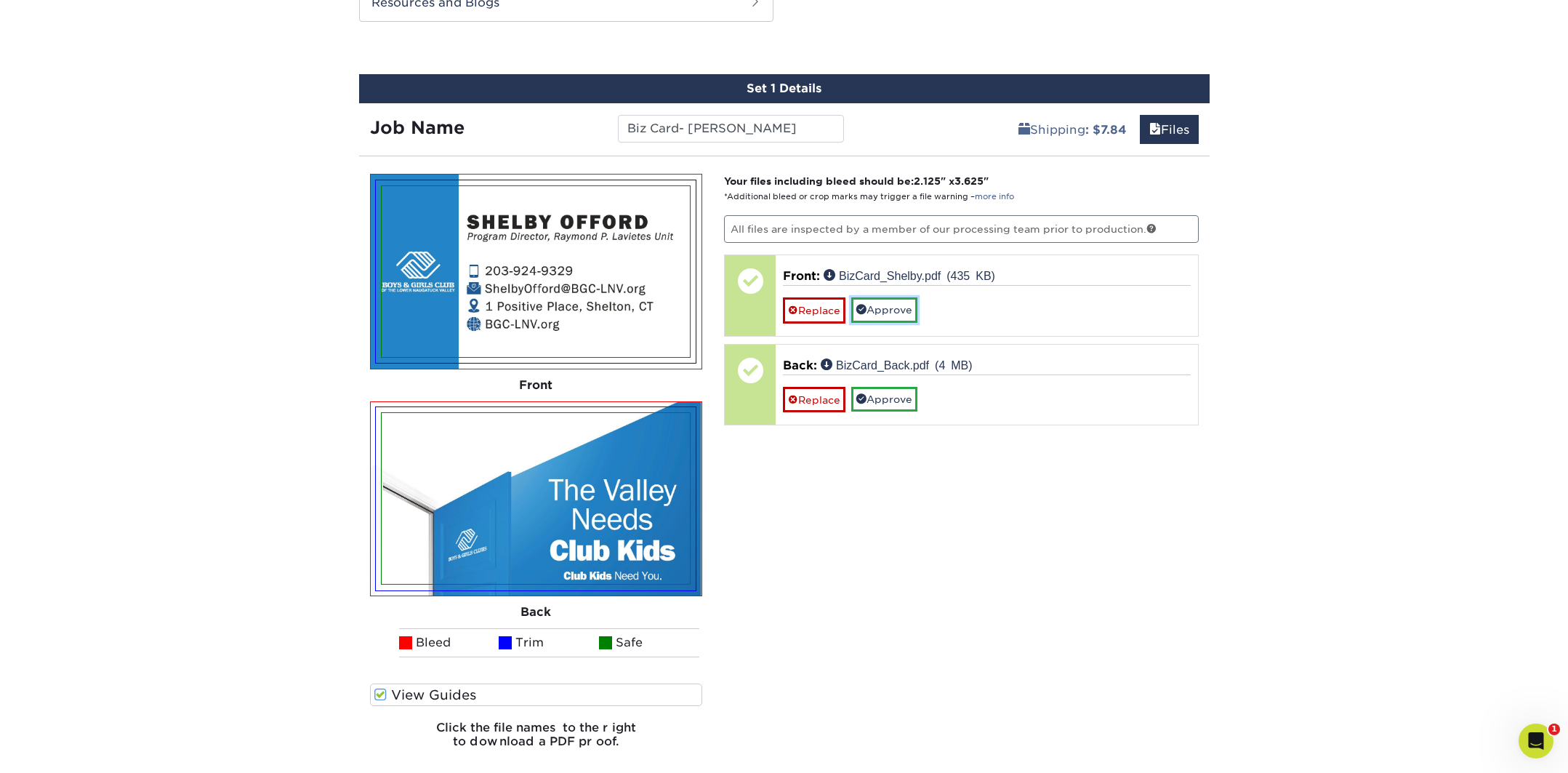
click at [899, 310] on link "Approve" at bounding box center [884, 310] width 66 height 25
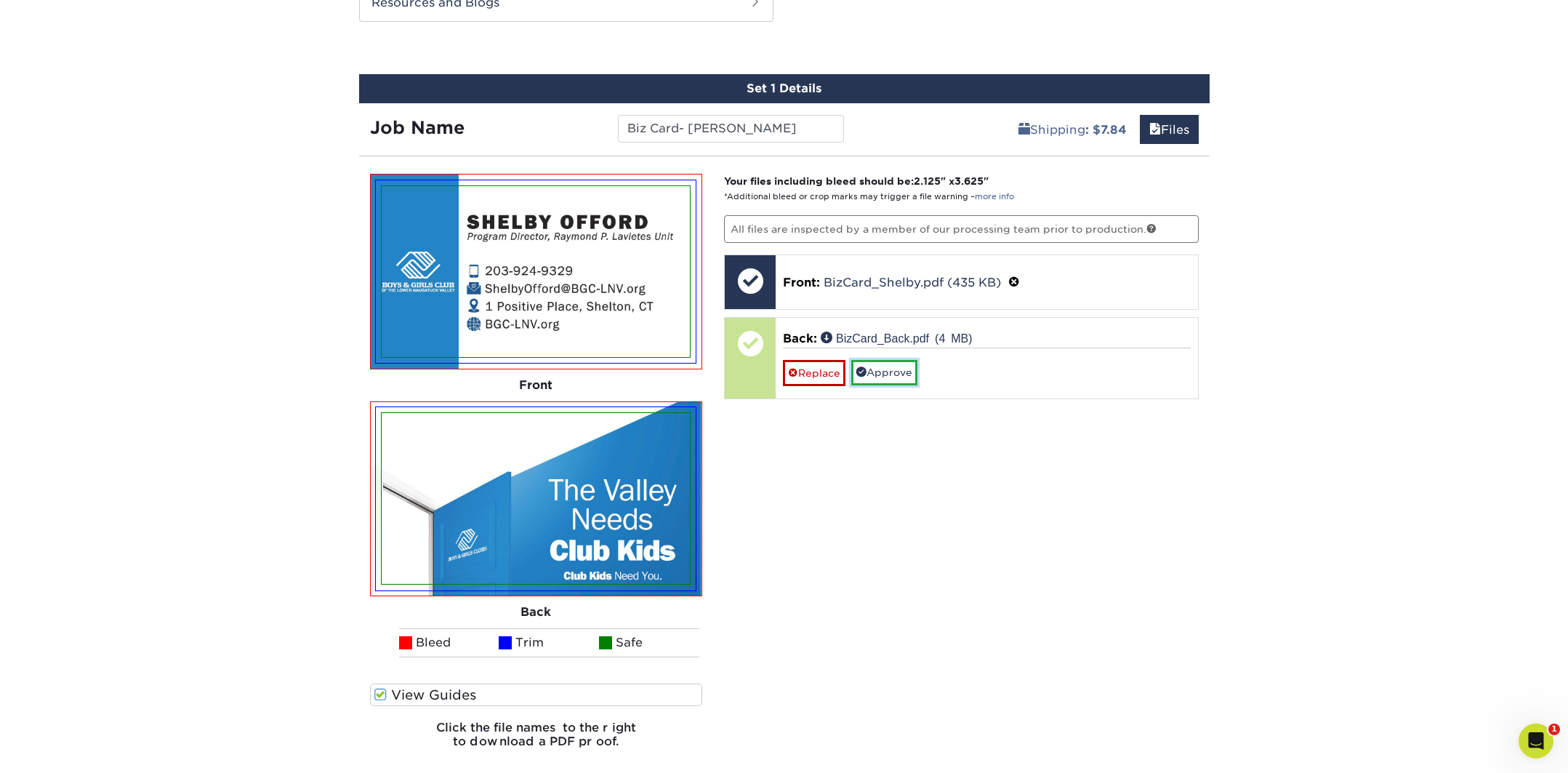
click at [894, 373] on link "Approve" at bounding box center [884, 373] width 66 height 25
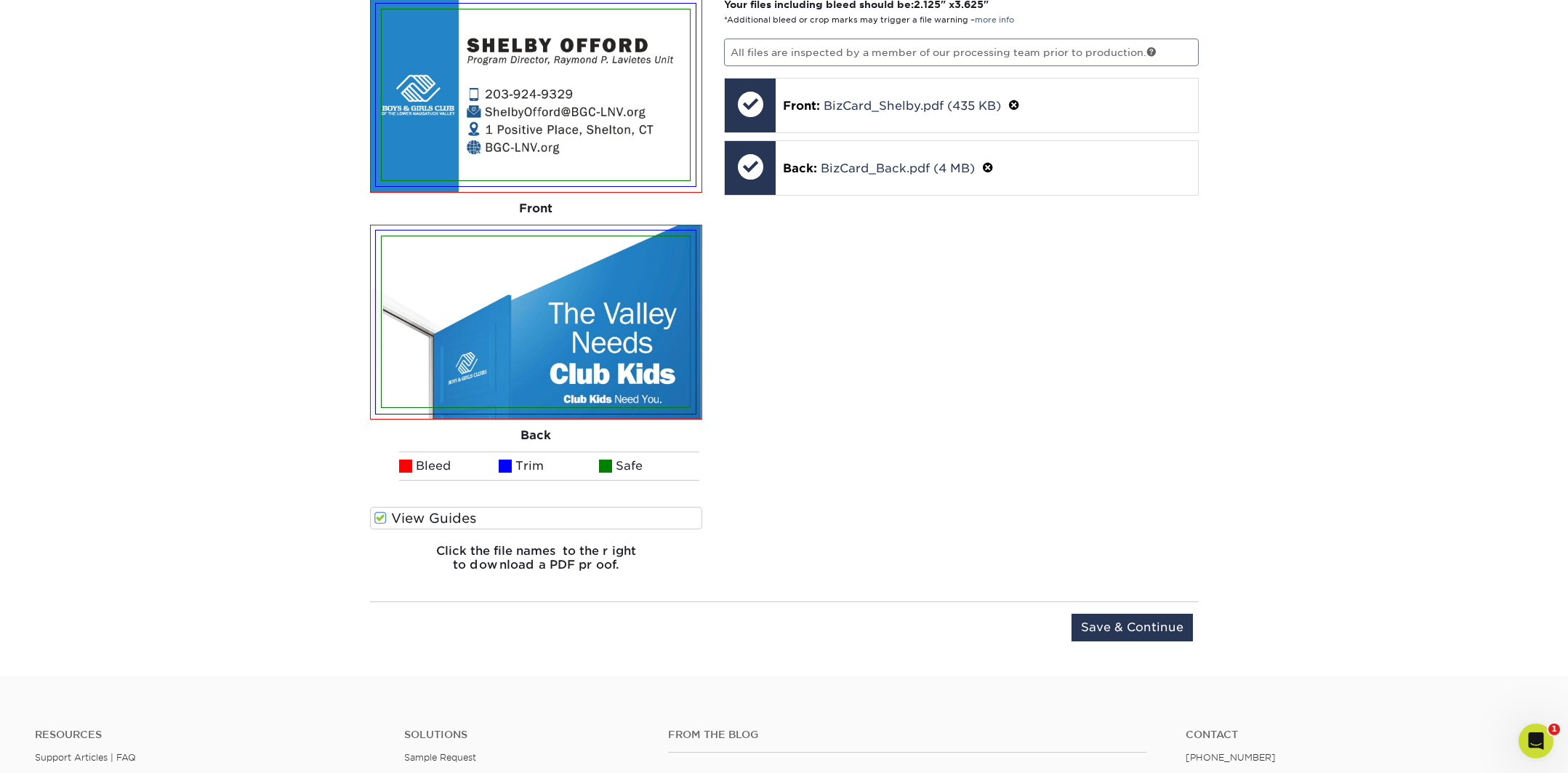
scroll to position [1192, 0]
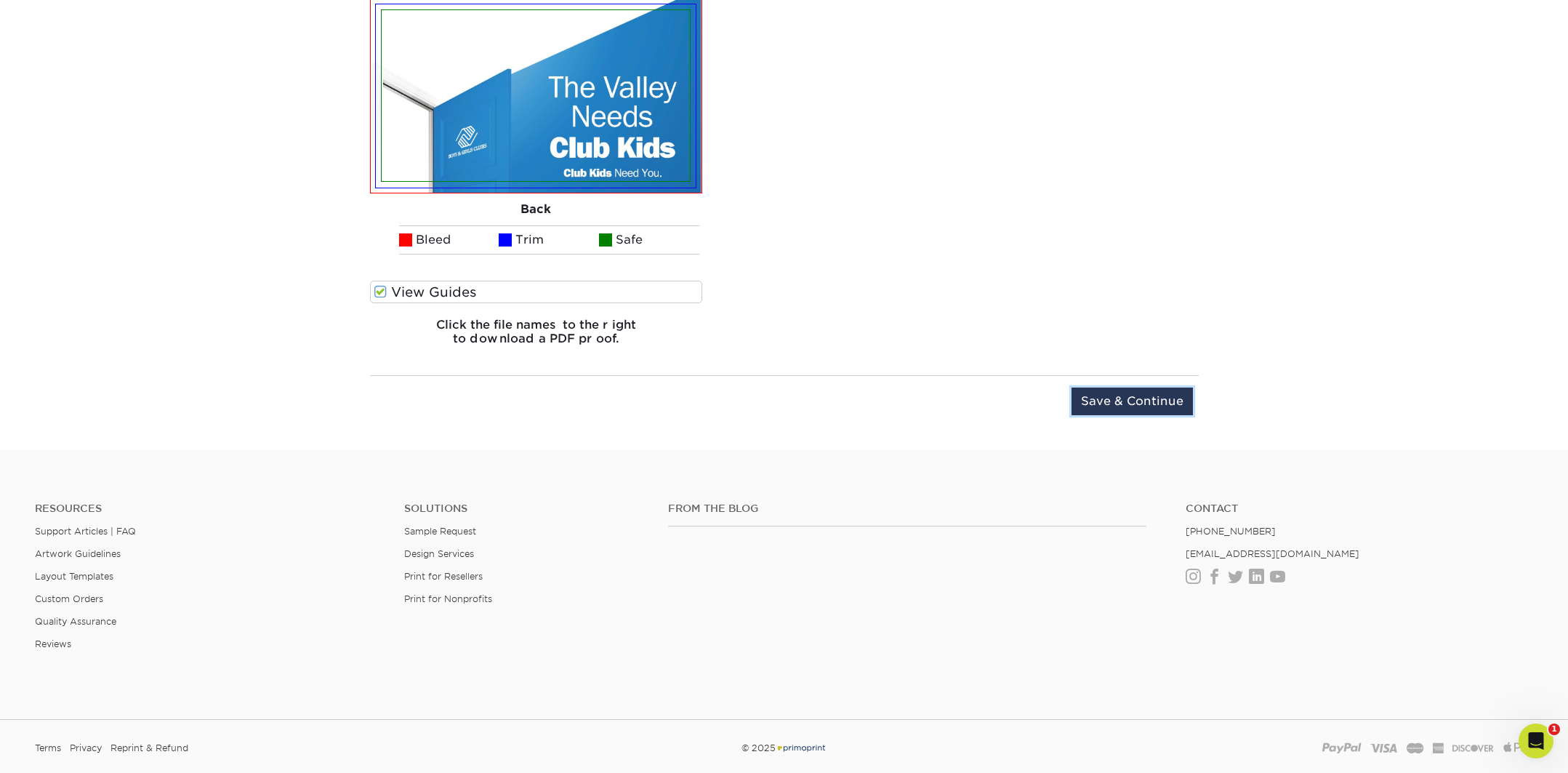
click at [1157, 404] on input "Save & Continue" at bounding box center [1133, 401] width 122 height 28
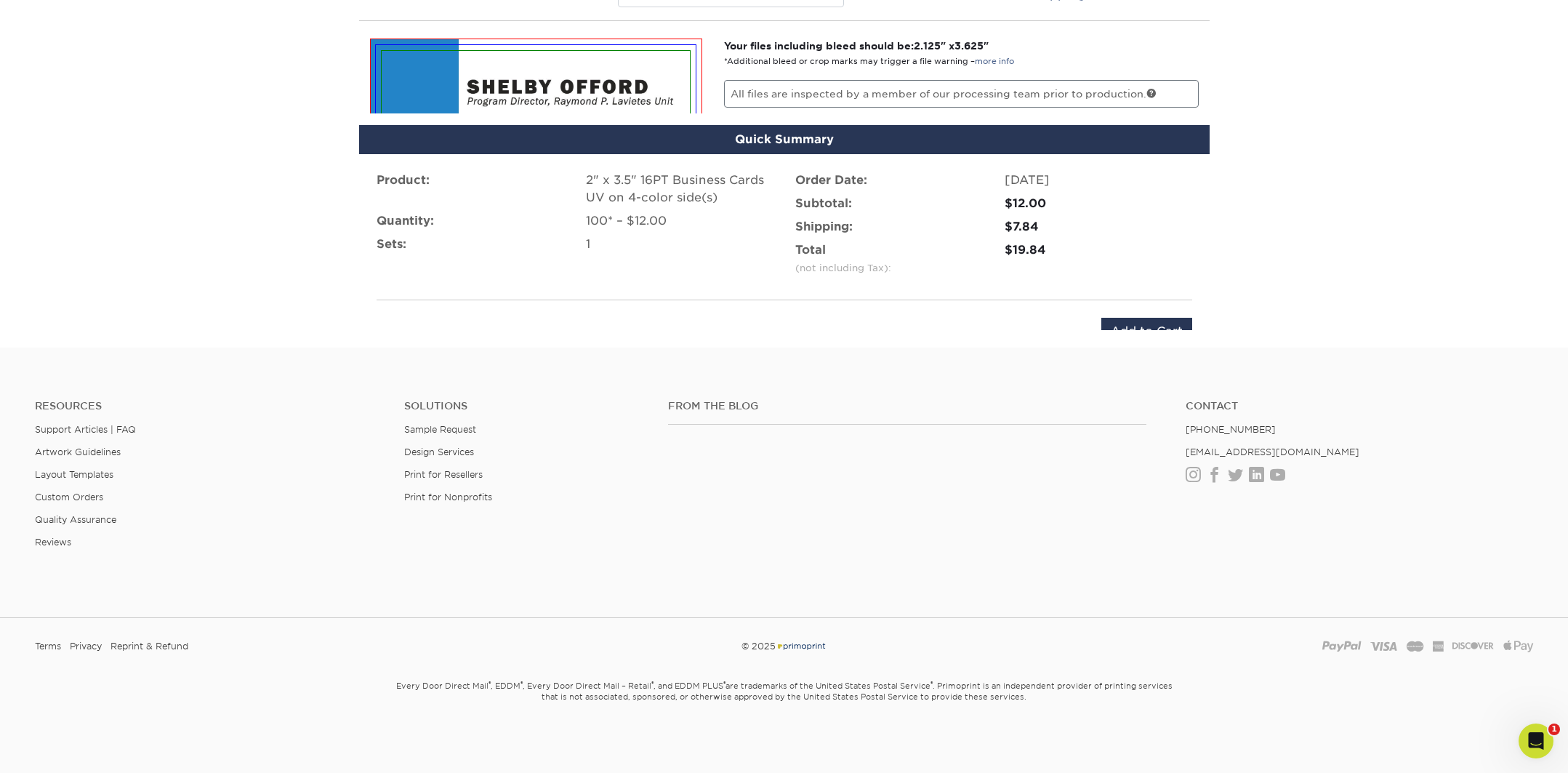
scroll to position [865, 0]
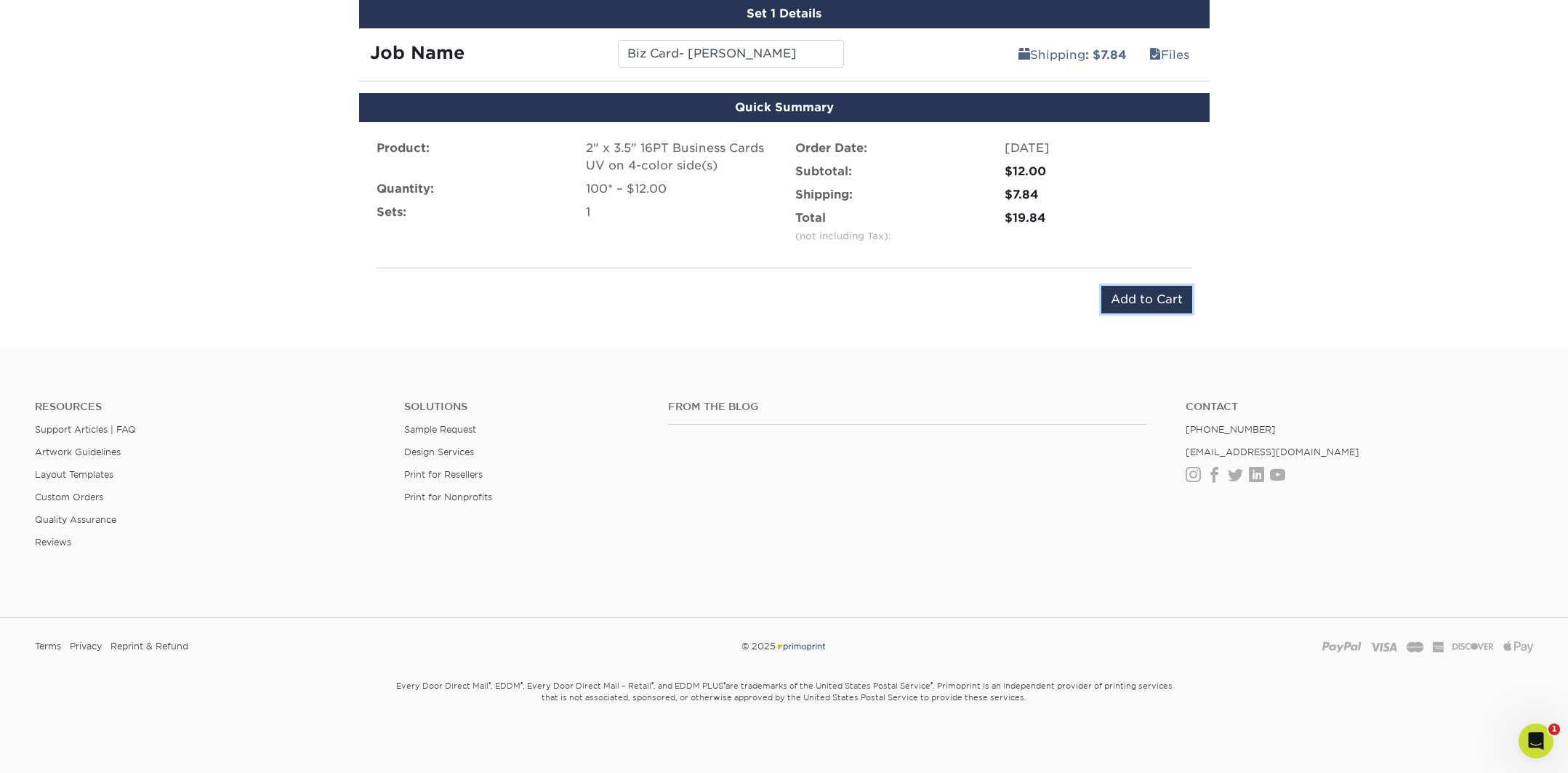
click at [1120, 302] on input "Add to Cart" at bounding box center [1146, 299] width 91 height 28
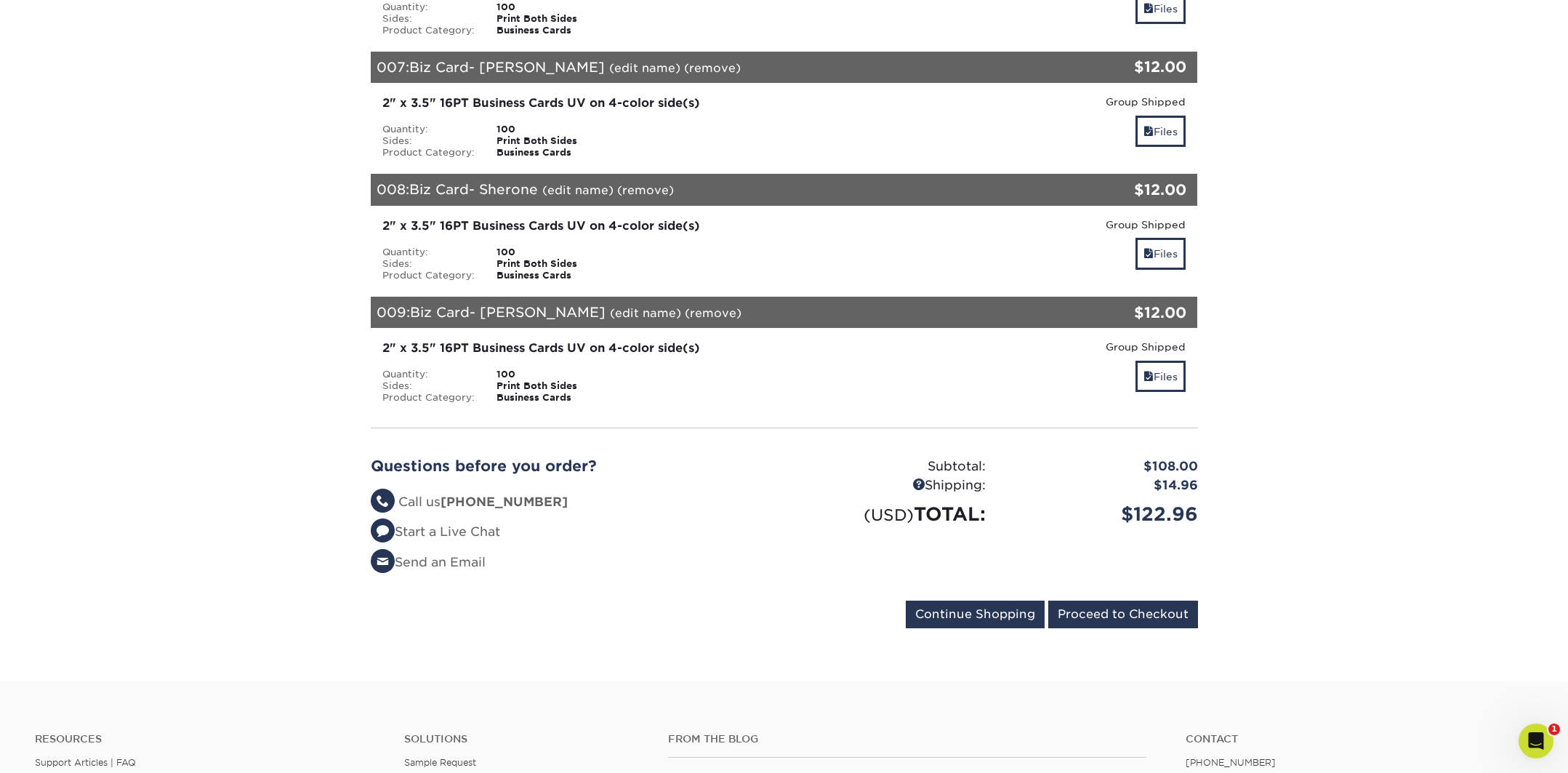
scroll to position [1373, 0]
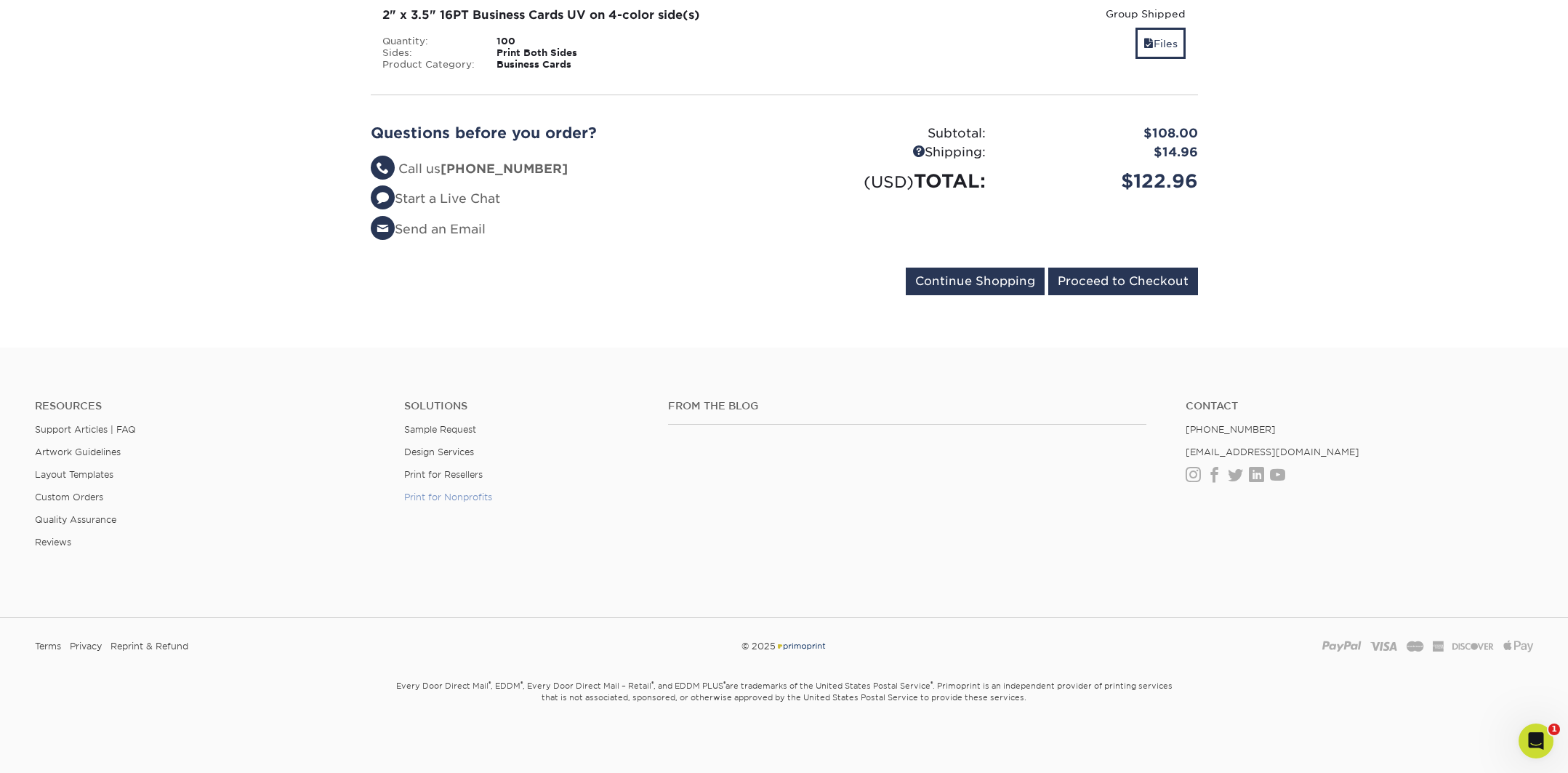
click at [492, 499] on link "Print for Nonprofits" at bounding box center [448, 497] width 88 height 11
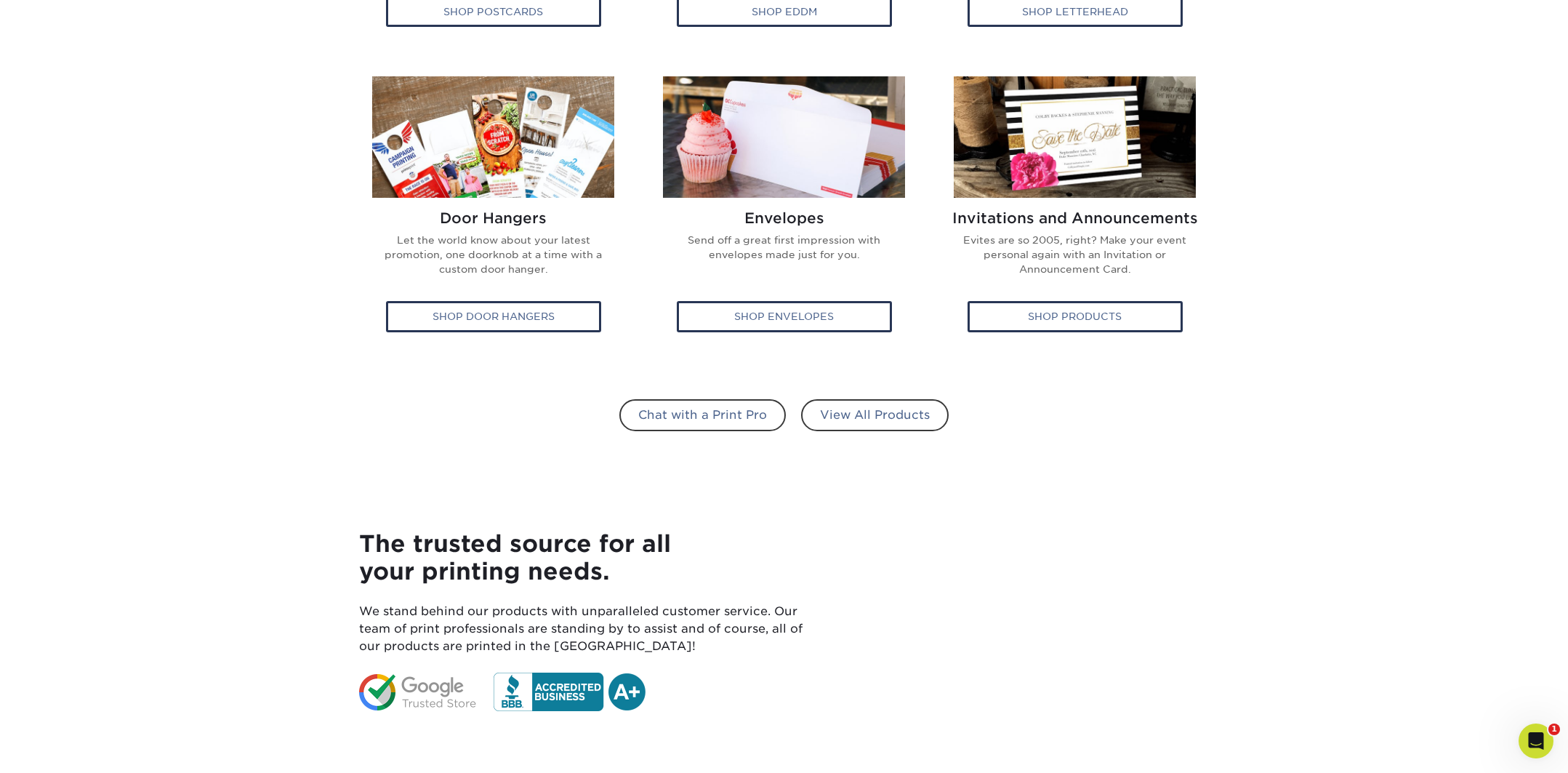
scroll to position [991, 0]
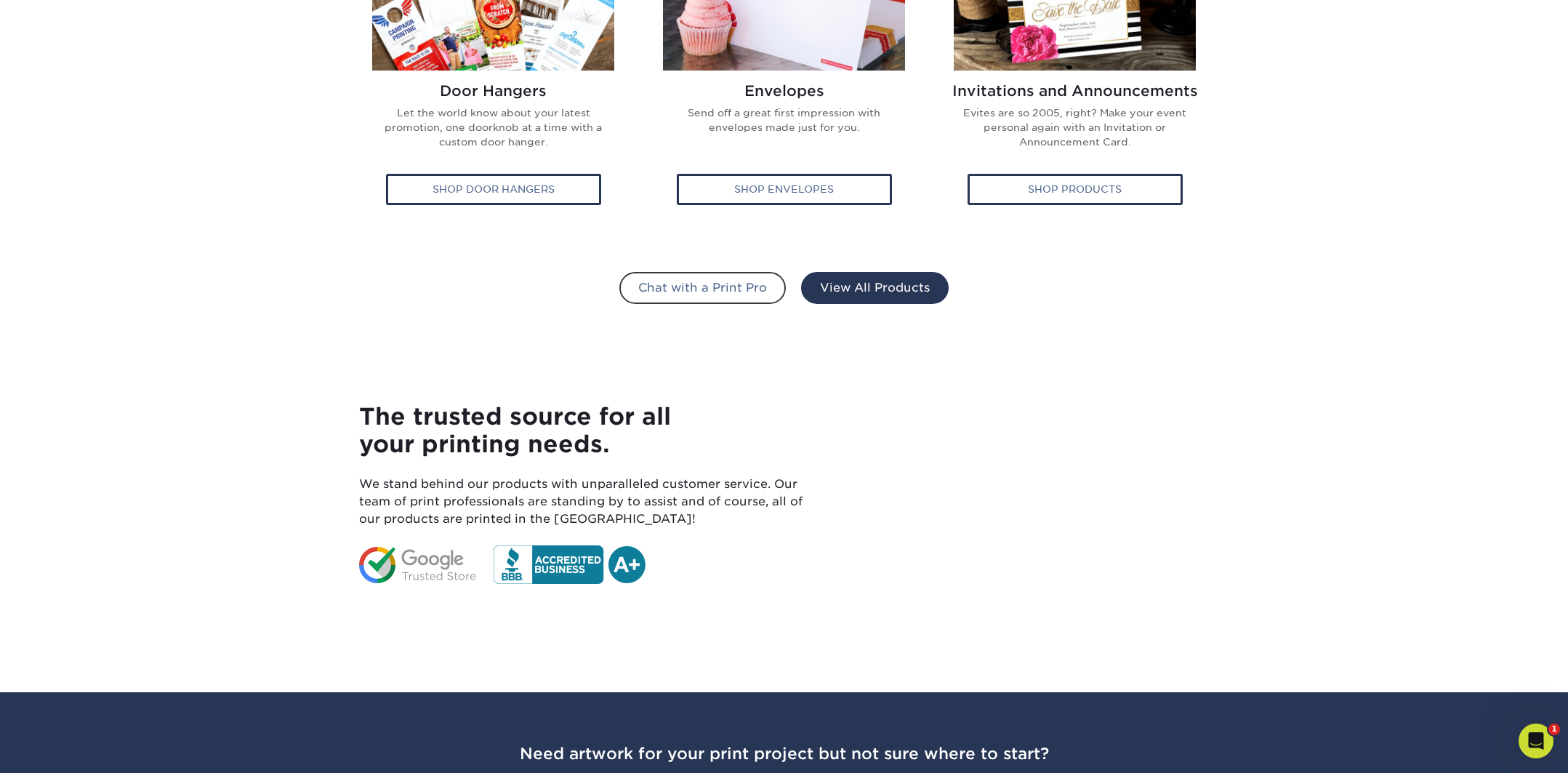
click at [881, 294] on link "View All Products" at bounding box center [874, 288] width 148 height 32
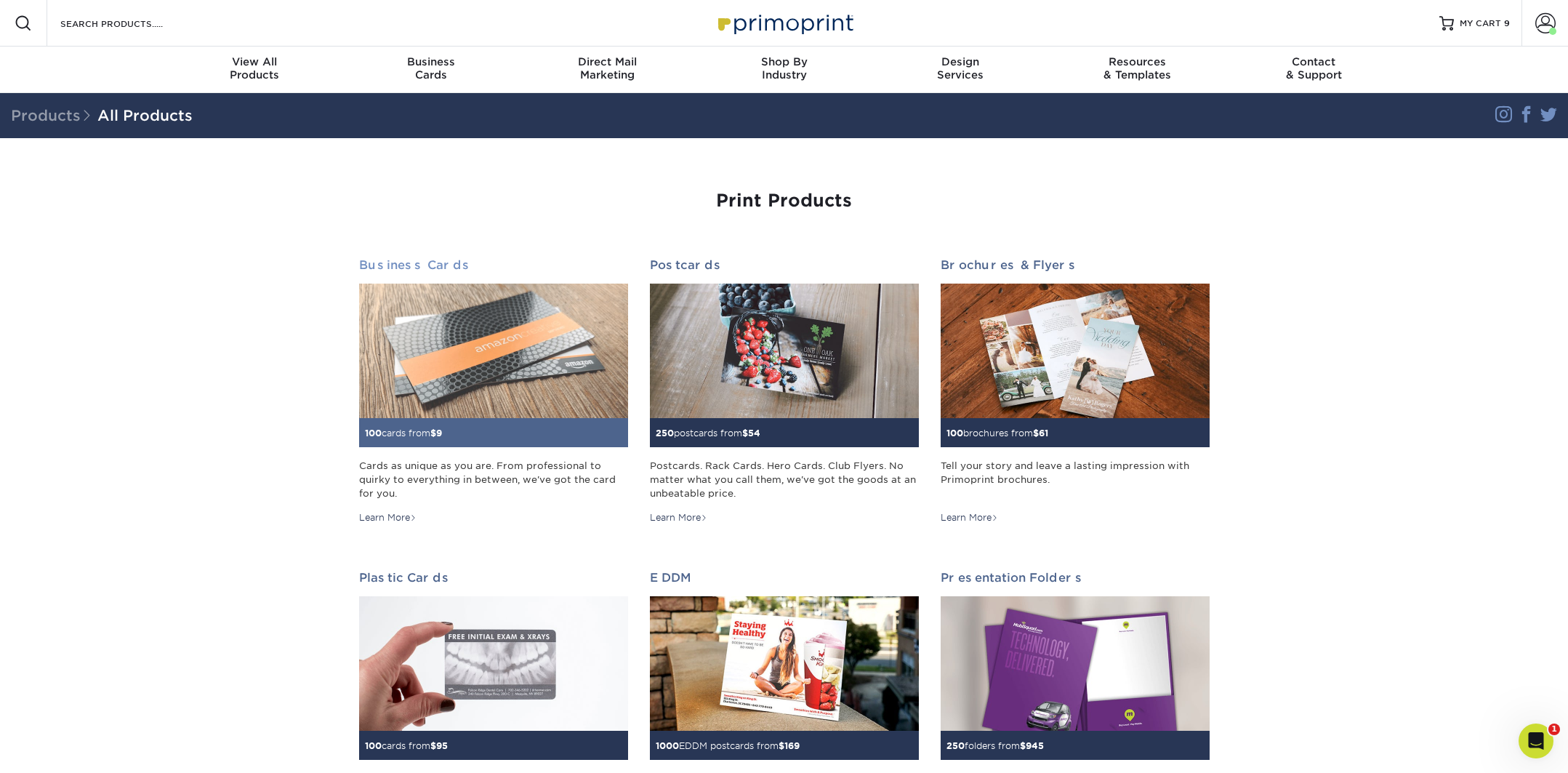
click at [453, 307] on img at bounding box center [493, 350] width 269 height 134
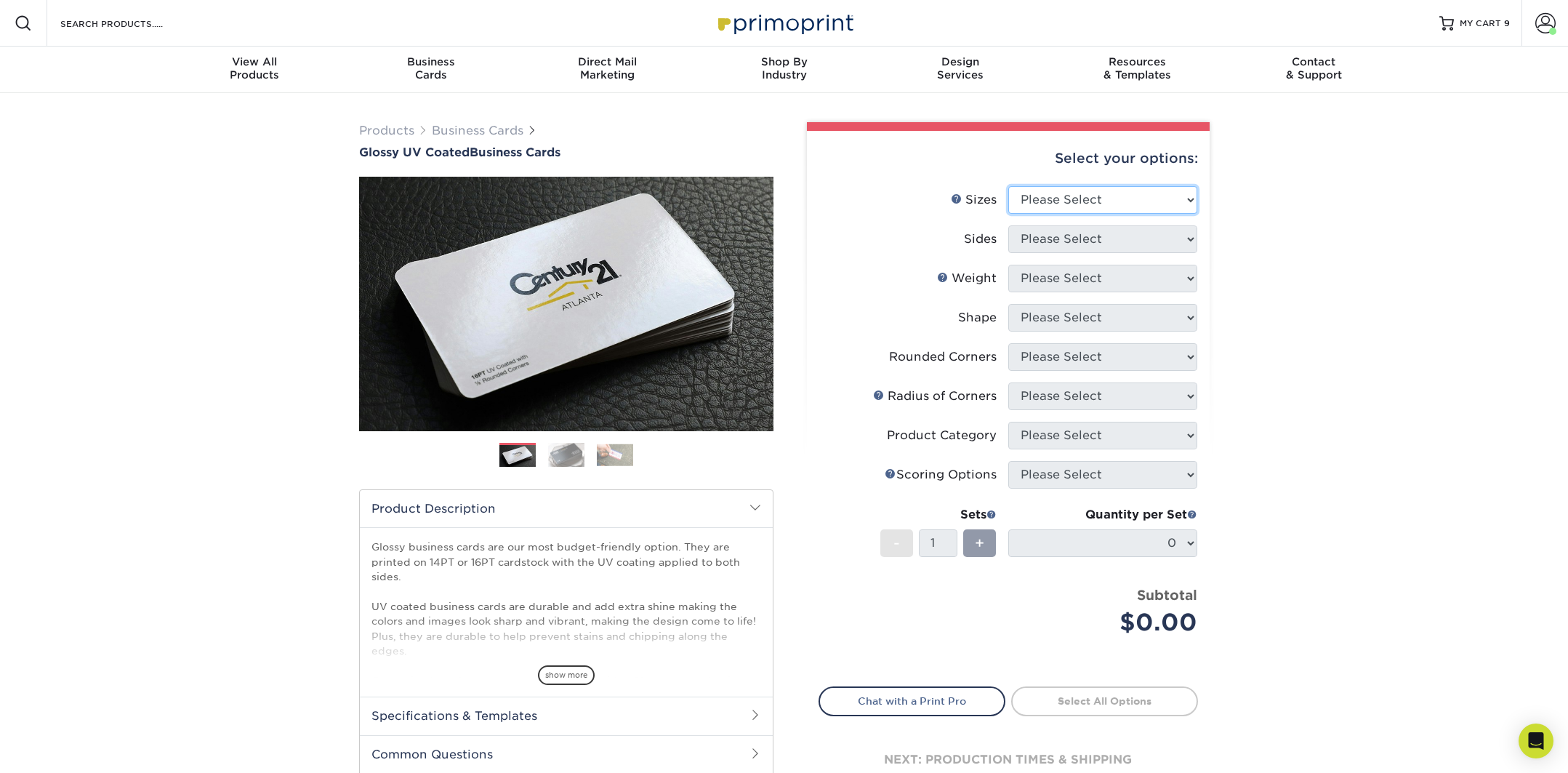
click at [1111, 202] on select "Please Select 1.5" x 3.5" - Mini 1.75" x 3.5" - Mini 2" x 2" - Square 2" x 3" -…" at bounding box center [1103, 199] width 189 height 28
select select "2.00x3.50"
click at [1009, 186] on select "Please Select 1.5" x 3.5" - Mini 1.75" x 3.5" - Mini 2" x 2" - Square 2" x 3" -…" at bounding box center [1103, 199] width 189 height 28
click at [1075, 252] on select "Please Select Print Both Sides Print Front Only" at bounding box center [1103, 238] width 189 height 28
select select "13abbda7-1d64-4f25-8bb2-c179b224825d"
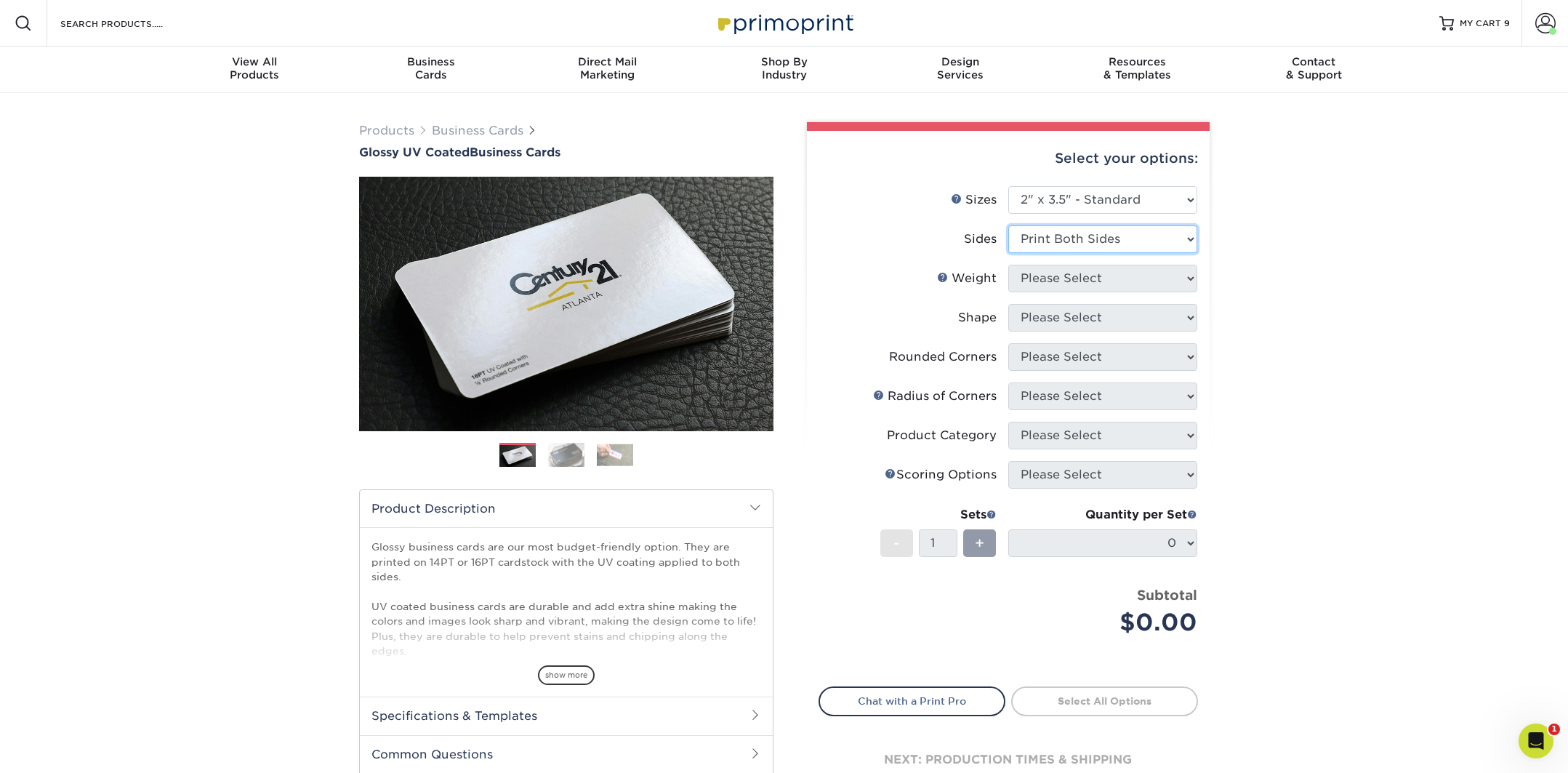
click at [1009, 225] on select "Please Select Print Both Sides Print Front Only" at bounding box center [1103, 238] width 189 height 28
click at [1068, 281] on select "Please Select 16PT 14PT" at bounding box center [1103, 278] width 189 height 28
select select "16PT"
click at [1009, 264] on select "Please Select 16PT 14PT" at bounding box center [1103, 278] width 189 height 28
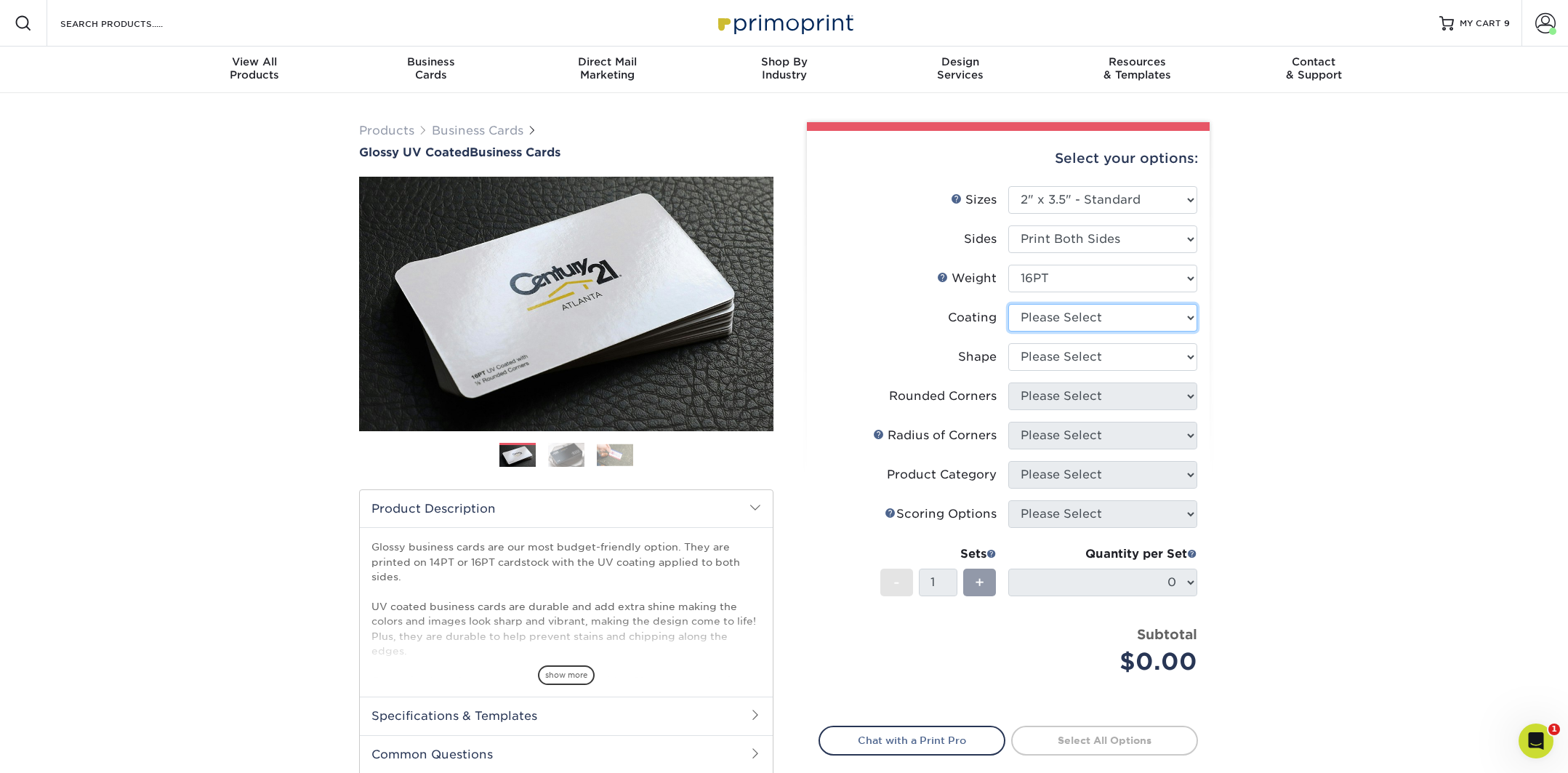
click at [1052, 317] on select at bounding box center [1103, 318] width 189 height 28
select select "ae367451-b2b8-45df-a344-0f05b6a12993"
click at [1009, 304] on select at bounding box center [1103, 318] width 189 height 28
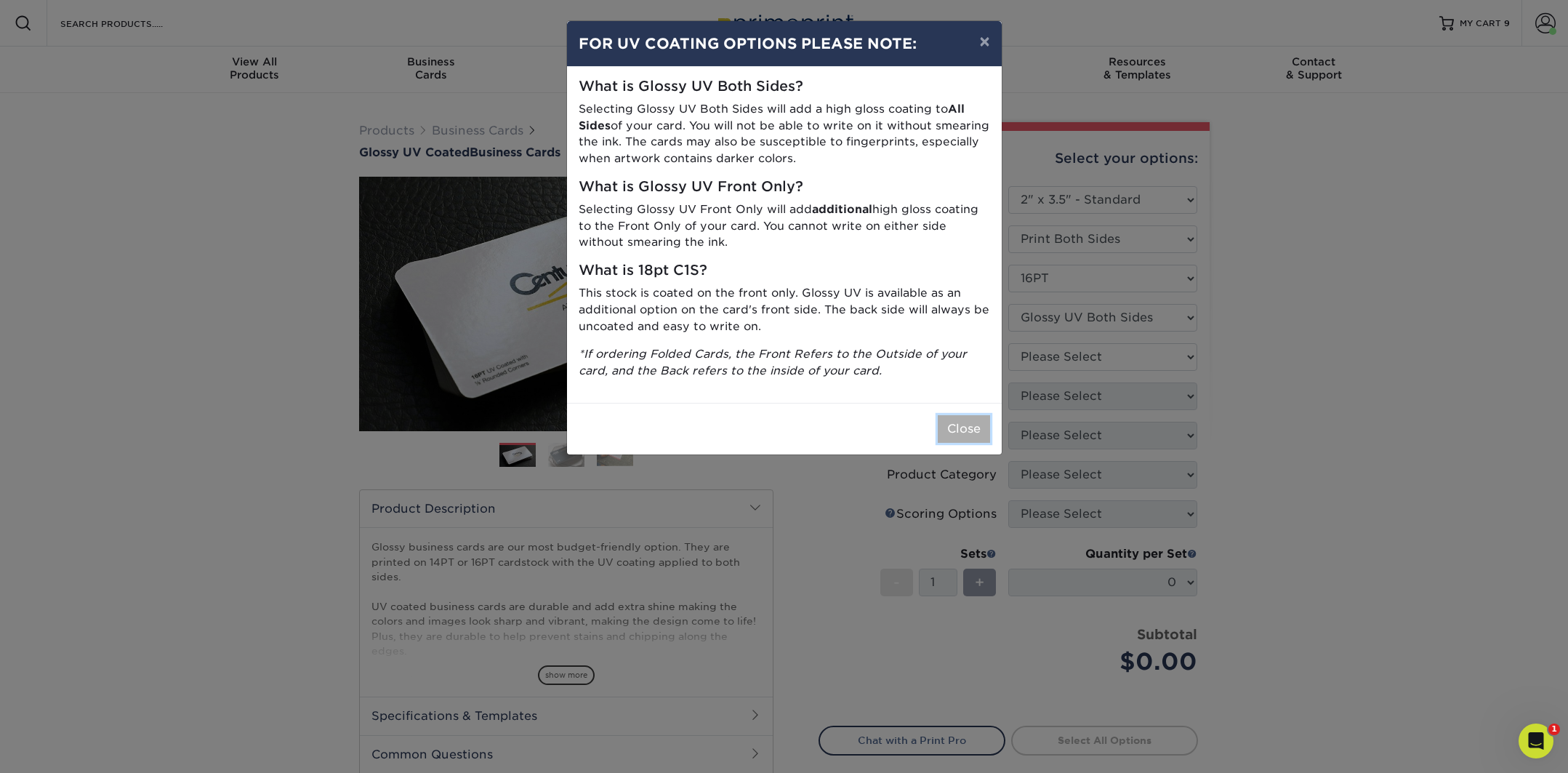
click at [961, 420] on button "Close" at bounding box center [964, 429] width 53 height 28
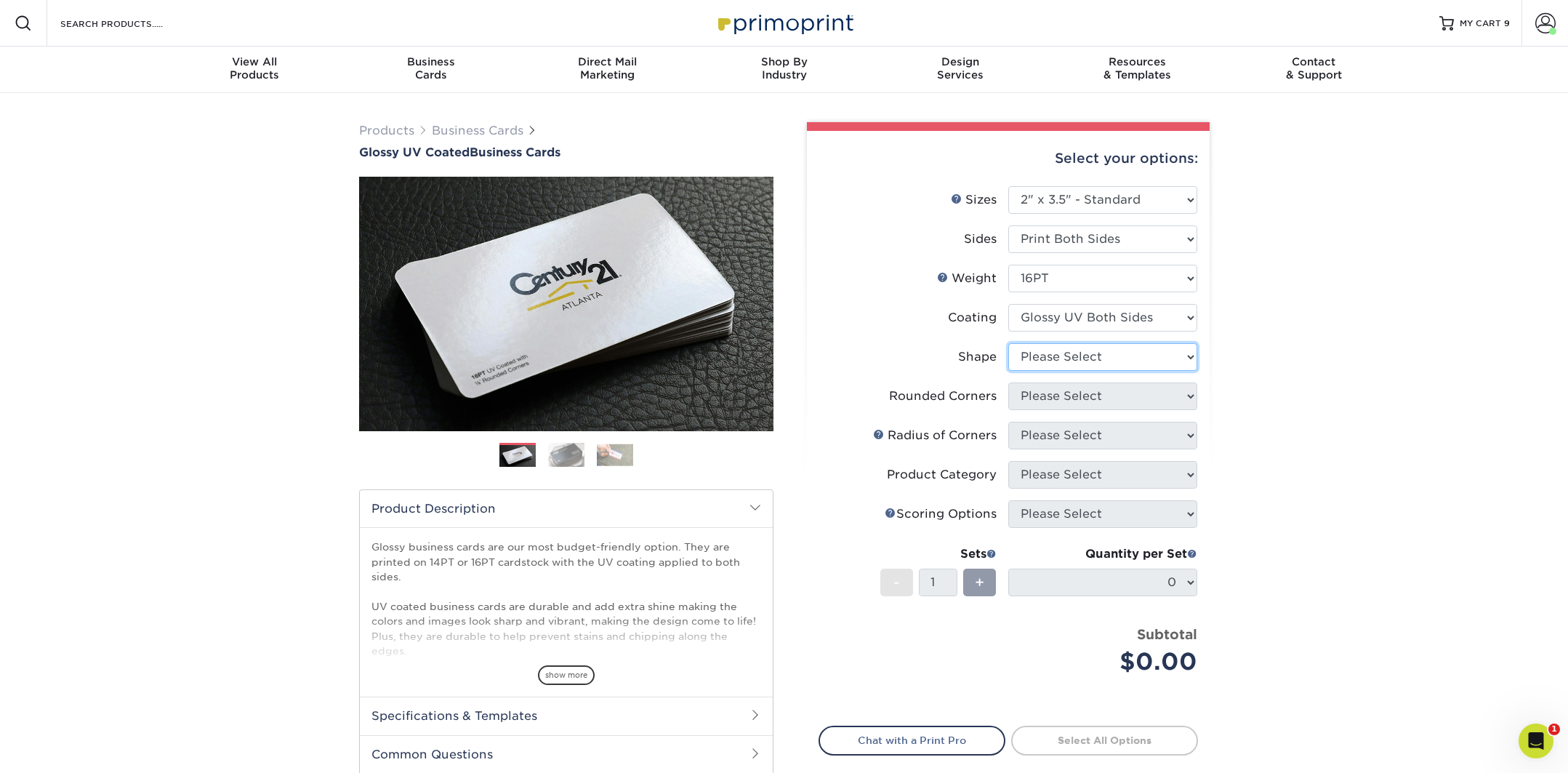
click at [1019, 360] on select "Please Select Standard Oval" at bounding box center [1103, 357] width 189 height 28
select select "standard"
click at [1009, 344] on select "Please Select Standard Oval" at bounding box center [1103, 357] width 189 height 28
click at [1065, 401] on select "Please Select Yes - Round 2 Corners Yes - Round 4 Corners No" at bounding box center [1103, 396] width 189 height 28
select select "0"
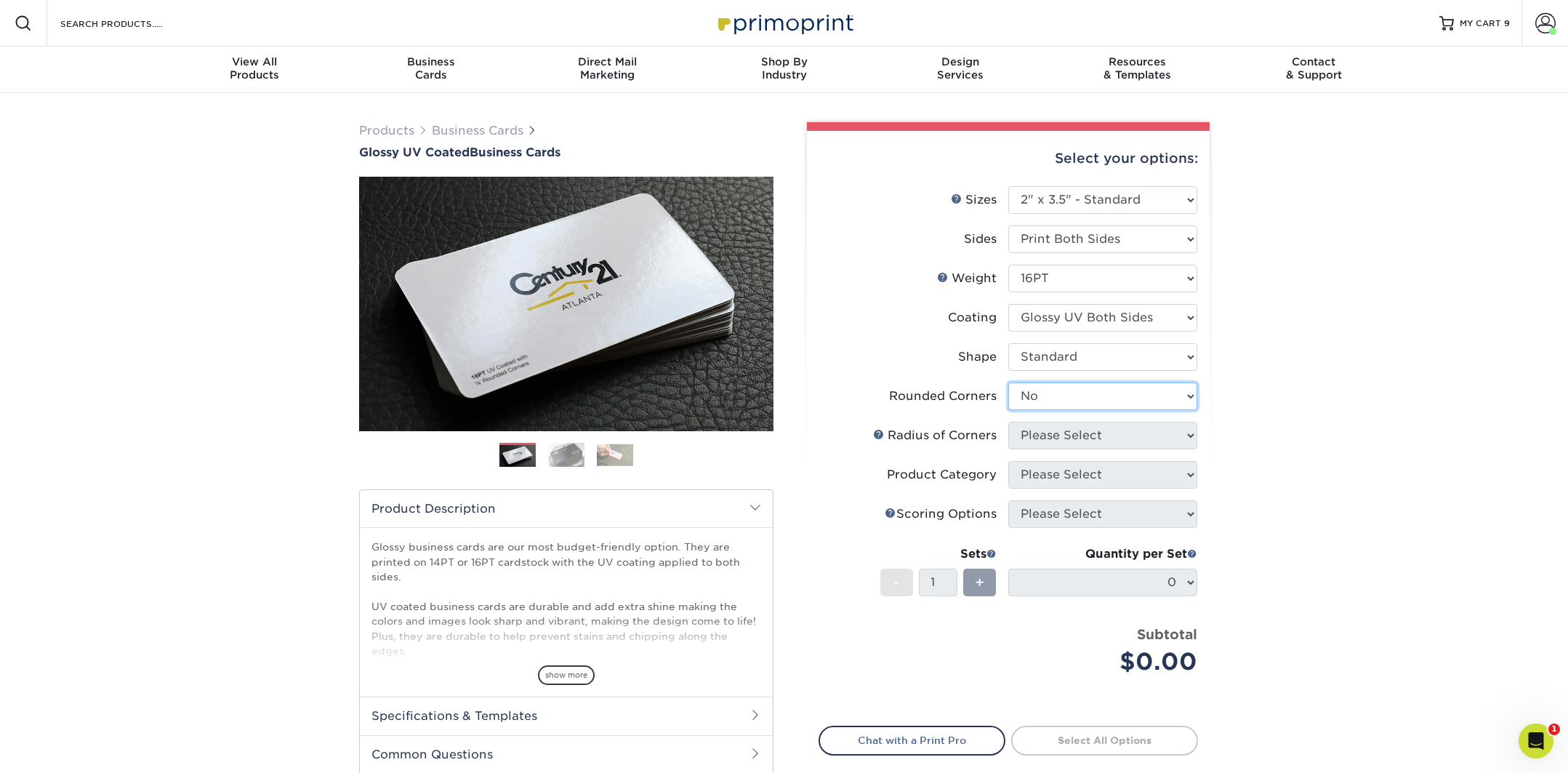
click at [1009, 383] on select "Please Select Yes - Round 2 Corners Yes - Round 4 Corners No" at bounding box center [1103, 396] width 189 height 28
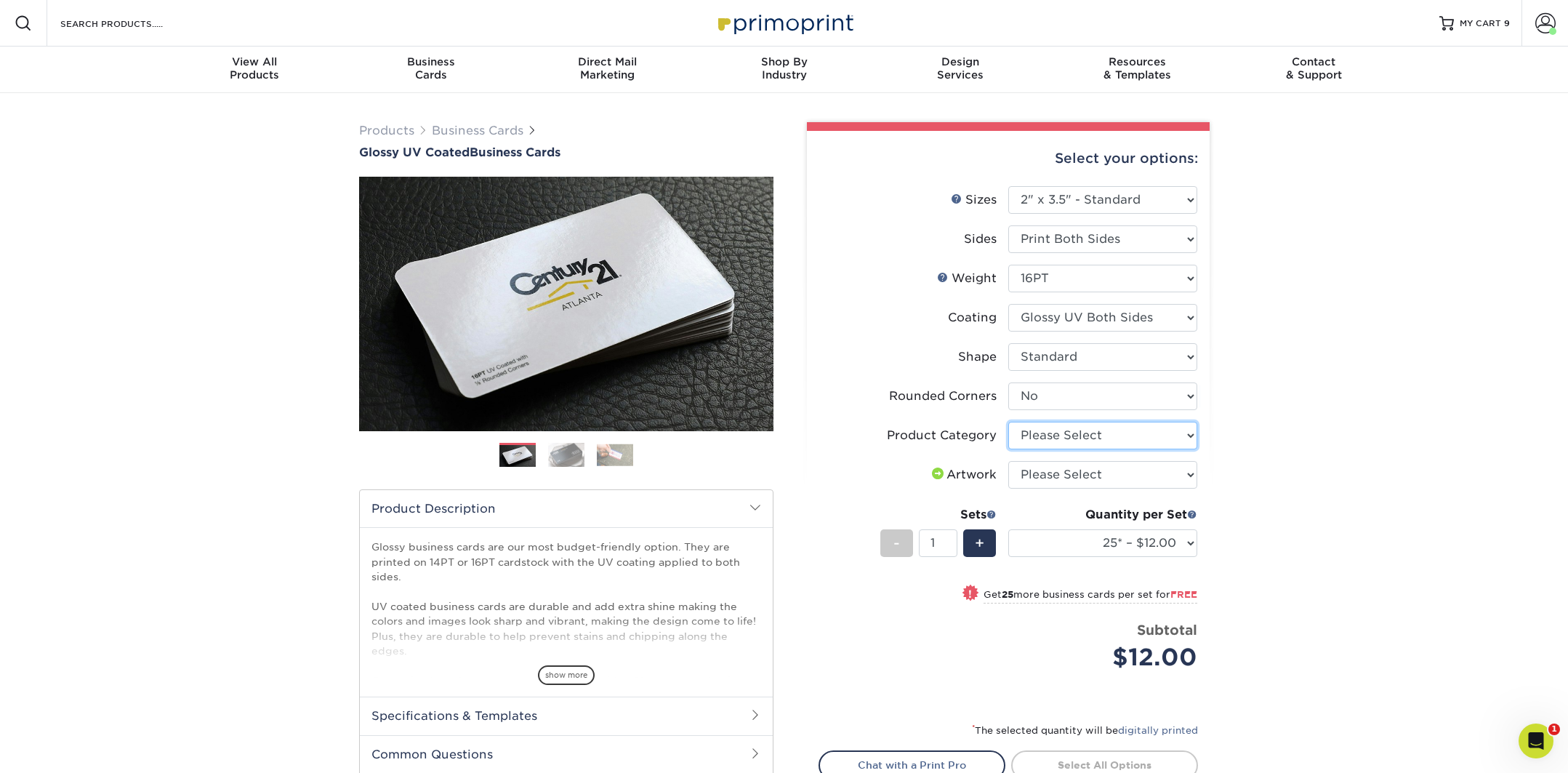
click at [1095, 434] on select "Please Select Business Cards" at bounding box center [1103, 435] width 189 height 28
select select "3b5148f1-0588-4f88-a218-97bcfdce65c1"
click at [1009, 422] on select "Please Select Business Cards" at bounding box center [1103, 435] width 189 height 28
click at [1063, 475] on select "Please Select I will upload files I need a design - $100" at bounding box center [1103, 474] width 189 height 28
select select "upload"
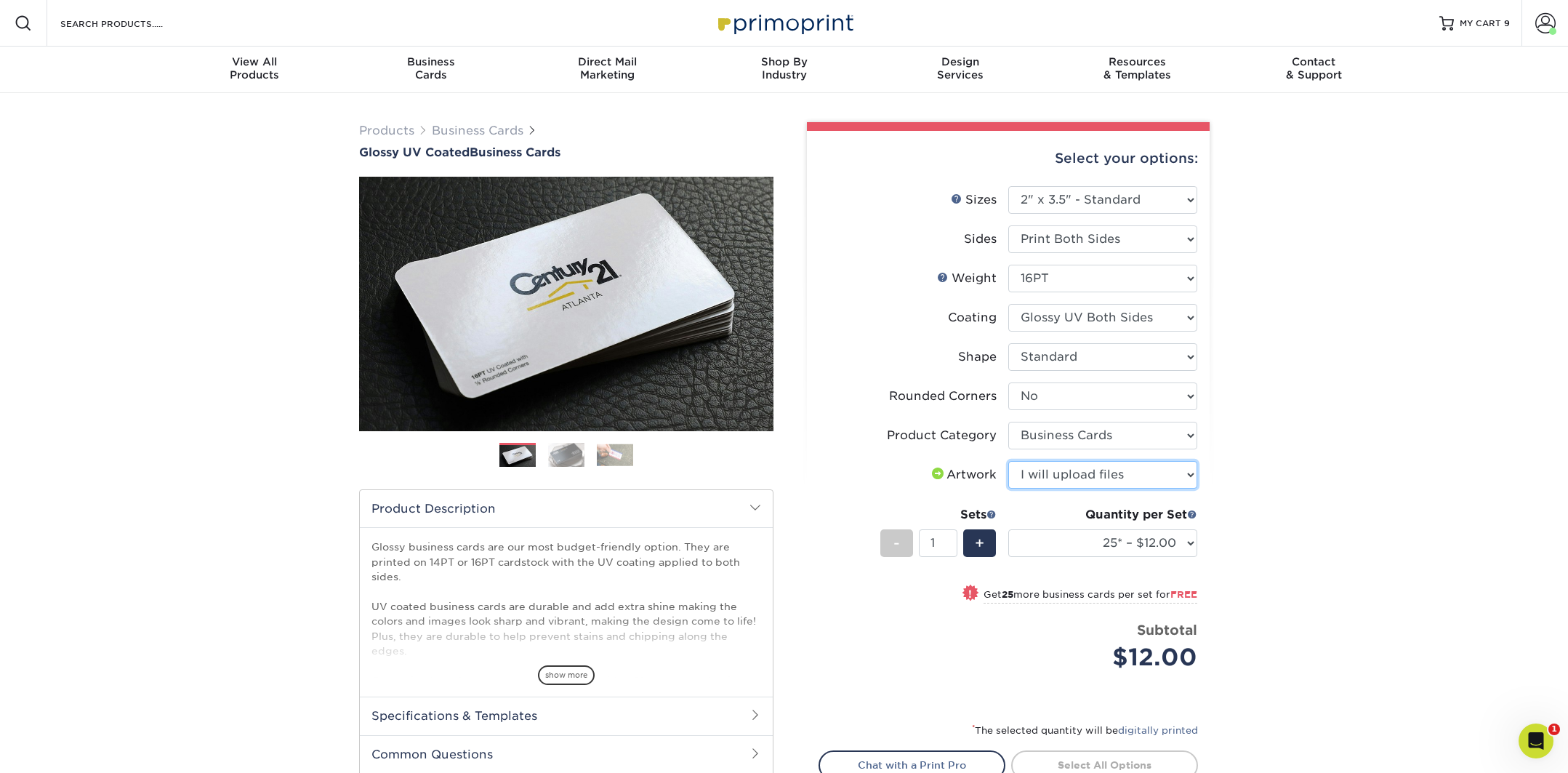
click at [1009, 461] on select "Please Select I will upload files I need a design - $100" at bounding box center [1103, 474] width 189 height 28
click at [1060, 533] on select "25* – $12.00 50* – $12.00 100* – $12.00 250* – $21.00 500 – $42.00 1000 – $53.0…" at bounding box center [1103, 543] width 189 height 28
select select "100* – $12.00"
click at [1009, 530] on select "25* – $12.00 50* – $12.00 100* – $12.00 250* – $21.00 500 – $42.00 1000 – $53.0…" at bounding box center [1103, 543] width 189 height 28
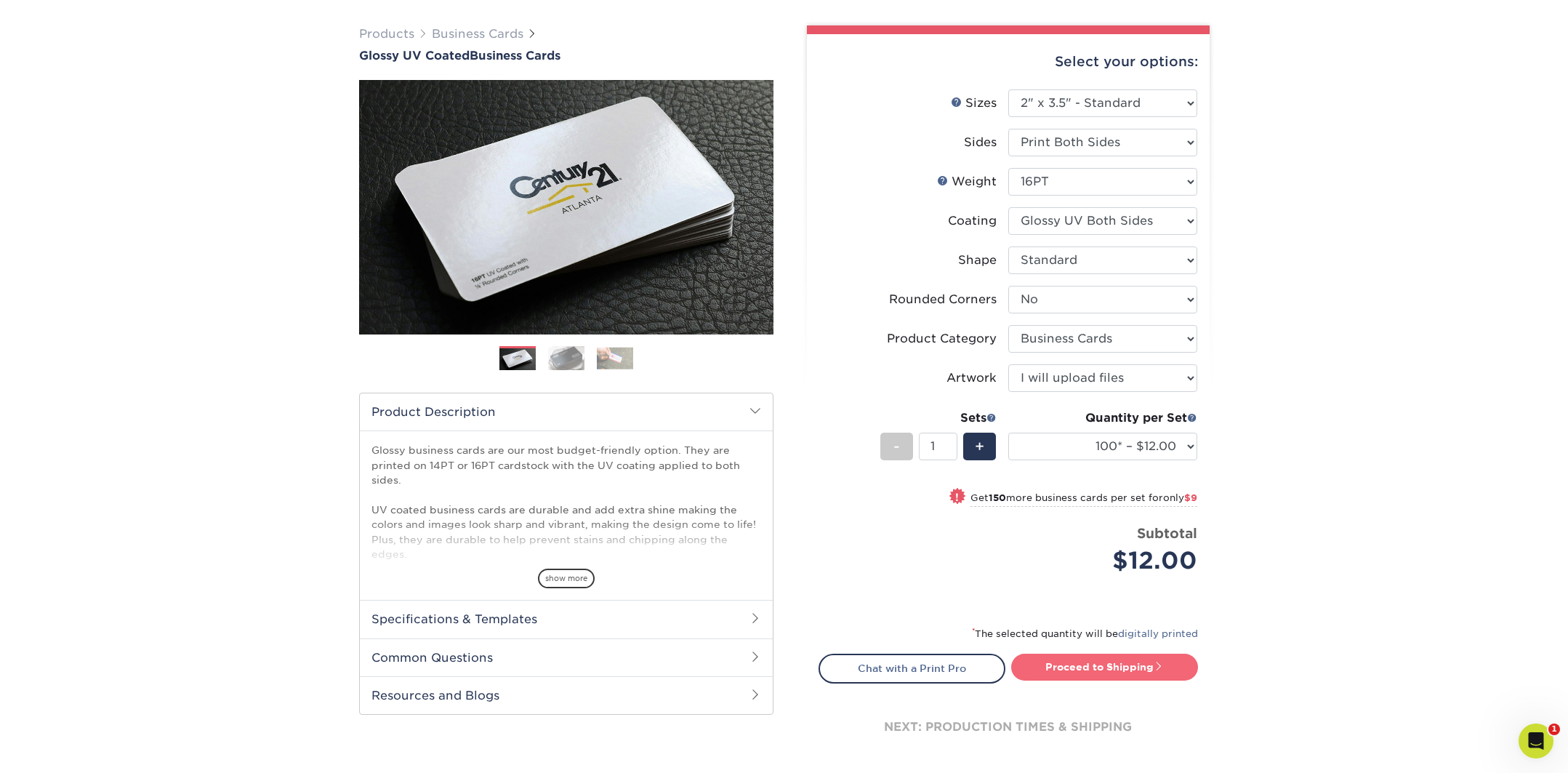
click at [1140, 661] on link "Proceed to Shipping" at bounding box center [1105, 666] width 187 height 26
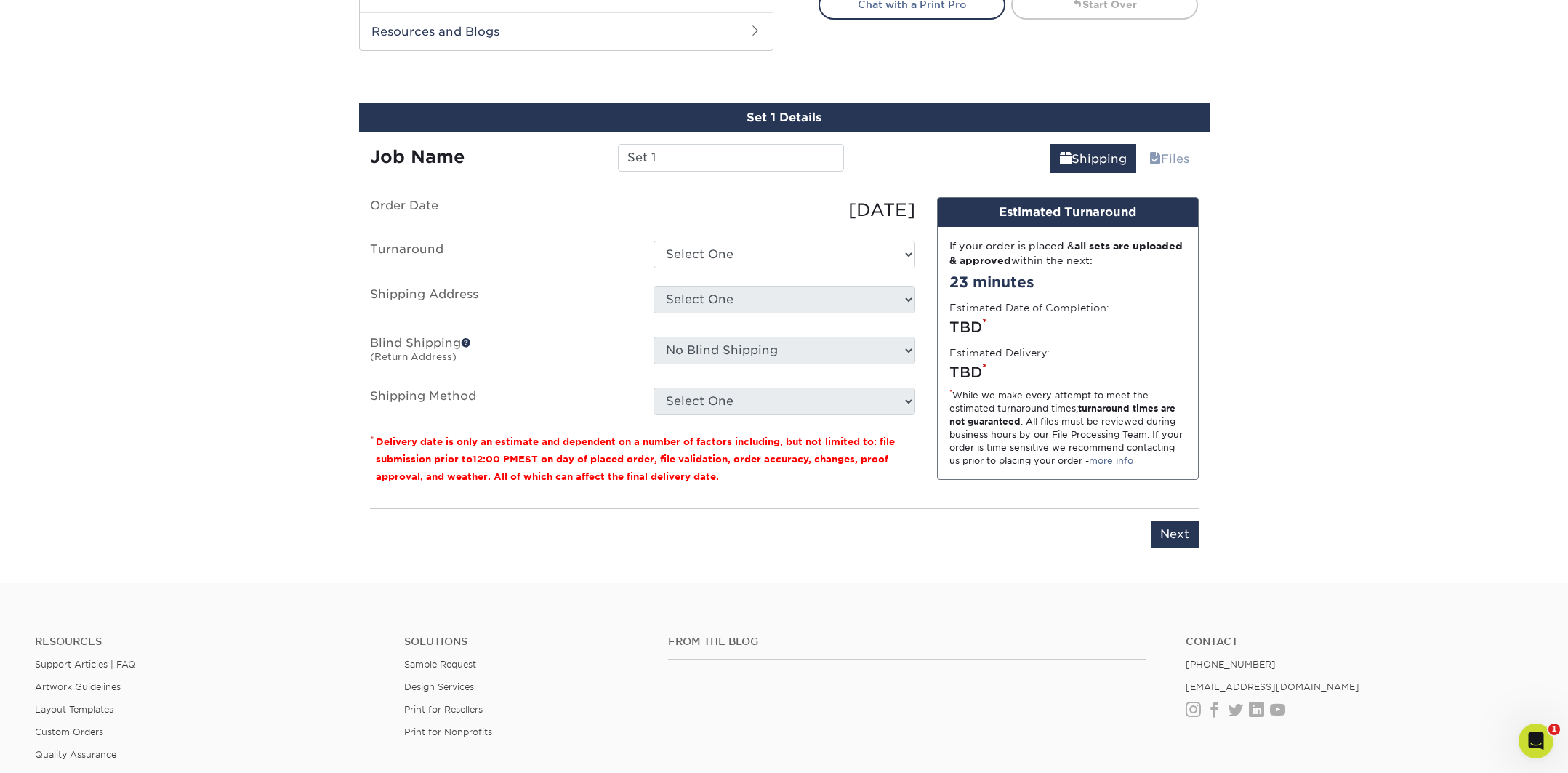
scroll to position [790, 0]
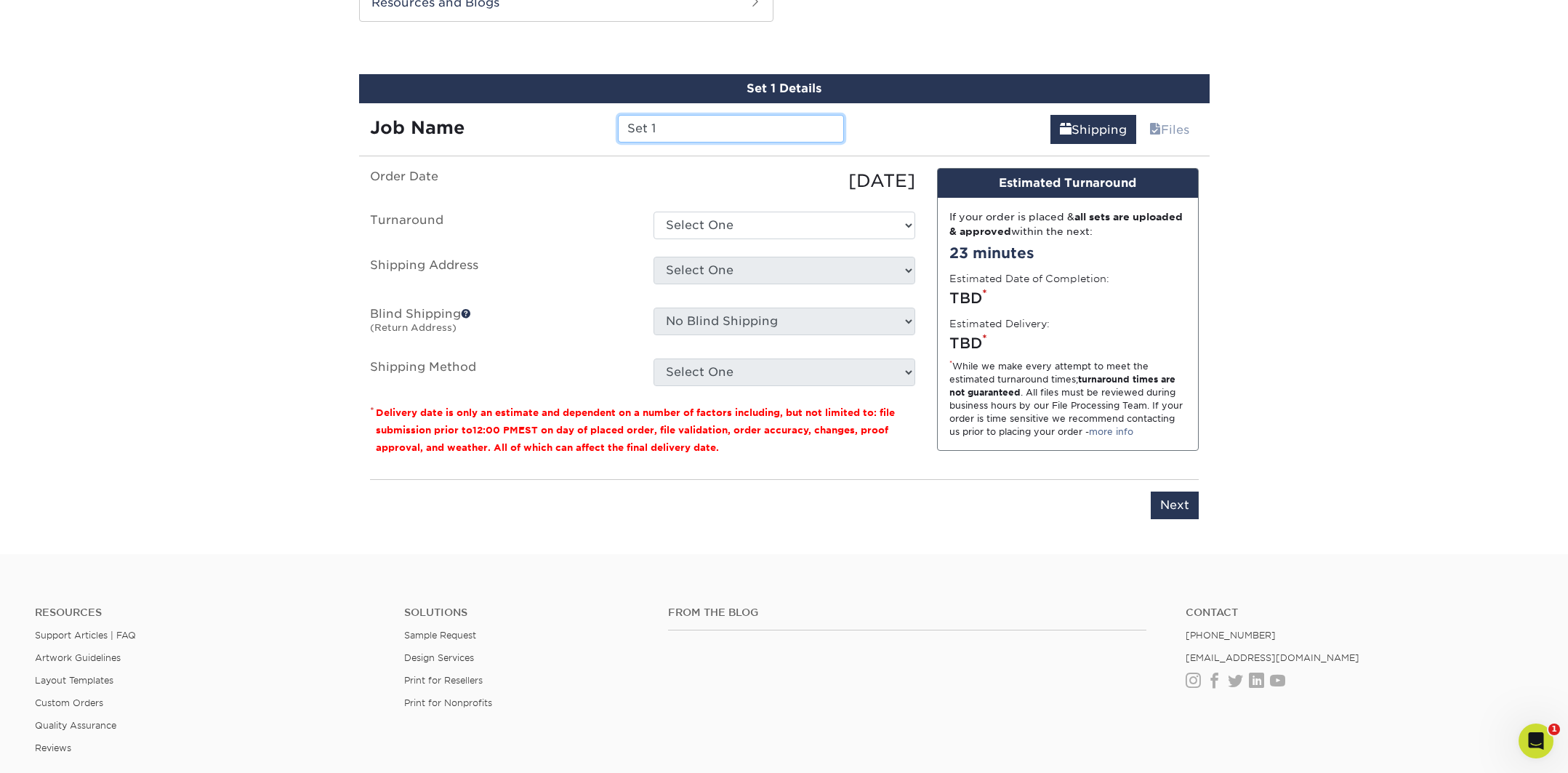
drag, startPoint x: 723, startPoint y: 128, endPoint x: 172, endPoint y: 43, distance: 557.5
type input "Biz Card- Alyssa"
click at [748, 221] on select "Select One 2-4 Business Days 2 Day Next Business Day" at bounding box center [784, 225] width 262 height 28
click at [654, 212] on select "Select One 2-4 Business Days 2 Day Next Business Day" at bounding box center [784, 225] width 262 height 28
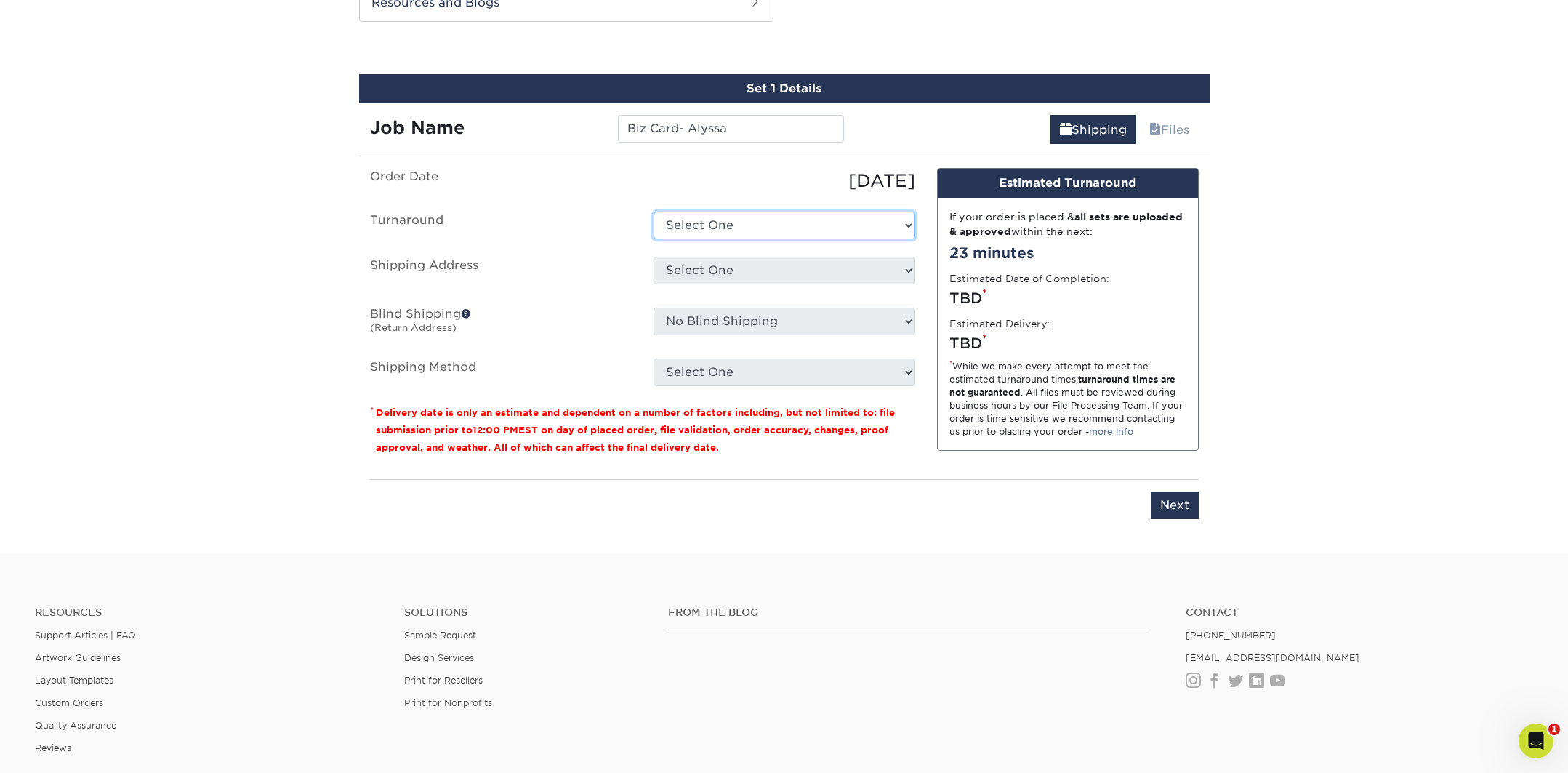
click at [728, 223] on select "Select One 2-4 Business Days 2 Day Next Business Day" at bounding box center [784, 225] width 262 height 28
select select "ea971dfa-8efb-47ed-b013-ebcc4ca480f7"
click at [654, 212] on select "Select One 2-4 Business Days 2 Day Next Business Day" at bounding box center [784, 225] width 262 height 28
click at [738, 277] on select "Select One The Club + Add New Address" at bounding box center [784, 270] width 262 height 28
select select "286007"
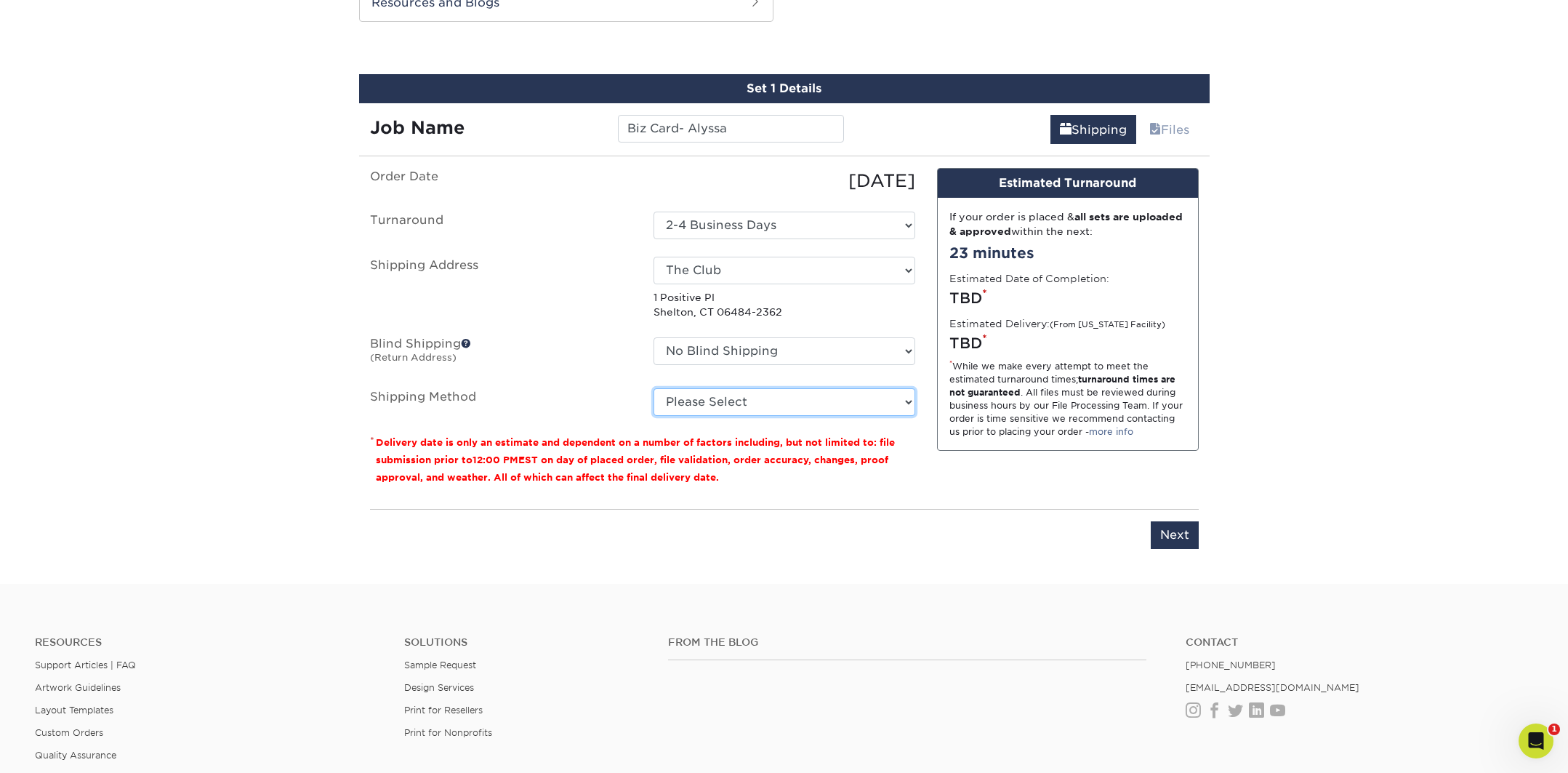
click at [719, 399] on select "Please Select Ground Shipping (+$7.84) 3 Day Shipping Service (+$15.34) 2 Day A…" at bounding box center [784, 402] width 262 height 28
select select "03"
click at [654, 389] on select "Please Select Ground Shipping (+$7.84) 3 Day Shipping Service (+$15.34) 2 Day A…" at bounding box center [784, 402] width 262 height 28
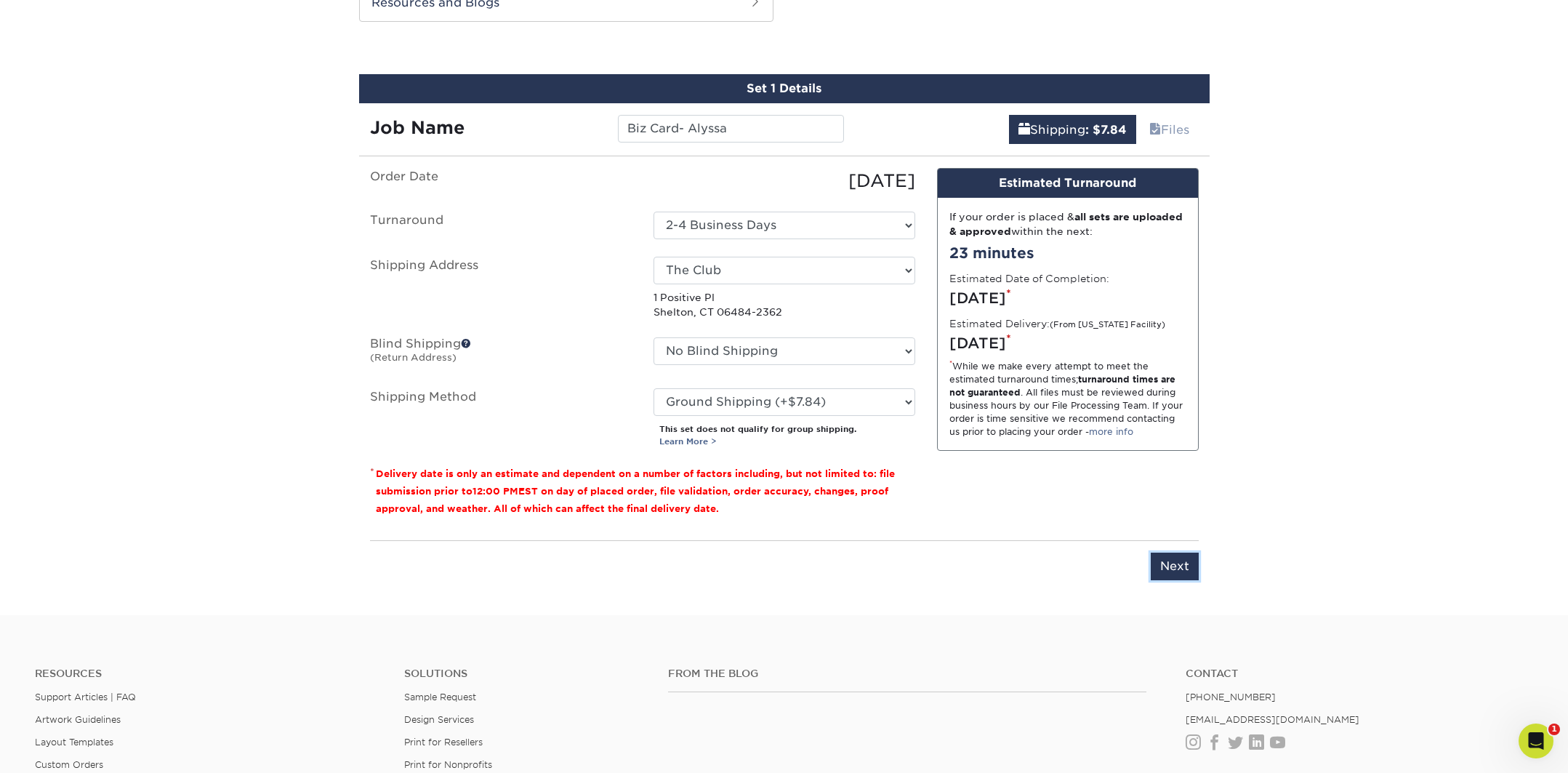
click at [1187, 570] on input "Next" at bounding box center [1175, 566] width 48 height 28
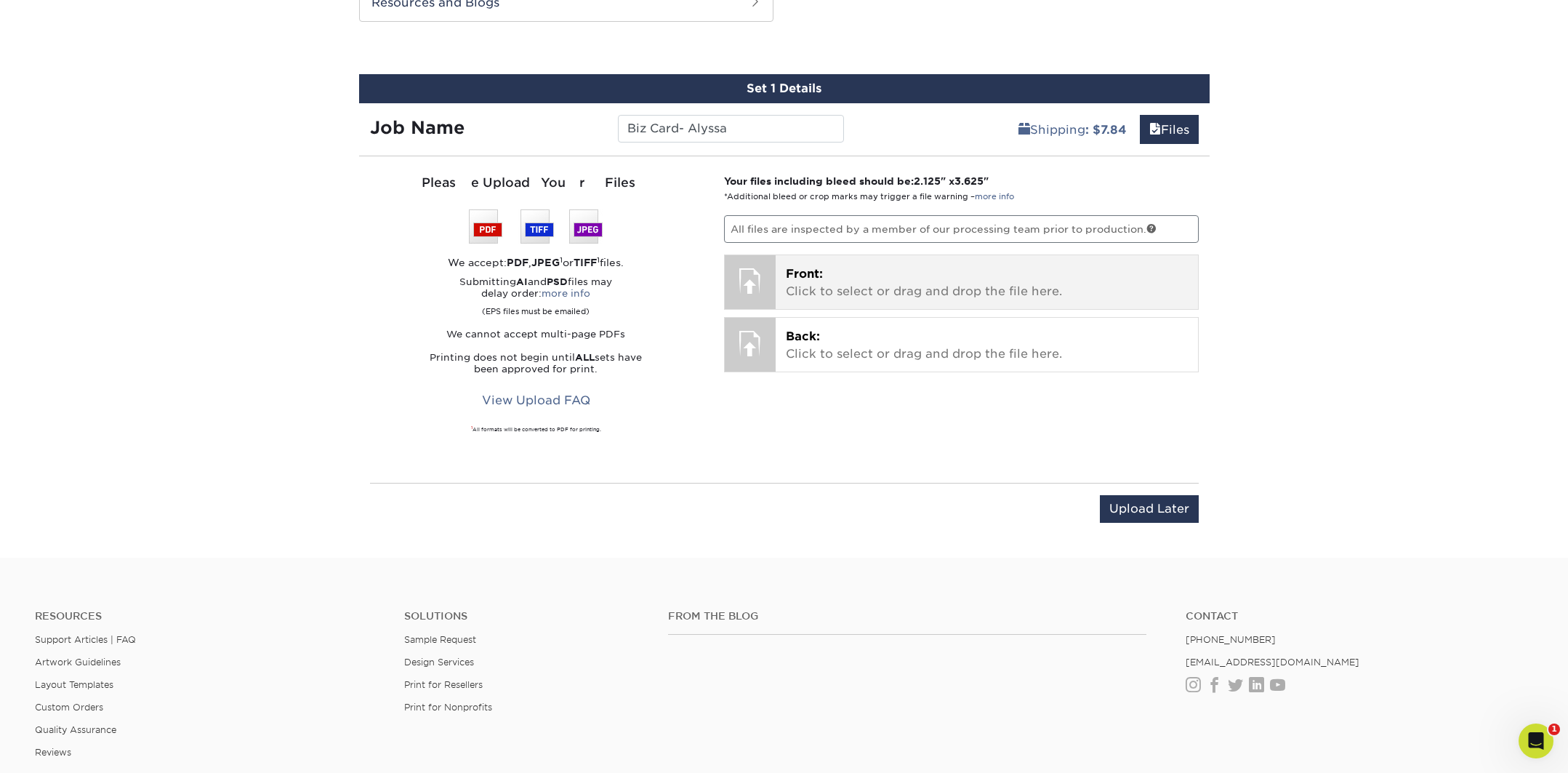
click at [844, 259] on div "Front: Click to select or drag and drop the file here. Choose file" at bounding box center [987, 282] width 423 height 54
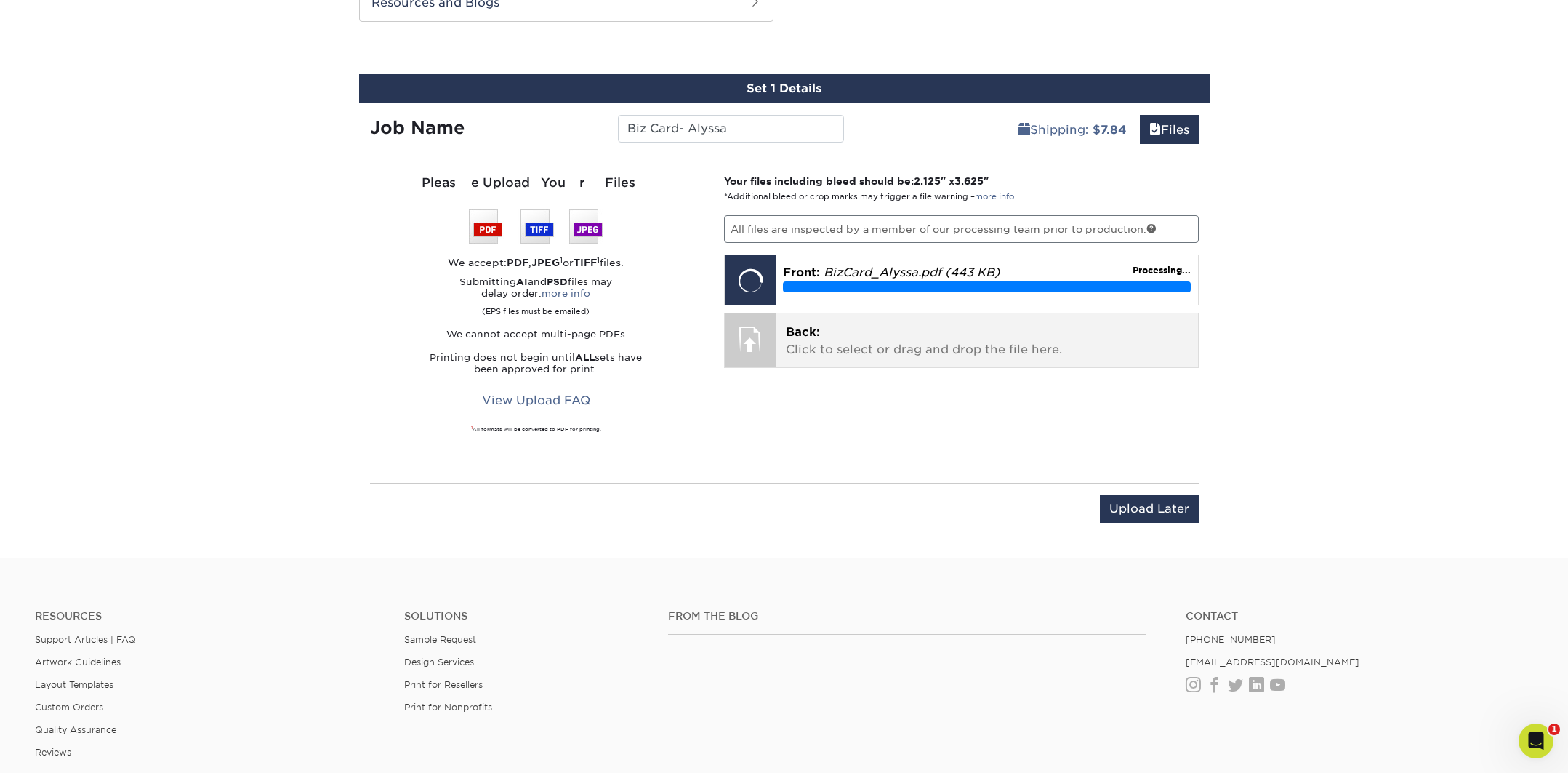
click at [932, 344] on p "Back: Click to select or drag and drop the file here." at bounding box center [987, 341] width 402 height 35
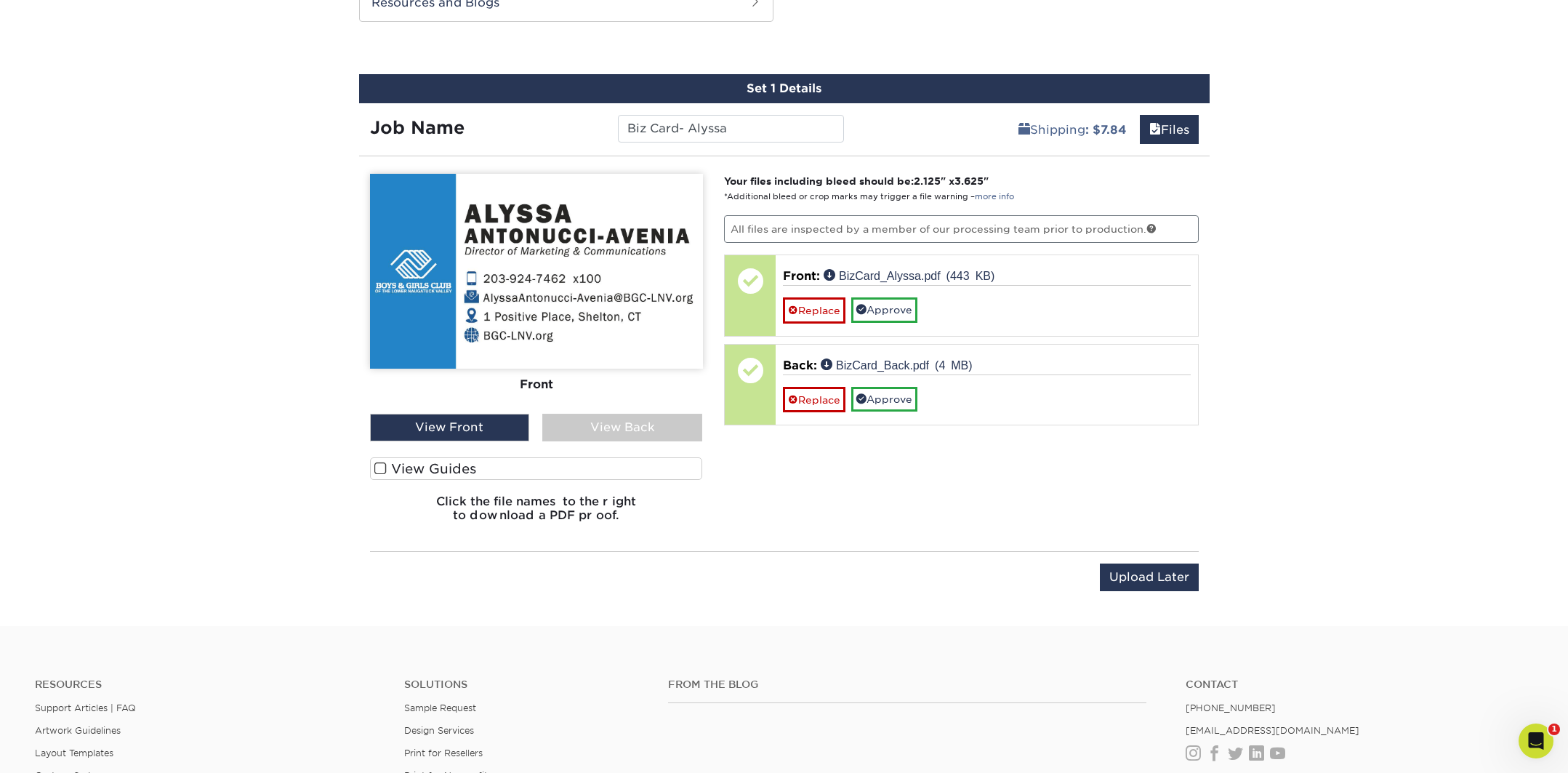
click at [383, 470] on span at bounding box center [380, 469] width 13 height 14
click at [0, 0] on input "View Guides" at bounding box center [0, 0] width 0 height 0
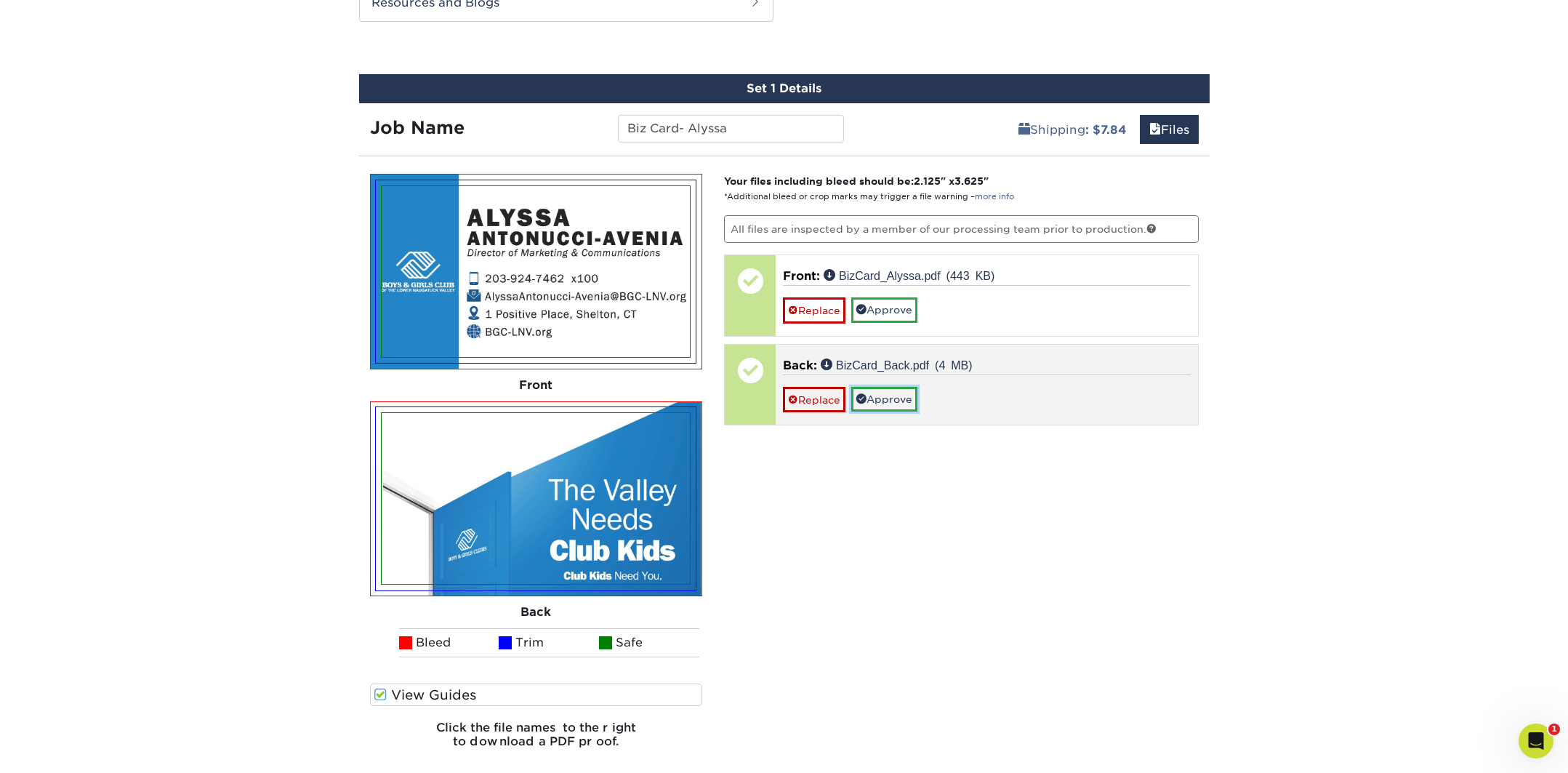
drag, startPoint x: 884, startPoint y: 406, endPoint x: 884, endPoint y: 395, distance: 11.0
click at [884, 406] on link "Approve" at bounding box center [884, 399] width 66 height 25
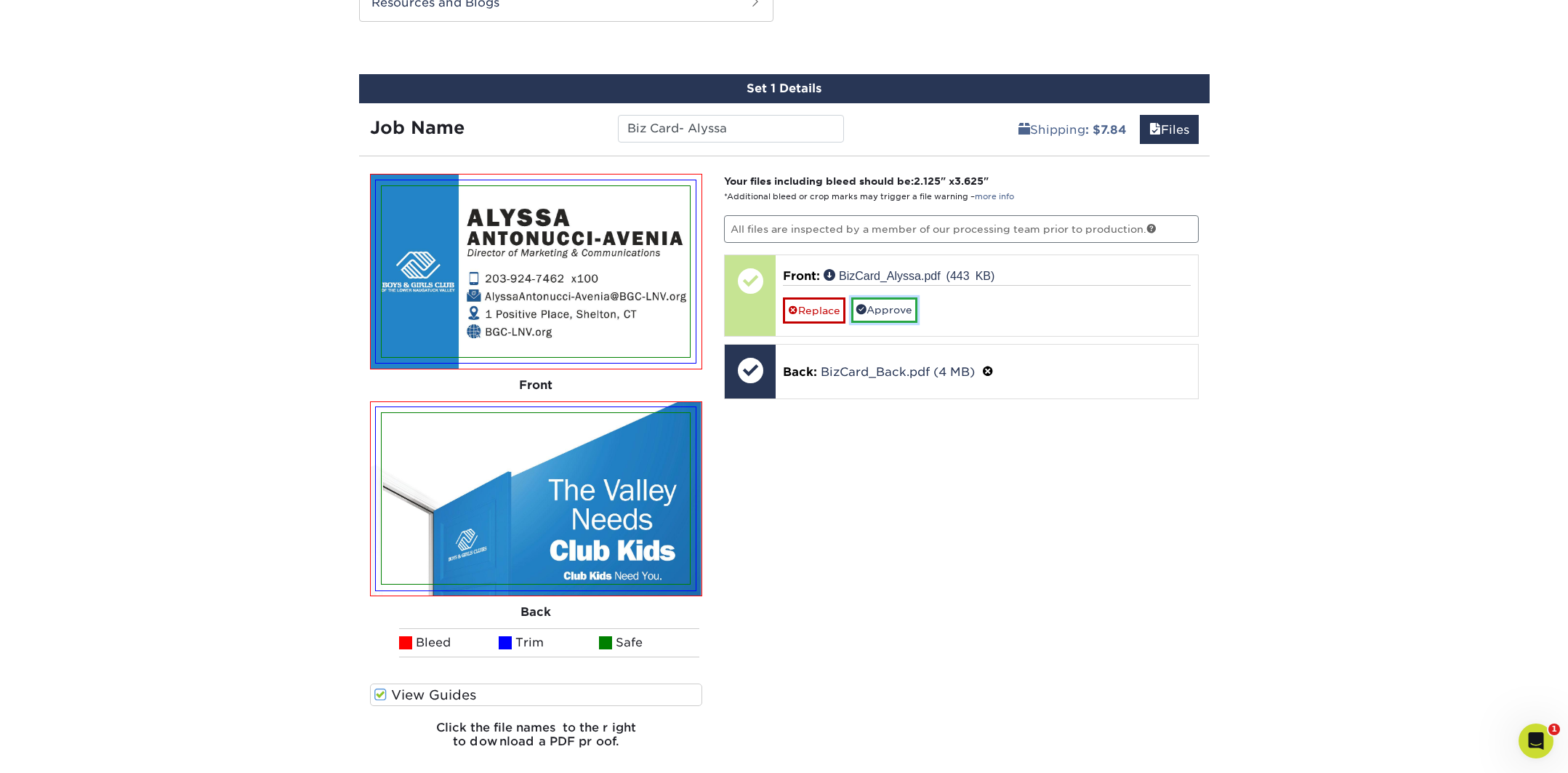
click at [877, 312] on link "Approve" at bounding box center [884, 310] width 66 height 25
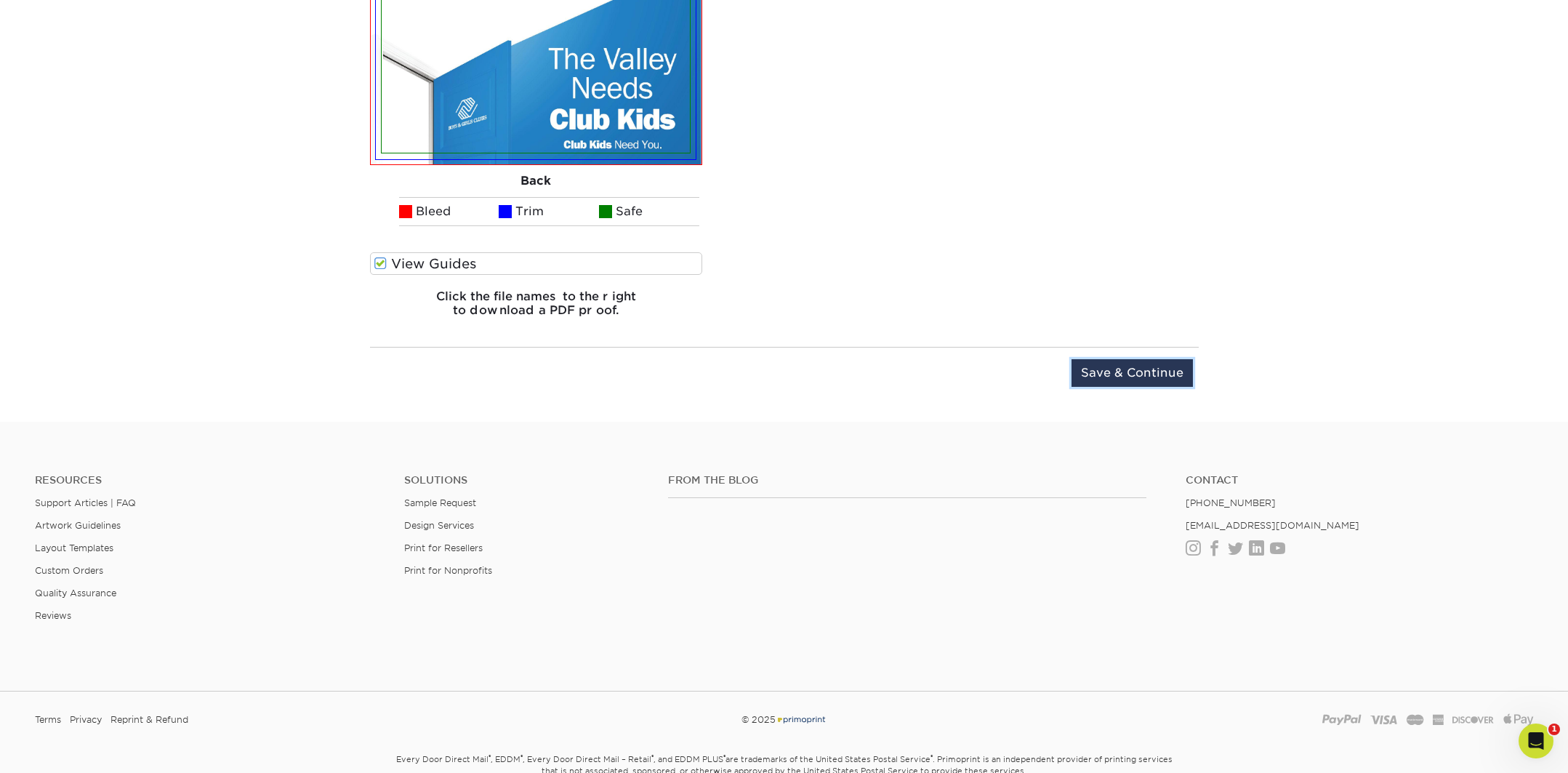
click at [1160, 367] on input "Save & Continue" at bounding box center [1133, 373] width 122 height 28
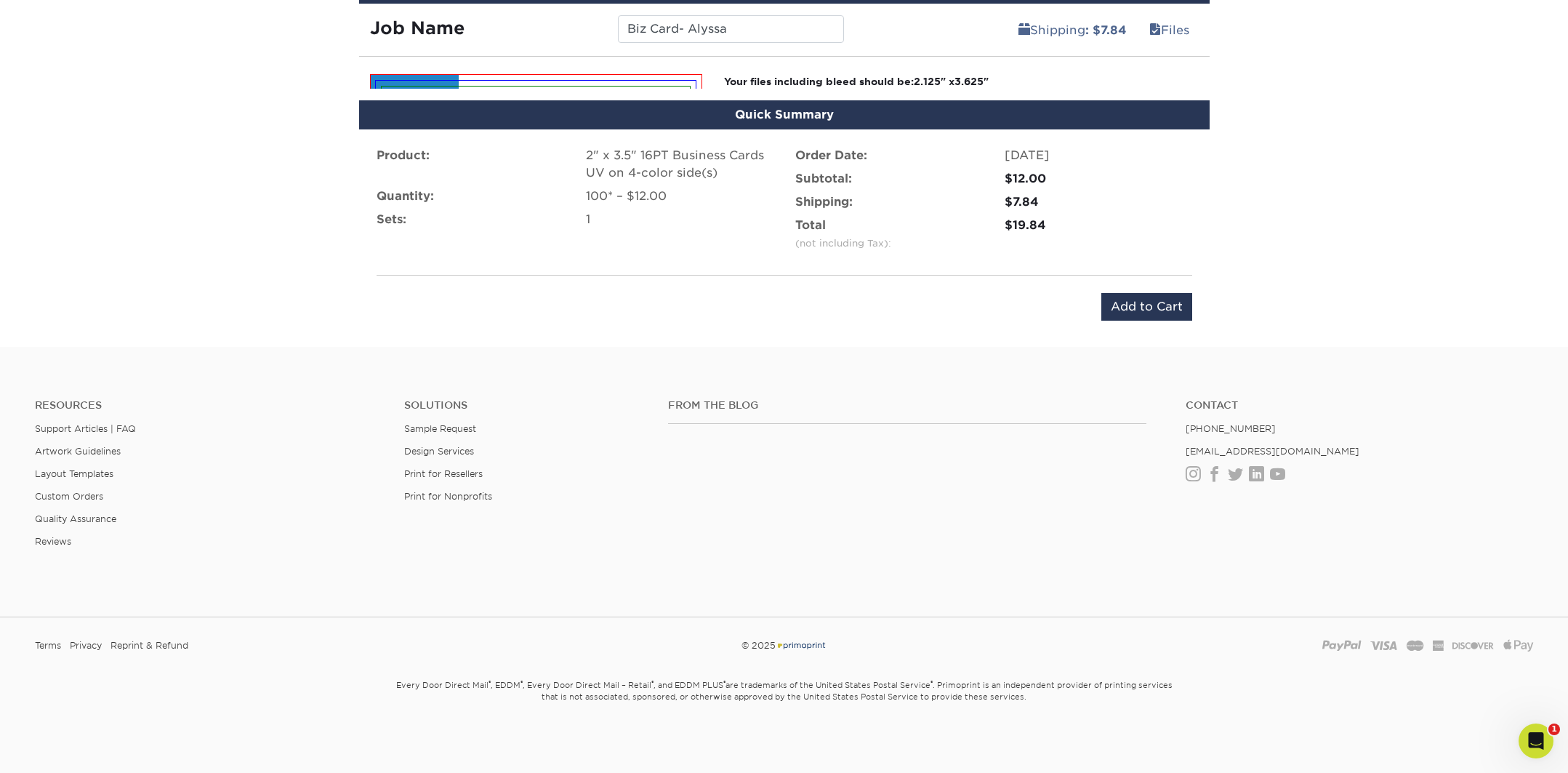
scroll to position [865, 0]
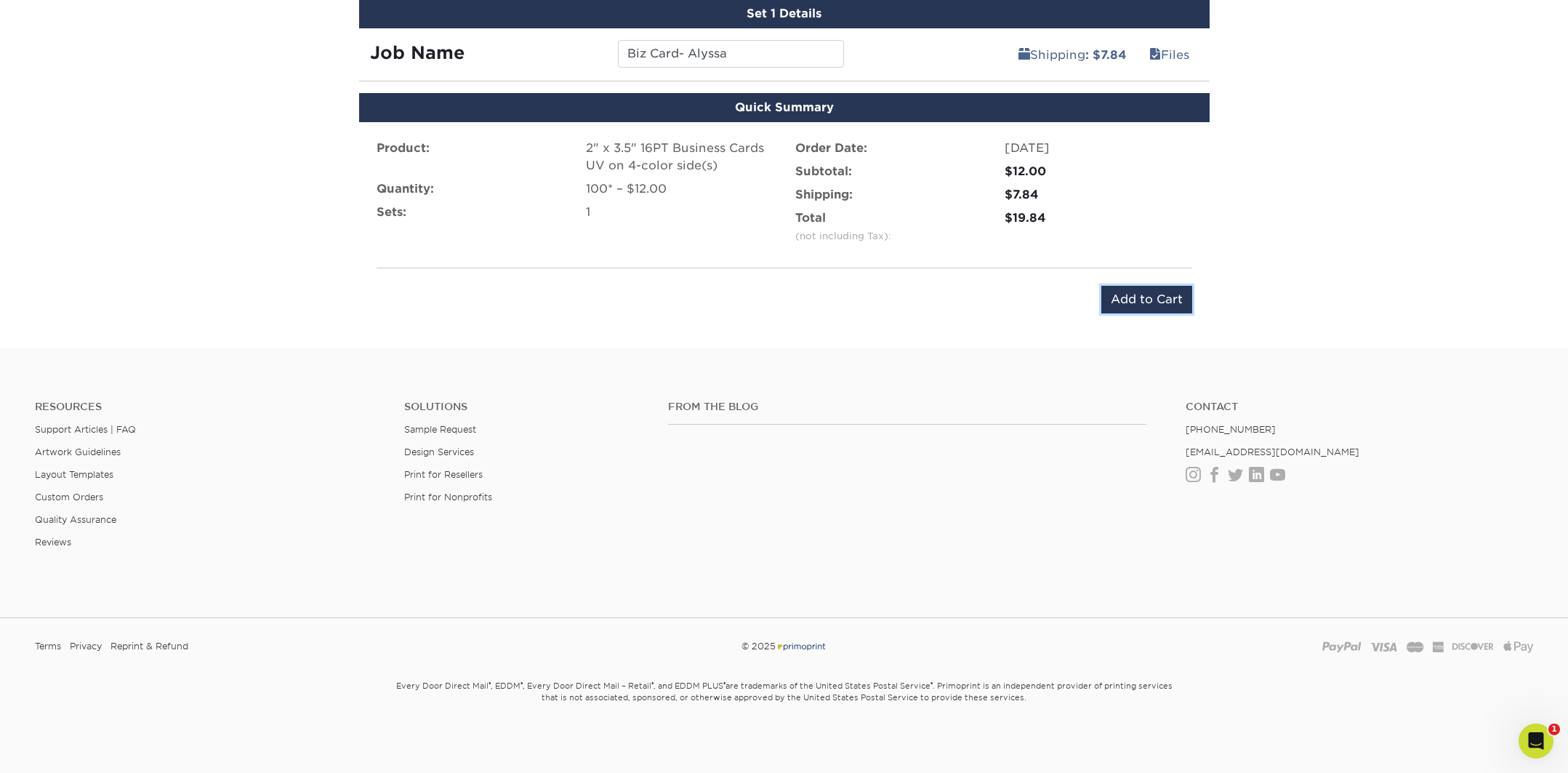
click at [1140, 301] on input "Add to Cart" at bounding box center [1146, 299] width 91 height 28
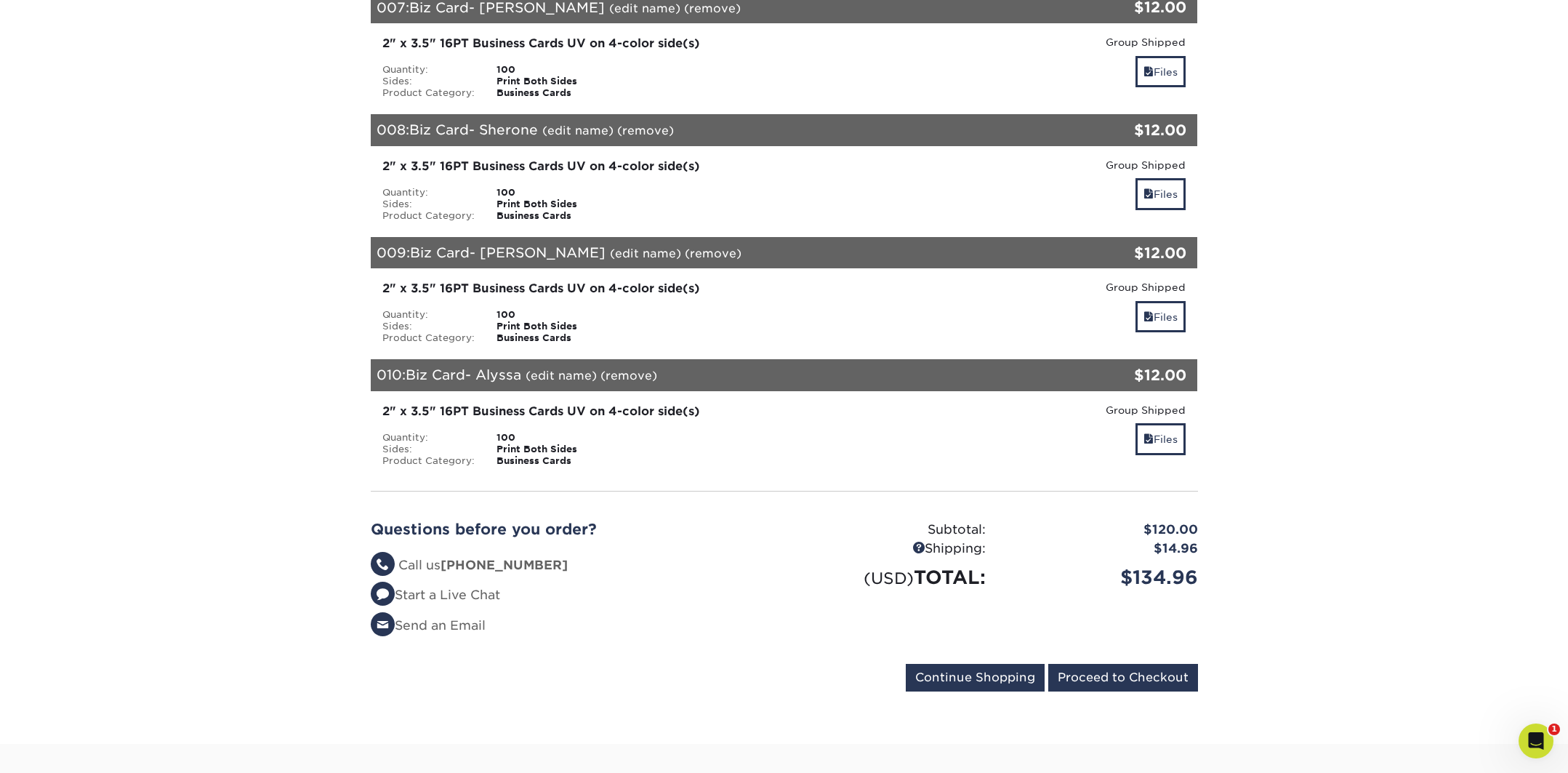
scroll to position [1106, 0]
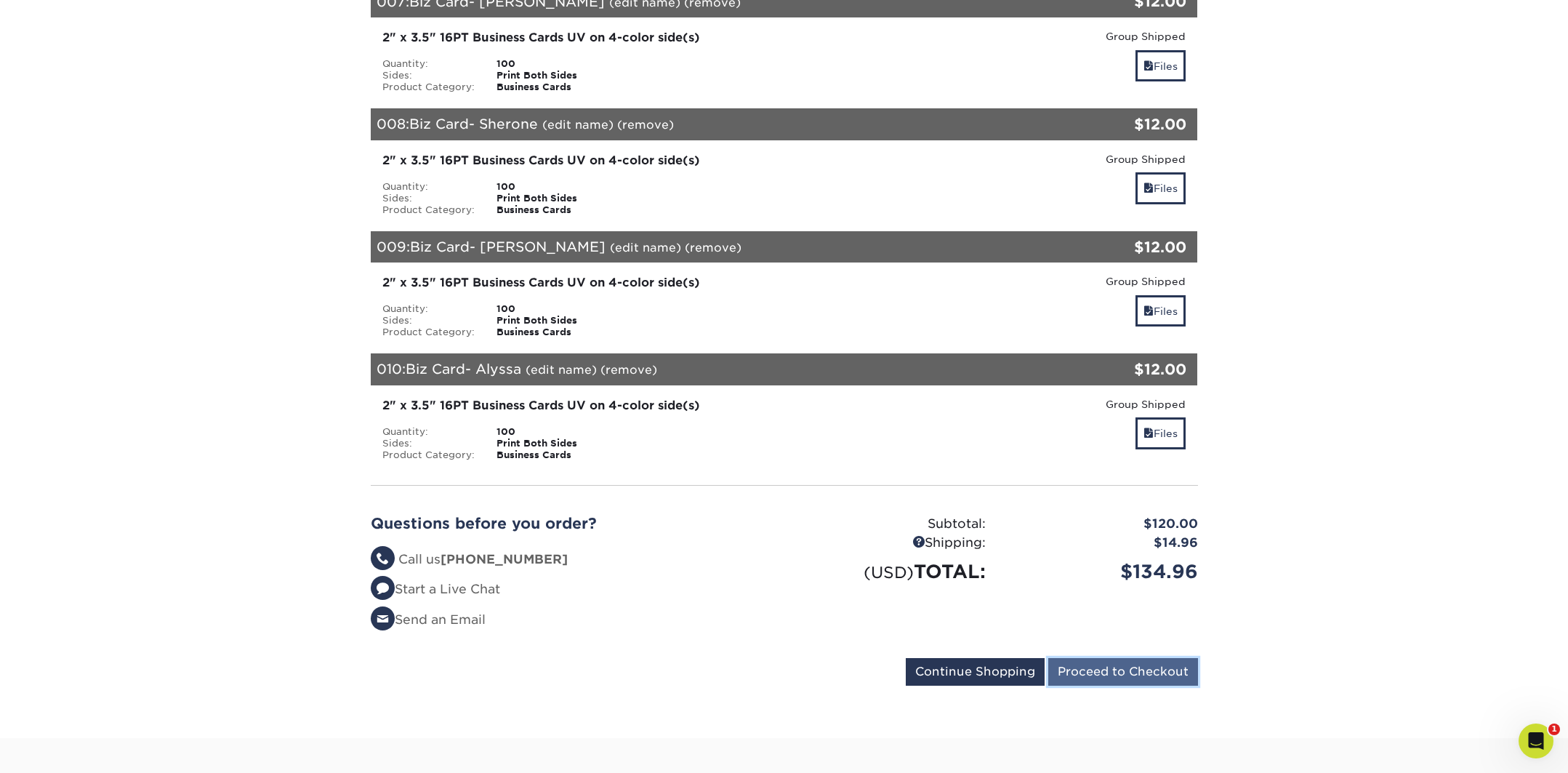
click at [1160, 670] on input "Proceed to Checkout" at bounding box center [1124, 671] width 150 height 28
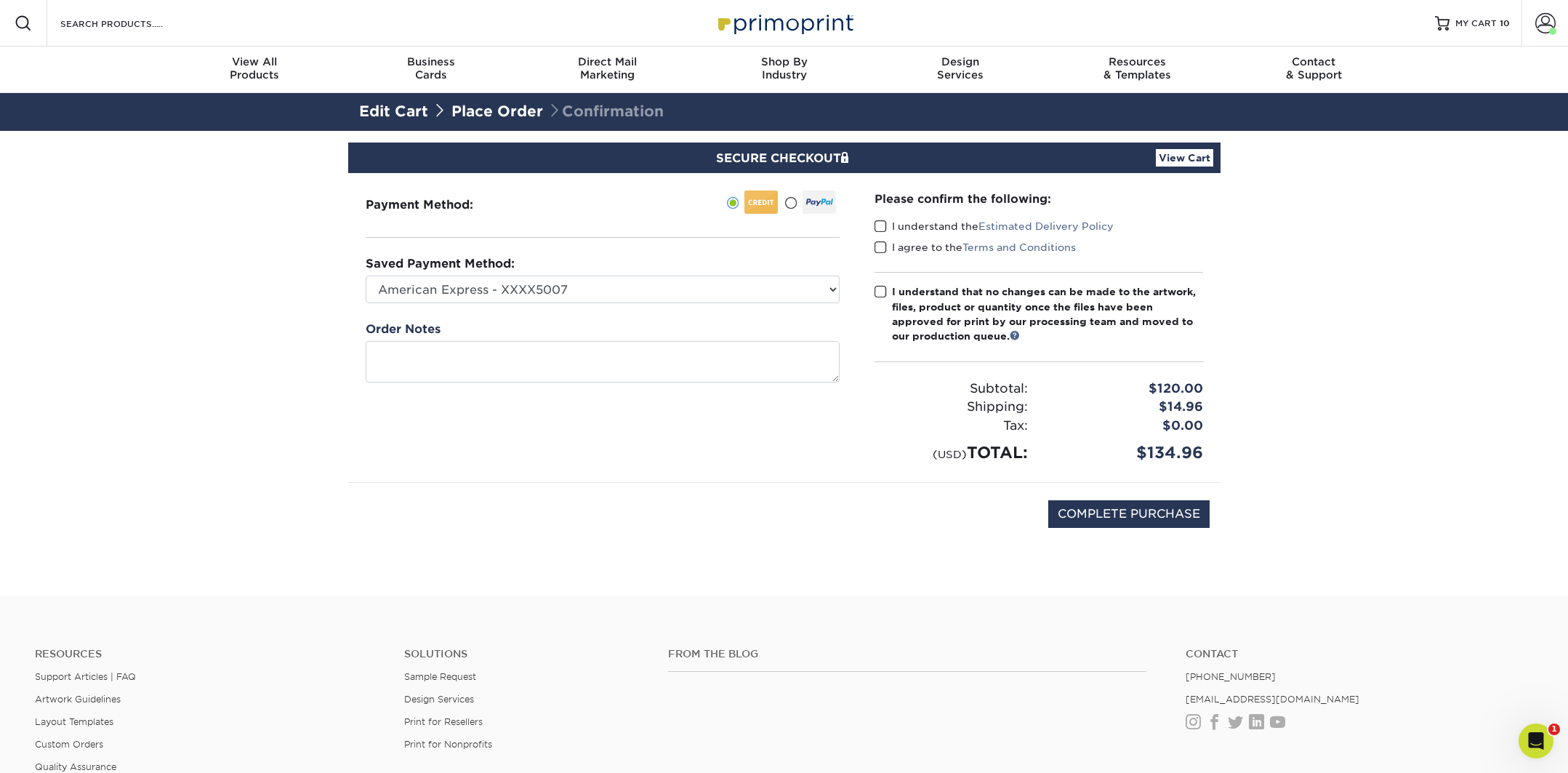
click at [884, 224] on span at bounding box center [880, 226] width 13 height 14
click at [0, 0] on input "I understand the Estimated Delivery Policy" at bounding box center [0, 0] width 0 height 0
click at [879, 247] on span at bounding box center [880, 248] width 13 height 14
click at [0, 0] on input "I agree to the Terms and Conditions" at bounding box center [0, 0] width 0 height 0
click at [885, 291] on span at bounding box center [880, 292] width 13 height 14
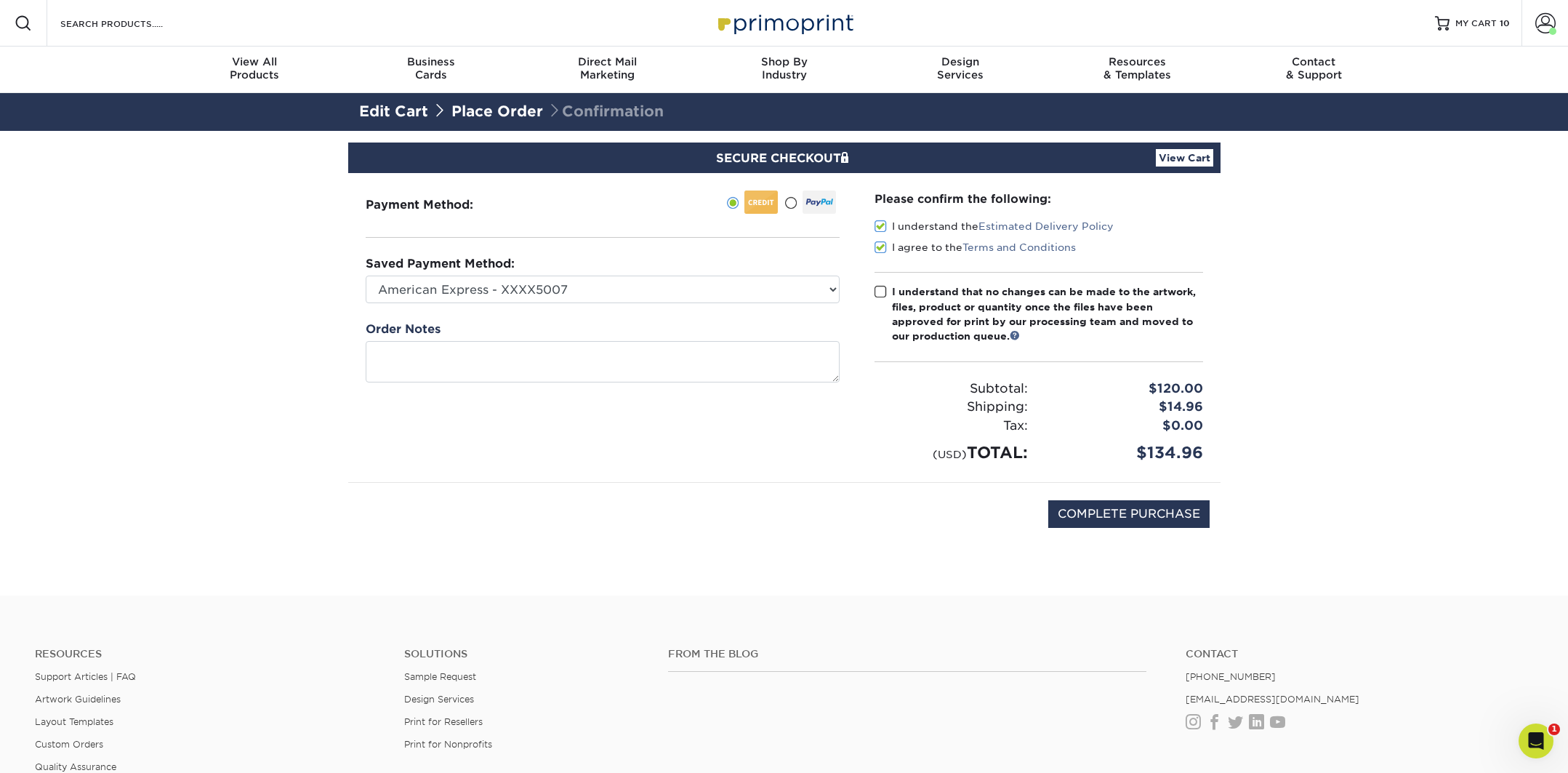
click at [0, 0] on input "I understand that no changes can be made to the artwork, files, product or quan…" at bounding box center [0, 0] width 0 height 0
click at [1131, 518] on input "COMPLETE PURCHASE" at bounding box center [1130, 514] width 162 height 28
type input "PROCESSING, PLEASE WAIT..."
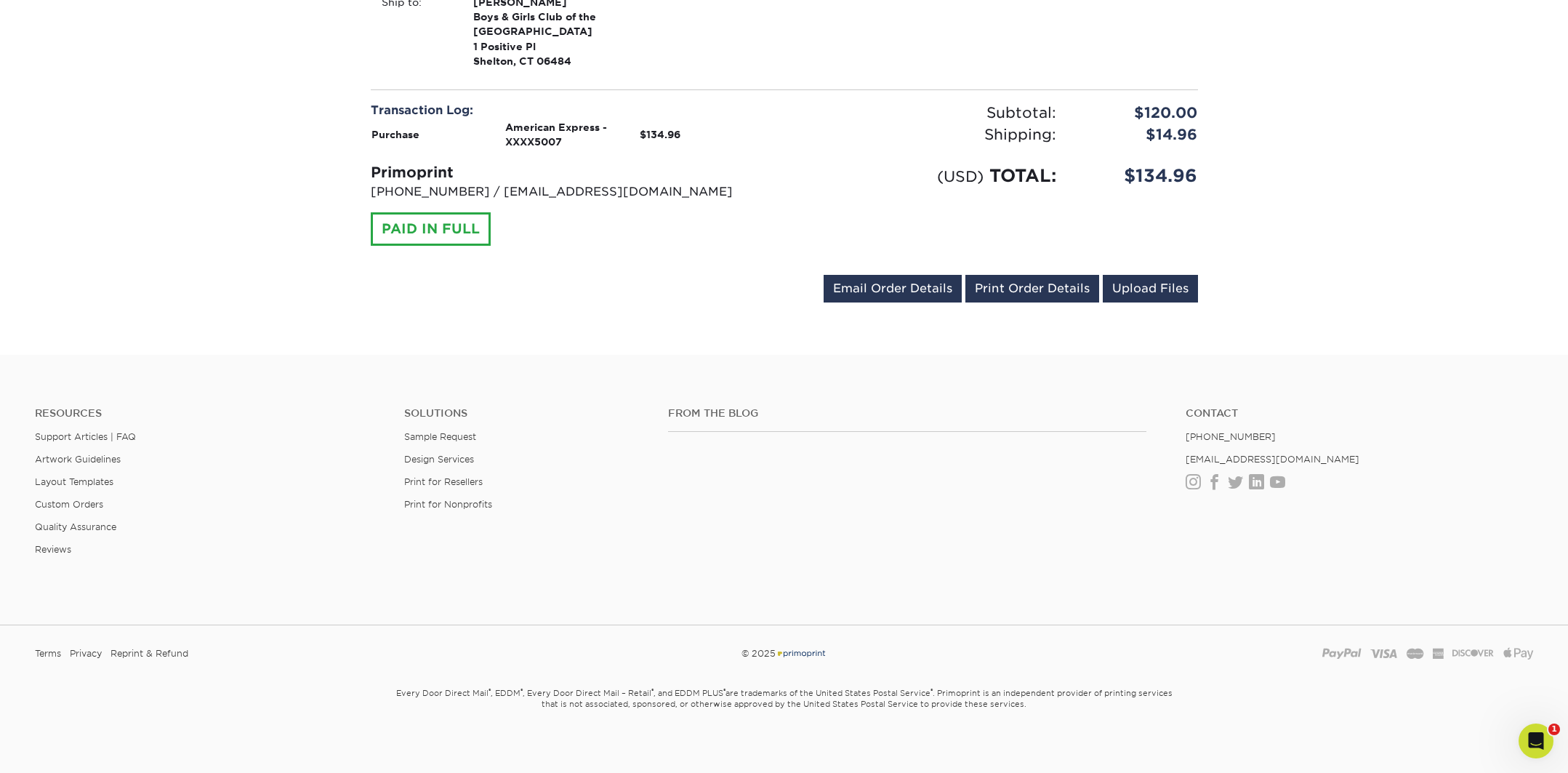
scroll to position [2634, 0]
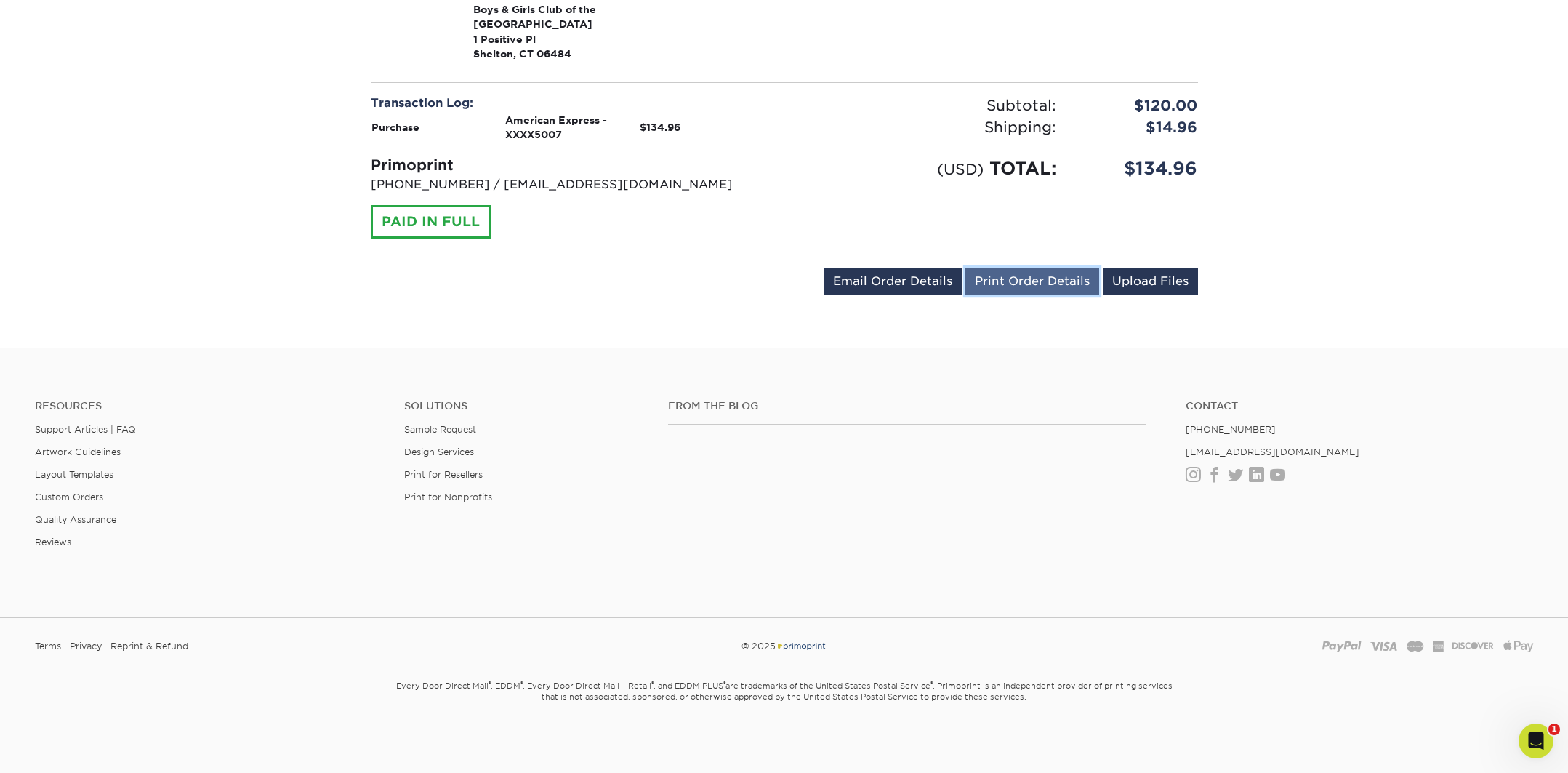
click at [1019, 286] on link "Print Order Details" at bounding box center [1032, 281] width 133 height 28
